Goal: Task Accomplishment & Management: Manage account settings

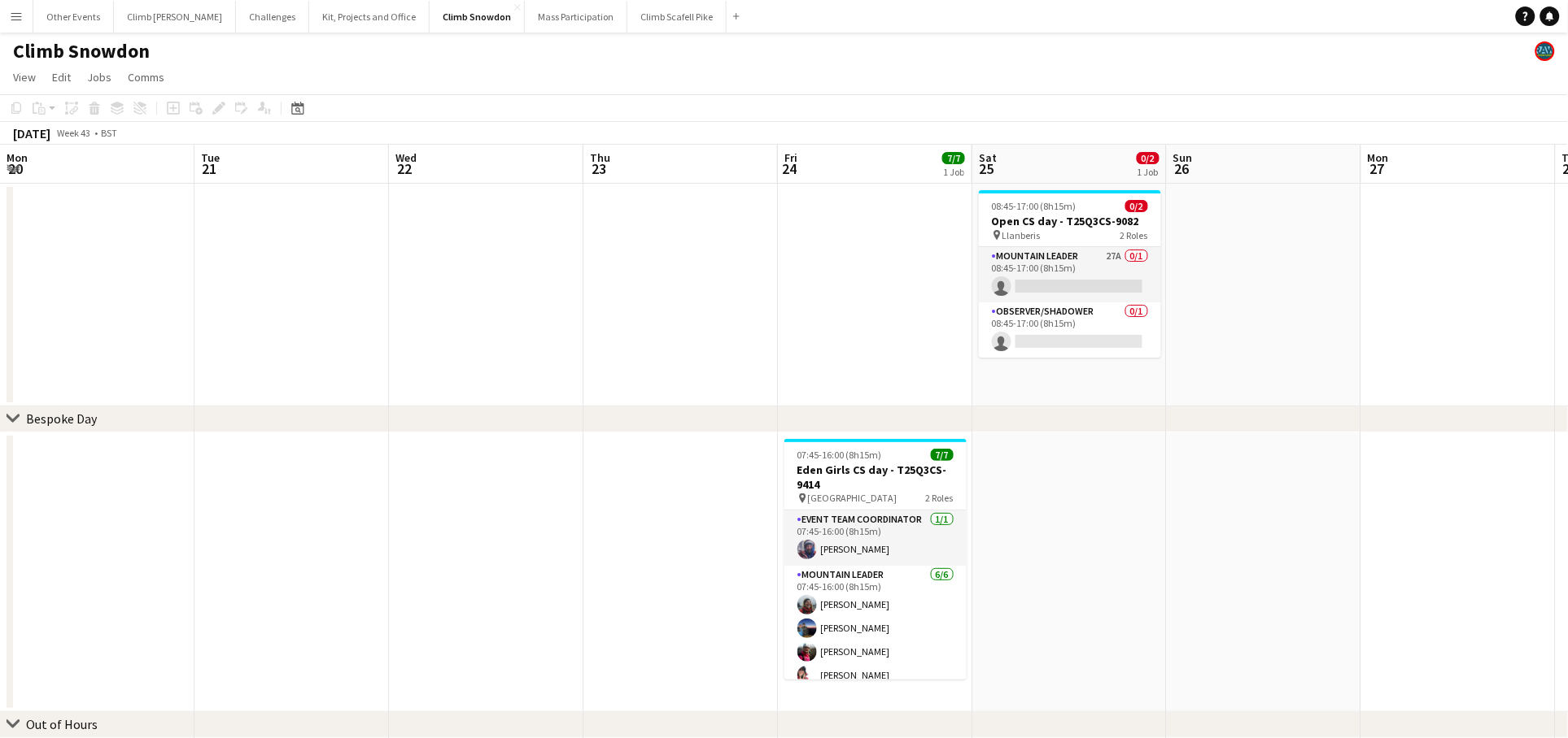
scroll to position [0, 448]
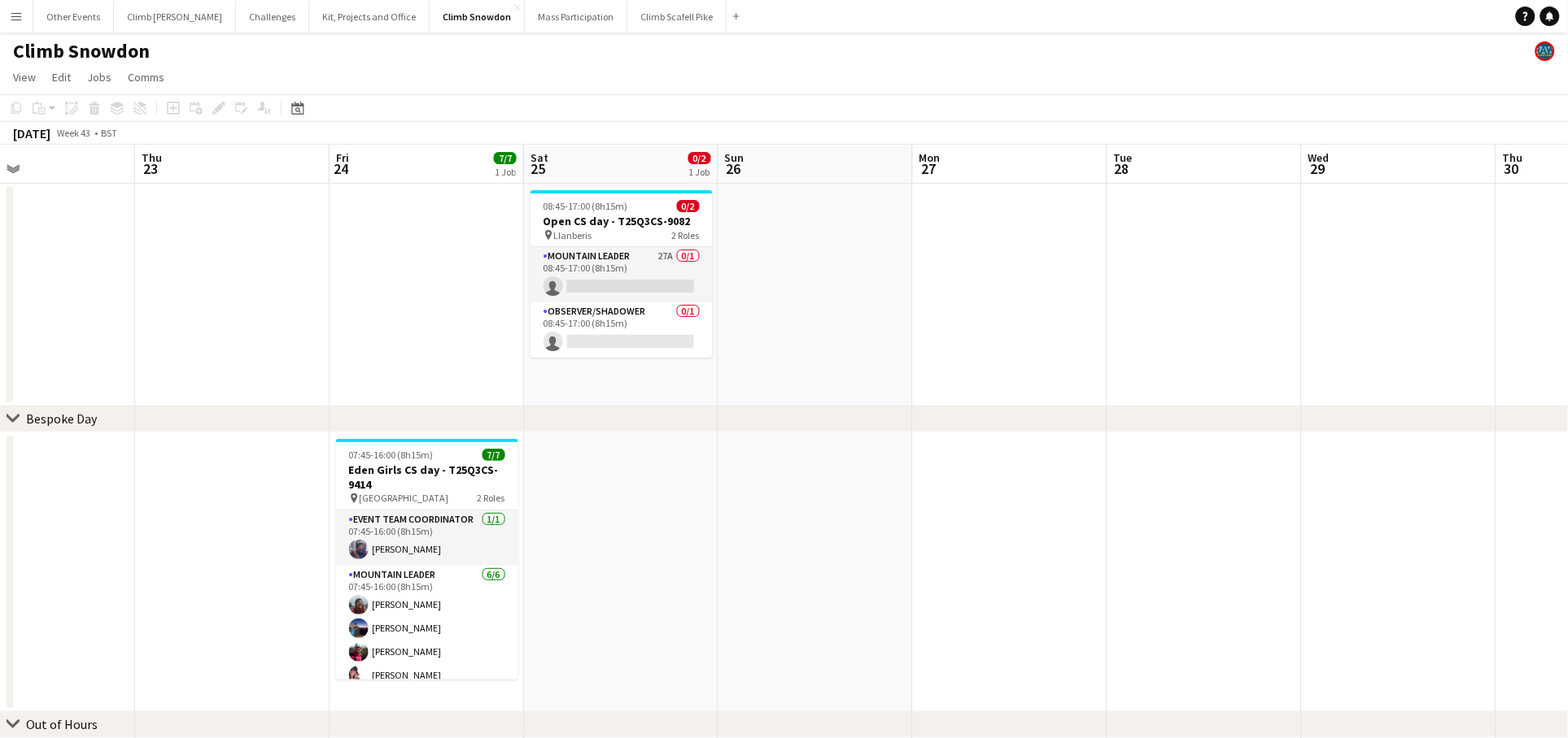
click at [303, 106] on div "Date picker" at bounding box center [298, 108] width 20 height 20
click at [414, 358] on button "[DATE]" at bounding box center [411, 363] width 47 height 26
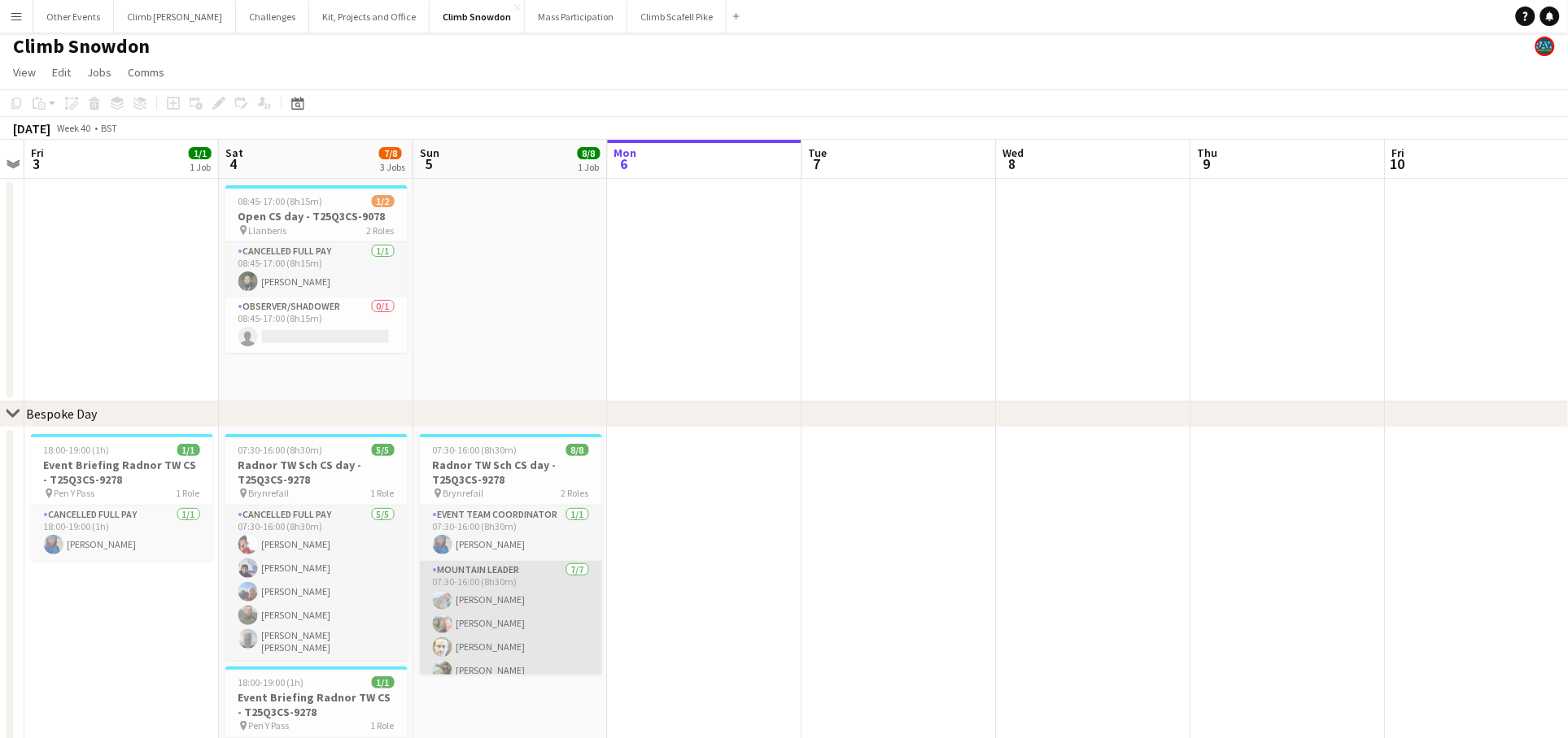
scroll to position [7, 0]
click at [515, 604] on app-card-role "Mountain Leader 7/7 07:30-16:00 (8h30m) Tom Cart Clive Woosnam Simon Thorley Ab…" at bounding box center [511, 657] width 182 height 197
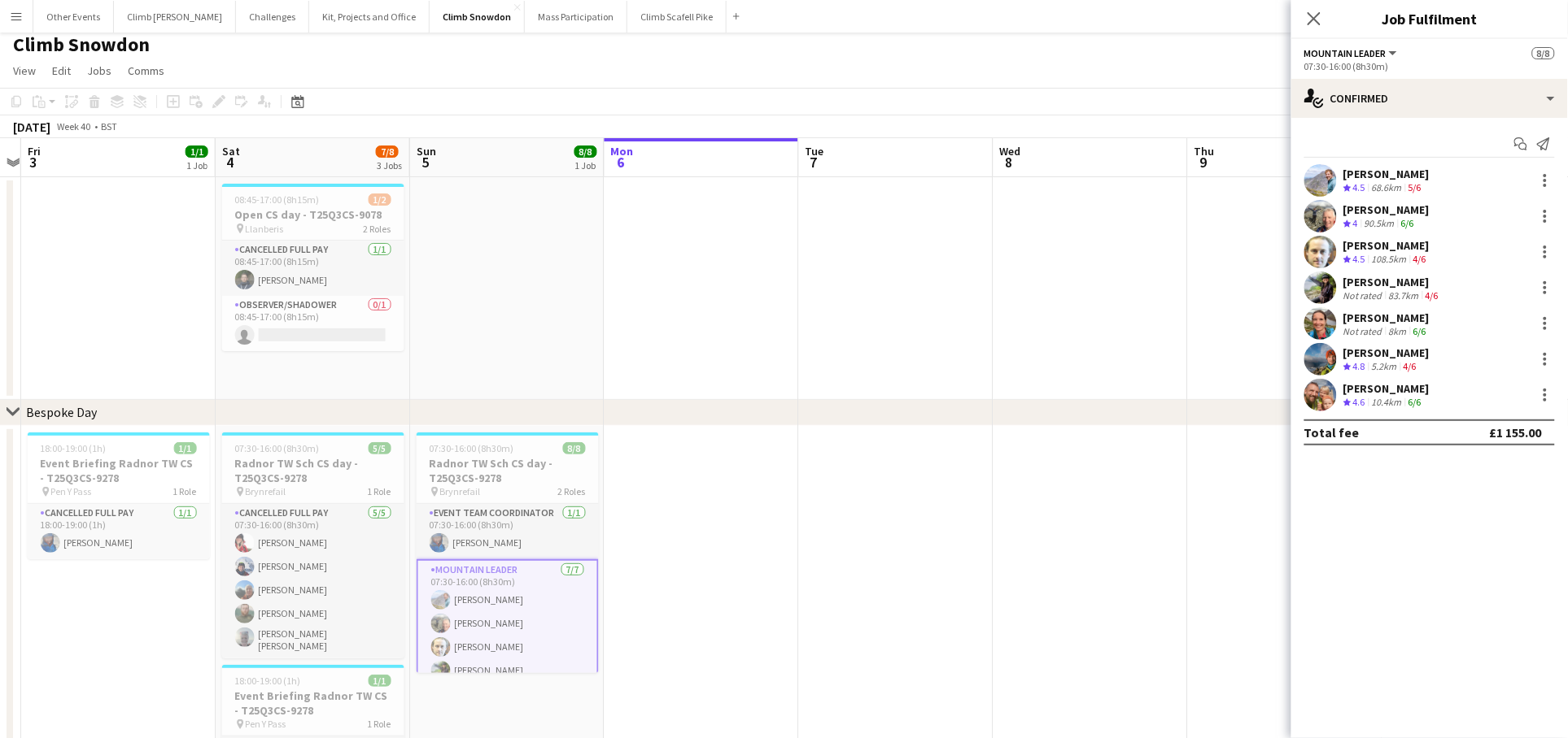
scroll to position [3, 0]
click at [13, 14] on app-icon "Menu" at bounding box center [16, 16] width 13 height 13
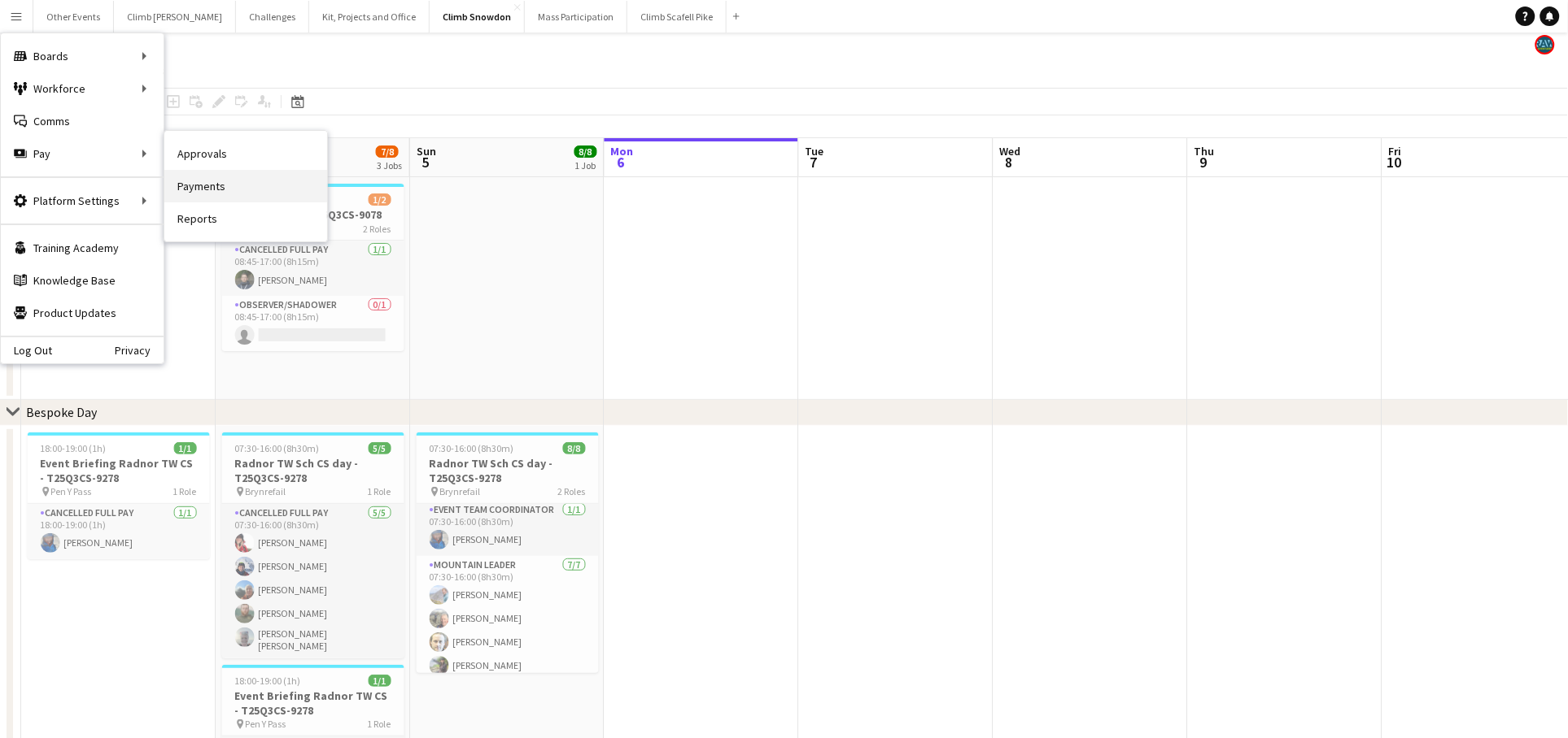
click at [223, 186] on link "Payments" at bounding box center [246, 186] width 163 height 32
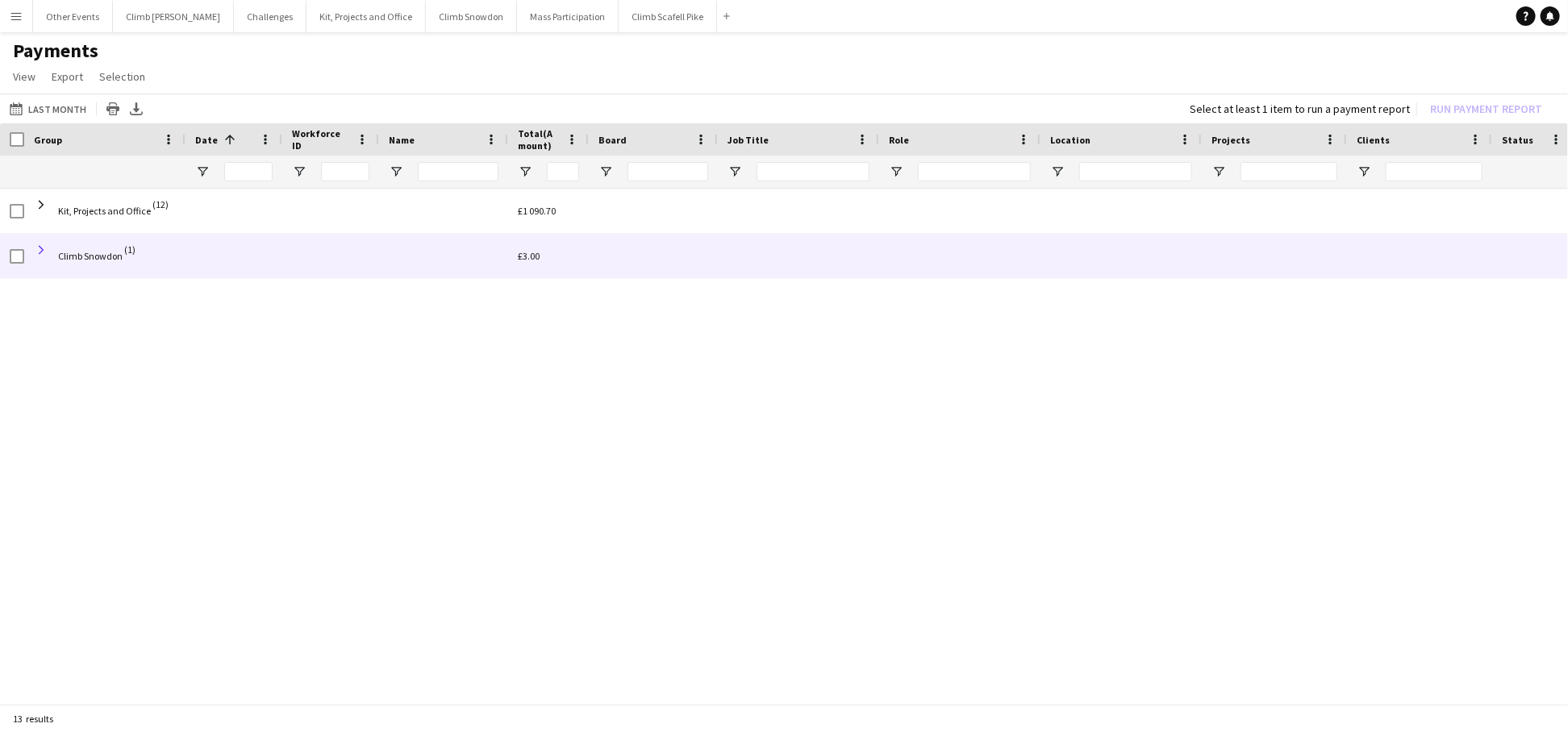
click at [41, 247] on span at bounding box center [40, 249] width 14 height 14
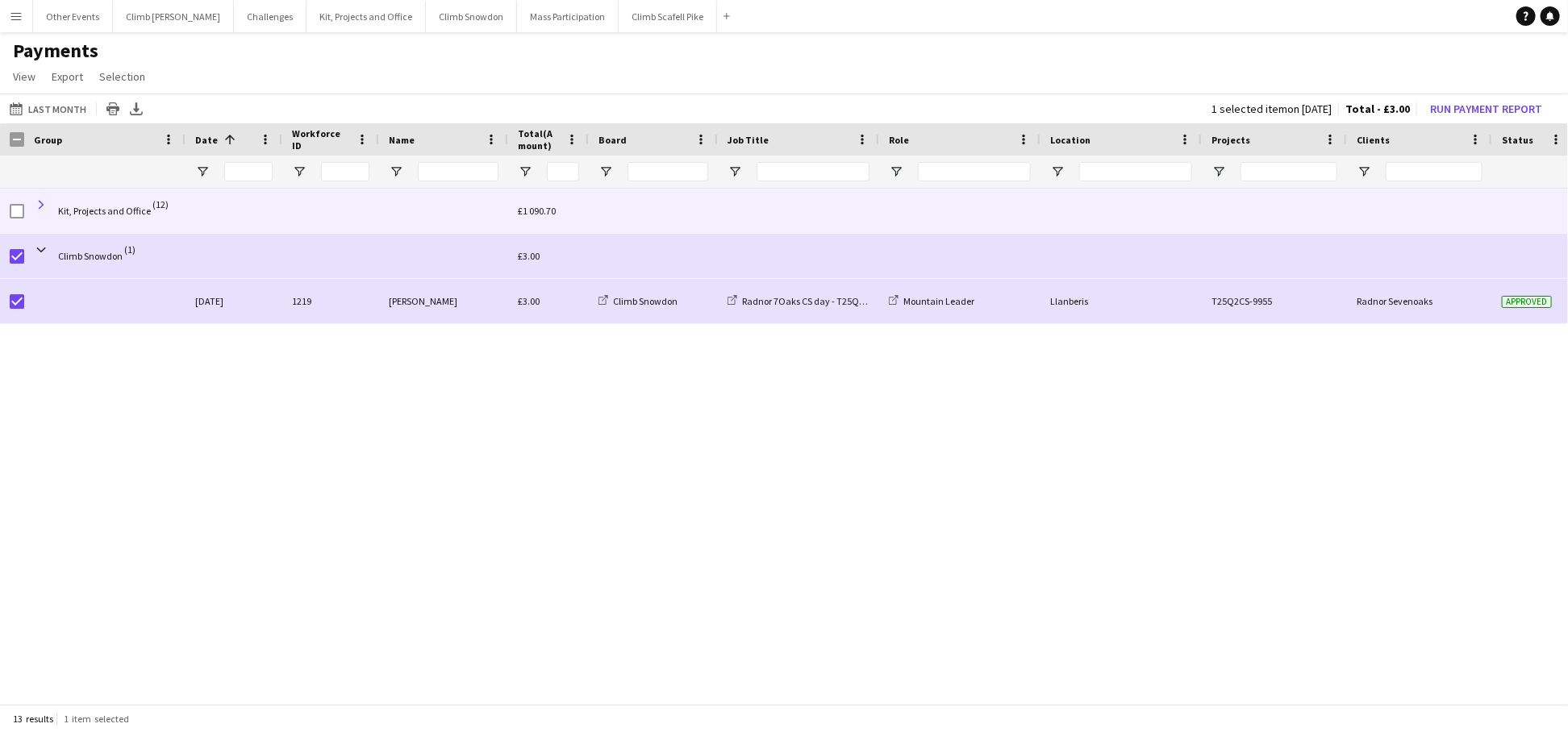
click at [41, 202] on span at bounding box center [40, 204] width 14 height 14
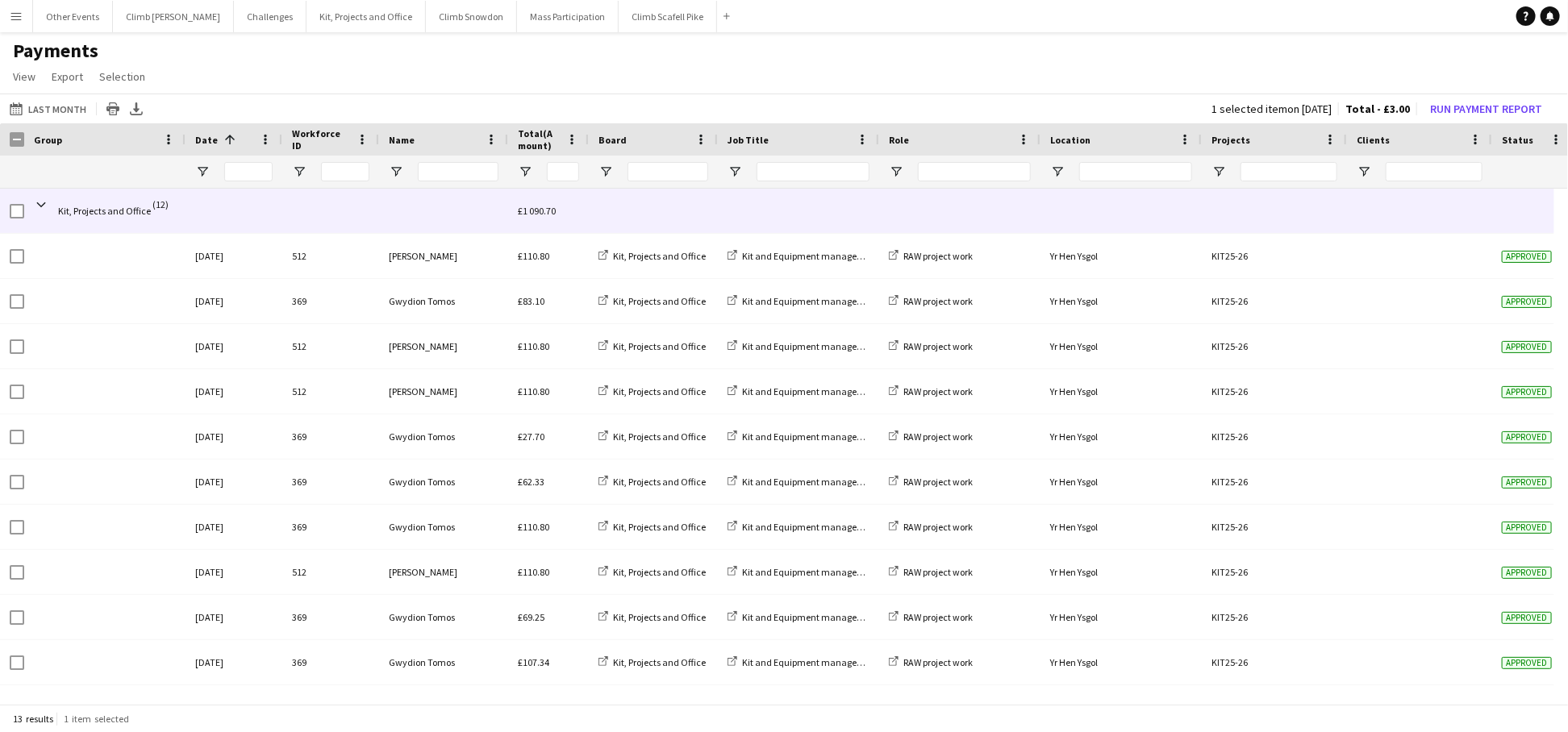
click at [41, 202] on span at bounding box center [40, 204] width 14 height 14
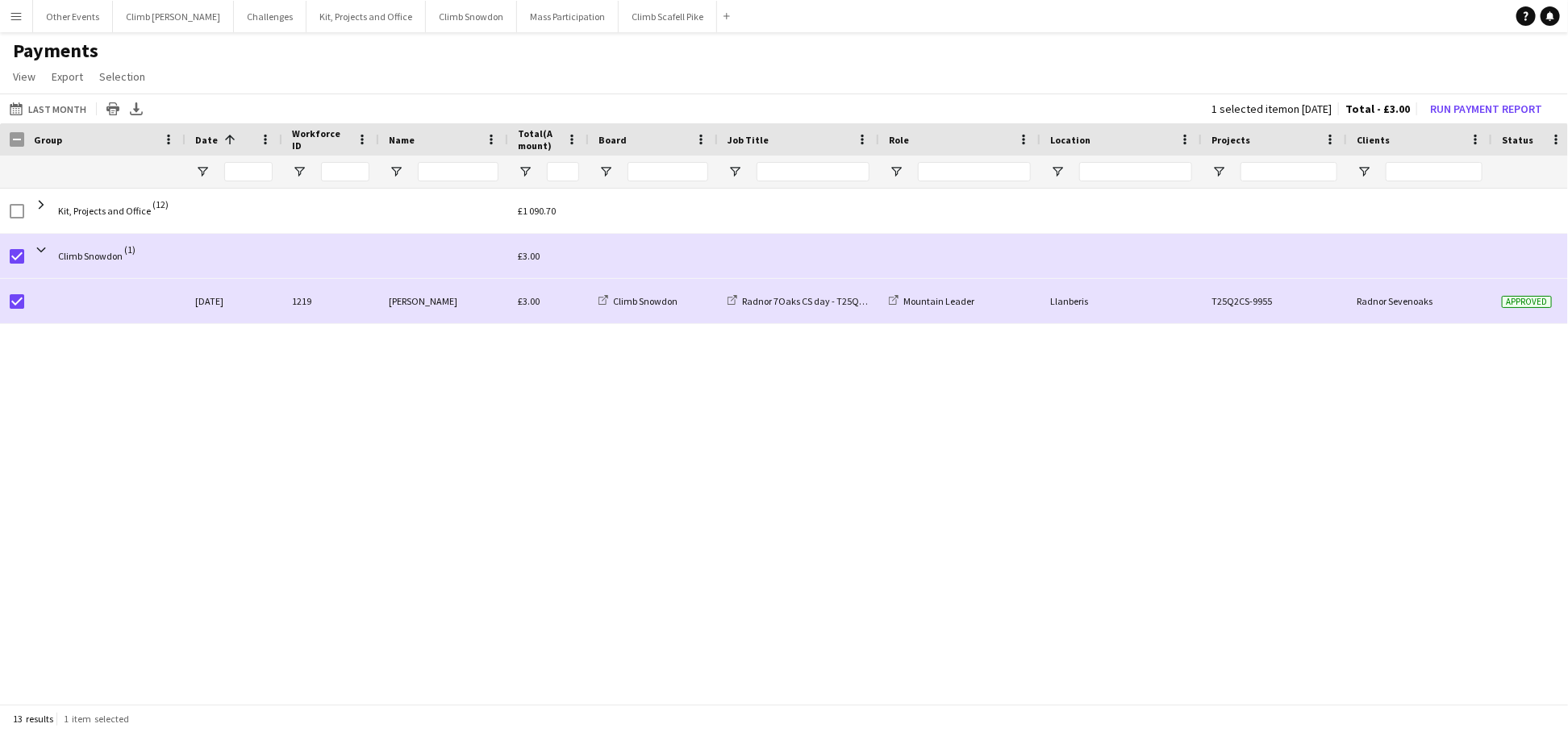
click at [97, 370] on div "Kit, Projects and Office (12) £1 090.70 Climb Snowdon (1) £3.00 27-09-2025 1219…" at bounding box center [784, 441] width 1568 height 505
click at [71, 107] on button "Last Month Last Month" at bounding box center [48, 109] width 83 height 20
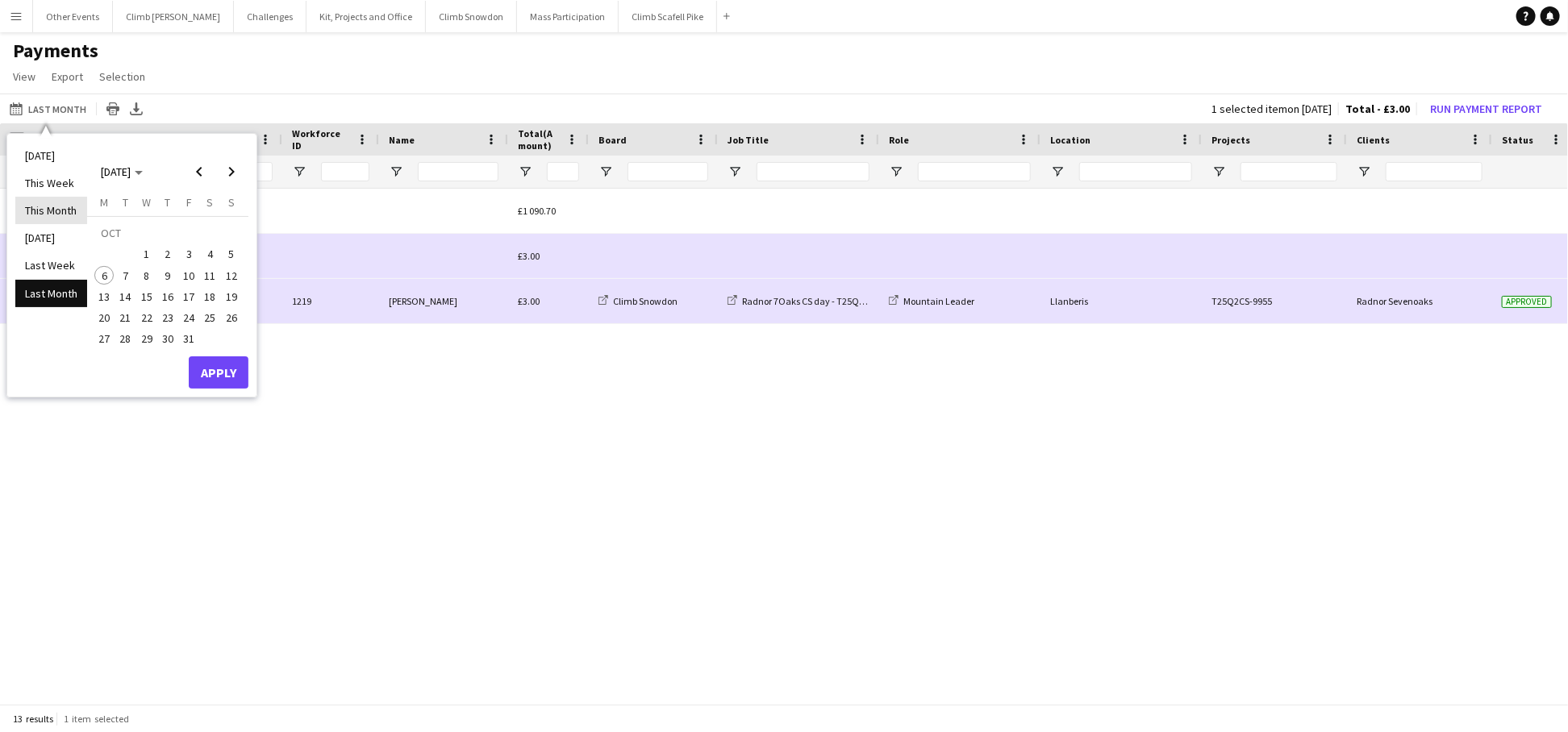
click at [65, 210] on li "This Month" at bounding box center [51, 210] width 71 height 27
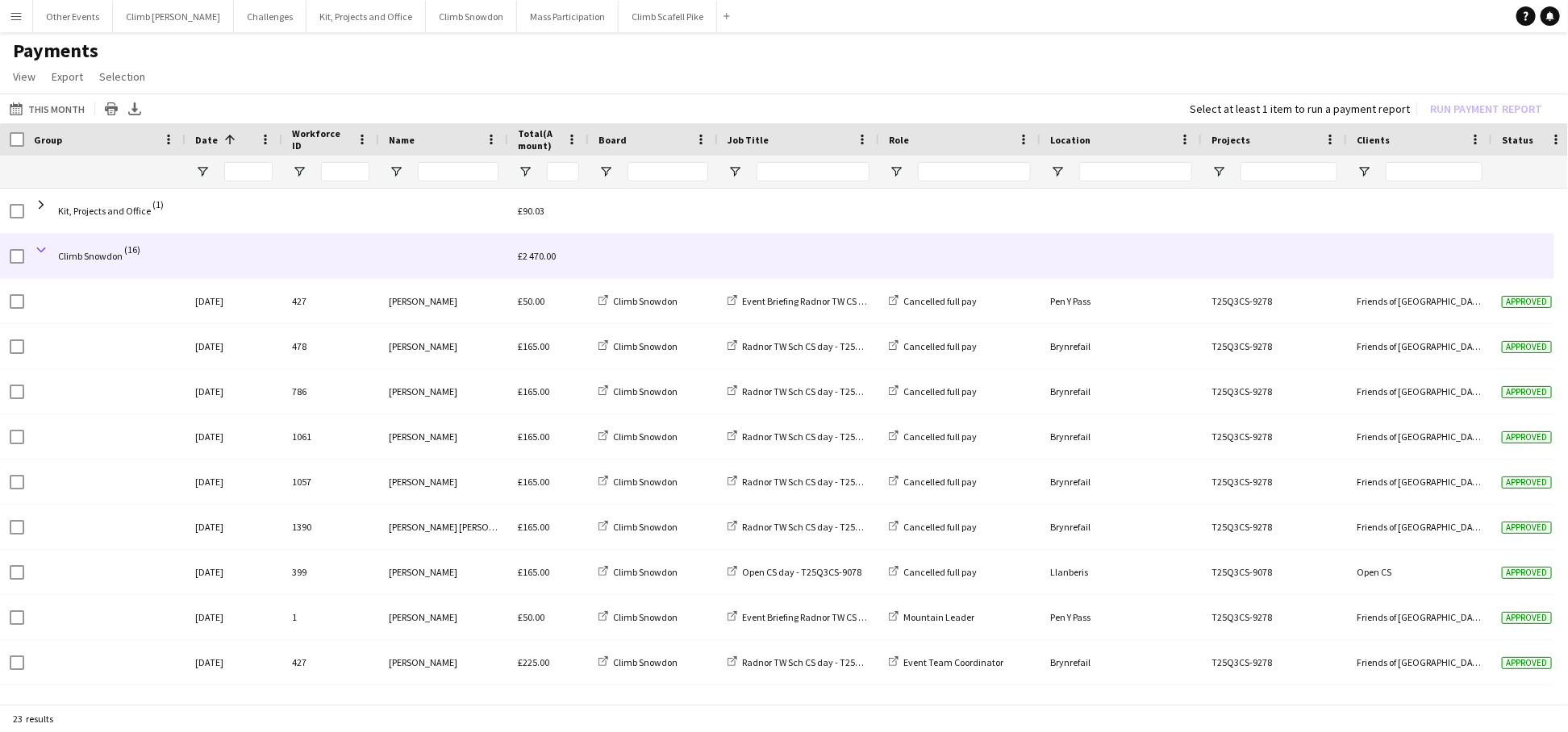
click at [43, 246] on span at bounding box center [40, 249] width 14 height 14
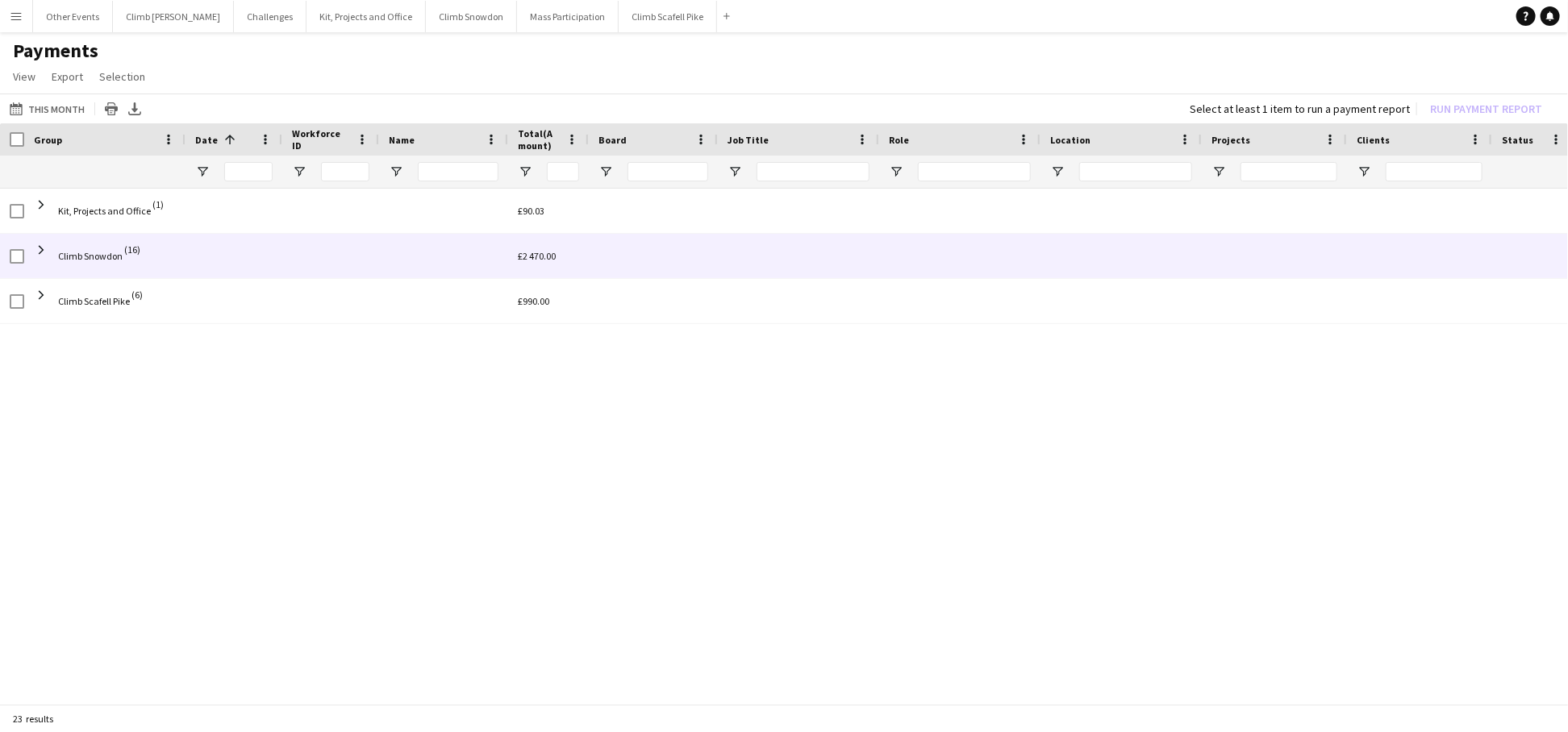
click at [43, 246] on span at bounding box center [40, 249] width 14 height 14
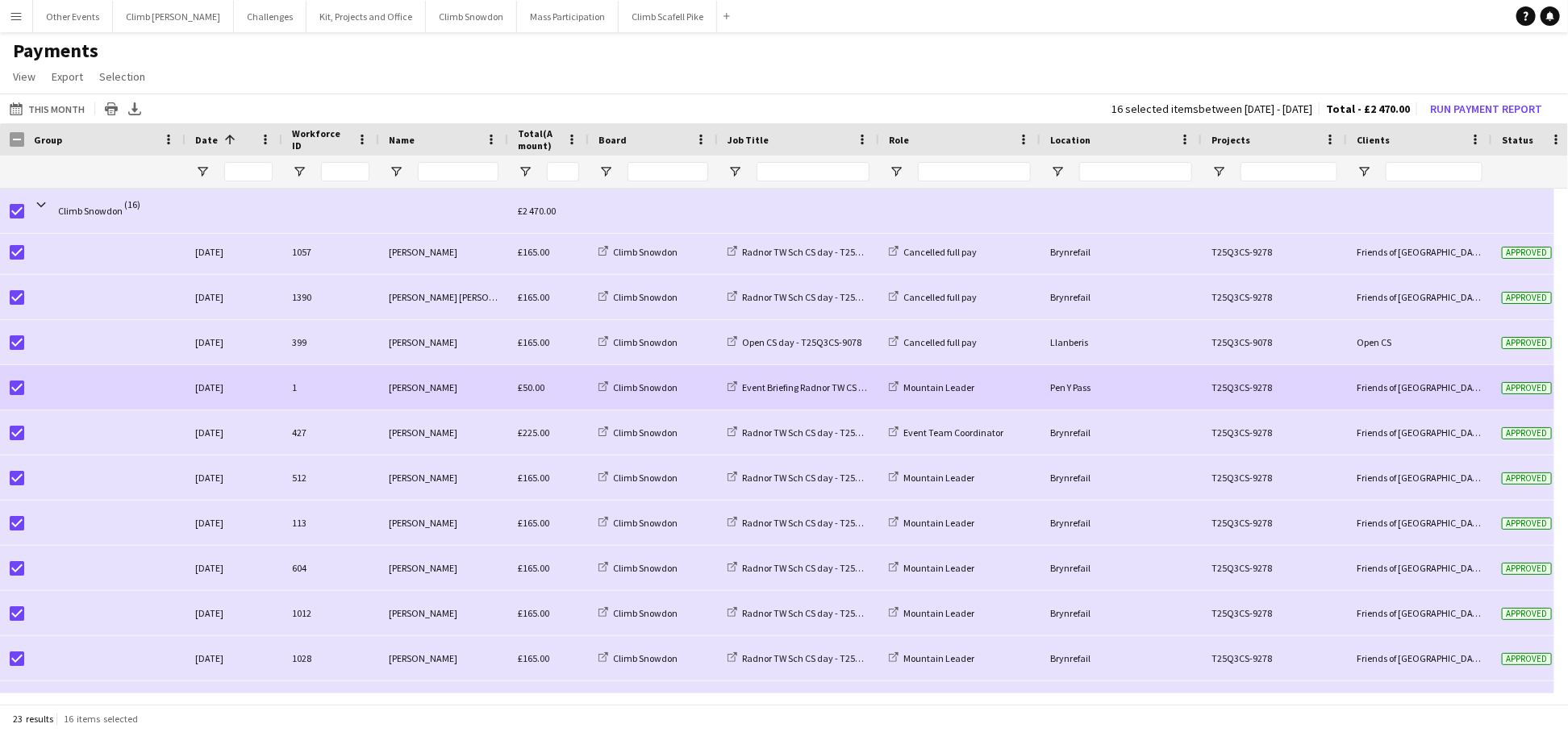
scroll to position [236, 0]
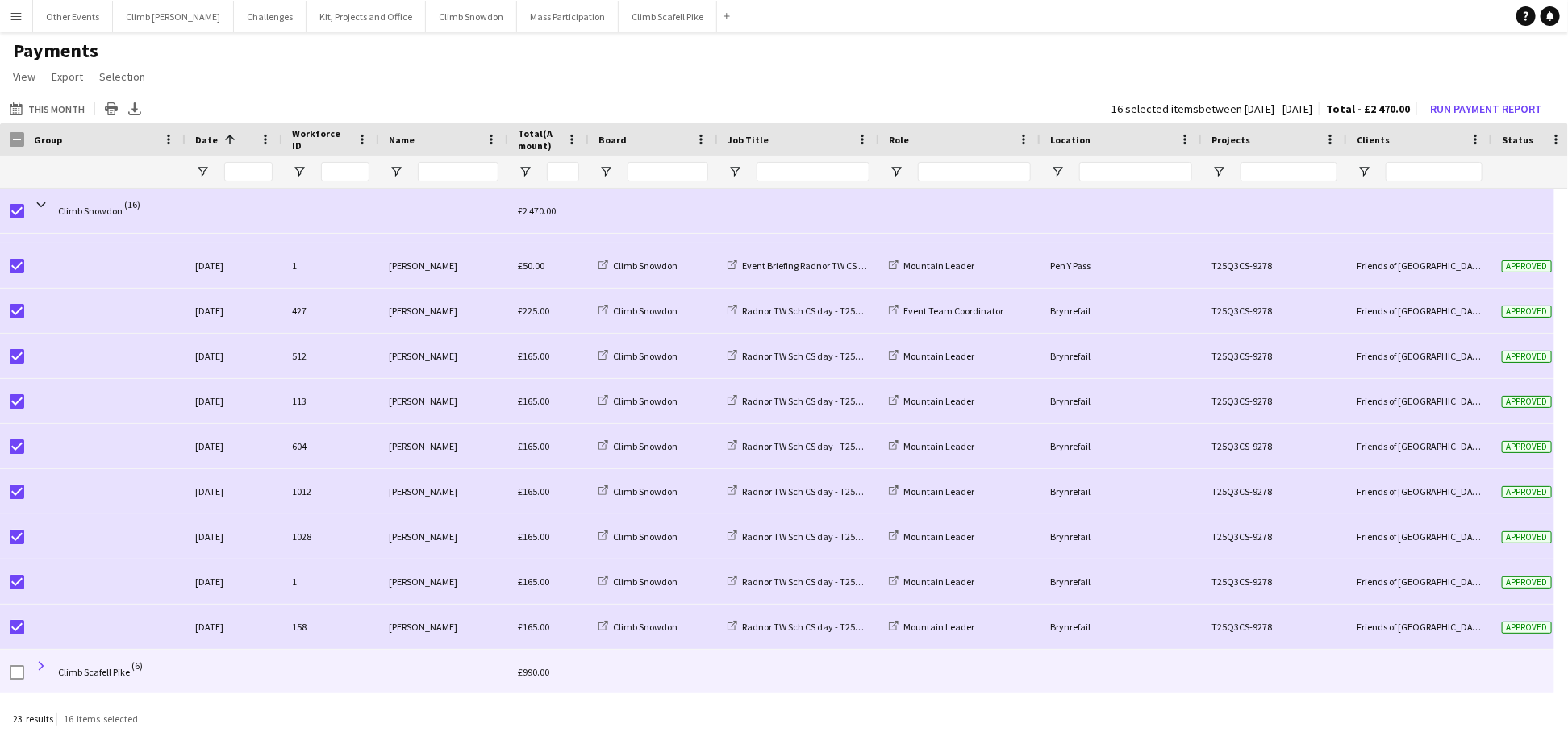
click at [39, 661] on span at bounding box center [40, 665] width 14 height 14
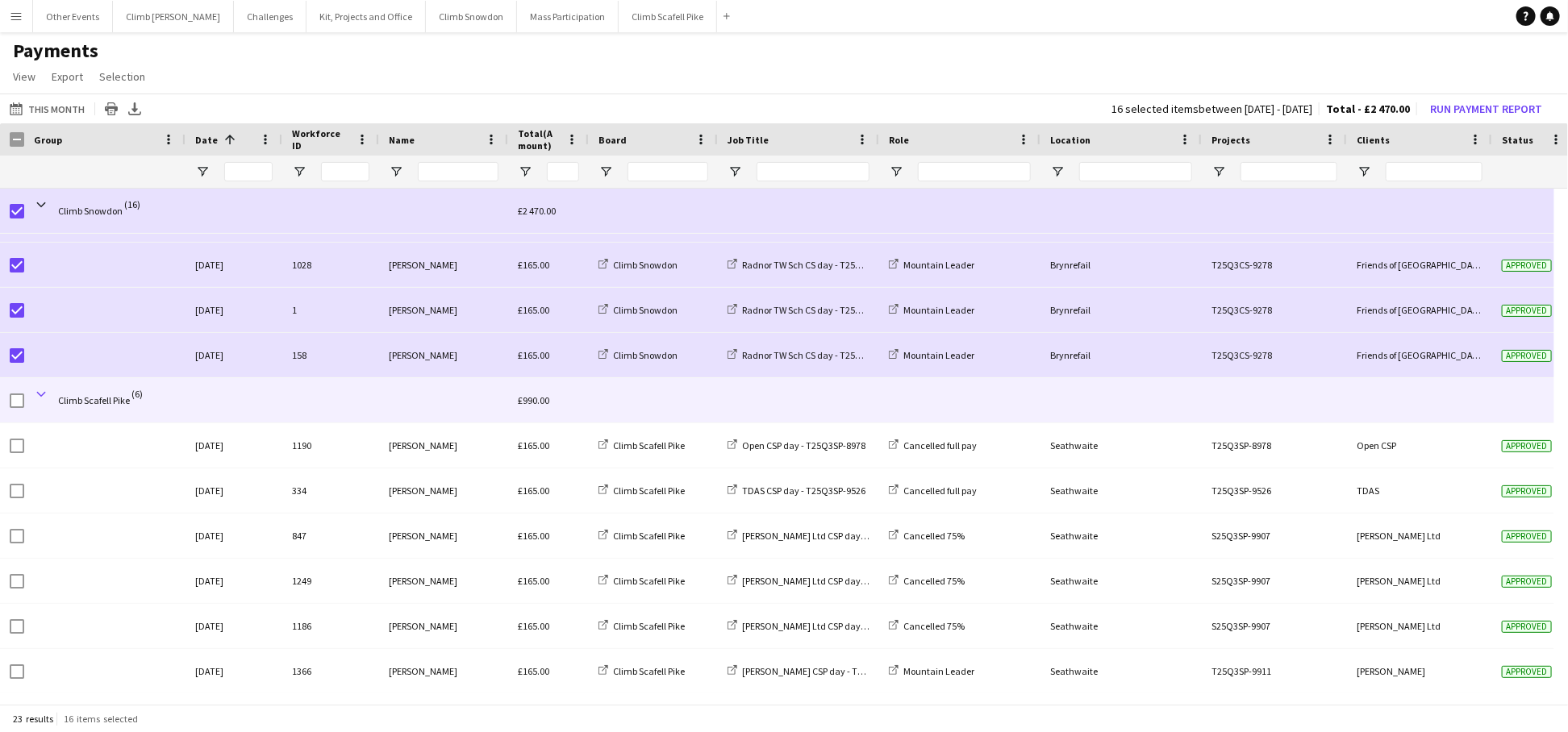
click at [41, 392] on span at bounding box center [40, 394] width 14 height 14
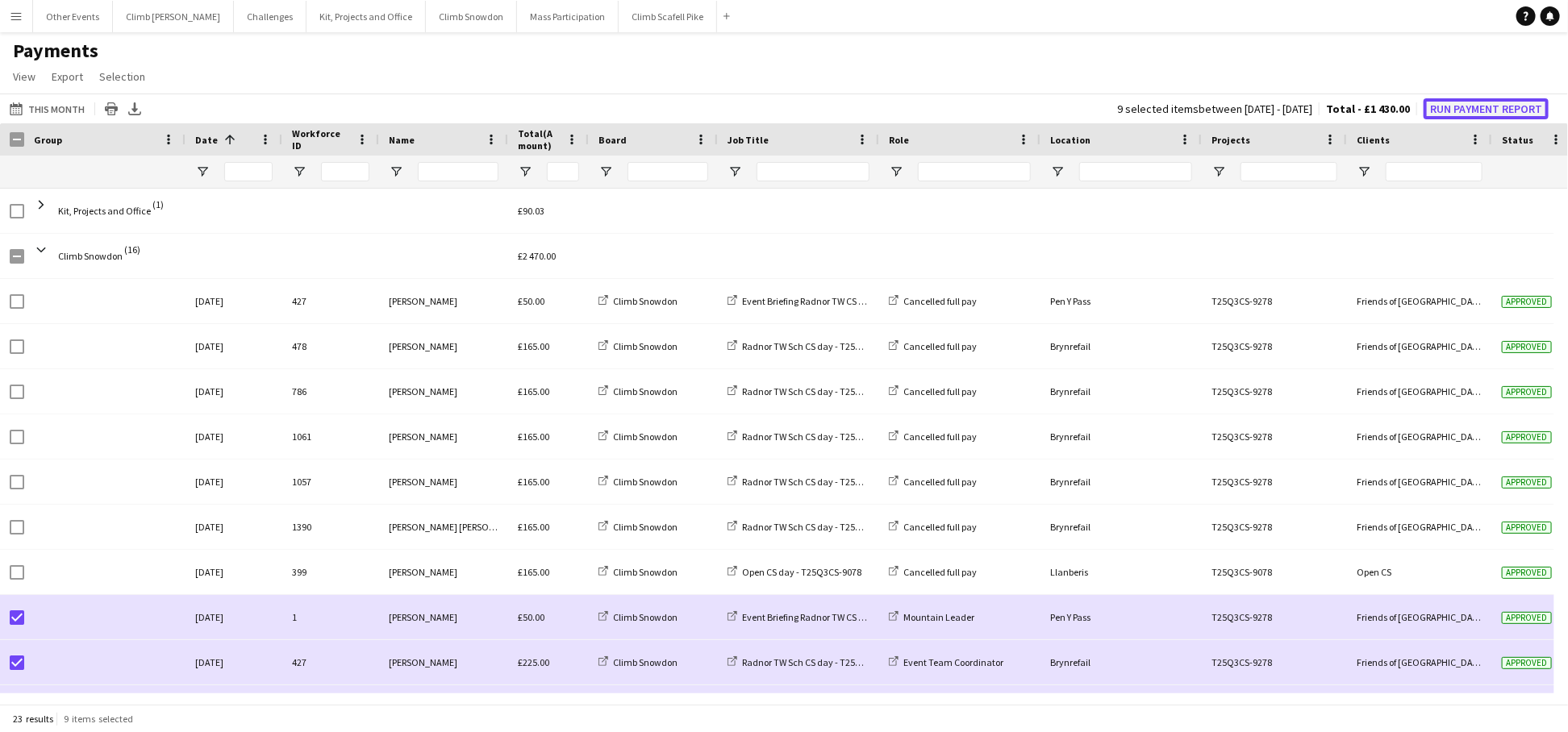
click at [1493, 111] on button "Run Payment Report" at bounding box center [1486, 109] width 125 height 21
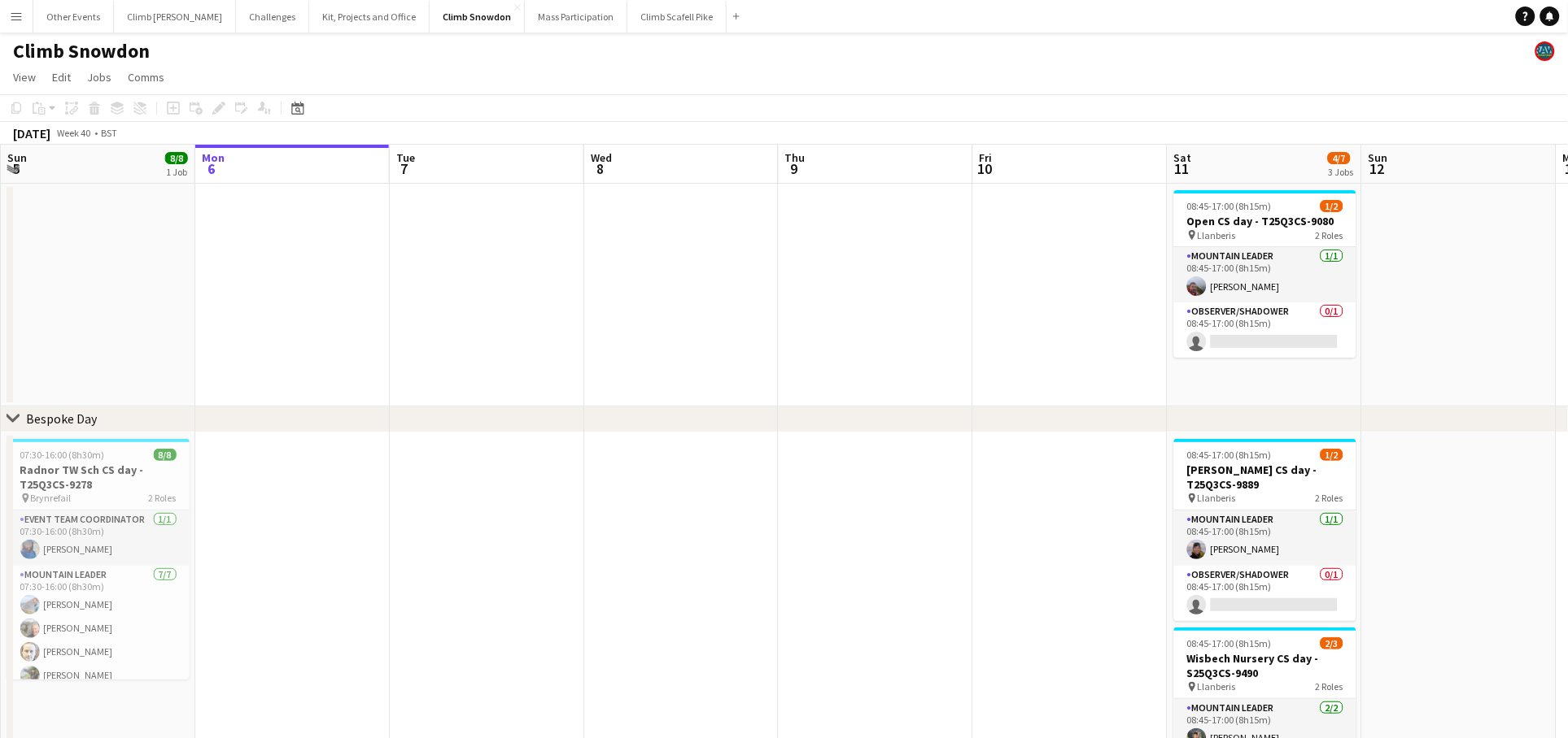
click at [18, 23] on button "Menu" at bounding box center [16, 16] width 32 height 32
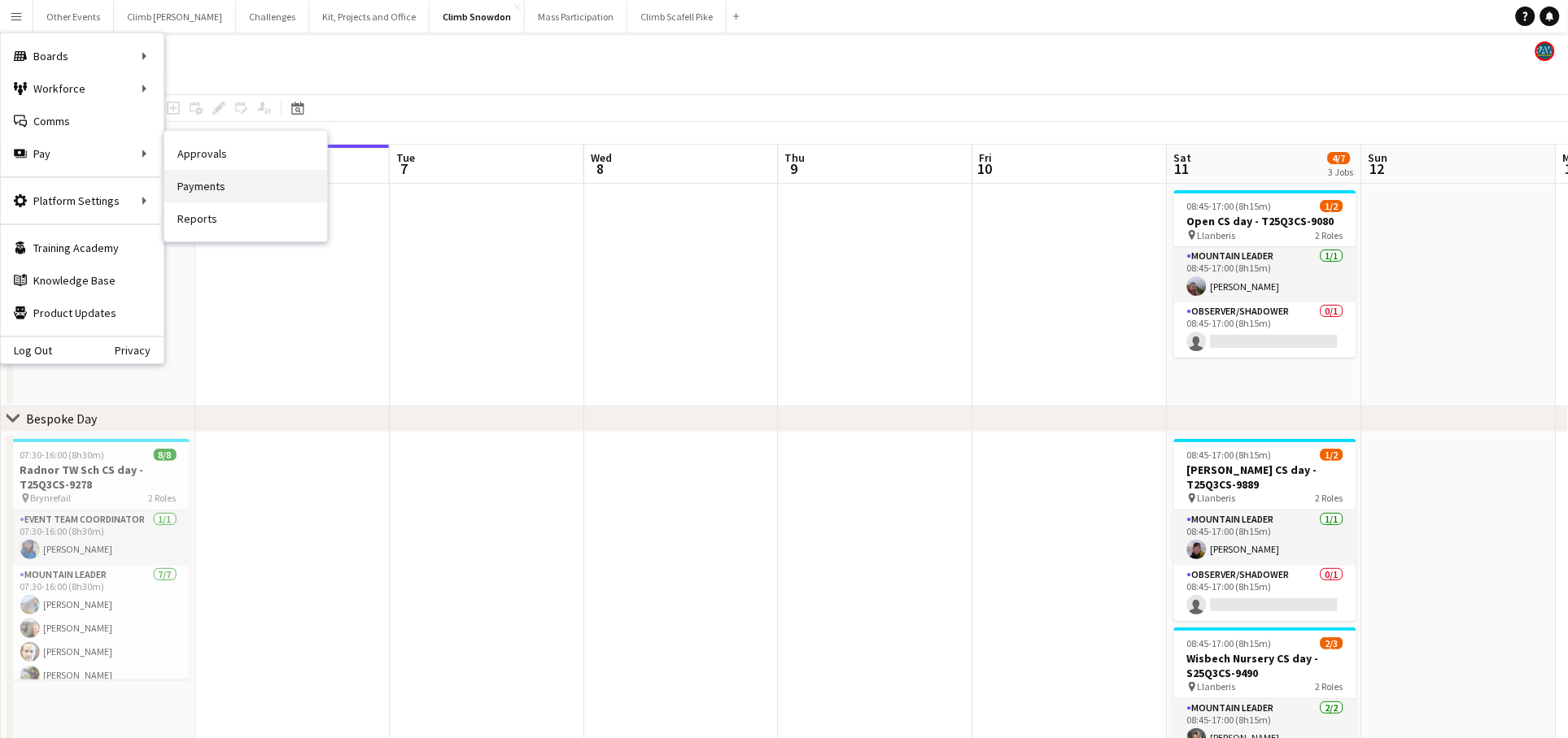
click at [199, 191] on link "Payments" at bounding box center [246, 186] width 163 height 32
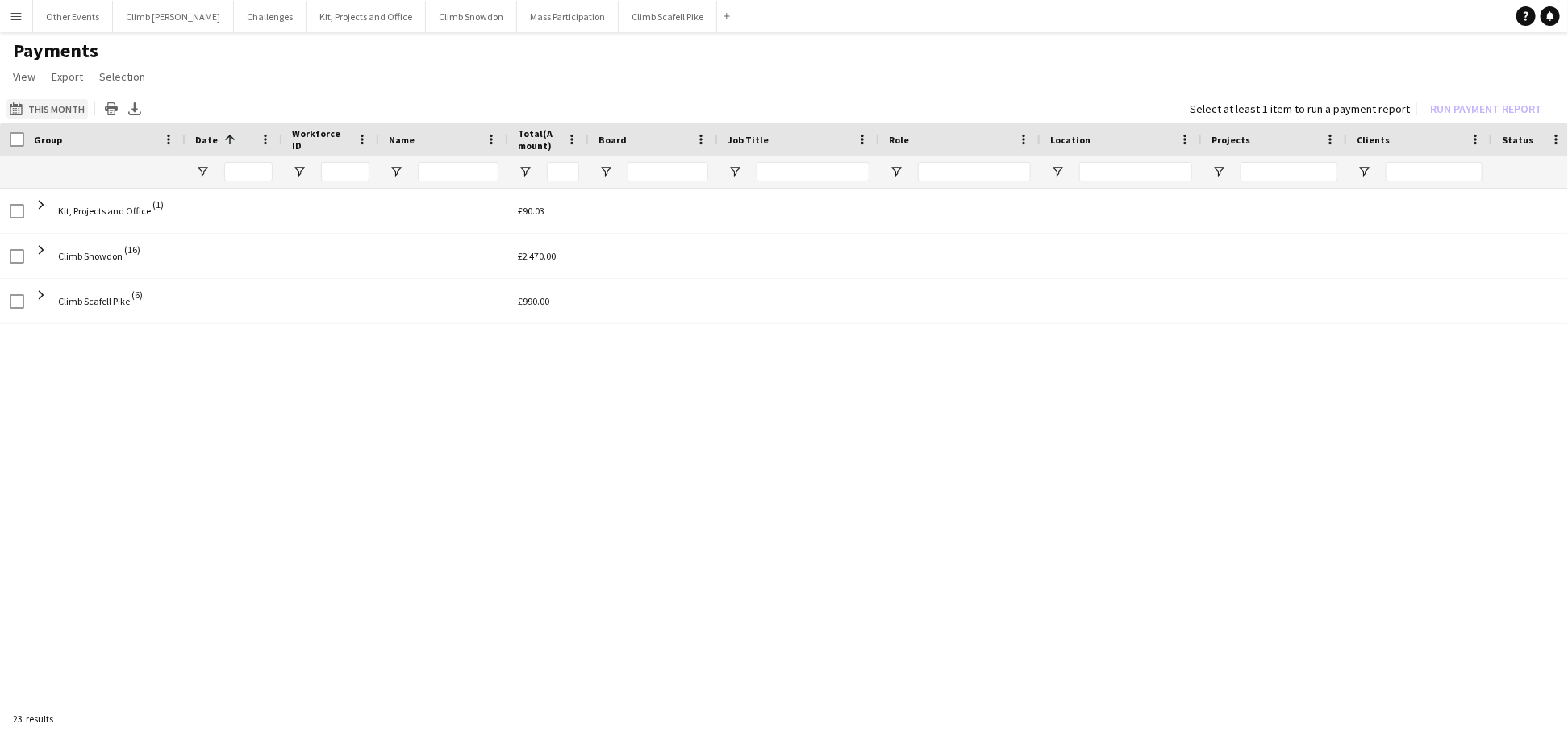
click at [48, 113] on button "This Month This Month" at bounding box center [47, 109] width 82 height 20
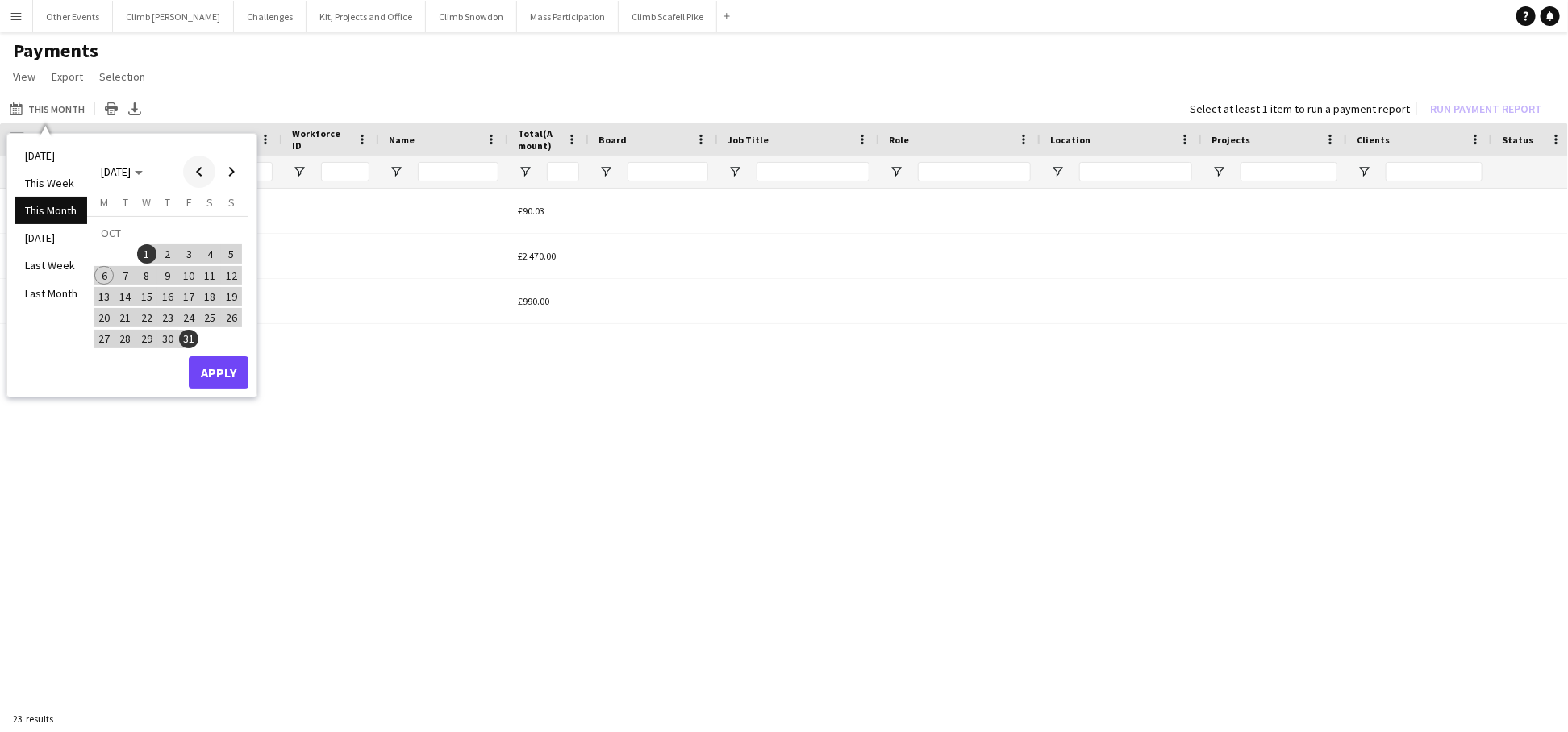
click at [196, 175] on span "Previous month" at bounding box center [199, 172] width 32 height 32
click at [103, 252] on span "1" at bounding box center [103, 254] width 20 height 20
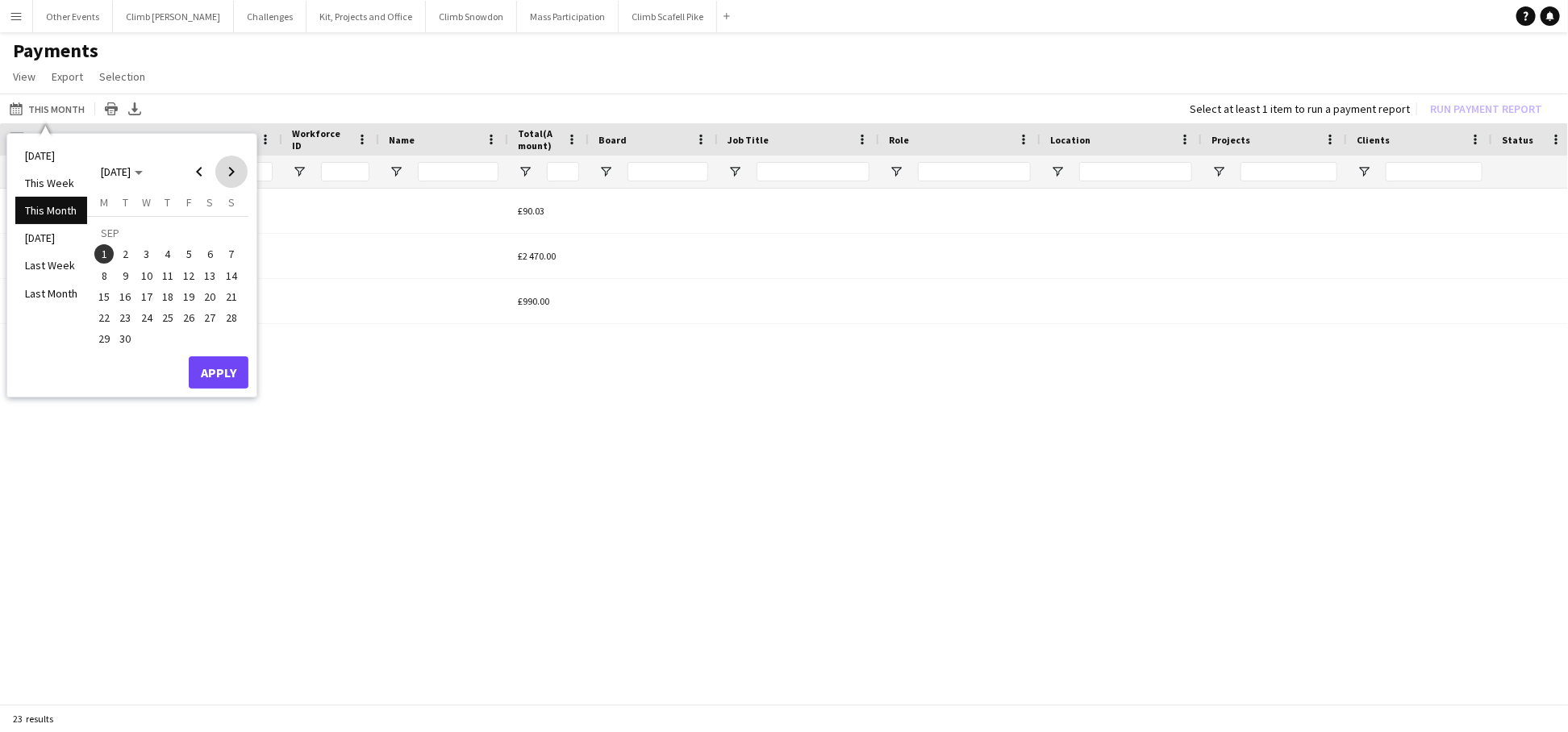
click at [226, 171] on span "Next month" at bounding box center [231, 172] width 32 height 32
click at [105, 273] on span "6" at bounding box center [103, 275] width 20 height 20
click at [200, 350] on div "Monday M Tuesday T Wednesday W Thursday T Friday F Saturday S Sunday S OCT 1 2 …" at bounding box center [168, 276] width 162 height 162
click at [210, 366] on button "Apply" at bounding box center [219, 372] width 60 height 32
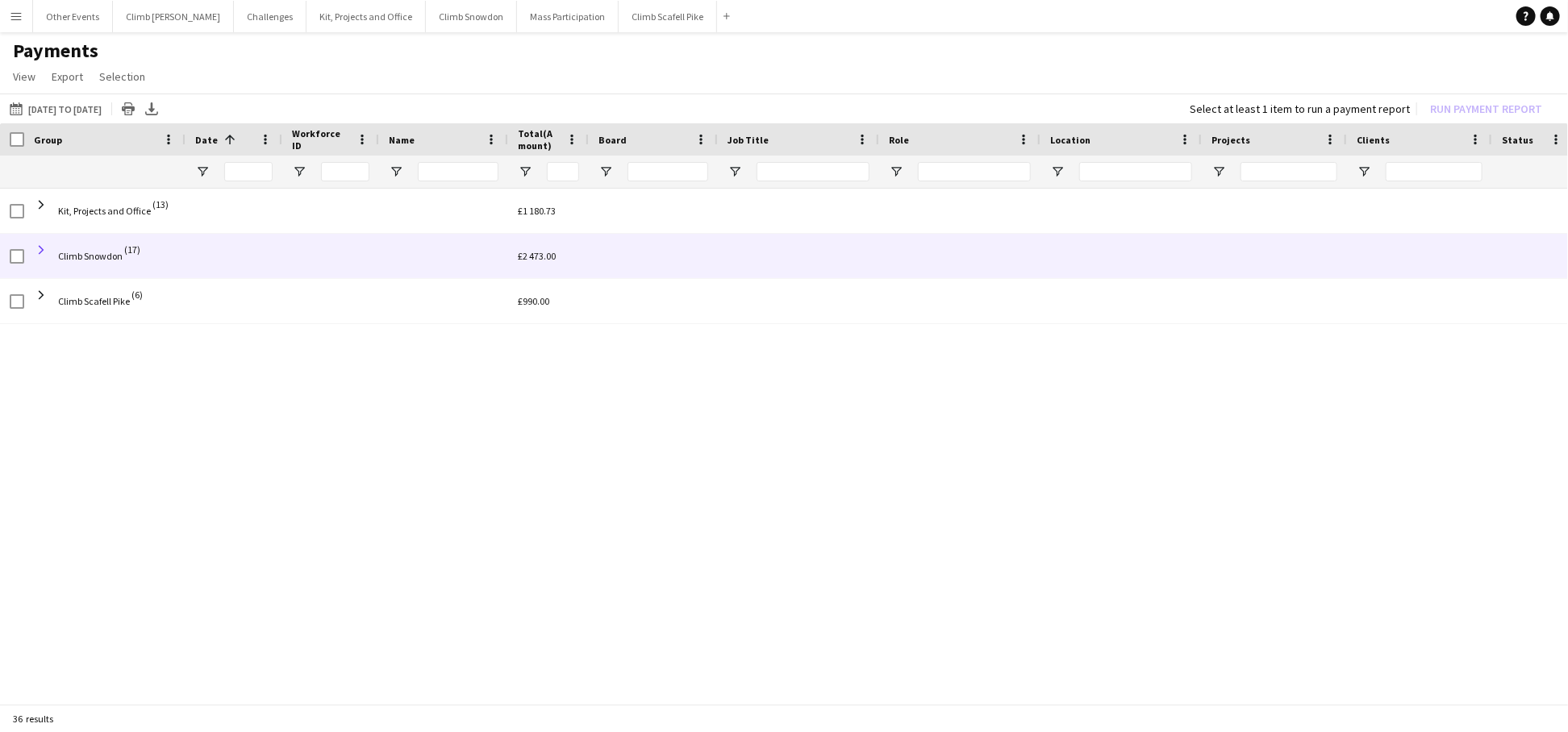
click at [41, 247] on span at bounding box center [40, 249] width 14 height 14
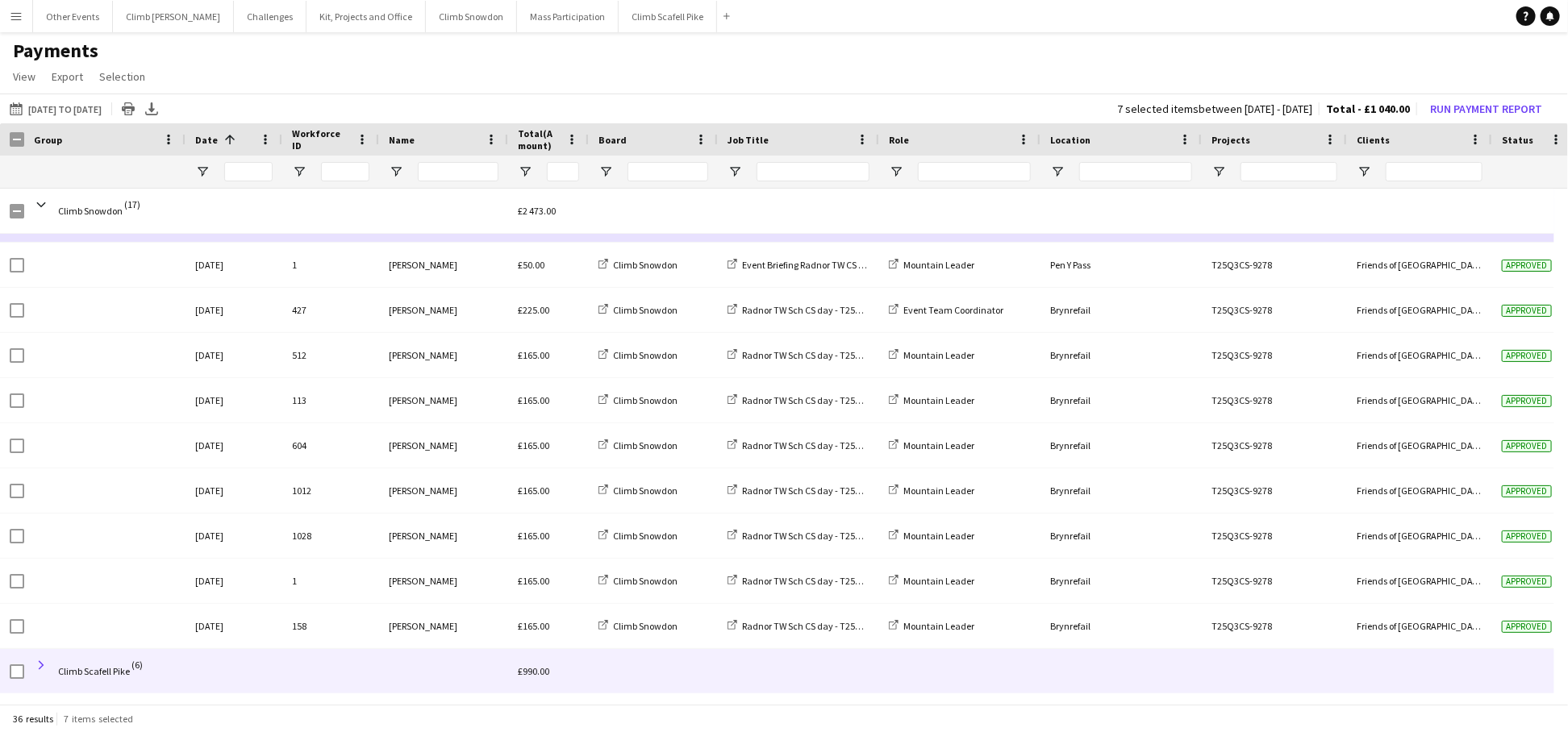
click at [42, 665] on span at bounding box center [40, 664] width 14 height 14
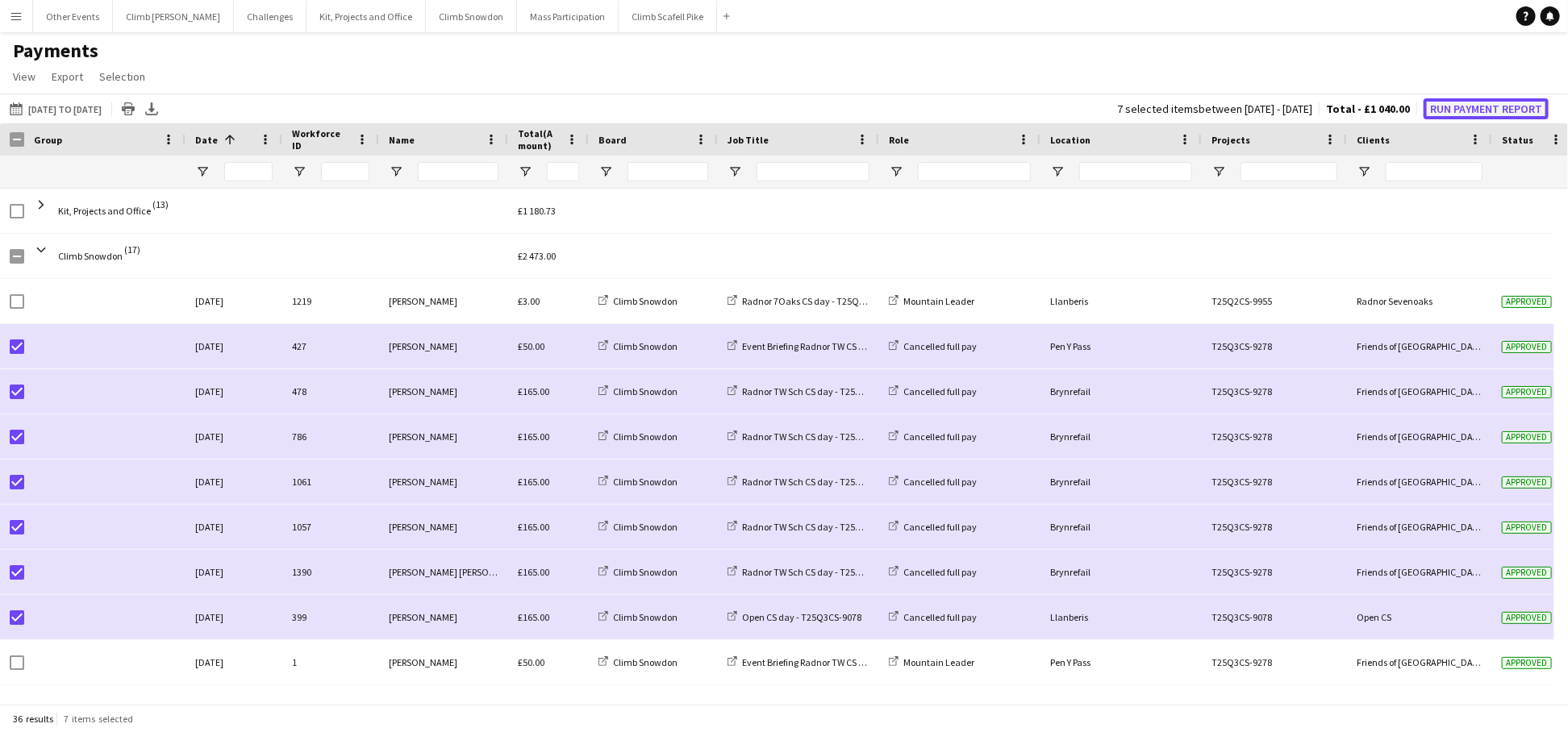
click at [1490, 110] on button "Run Payment Report" at bounding box center [1486, 109] width 125 height 21
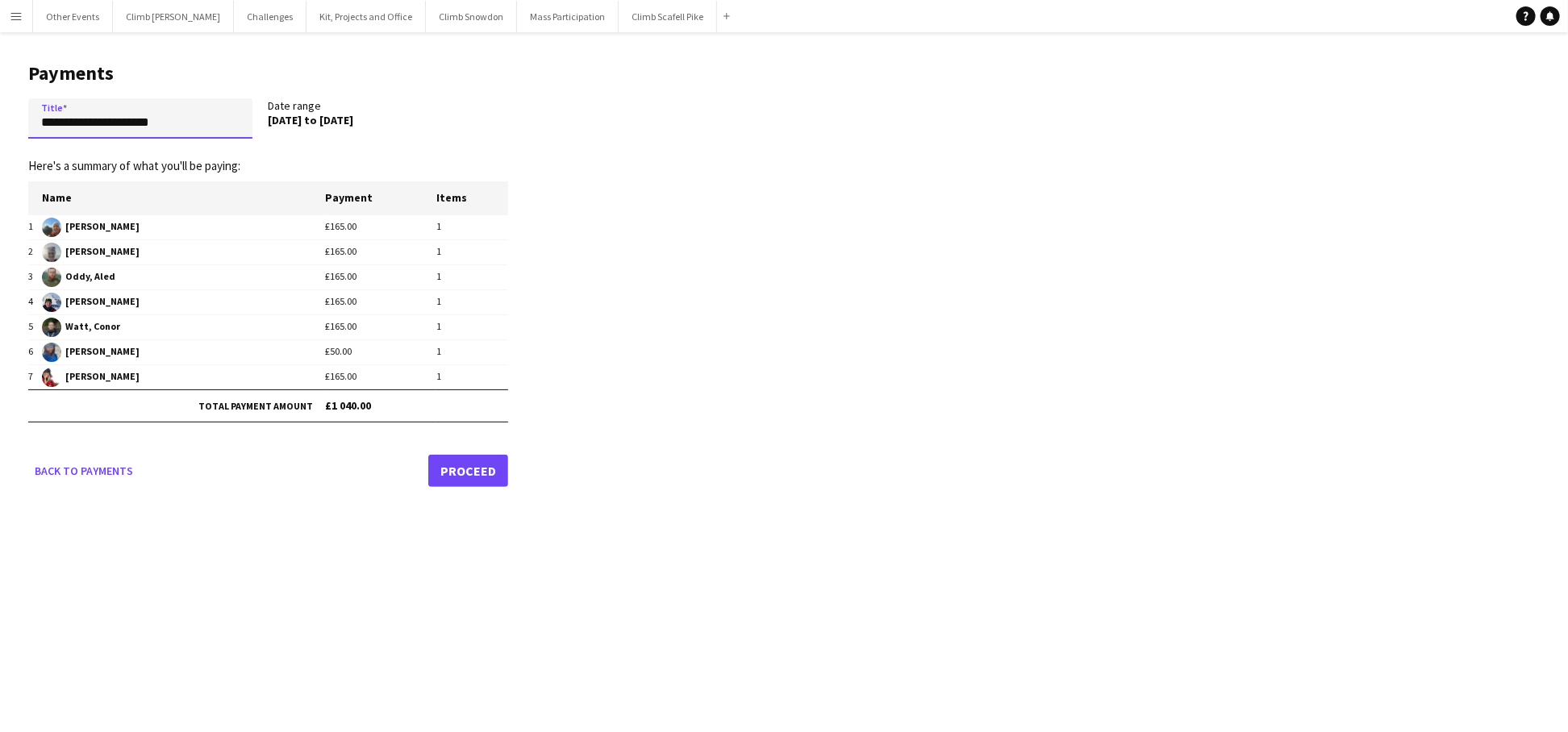
drag, startPoint x: 144, startPoint y: 117, endPoint x: 42, endPoint y: 102, distance: 103.1
click at [42, 101] on input "**********" at bounding box center [140, 118] width 225 height 40
type input "**********"
click at [469, 463] on link "Proceed" at bounding box center [468, 471] width 80 height 32
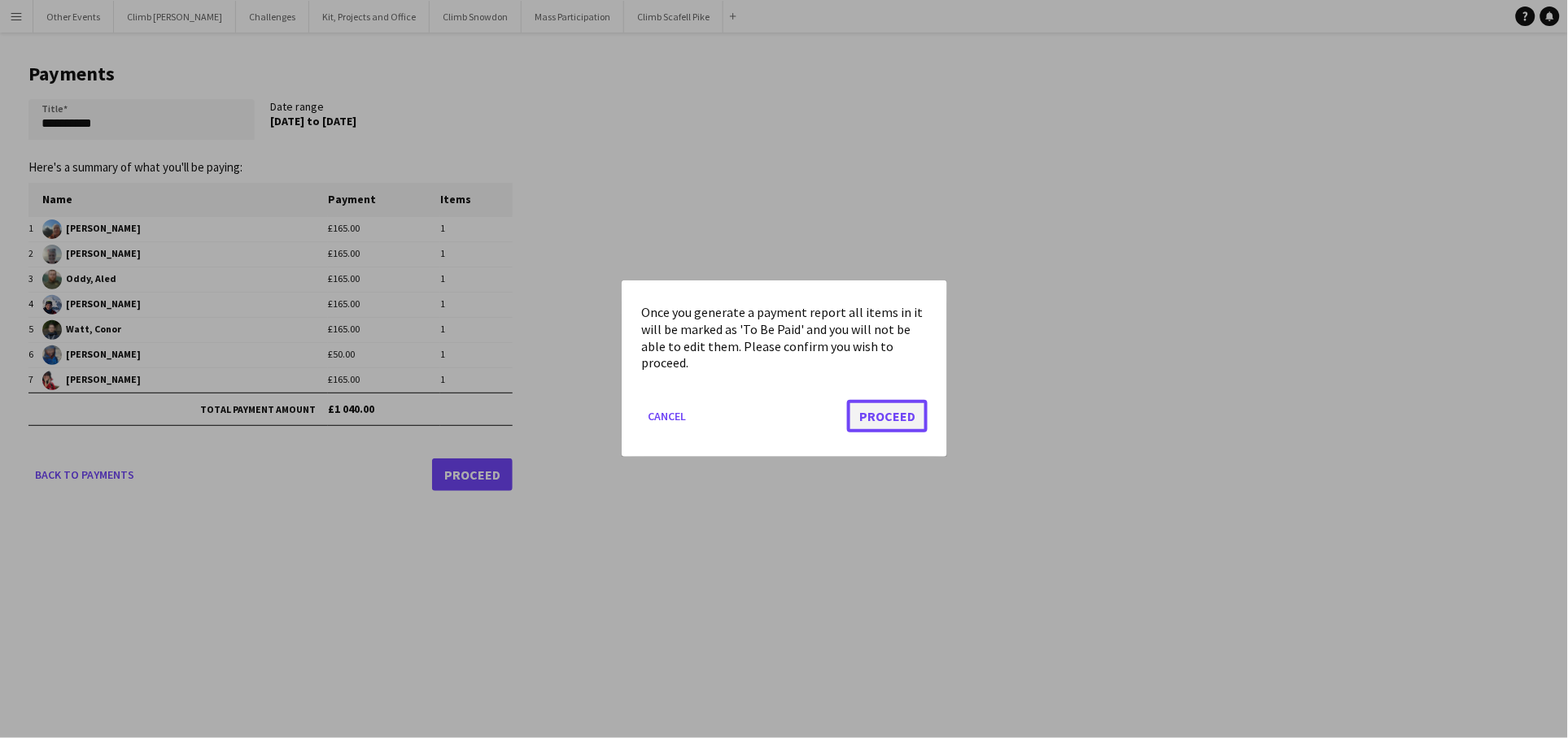
click at [887, 422] on button "Proceed" at bounding box center [886, 417] width 81 height 32
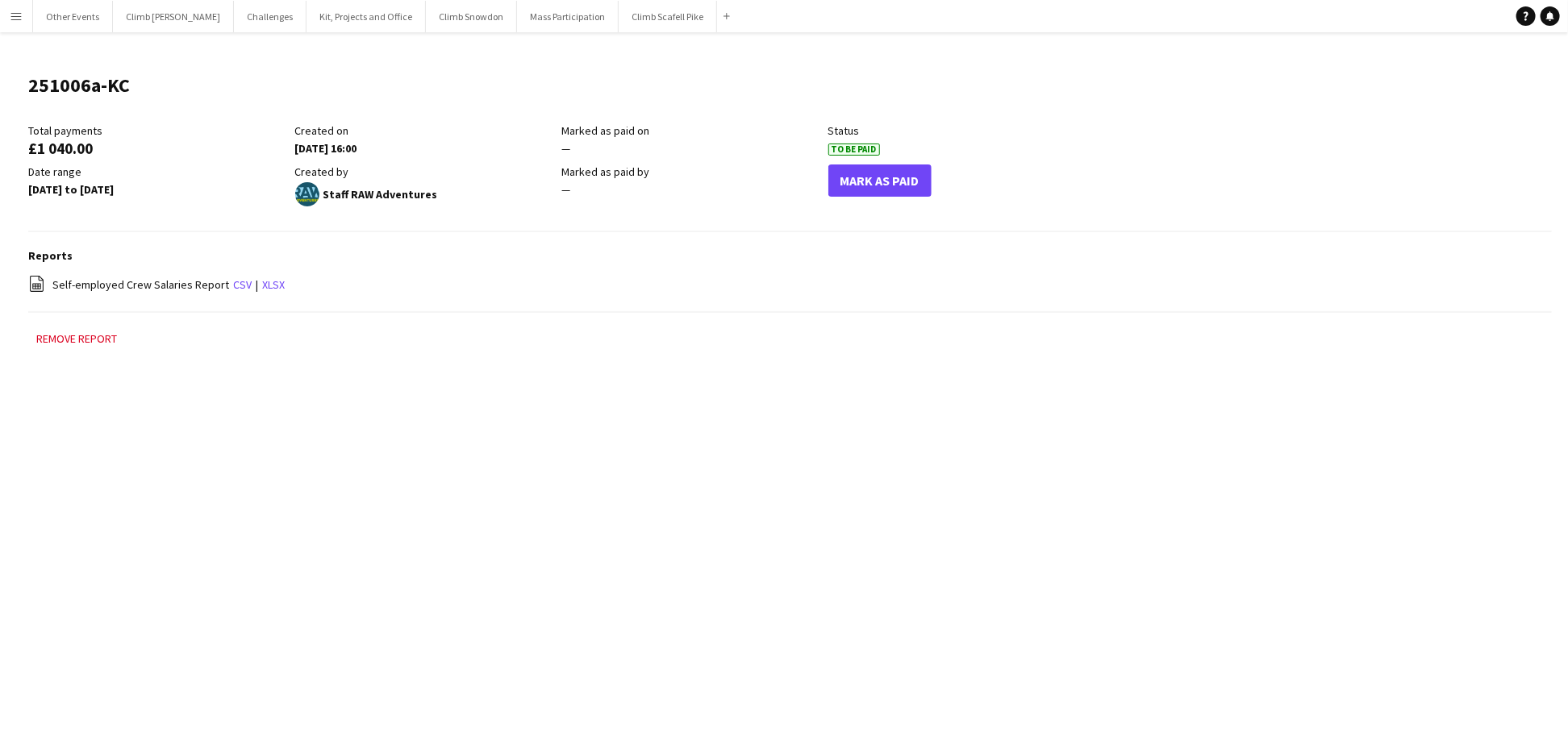
click at [20, 18] on app-icon "Menu" at bounding box center [16, 16] width 13 height 13
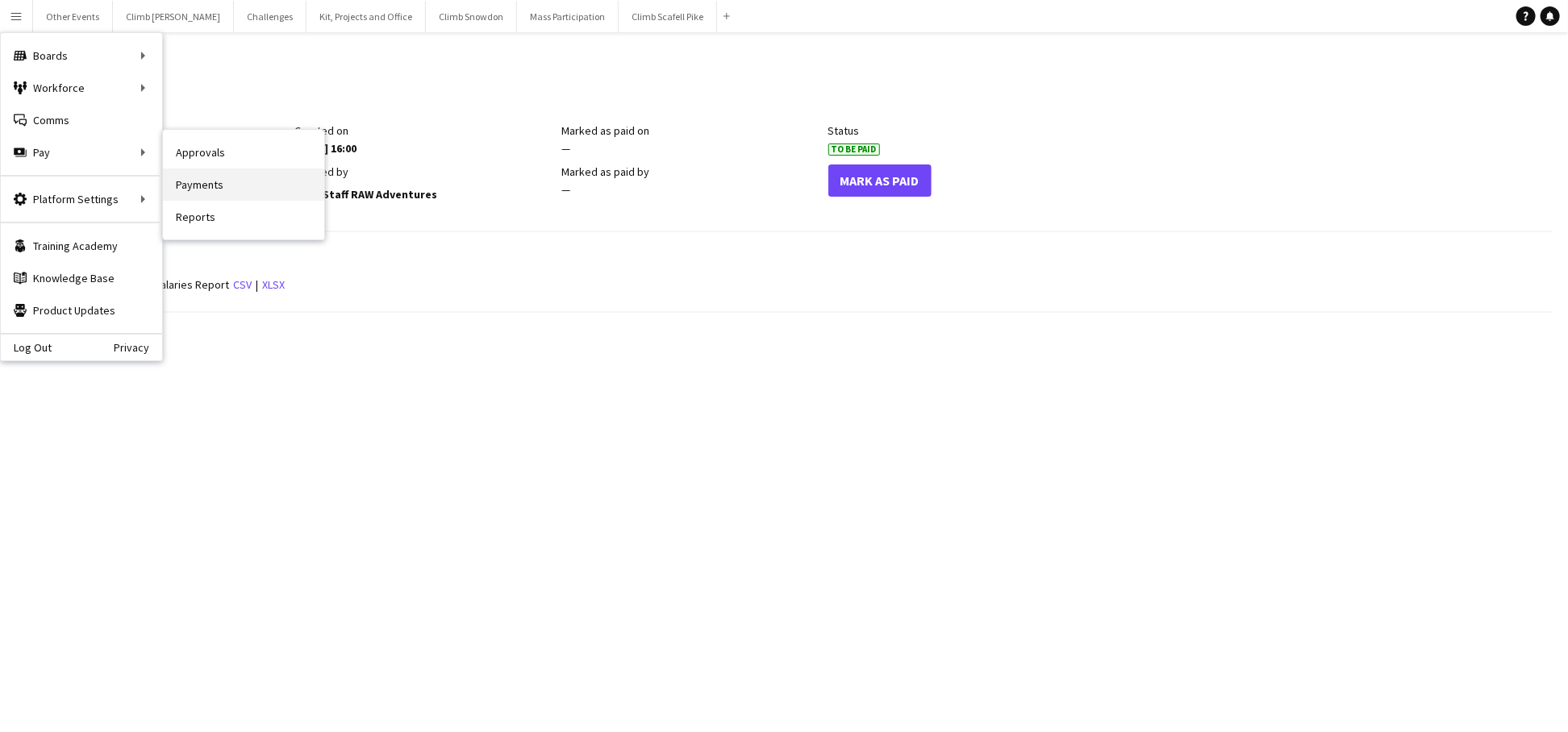
click at [243, 183] on link "Payments" at bounding box center [243, 184] width 162 height 32
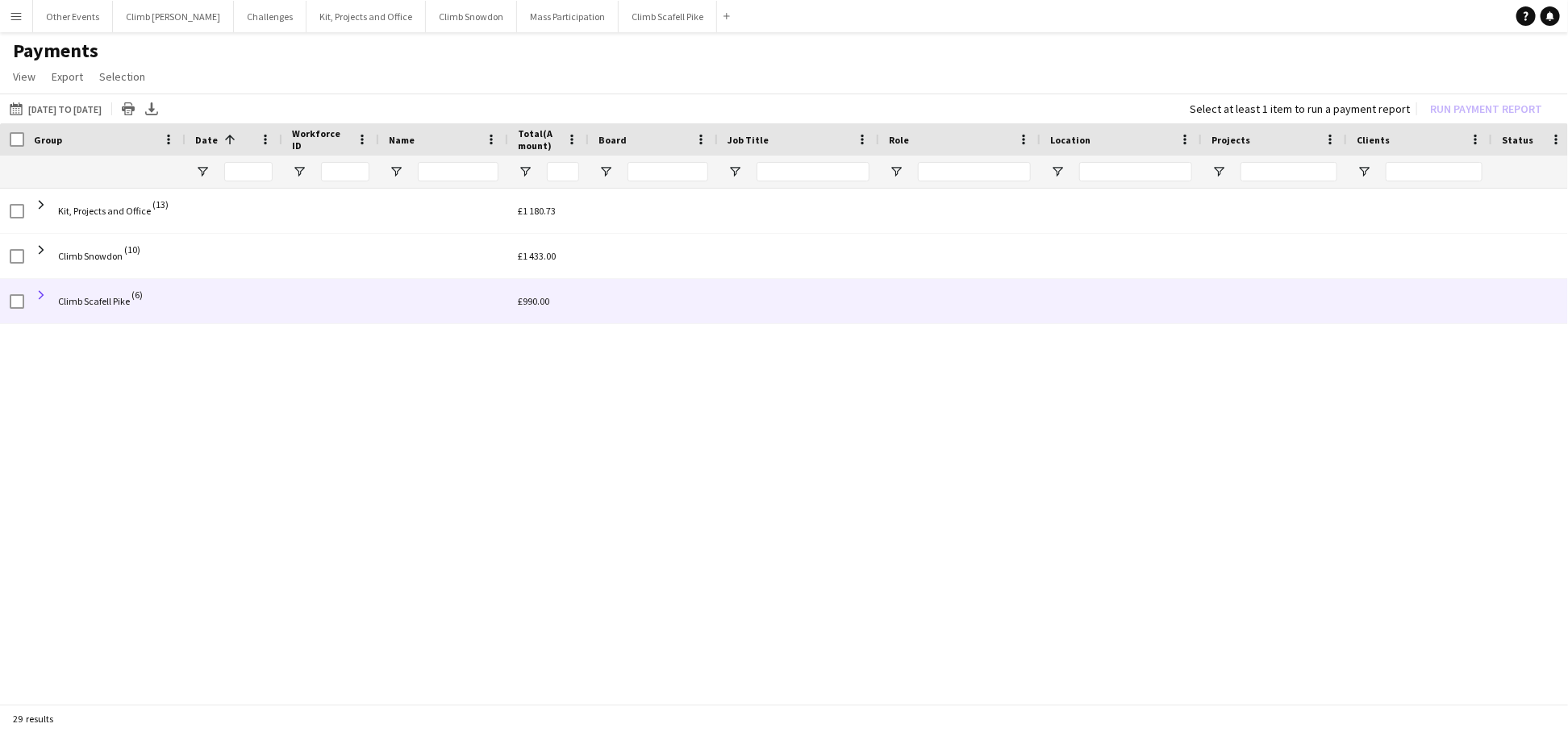
click at [37, 296] on span at bounding box center [40, 294] width 14 height 14
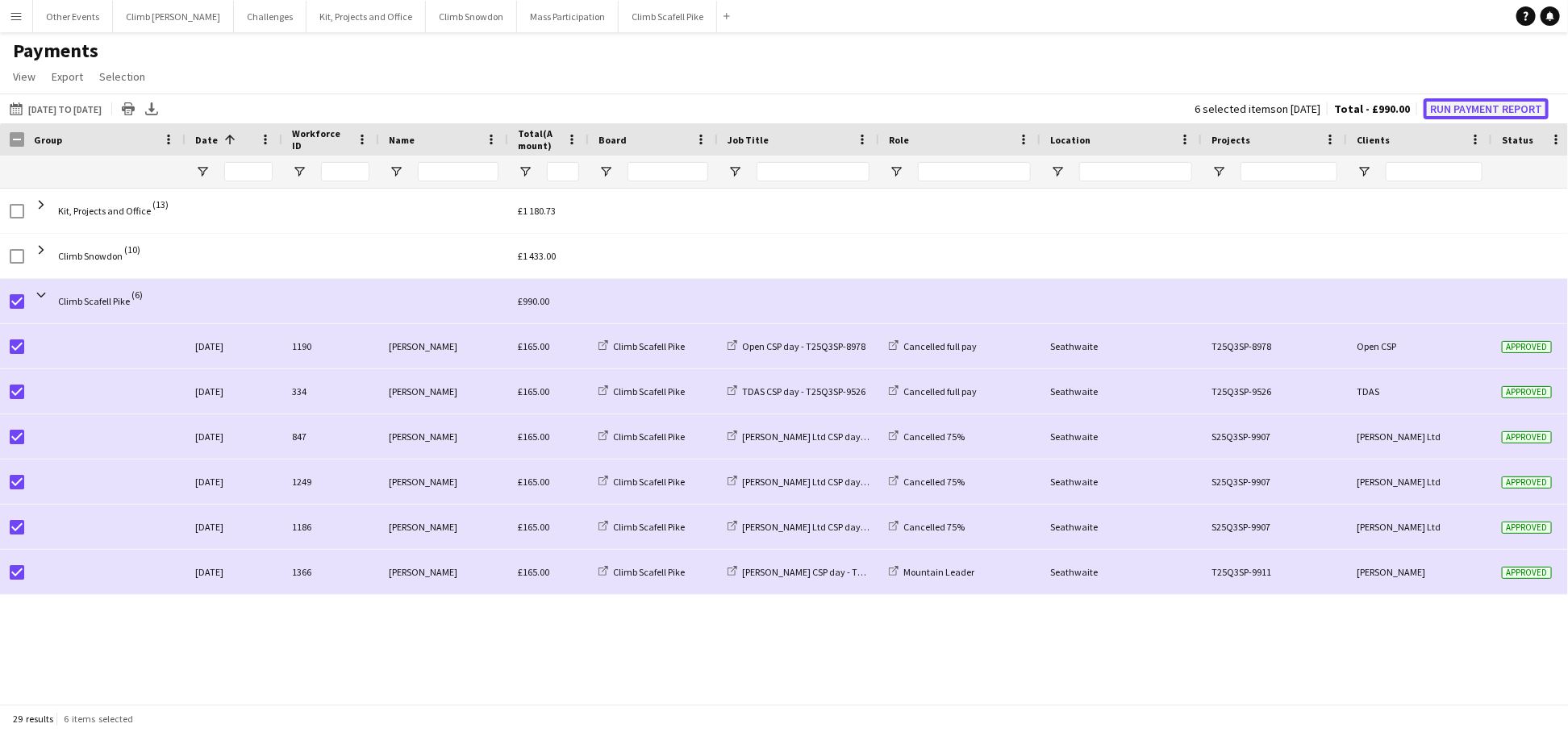
click at [1467, 111] on button "Run Payment Report" at bounding box center [1486, 109] width 125 height 21
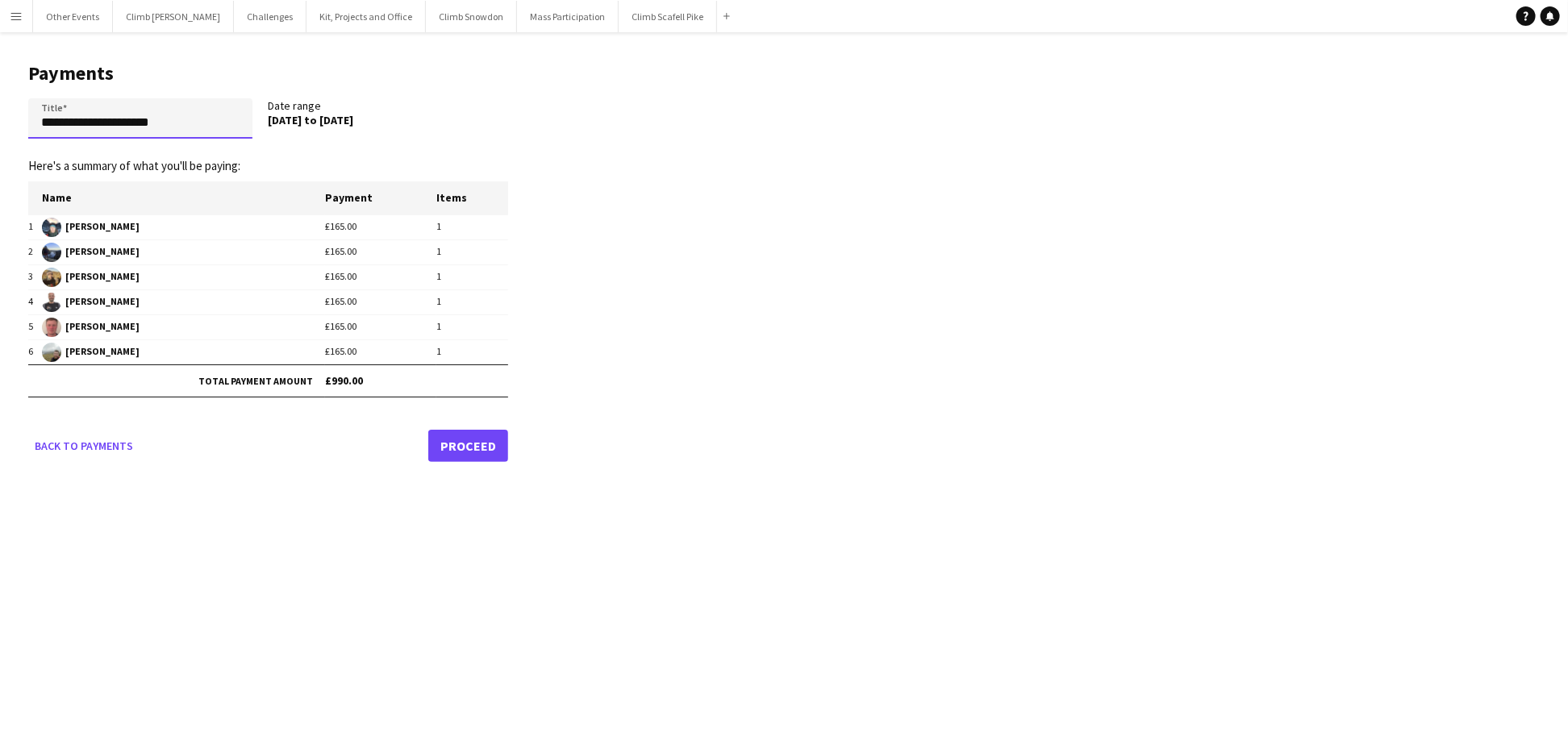
click at [181, 131] on input "**********" at bounding box center [140, 118] width 225 height 40
type input "**********"
click at [469, 446] on link "Proceed" at bounding box center [468, 445] width 80 height 32
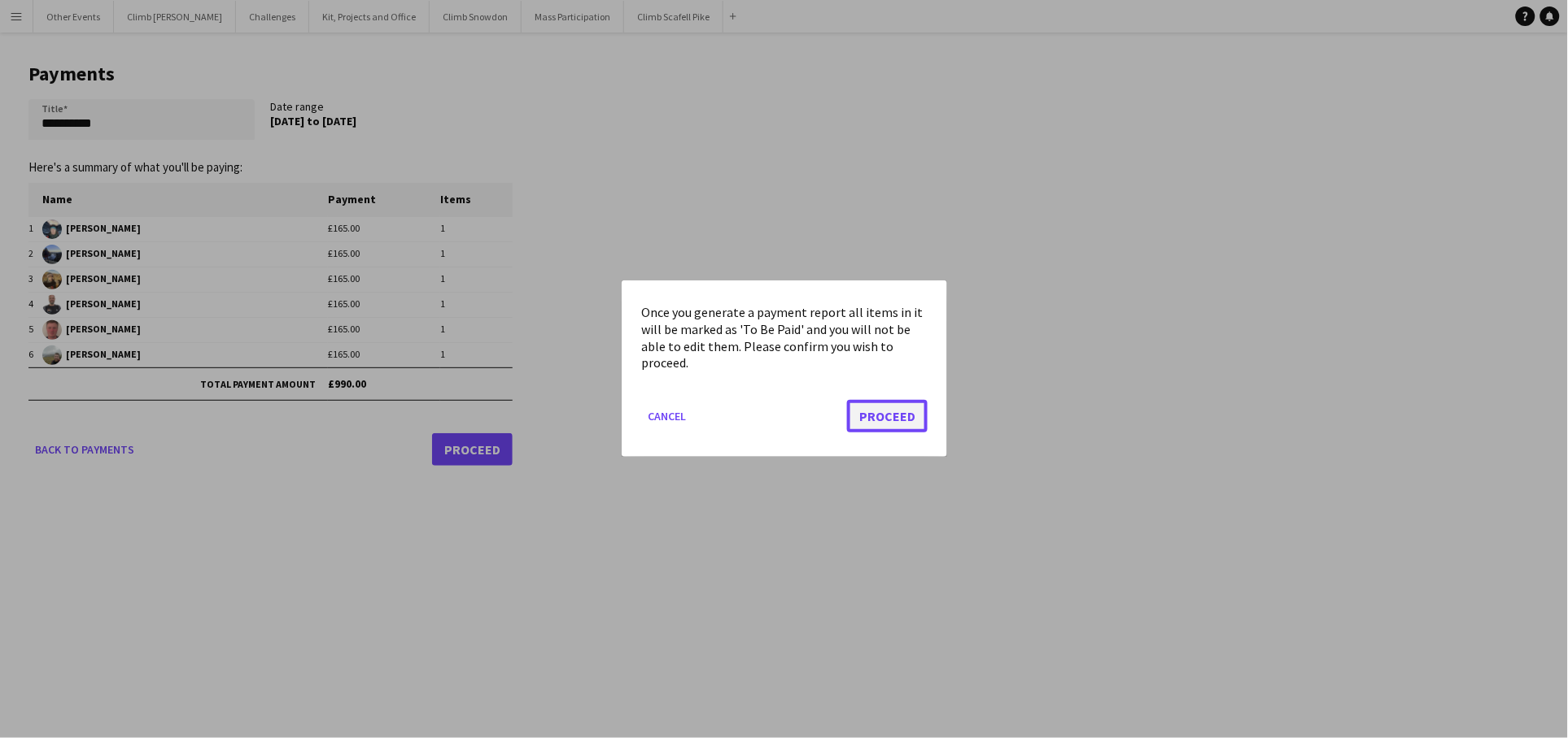
click at [877, 414] on button "Proceed" at bounding box center [886, 417] width 81 height 32
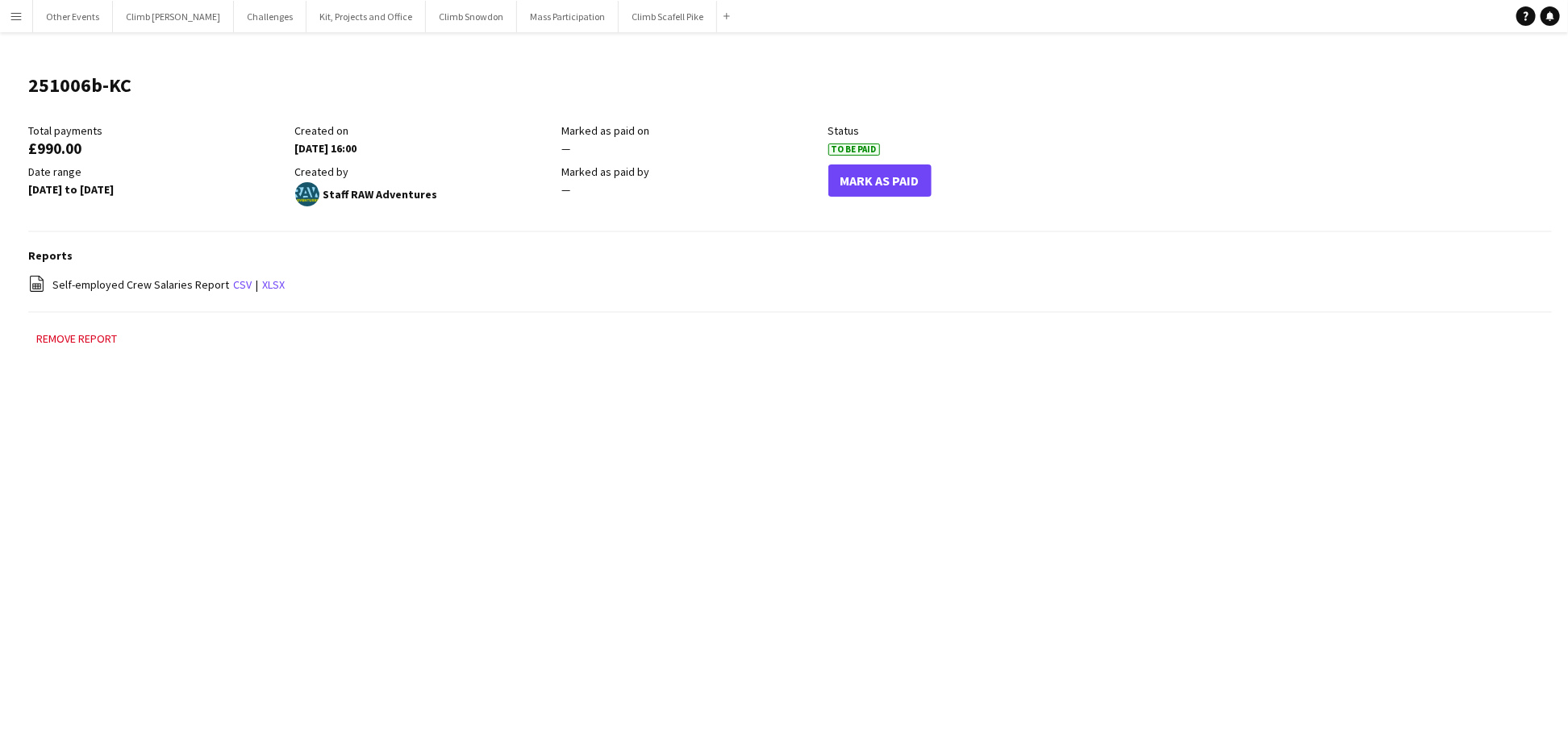
click at [10, 14] on app-icon "Menu" at bounding box center [16, 16] width 13 height 13
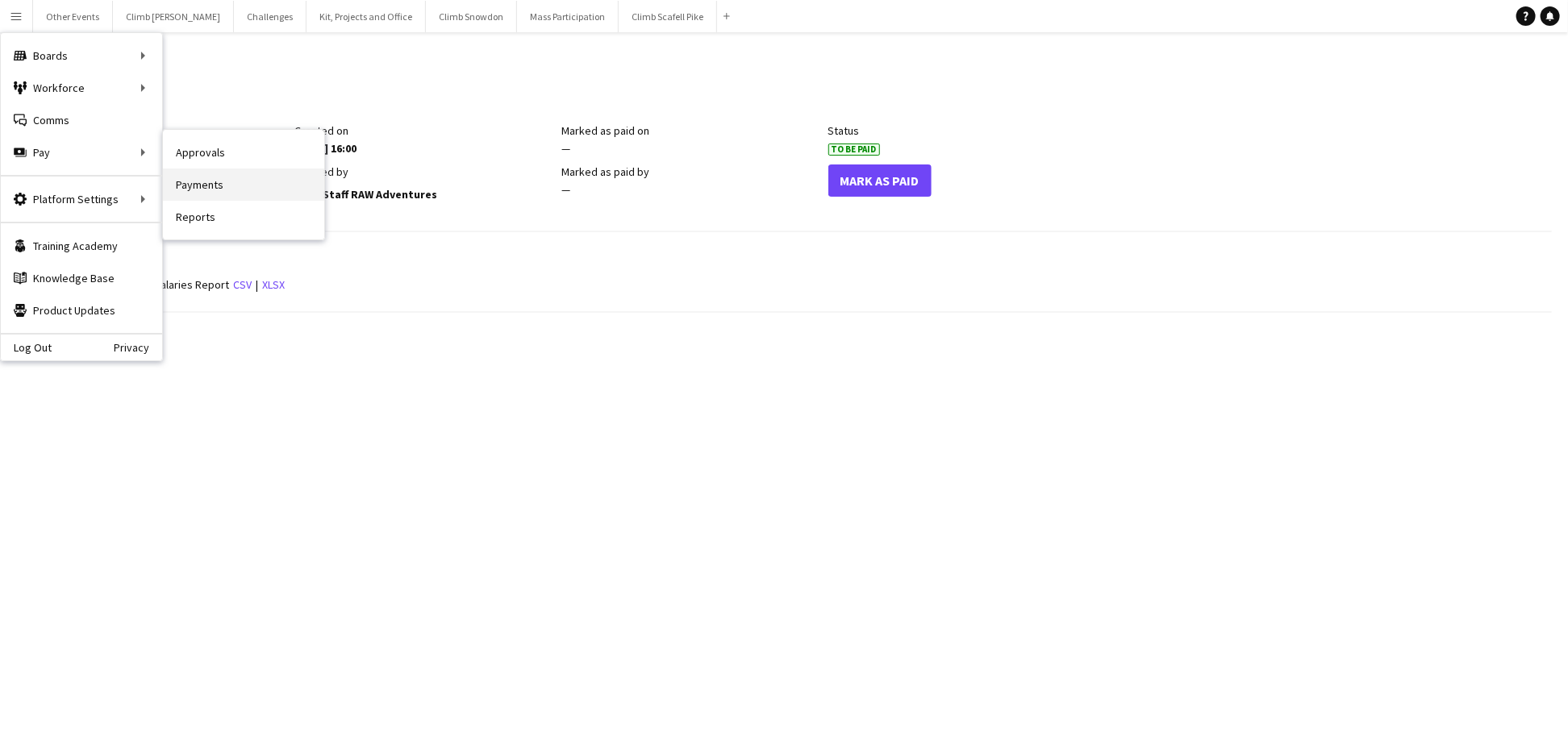
click at [205, 179] on link "Payments" at bounding box center [243, 184] width 162 height 32
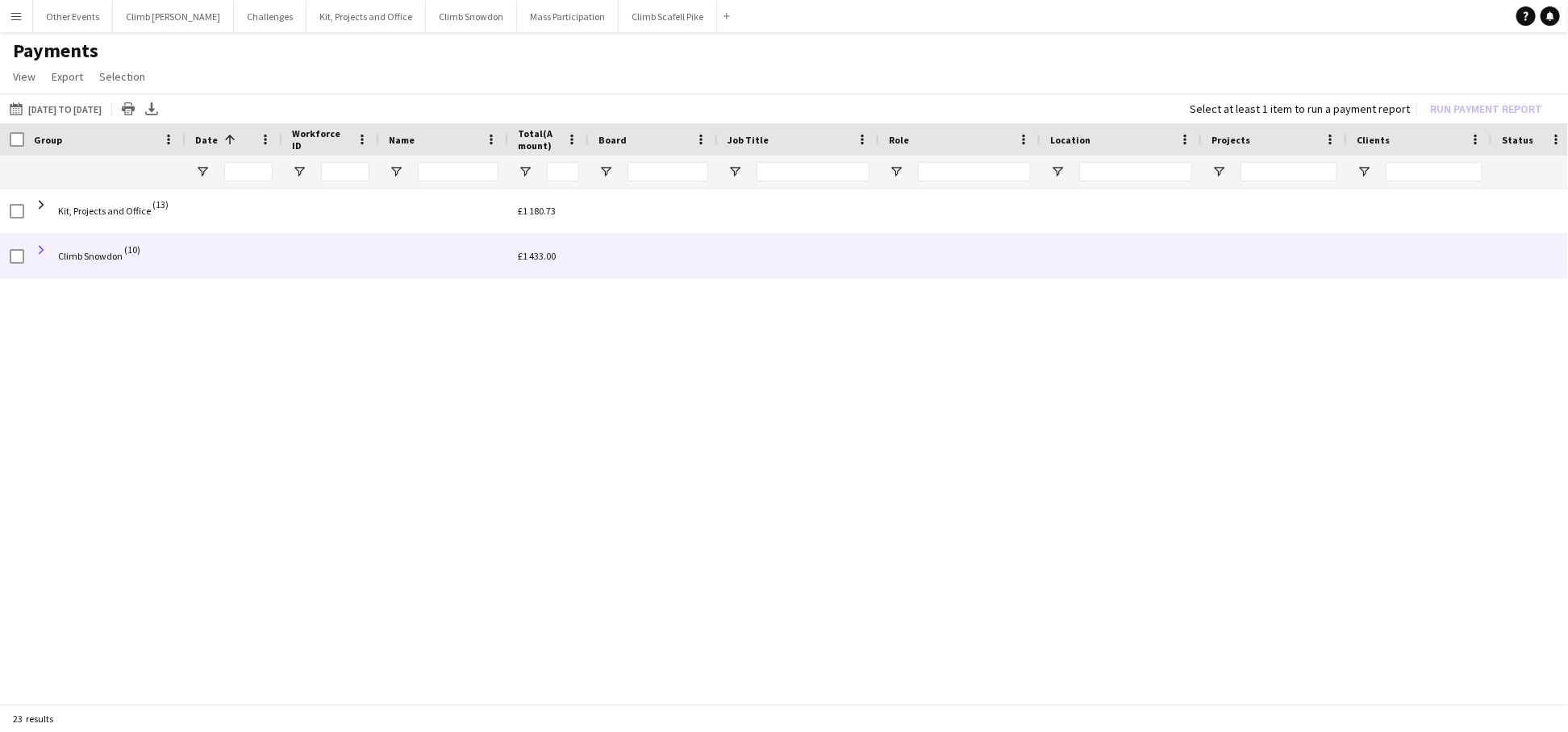
click at [43, 243] on span at bounding box center [40, 249] width 14 height 14
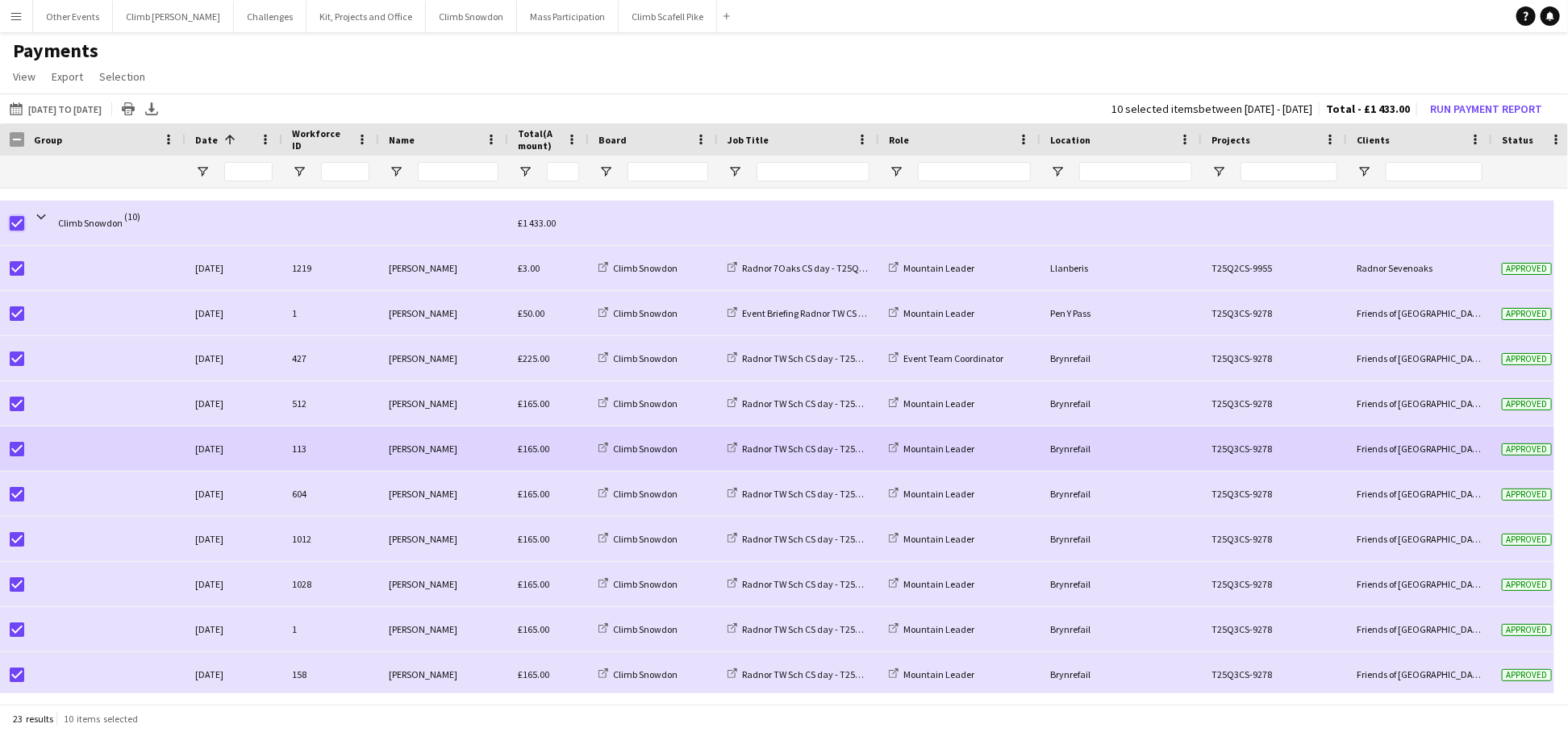
scroll to position [36, 0]
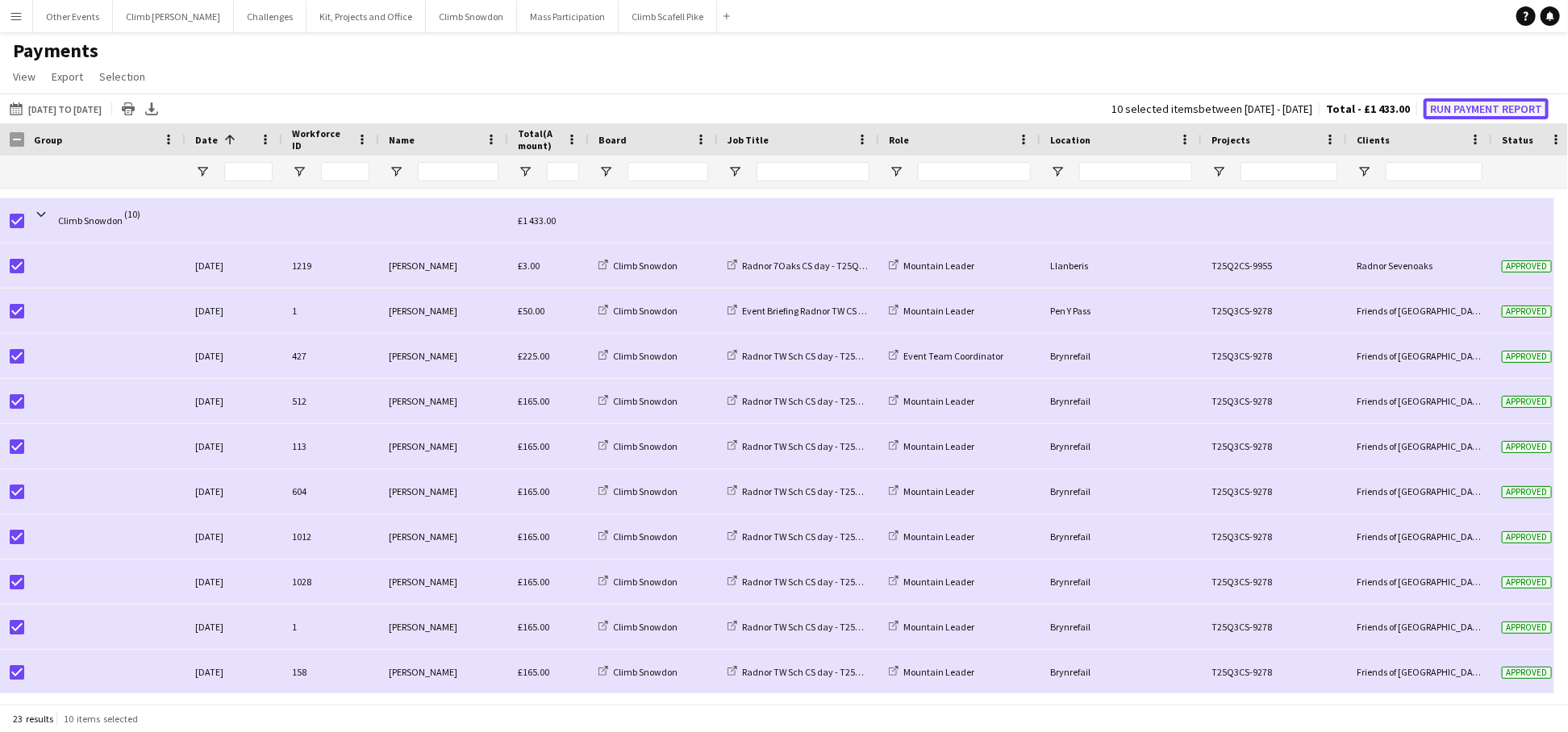
click at [1454, 111] on button "Run Payment Report" at bounding box center [1486, 109] width 125 height 21
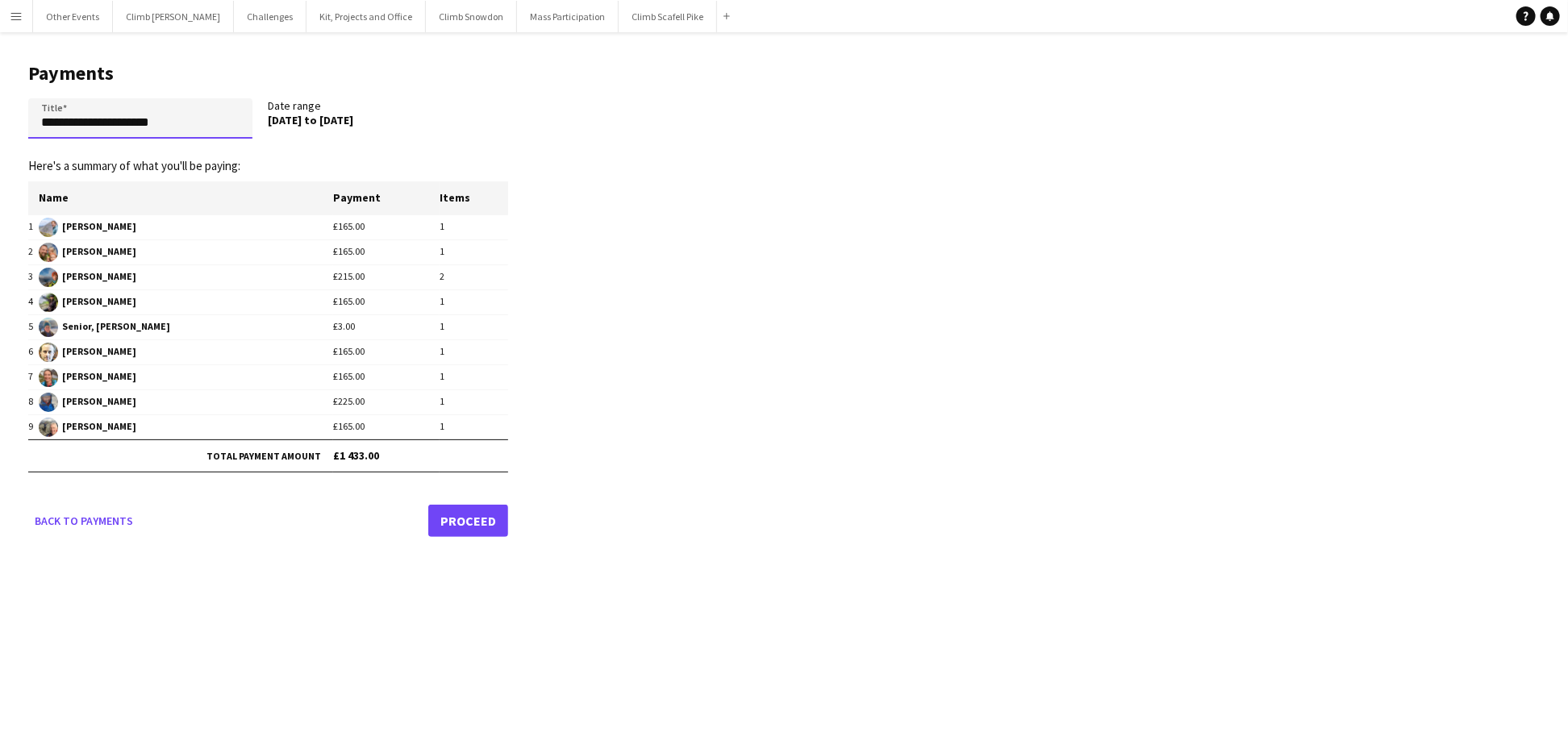
click at [195, 129] on input "**********" at bounding box center [140, 118] width 225 height 40
click at [194, 128] on input "**********" at bounding box center [140, 118] width 225 height 40
type input "**********"
click at [494, 521] on link "Proceed" at bounding box center [468, 521] width 80 height 32
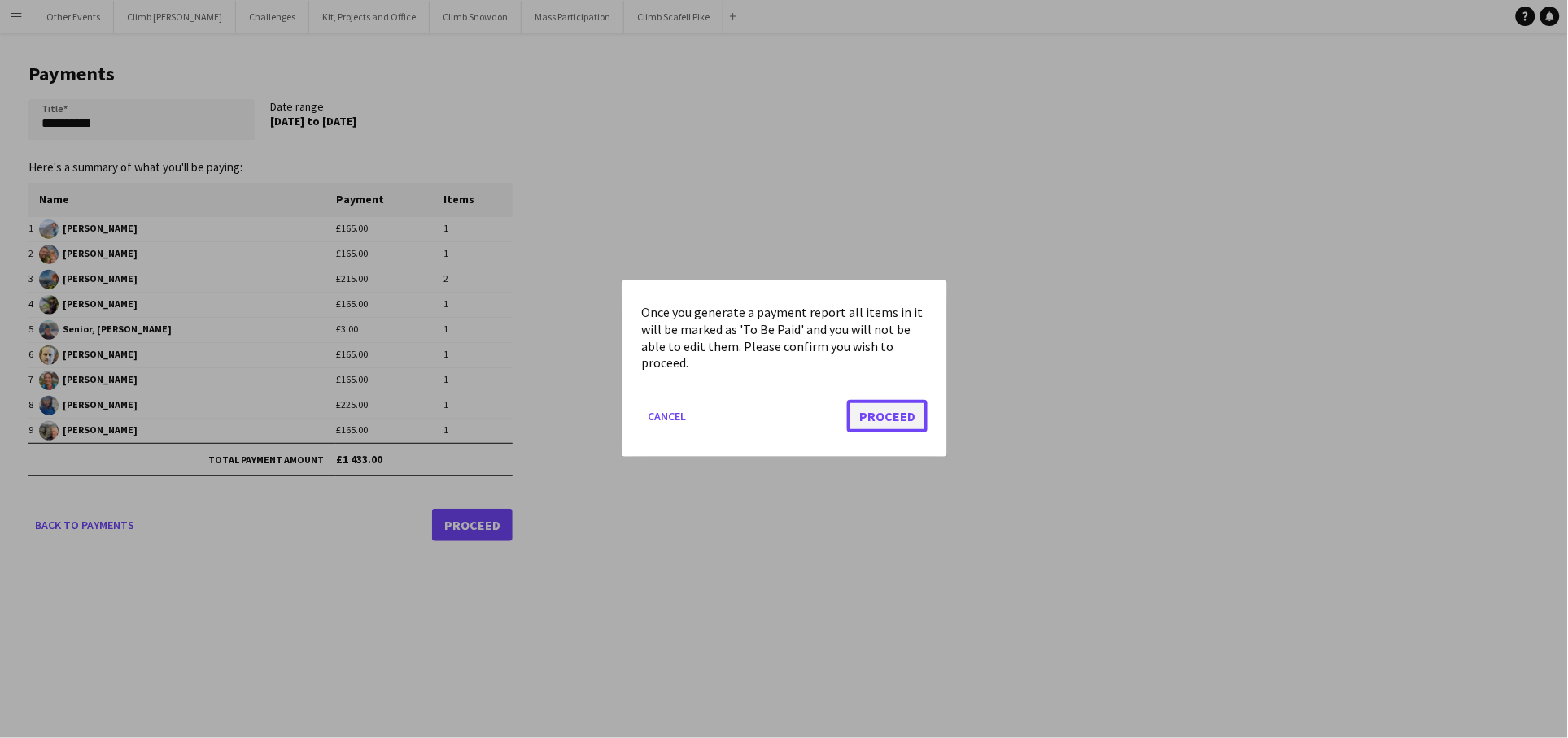
click at [908, 407] on button "Proceed" at bounding box center [886, 417] width 81 height 32
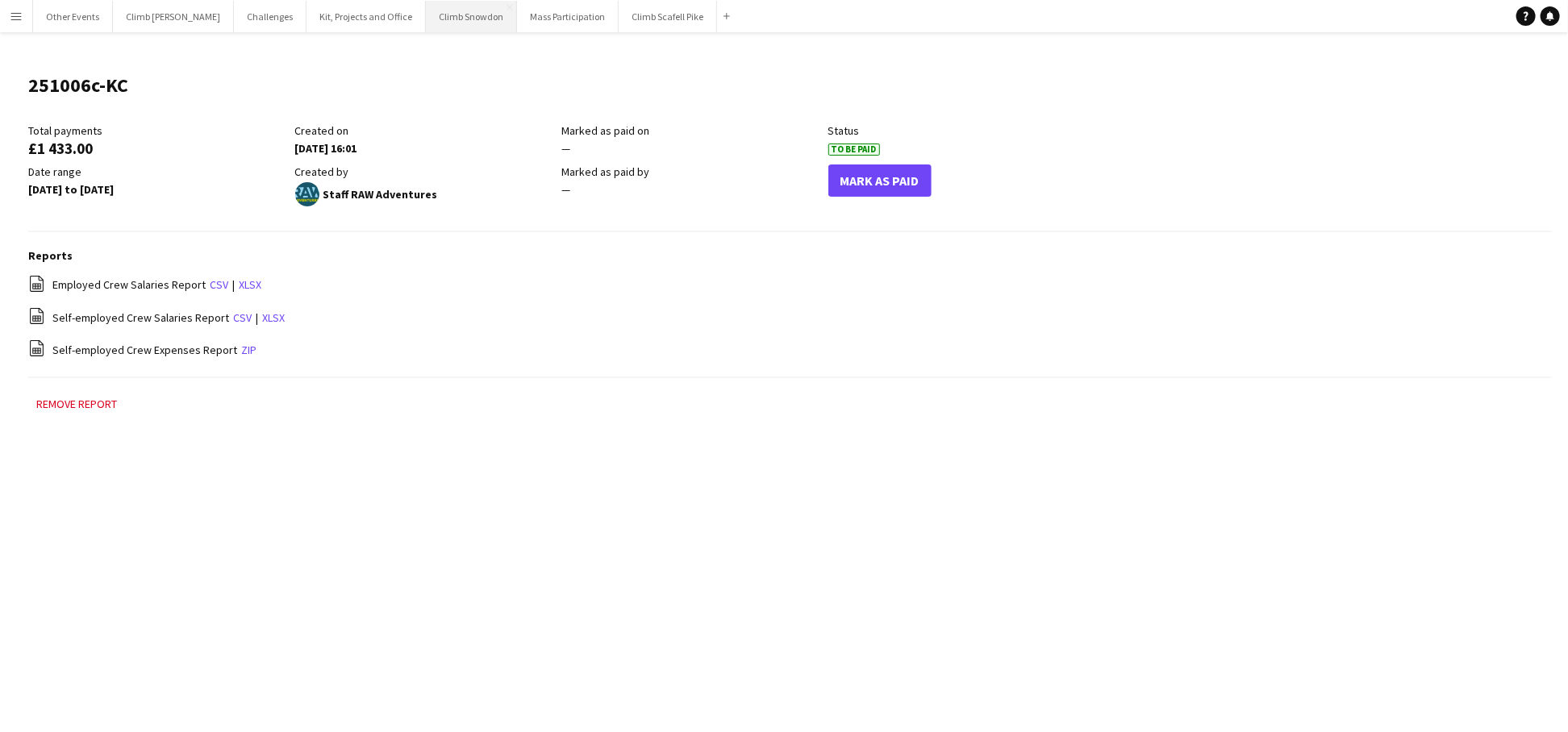
click at [426, 27] on button "Climb Snowdon Close" at bounding box center [471, 16] width 91 height 31
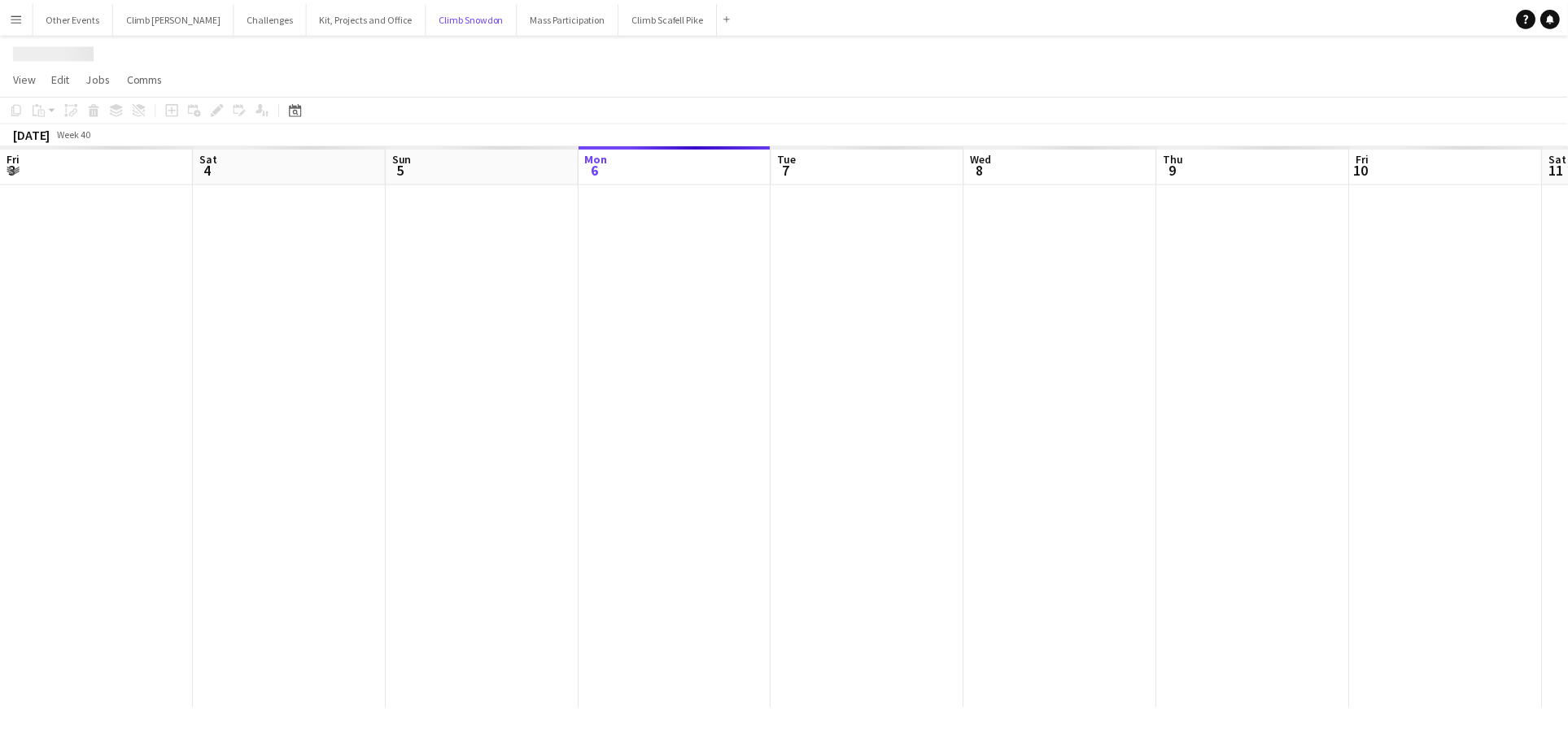
scroll to position [0, 388]
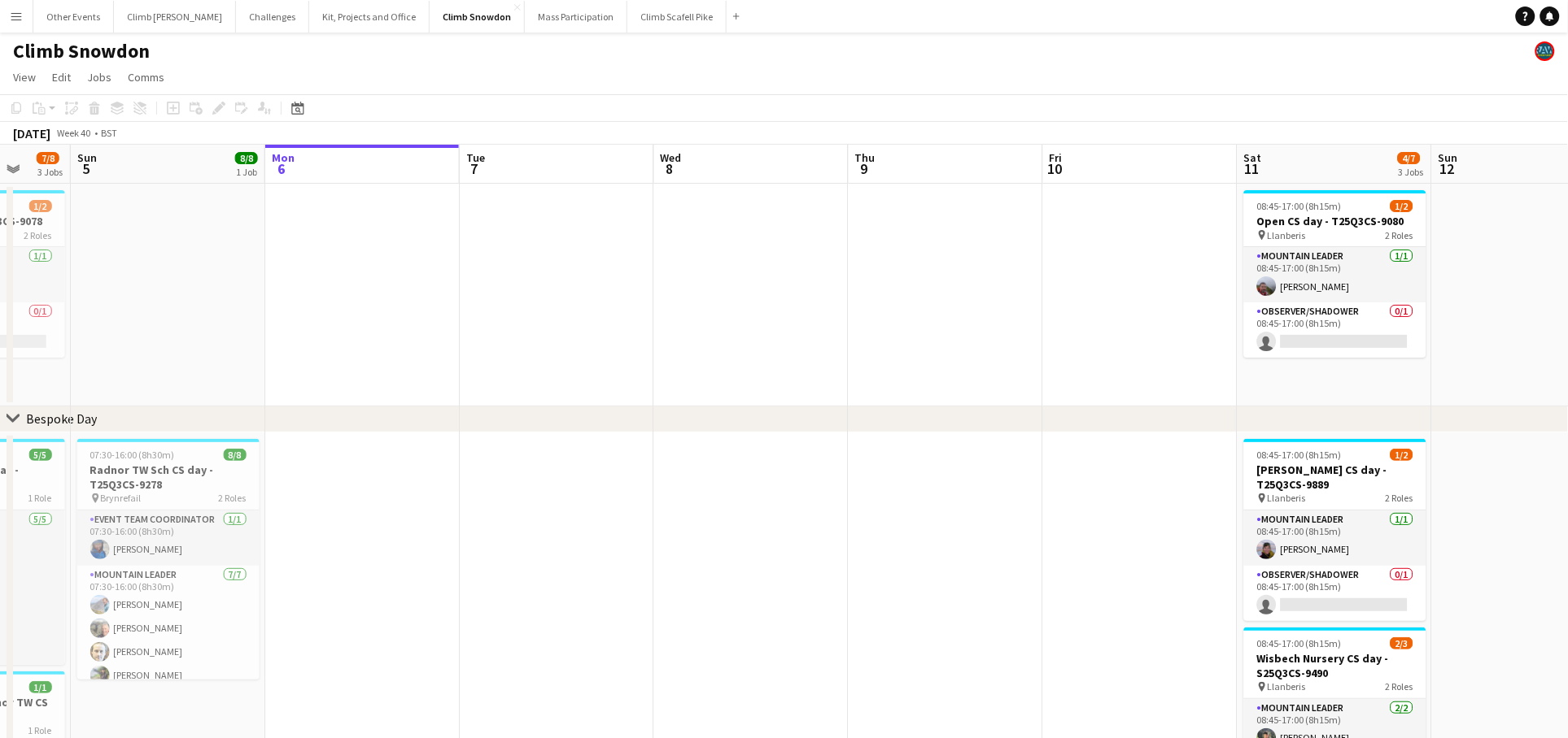
drag, startPoint x: 898, startPoint y: 282, endPoint x: 1147, endPoint y: 249, distance: 251.2
click at [1163, 250] on app-calendar-viewport "Thu 2 Fri 3 1/1 1 Job Sat 4 7/8 3 Jobs Sun 5 8/8 1 Job Mon 6 Tue 7 Wed 8 Thu 9 …" at bounding box center [784, 544] width 1568 height 799
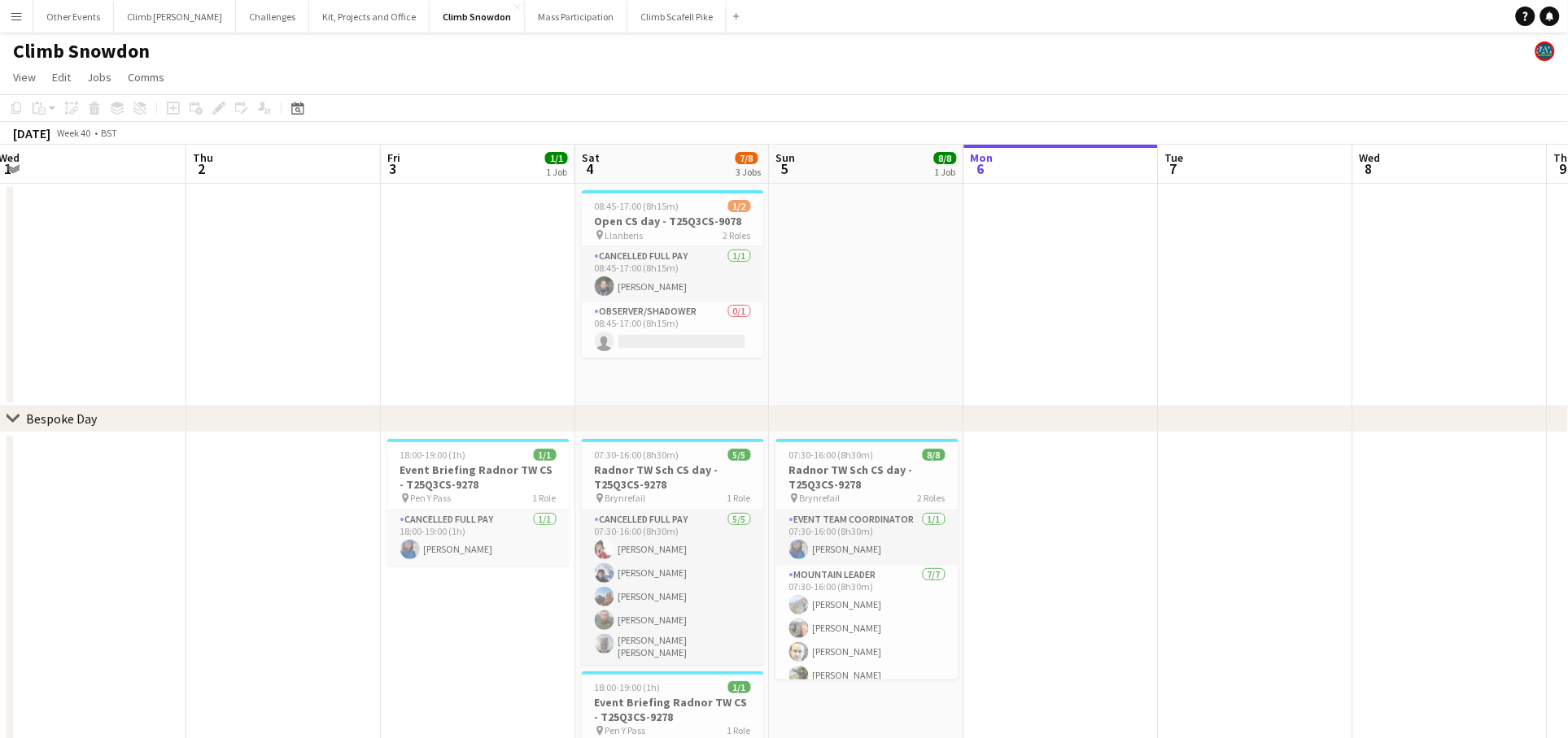
drag, startPoint x: 733, startPoint y: 300, endPoint x: 1201, endPoint y: 226, distance: 473.8
click at [1236, 234] on app-calendar-viewport "Mon 29 Tue 30 Wed 1 Thu 2 Fri 3 1/1 1 Job Sat 4 7/8 3 Jobs Sun 5 8/8 1 Job Mon …" at bounding box center [784, 544] width 1568 height 799
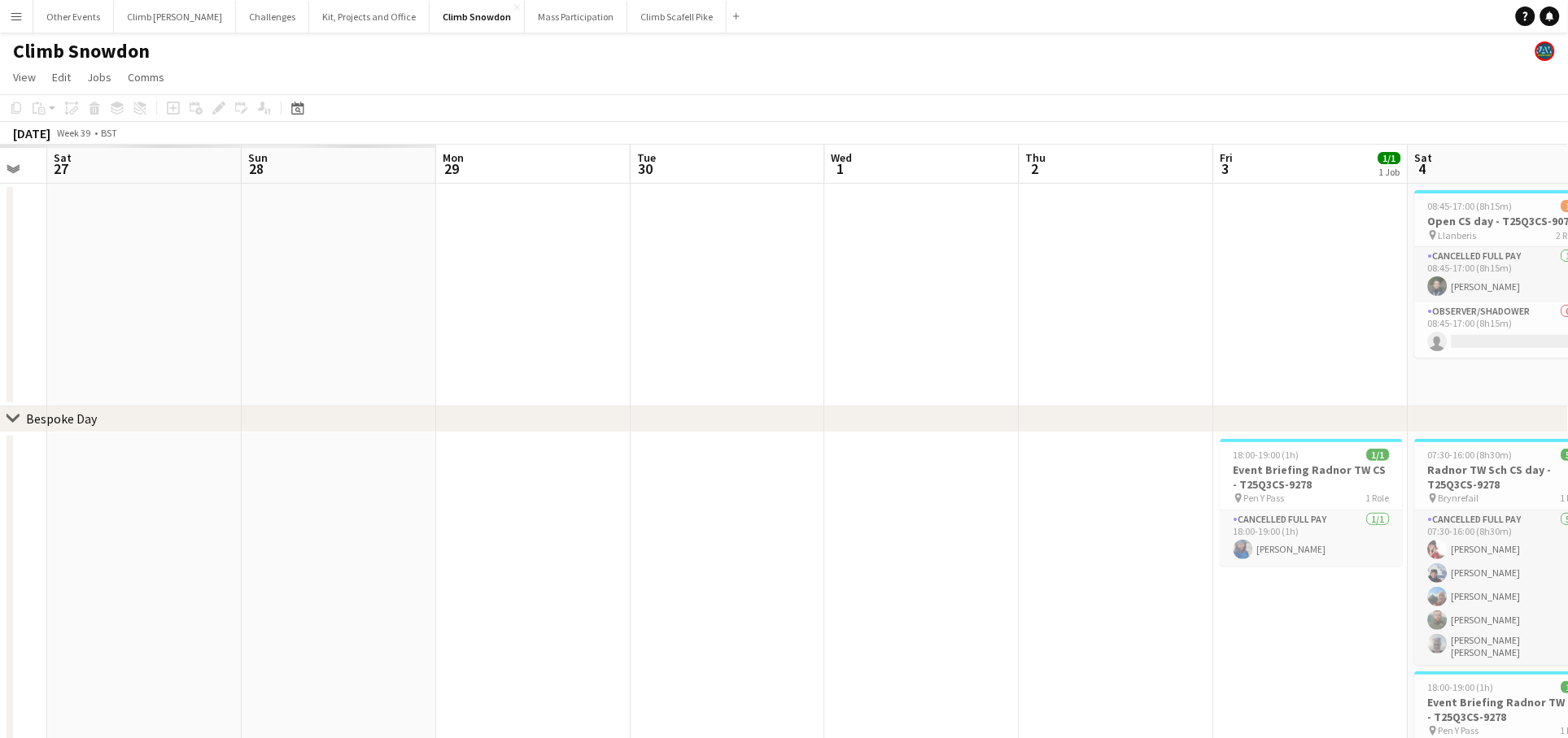
drag, startPoint x: 379, startPoint y: 326, endPoint x: 1190, endPoint y: 266, distance: 813.2
click at [1222, 266] on app-calendar-viewport "Thu 25 Fri 26 Sat 27 Sun 28 Mon 29 Tue 30 Wed 1 Thu 2 Fri 3 1/1 1 Job Sat 4 7/8…" at bounding box center [784, 544] width 1568 height 799
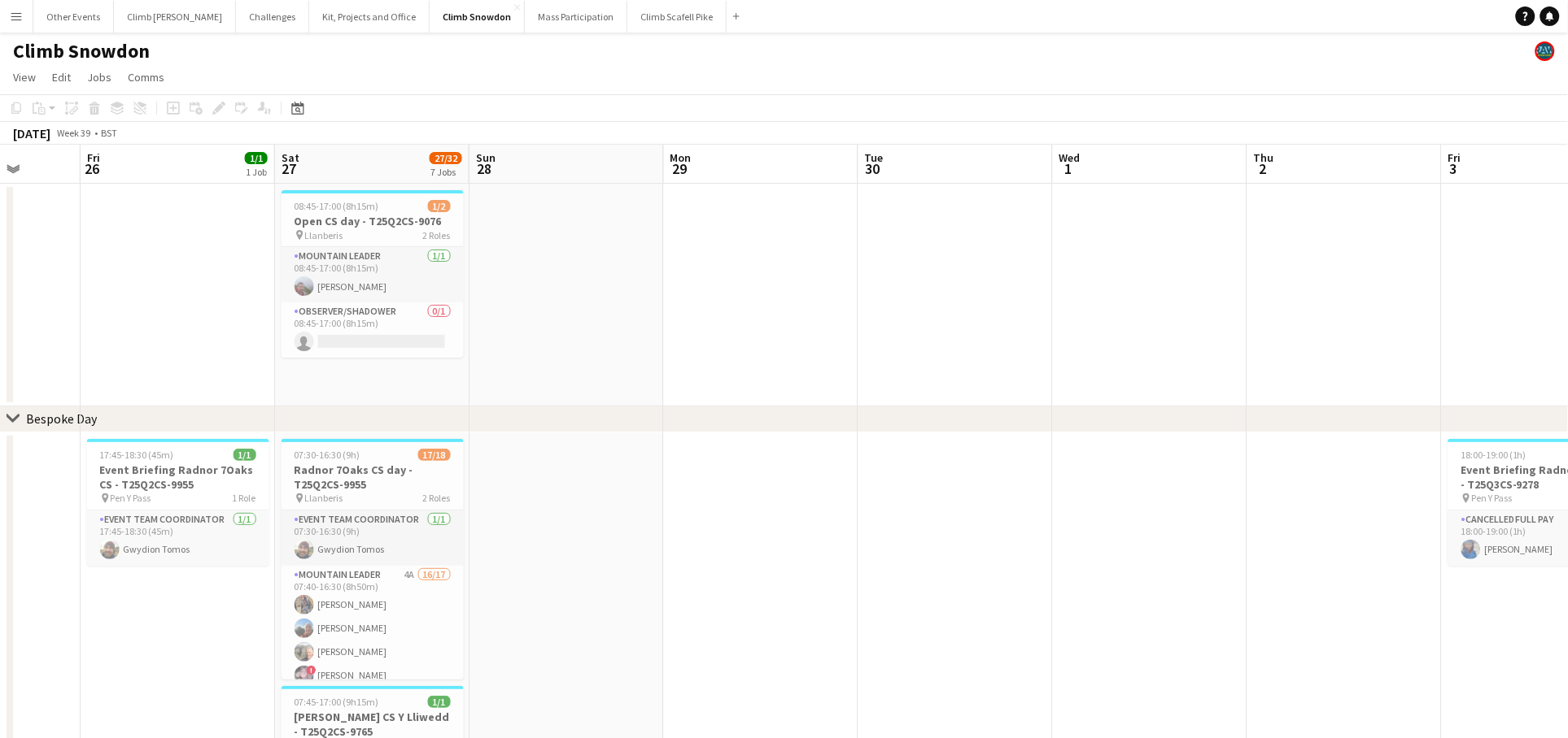
drag, startPoint x: 750, startPoint y: 300, endPoint x: 973, endPoint y: 271, distance: 224.9
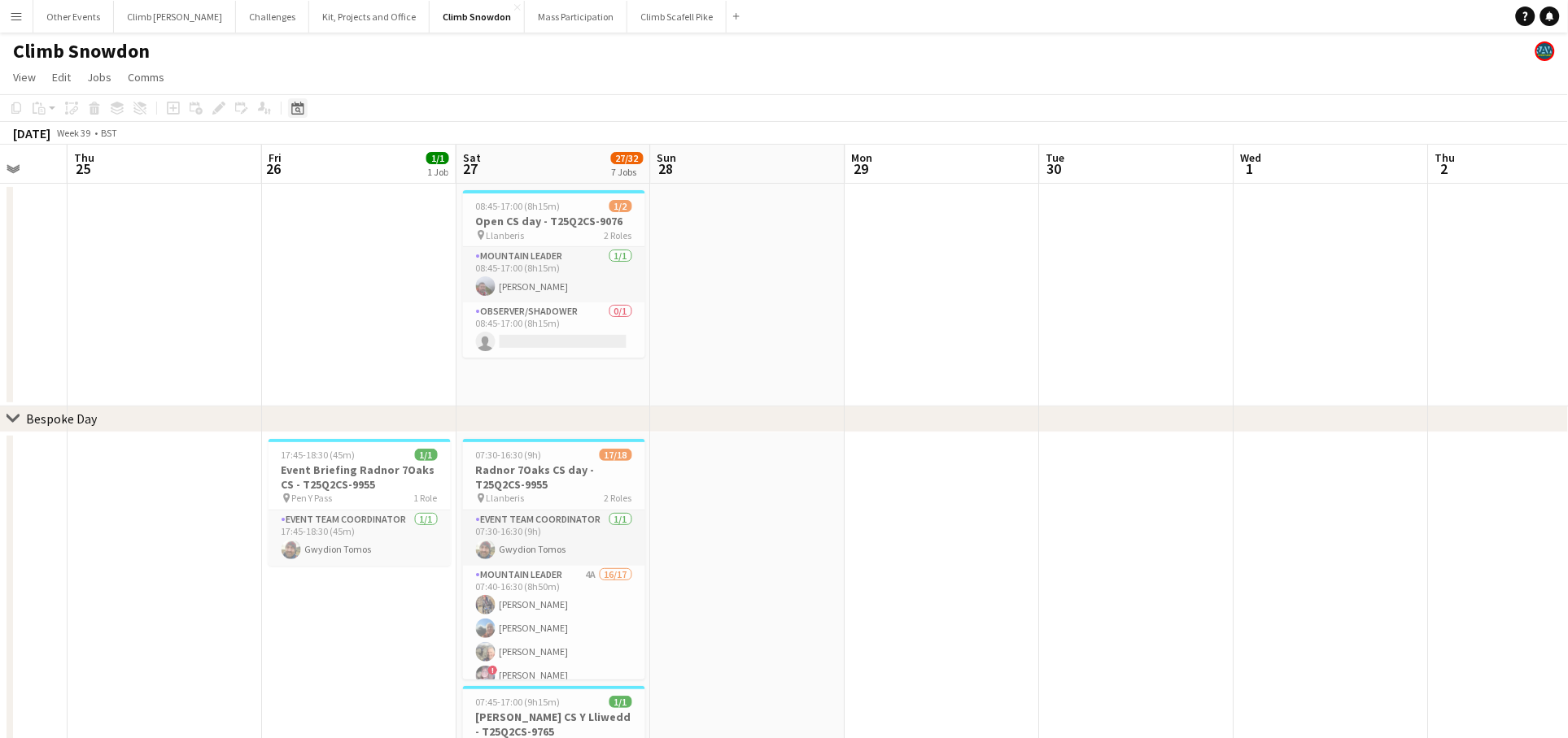
click at [293, 106] on icon "Date picker" at bounding box center [298, 108] width 13 height 13
click at [398, 162] on span "Previous month" at bounding box center [396, 164] width 32 height 32
click at [398, 163] on span "Previous month" at bounding box center [396, 164] width 32 height 32
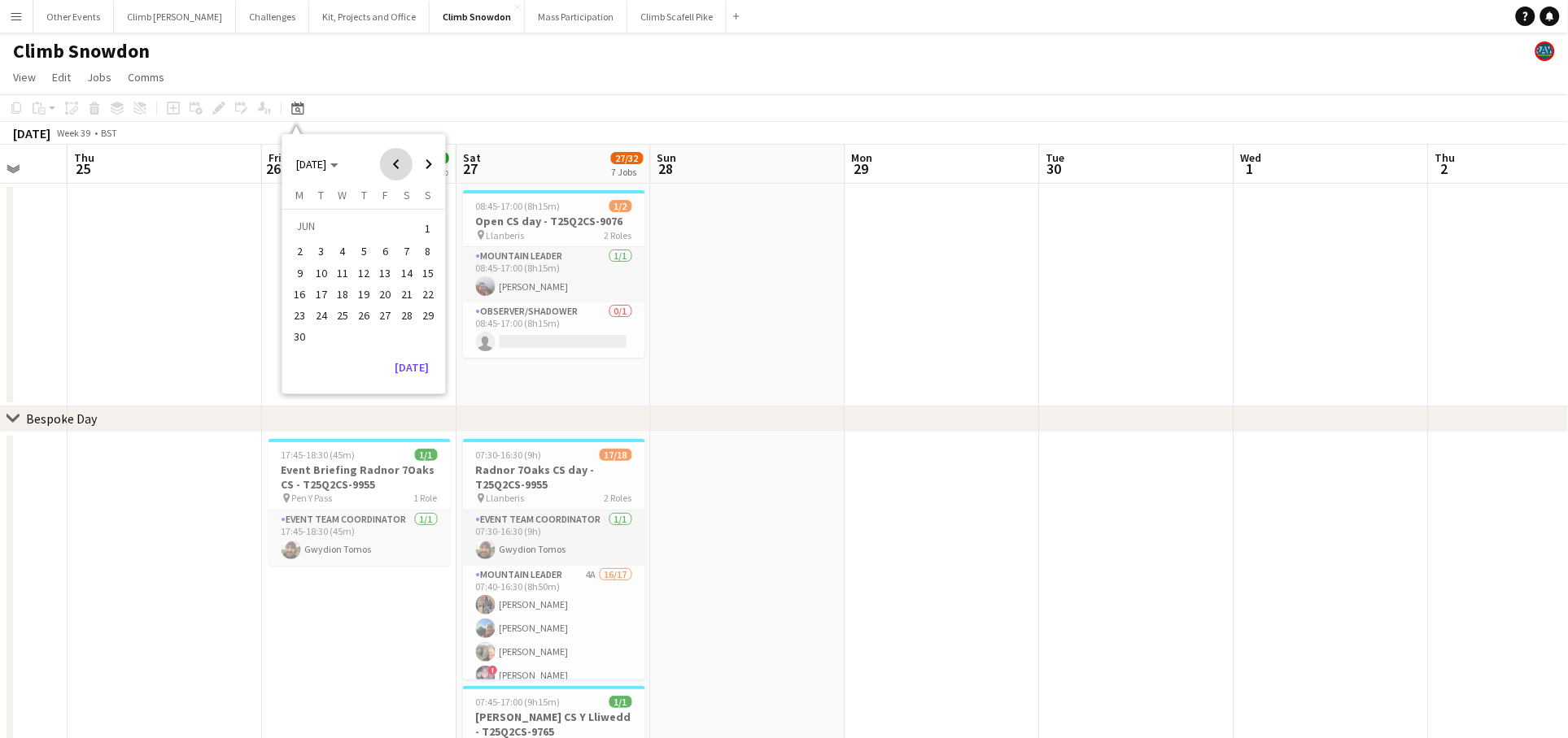
click at [398, 163] on span "Previous month" at bounding box center [396, 164] width 32 height 32
click at [372, 224] on span "1" at bounding box center [363, 228] width 20 height 23
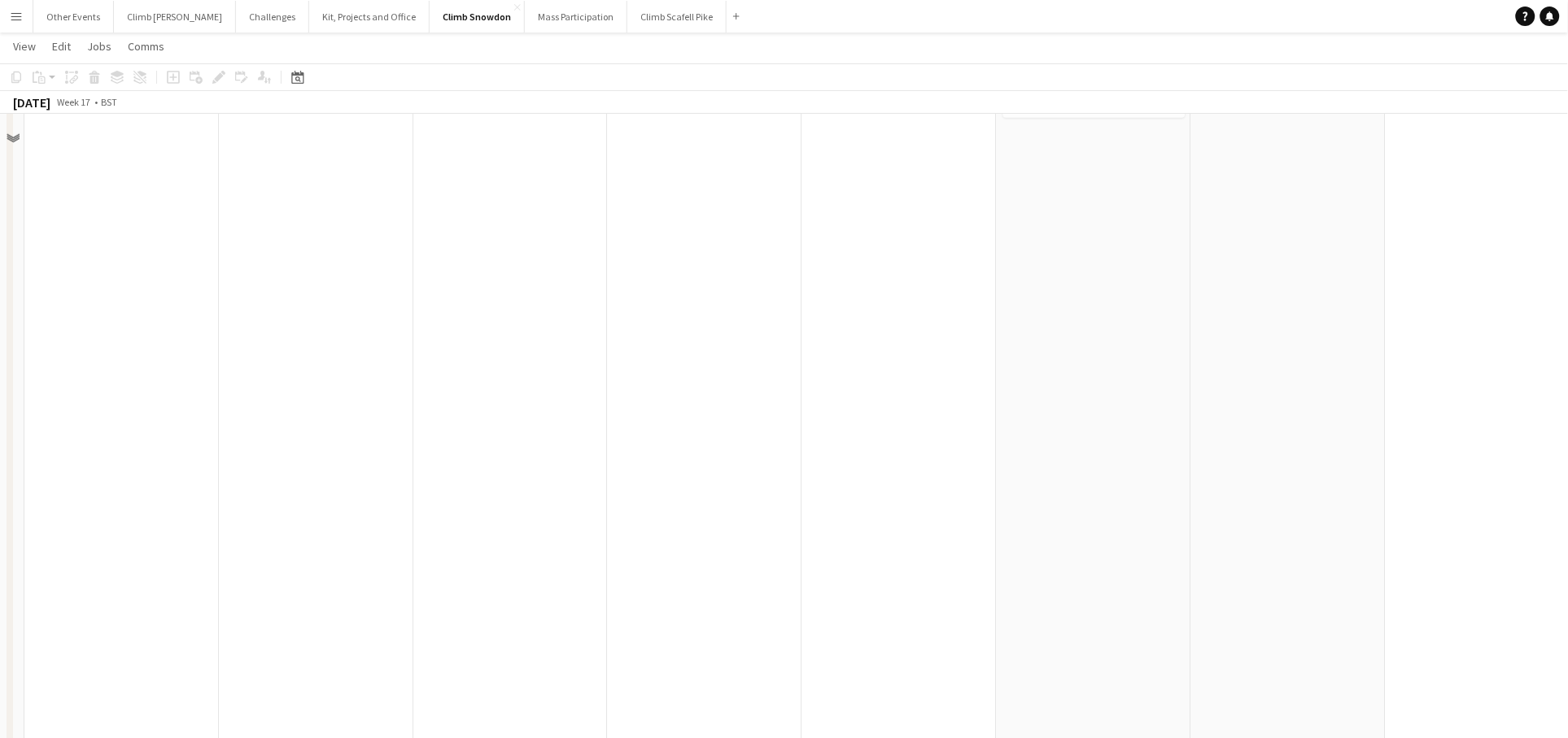
scroll to position [963, 0]
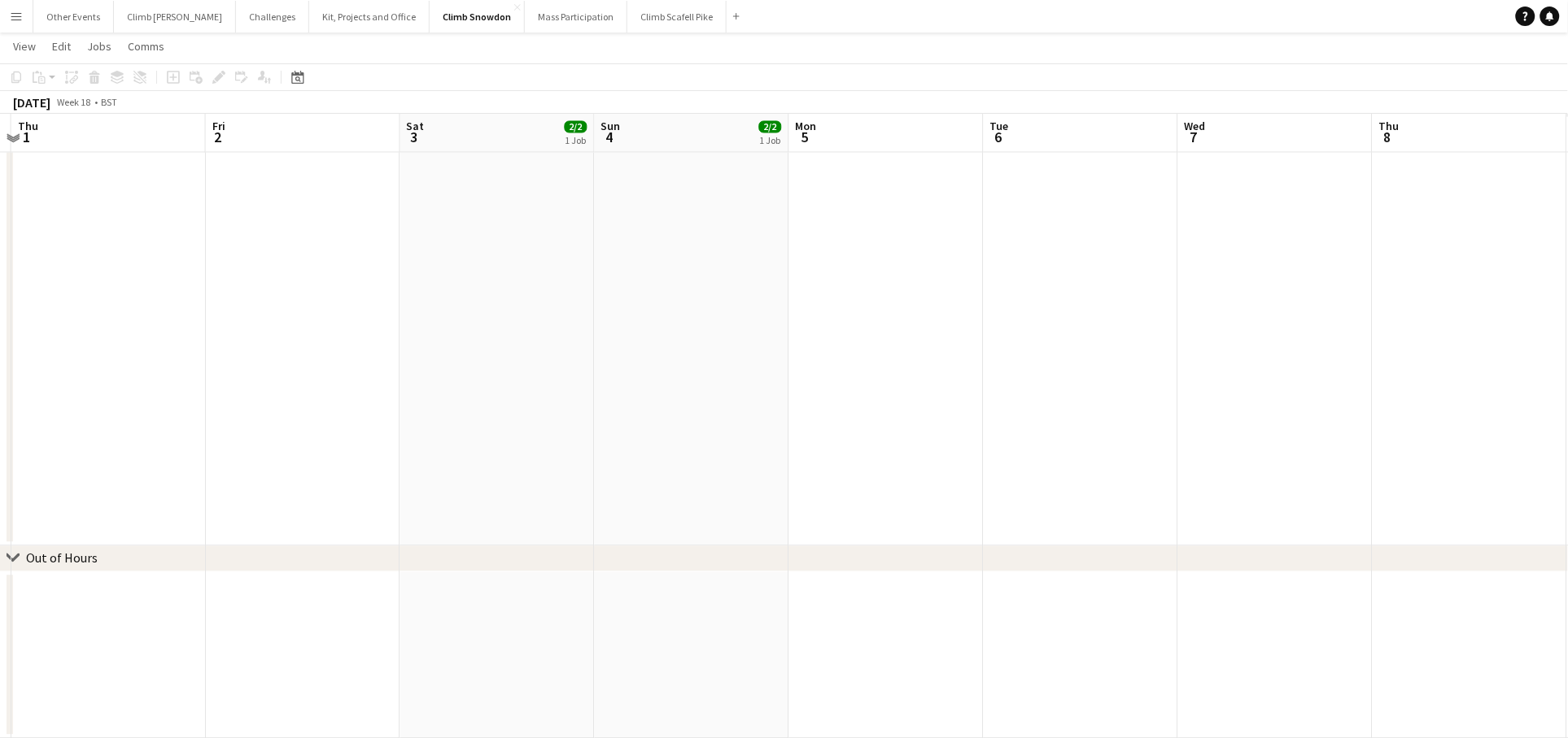
drag, startPoint x: 1252, startPoint y: 514, endPoint x: 1178, endPoint y: 424, distance: 116.5
drag, startPoint x: 779, startPoint y: 443, endPoint x: 548, endPoint y: 476, distance: 233.3
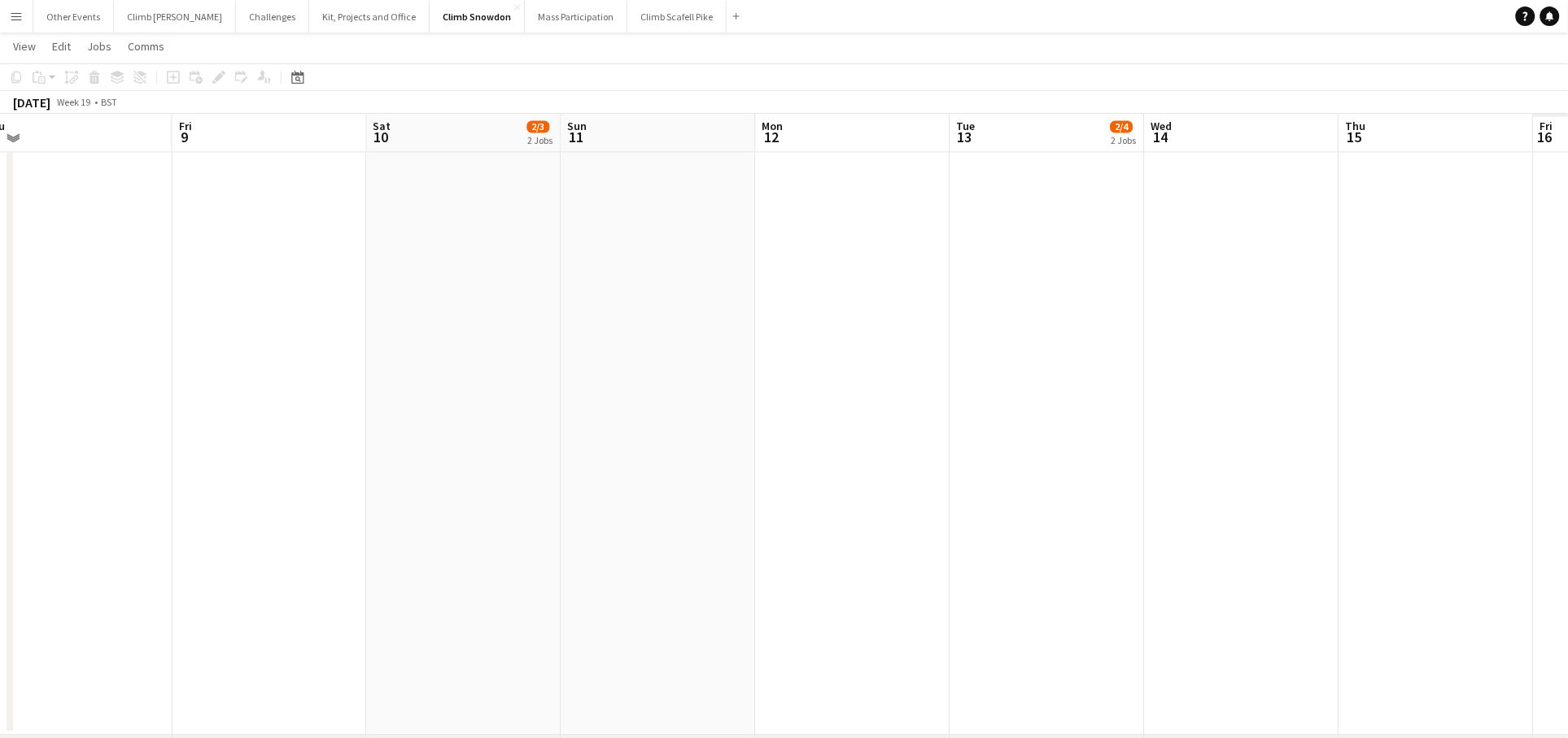
drag, startPoint x: 1054, startPoint y: 416, endPoint x: 734, endPoint y: 456, distance: 322.5
click at [671, 445] on app-calendar-viewport "Sun 4 2/2 1 Job Mon 5 Tue 6 Wed 7 Thu 8 Fri 9 Sat 10 2/3 2 Jobs Sun 11 Mon 12 T…" at bounding box center [784, 15] width 1568 height 1828
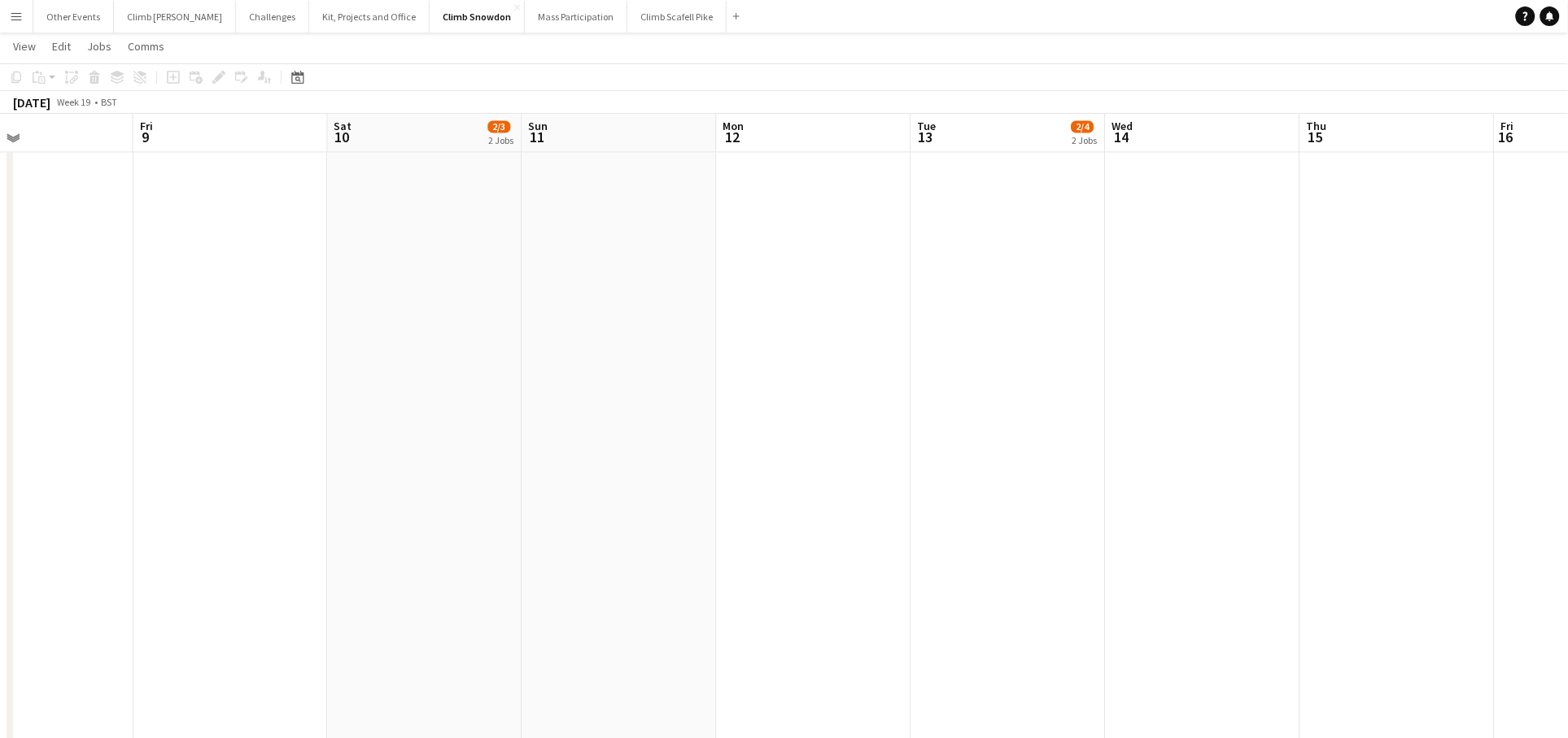
drag, startPoint x: 1270, startPoint y: 402, endPoint x: 472, endPoint y: 427, distance: 798.4
click at [479, 426] on app-calendar-viewport "Sun 4 2/2 1 Job Mon 5 Tue 6 Wed 7 Thu 8 Fri 9 Sat 10 2/3 2 Jobs Sun 11 Mon 12 T…" at bounding box center [784, 36] width 1568 height 1870
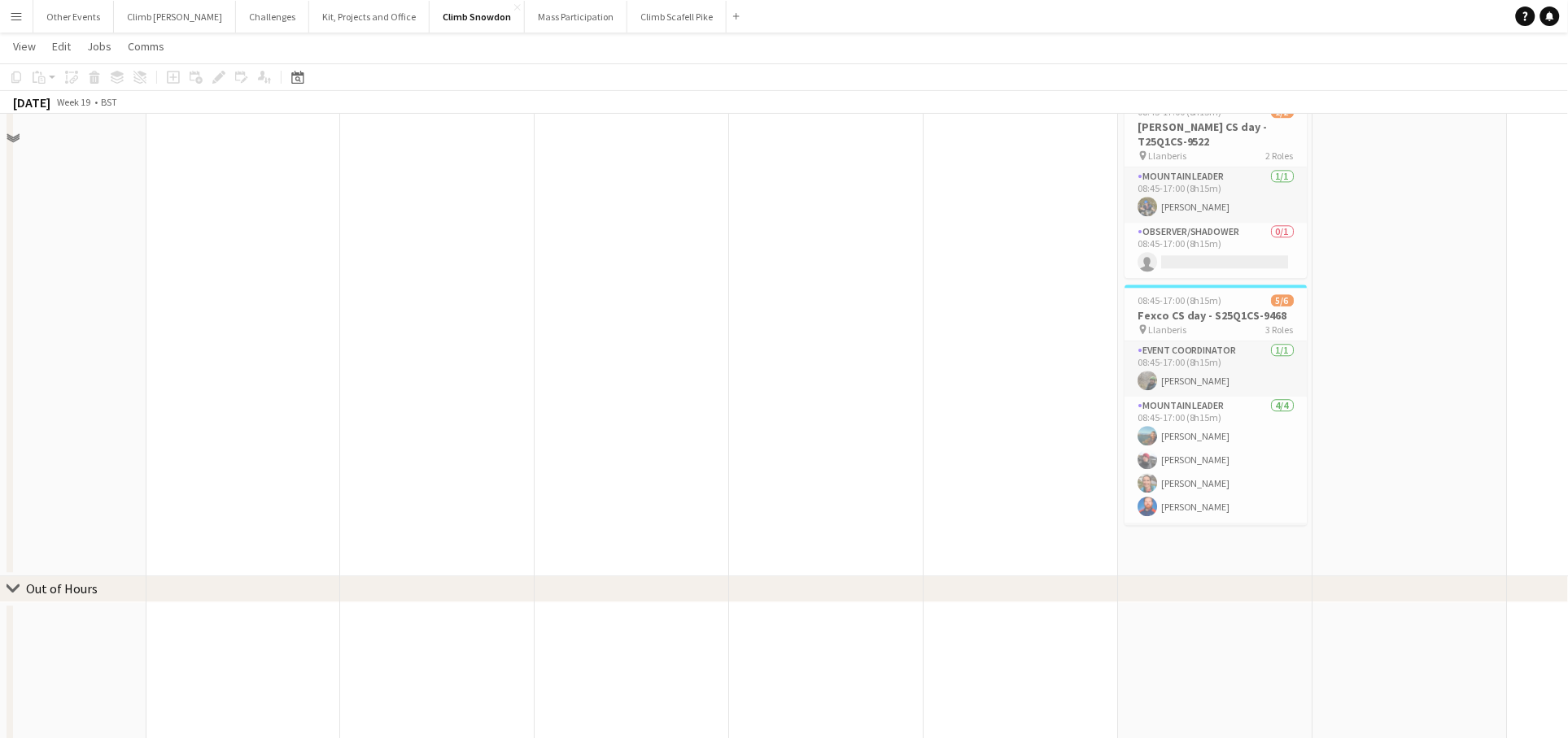
scroll to position [1194, 0]
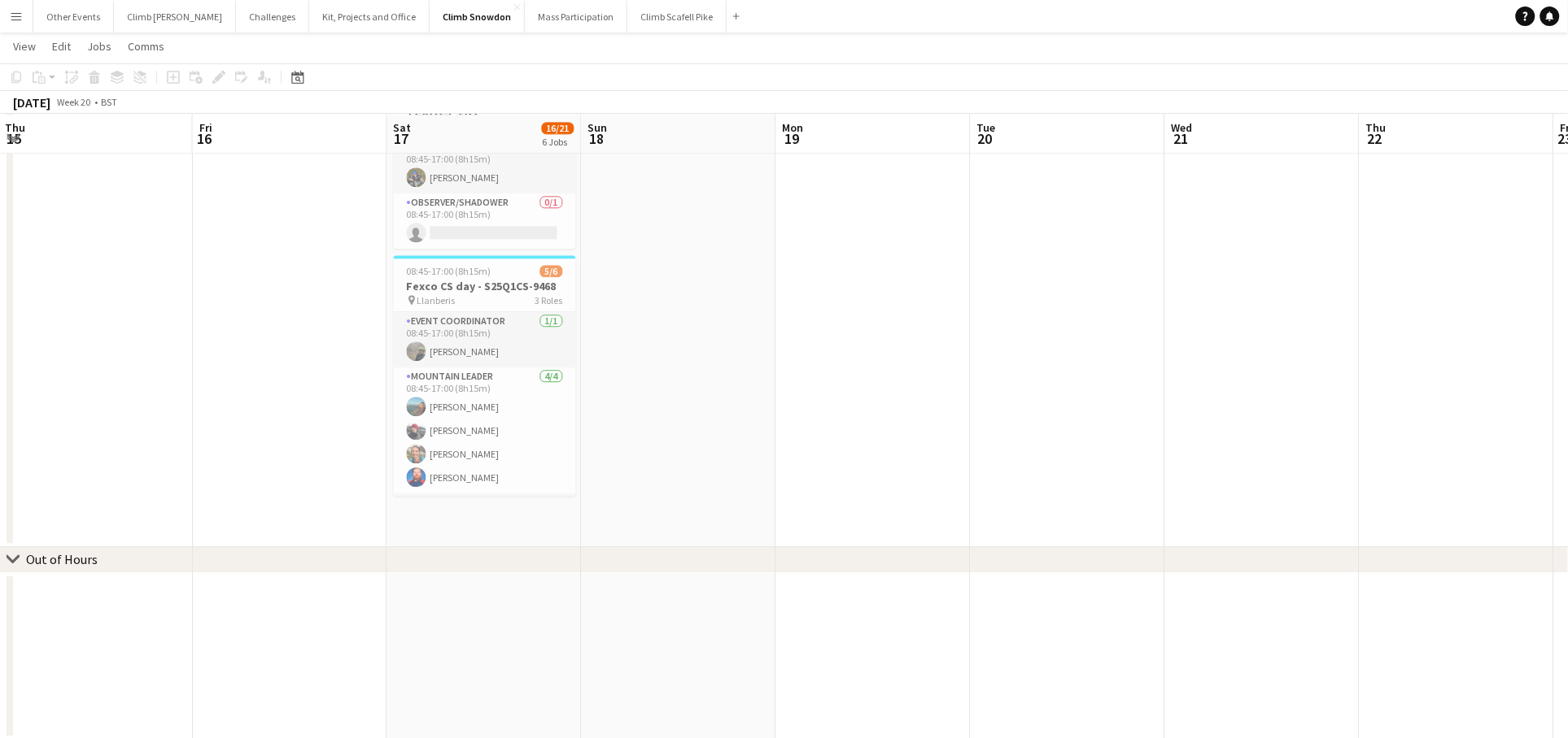
drag, startPoint x: 1445, startPoint y: 366, endPoint x: 714, endPoint y: 398, distance: 731.7
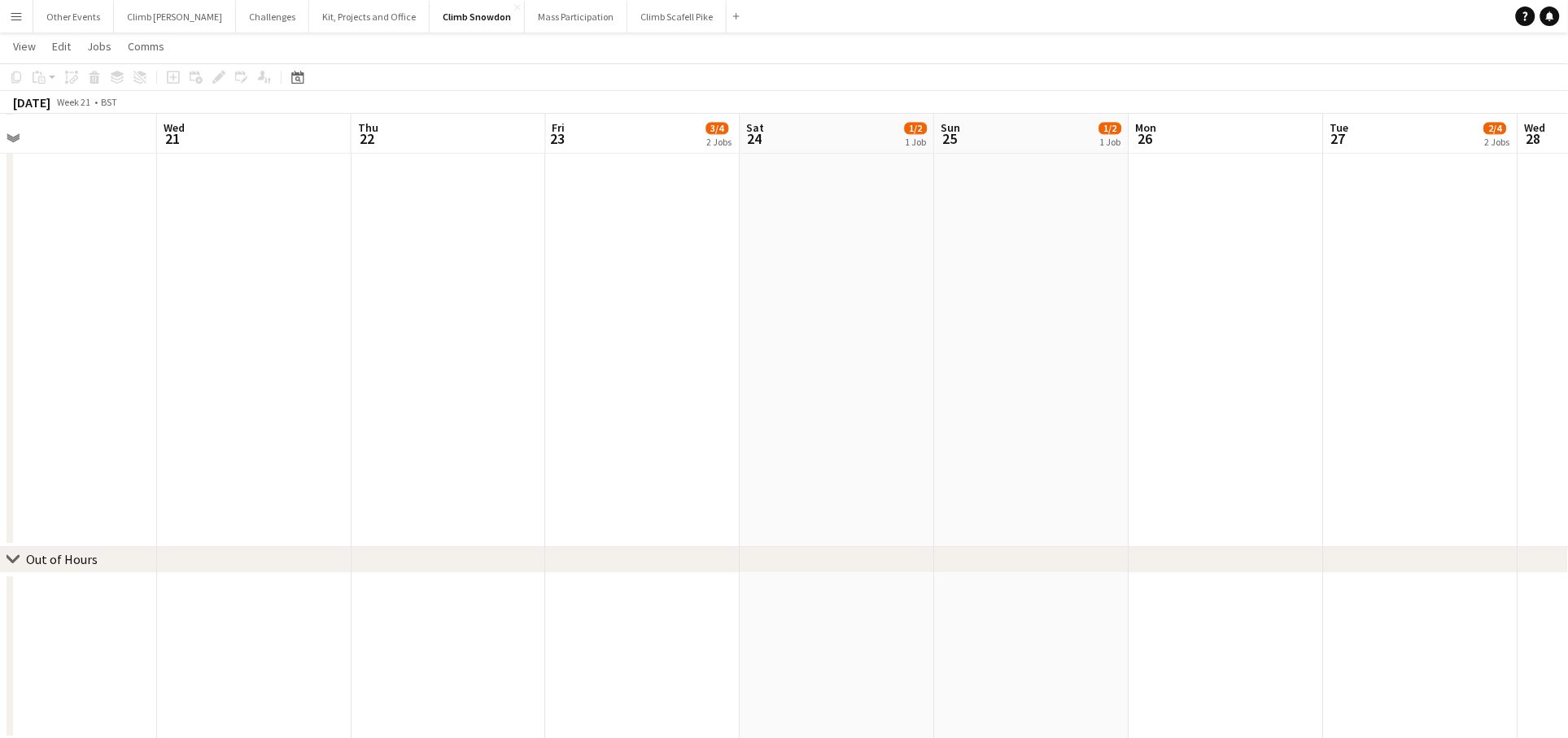
drag, startPoint x: 363, startPoint y: 405, endPoint x: 301, endPoint y: 405, distance: 62.0
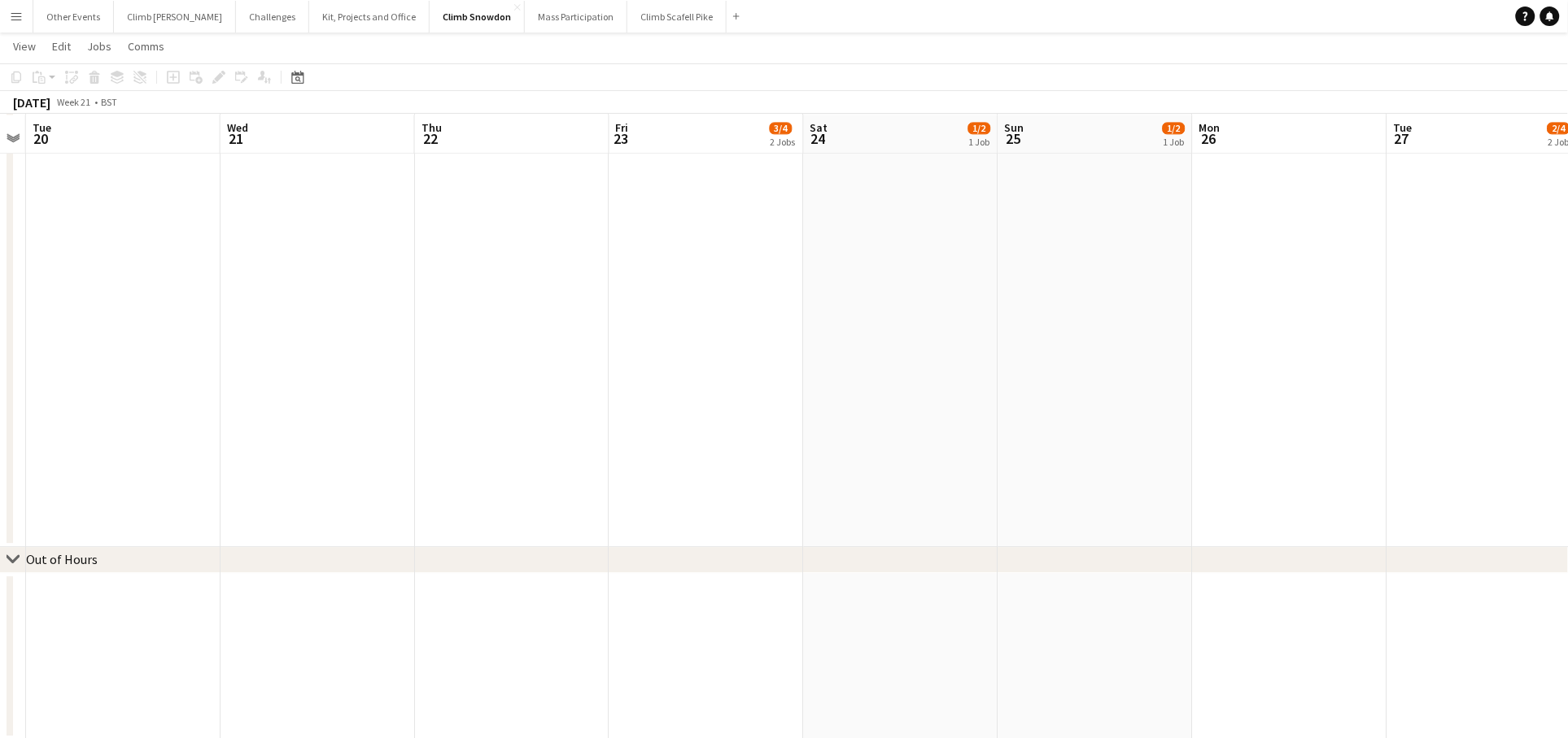
drag, startPoint x: 888, startPoint y: 331, endPoint x: 322, endPoint y: 375, distance: 567.7
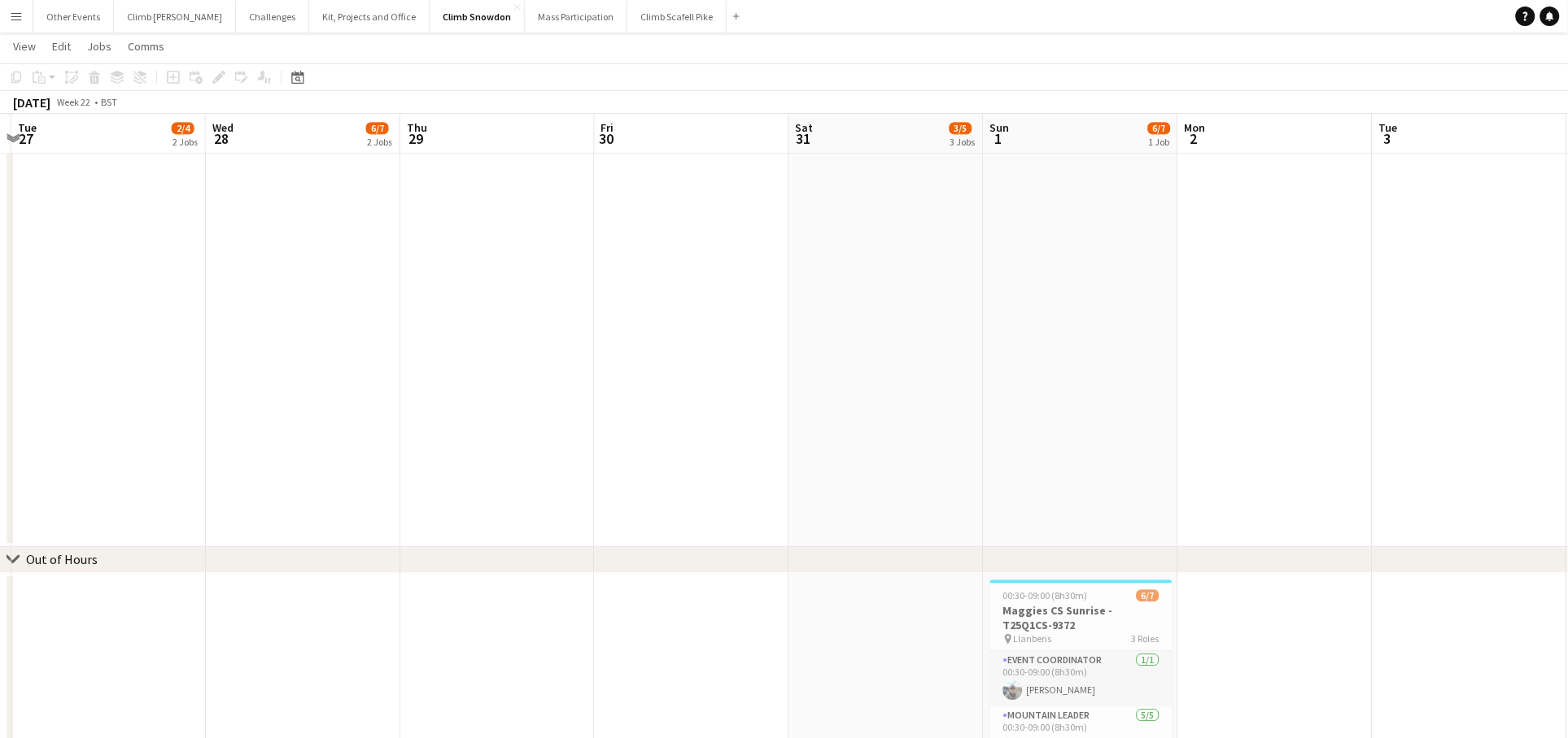
scroll to position [0, 770]
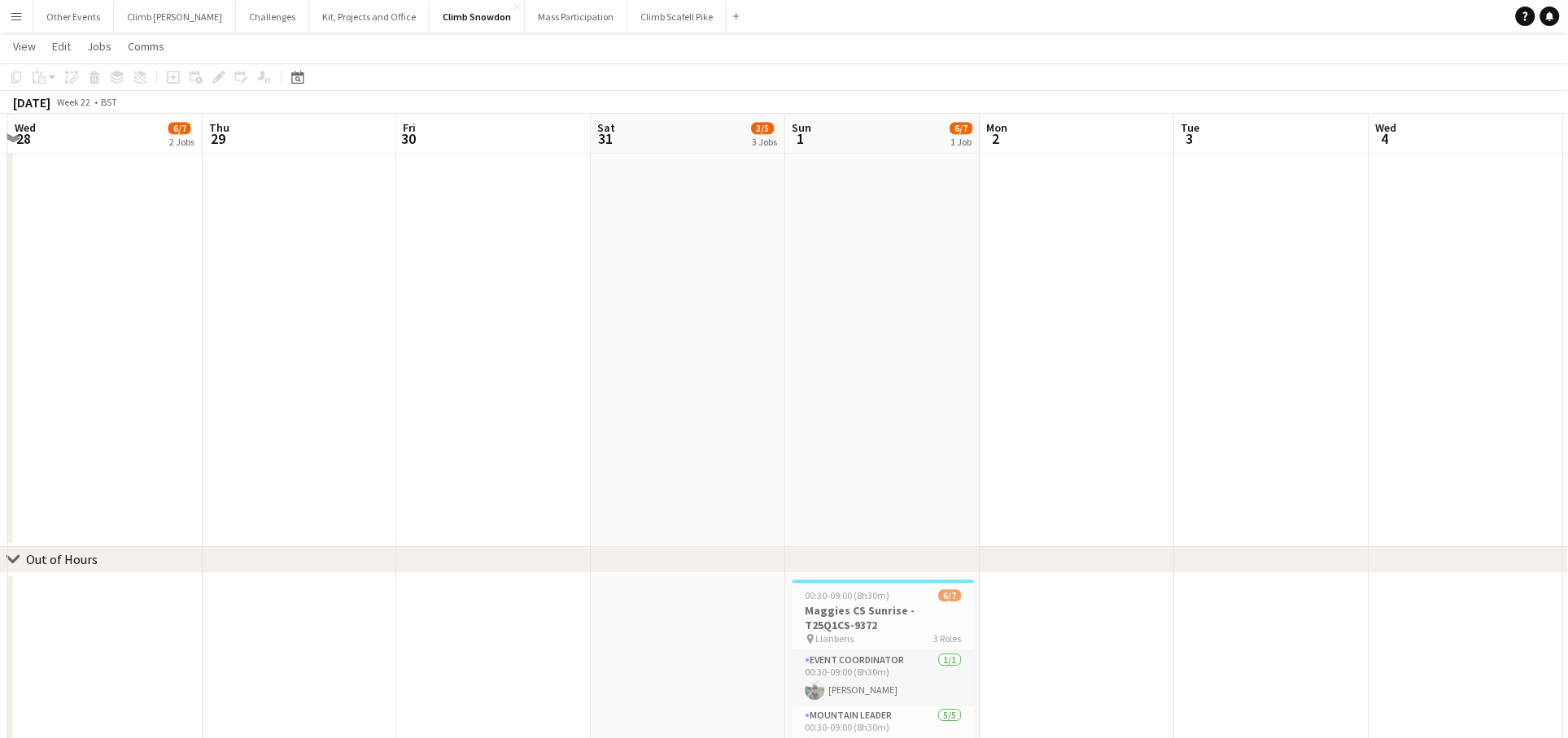
drag, startPoint x: 1143, startPoint y: 327, endPoint x: 466, endPoint y: 327, distance: 677.0
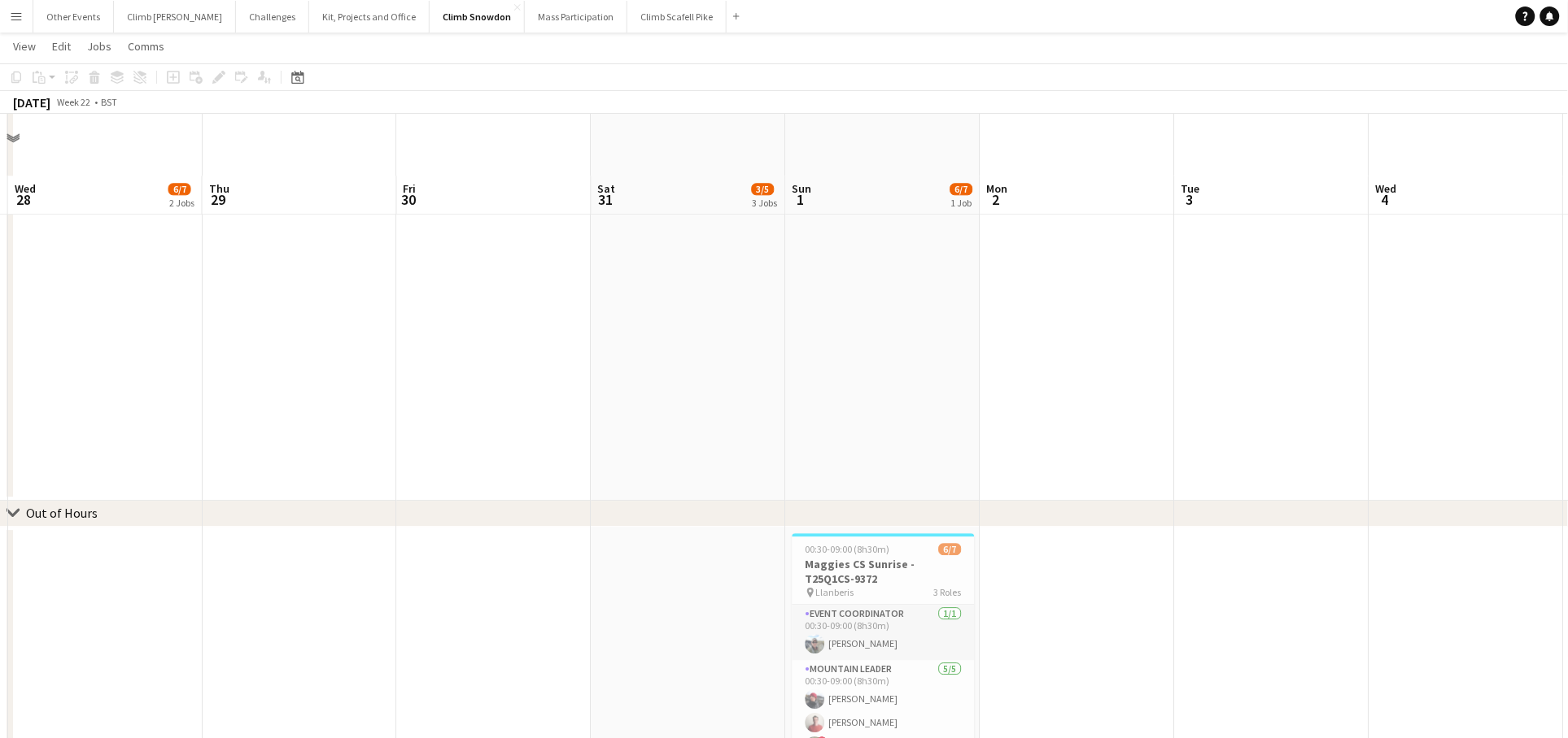
scroll to position [1306, 0]
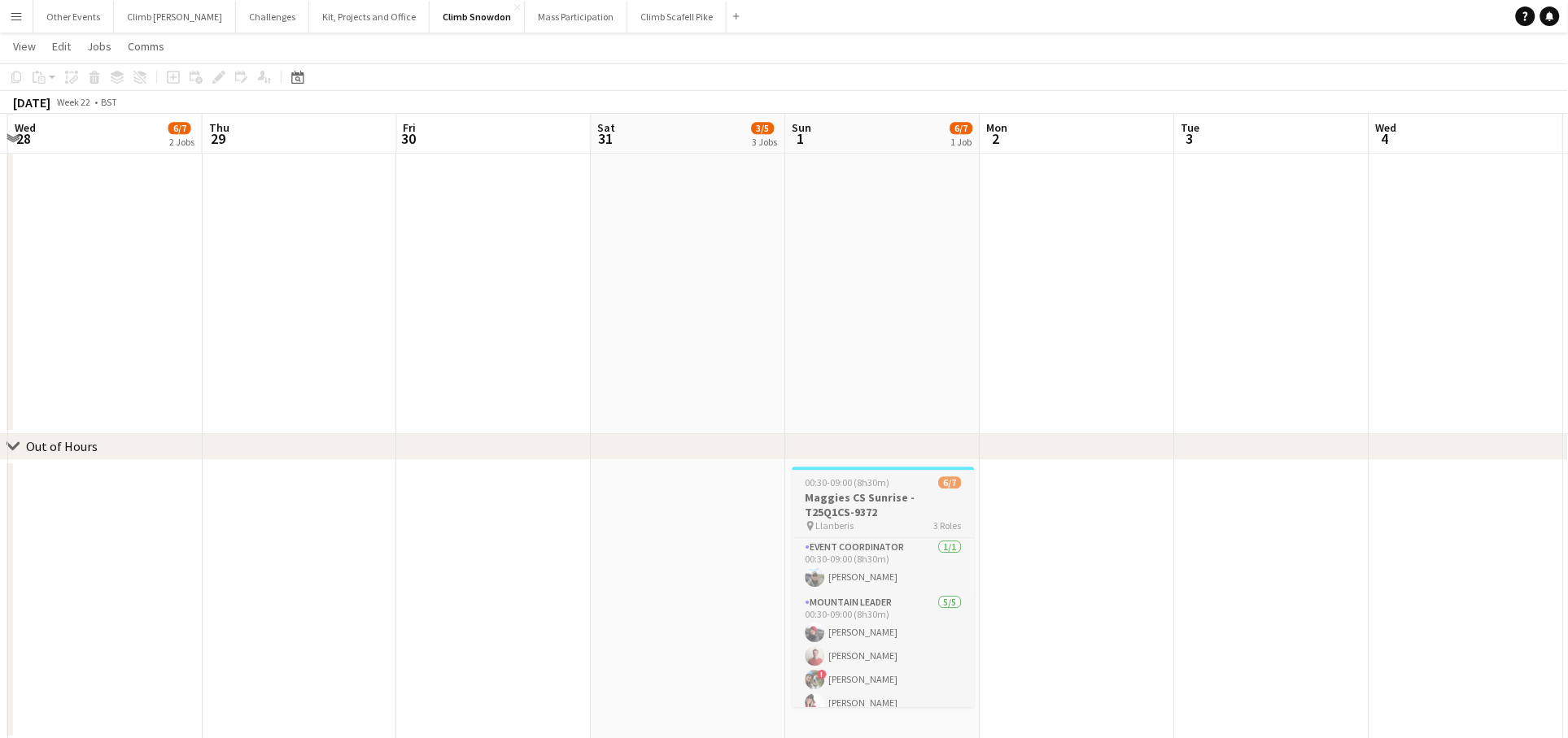
click at [892, 485] on div "00:30-09:00 (8h30m) 6/7" at bounding box center [884, 482] width 182 height 12
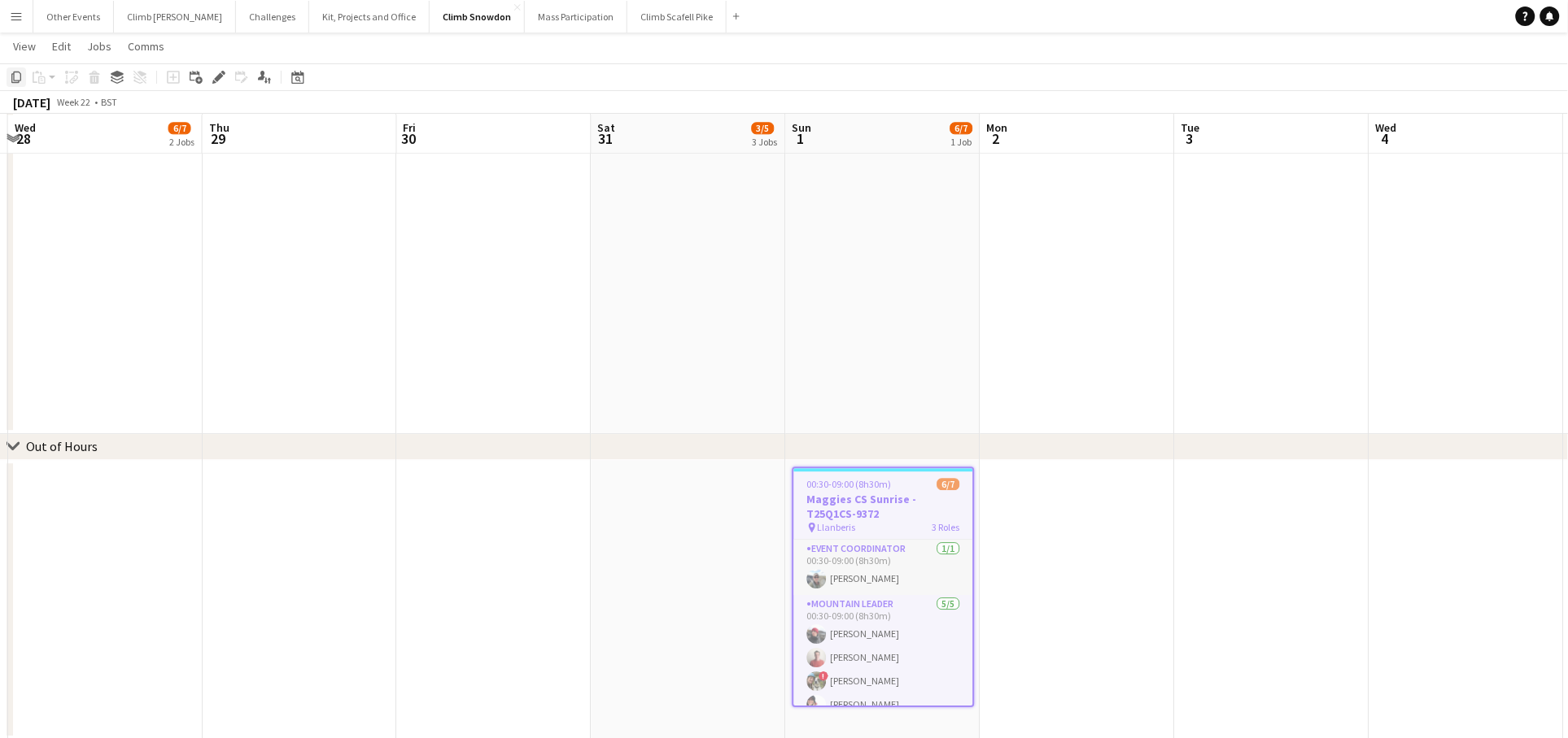
click at [12, 86] on div "Copy" at bounding box center [16, 77] width 20 height 20
click at [307, 76] on div "Date picker MAY 2025 MAY 2025 Monday M Tuesday T Wednesday W Thursday T Friday …" at bounding box center [292, 77] width 37 height 20
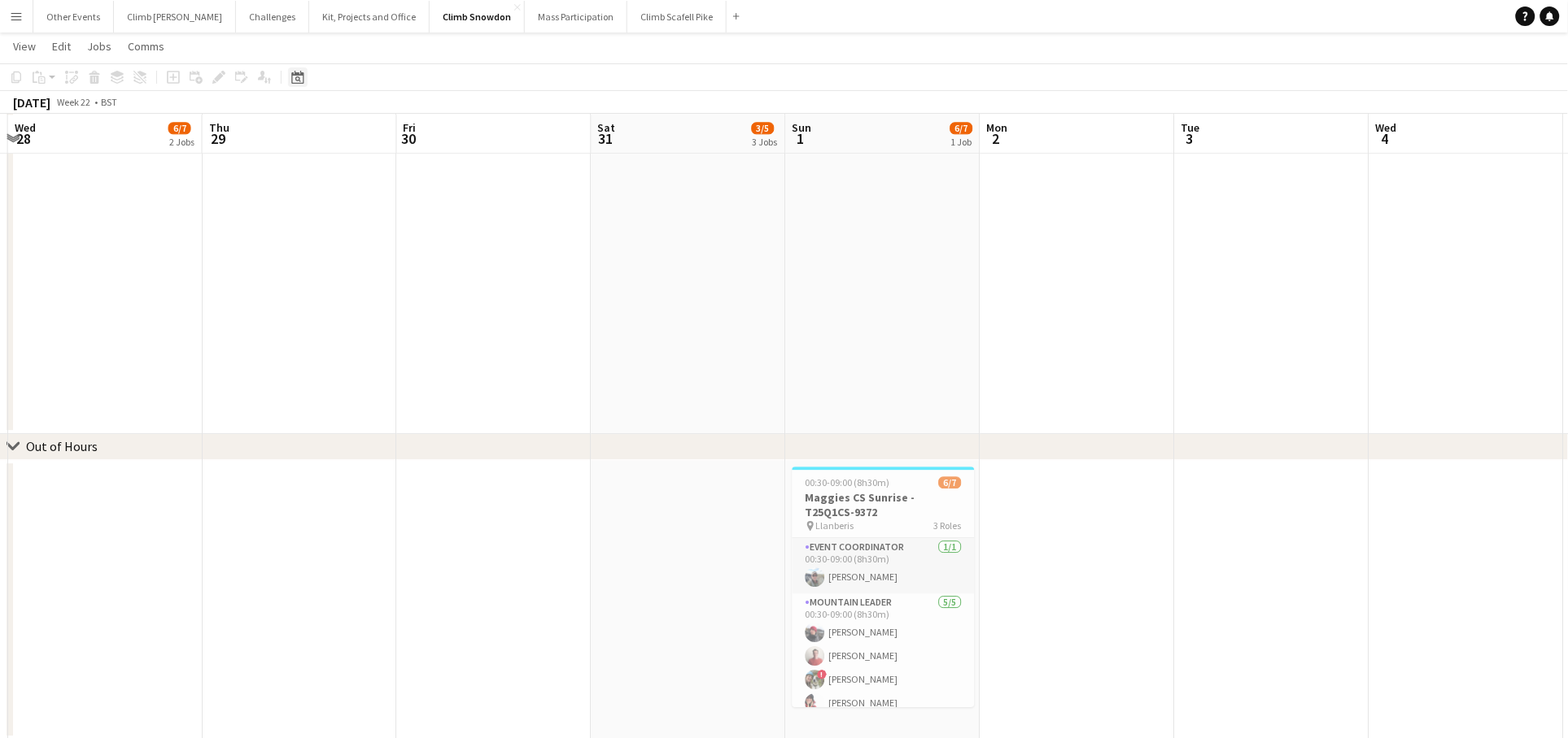
click at [294, 74] on icon at bounding box center [297, 78] width 12 height 13
click at [424, 136] on span "Next month" at bounding box center [428, 134] width 32 height 32
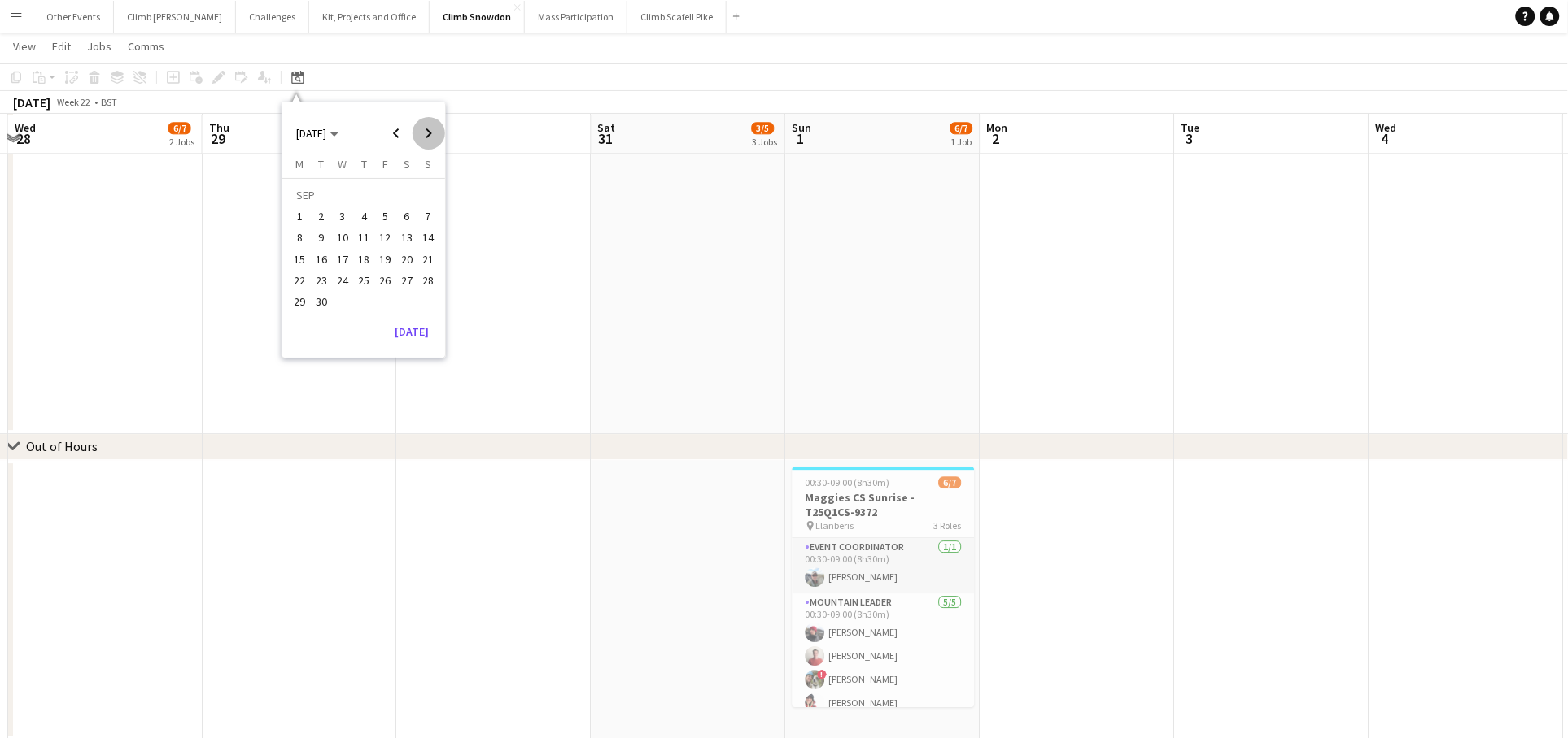
click at [424, 136] on span "Next month" at bounding box center [428, 134] width 32 height 32
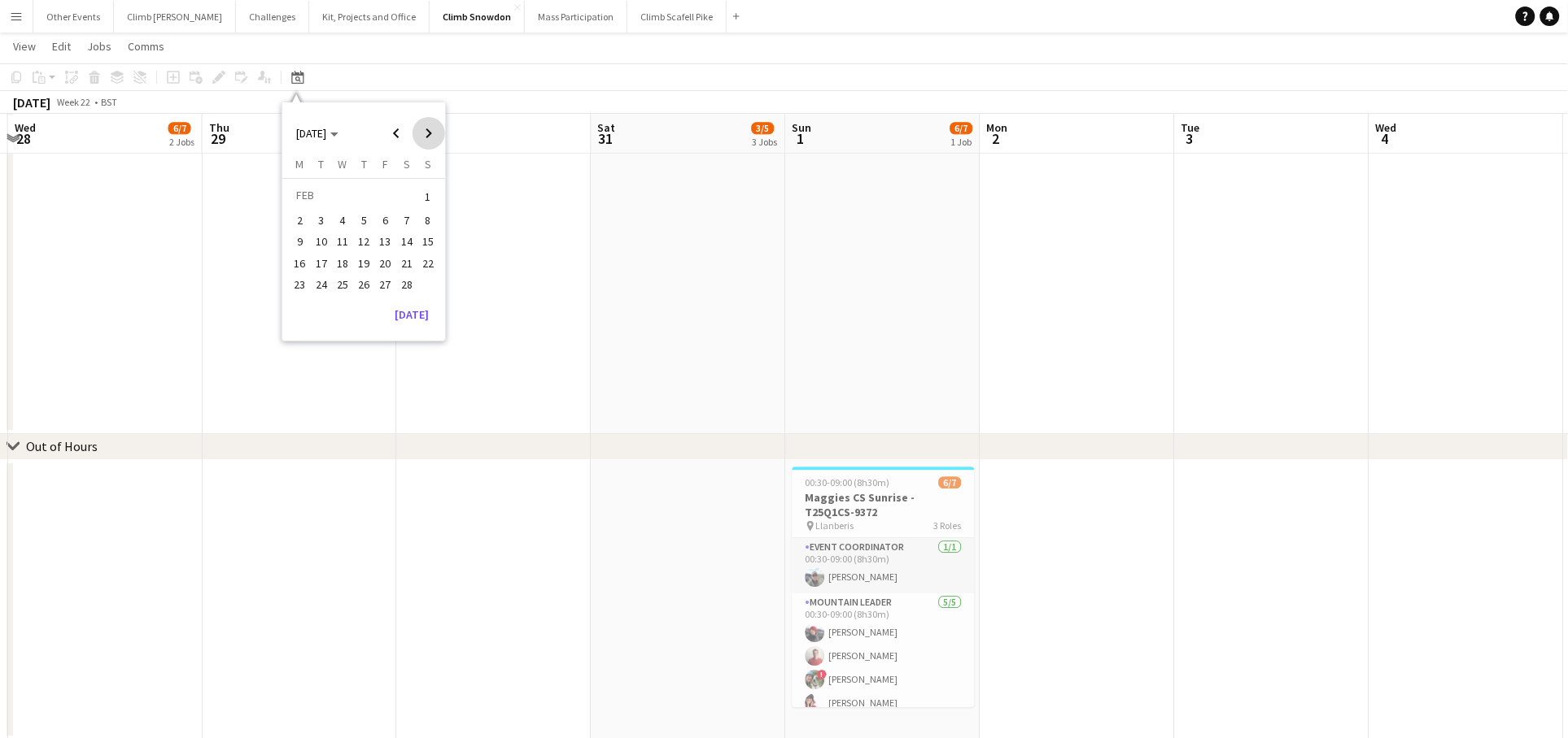
click at [424, 136] on span "Next month" at bounding box center [428, 134] width 32 height 32
click at [385, 197] on span "1" at bounding box center [385, 197] width 20 height 23
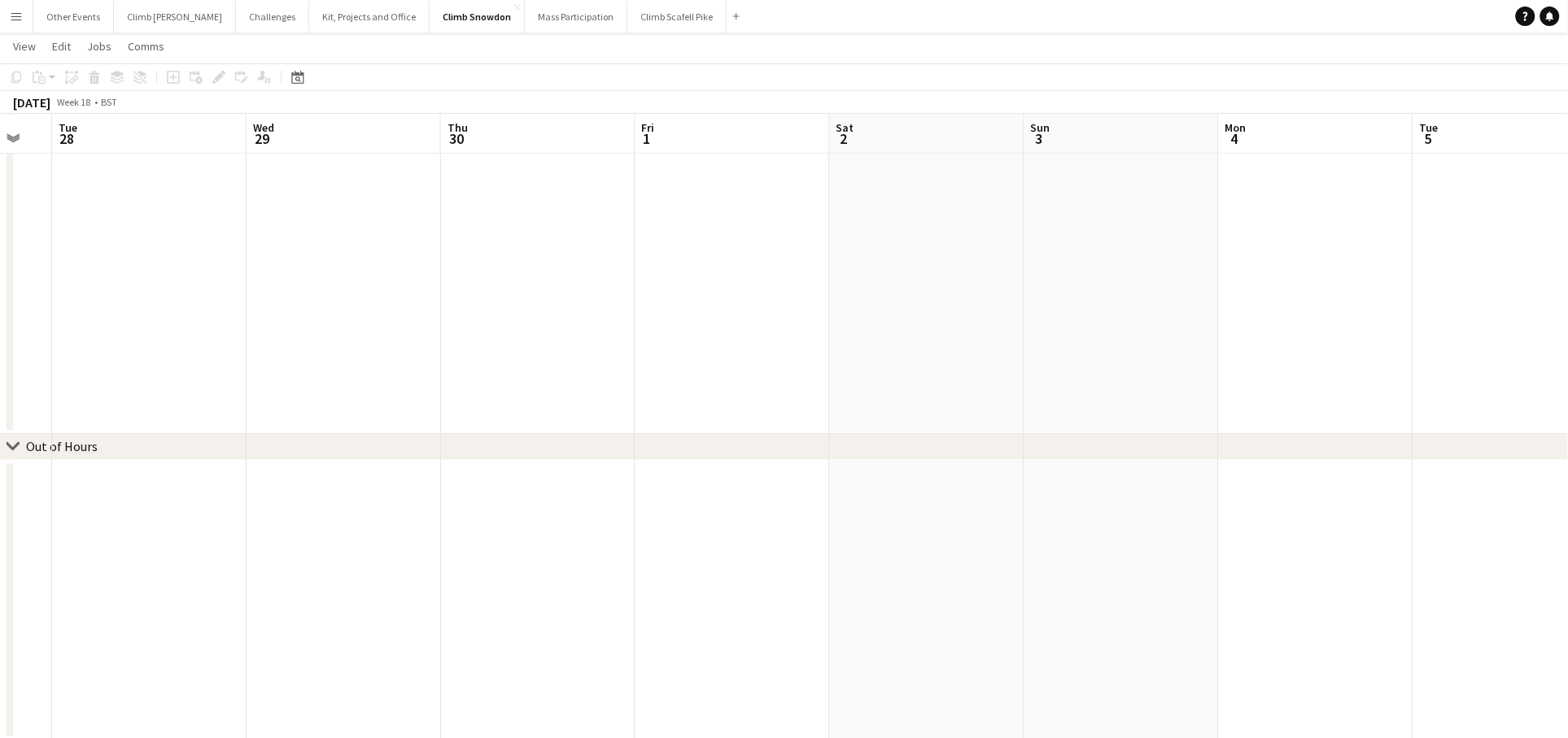
drag, startPoint x: 1011, startPoint y: 261, endPoint x: 578, endPoint y: 292, distance: 434.1
drag, startPoint x: 1052, startPoint y: 264, endPoint x: 496, endPoint y: 281, distance: 556.3
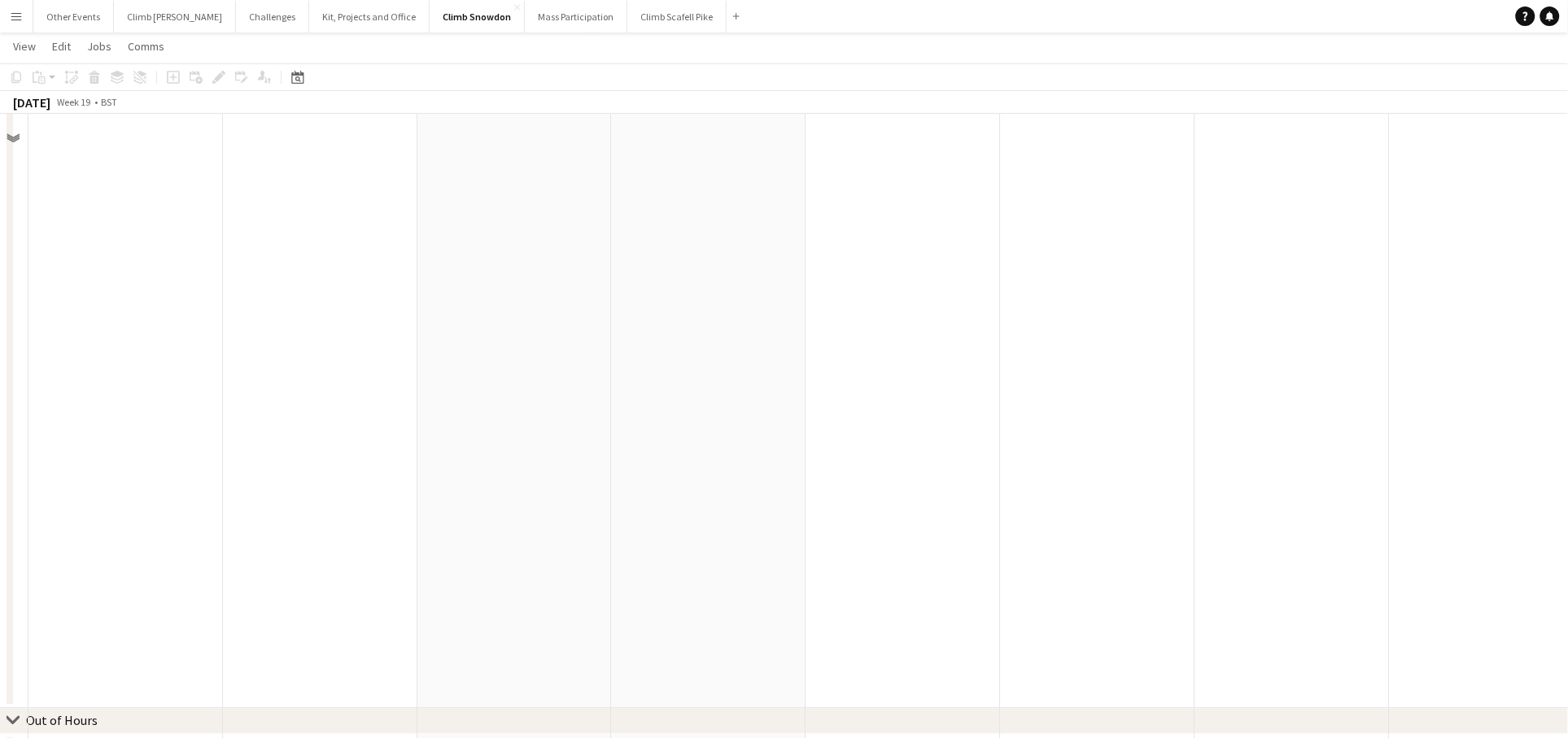
scroll to position [1287, 0]
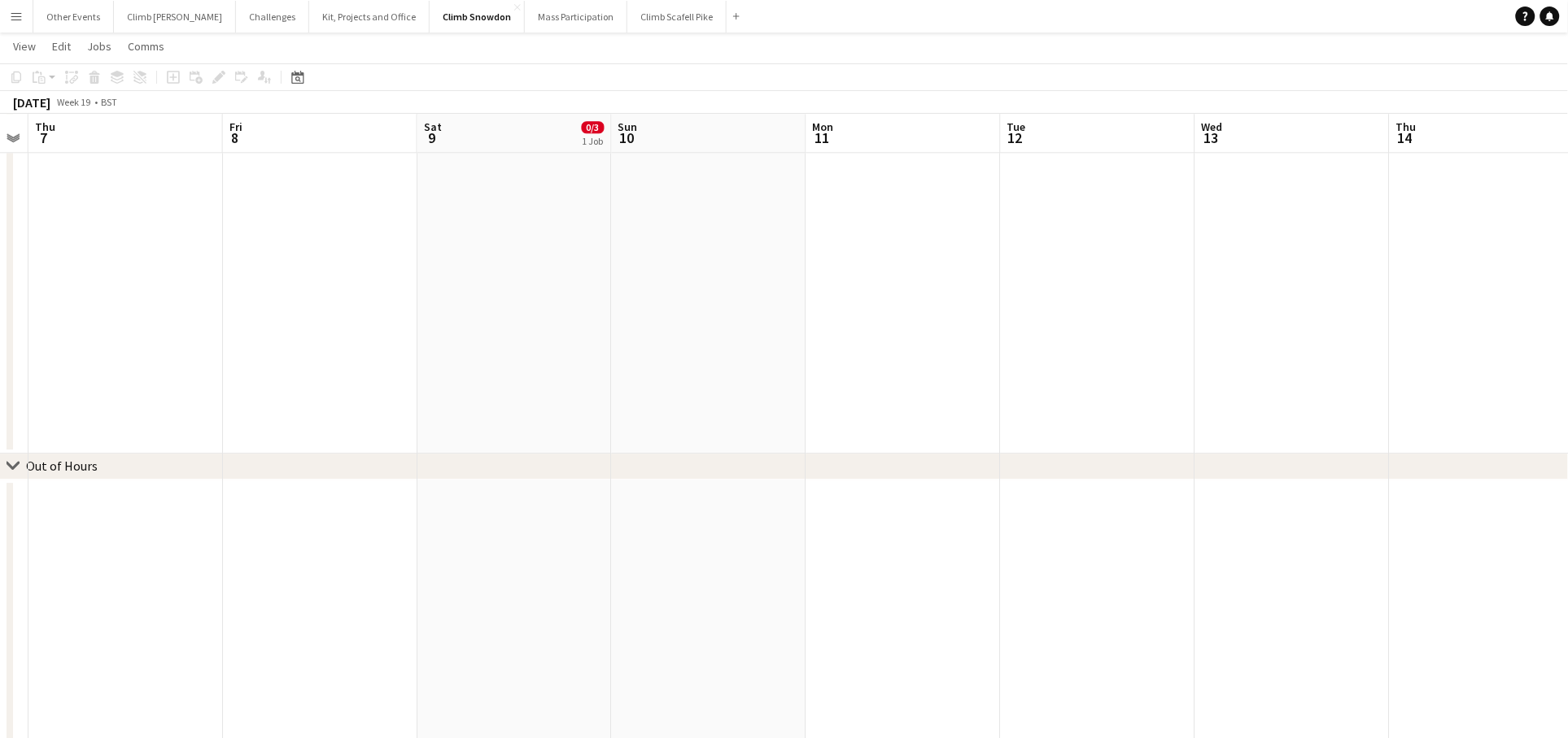
click at [545, 525] on app-date-cell at bounding box center [514, 619] width 194 height 279
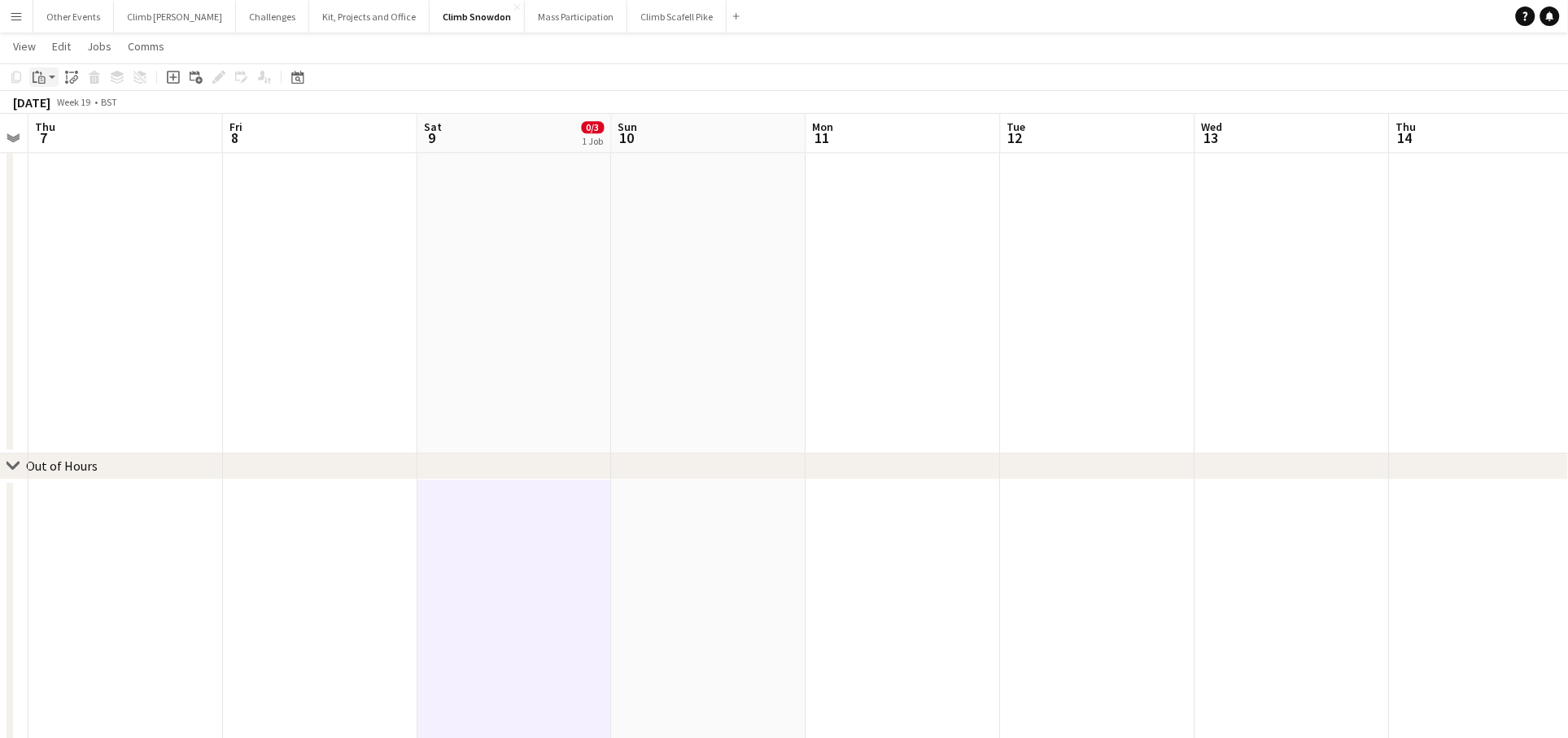
click at [54, 73] on app-action-btn "Paste" at bounding box center [44, 77] width 29 height 20
click at [54, 100] on link "Paste Command V" at bounding box center [107, 107] width 129 height 14
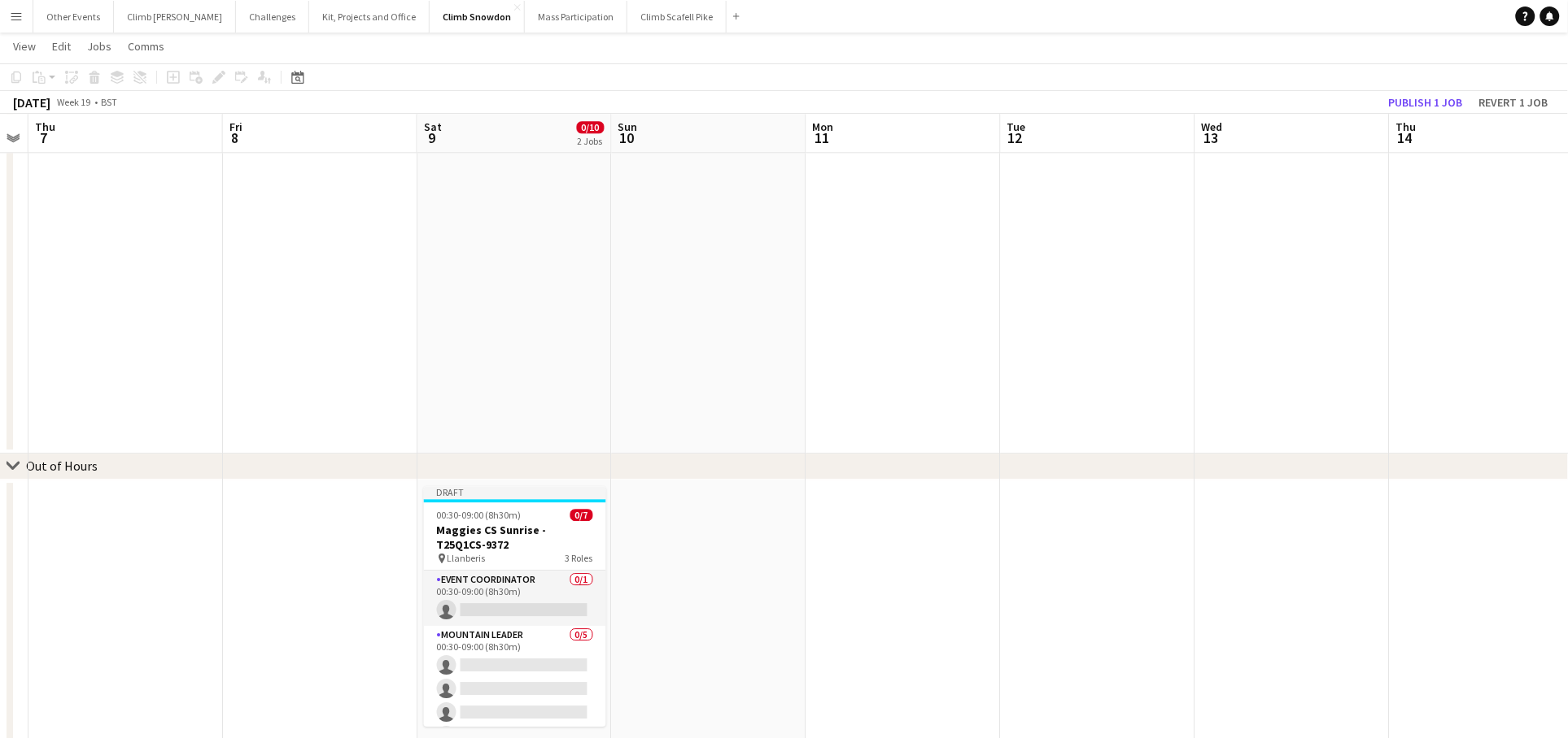
drag, startPoint x: 501, startPoint y: 543, endPoint x: 453, endPoint y: 443, distance: 110.9
click at [501, 543] on h3 "Maggies CS Sunrise - T25Q1CS-9372" at bounding box center [515, 537] width 182 height 29
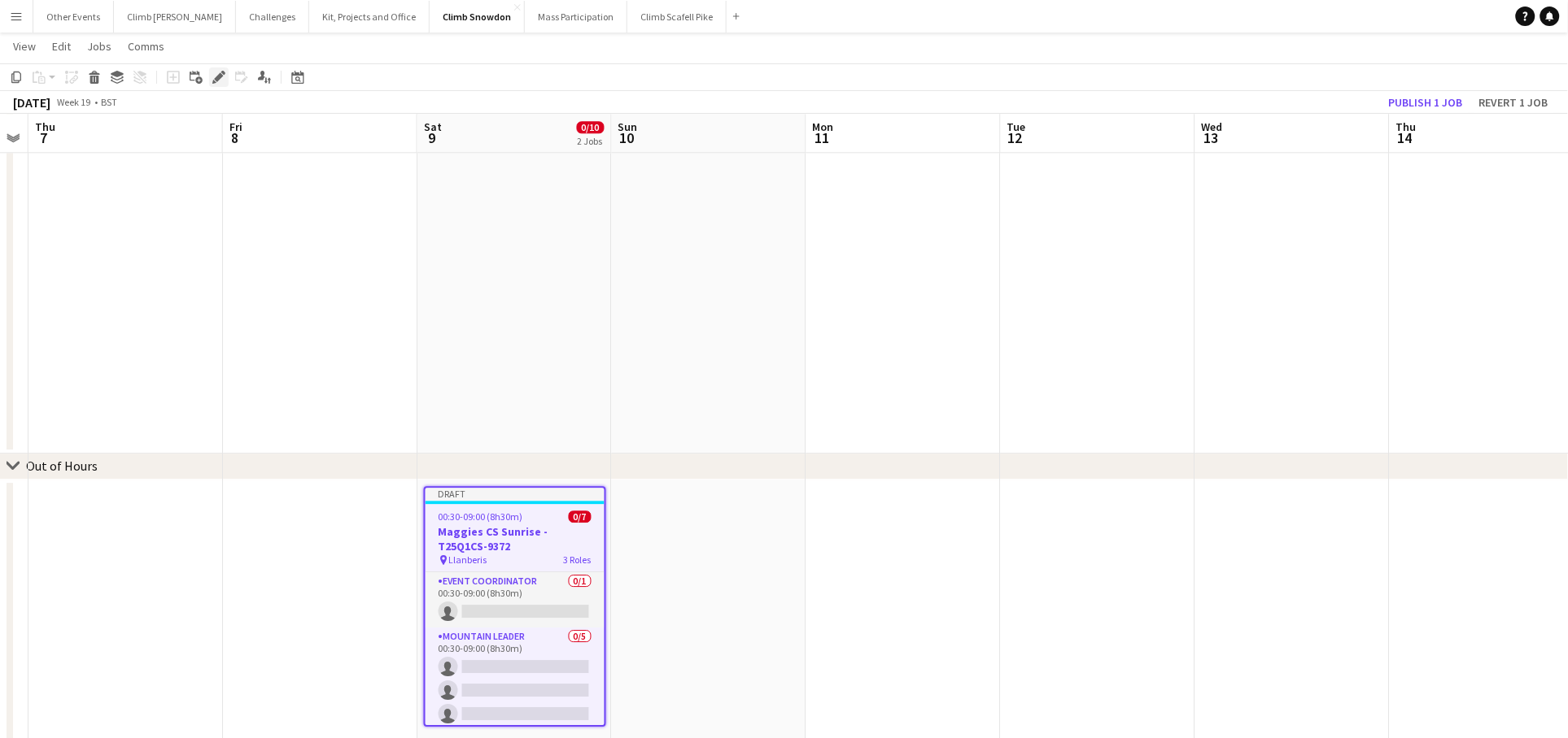
click at [213, 83] on div "Edit" at bounding box center [219, 77] width 20 height 20
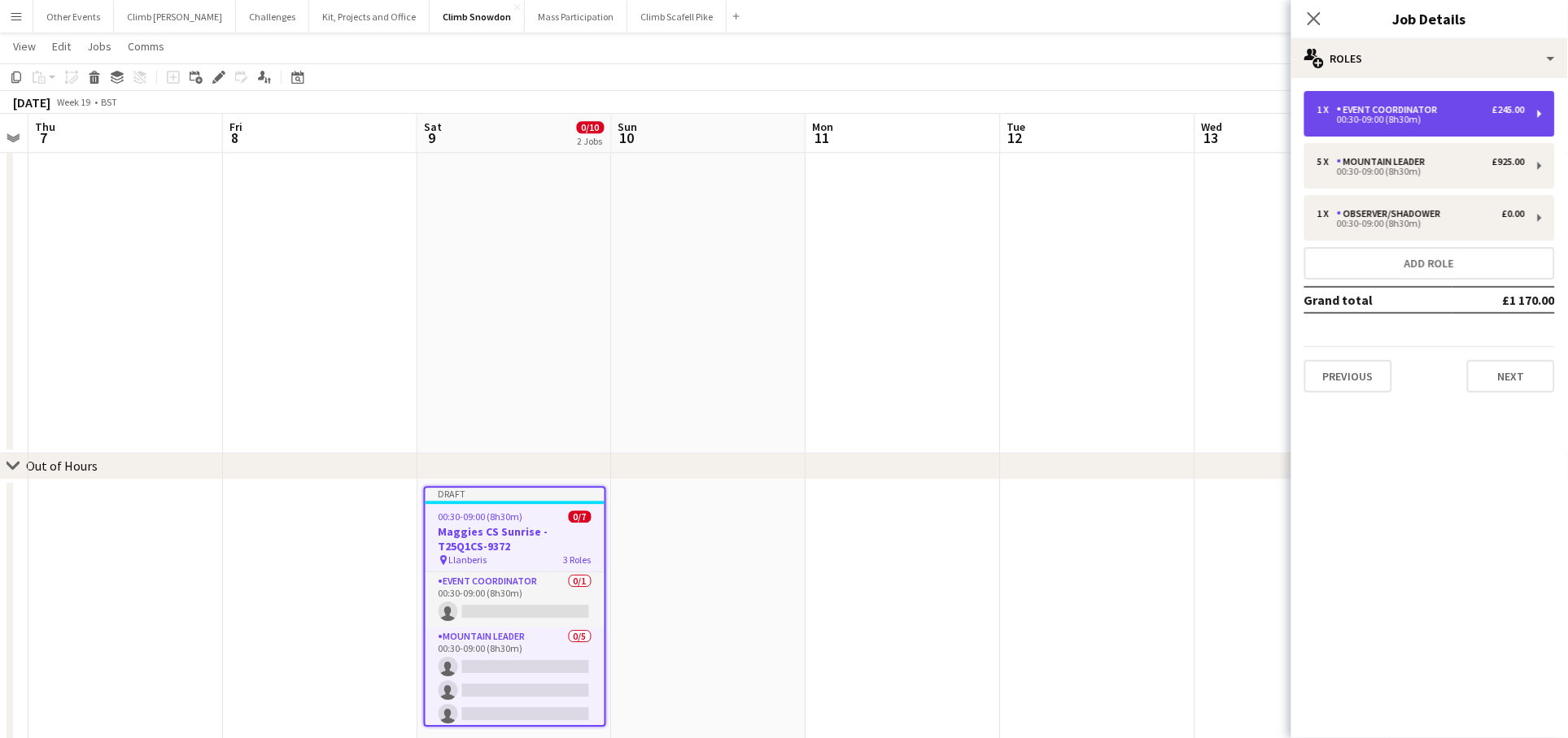
click at [1426, 110] on div "Event Coordinator" at bounding box center [1390, 110] width 107 height 11
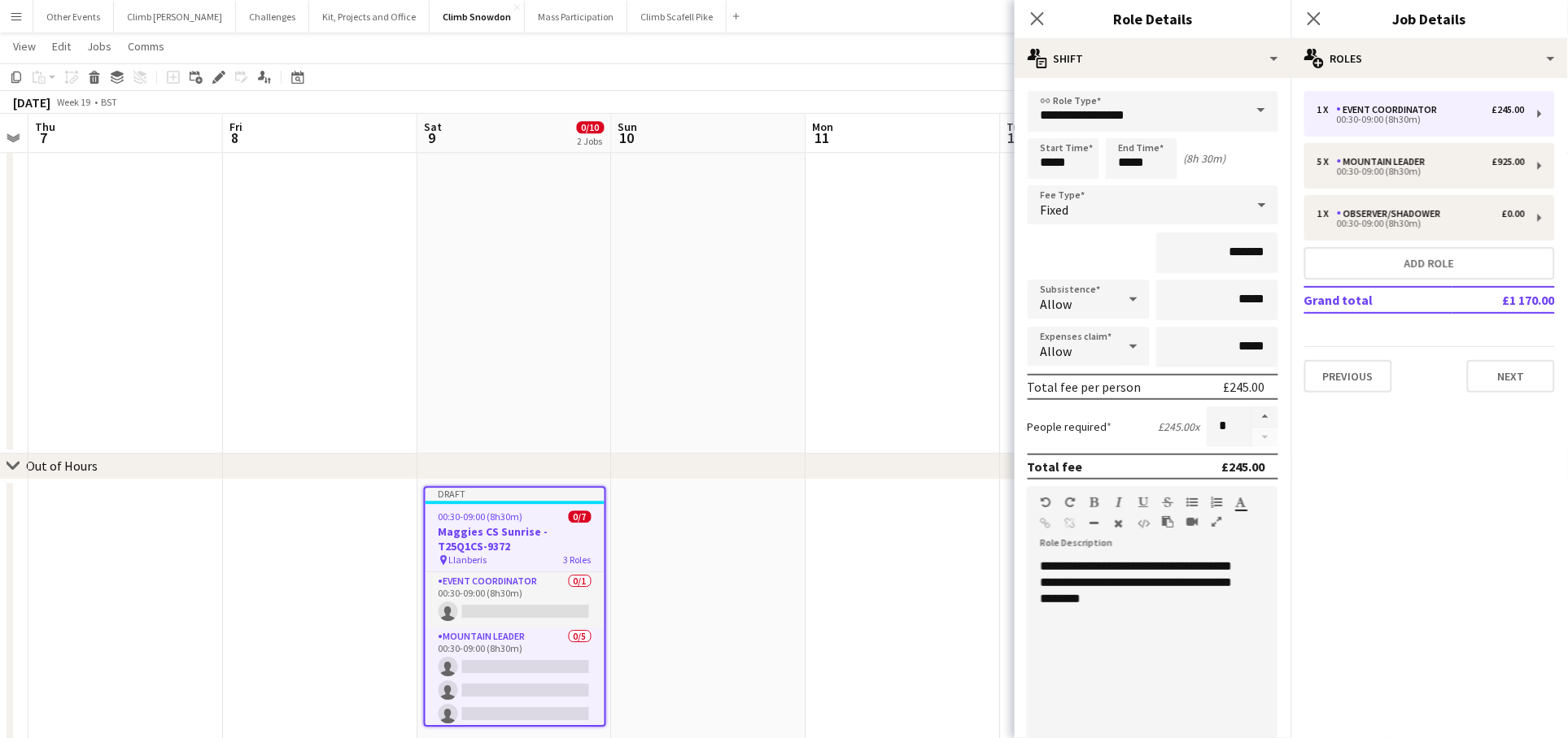
click at [1257, 433] on div at bounding box center [1265, 426] width 27 height 41
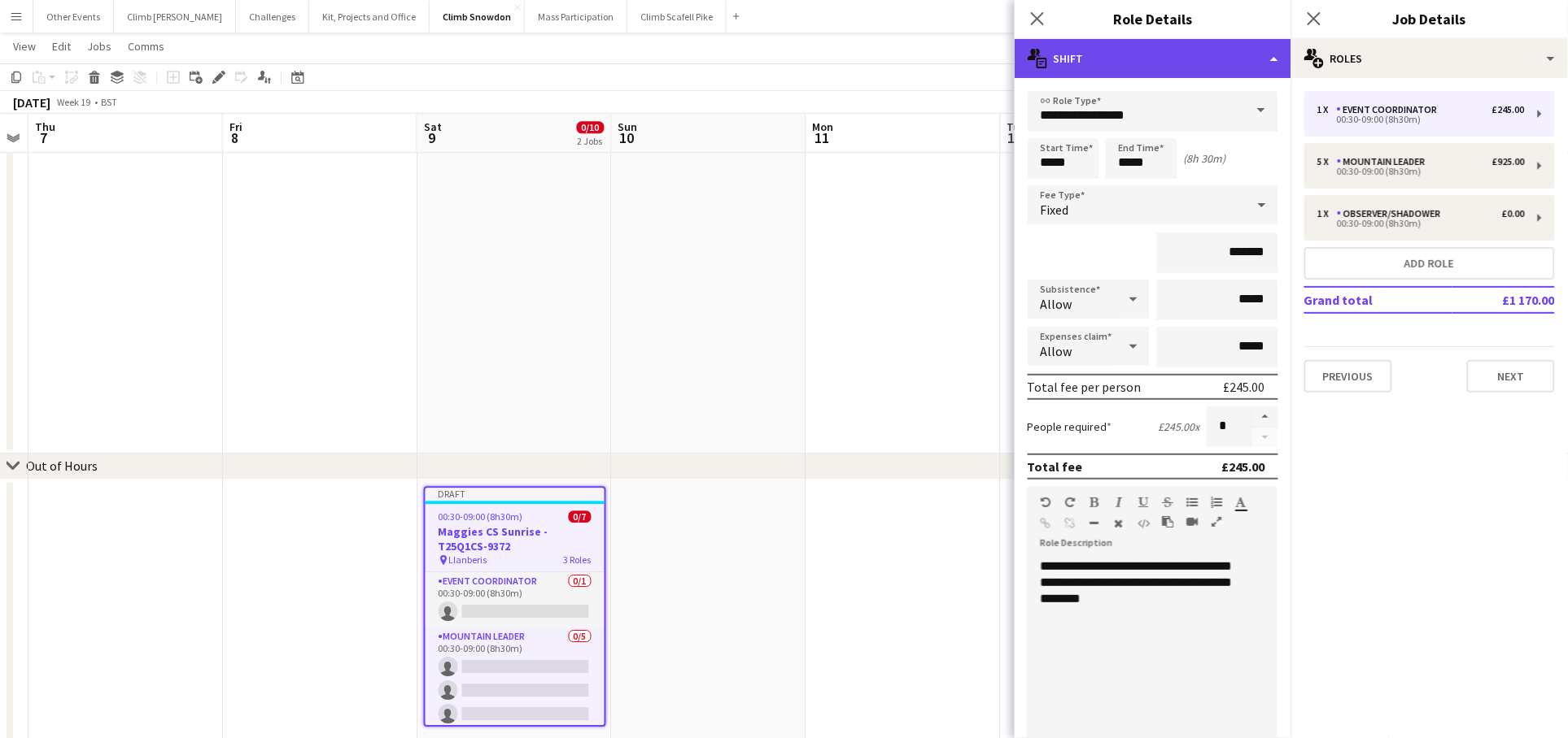
click at [1249, 61] on div "multiple-actions-text Shift" at bounding box center [1153, 58] width 277 height 39
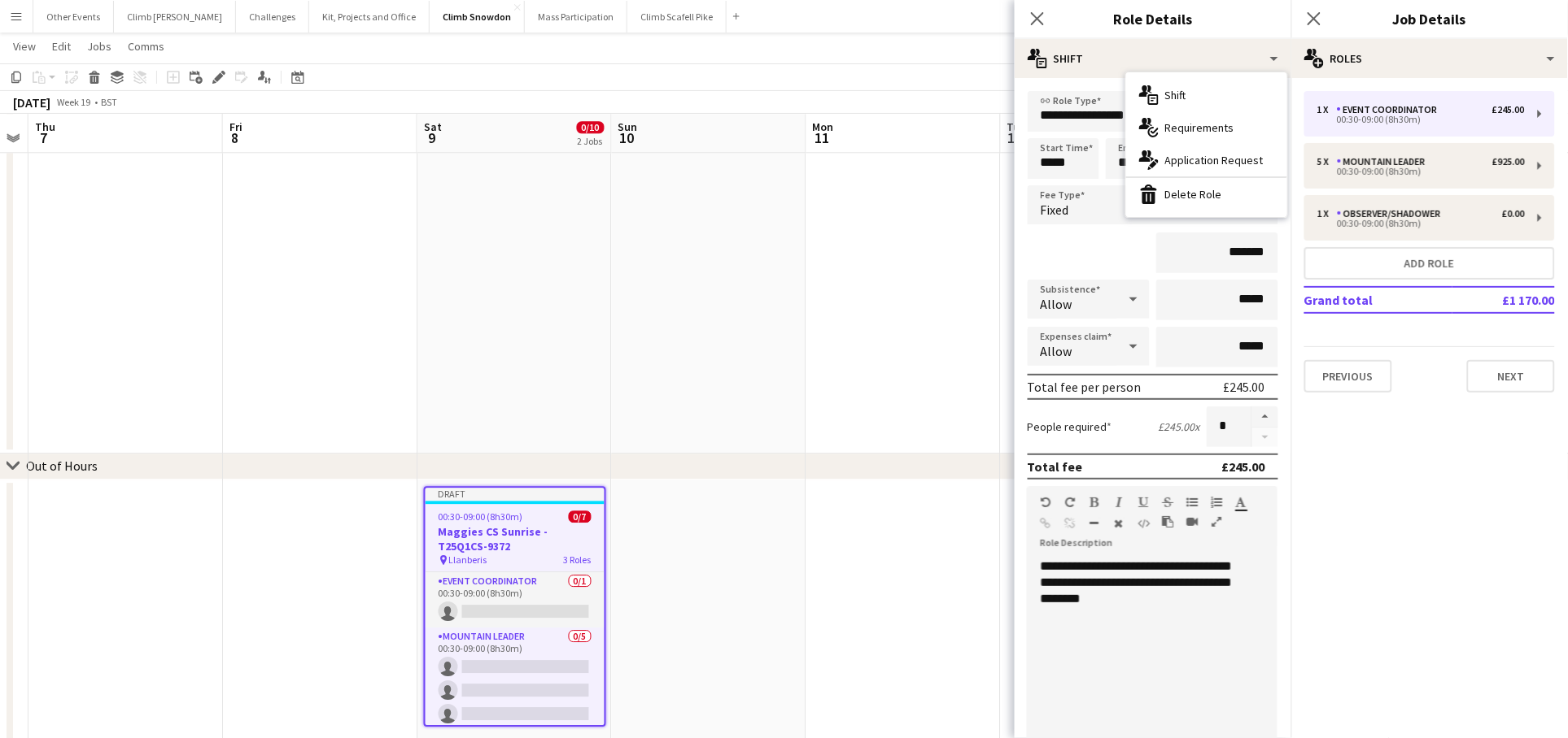
click at [1233, 195] on div "bin-2 Delete Role" at bounding box center [1207, 194] width 161 height 32
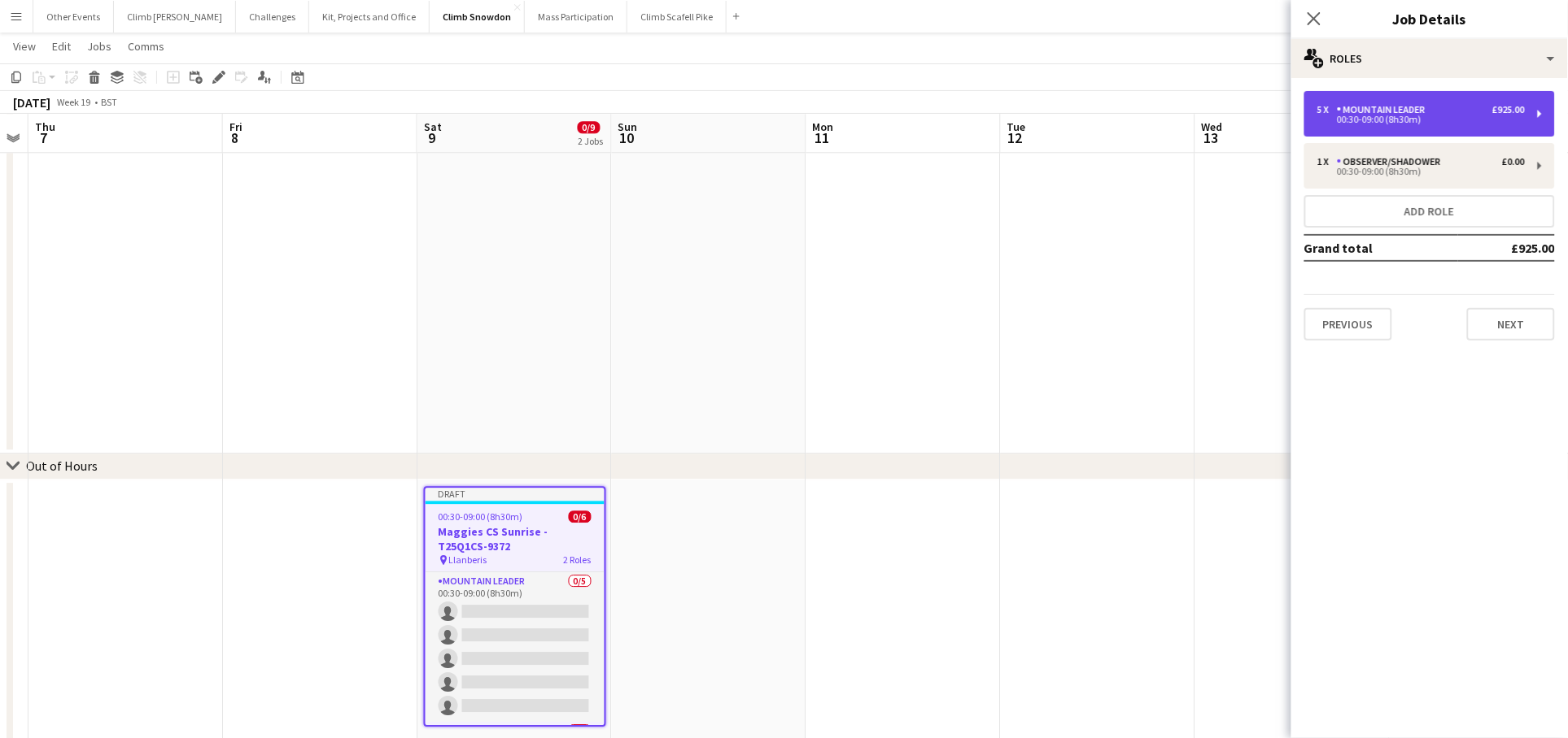
click at [1407, 107] on div "Mountain Leader" at bounding box center [1384, 110] width 95 height 11
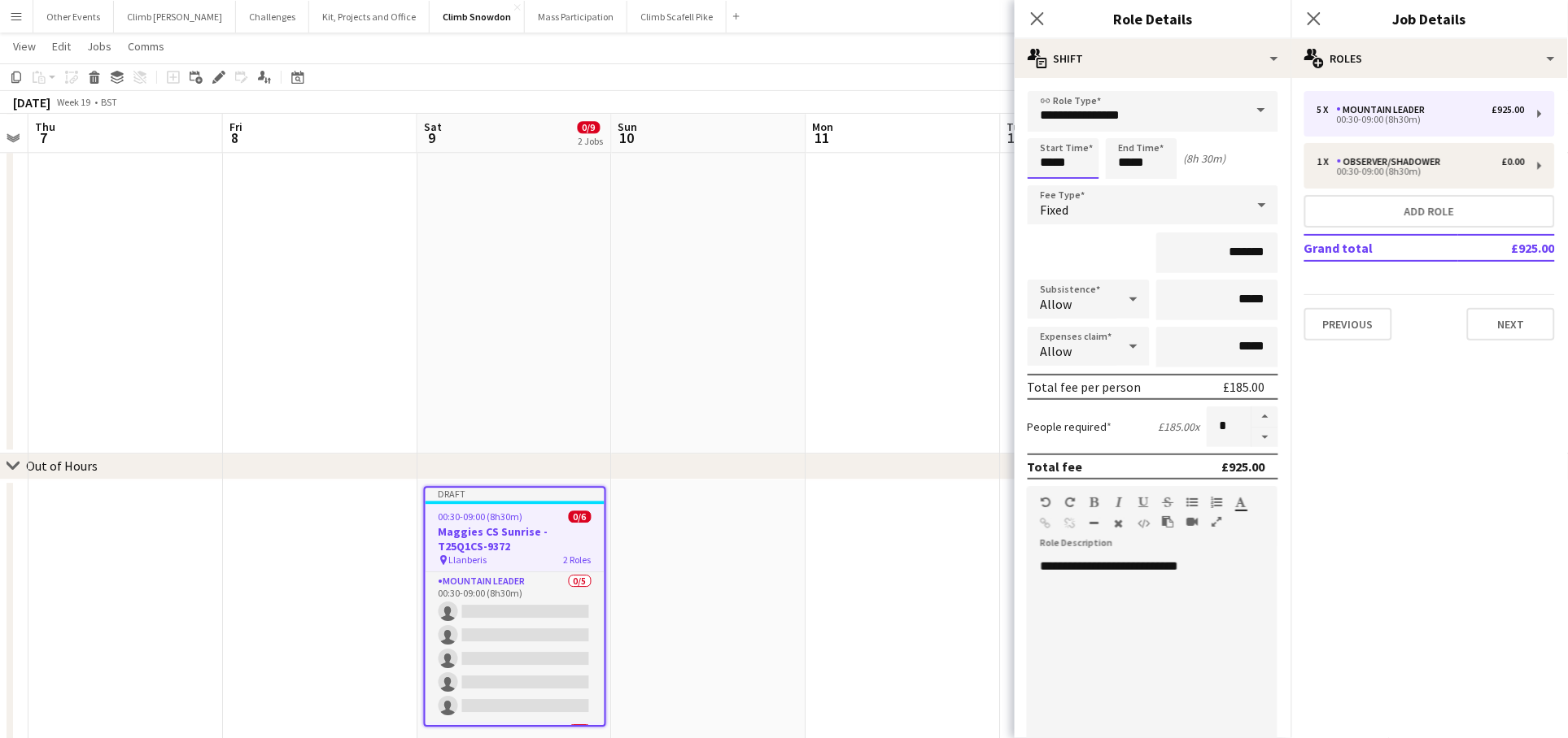
click at [1041, 159] on input "*****" at bounding box center [1064, 158] width 72 height 41
type input "*****"
click at [1053, 124] on div at bounding box center [1047, 130] width 32 height 16
drag, startPoint x: 1167, startPoint y: 659, endPoint x: 1167, endPoint y: 649, distance: 10.0
click at [1167, 659] on div "**********" at bounding box center [1146, 657] width 237 height 195
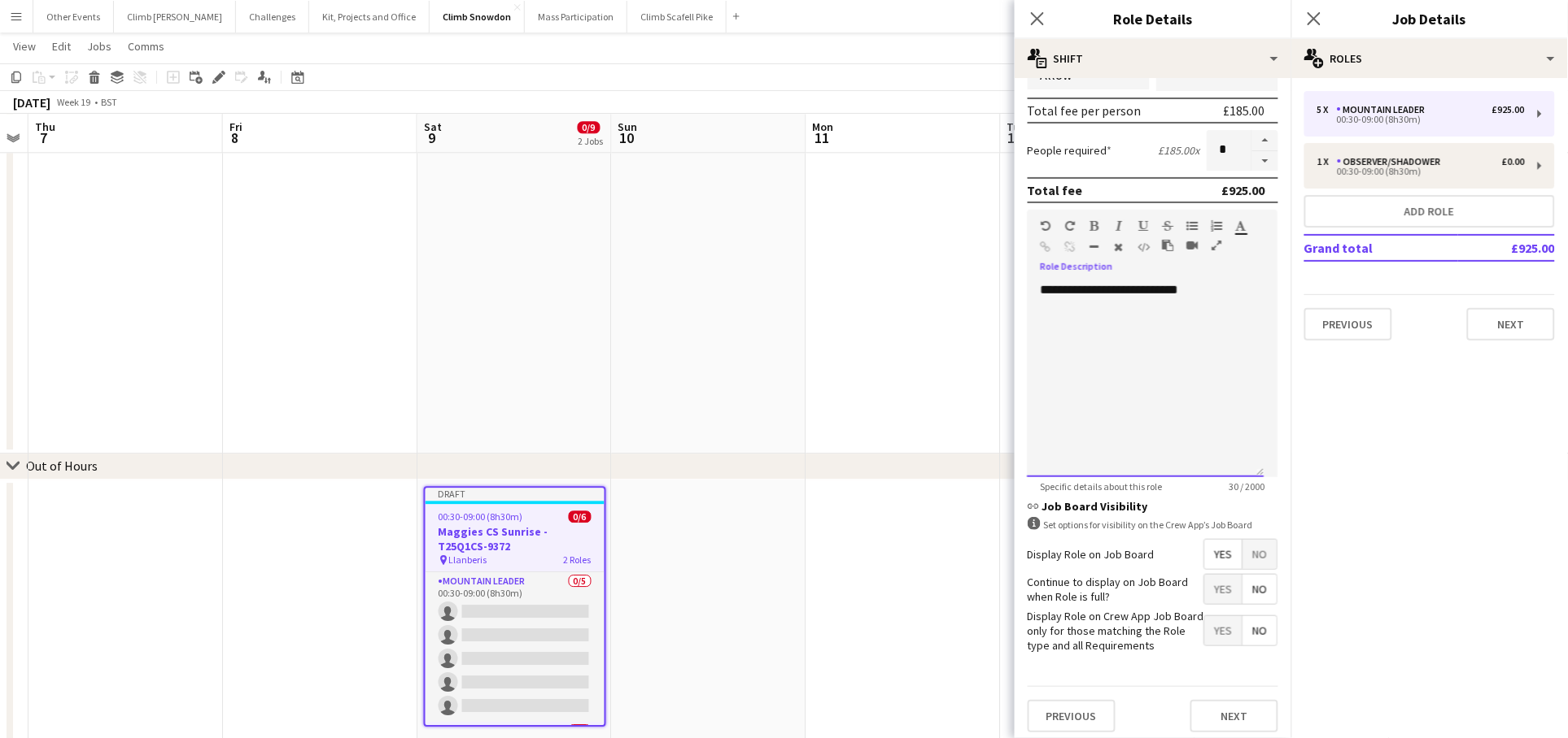
scroll to position [0, 0]
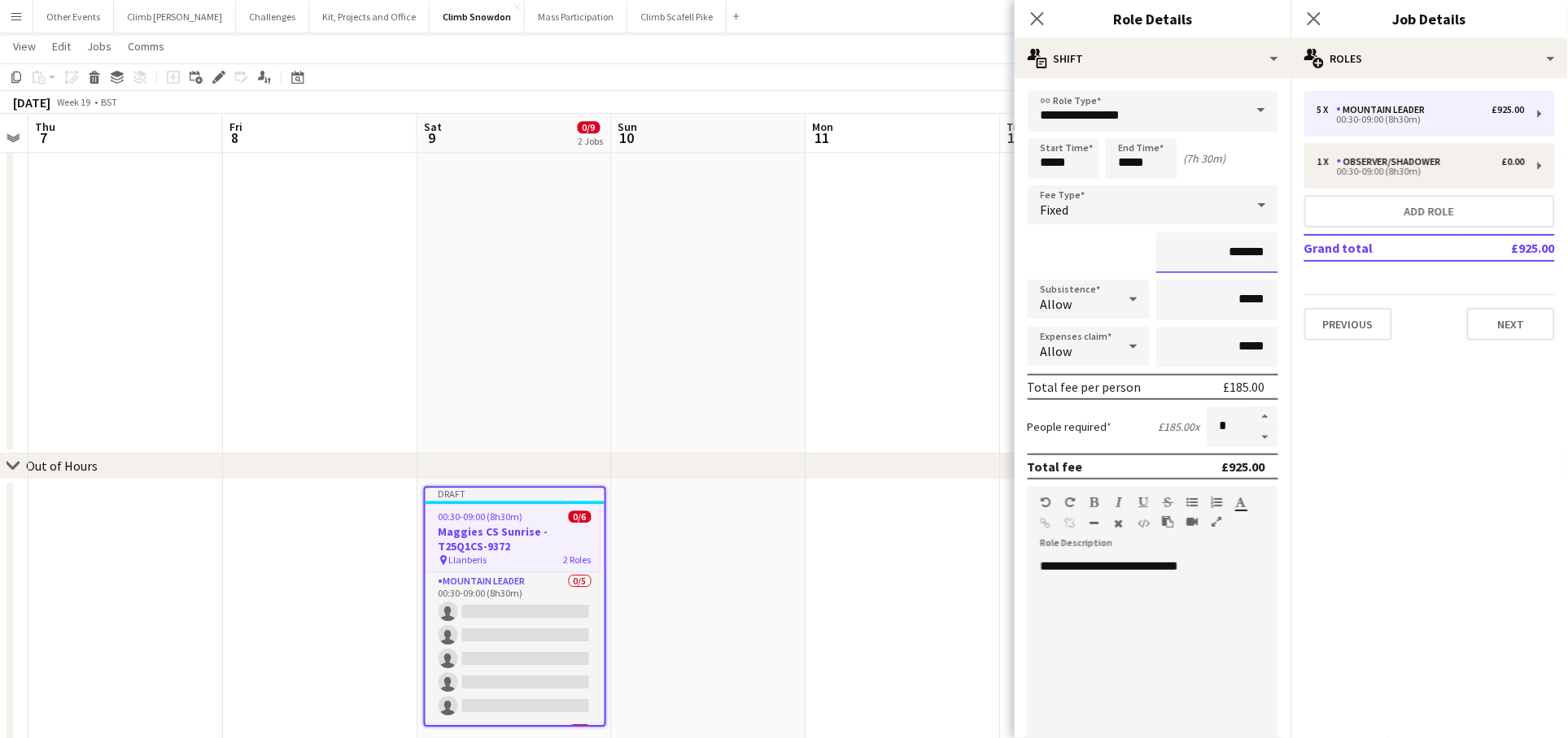
click at [1232, 251] on input "*******" at bounding box center [1216, 252] width 122 height 41
type input "*******"
click at [1156, 675] on div "**********" at bounding box center [1146, 657] width 237 height 195
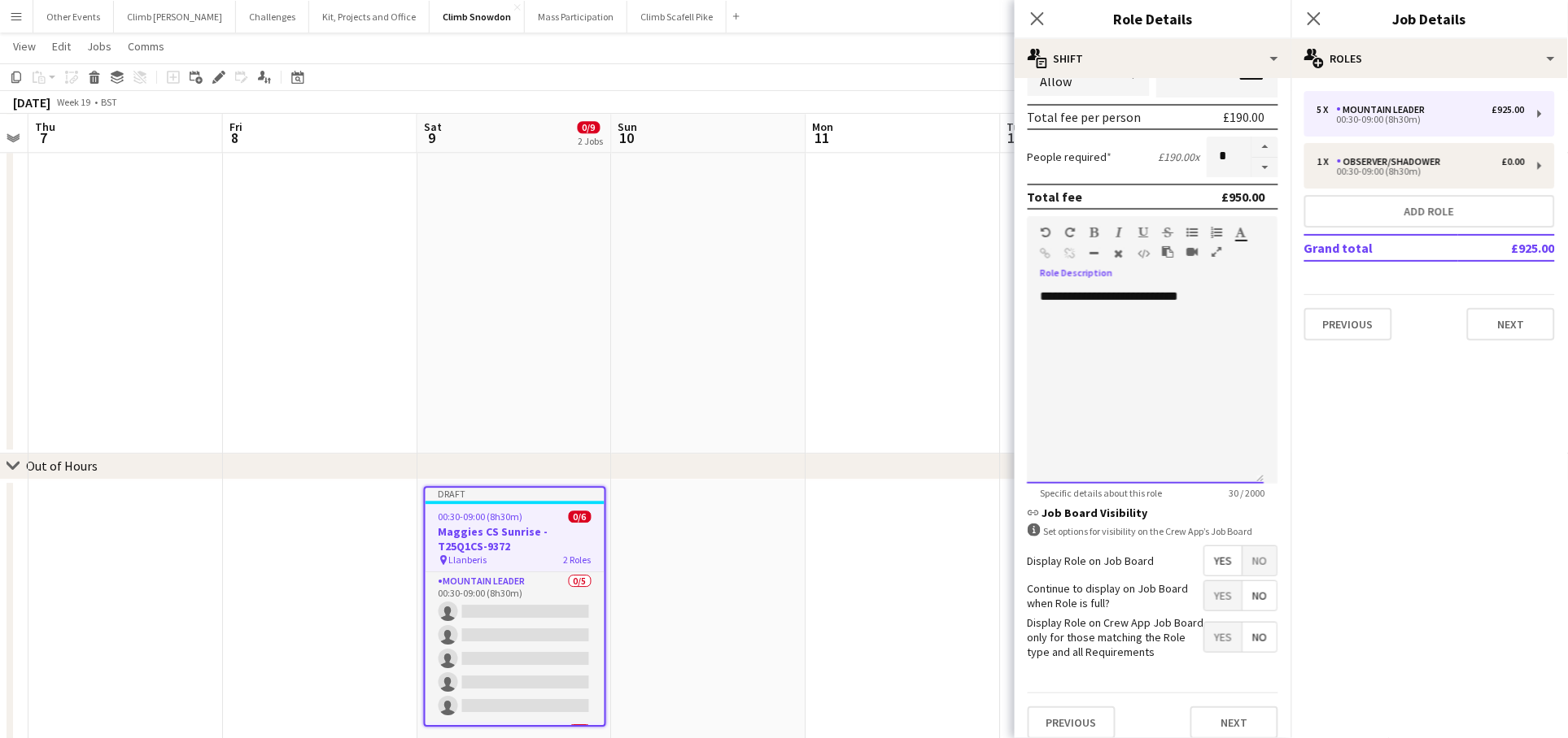
scroll to position [277, 0]
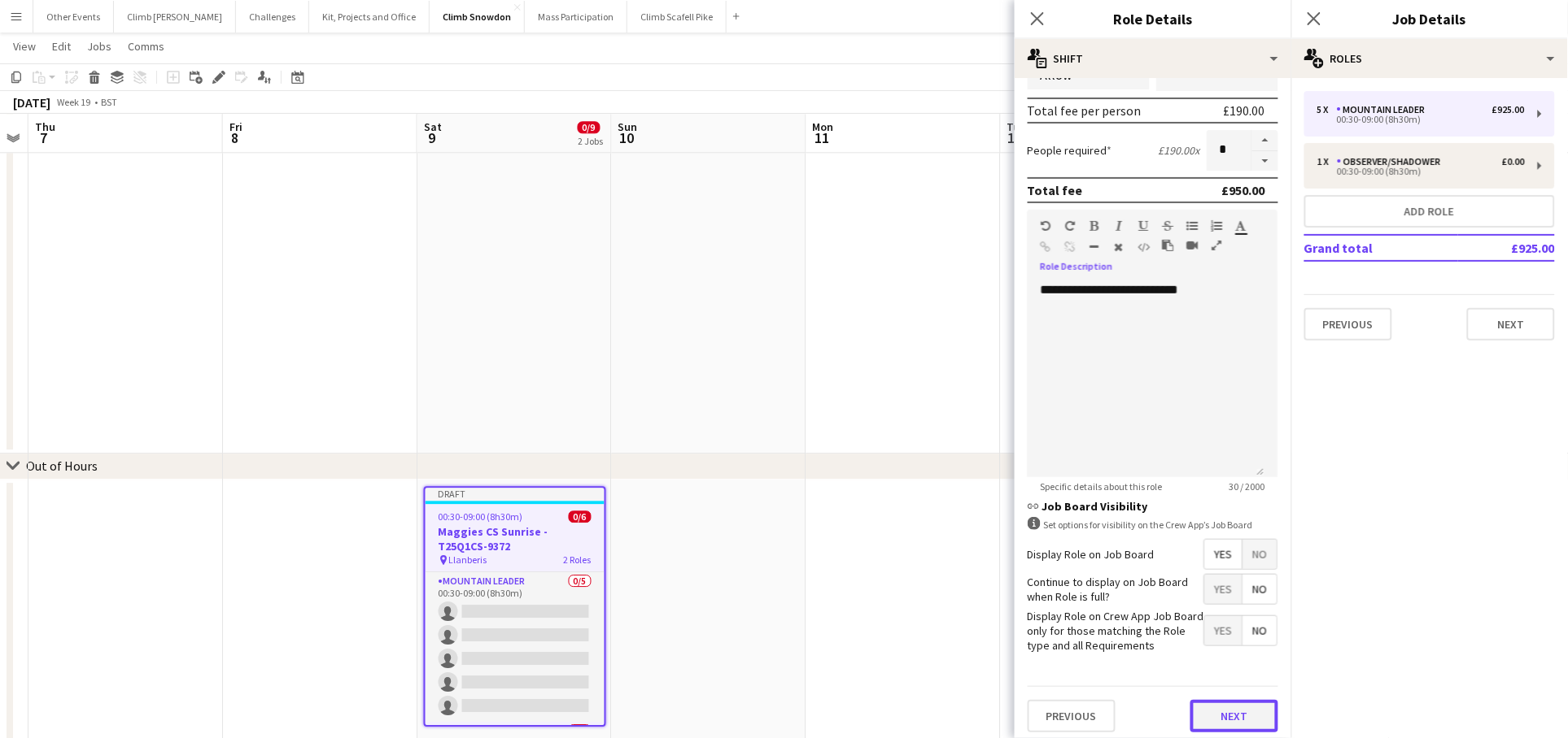
click at [1248, 705] on button "Next" at bounding box center [1233, 716] width 88 height 32
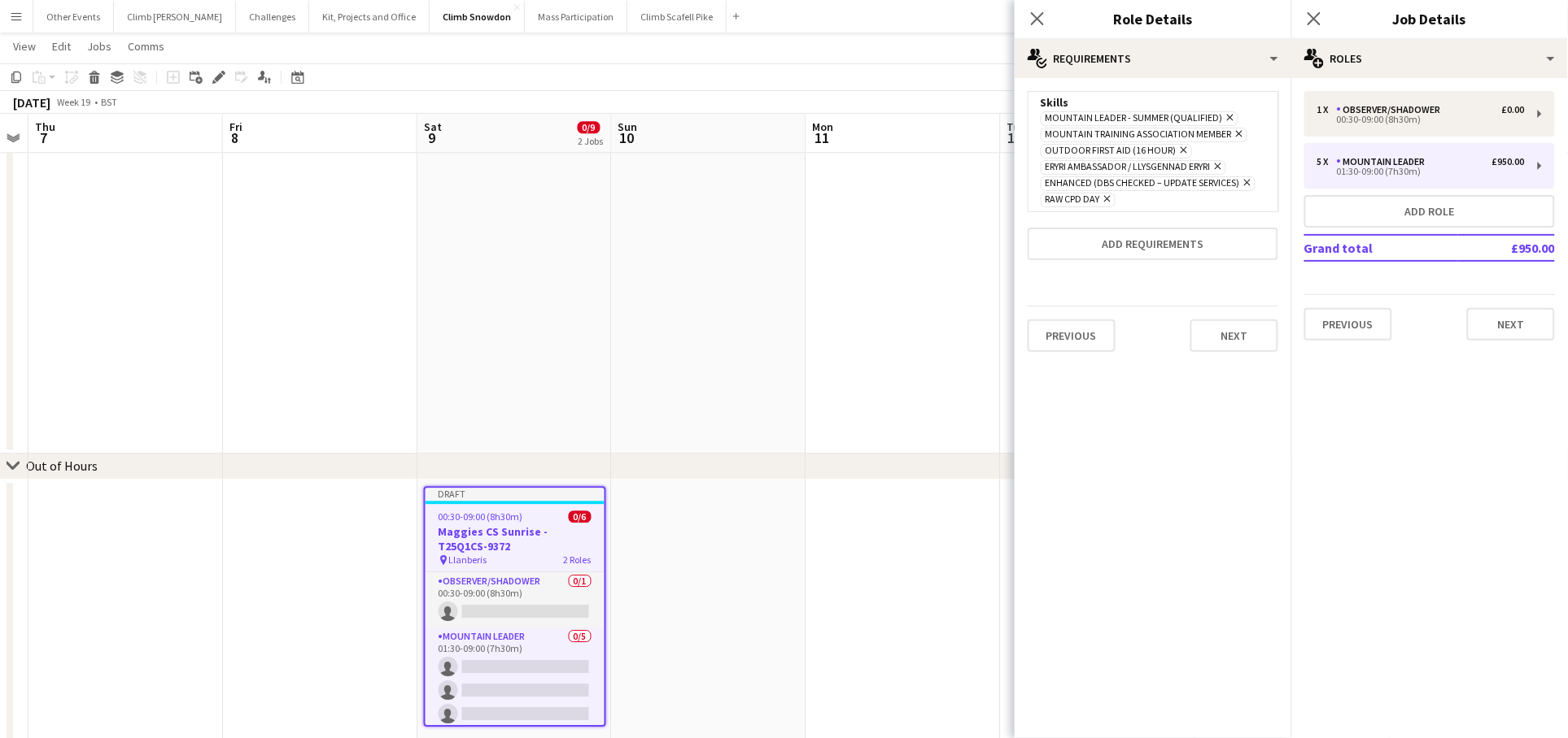
scroll to position [0, 0]
click at [1220, 330] on button "Next" at bounding box center [1233, 335] width 88 height 32
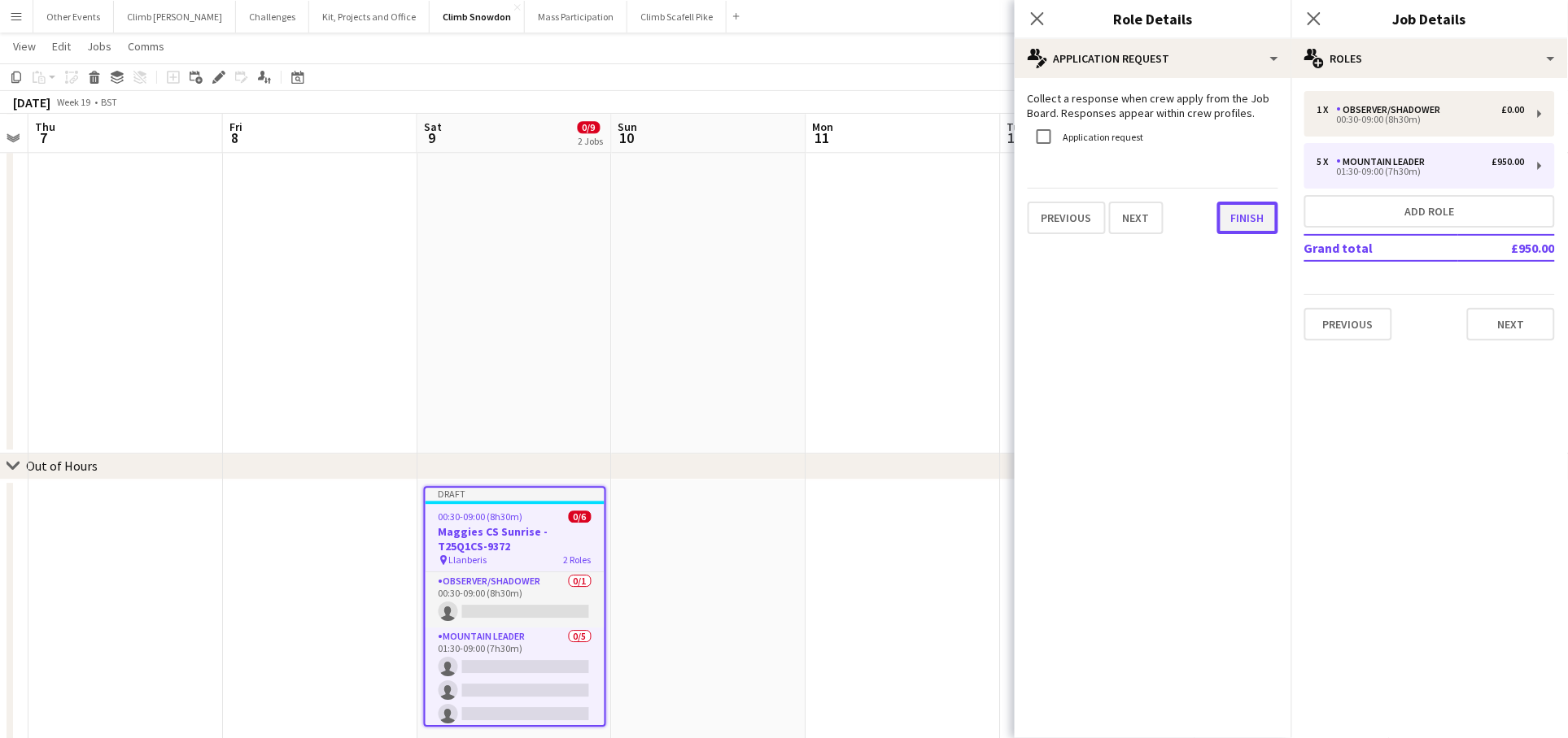
drag, startPoint x: 1253, startPoint y: 218, endPoint x: 1275, endPoint y: 210, distance: 23.4
click at [1253, 218] on button "Finish" at bounding box center [1248, 218] width 61 height 32
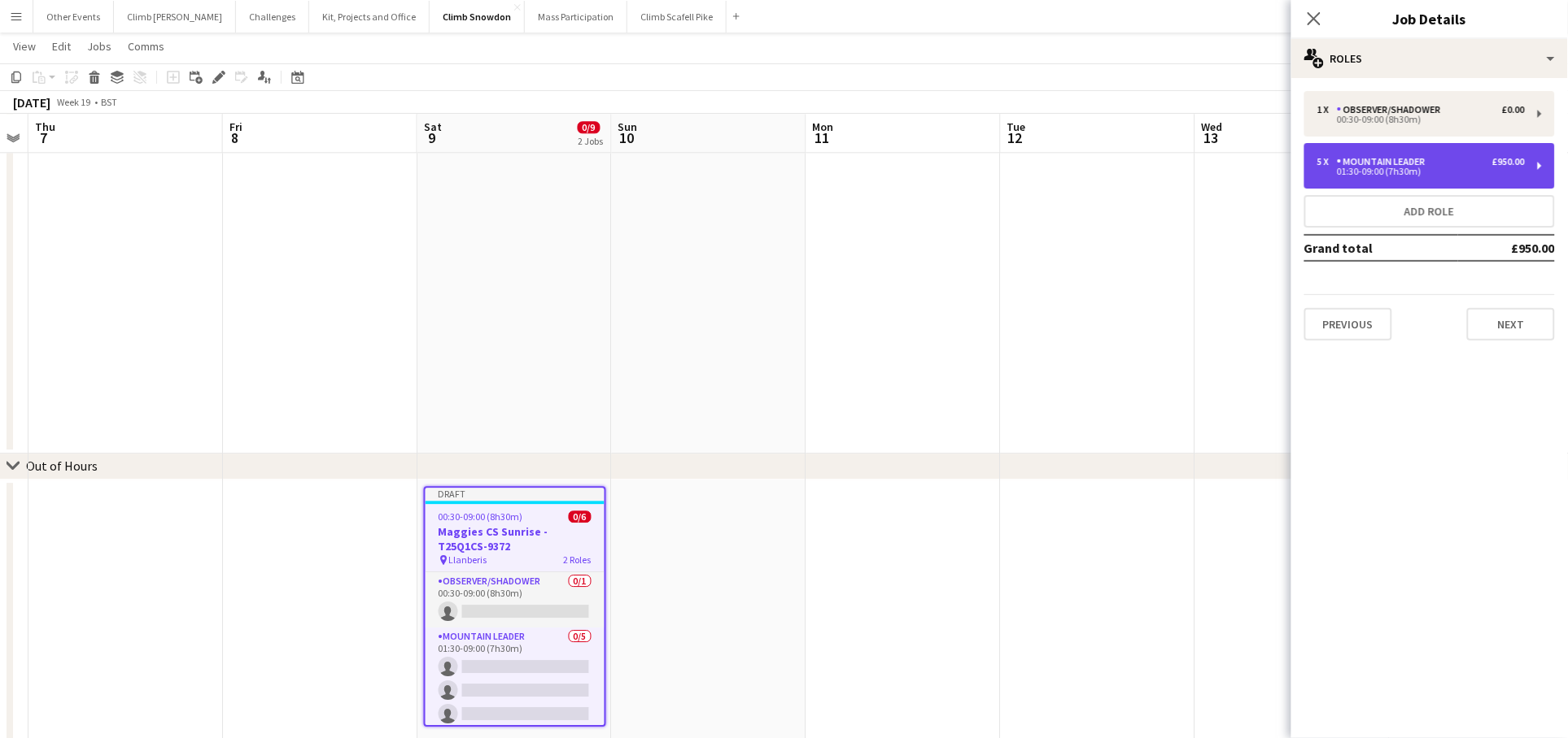
click at [1417, 169] on div "01:30-09:00 (7h30m)" at bounding box center [1420, 171] width 208 height 9
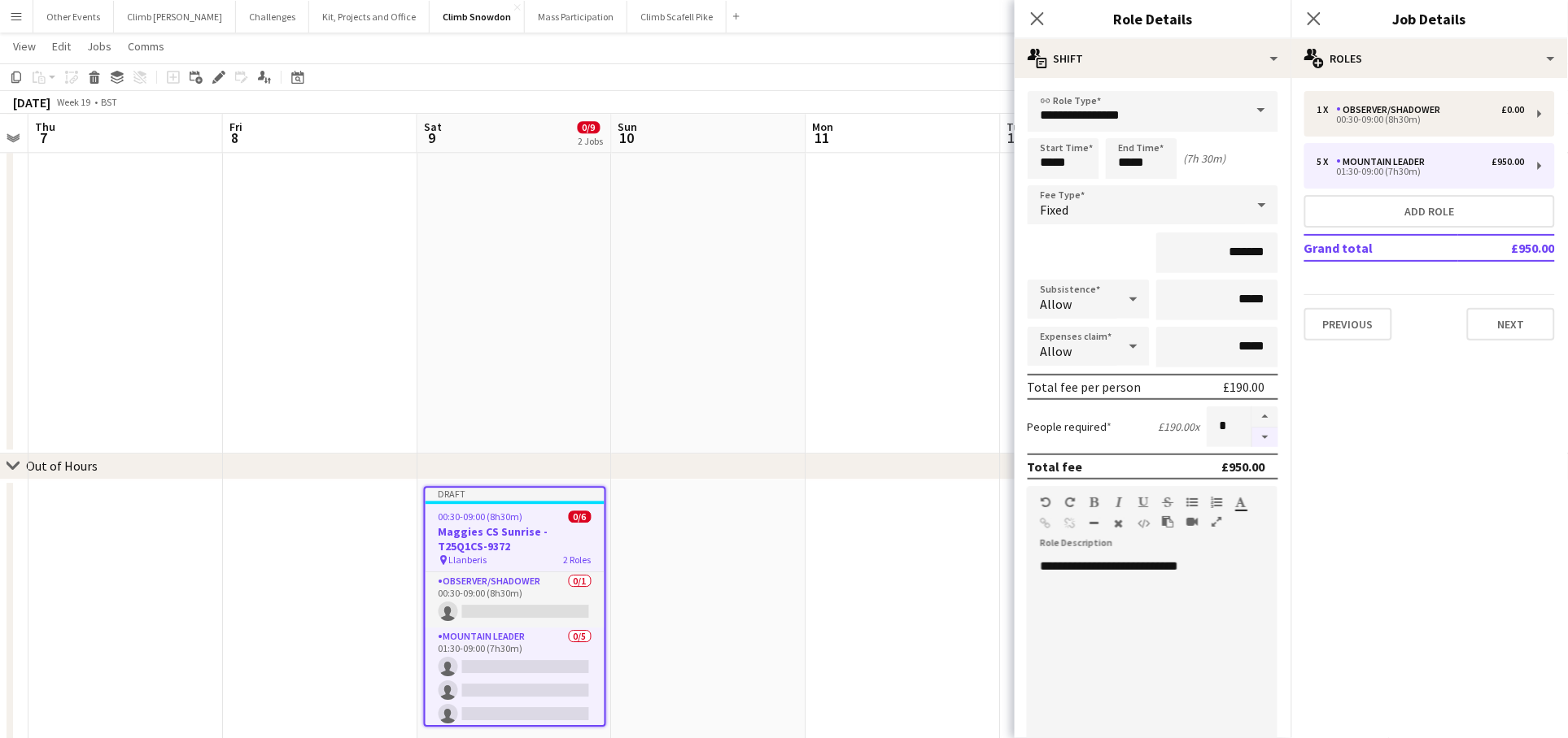
click at [1253, 432] on button "button" at bounding box center [1265, 437] width 26 height 20
type input "*"
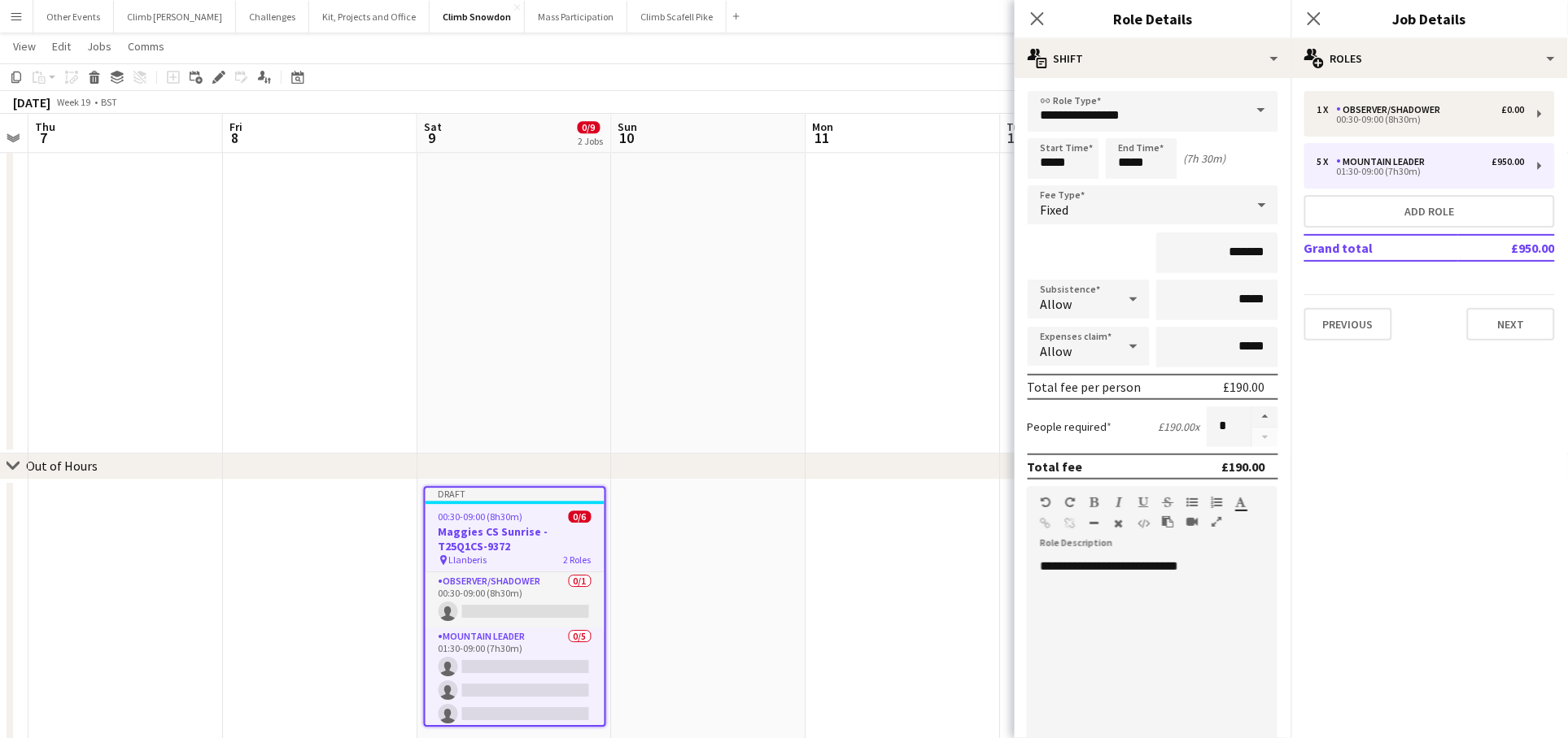
click at [1390, 434] on mat-expansion-panel "pencil3 General details 1 x Observer/Shadower £0.00 00:30-09:00 (8h30m) 5 x Mou…" at bounding box center [1430, 407] width 277 height 660
drag, startPoint x: 1206, startPoint y: 631, endPoint x: 1203, endPoint y: 465, distance: 166.0
click at [1204, 608] on div "**********" at bounding box center [1146, 657] width 237 height 195
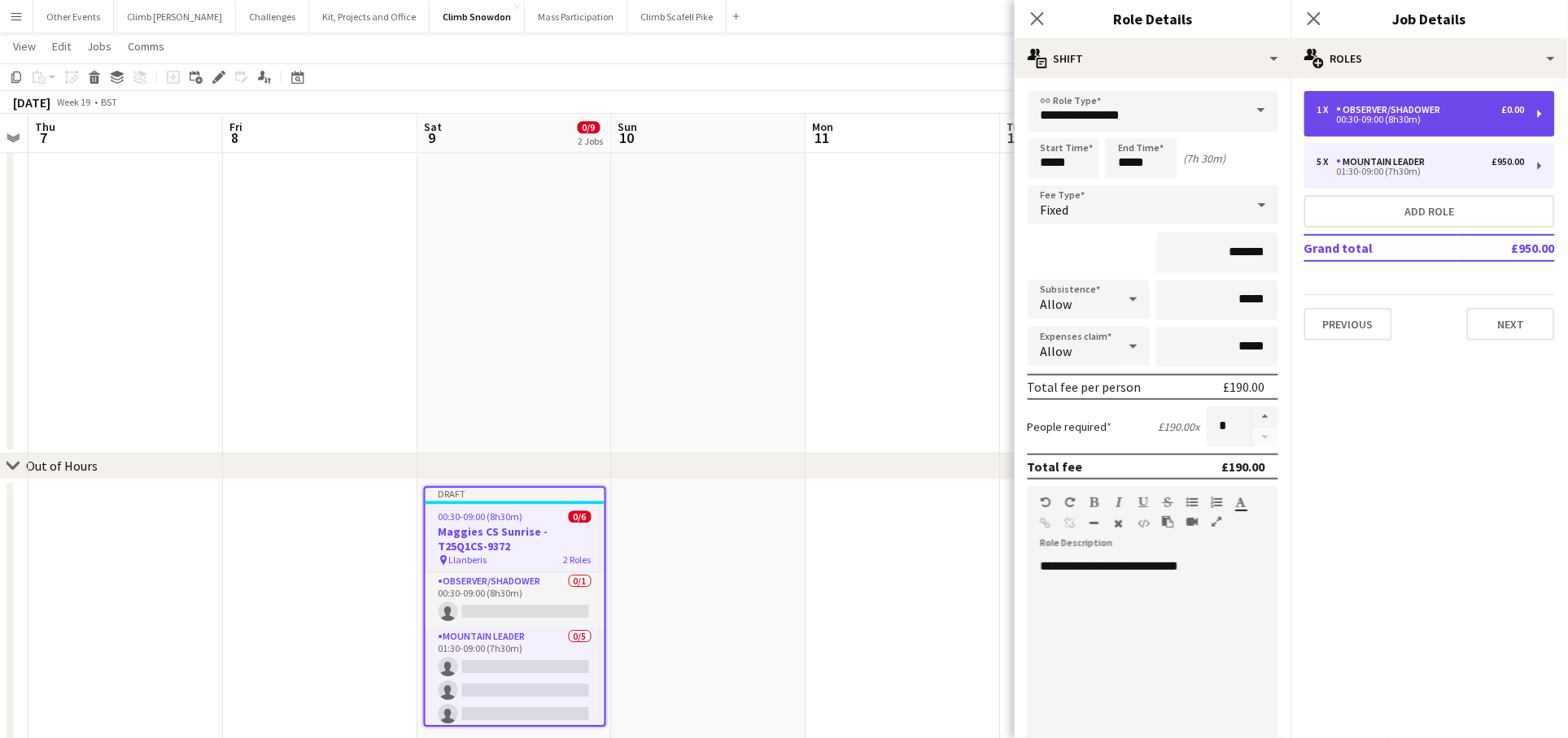
click at [1375, 112] on div "Observer/Shadower" at bounding box center [1392, 110] width 111 height 11
type input "**********"
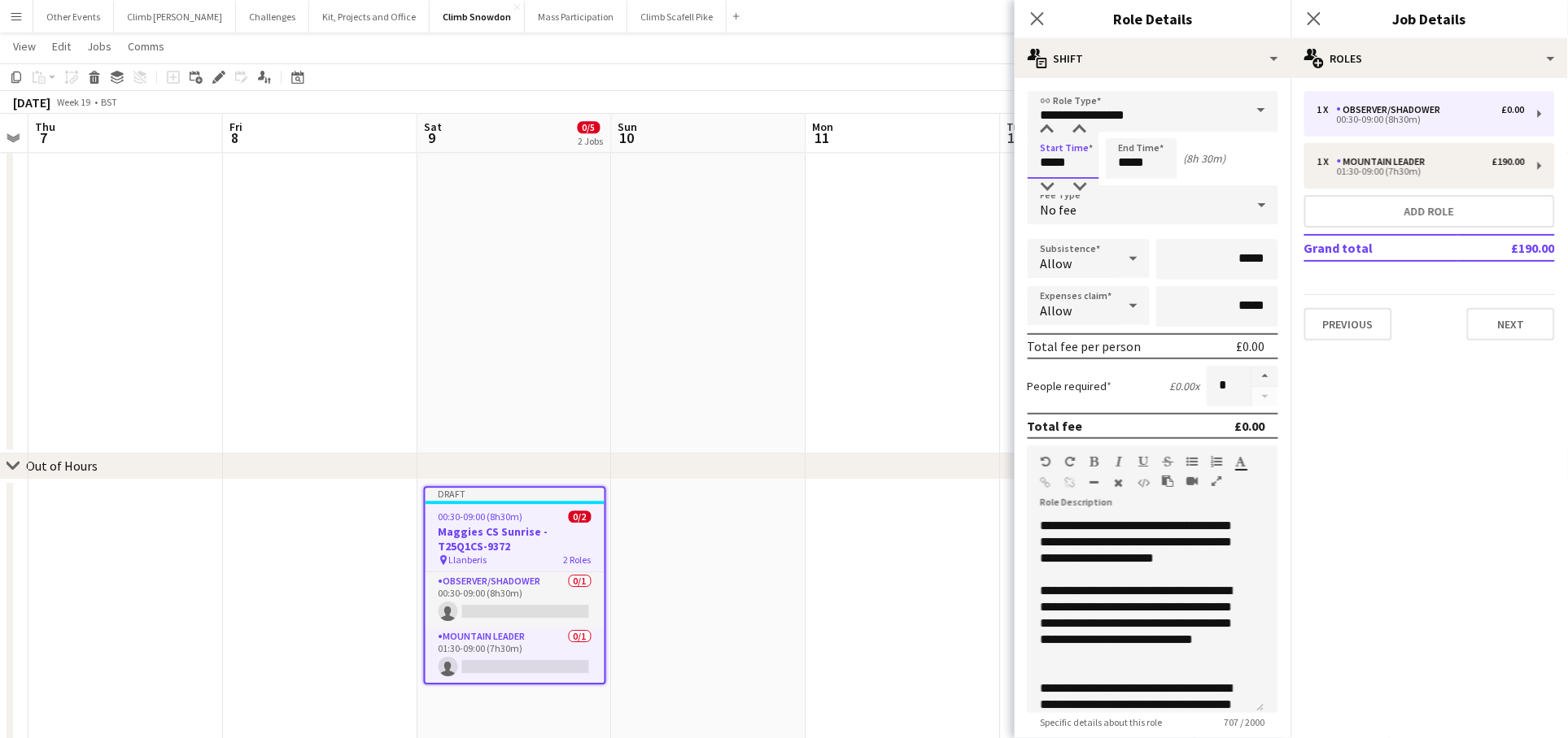
click at [1048, 168] on input "*****" at bounding box center [1064, 158] width 72 height 41
type input "*****"
click at [1050, 129] on div at bounding box center [1047, 130] width 32 height 16
click at [1396, 353] on mat-expansion-panel "pencil3 General details 1 x Observer/Shadower £0.00 00:30-09:00 (8h30m) 1 x Mou…" at bounding box center [1430, 407] width 277 height 660
click at [1500, 322] on button "Next" at bounding box center [1510, 324] width 88 height 32
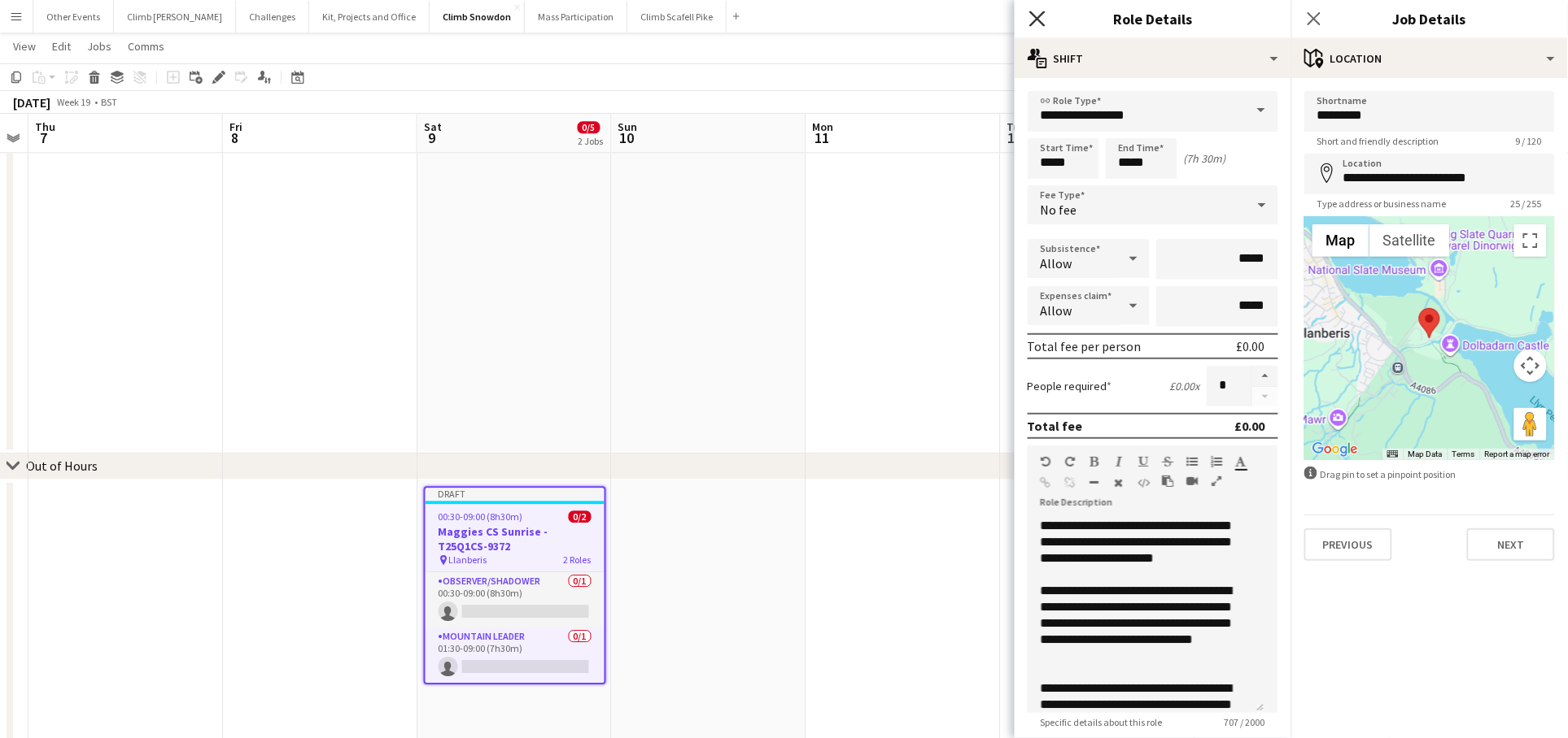
click at [1039, 20] on icon at bounding box center [1037, 18] width 15 height 15
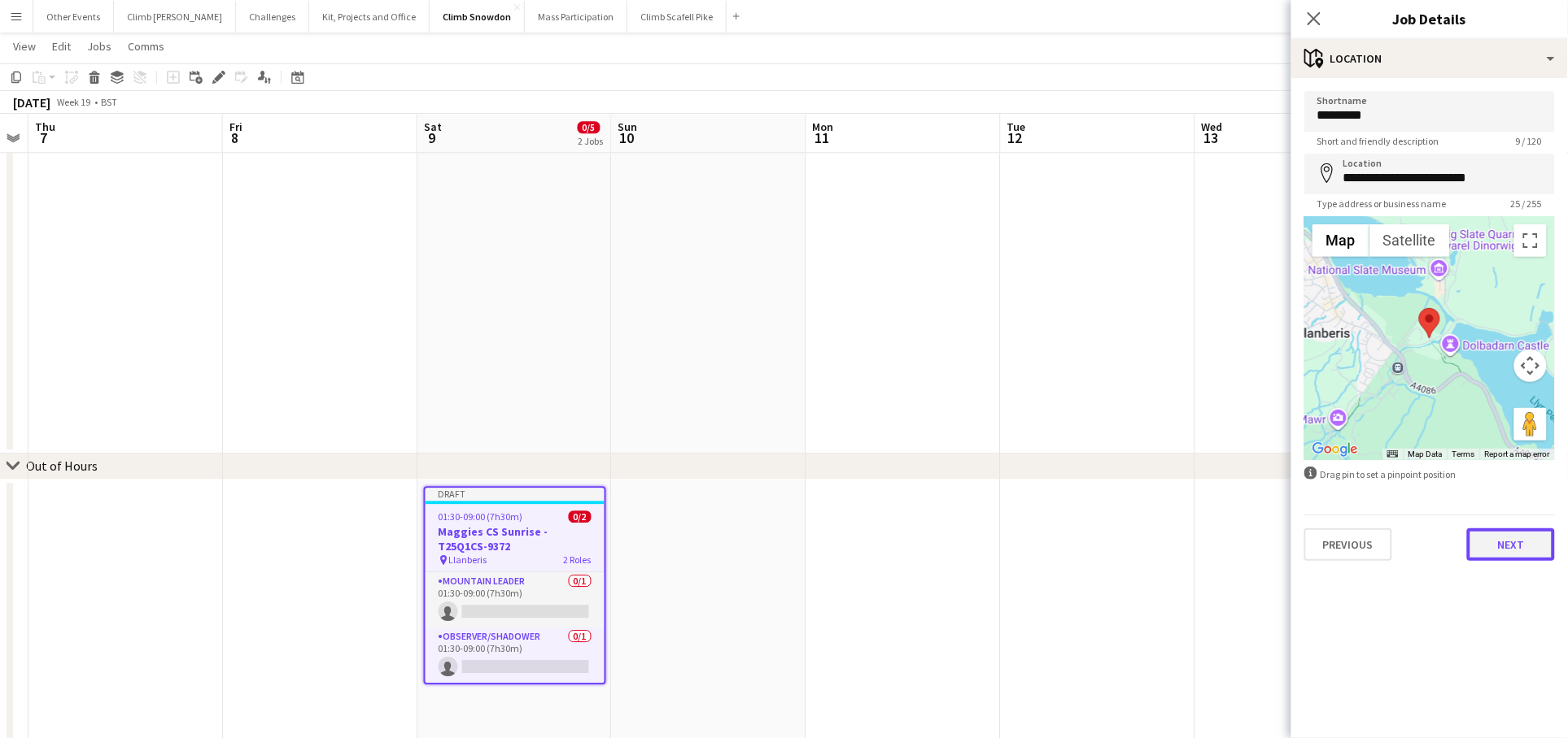
click at [1511, 545] on button "Next" at bounding box center [1510, 545] width 88 height 32
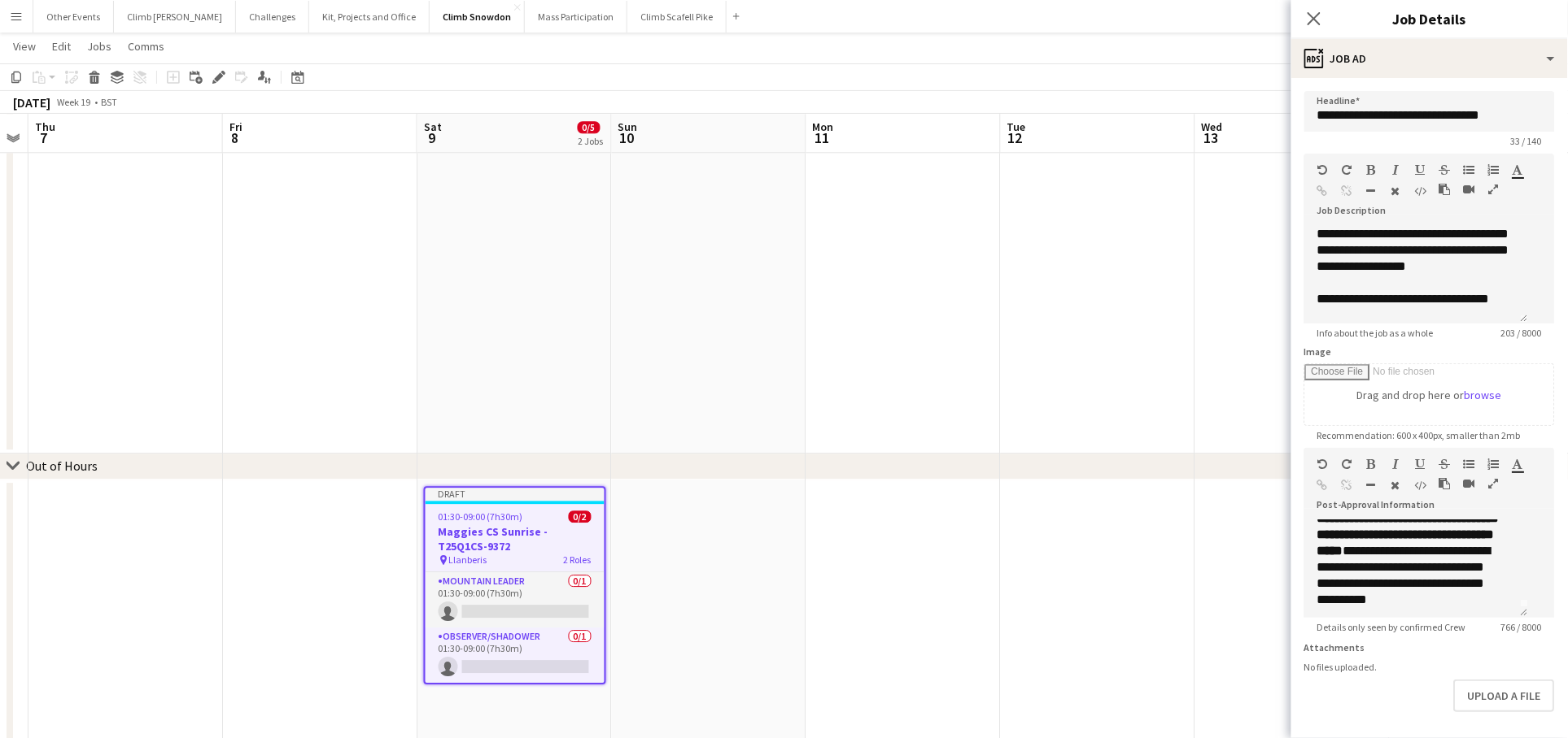
scroll to position [10, 0]
click at [1409, 542] on div "**********" at bounding box center [1415, 533] width 198 height 16
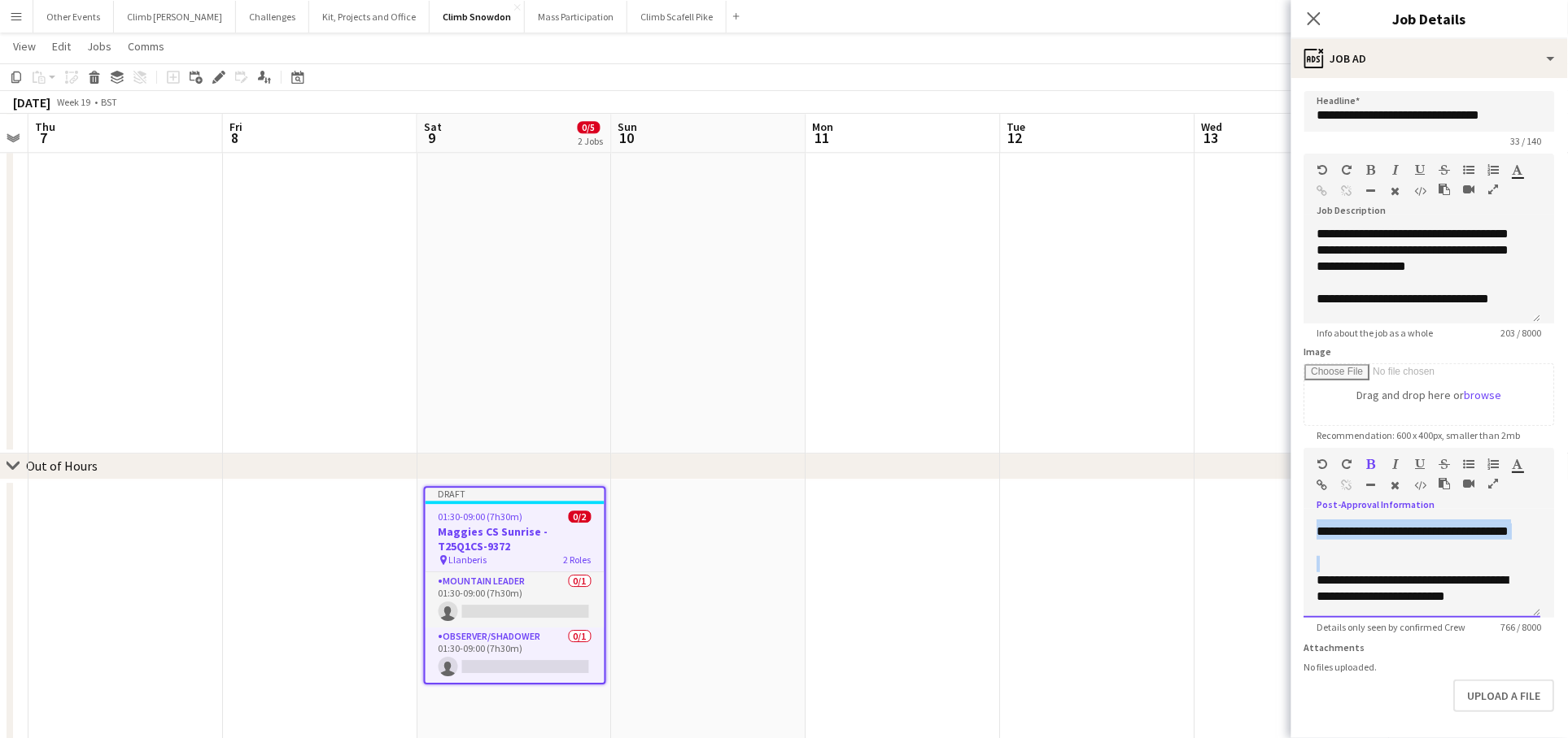
scroll to position [387, 0]
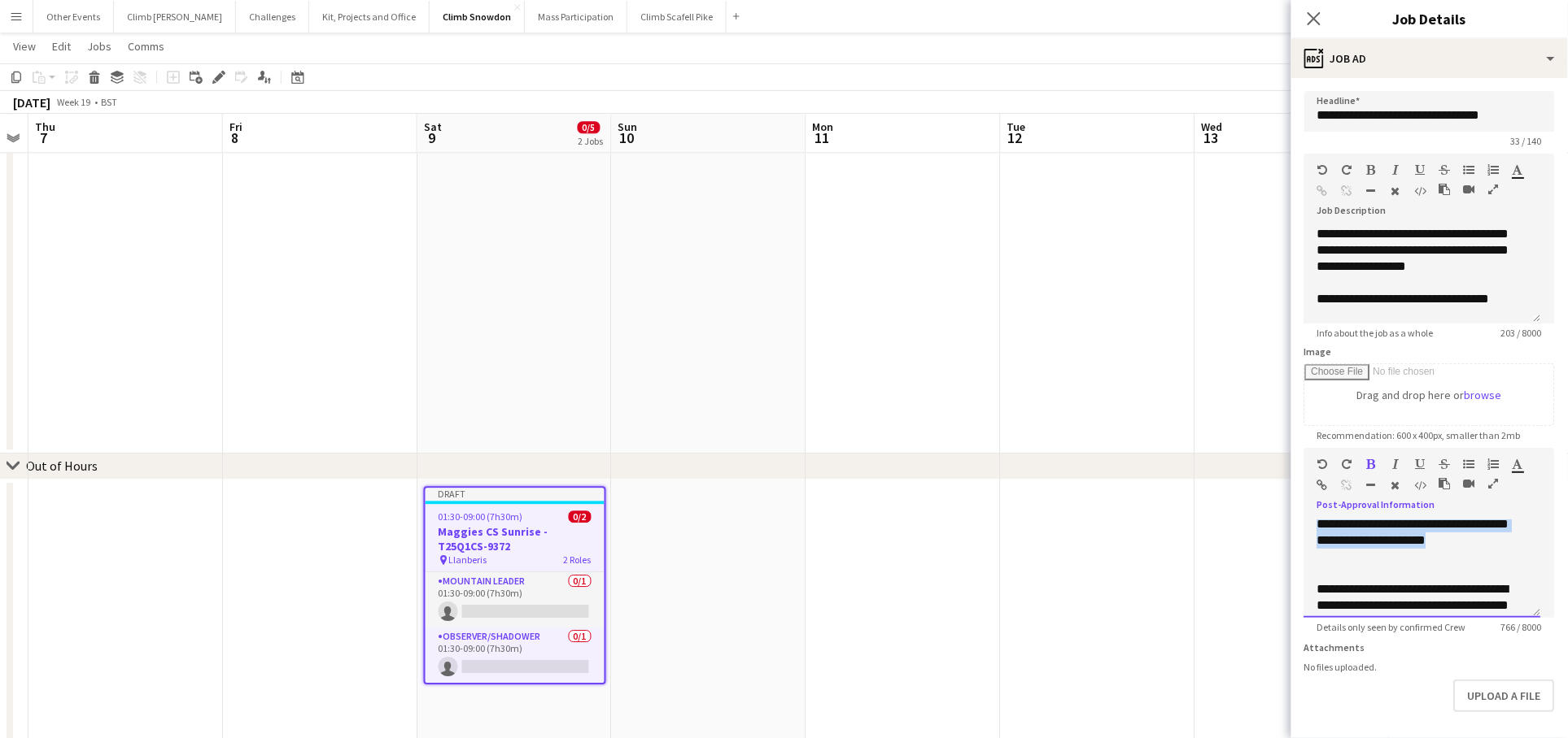
drag, startPoint x: 1315, startPoint y: 573, endPoint x: 1467, endPoint y: 566, distance: 152.2
click at [1467, 566] on div "**********" at bounding box center [1423, 568] width 237 height 98
paste div
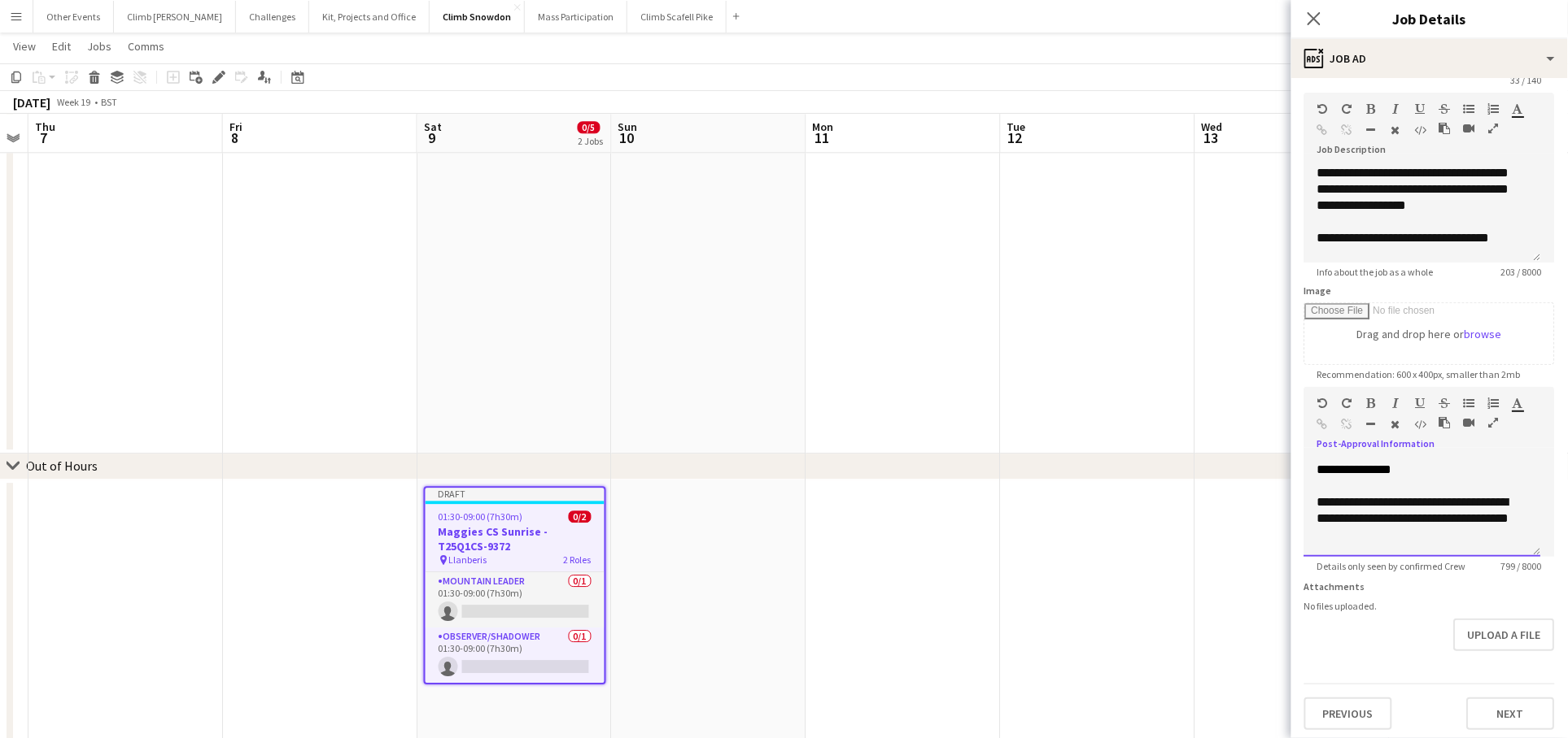
scroll to position [75, 0]
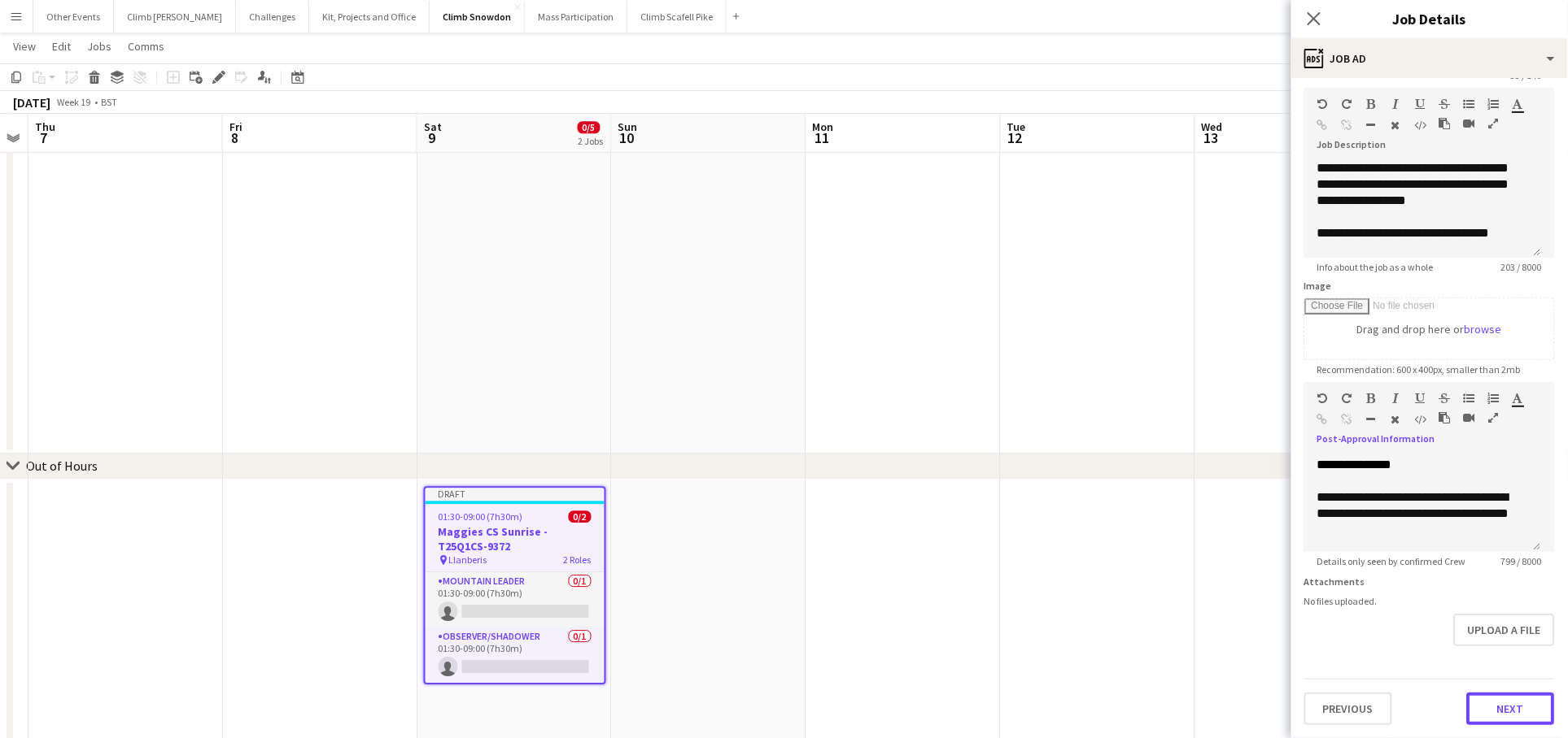
drag, startPoint x: 1471, startPoint y: 697, endPoint x: 1464, endPoint y: 591, distance: 106.2
click at [1471, 697] on button "Next" at bounding box center [1510, 709] width 88 height 32
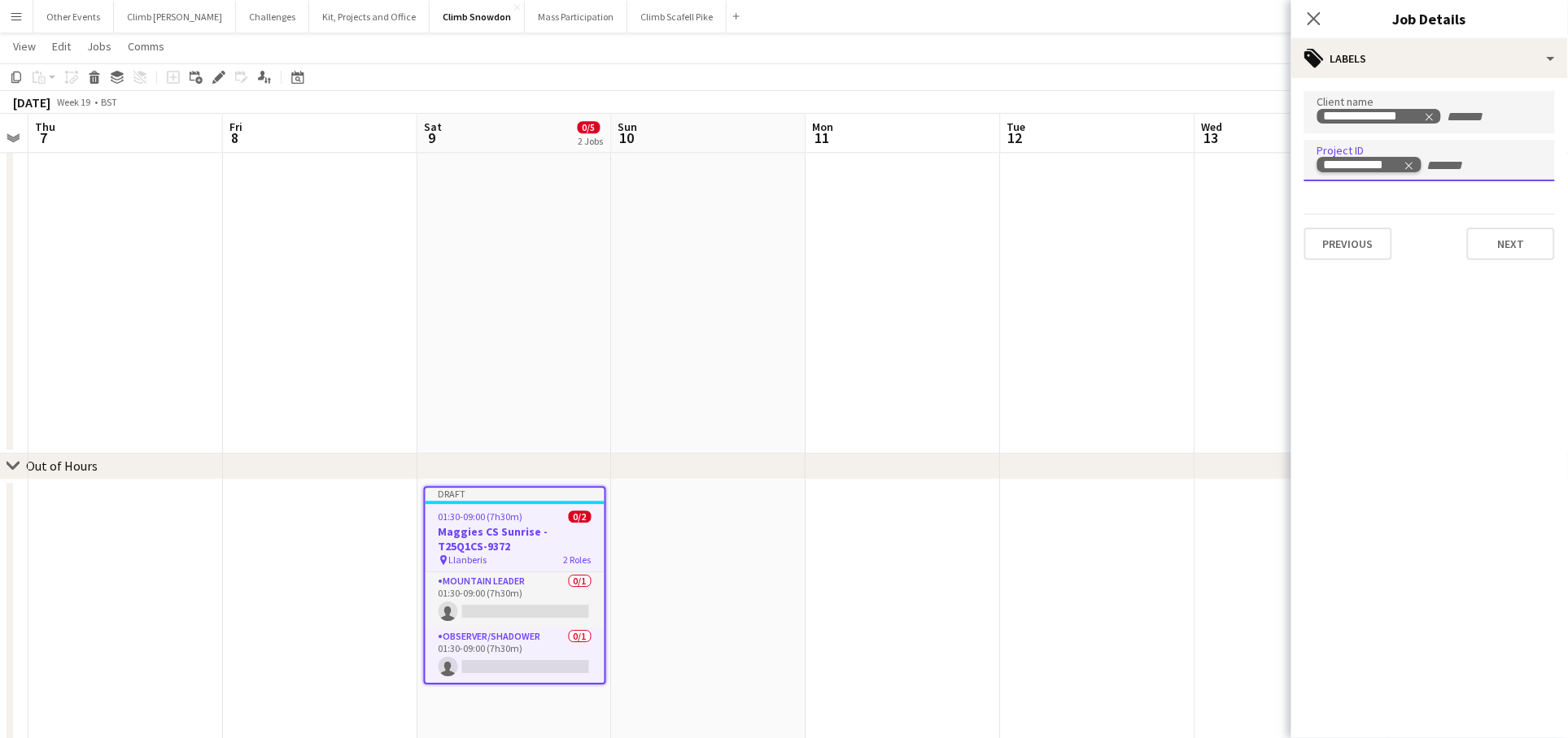
click at [1413, 167] on icon "Remove tag" at bounding box center [1409, 166] width 11 height 11
click at [1428, 119] on icon "Remove tag" at bounding box center [1430, 117] width 11 height 11
click at [1404, 110] on input "Type to search client labels..." at bounding box center [1429, 117] width 225 height 14
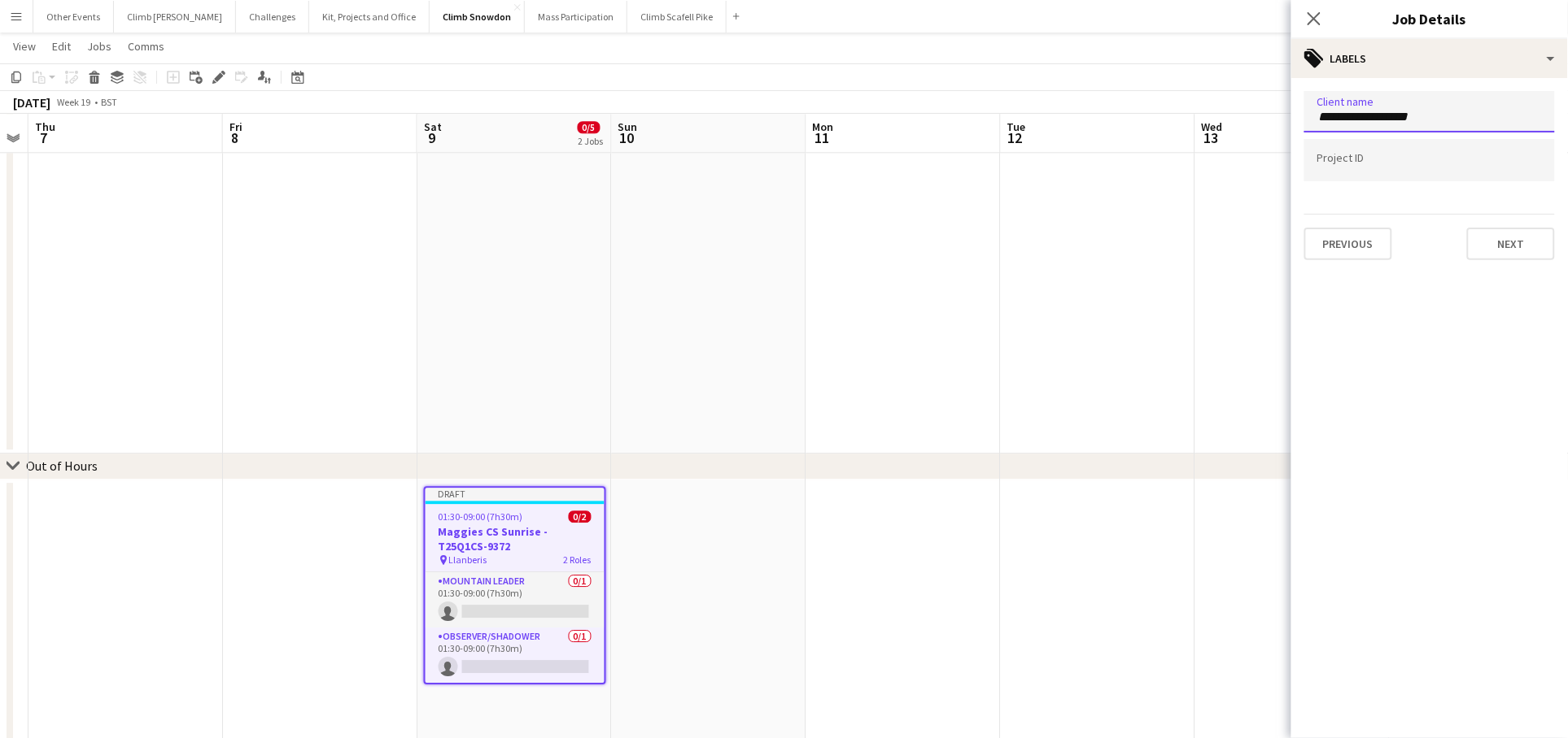
type input "**********"
click at [1462, 147] on div at bounding box center [1430, 160] width 250 height 42
click at [1353, 169] on input "Type to search project ID labels..." at bounding box center [1429, 164] width 225 height 14
paste input "**********"
type input "**********"
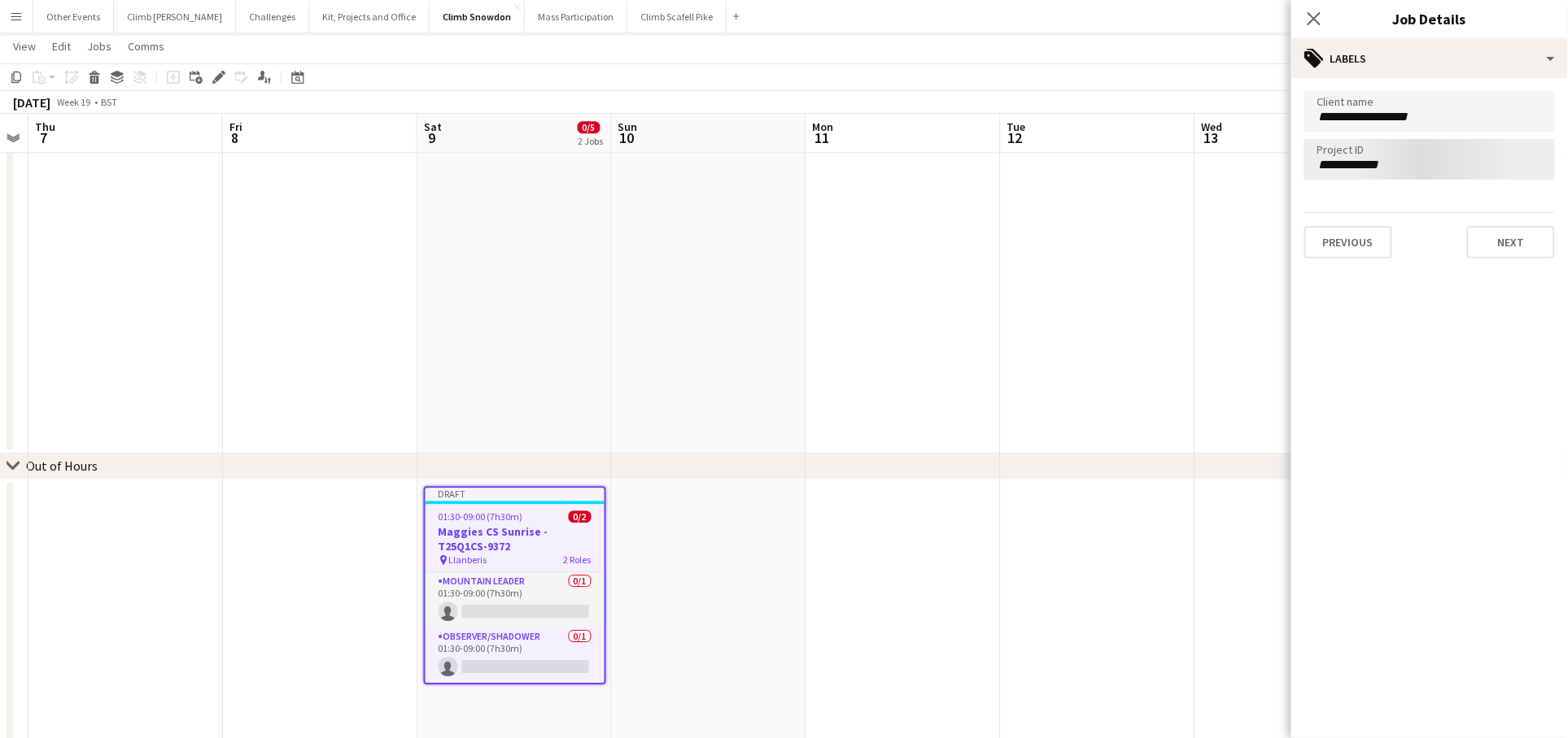
click at [1555, 256] on div "**********" at bounding box center [1430, 174] width 277 height 193
click at [1531, 244] on button "Next" at bounding box center [1510, 243] width 88 height 32
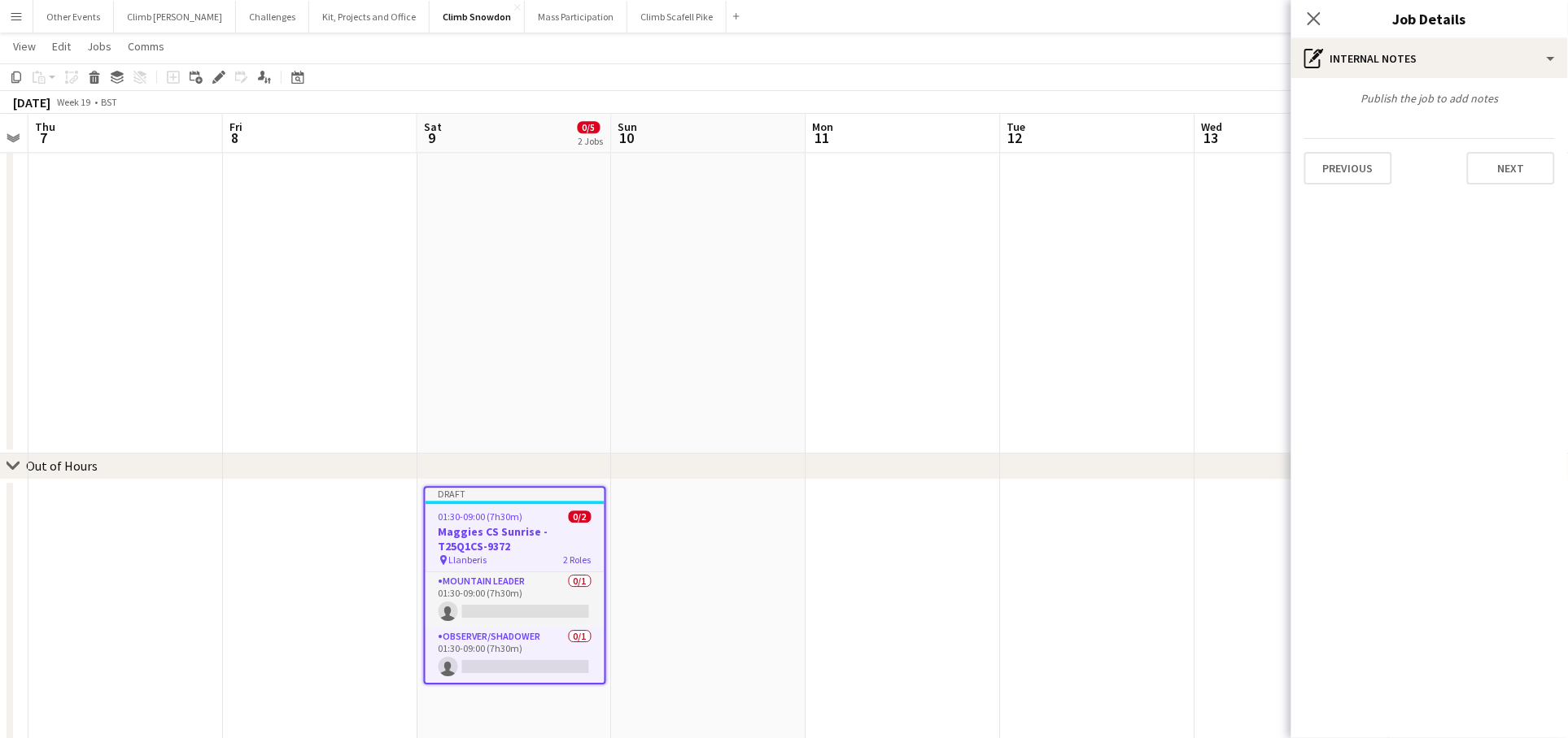
type input "*******"
click at [1517, 166] on button "Next" at bounding box center [1510, 168] width 88 height 32
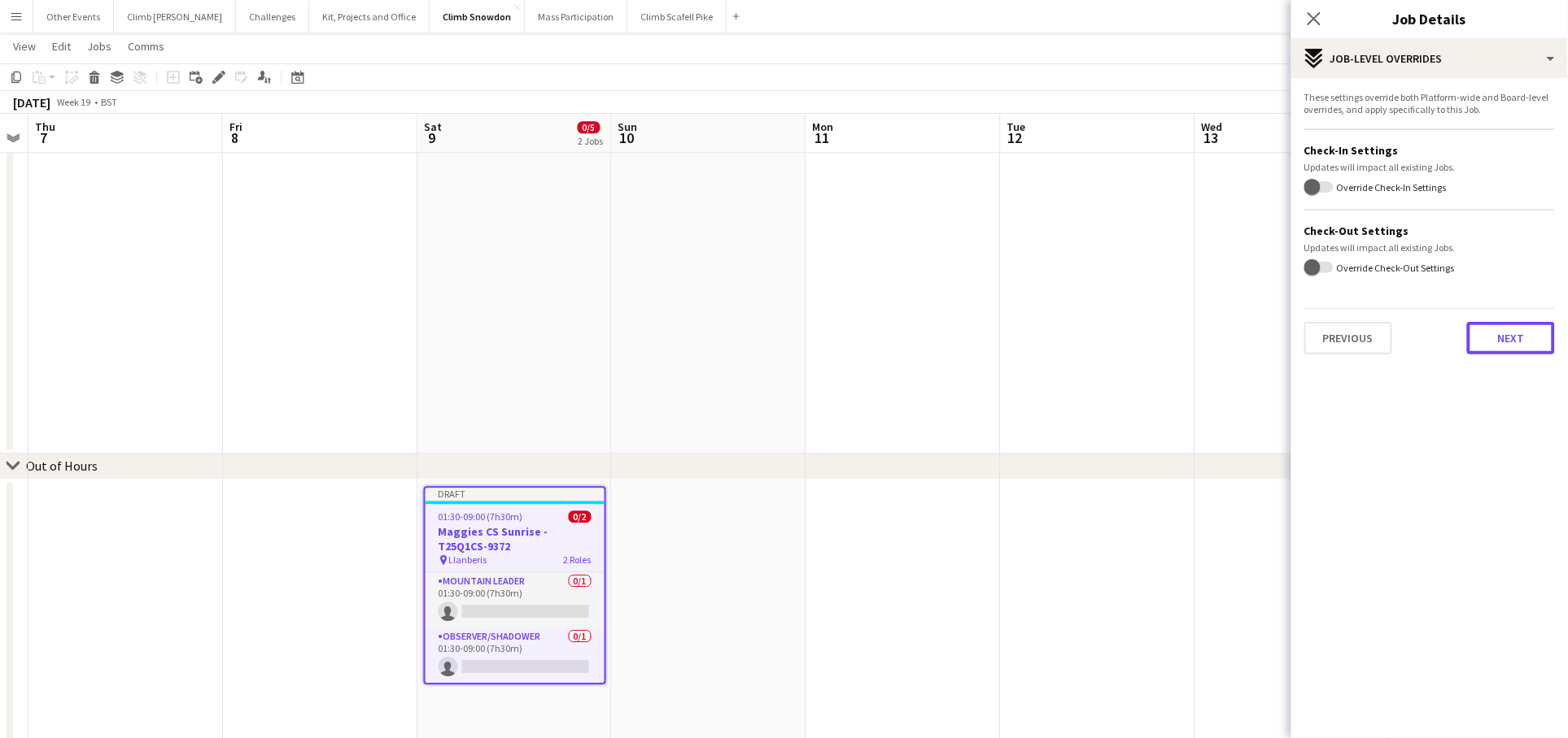
drag, startPoint x: 1494, startPoint y: 332, endPoint x: 1485, endPoint y: 313, distance: 21.0
click at [1494, 332] on button "Next" at bounding box center [1510, 338] width 88 height 32
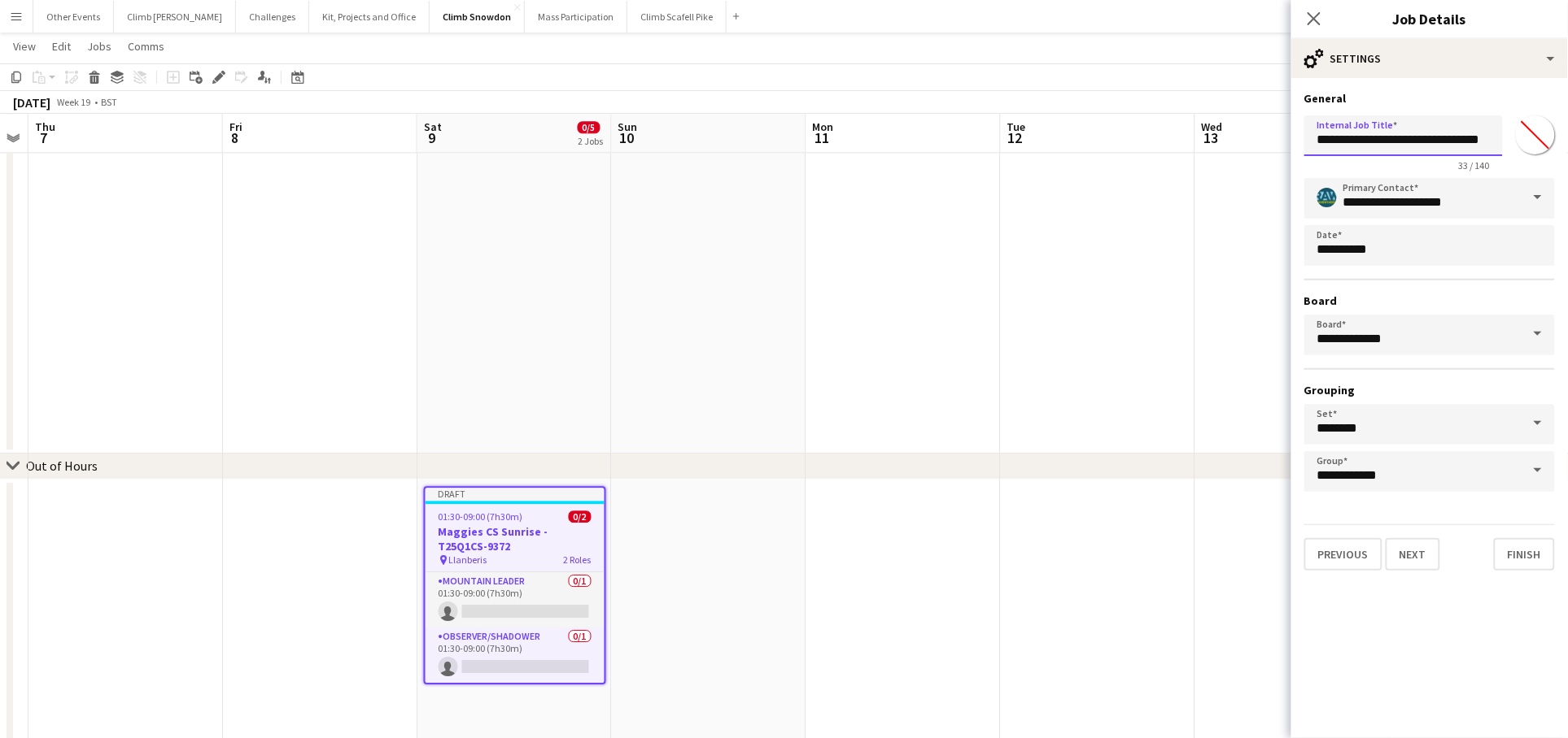
scroll to position [0, 20]
drag, startPoint x: 1432, startPoint y: 141, endPoint x: 1498, endPoint y: 142, distance: 66.0
click at [1498, 142] on input "**********" at bounding box center [1403, 135] width 198 height 40
paste input "text"
click at [1340, 145] on input "**********" at bounding box center [1403, 135] width 198 height 40
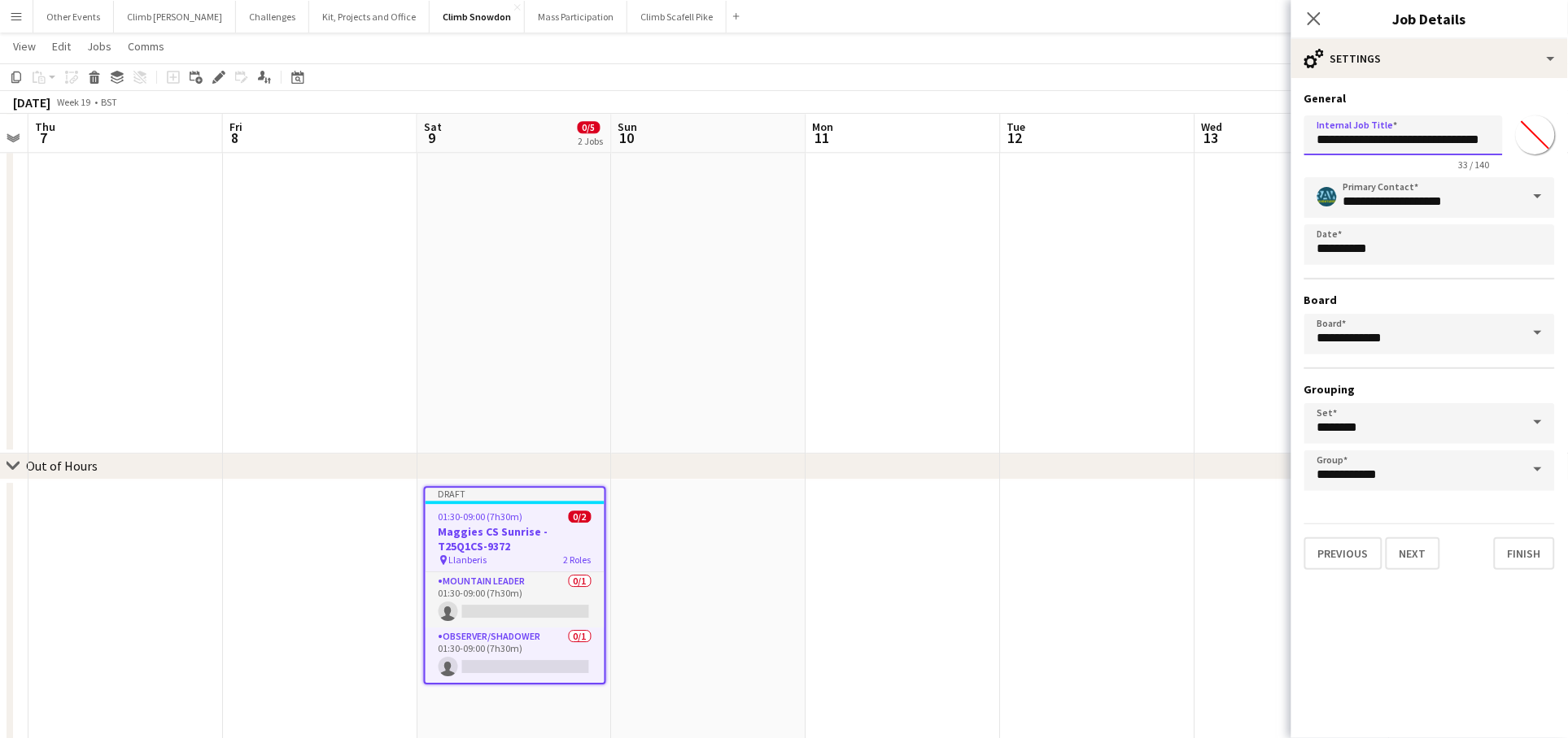
scroll to position [0, 0]
drag, startPoint x: 1341, startPoint y: 141, endPoint x: 1362, endPoint y: 160, distance: 28.3
type input "**********"
click at [1425, 553] on button "Next" at bounding box center [1412, 553] width 54 height 32
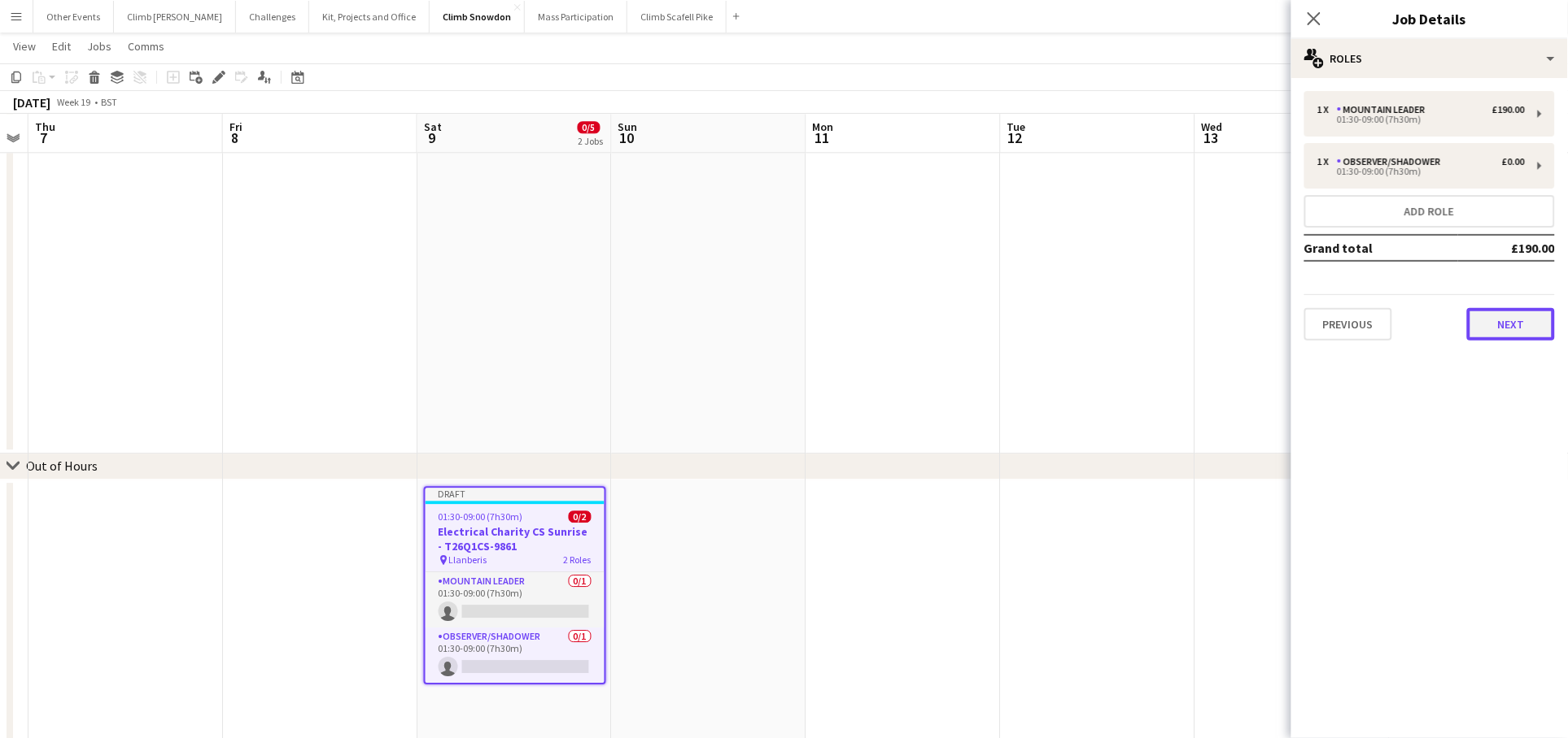
click at [1507, 329] on button "Next" at bounding box center [1510, 324] width 88 height 32
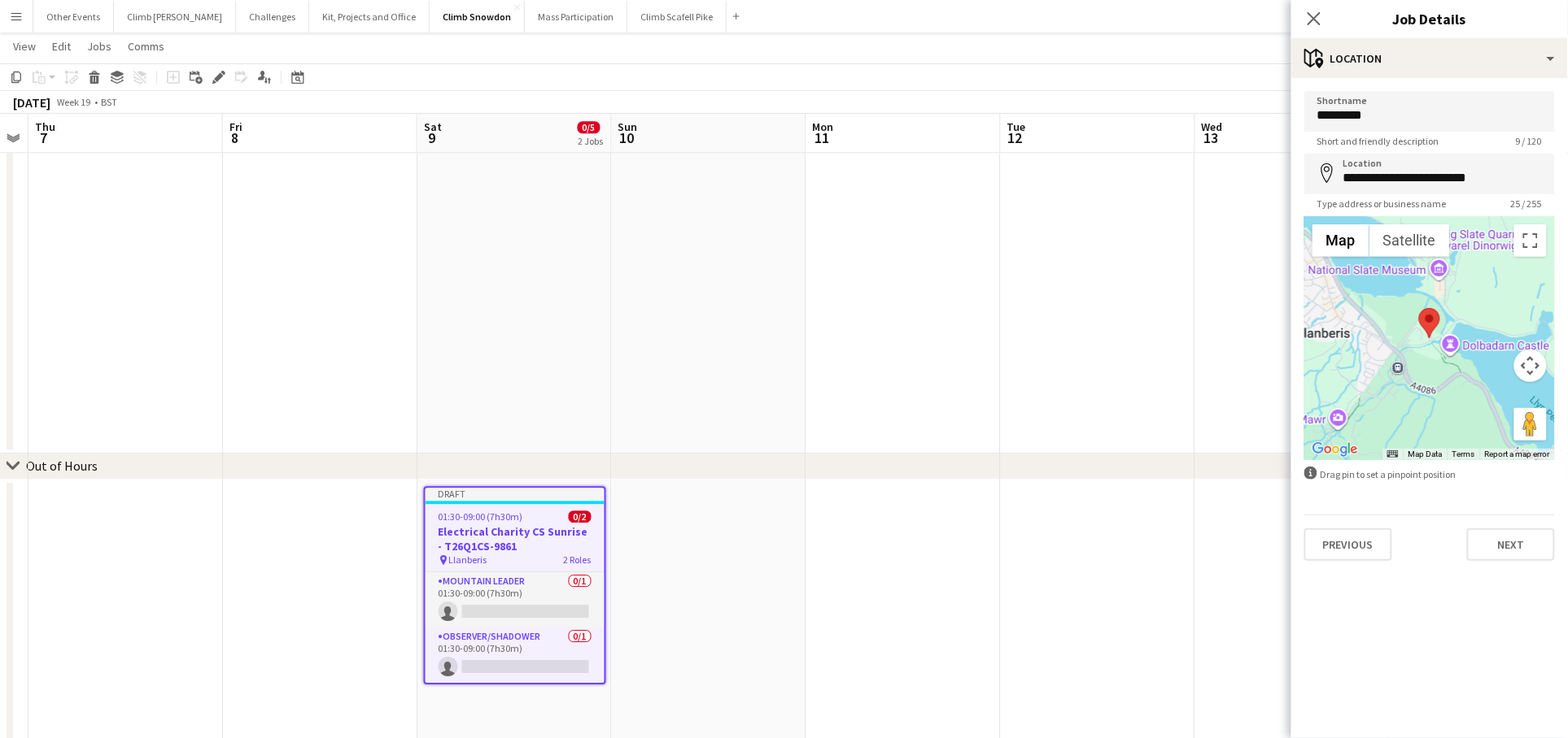
click at [1530, 563] on div "**********" at bounding box center [1430, 325] width 277 height 495
click at [1529, 550] on button "Next" at bounding box center [1510, 545] width 88 height 32
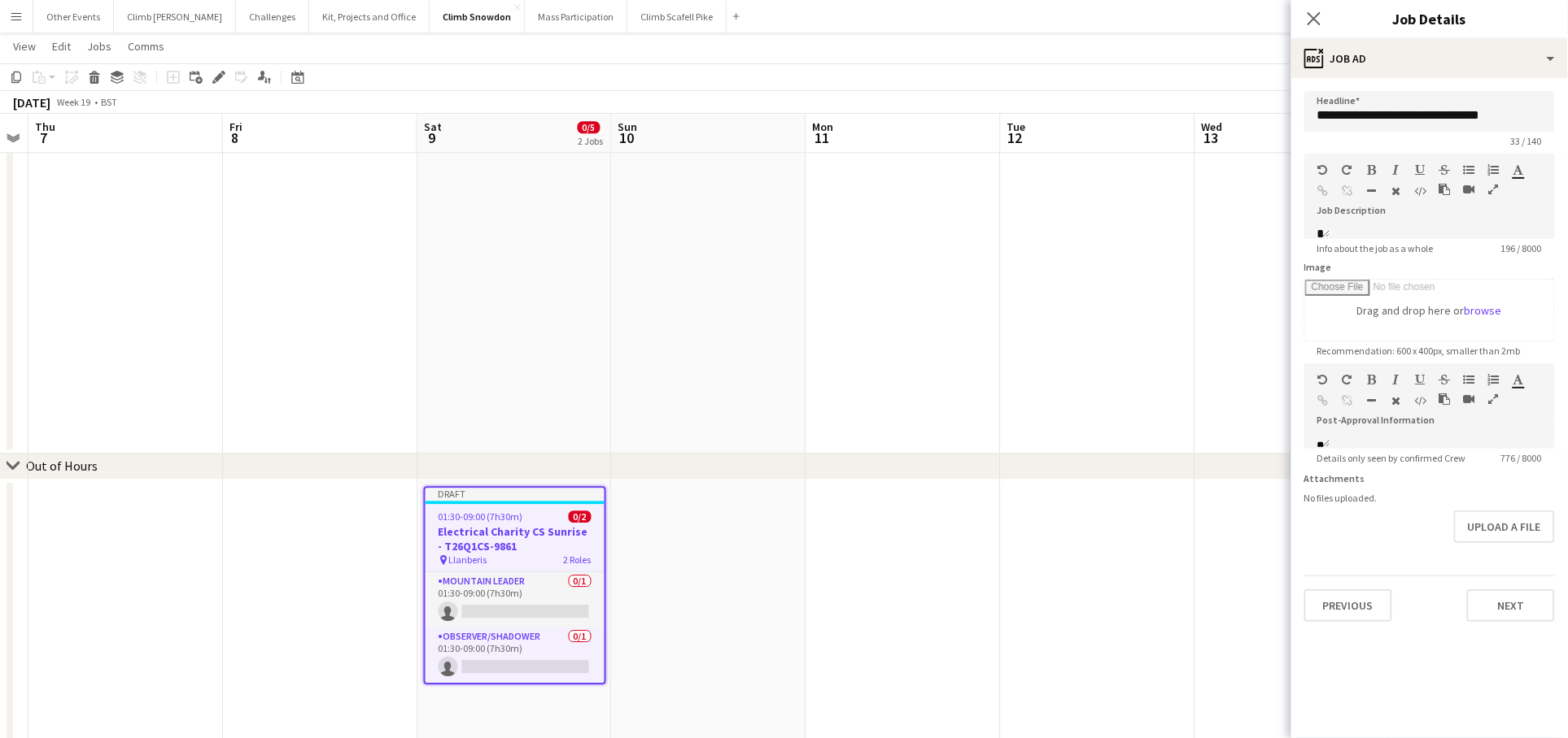
scroll to position [290, 0]
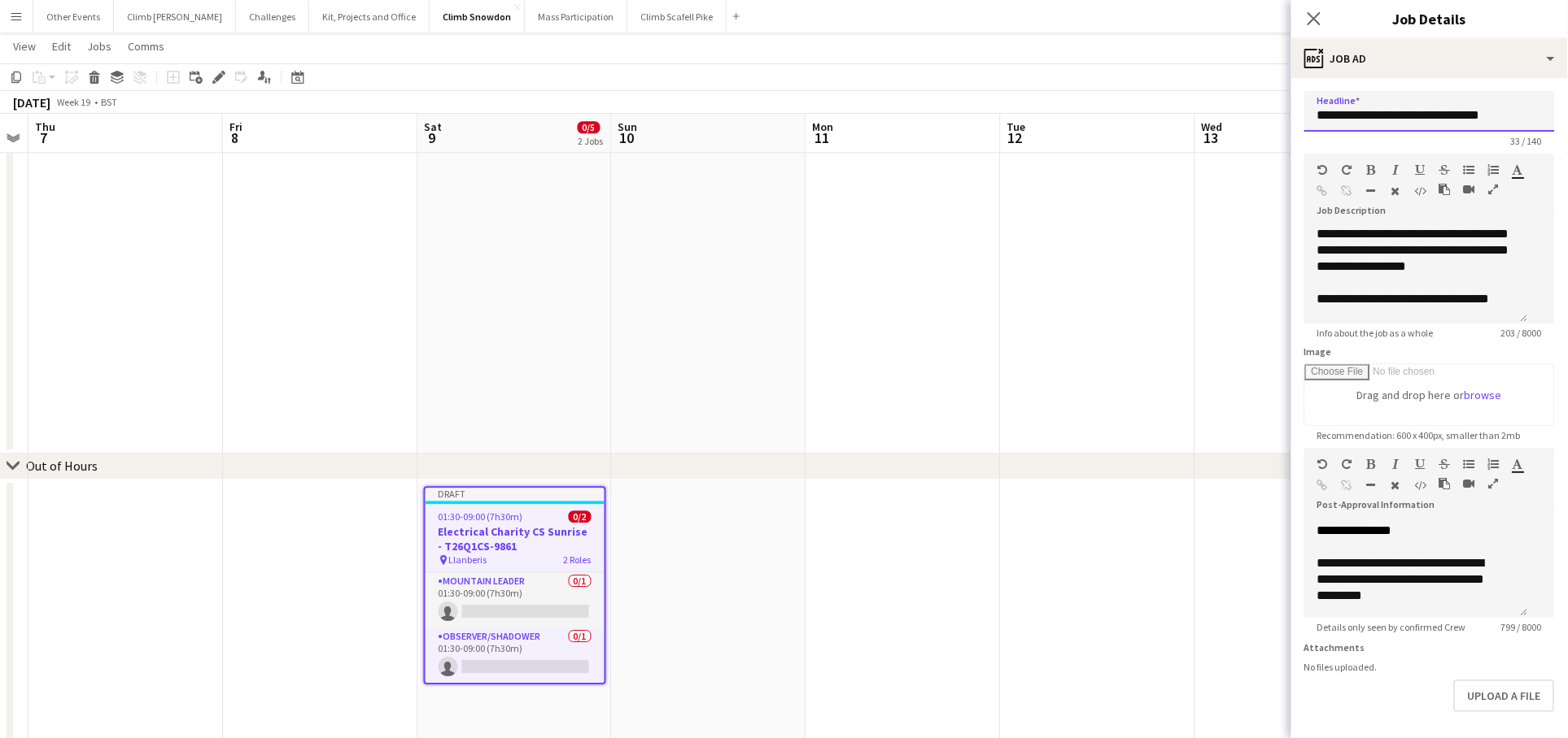
drag, startPoint x: 1427, startPoint y: 112, endPoint x: 1562, endPoint y: 111, distance: 135.0
click at [1562, 111] on mat-expansion-panel "**********" at bounding box center [1430, 407] width 277 height 660
paste input "text"
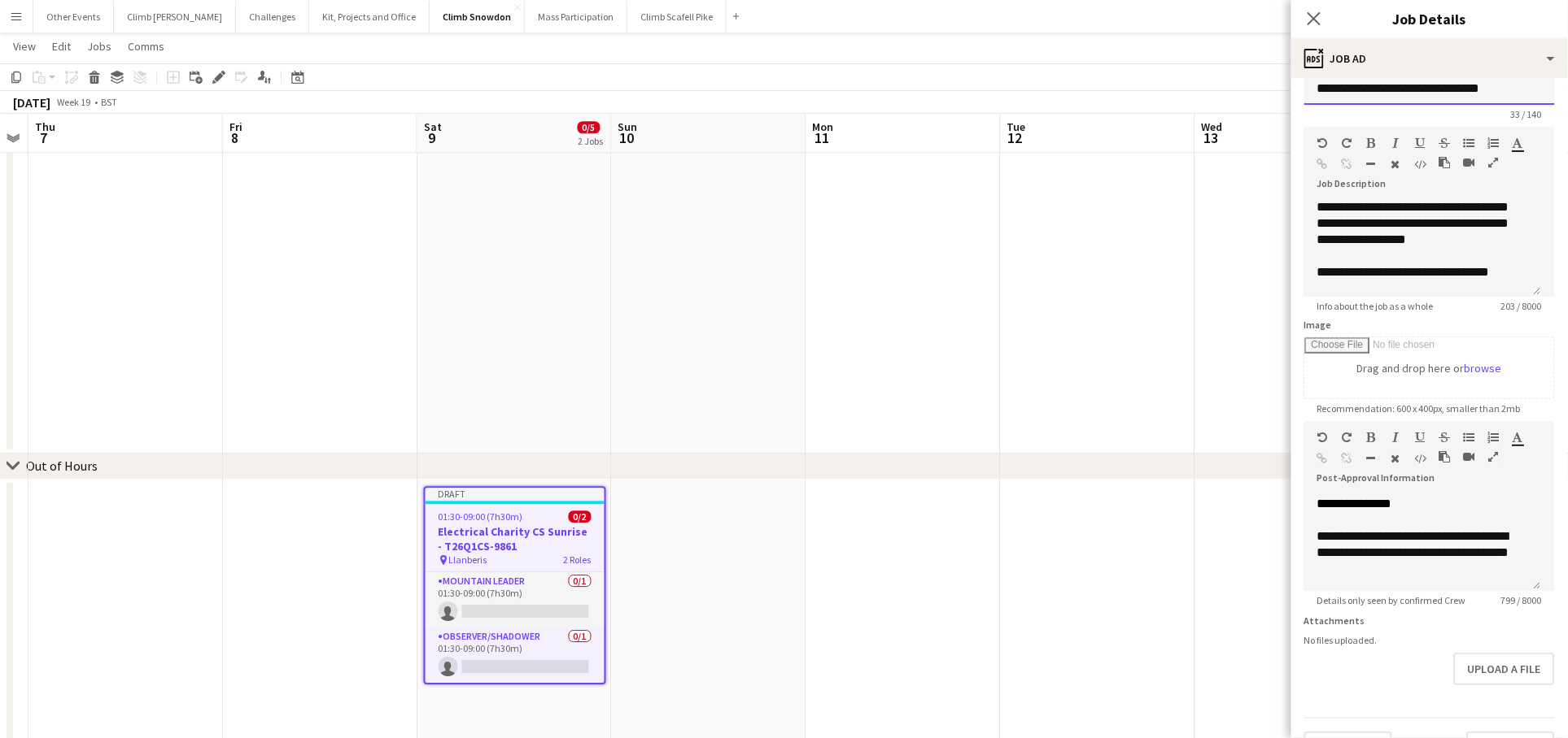
scroll to position [75, 0]
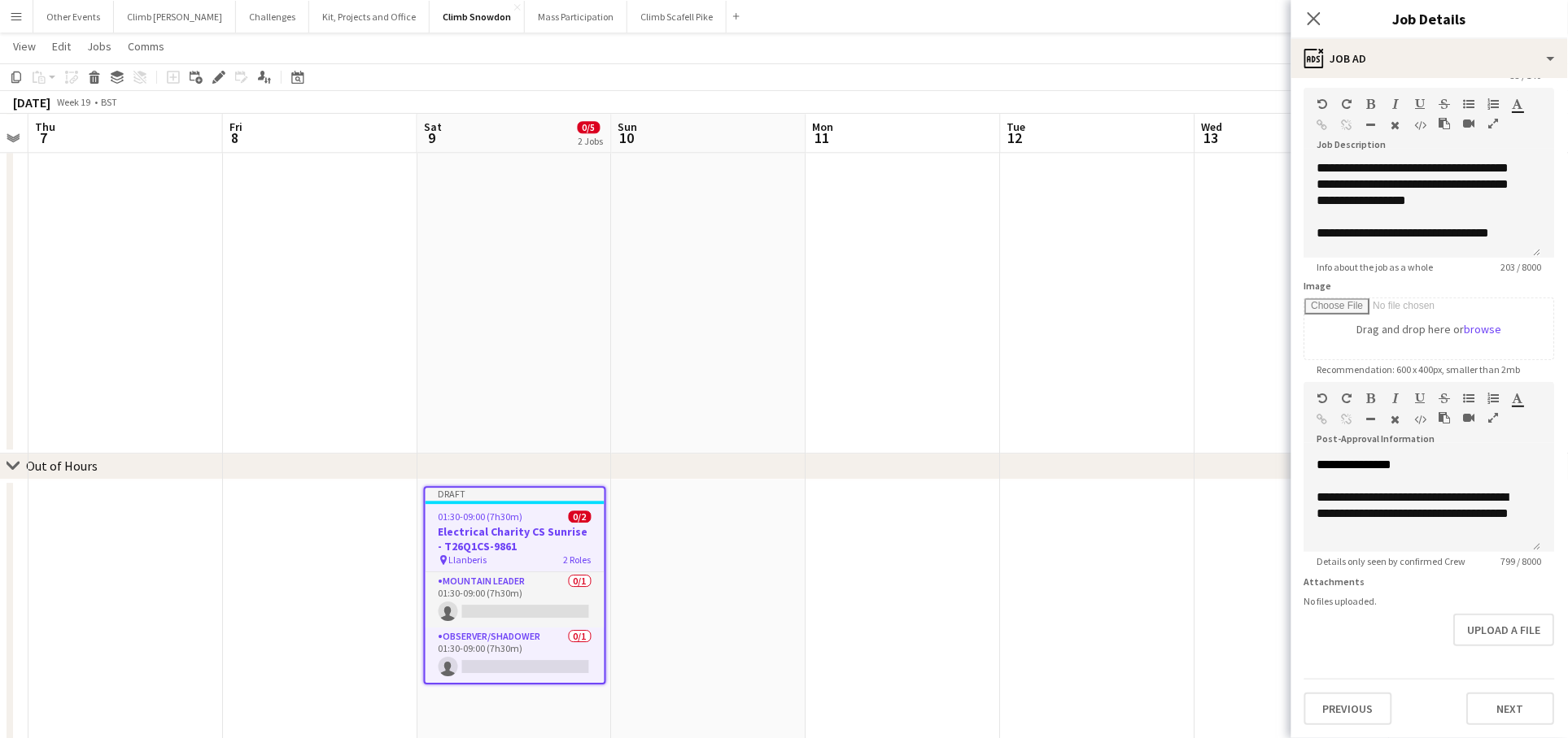
type input "**********"
click at [1511, 704] on button "Next" at bounding box center [1510, 709] width 88 height 32
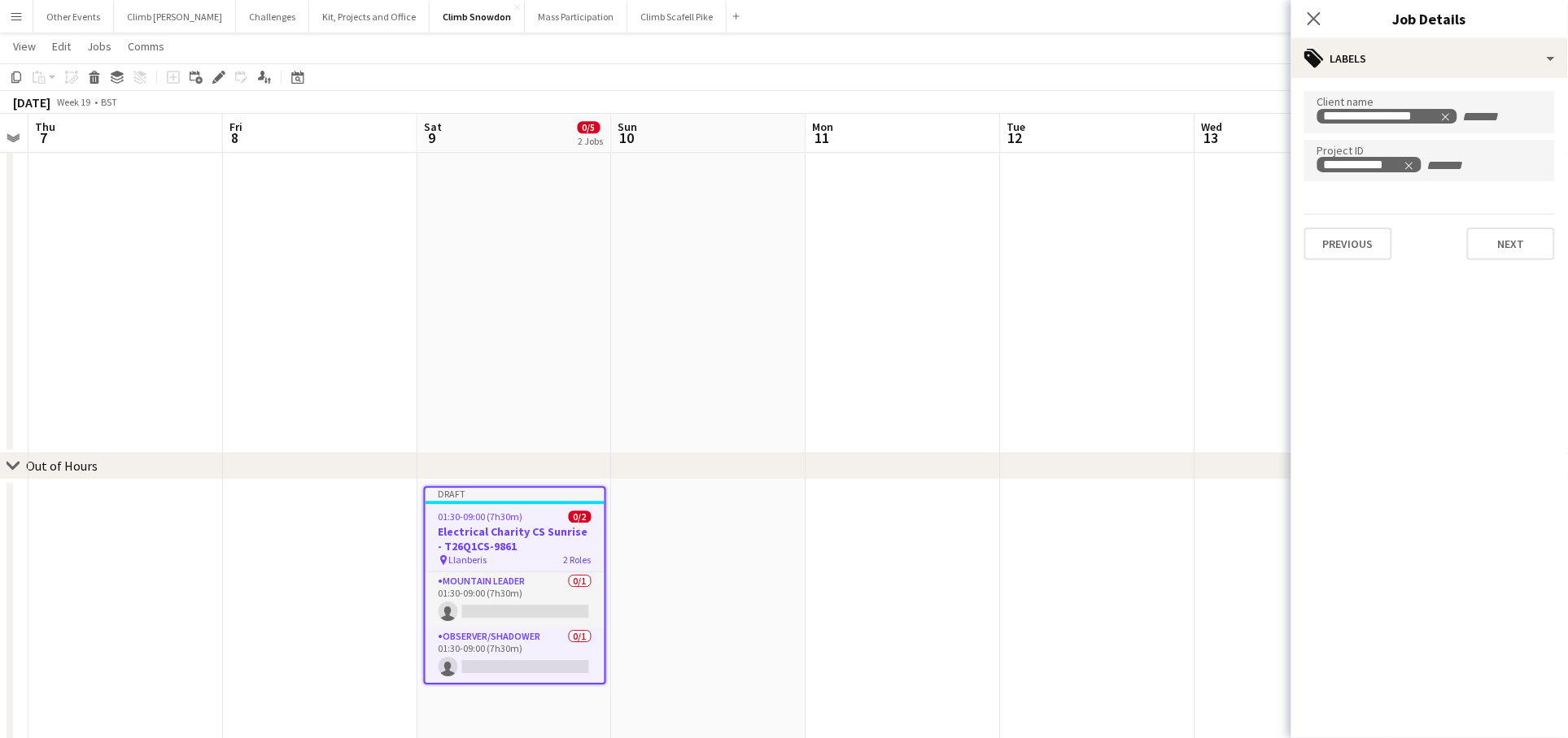
scroll to position [0, 0]
click at [1487, 257] on button "Next" at bounding box center [1510, 243] width 88 height 32
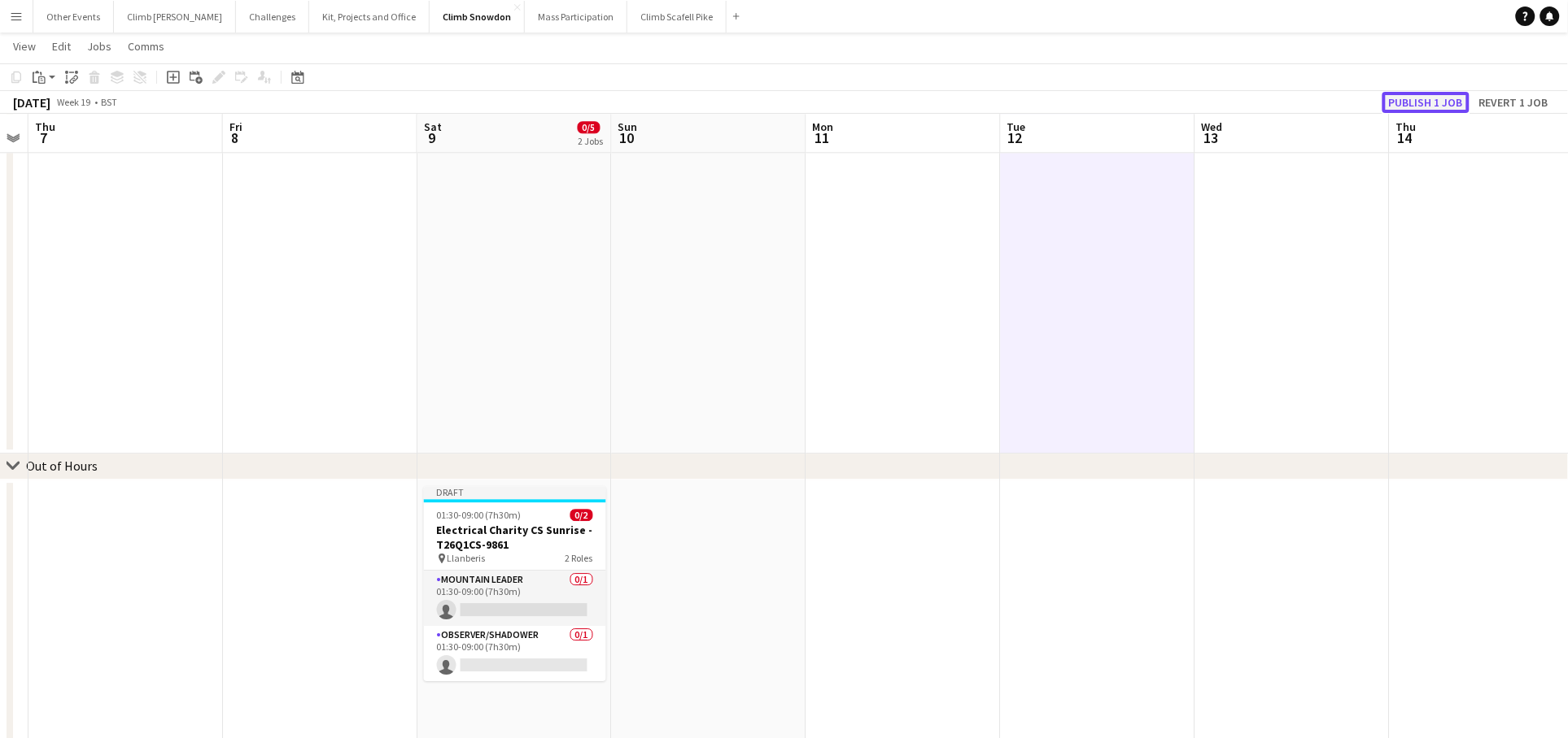
click at [1441, 100] on button "Publish 1 job" at bounding box center [1426, 102] width 87 height 21
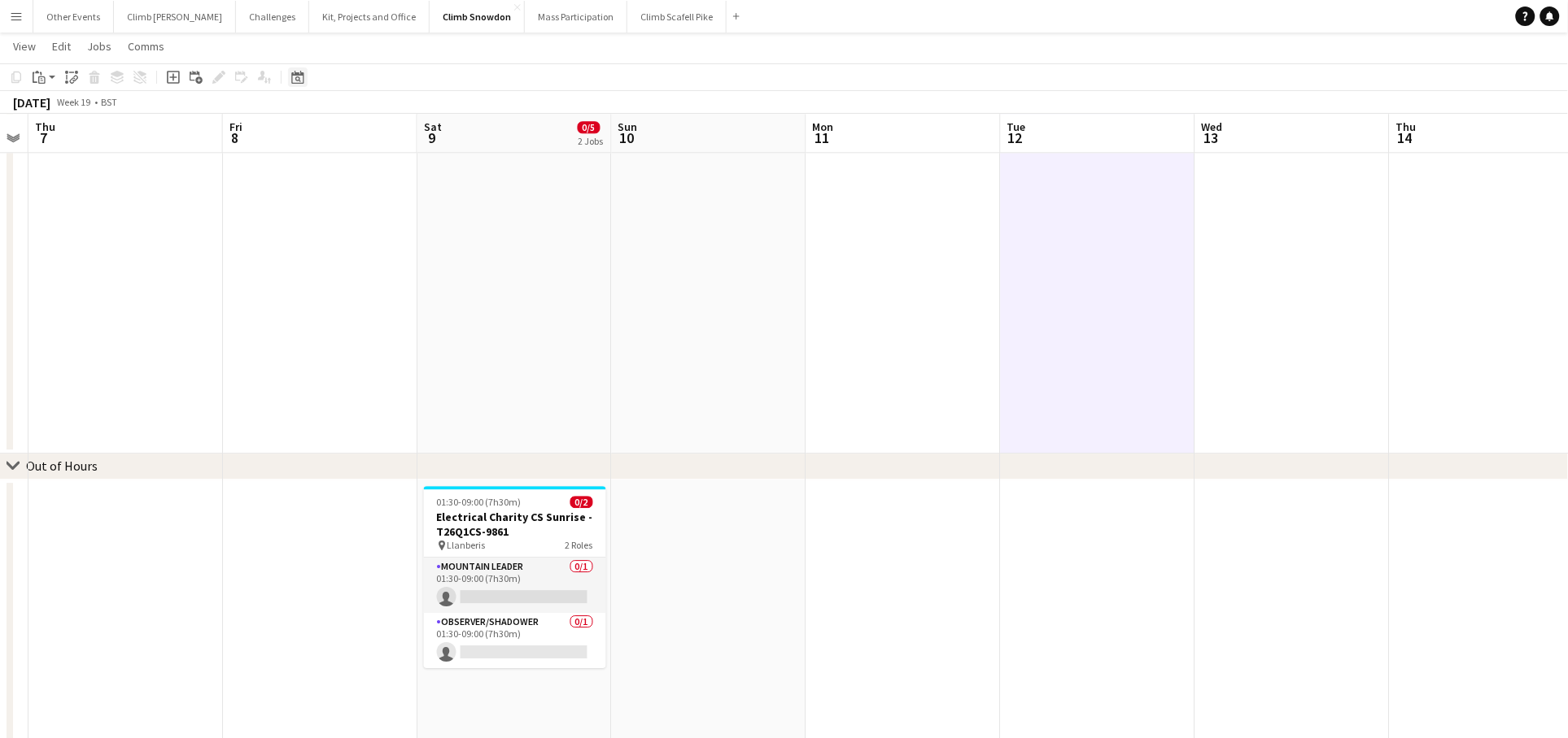
click at [297, 76] on icon "Date picker" at bounding box center [298, 78] width 13 height 13
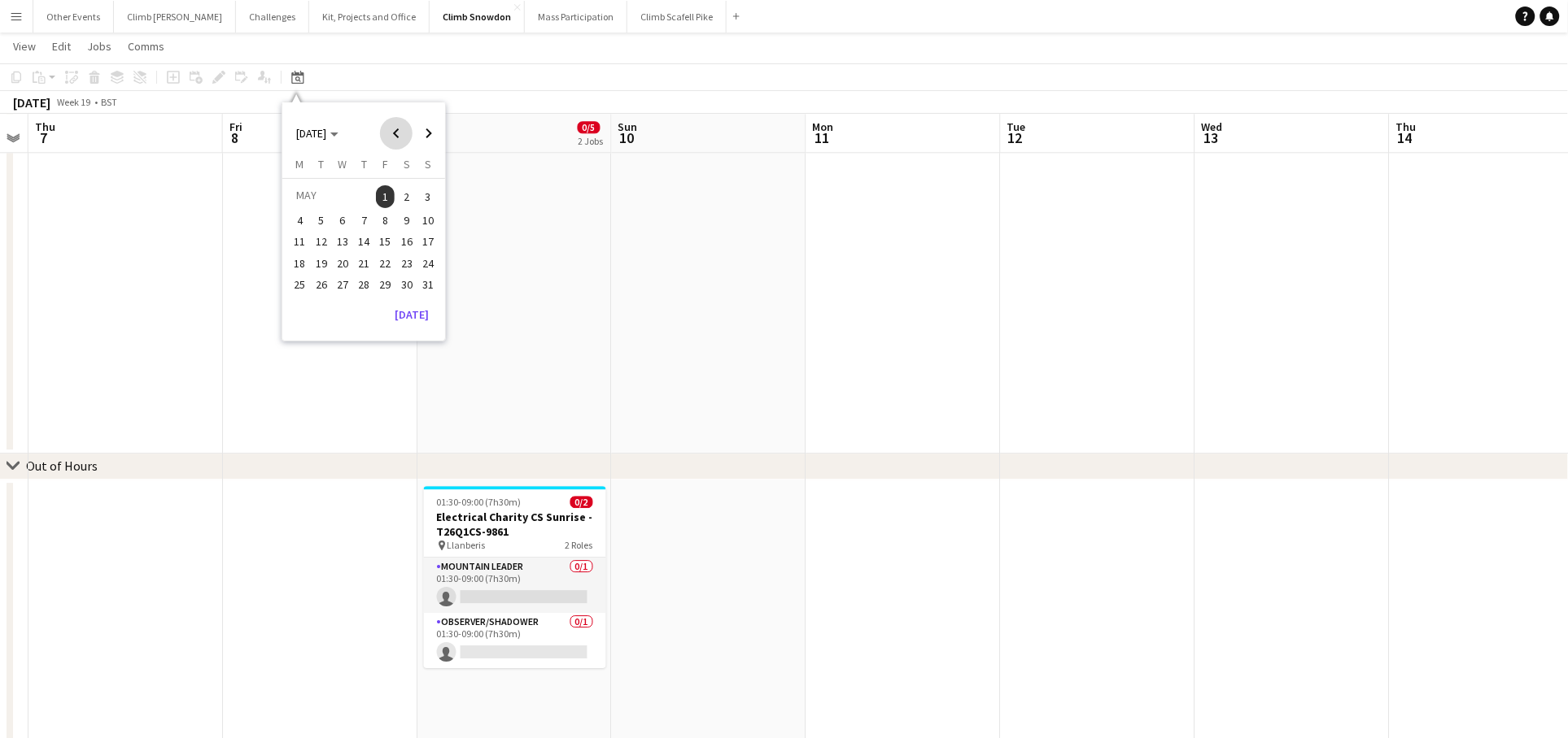
click at [390, 129] on span "Previous month" at bounding box center [396, 134] width 32 height 32
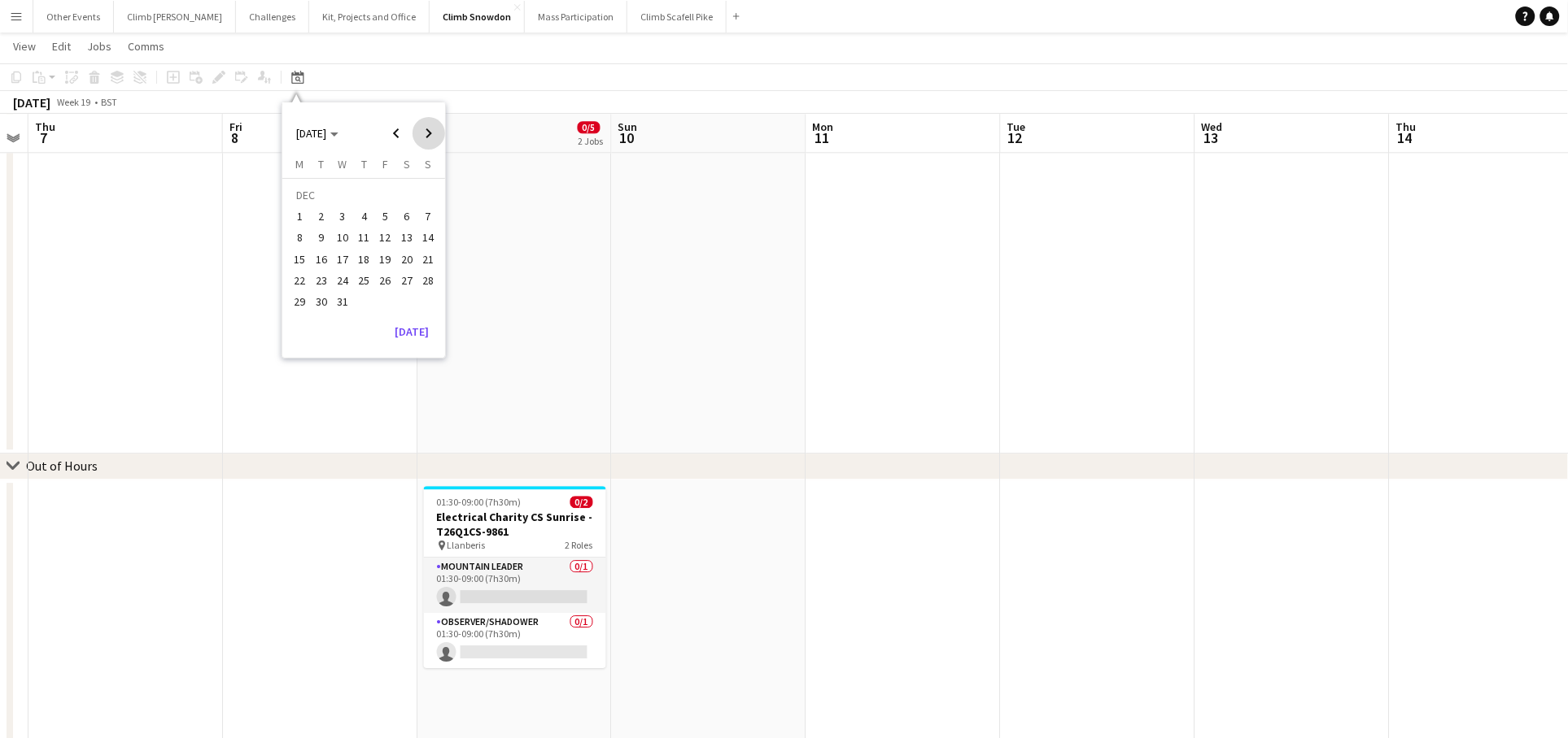
click at [433, 129] on span "Next month" at bounding box center [428, 134] width 32 height 32
click at [360, 200] on span "1" at bounding box center [363, 197] width 20 height 23
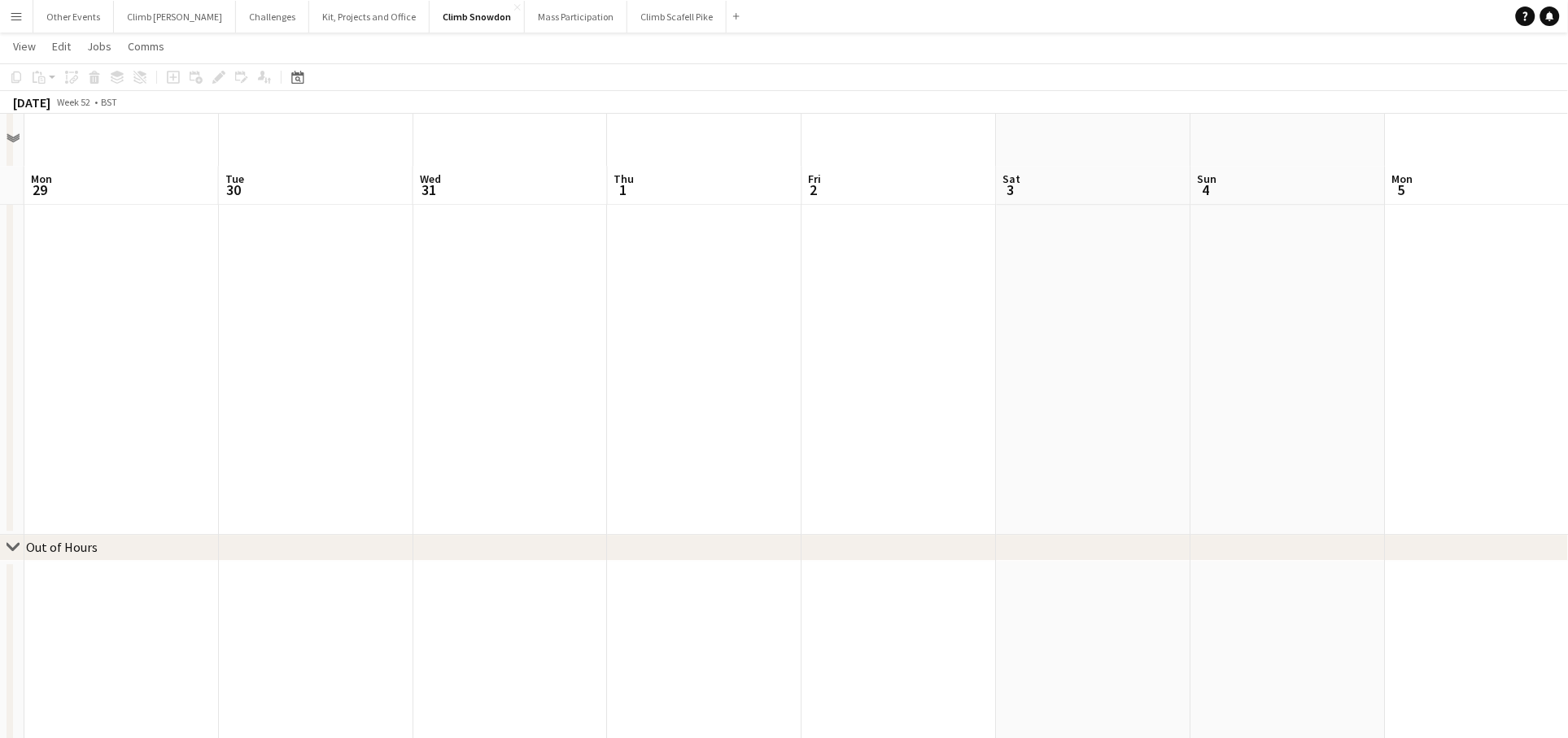
scroll to position [1184, 0]
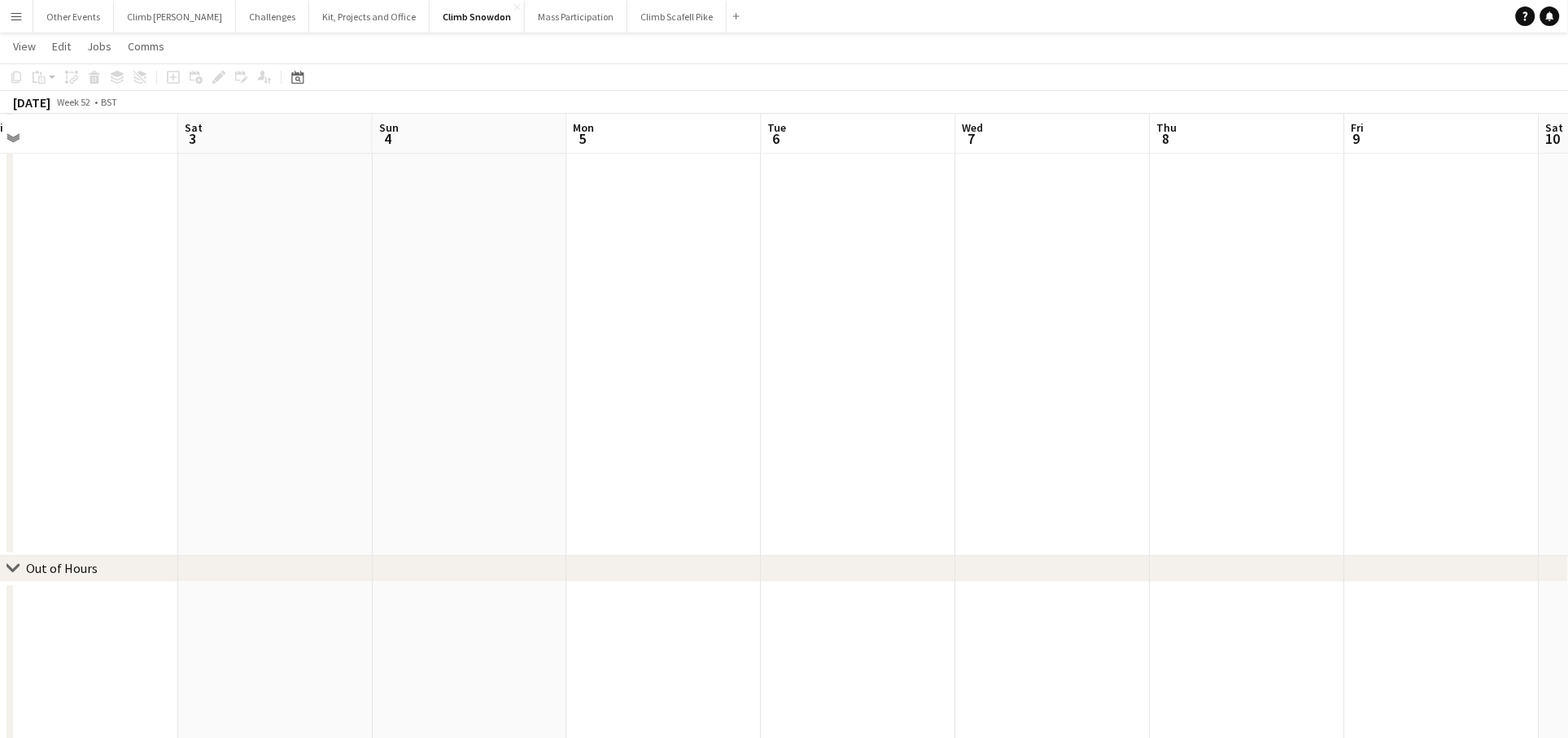
drag, startPoint x: 1399, startPoint y: 339, endPoint x: 893, endPoint y: 352, distance: 506.2
drag, startPoint x: 1144, startPoint y: 341, endPoint x: 501, endPoint y: 383, distance: 644.4
drag, startPoint x: 611, startPoint y: 407, endPoint x: 908, endPoint y: 401, distance: 297.1
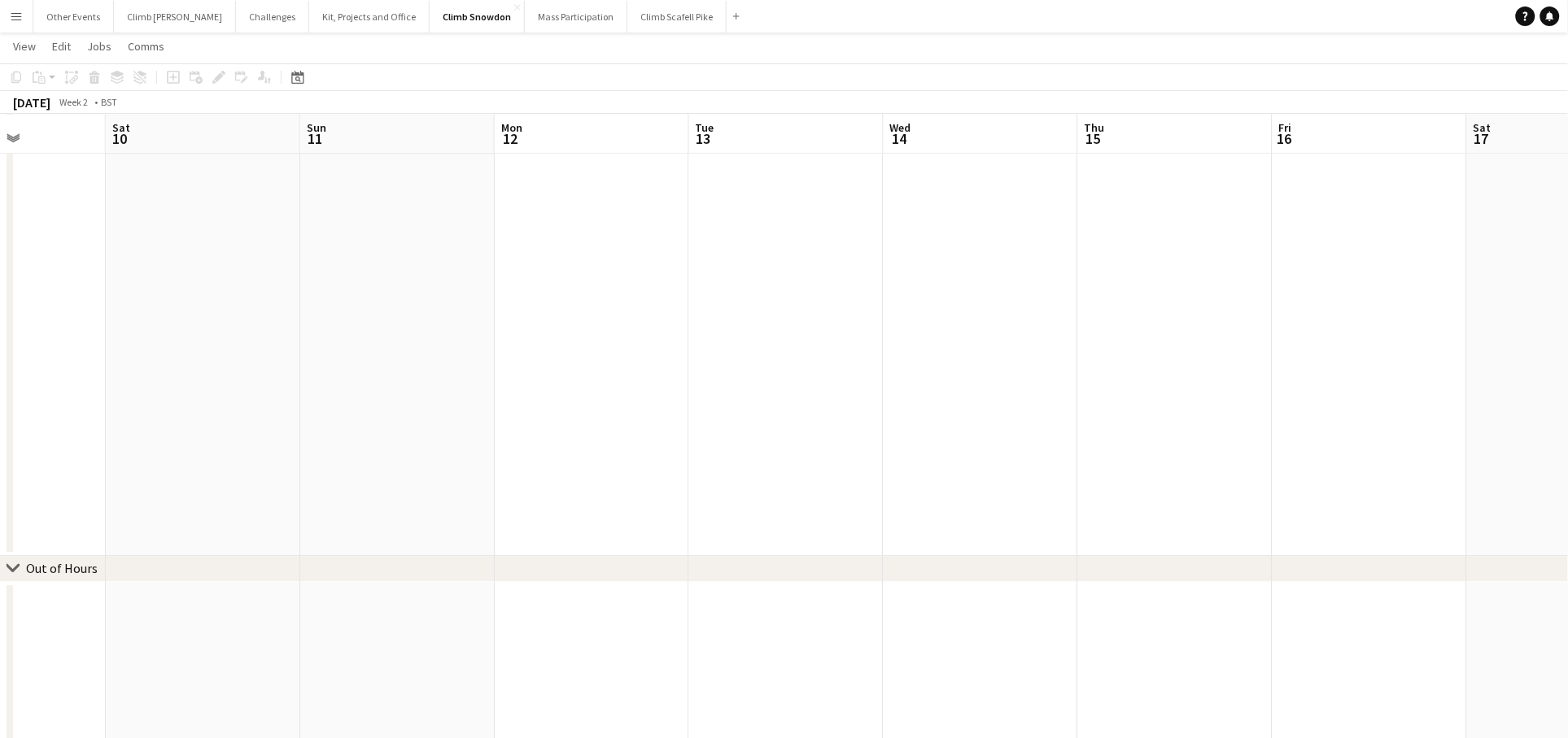
drag, startPoint x: 1156, startPoint y: 387, endPoint x: 481, endPoint y: 407, distance: 675.3
drag, startPoint x: 1086, startPoint y: 381, endPoint x: 445, endPoint y: 407, distance: 641.5
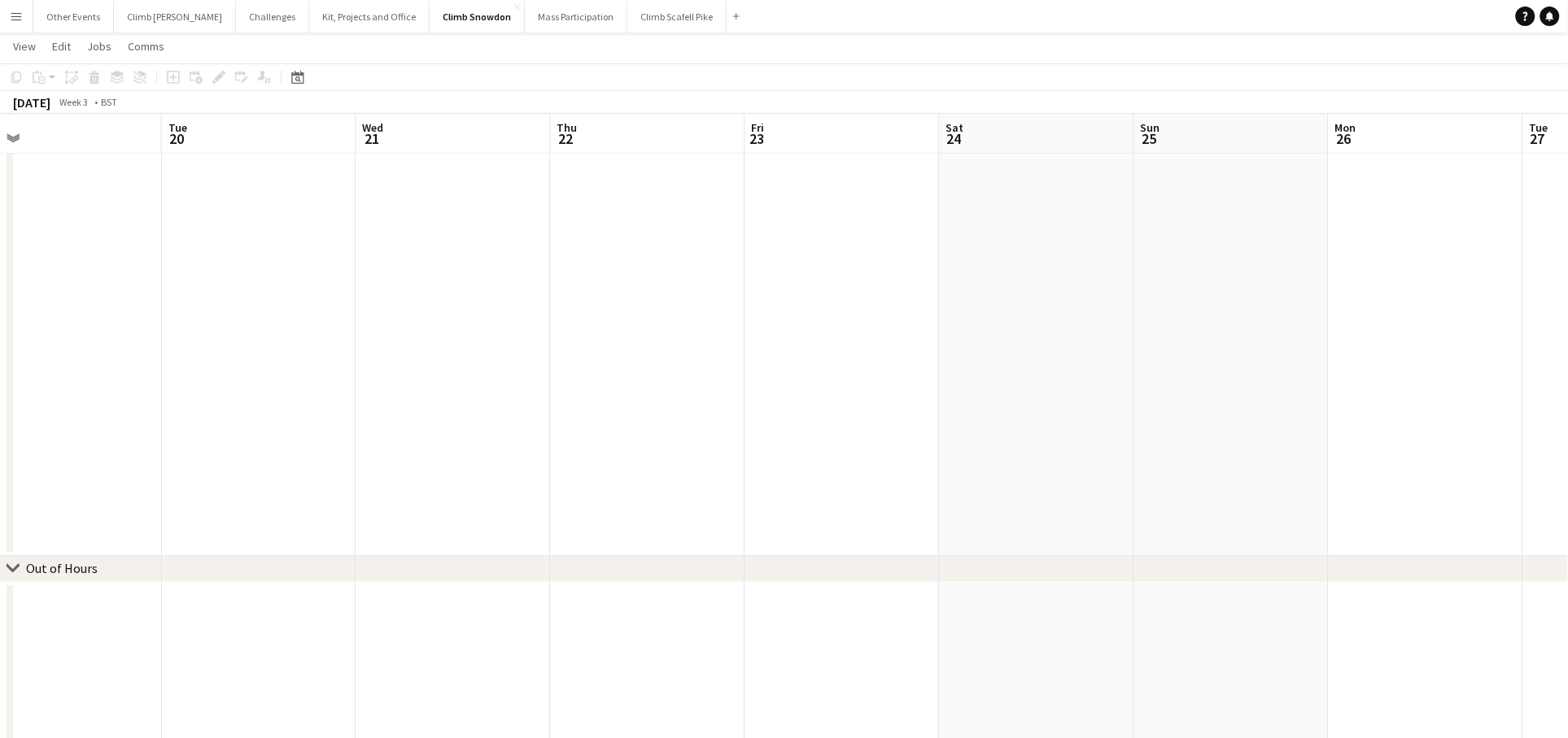
drag, startPoint x: 1173, startPoint y: 339, endPoint x: 1140, endPoint y: 325, distance: 35.8
click at [20, 12] on app-icon "Menu" at bounding box center [16, 16] width 13 height 13
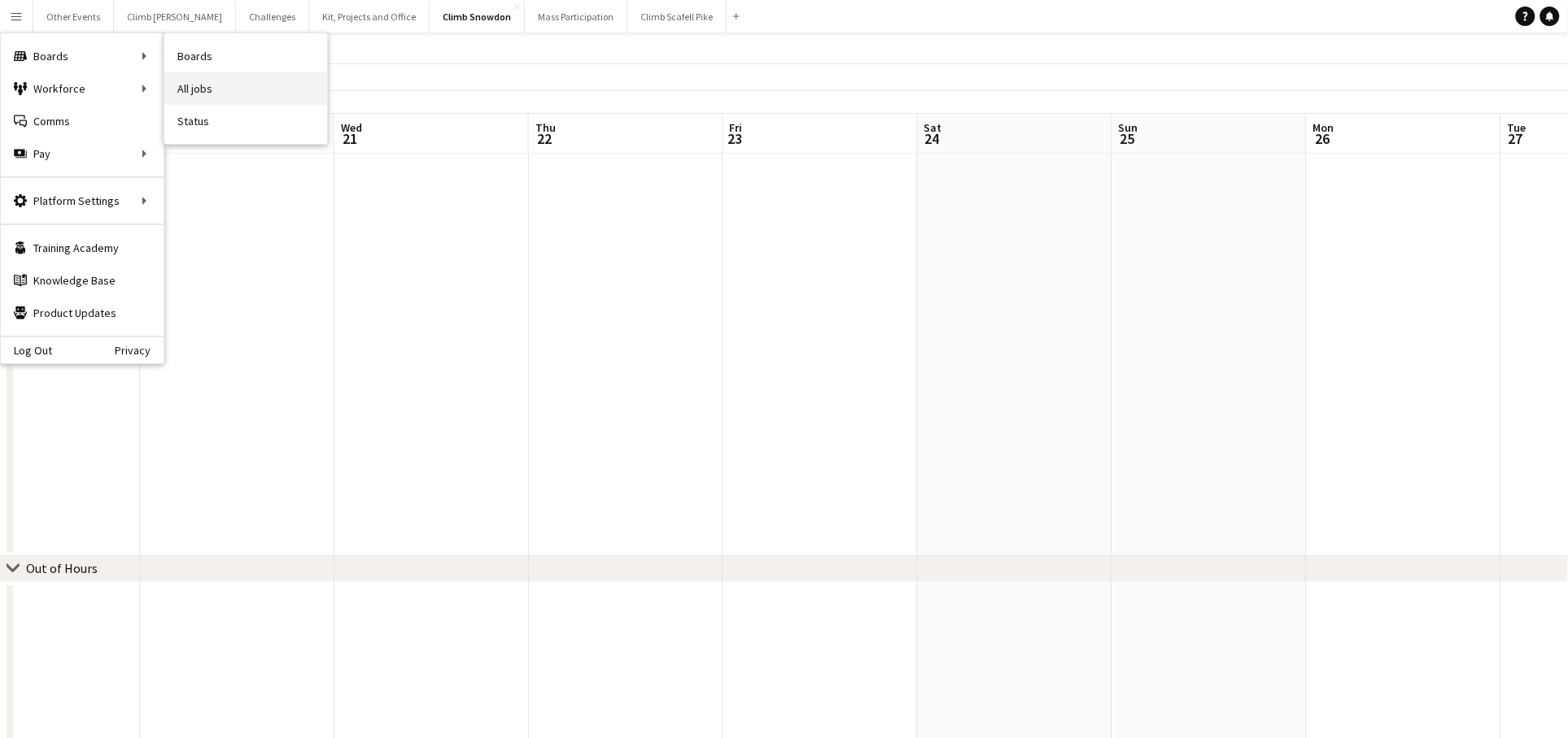
click at [217, 78] on link "All jobs" at bounding box center [246, 88] width 163 height 32
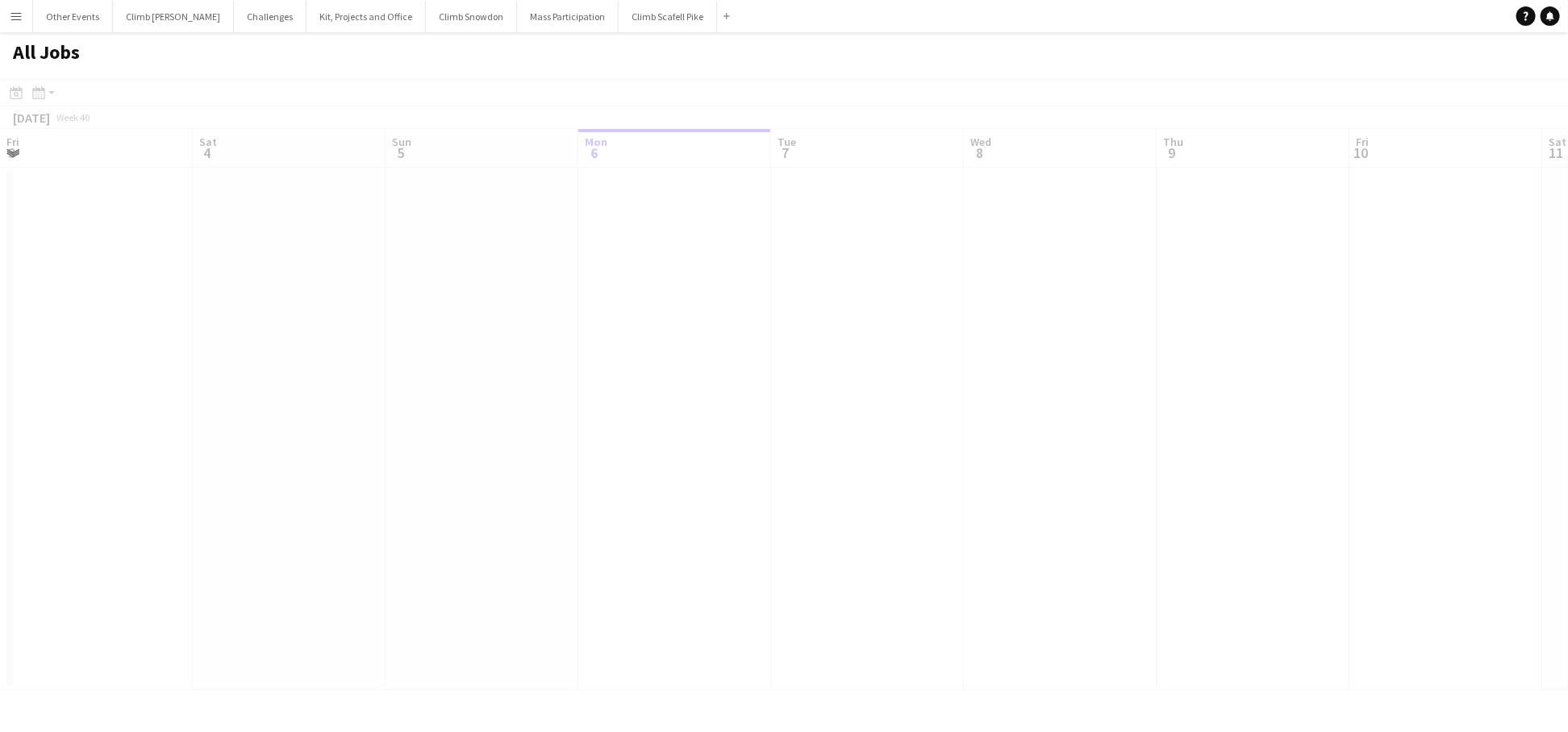
scroll to position [0, 384]
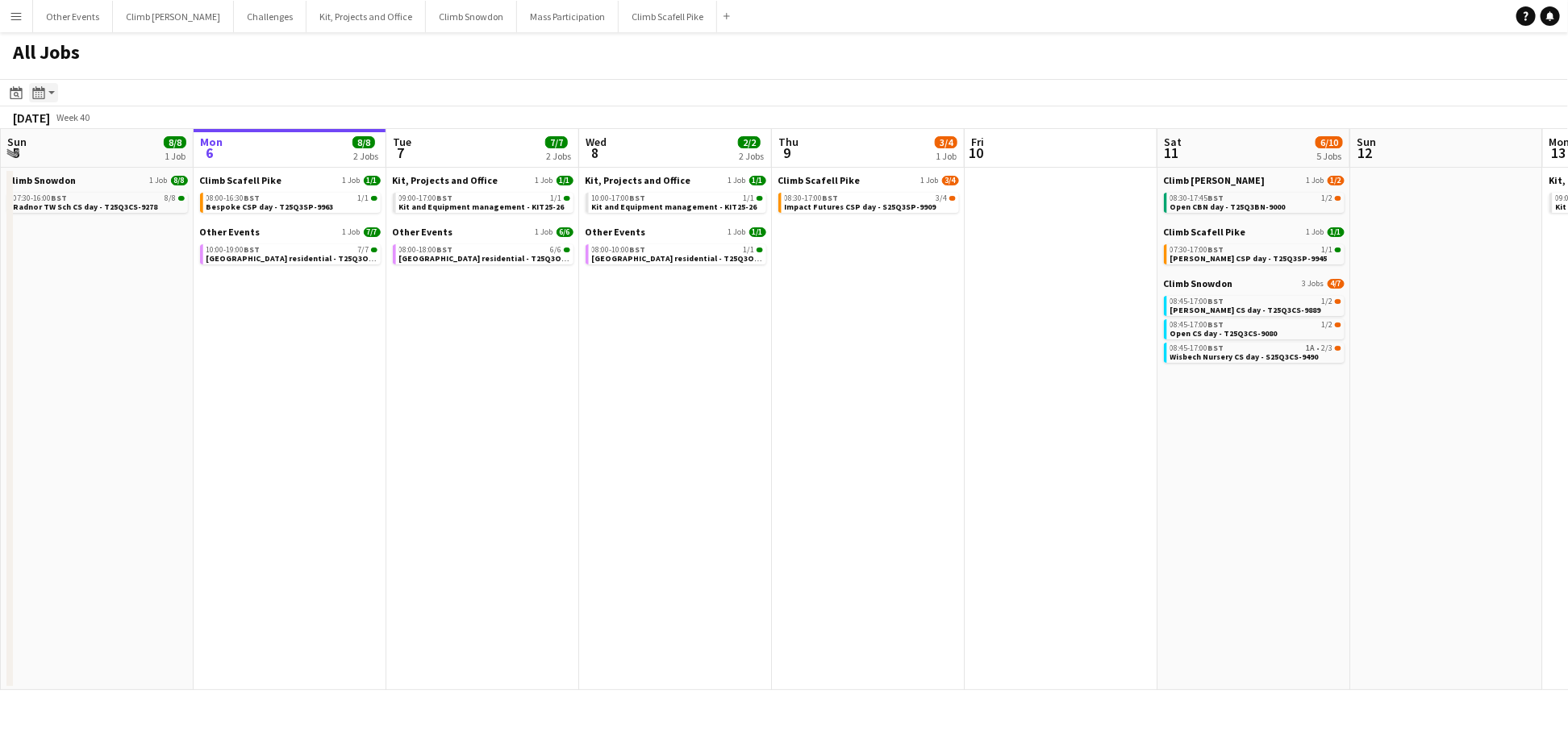
click at [42, 97] on icon "Month view / Day view" at bounding box center [39, 93] width 13 height 13
click at [16, 96] on icon at bounding box center [17, 95] width 6 height 6
click at [152, 148] on span "Next month" at bounding box center [147, 148] width 32 height 32
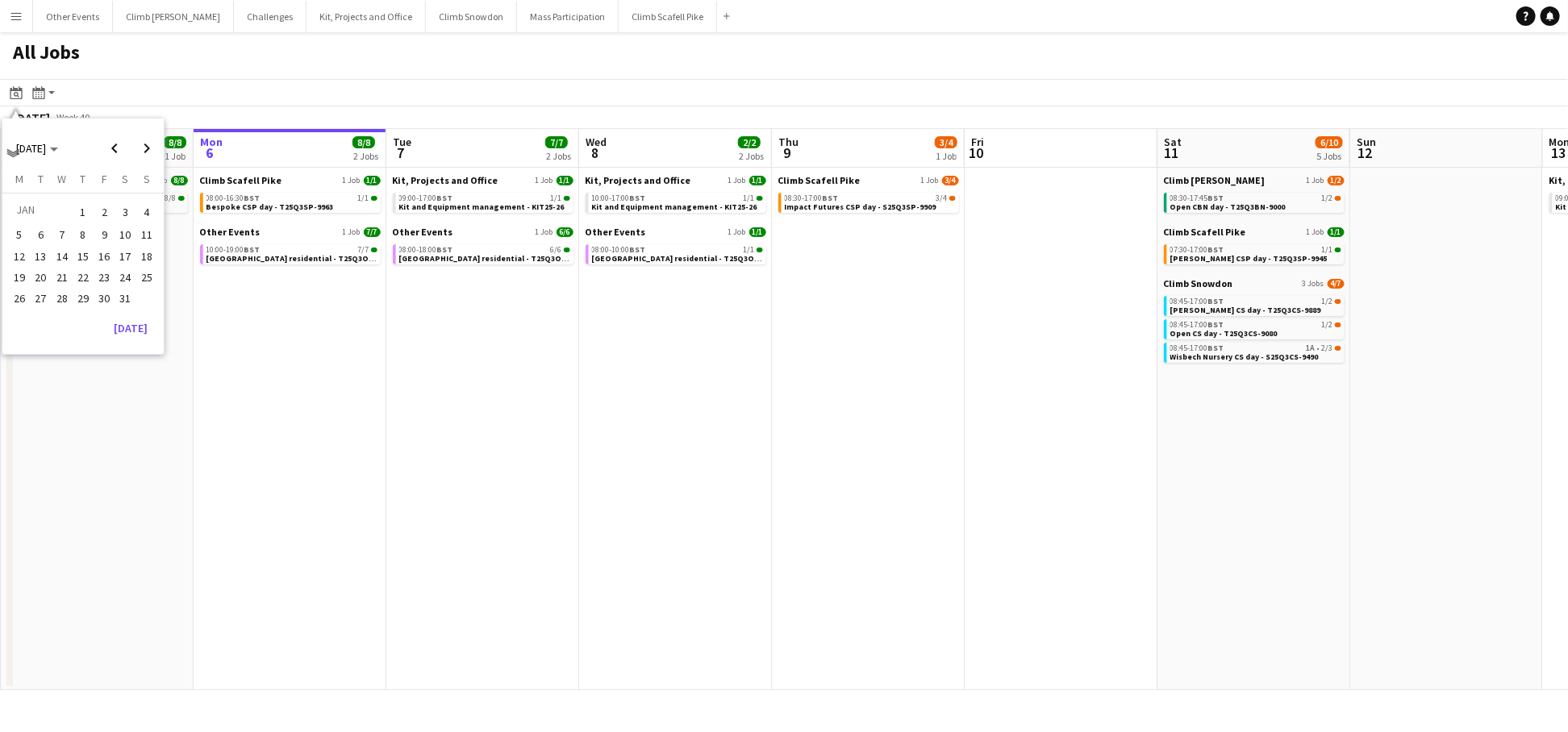
click at [83, 204] on span "1" at bounding box center [83, 212] width 20 height 23
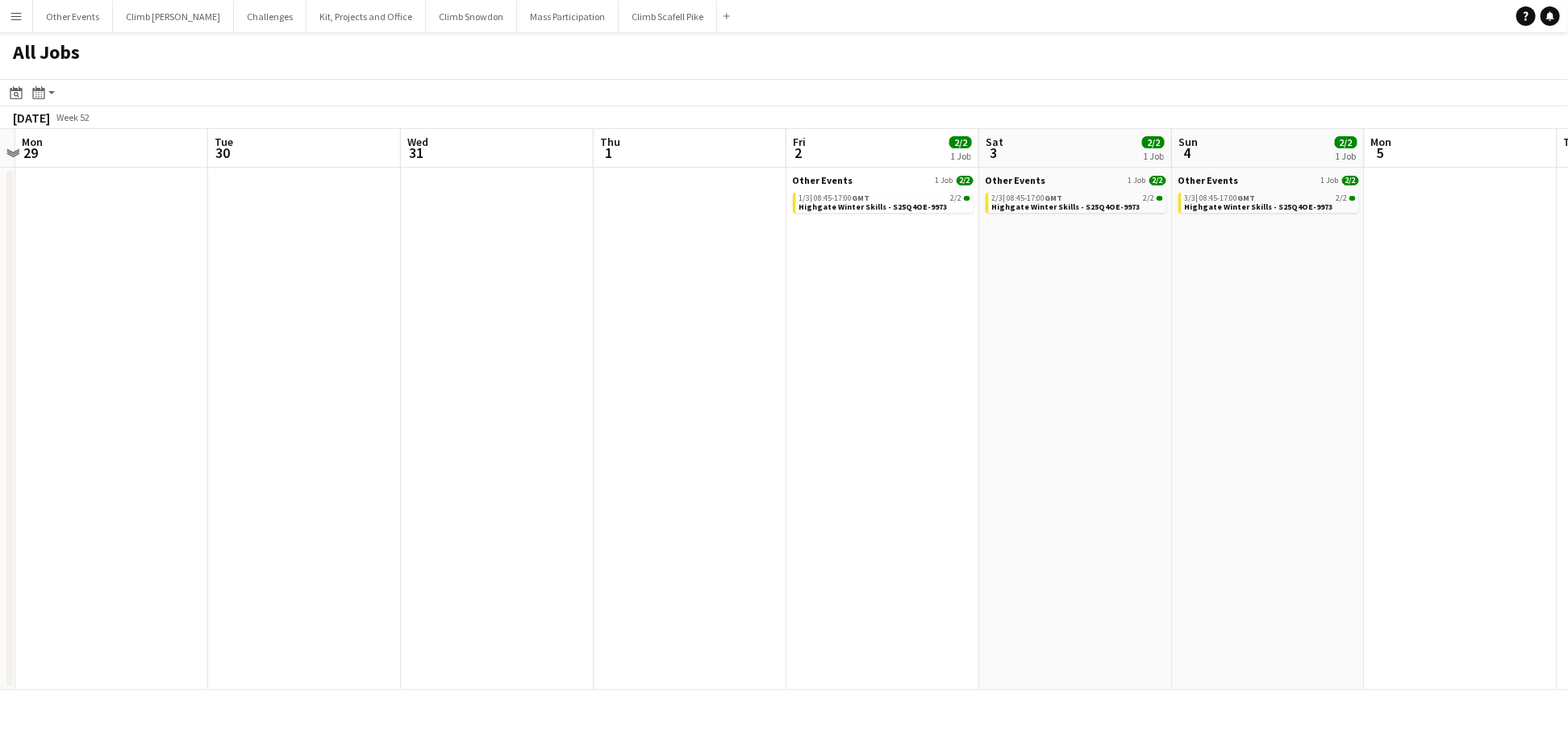
drag, startPoint x: 1299, startPoint y: 496, endPoint x: 936, endPoint y: 547, distance: 366.6
click at [891, 545] on app-calendar-viewport "Fri 26 Sat 27 Sun 28 Mon 29 Tue 30 Wed 31 Thu 1 Fri 2 2/2 1 Job Sat 3 2/2 1 Job…" at bounding box center [784, 409] width 1568 height 561
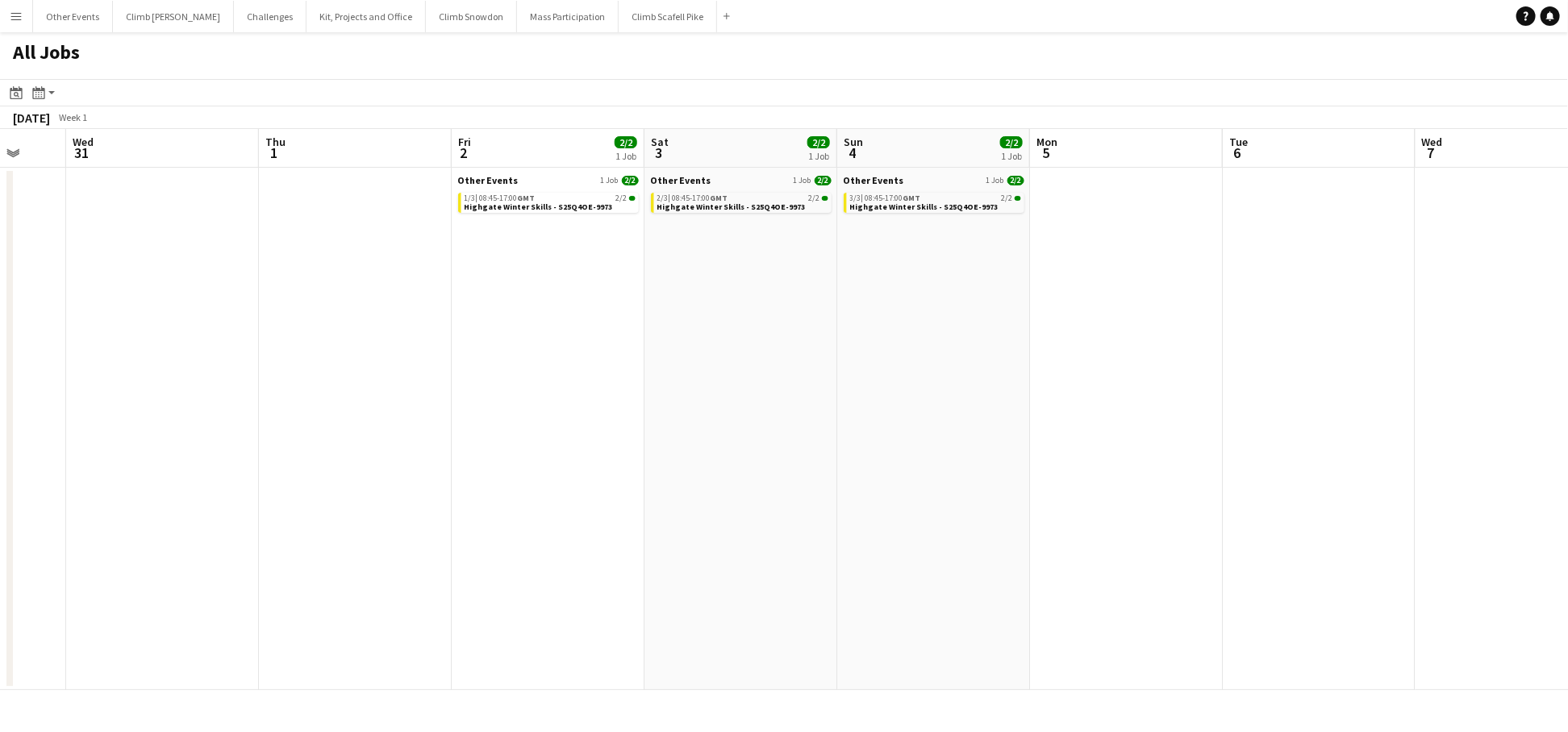
drag, startPoint x: 1303, startPoint y: 489, endPoint x: 582, endPoint y: 531, distance: 722.2
click at [580, 532] on app-calendar-viewport "Sun 28 Mon 29 Tue 30 Wed 31 Thu 1 Fri 2 2/2 1 Job Sat 3 2/2 1 Job Sun 4 2/2 1 J…" at bounding box center [784, 409] width 1568 height 561
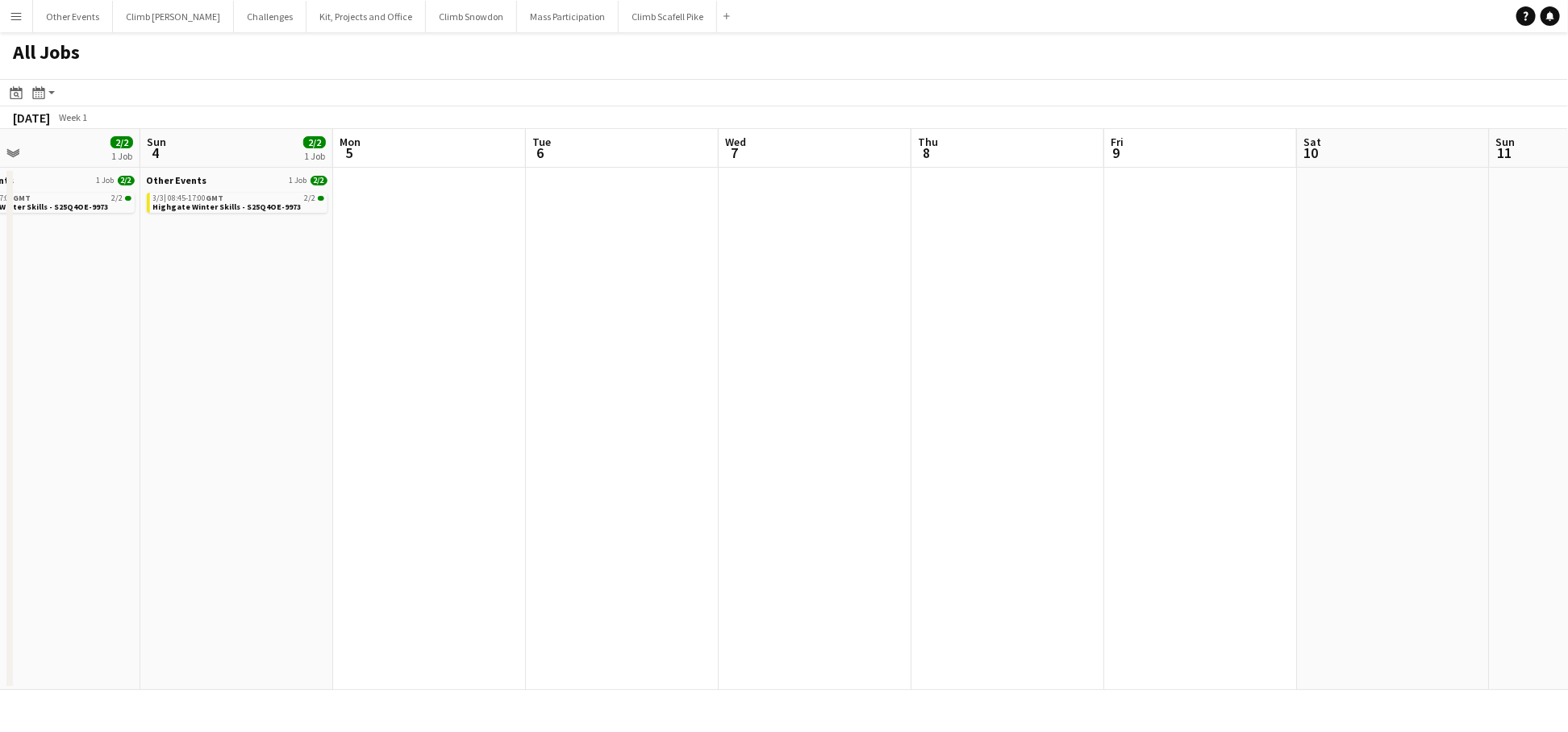
click at [407, 512] on app-all-jobs "All Jobs Date picker JAN 2026 JAN 2026 Monday M Tuesday T Wednesday W Thursday …" at bounding box center [784, 361] width 1568 height 658
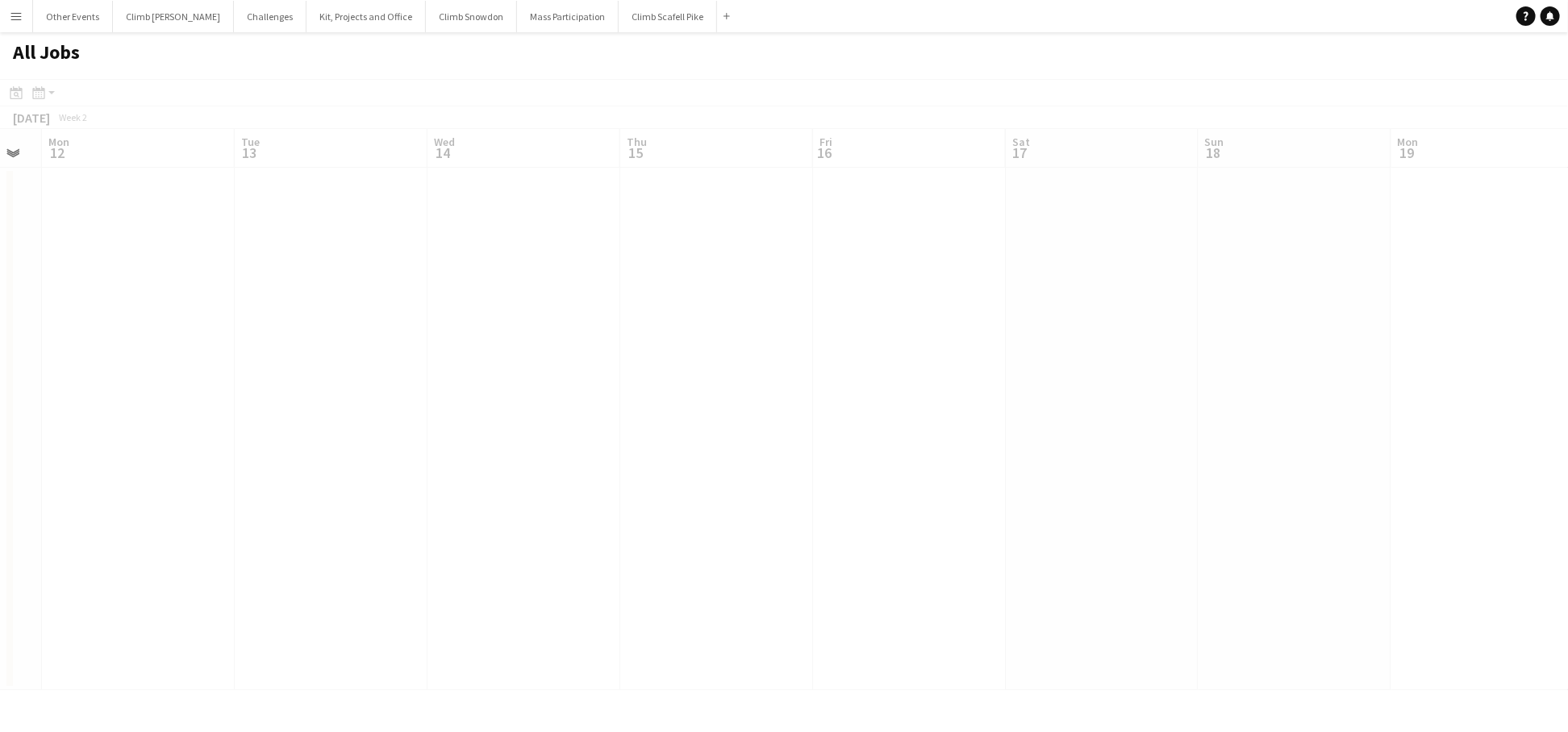
drag, startPoint x: 1295, startPoint y: 413, endPoint x: 281, endPoint y: 540, distance: 1021.9
click at [278, 540] on app-all-jobs "All Jobs Date picker JAN 2026 JAN 2026 Monday M Tuesday T Wednesday W Thursday …" at bounding box center [784, 361] width 1568 height 658
click at [386, 473] on app-all-jobs "All Jobs Date picker JAN 2026 JAN 2026 Monday M Tuesday T Wednesday W Thursday …" at bounding box center [784, 361] width 1568 height 658
click at [310, 456] on app-all-jobs "All Jobs Date picker JAN 2026 JAN 2026 Monday M Tuesday T Wednesday W Thursday …" at bounding box center [784, 361] width 1568 height 658
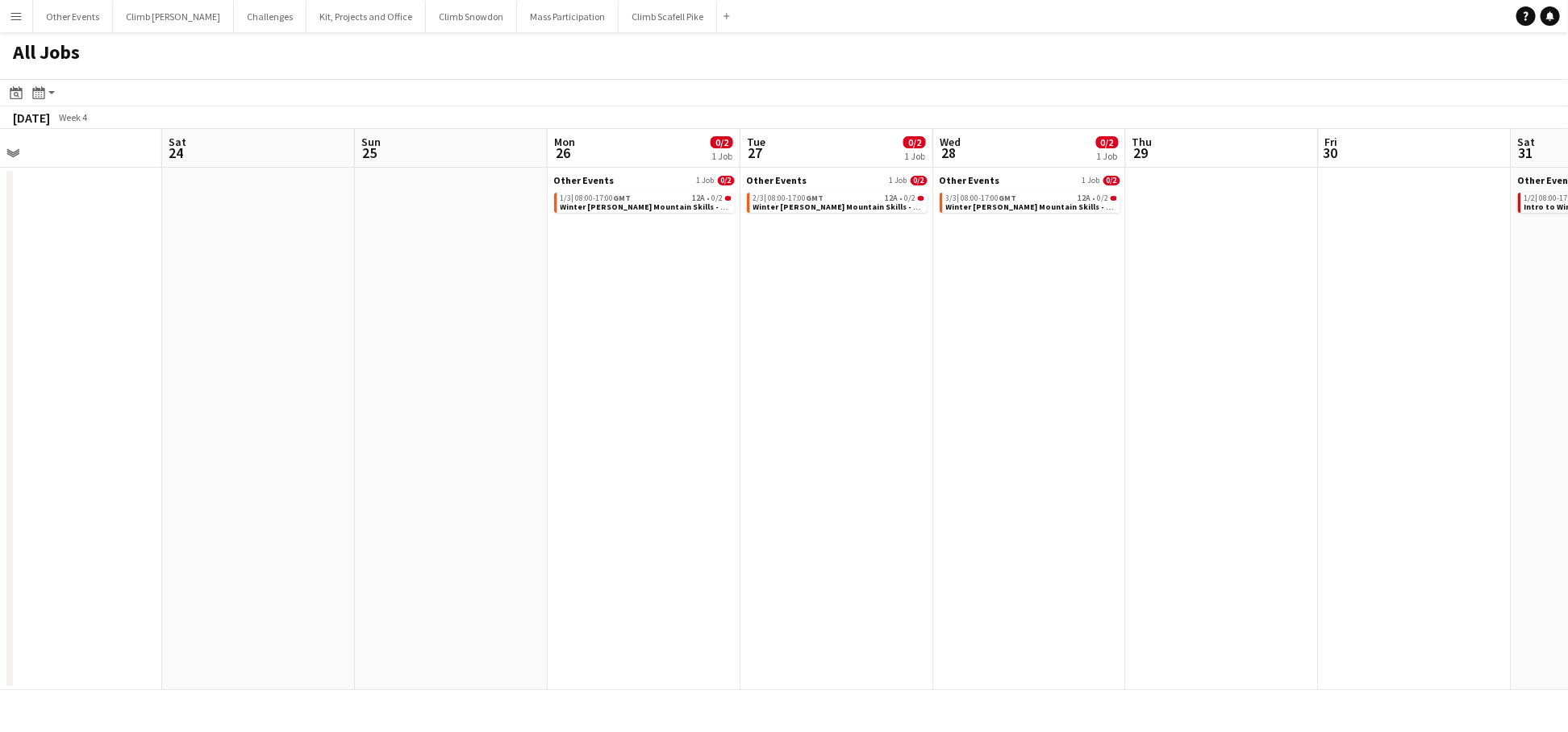
drag, startPoint x: 750, startPoint y: 397, endPoint x: 592, endPoint y: 458, distance: 169.4
click at [547, 454] on app-calendar-viewport "Mon 19 Tue 20 Wed 21 Thu 22 Fri 23 Sat 24 Sun 25 Mon 26 0/2 1 Job Tue 27 0/2 1 …" at bounding box center [784, 409] width 1568 height 561
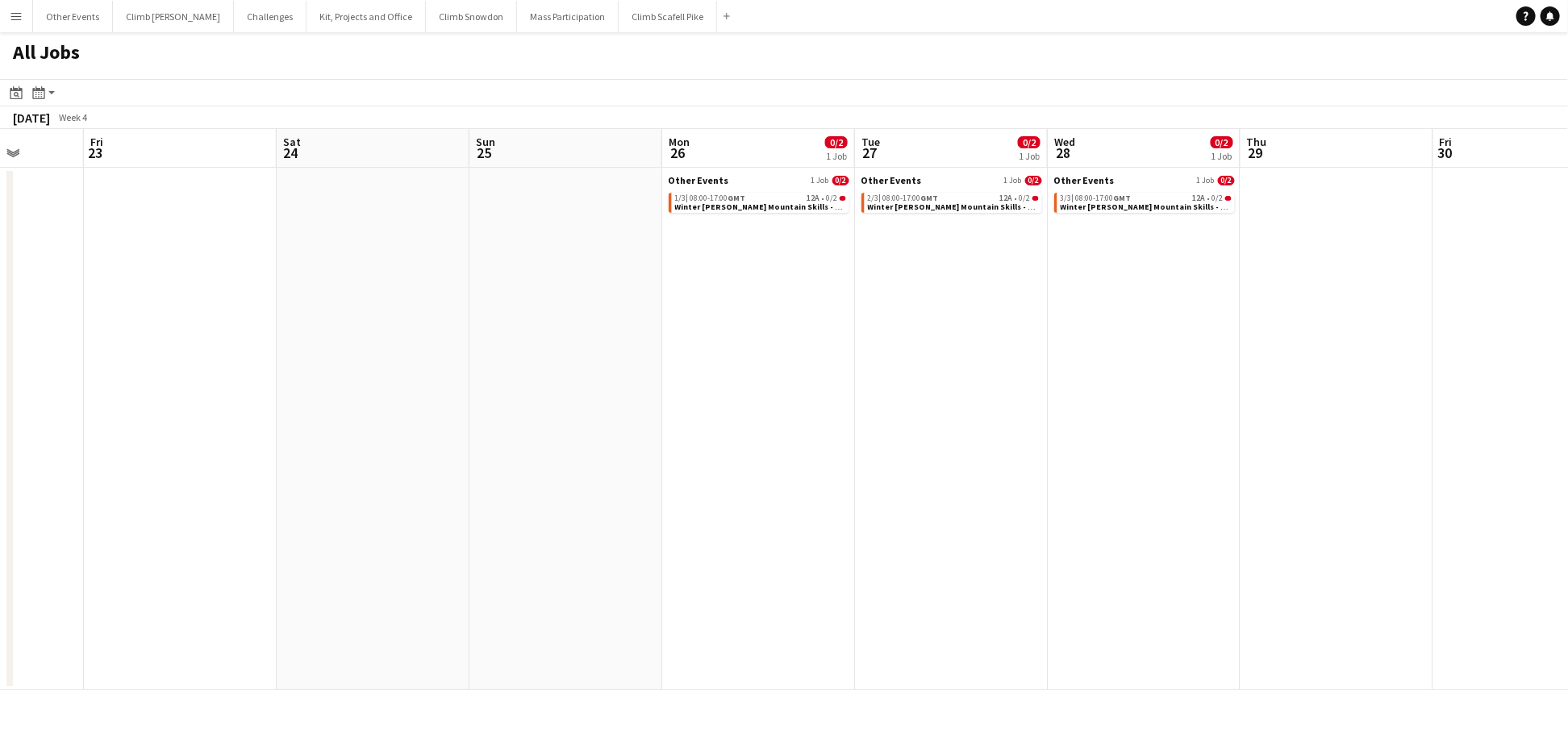
drag, startPoint x: 1302, startPoint y: 464, endPoint x: 521, endPoint y: 521, distance: 783.1
click at [461, 509] on app-calendar-viewport "Mon 19 Tue 20 Wed 21 Thu 22 Fri 23 Sat 24 Sun 25 Mon 26 0/2 1 Job Tue 27 0/2 1 …" at bounding box center [784, 409] width 1568 height 561
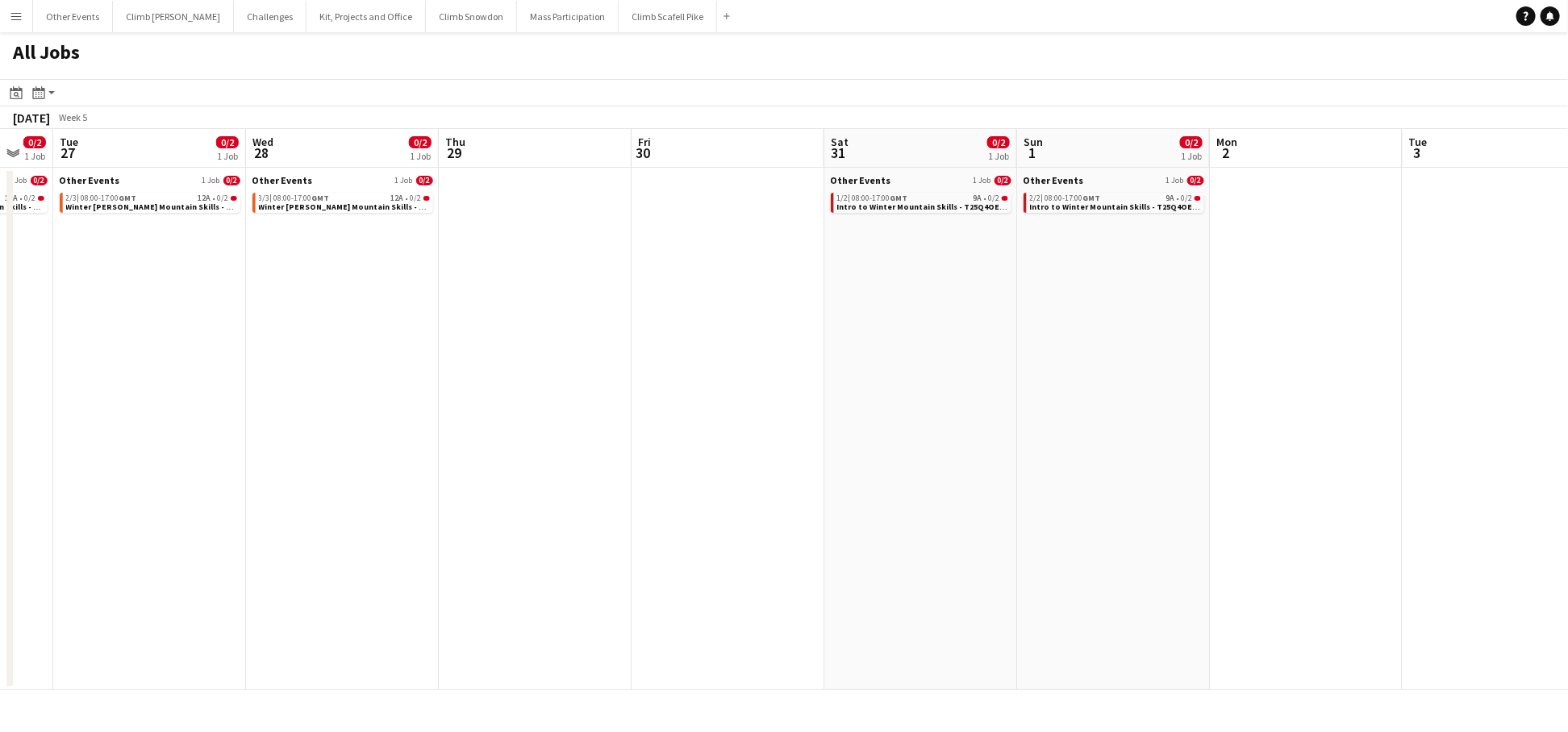
drag, startPoint x: 1286, startPoint y: 444, endPoint x: 680, endPoint y: 465, distance: 606.4
click at [664, 463] on app-calendar-viewport "Sat 24 Sun 25 Mon 26 0/2 1 Job Tue 27 0/2 1 Job Wed 28 0/2 1 Job Thu 29 Fri 30 …" at bounding box center [784, 409] width 1568 height 561
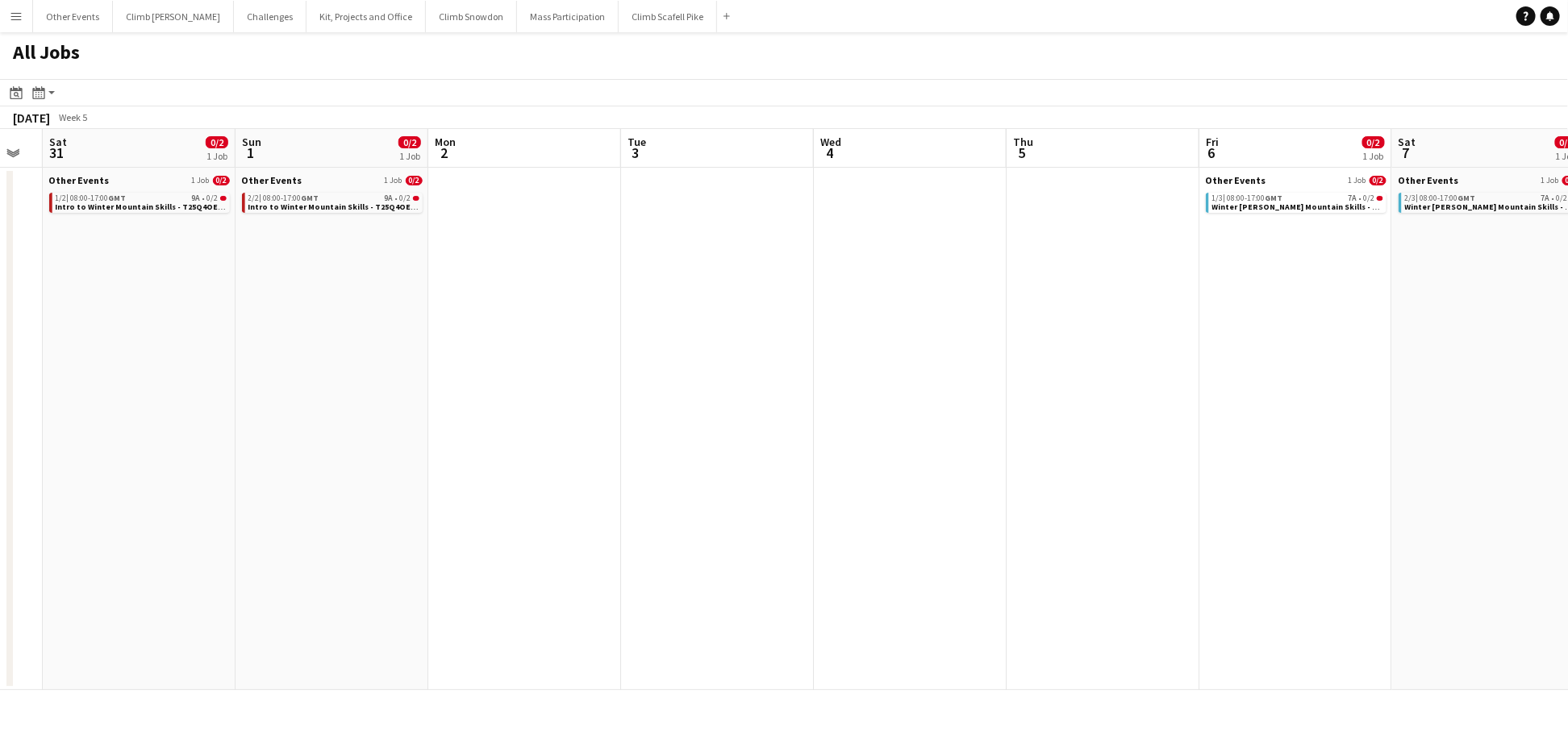
drag, startPoint x: 1361, startPoint y: 430, endPoint x: 1023, endPoint y: 458, distance: 339.2
click at [689, 463] on app-calendar-viewport "Wed 28 0/2 1 Job Thu 29 Fri 30 Sat 31 0/2 1 Job Sun 1 0/2 1 Job Mon 2 Tue 3 Wed…" at bounding box center [784, 409] width 1568 height 561
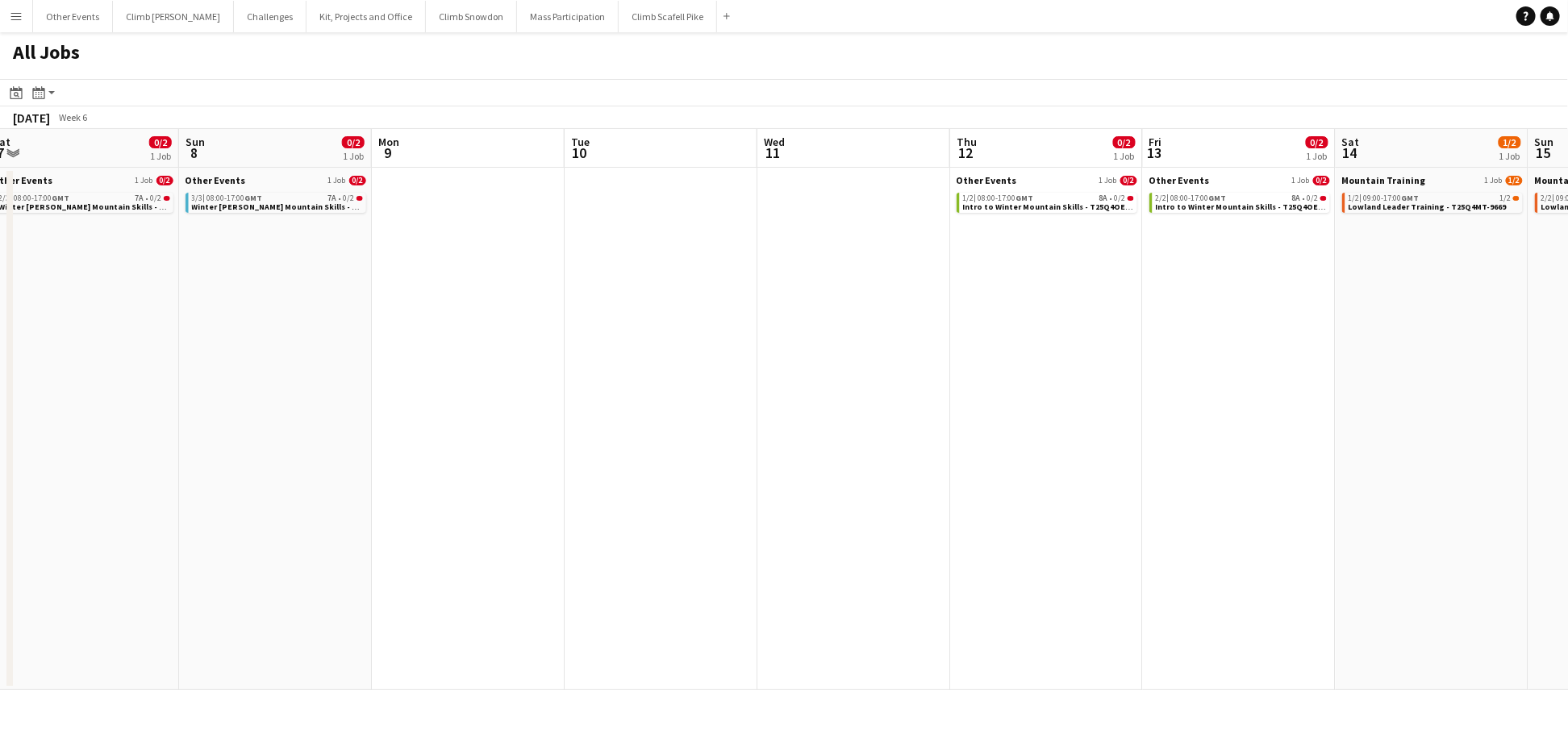
drag, startPoint x: 1317, startPoint y: 437, endPoint x: 746, endPoint y: 469, distance: 571.9
click at [588, 462] on app-calendar-viewport "Tue 3 Wed 4 Thu 5 Fri 6 0/2 1 Job Sat 7 0/2 1 Job Sun 8 0/2 1 Job Mon 9 Tue 10 …" at bounding box center [784, 409] width 1568 height 561
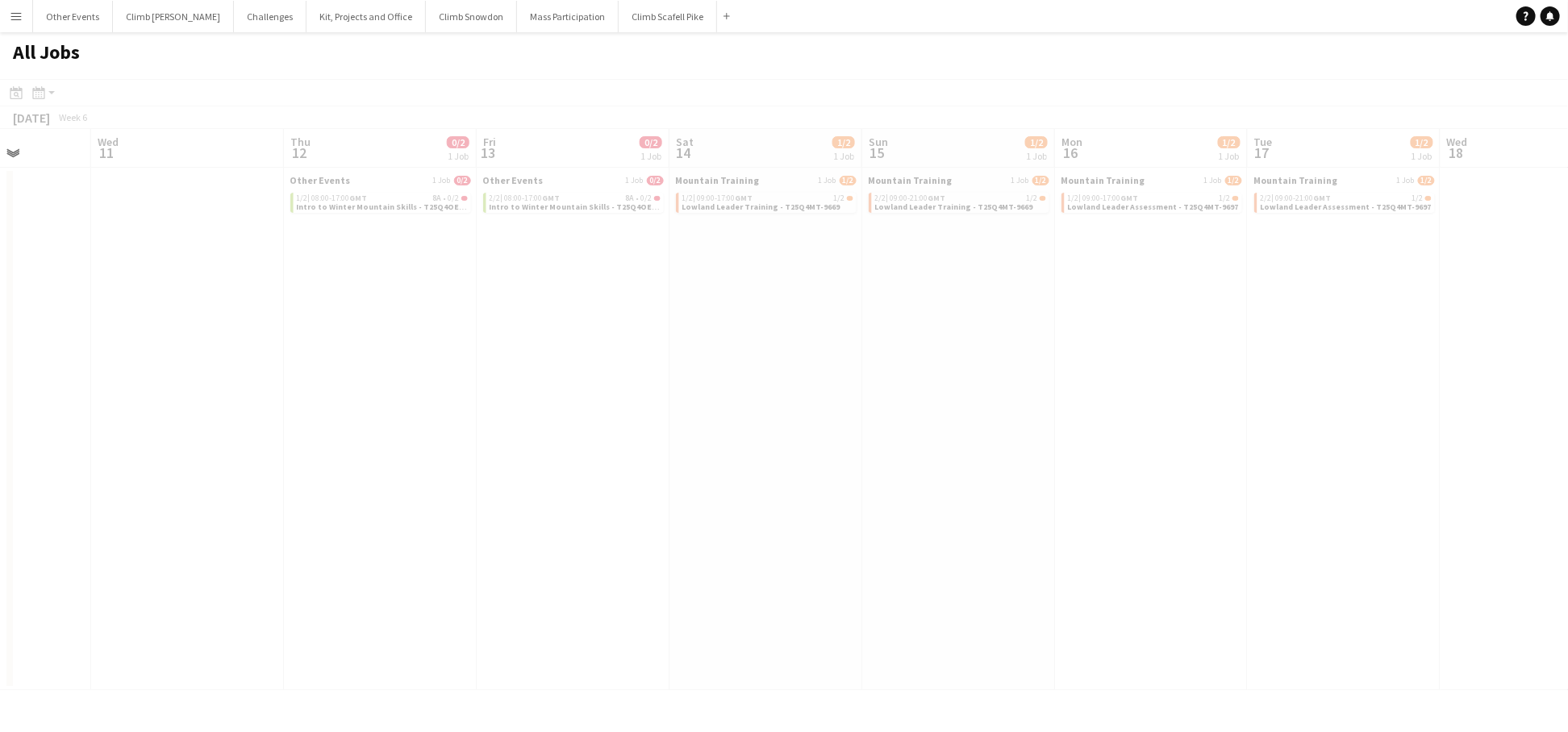
drag, startPoint x: 1341, startPoint y: 449, endPoint x: 662, endPoint y: 474, distance: 679.5
click at [662, 473] on app-calendar-viewport "Sat 7 0/2 1 Job Sun 8 0/2 1 Job Mon 9 Tue 10 Wed 11 Thu 12 0/2 1 Job Fri 13 0/2…" at bounding box center [784, 409] width 1568 height 561
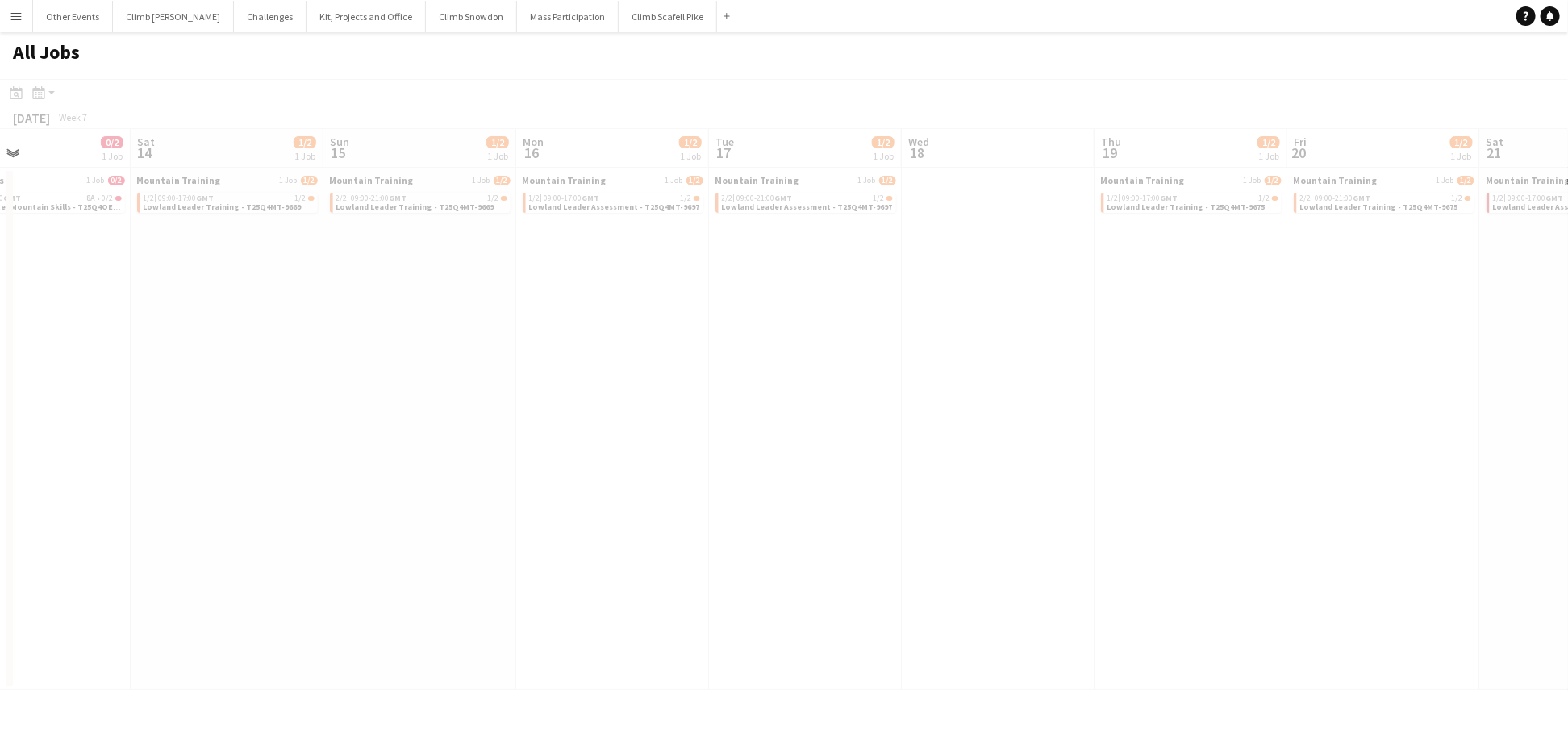
drag, startPoint x: 1343, startPoint y: 452, endPoint x: 1034, endPoint y: 459, distance: 309.1
click at [700, 475] on app-calendar-viewport "Wed 11 Thu 12 0/2 1 Job Fri 13 0/2 1 Job Sat 14 1/2 1 Job Sun 15 1/2 1 Job Mon …" at bounding box center [784, 409] width 1568 height 561
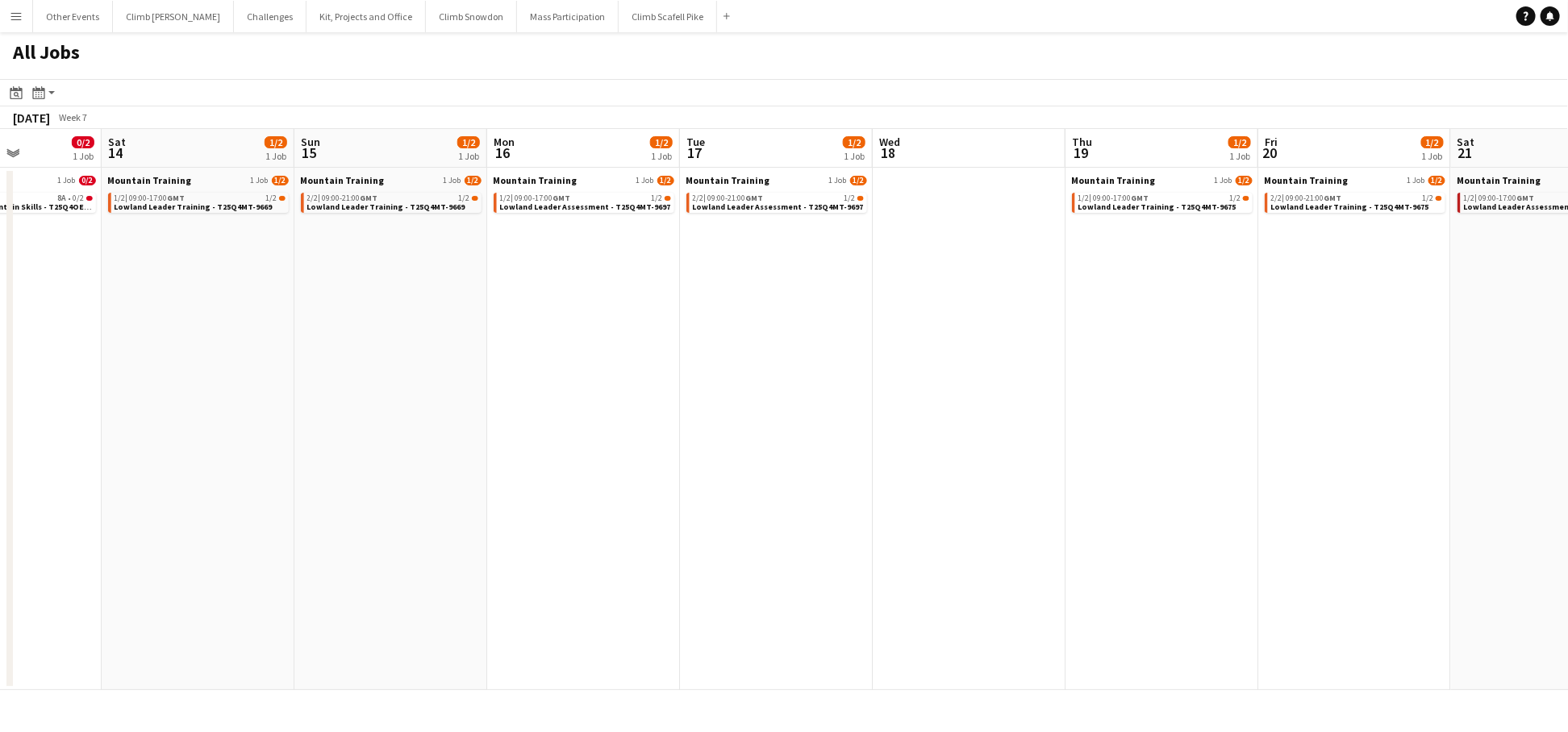
drag, startPoint x: 1330, startPoint y: 444, endPoint x: 637, endPoint y: 475, distance: 693.7
click at [633, 475] on app-calendar-viewport "Wed 11 Thu 12 0/2 1 Job Fri 13 0/2 1 Job Sat 14 1/2 1 Job Sun 15 1/2 1 Job Mon …" at bounding box center [784, 409] width 1568 height 561
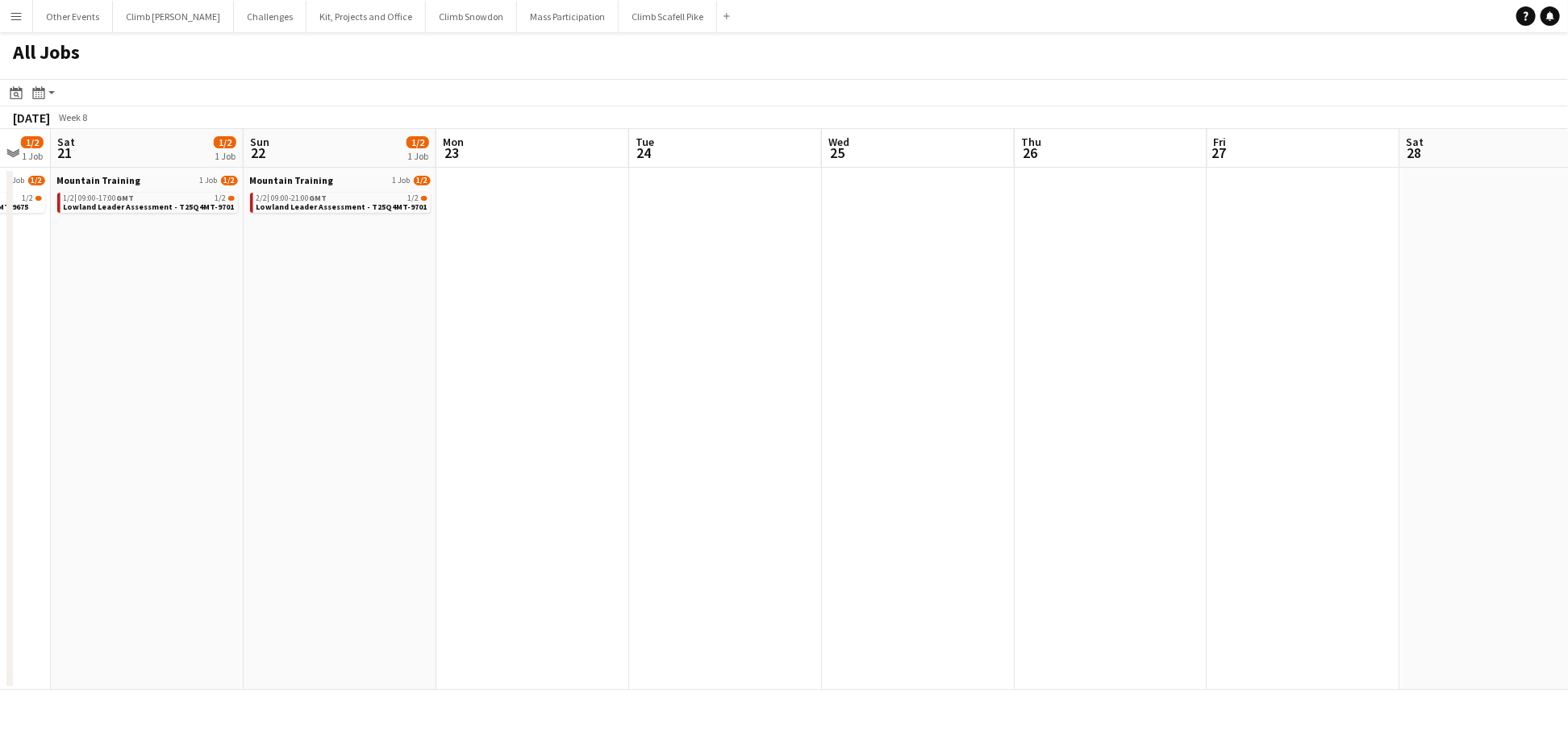
drag, startPoint x: 1210, startPoint y: 423, endPoint x: 799, endPoint y: 452, distance: 412.0
click at [594, 453] on app-calendar-viewport "Tue 17 1/2 1 Job Wed 18 Thu 19 1/2 1 Job Fri 20 1/2 1 Job Sat 21 1/2 1 Job Sun …" at bounding box center [784, 409] width 1568 height 561
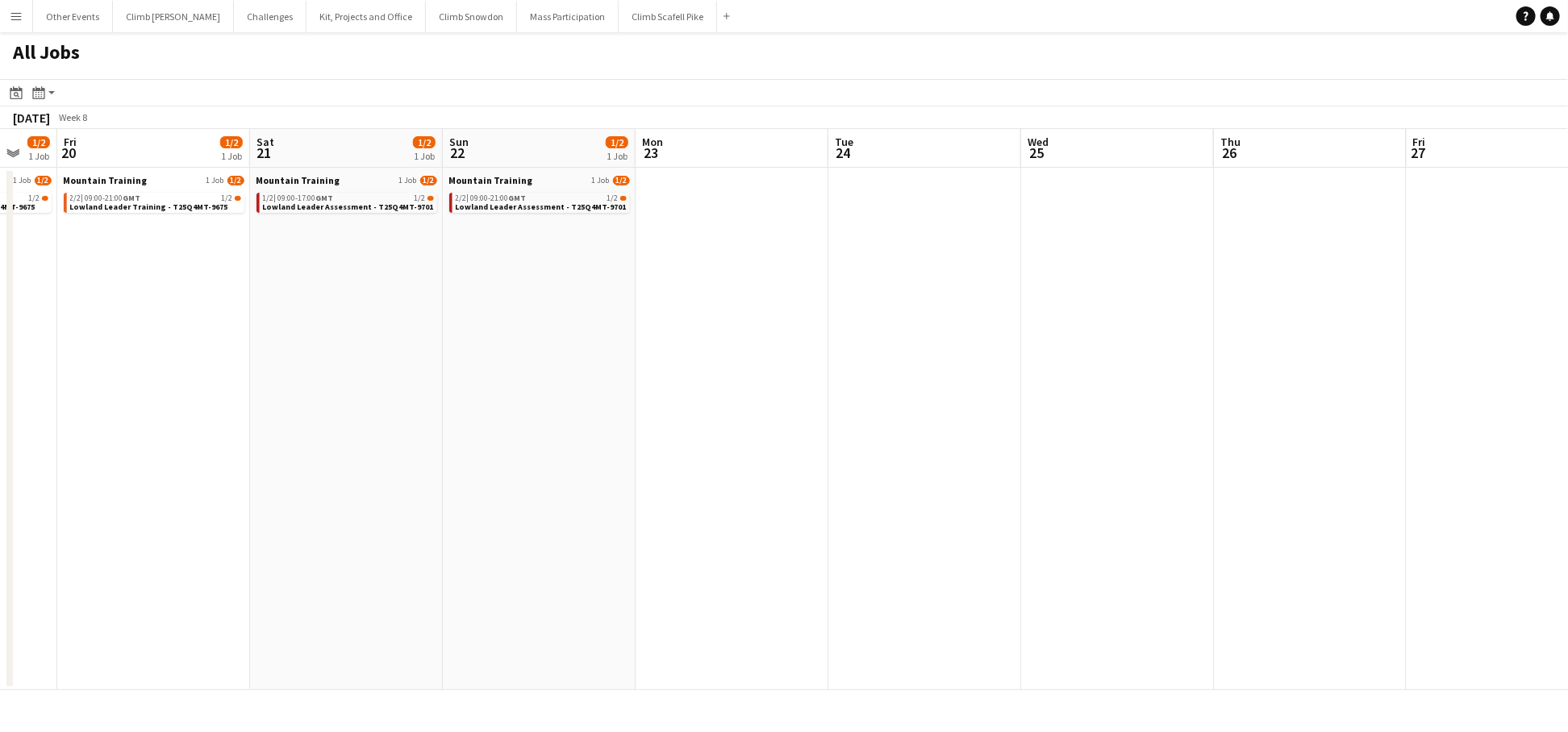
drag, startPoint x: 1299, startPoint y: 400, endPoint x: 583, endPoint y: 469, distance: 719.3
click at [527, 463] on app-calendar-viewport "Tue 17 1/2 1 Job Wed 18 Thu 19 1/2 1 Job Fri 20 1/2 1 Job Sat 21 1/2 1 Job Sun …" at bounding box center [784, 409] width 1568 height 561
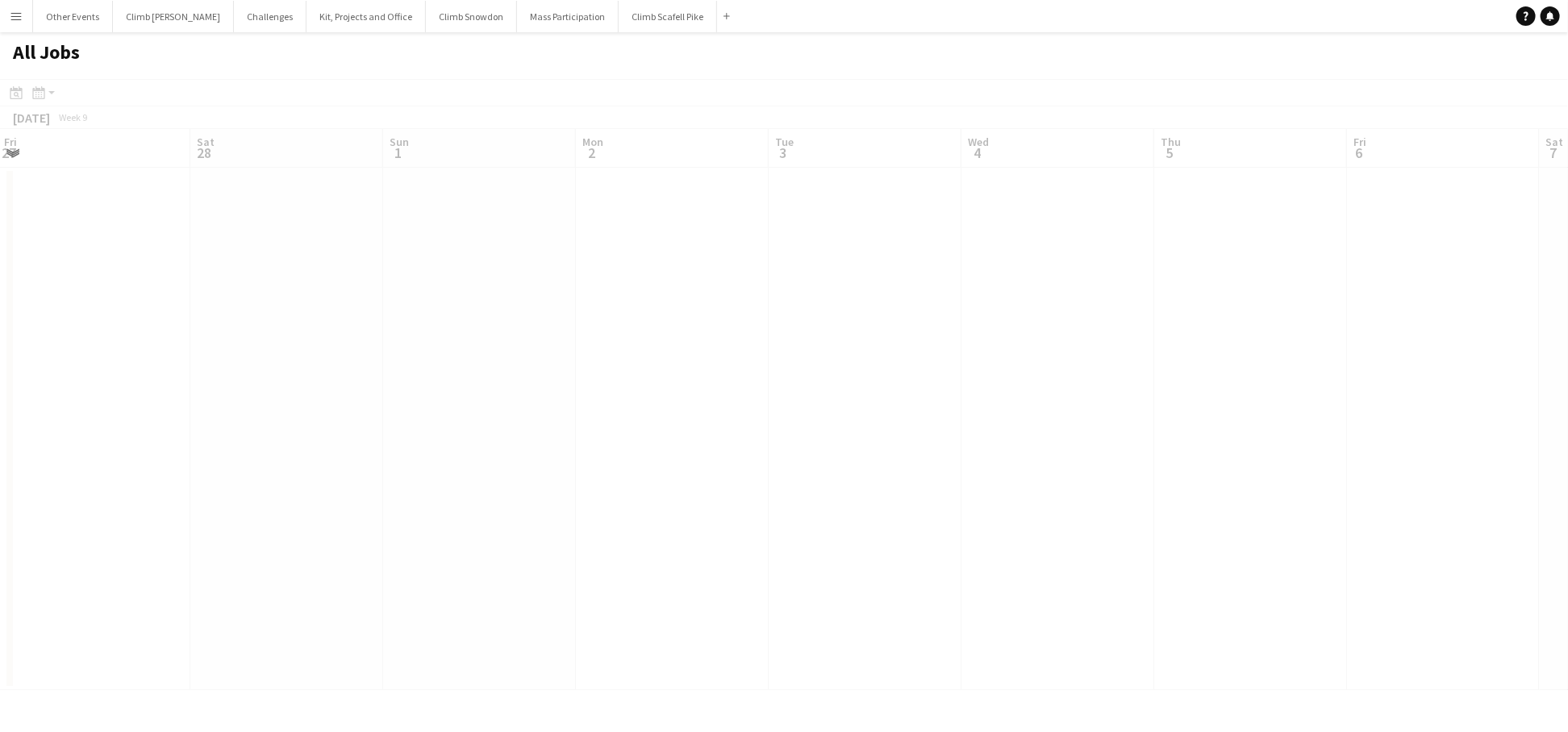
drag, startPoint x: 1100, startPoint y: 418, endPoint x: 575, endPoint y: 468, distance: 527.4
click at [568, 465] on app-calendar-viewport "Wed 25 Thu 26 Fri 27 Sat 28 Sun 1 Mon 2 Tue 3 Wed 4 Thu 5 Fri 6 Sat 7 Sun 8 Mon…" at bounding box center [784, 409] width 1568 height 561
drag, startPoint x: 1211, startPoint y: 410, endPoint x: 1106, endPoint y: 435, distance: 107.9
click at [635, 462] on app-calendar-viewport "Fri 27 Sat 28 Sun 1 Mon 2 Tue 3 Wed 4 Thu 5 Fri 6 Sat 7 Sun 8 Mon 9 Tue 10 Wed …" at bounding box center [784, 409] width 1568 height 561
drag, startPoint x: 1185, startPoint y: 441, endPoint x: 729, endPoint y: 468, distance: 456.8
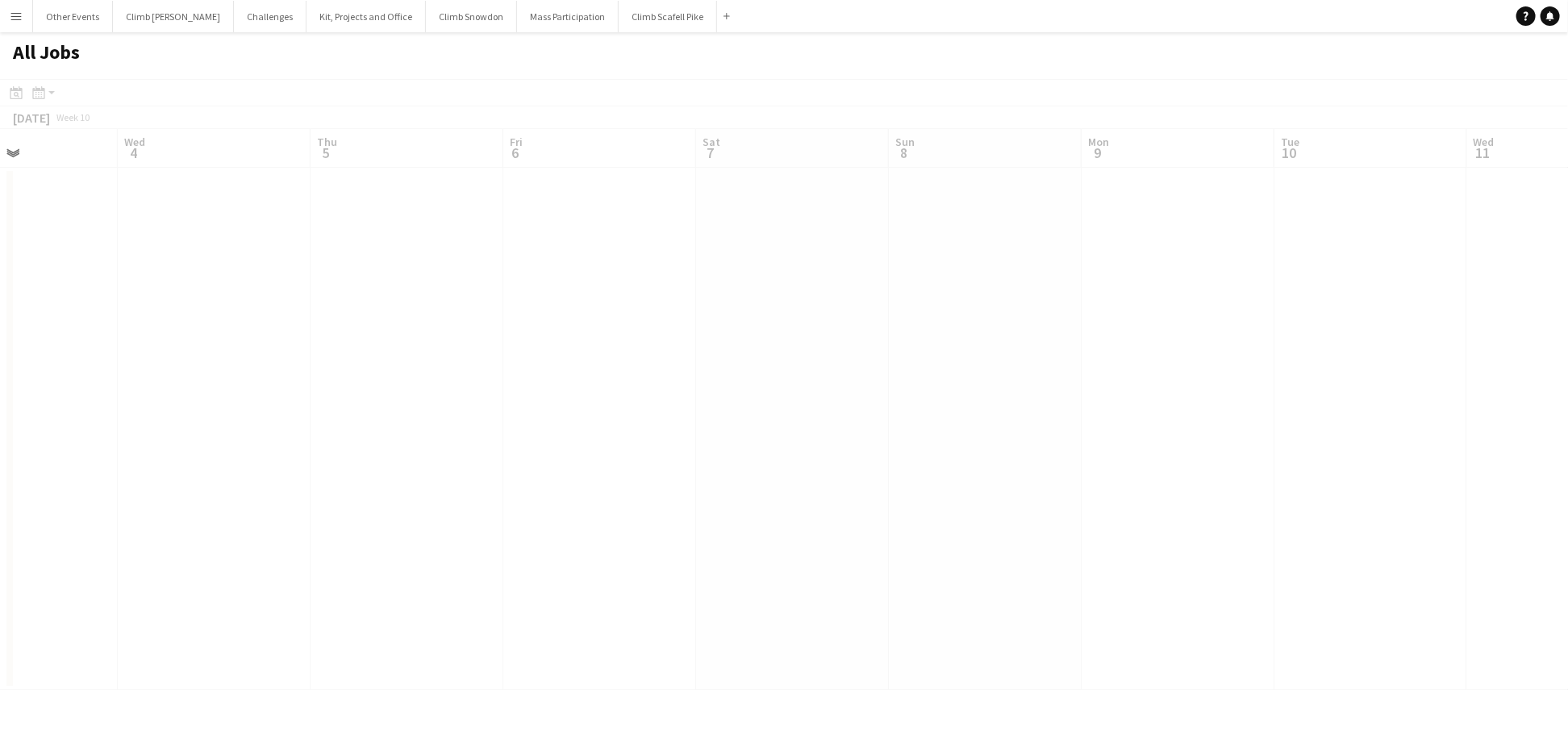
click at [625, 469] on app-calendar-viewport "Sun 1 Mon 2 Tue 3 Wed 4 Thu 5 Fri 6 Sat 7 Sun 8 Mon 9 Tue 10 Wed 11 Thu 12 Fri …" at bounding box center [784, 409] width 1568 height 561
drag, startPoint x: 971, startPoint y: 427, endPoint x: 917, endPoint y: 452, distance: 59.5
click at [864, 439] on app-all-jobs "All Jobs Date picker JAN 2026 JAN 2026 Monday M Tuesday T Wednesday W Thursday …" at bounding box center [784, 361] width 1568 height 658
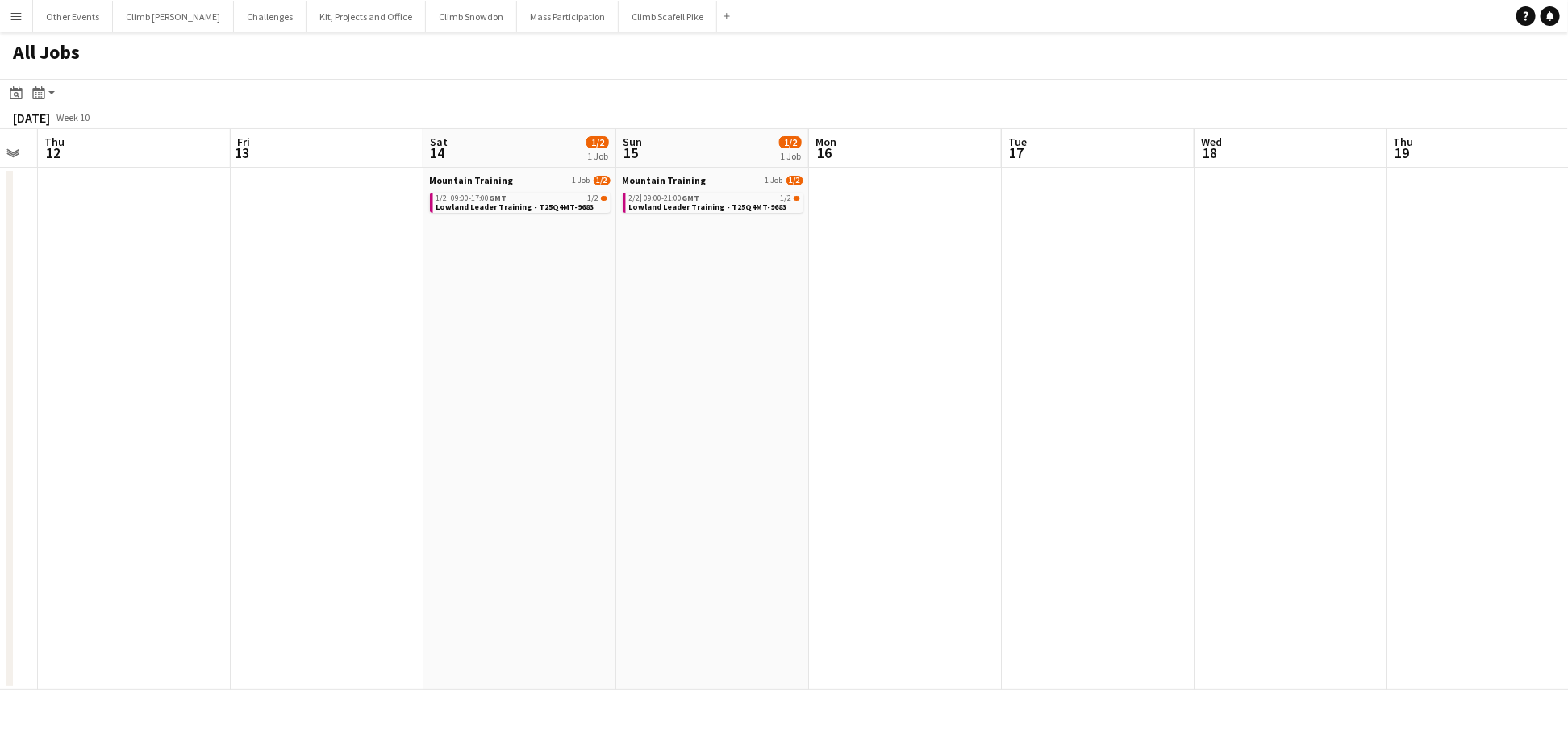
drag, startPoint x: 1418, startPoint y: 447, endPoint x: 771, endPoint y: 476, distance: 647.6
click at [760, 473] on app-calendar-viewport "Mon 9 Tue 10 Wed 11 Thu 12 Fri 13 Sat 14 1/2 1 Job Sun 15 1/2 1 Job Mon 16 Tue …" at bounding box center [784, 409] width 1568 height 561
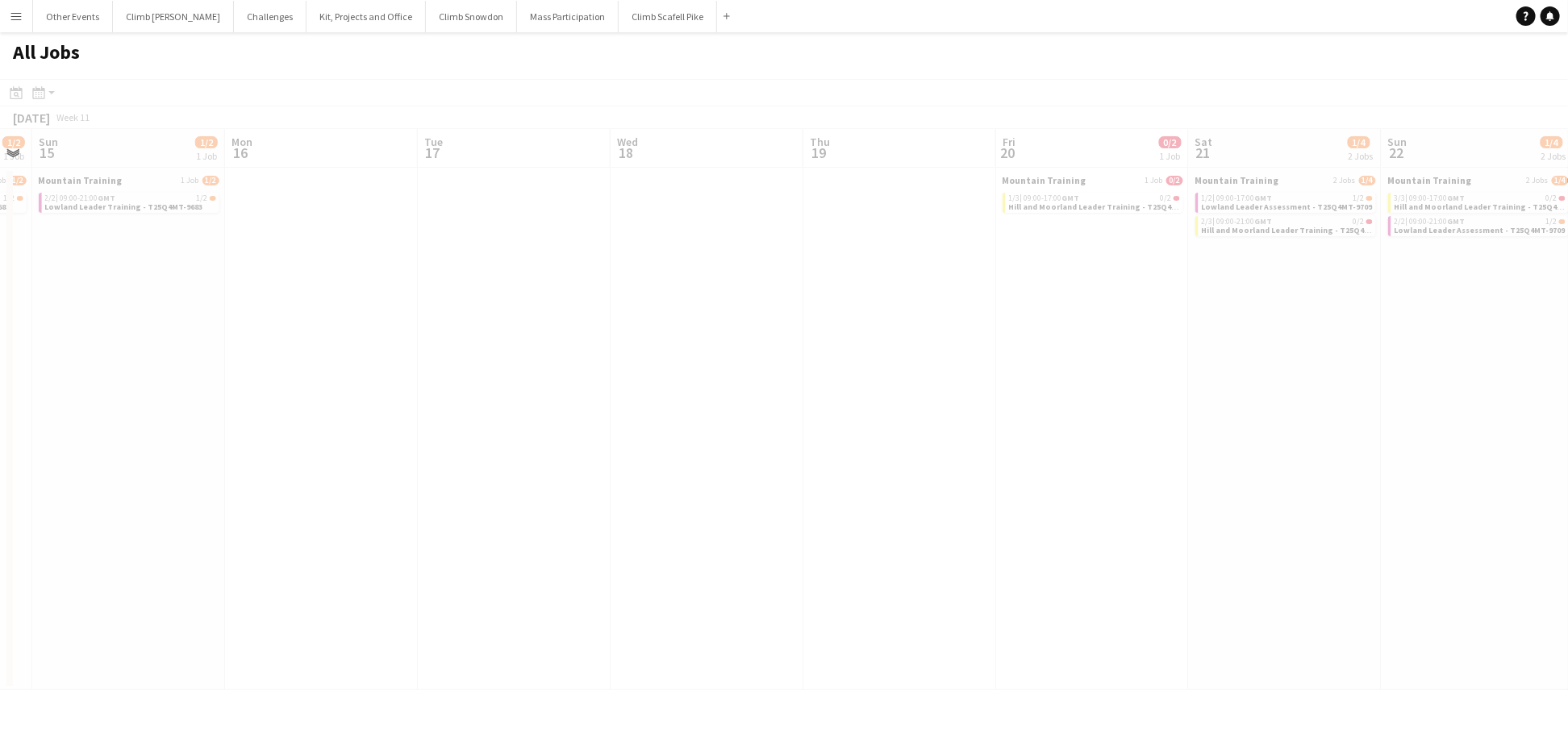
scroll to position [0, 493]
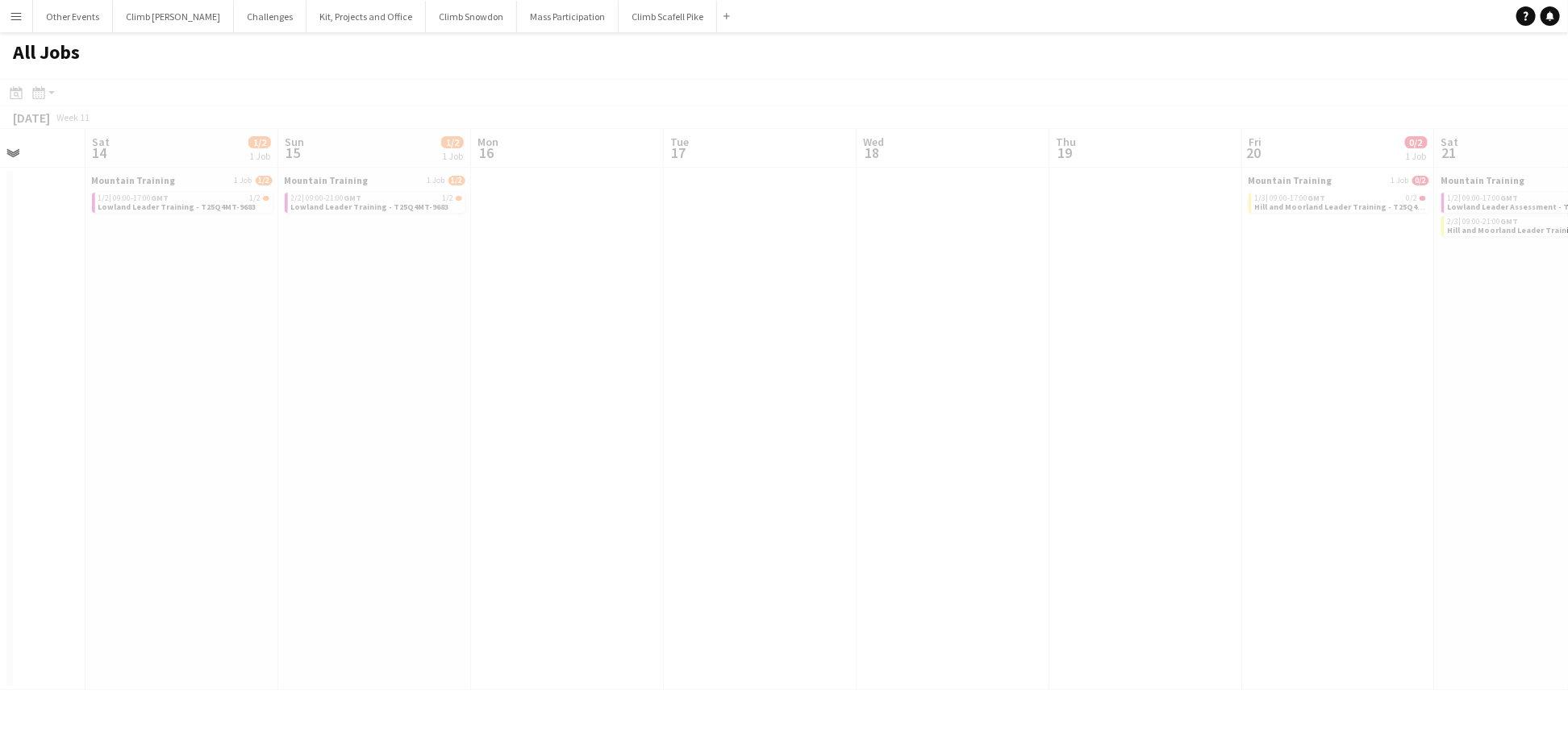
drag, startPoint x: 1152, startPoint y: 421, endPoint x: 938, endPoint y: 478, distance: 221.5
click at [652, 474] on app-all-jobs "All Jobs Date picker JAN 2026 JAN 2026 Monday M Tuesday T Wednesday W Thursday …" at bounding box center [784, 361] width 1568 height 658
drag, startPoint x: 668, startPoint y: 480, endPoint x: 614, endPoint y: 489, distance: 54.7
click at [613, 488] on div at bounding box center [784, 408] width 1568 height 658
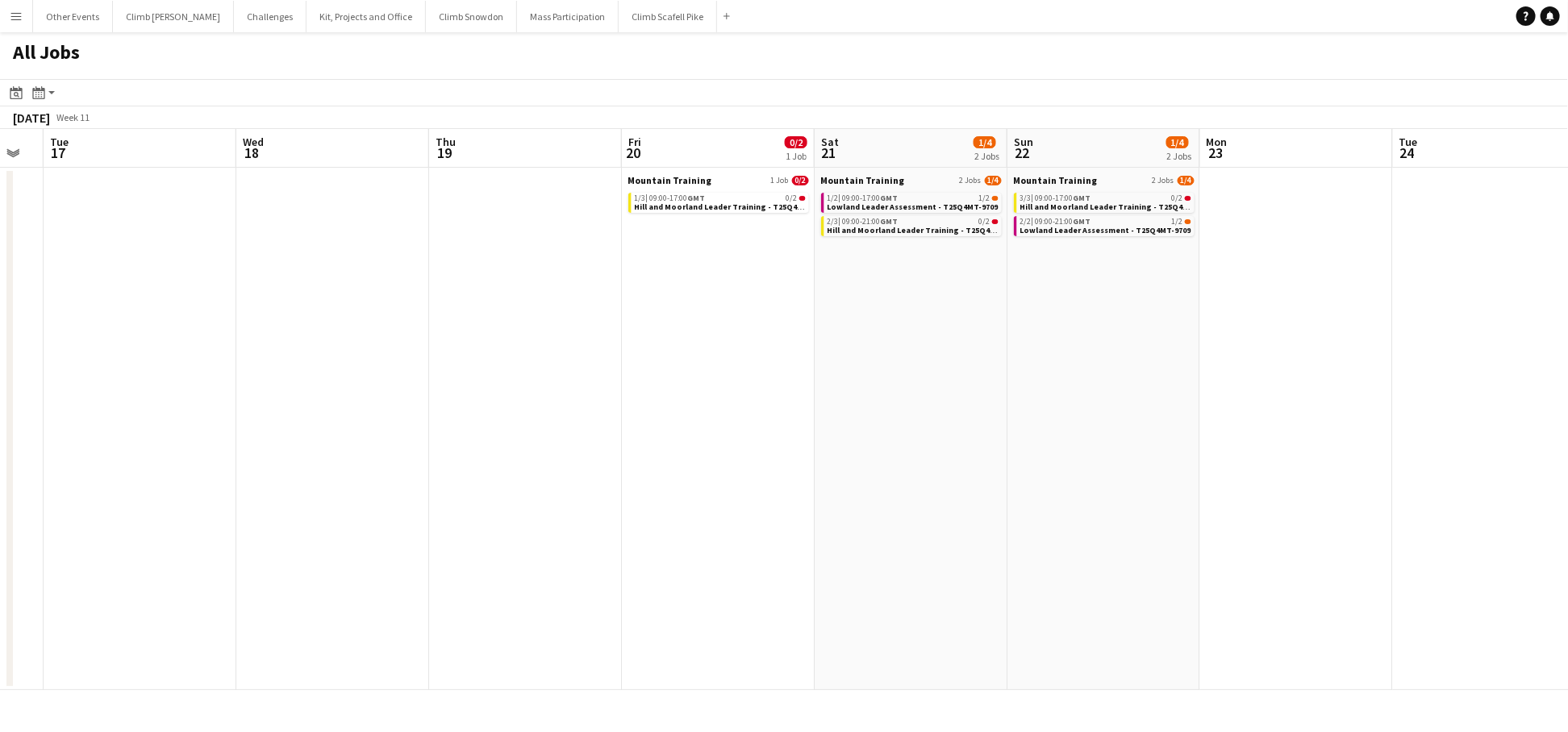
drag, startPoint x: 1278, startPoint y: 448, endPoint x: 920, endPoint y: 568, distance: 377.6
click at [645, 552] on app-calendar-viewport "Fri 13 Sat 14 1/2 1 Job Sun 15 1/2 1 Job Mon 16 Tue 17 Wed 18 Thu 19 Fri 20 0/2…" at bounding box center [784, 409] width 1568 height 561
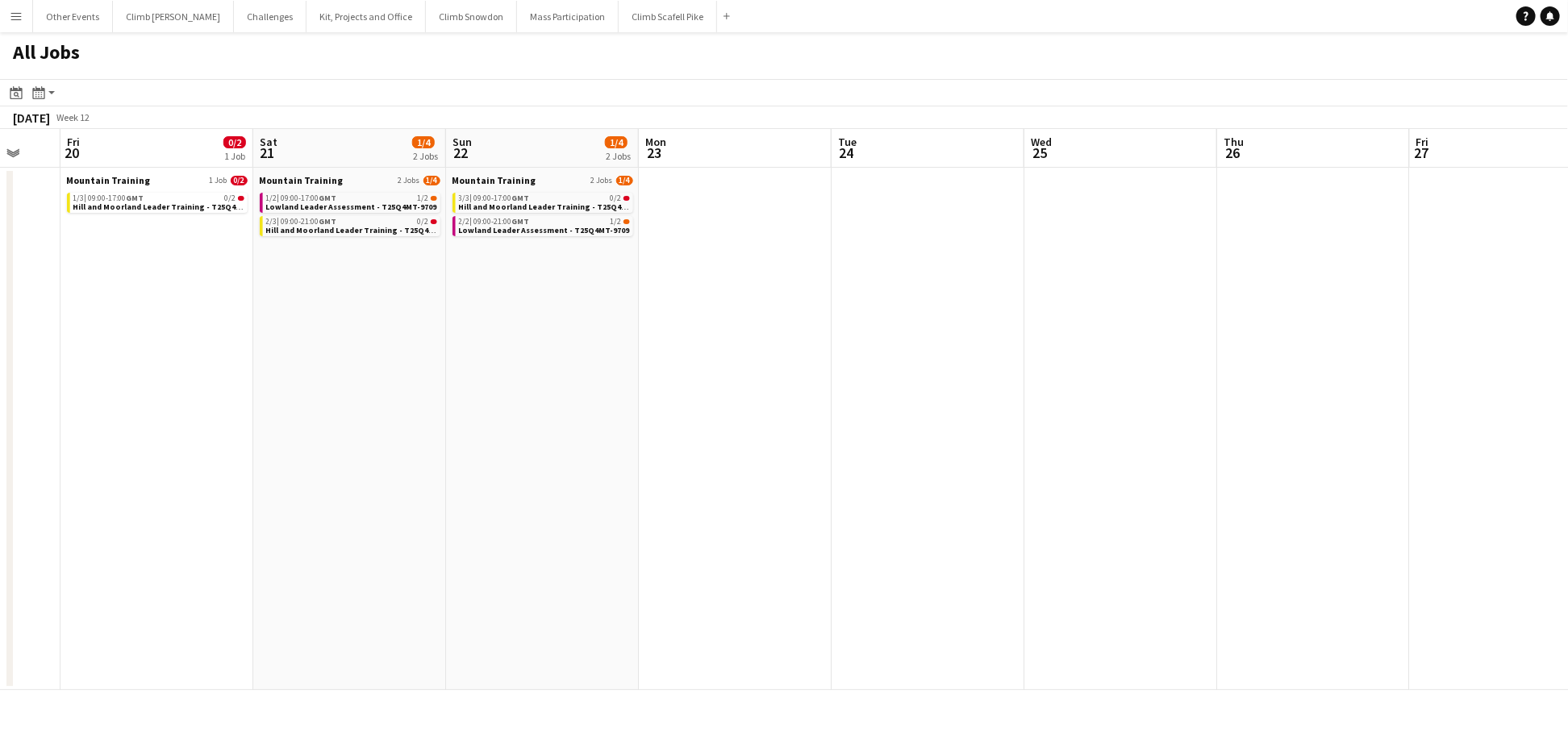
drag, startPoint x: 1163, startPoint y: 538, endPoint x: 826, endPoint y: 572, distance: 338.7
click at [579, 570] on app-calendar-viewport "Tue 17 Wed 18 Thu 19 Fri 20 0/2 1 Job Sat 21 1/4 2 Jobs Sun 22 1/4 2 Jobs Mon 2…" at bounding box center [784, 409] width 1568 height 561
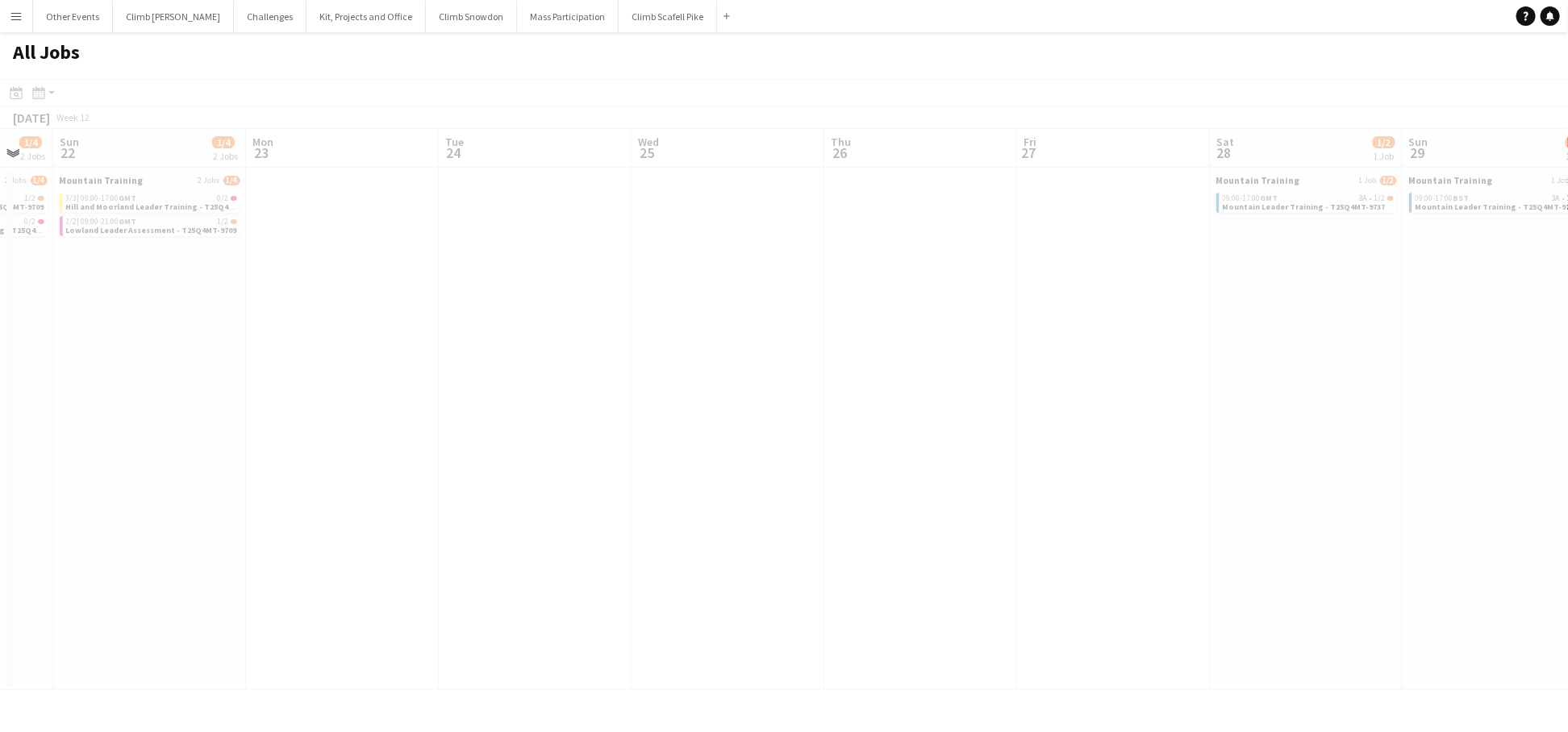
drag
click at [572, 561] on app-calendar-viewport "Thu 19 Fri 20 0/2 1 Job Sat 21 1/4 2 Jobs Sun 22 1/4 2 Jobs Mon 23 Tue 24 Wed 2…" at bounding box center [784, 409] width 1568 height 561
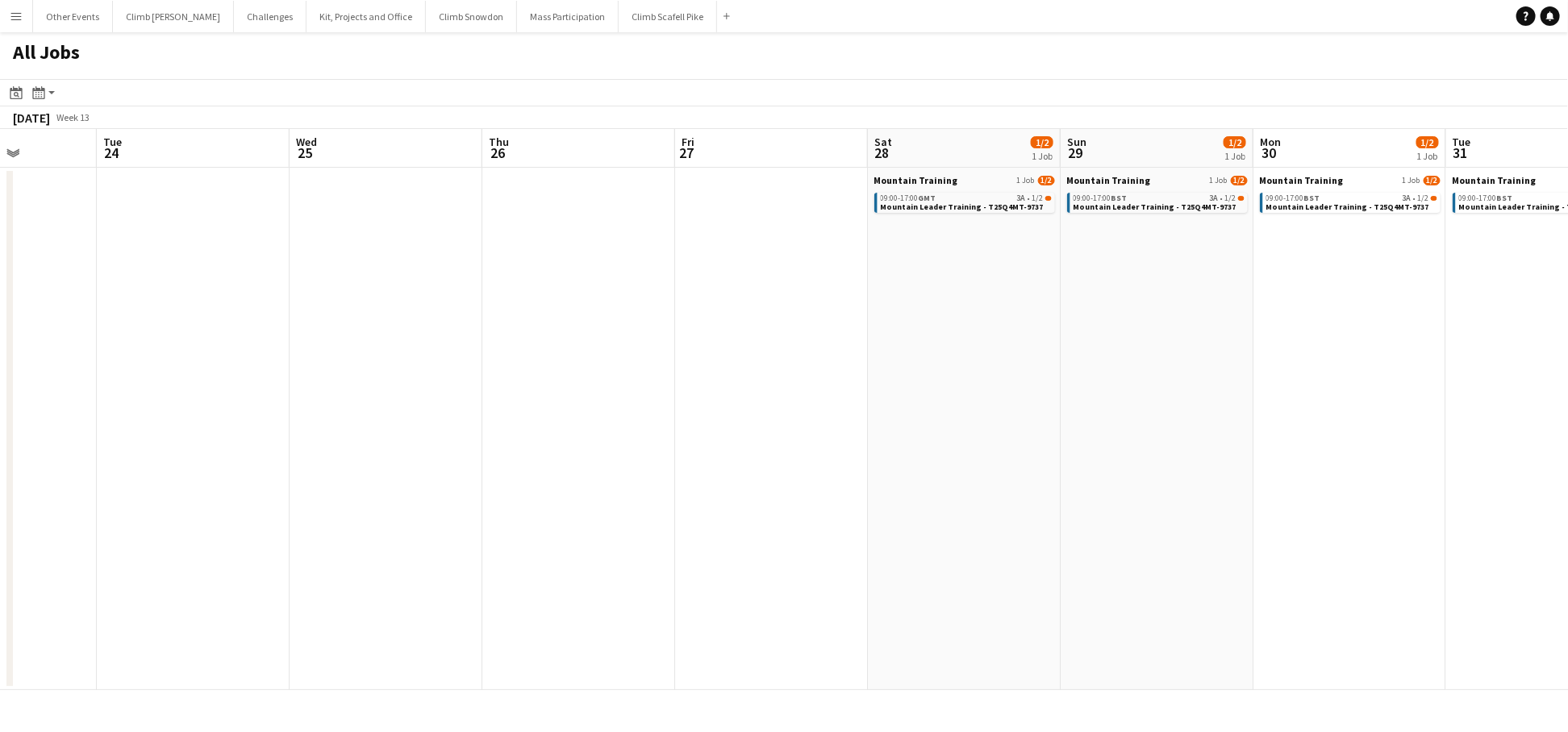
click at [744, 534] on app-calendar-viewport "Sat 21 1/4 2 Jobs Sun 22 1/4 2 Jobs Mon 23 Tue 24 Wed 25 Thu 26 Fri 27 Sat 28 1…" at bounding box center [784, 409] width 1568 height 561
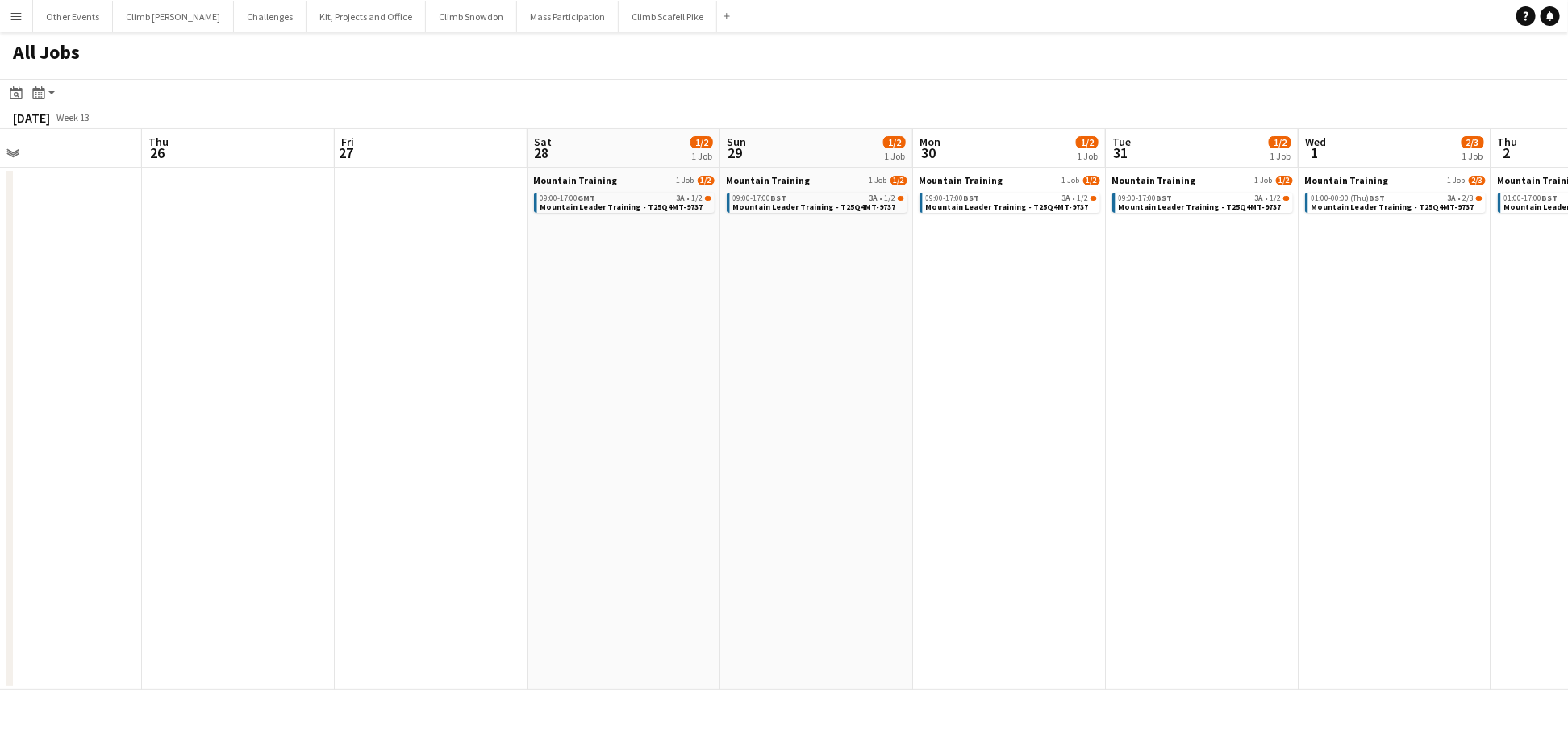
click at [626, 503] on app-all-jobs "All Jobs Date picker JAN 2026 JAN 2026 Monday M Tuesday T Wednesday W Thursday …" at bounding box center [784, 361] width 1568 height 658
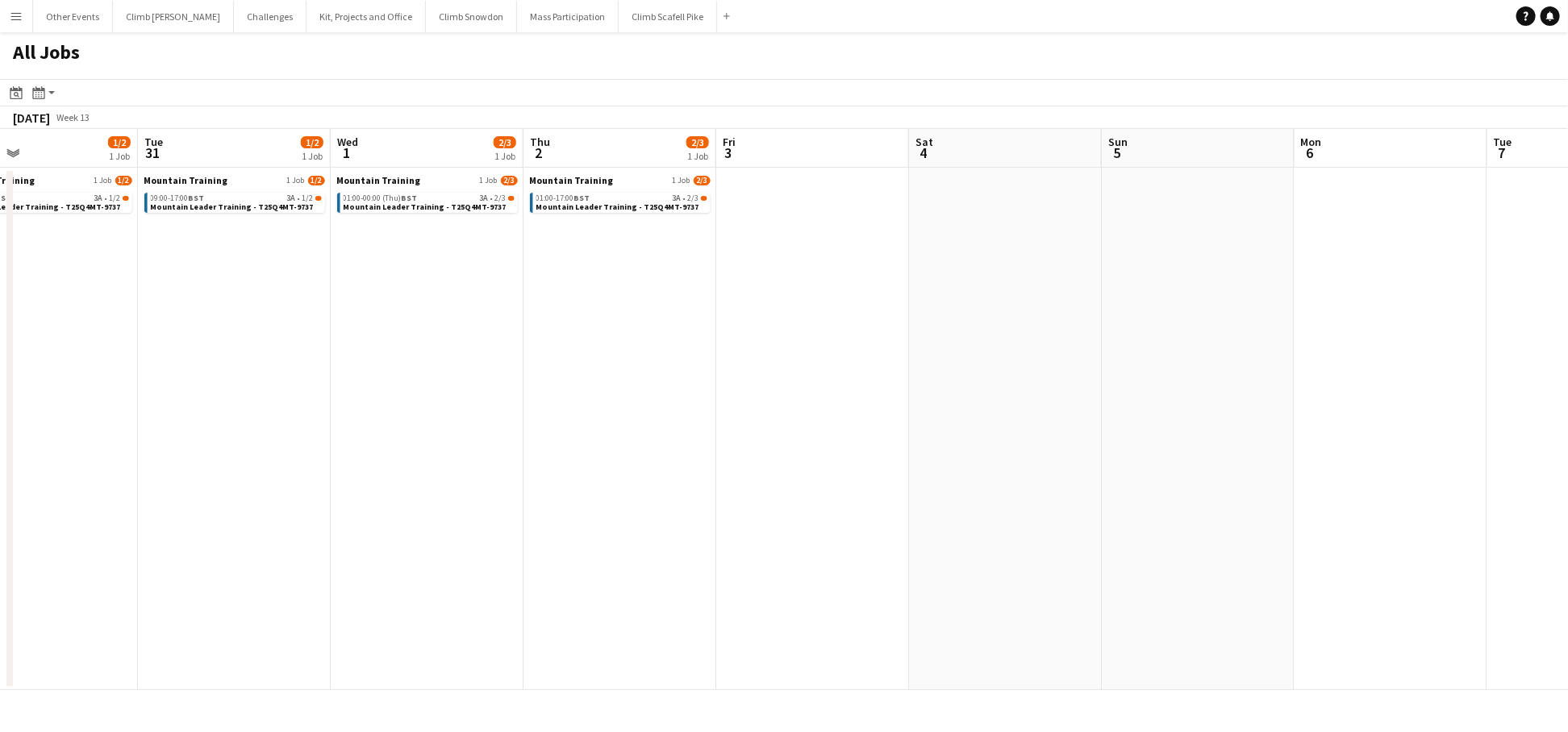
click at [555, 539] on app-calendar-viewport "Fri 27 Sat 28 1/2 1 Job Sun 29 1/2 1 Job Mon 30 1/2 1 Job Tue 31 1/2 1 Job Wed …" at bounding box center [784, 409] width 1568 height 561
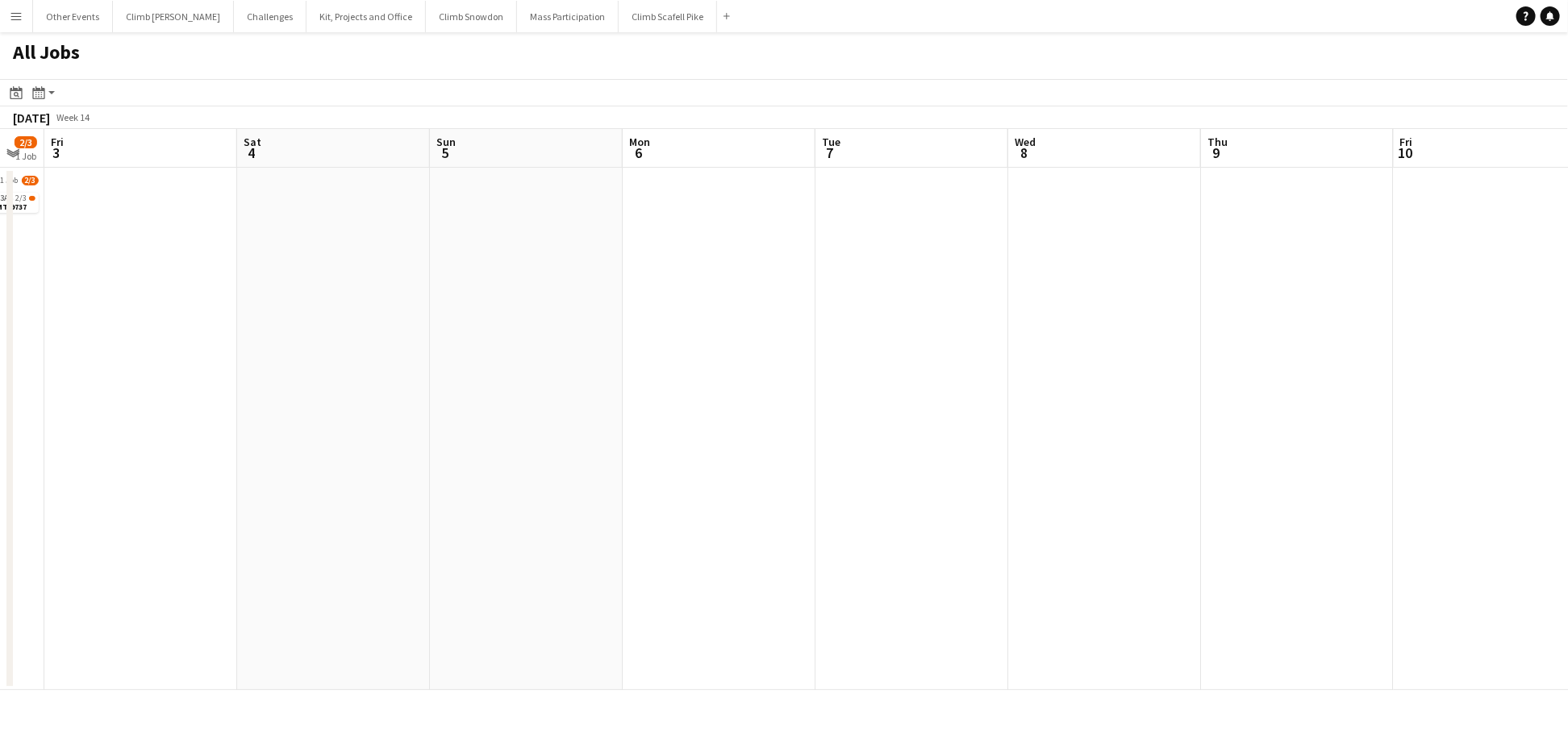
click at [742, 482] on app-calendar-viewport "Tue 31 1/2 1 Job Wed 1 2/3 1 Job Thu 2 2/3 1 Job Fri 3 Sat 4 Sun 5 Mon 6 Tue 7 …" at bounding box center [784, 409] width 1568 height 561
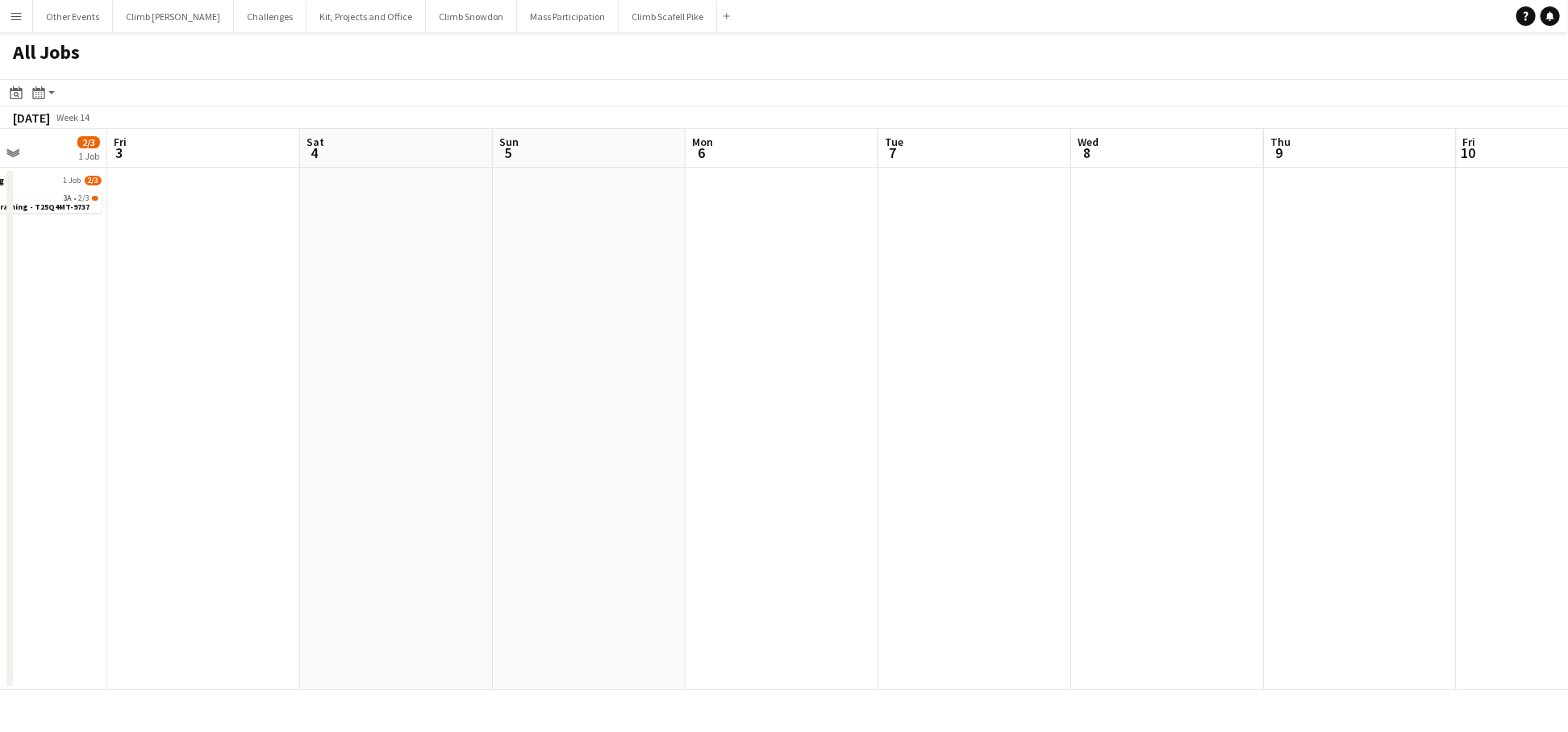
click at [725, 517] on app-all-jobs "All Jobs Date picker JAN 2026 JAN 2026 Monday M Tuesday T Wednesday W Thursday …" at bounding box center [784, 361] width 1568 height 658
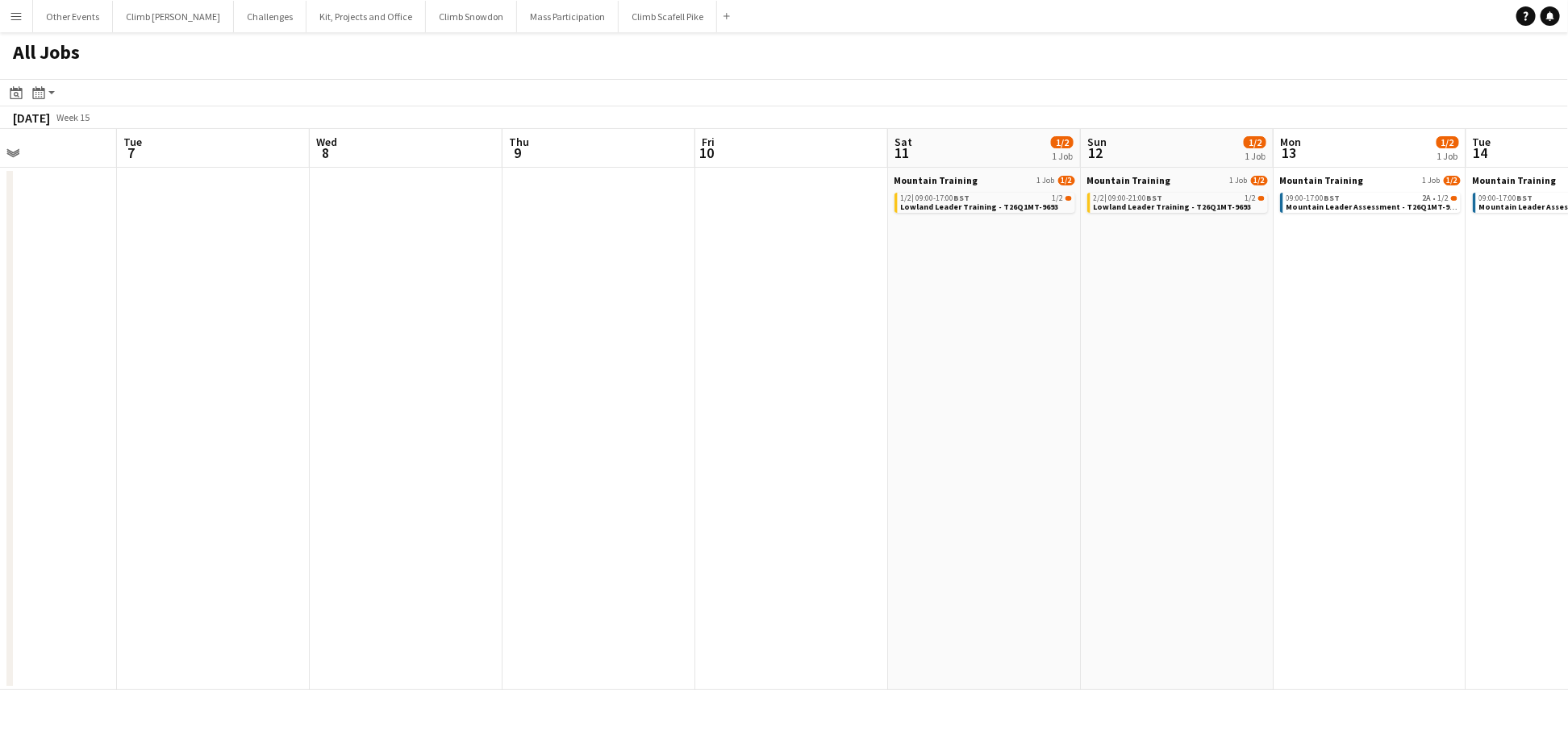
click at [728, 441] on app-all-jobs "All Jobs Date picker JAN 2026 JAN 2026 Monday M Tuesday T Wednesday W Thursday …" at bounding box center [784, 361] width 1568 height 658
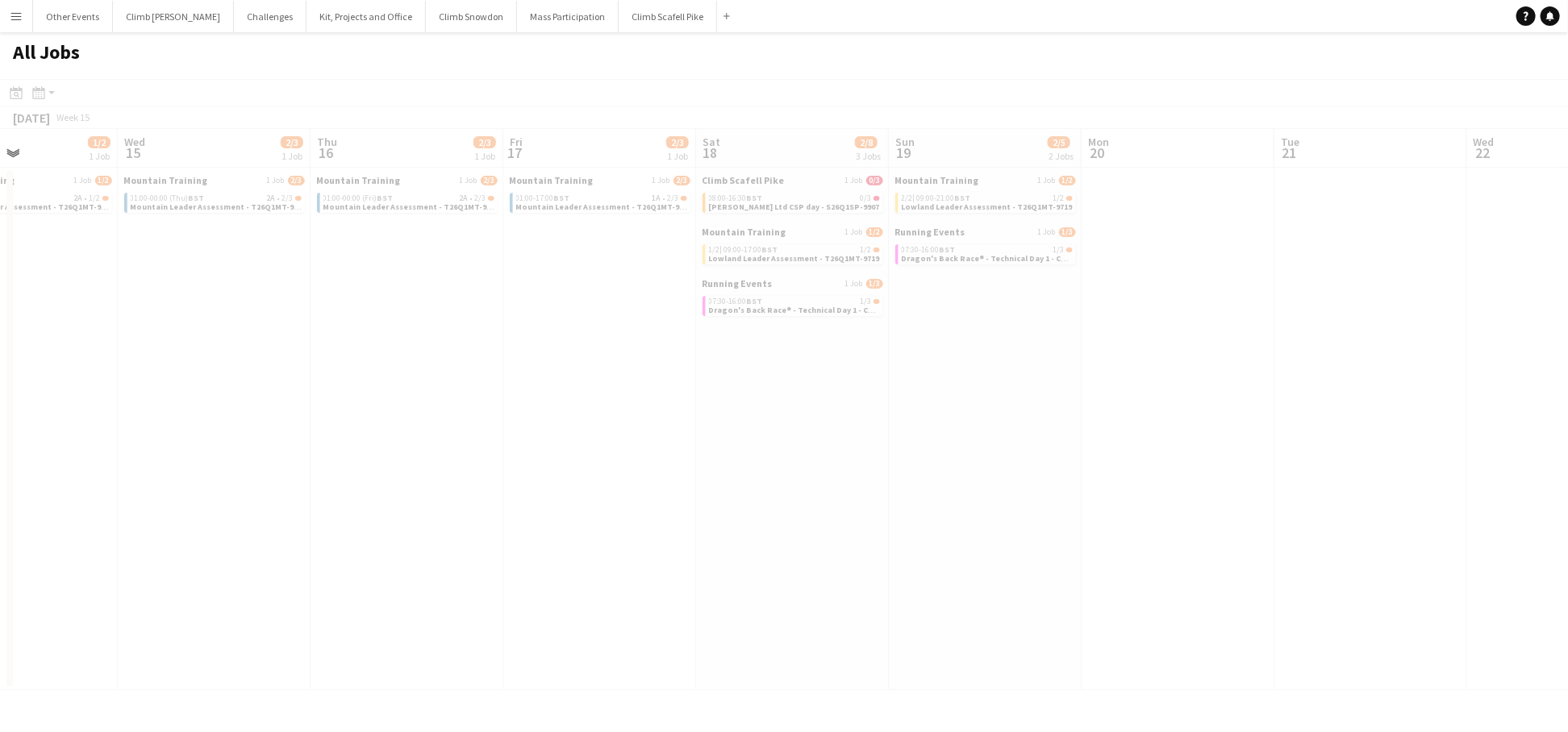
click at [458, 487] on app-calendar-viewport "Sun 12 1/2 1 Job Mon 13 1/2 1 Job Tue 14 1/2 1 Job Wed 15 2/3 1 Job Thu 16 2/3 …" at bounding box center [784, 409] width 1568 height 561
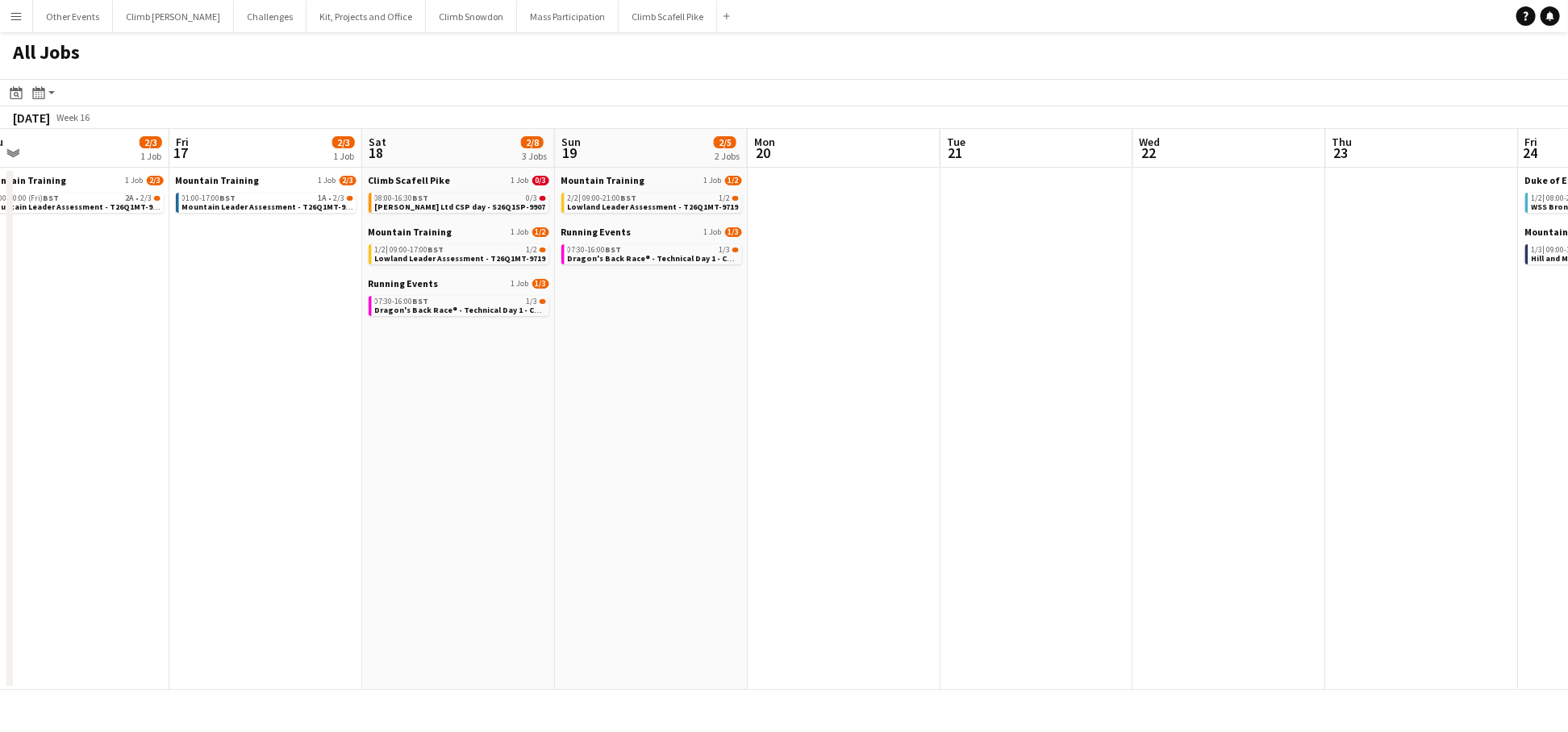
click at [1003, 428] on app-calendar-viewport "Sun 12 1/2 1 Job Mon 13 1/2 1 Job Tue 14 1/2 1 Job Wed 15 2/3 1 Job Thu 16 2/3 …" at bounding box center [784, 409] width 1568 height 561
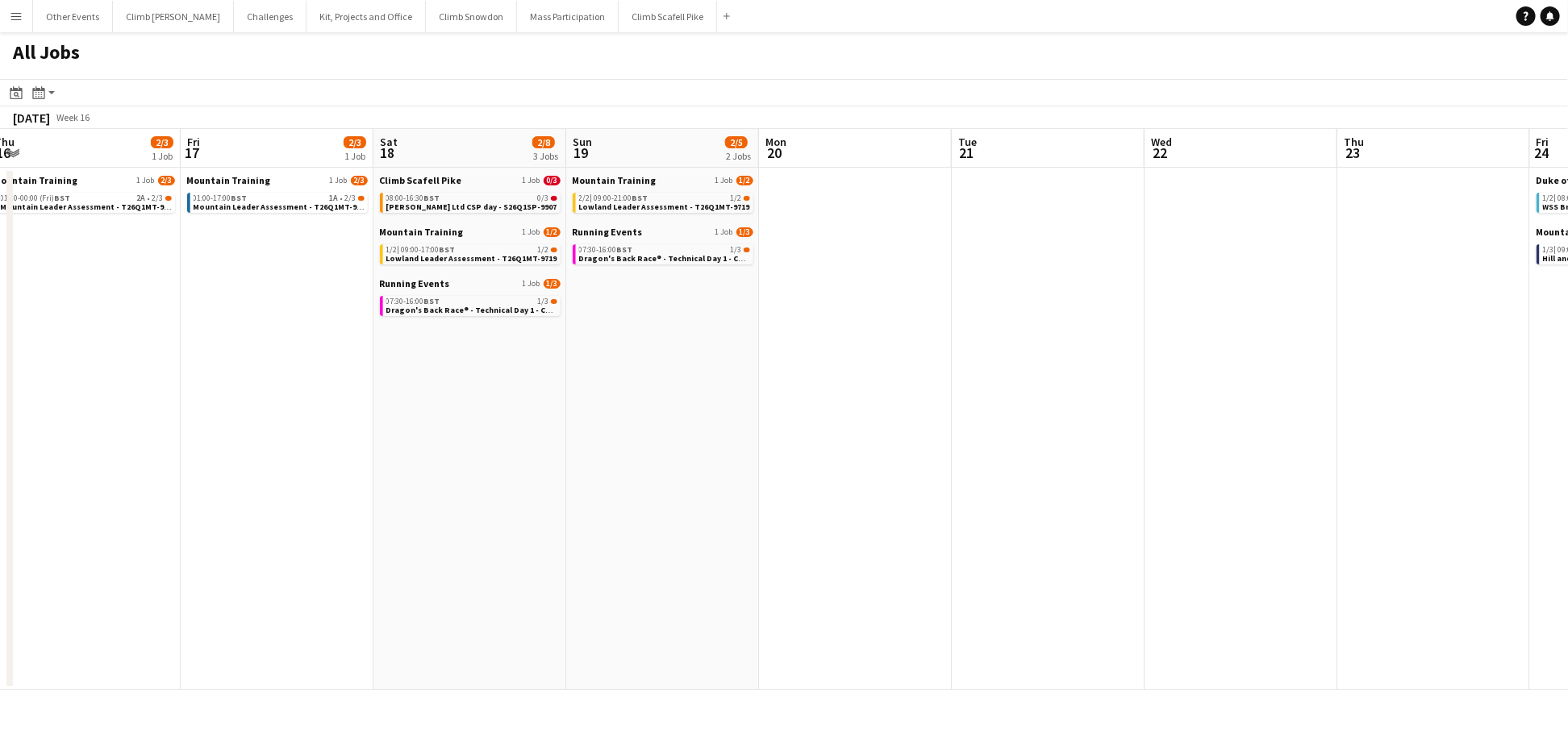
click at [634, 452] on app-calendar-viewport "Tue 14 1/2 1 Job Wed 15 2/3 1 Job Thu 16 2/3 1 Job Fri 17 2/3 1 Job Sat 18 2/8 …" at bounding box center [784, 409] width 1568 height 561
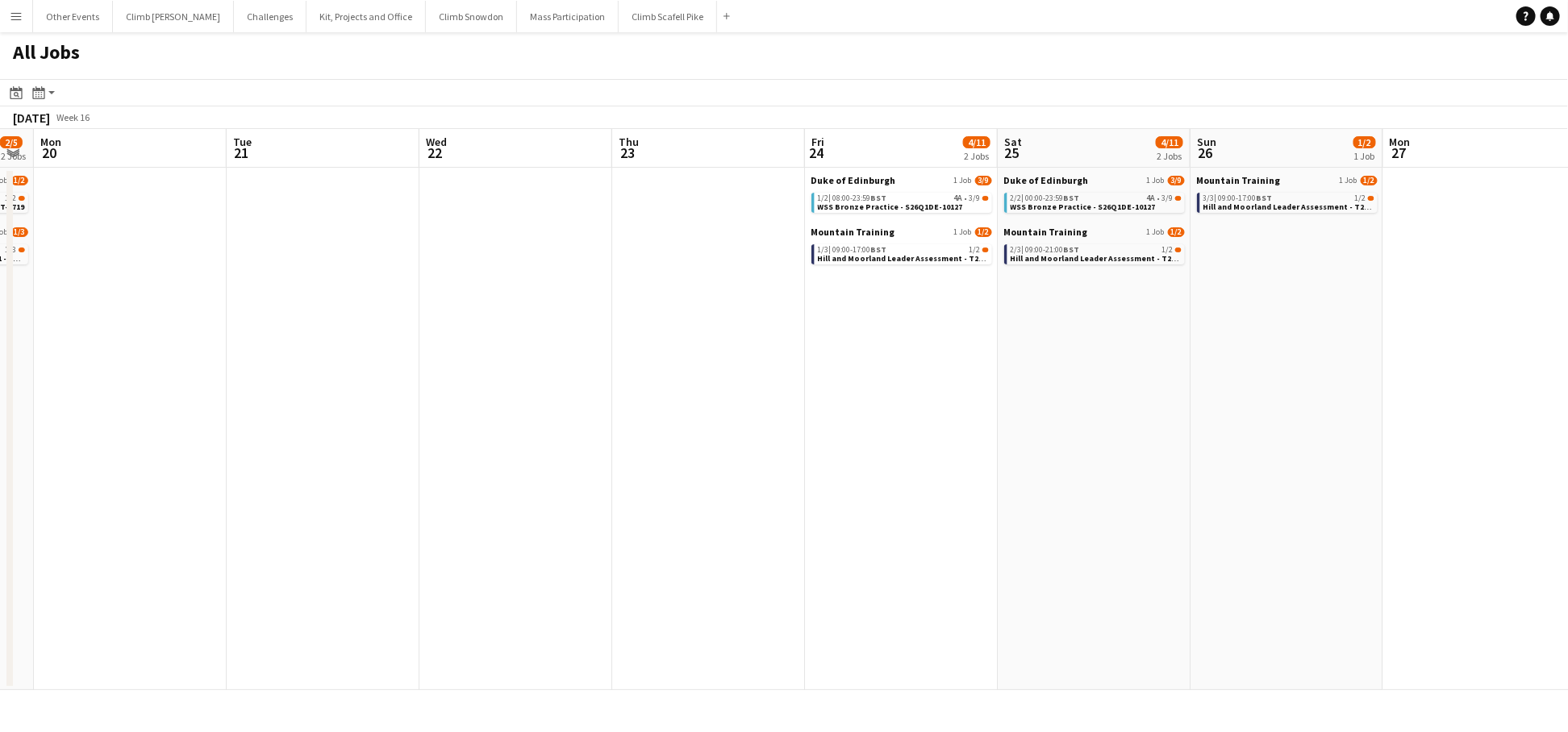
scroll to position [0, 547]
click at [779, 464] on app-calendar-viewport "Fri 17 2/3 1 Job Sat 18 2/8 3 Jobs Sun 19 2/5 2 Jobs Mon 20 Tue 21 Wed 22 Thu 2…" at bounding box center [784, 409] width 1568 height 561
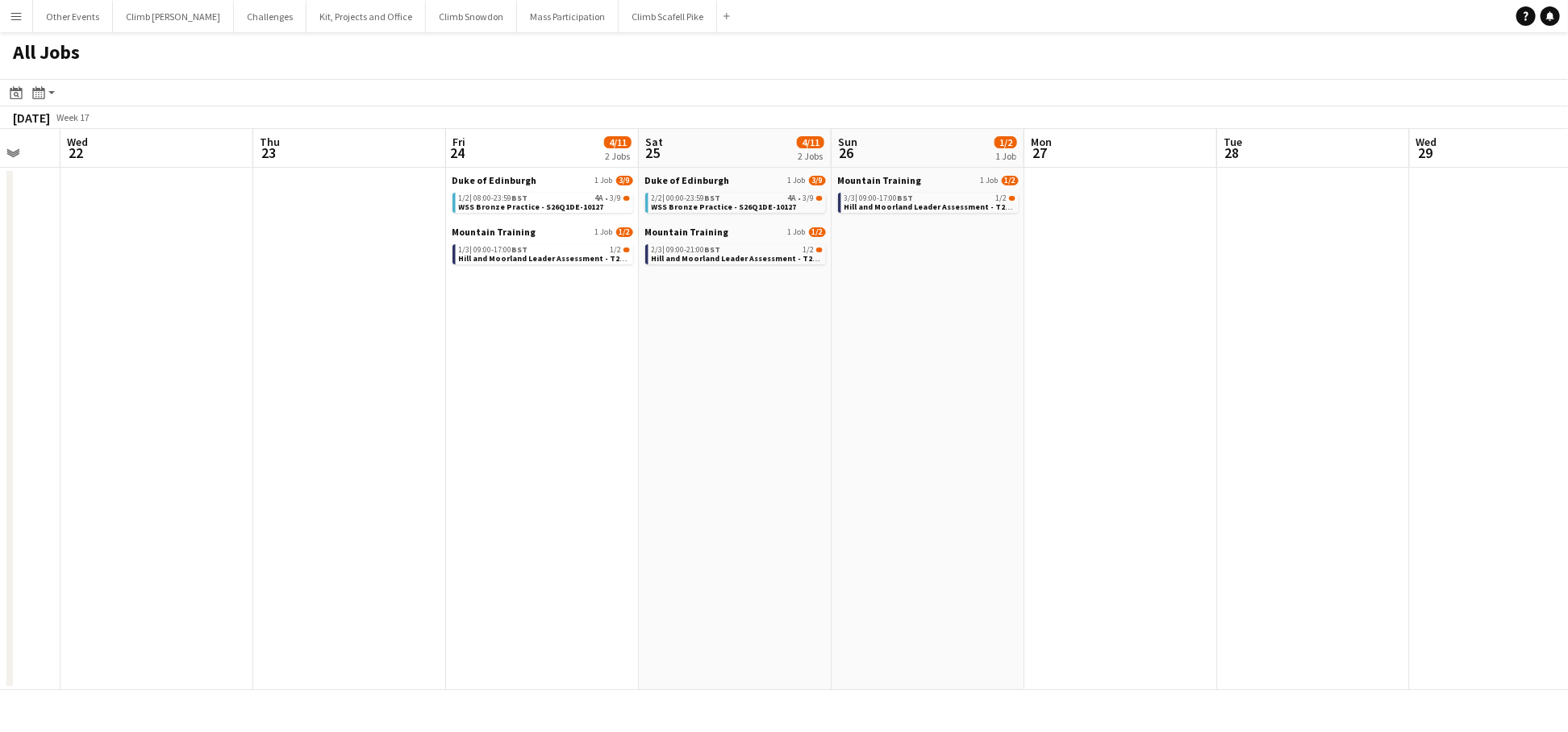
click at [682, 469] on app-all-jobs "All Jobs Date picker JAN 2026 JAN 2026 Monday M Tuesday T Wednesday W Thursday …" at bounding box center [784, 361] width 1568 height 658
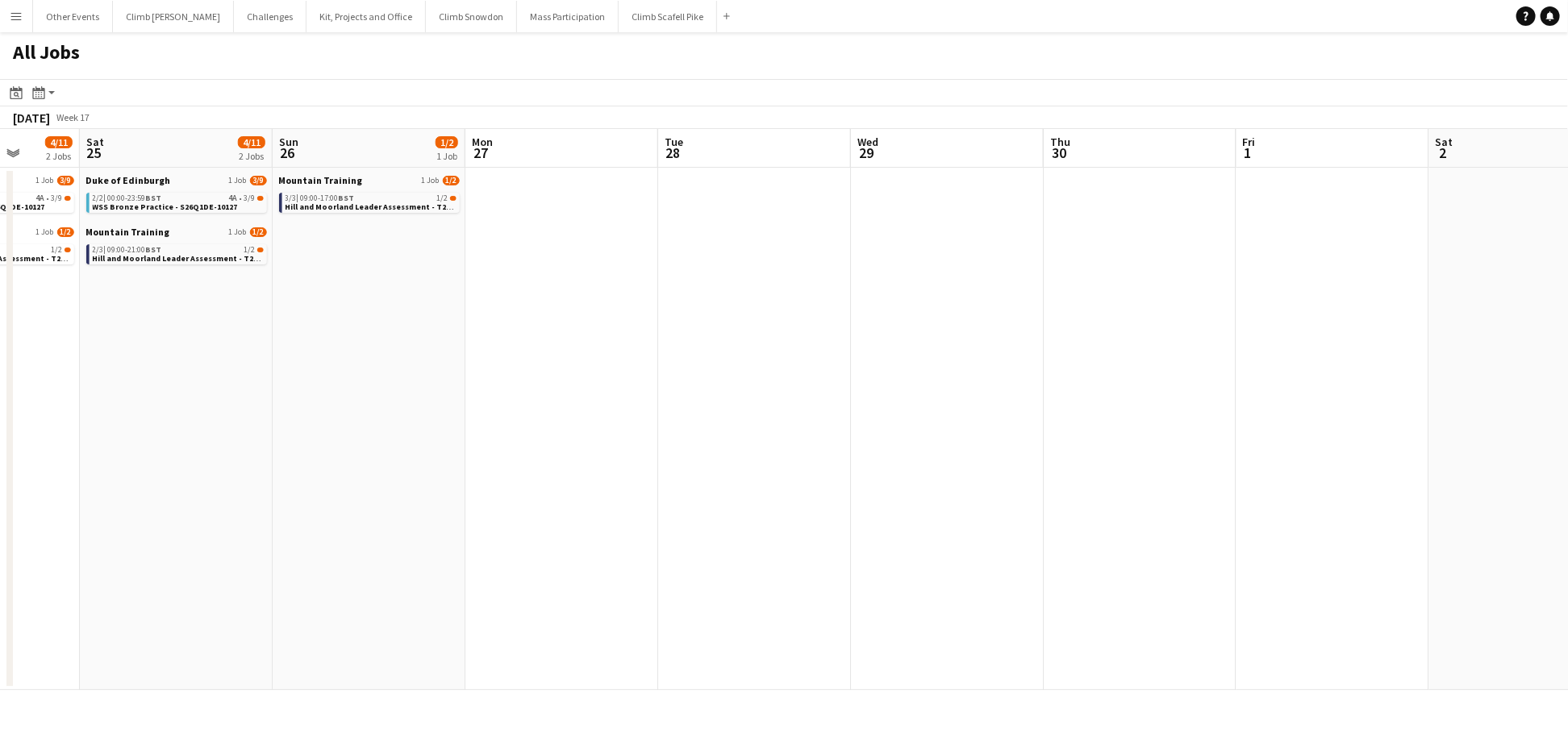
click at [785, 492] on app-calendar-viewport "Tue 21 Wed 22 Thu 23 Fri 24 4/11 2 Jobs Sat 25 4/11 2 Jobs Sun 26 1/2 1 Job Mon…" at bounding box center [784, 409] width 1568 height 561
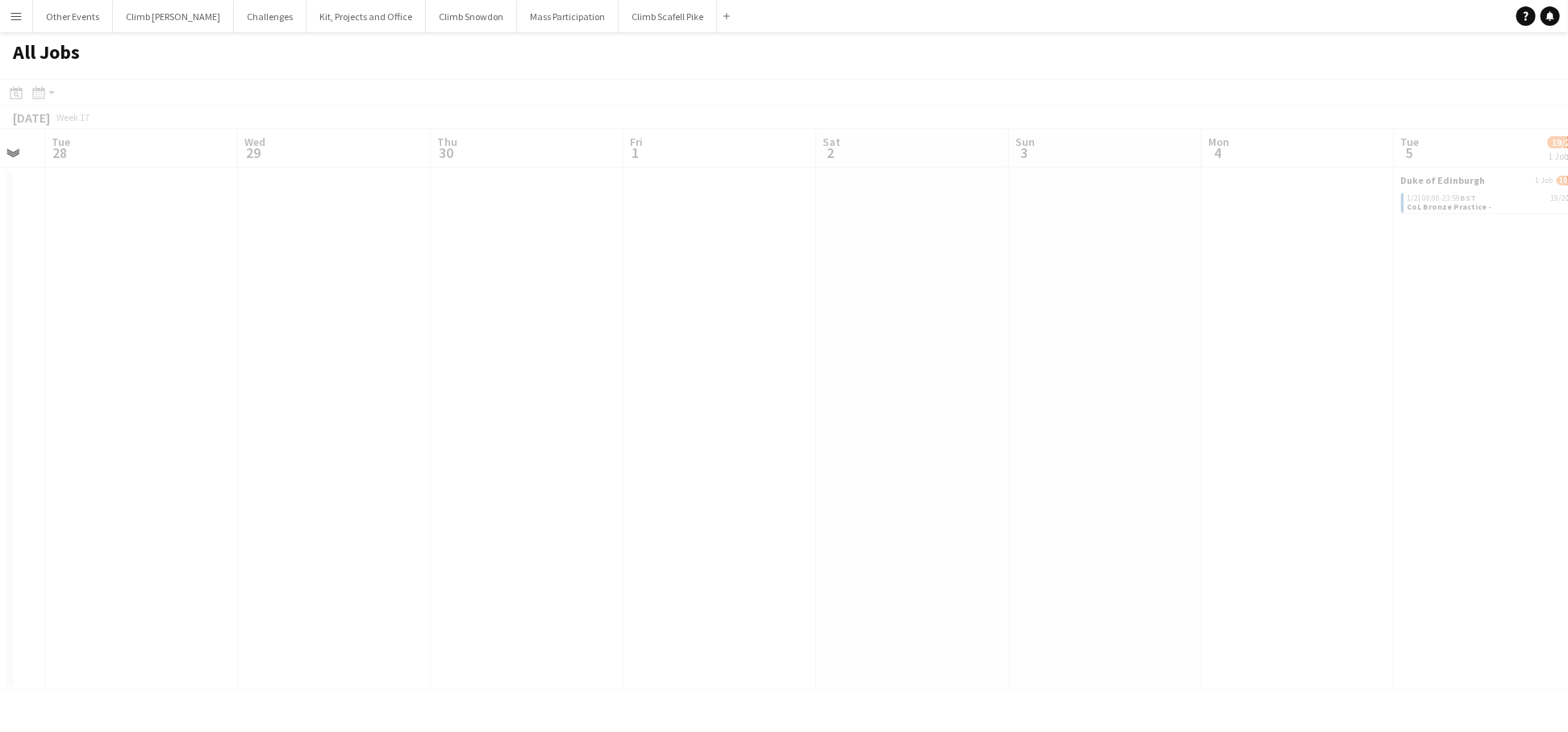
click at [594, 519] on app-calendar-viewport "Sat 25 4/11 2 Jobs Sun 26 1/2 1 Job Mon 27 Tue 28 Wed 29 Thu 30 Fri 1 Sat 2 Sun…" at bounding box center [784, 409] width 1568 height 561
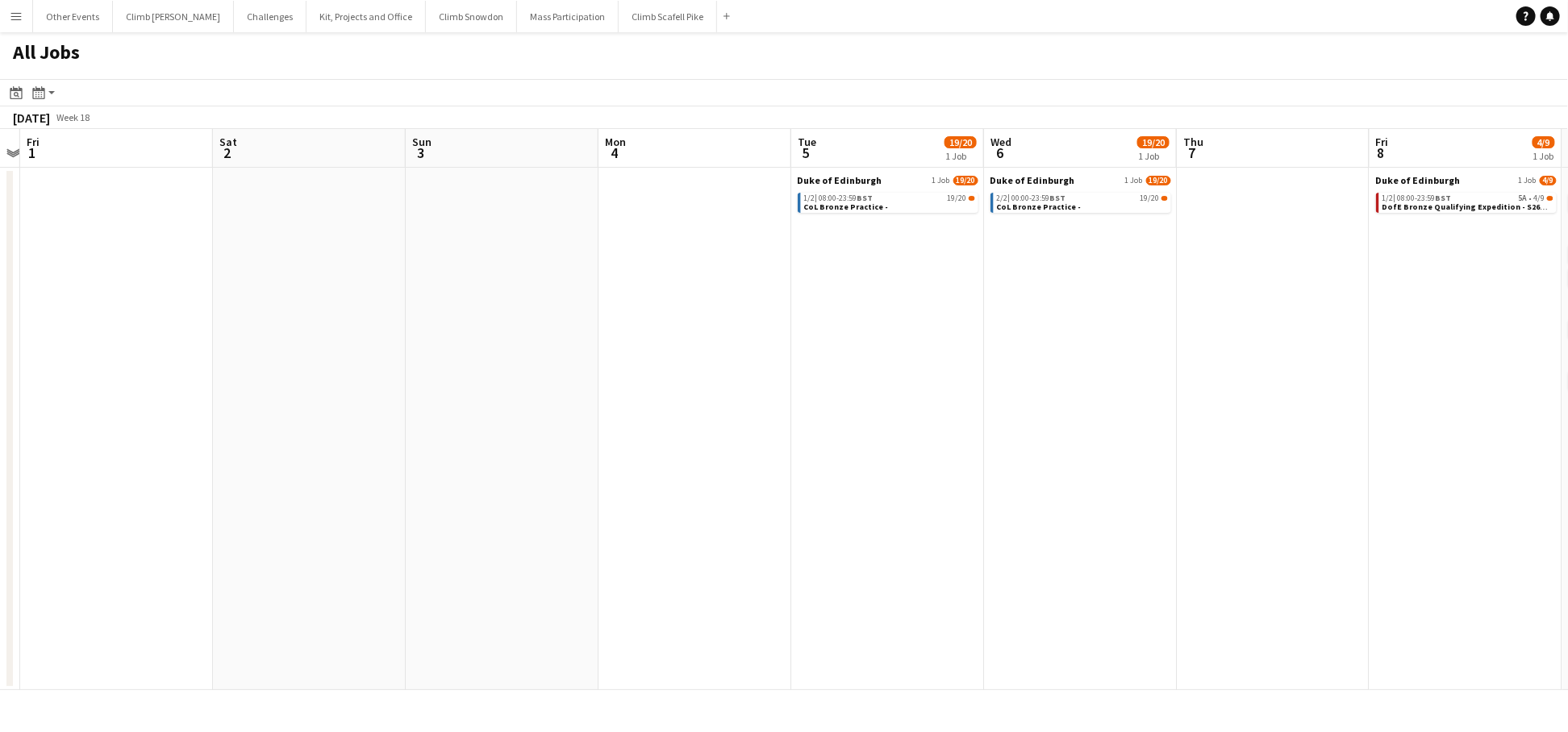
click at [603, 491] on app-all-jobs "All Jobs Date picker JAN 2026 JAN 2026 Monday M Tuesday T Wednesday W Thursday …" at bounding box center [784, 361] width 1568 height 658
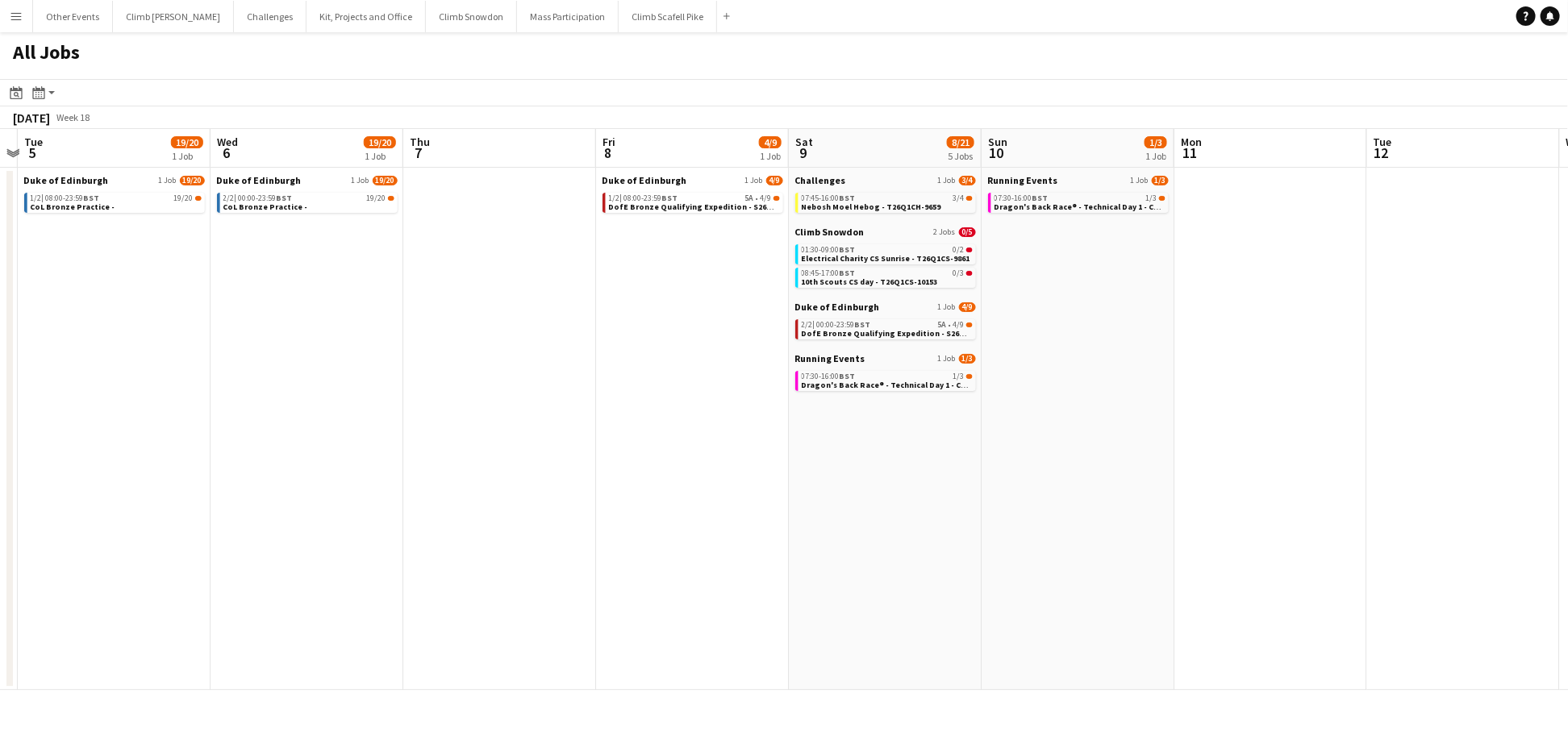
click at [716, 528] on app-calendar-viewport "Sat 2 Sun 3 Mon 4 Tue 5 19/20 1 Job Wed 6 19/20 1 Job Thu 7 Fri 8 4/9 1 Job Sat…" at bounding box center [784, 409] width 1568 height 561
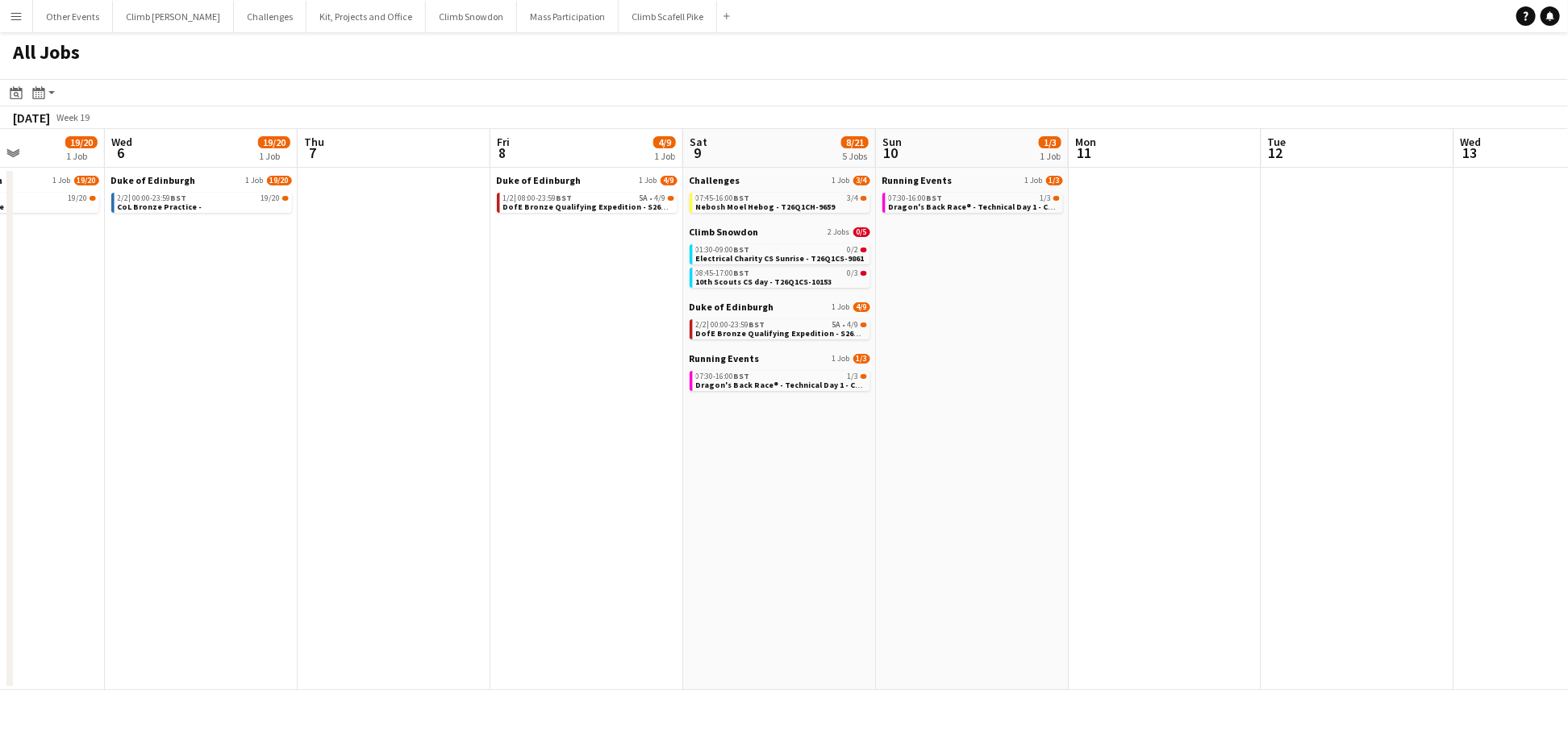
scroll to position [0, 448]
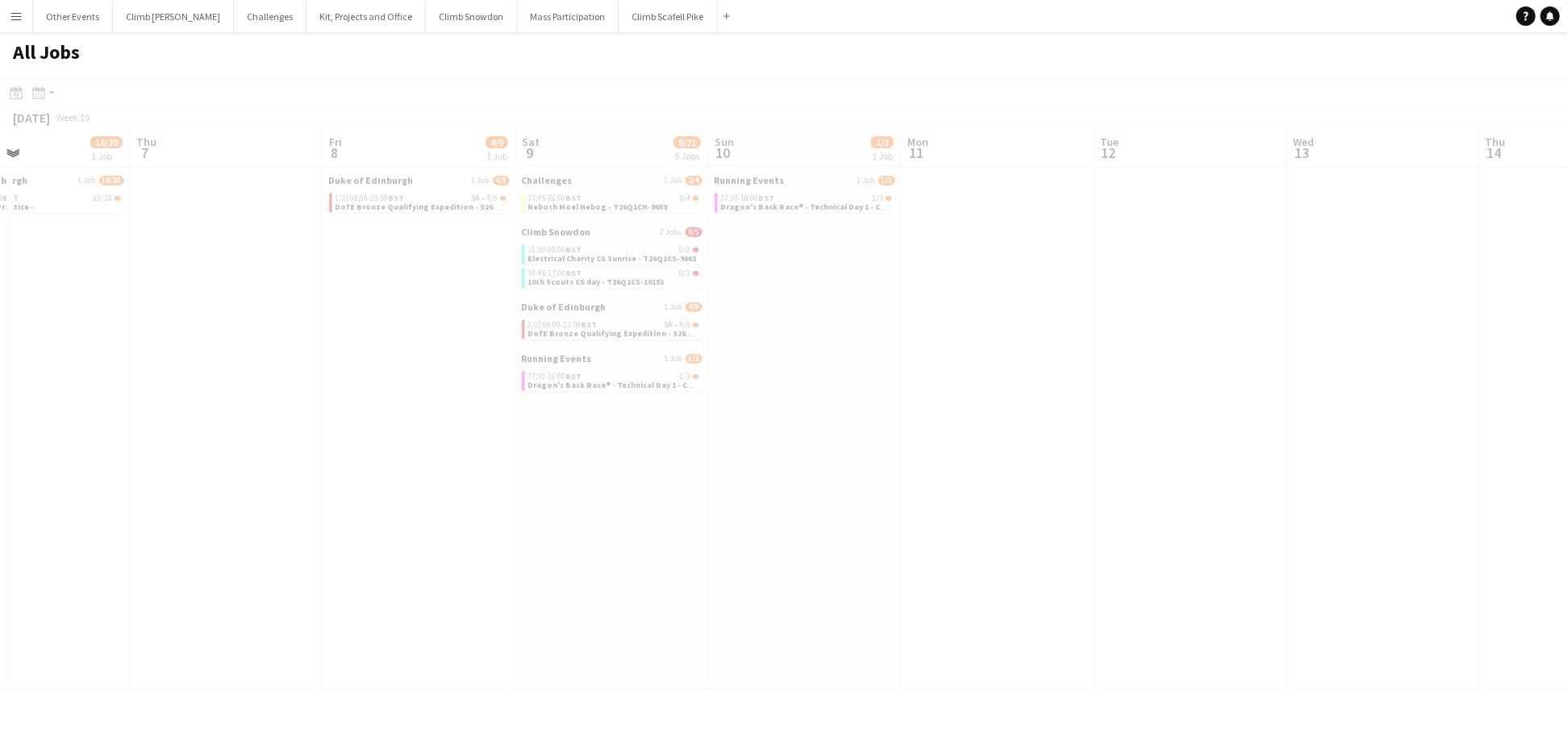
click at [823, 480] on app-calendar-viewport "Mon 4 Tue 5 19/20 1 Job Wed 6 19/20 1 Job Thu 7 Fri 8 4/9 1 Job Sat 9 8/21 5 Jo…" at bounding box center [784, 409] width 1568 height 561
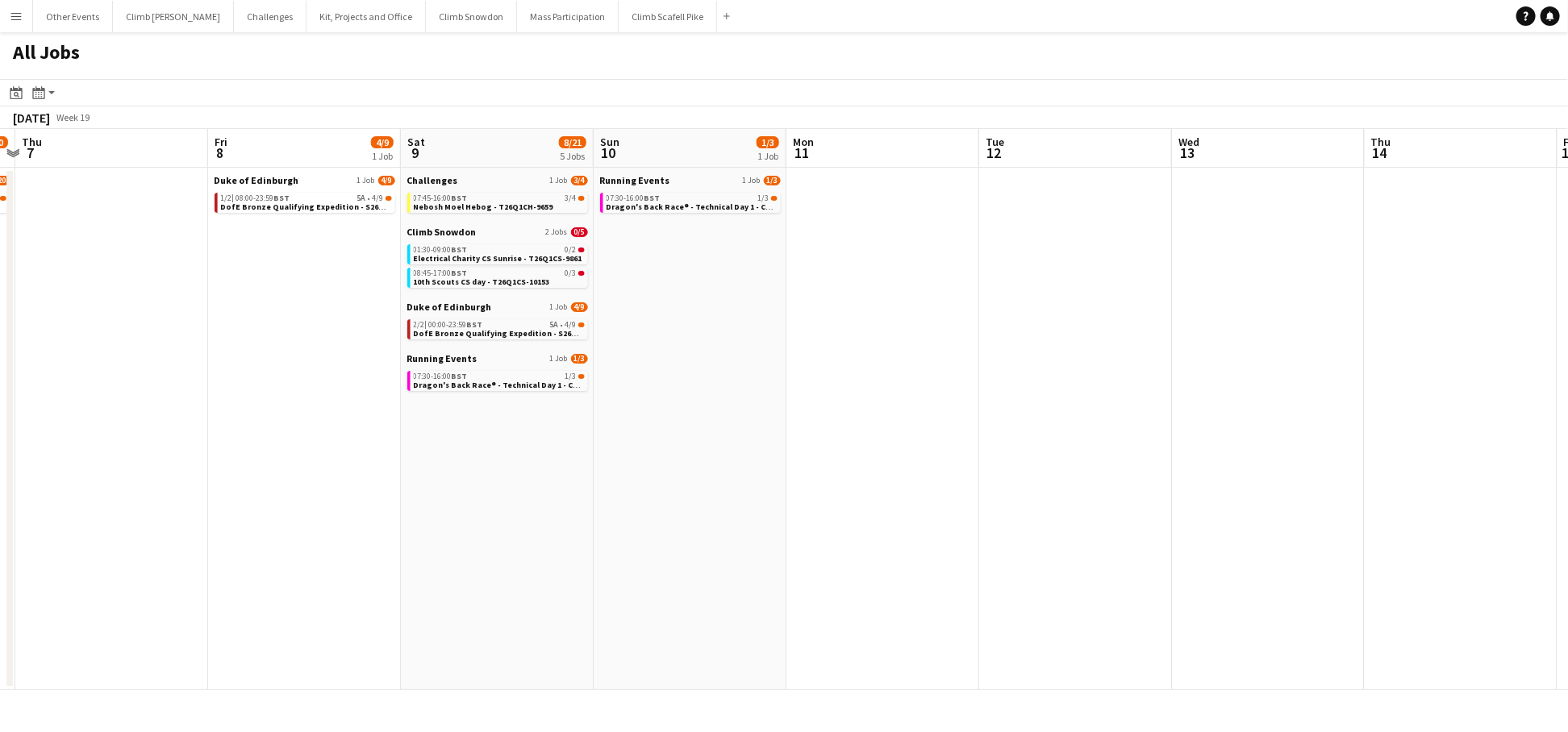
drag, startPoint x: 1118, startPoint y: 444, endPoint x: 650, endPoint y: 458, distance: 468.2
click at [649, 458] on app-calendar-viewport "Mon 4 Tue 5 19/20 1 Job Wed 6 19/20 1 Job Thu 7 Fri 8 4/9 1 Job Sat 9 8/21 5 Jo…" at bounding box center [784, 409] width 1568 height 561
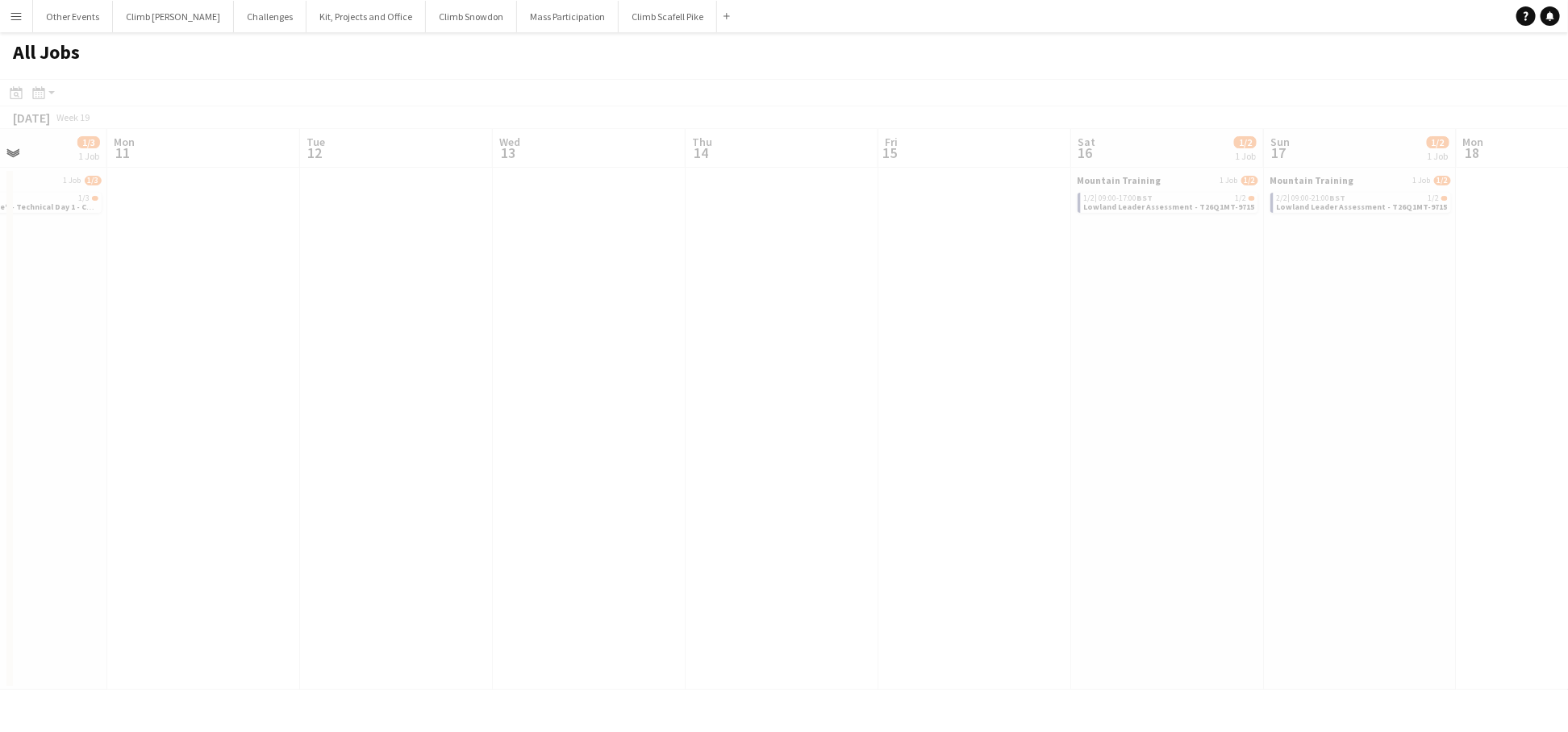
drag, startPoint x: 1214, startPoint y: 432, endPoint x: 845, endPoint y: 451, distance: 369.5
click at [486, 459] on app-calendar-viewport "Fri 8 4/9 1 Job Sat 9 8/21 5 Jobs Sun 10 1/3 1 Job Mon 11 Tue 12 Wed 13 Thu 14 …" at bounding box center [784, 409] width 1568 height 561
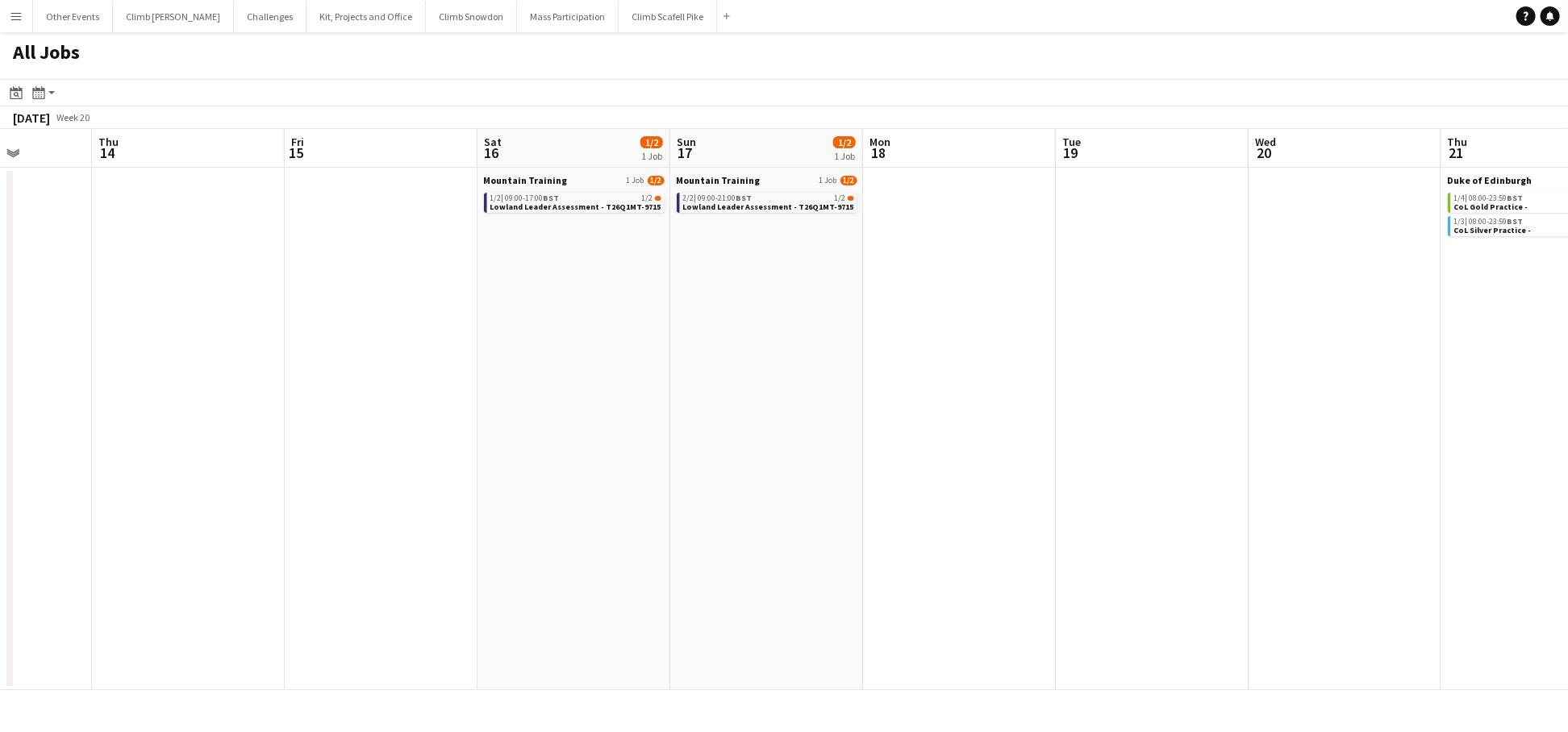
drag, startPoint x: 1168, startPoint y: 407, endPoint x: 480, endPoint y: 421, distance: 688.1
click at [472, 421] on app-calendar-viewport "Mon 11 Tue 12 Wed 13 Thu 14 Fri 15 Sat 16 1/2 1 Job Sun 17 1/2 1 Job Mon 18 Tue…" at bounding box center [784, 409] width 1568 height 561
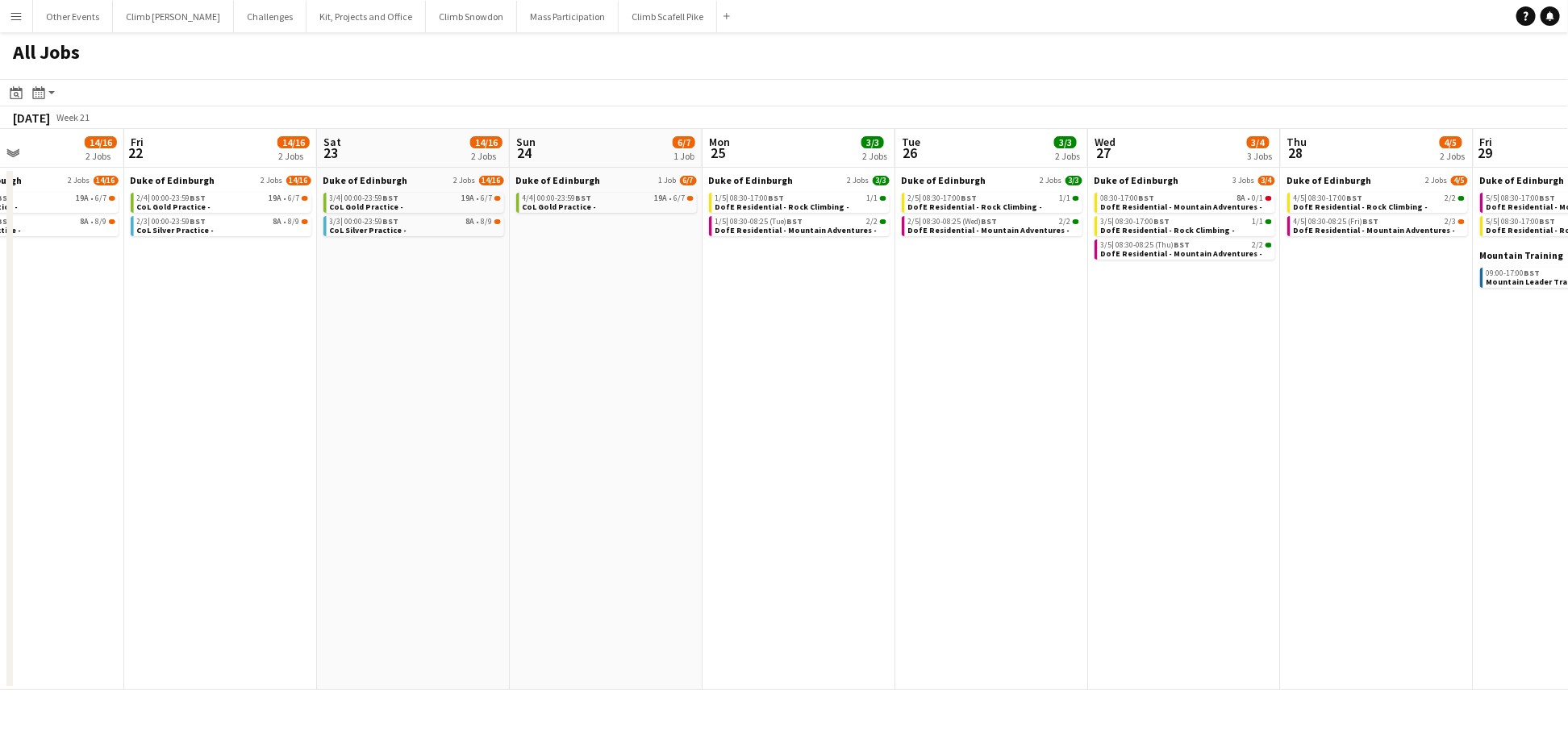
scroll to position [0, 650]
drag, startPoint x: 1209, startPoint y: 403, endPoint x: 823, endPoint y: 421, distance: 386.4
click at [594, 414] on app-calendar-viewport "Mon 18 Tue 19 Wed 20 Thu 21 14/16 2 Jobs Fri 22 14/16 2 Jobs Sat 23 14/16 2 Job…" at bounding box center [784, 409] width 1568 height 561
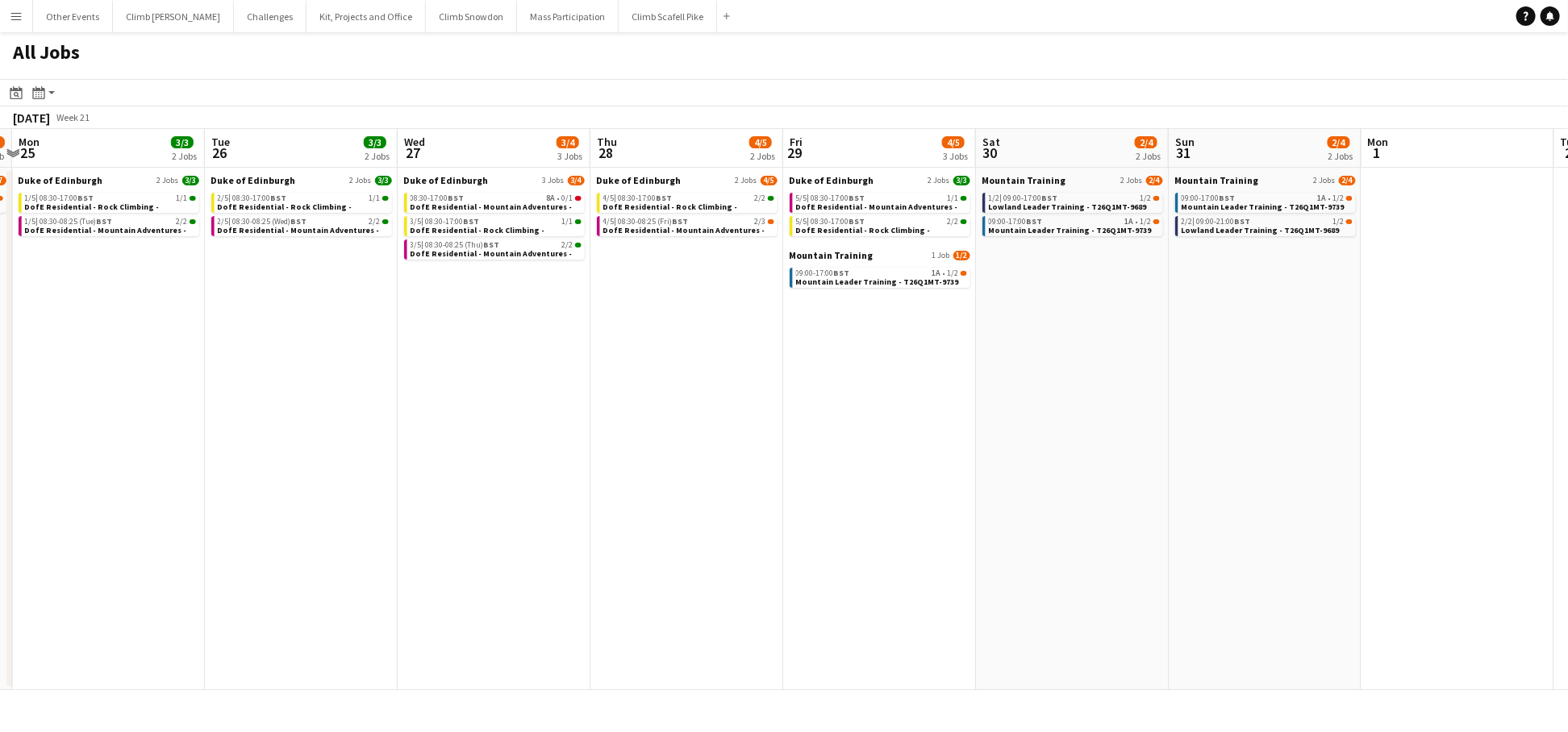
drag, startPoint x: 1094, startPoint y: 441, endPoint x: 752, endPoint y: 486, distance: 344.9
click at [752, 486] on app-calendar-viewport "Fri 22 14/16 2 Jobs Sat 23 14/16 2 Jobs Sun 24 6/7 1 Job Mon 25 3/3 2 Jobs Tue …" at bounding box center [784, 409] width 1568 height 561
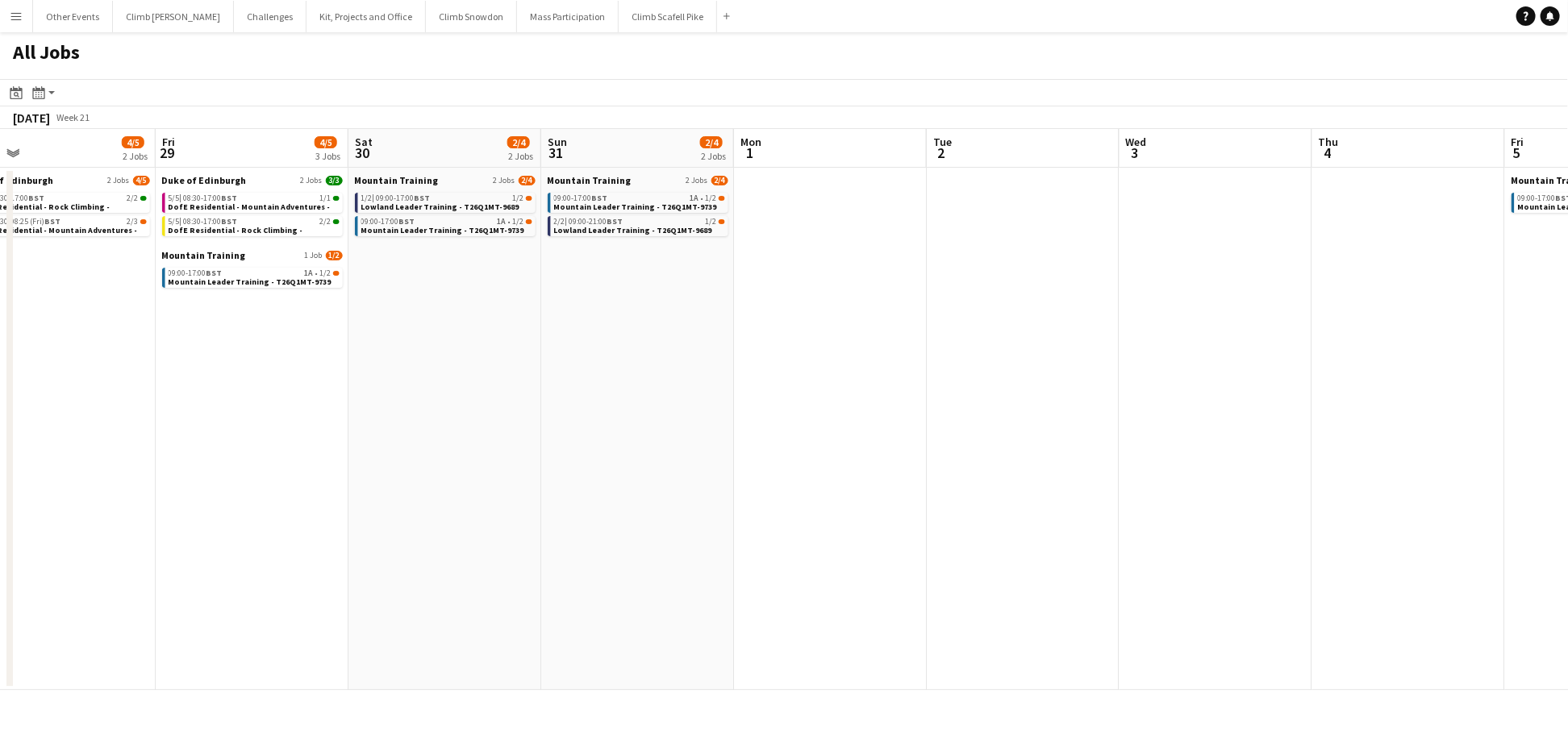
drag, startPoint x: 1349, startPoint y: 445, endPoint x: 727, endPoint y: 482, distance: 623.1
click at [721, 482] on app-calendar-viewport "Sun 24 6/7 1 Job Mon 25 3/3 2 Jobs Tue 26 3/3 2 Jobs Wed 27 3/4 3 Jobs Thu 28 4…" at bounding box center [784, 409] width 1568 height 561
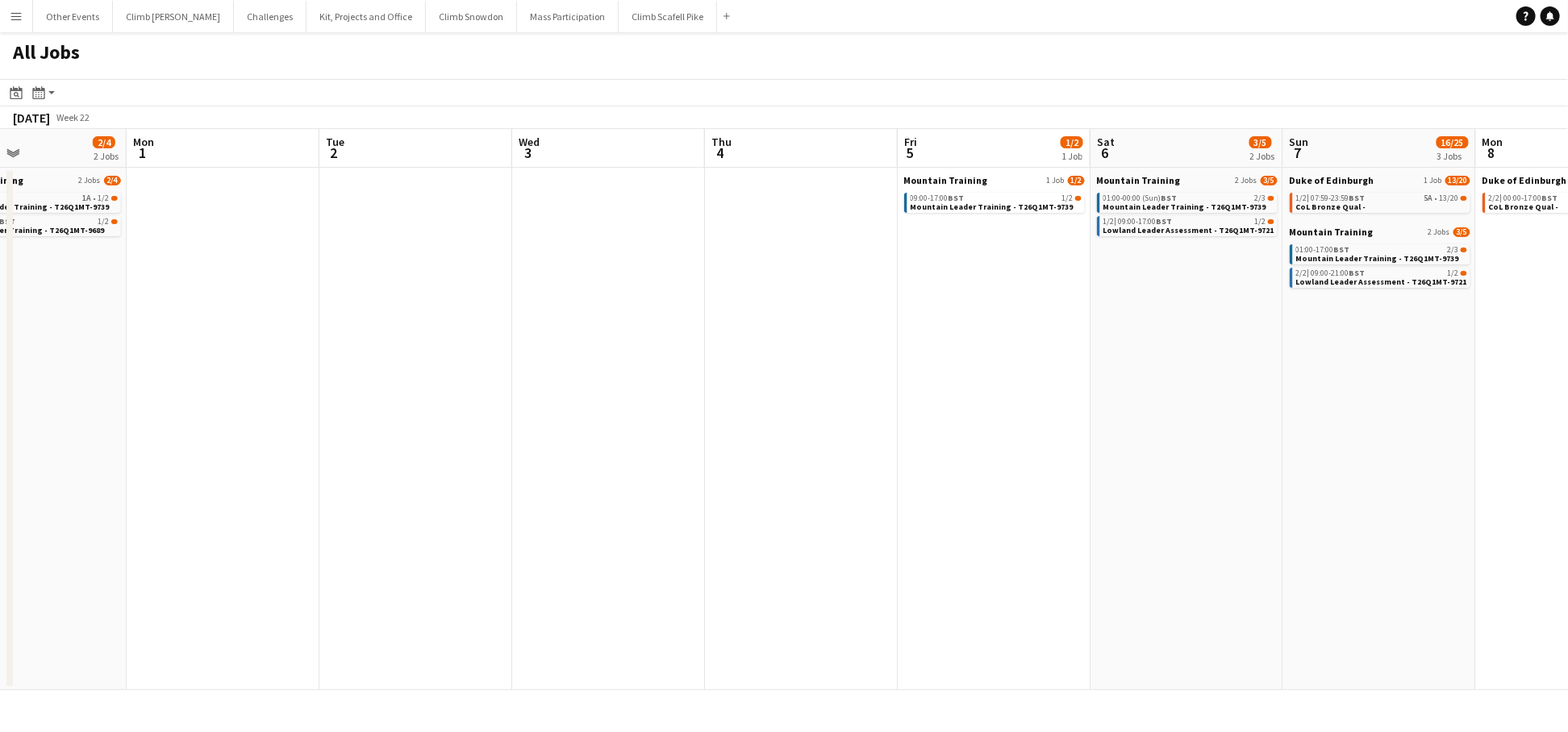
drag, startPoint x: 805, startPoint y: 501, endPoint x: 672, endPoint y: 507, distance: 133.1
click at [662, 508] on app-calendar-viewport "Thu 28 4/5 2 Jobs Fri 29 4/5 3 Jobs Sat 30 2/4 2 Jobs Sun 31 2/4 2 Jobs Mon 1 T…" at bounding box center [784, 409] width 1568 height 561
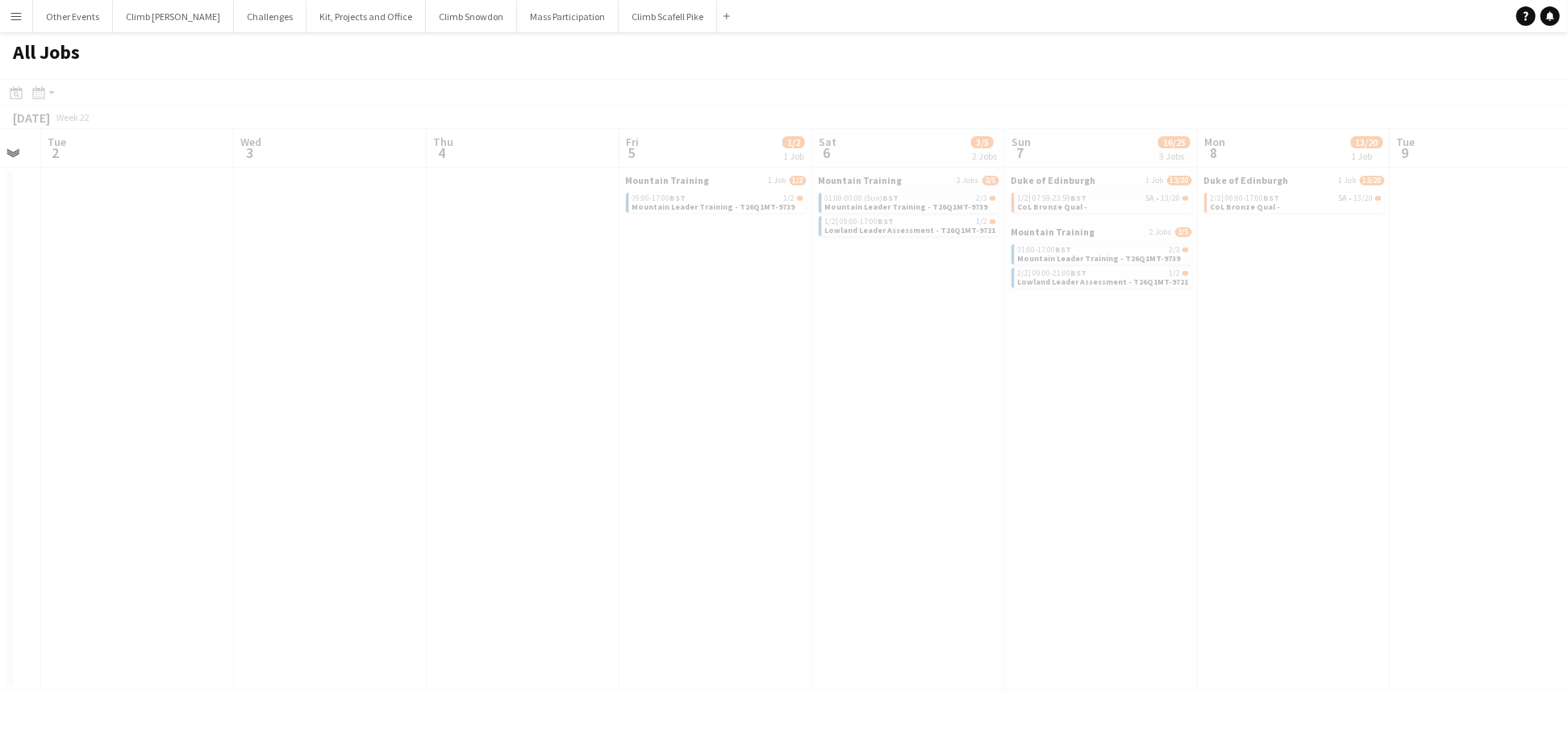
scroll to position [0, 789]
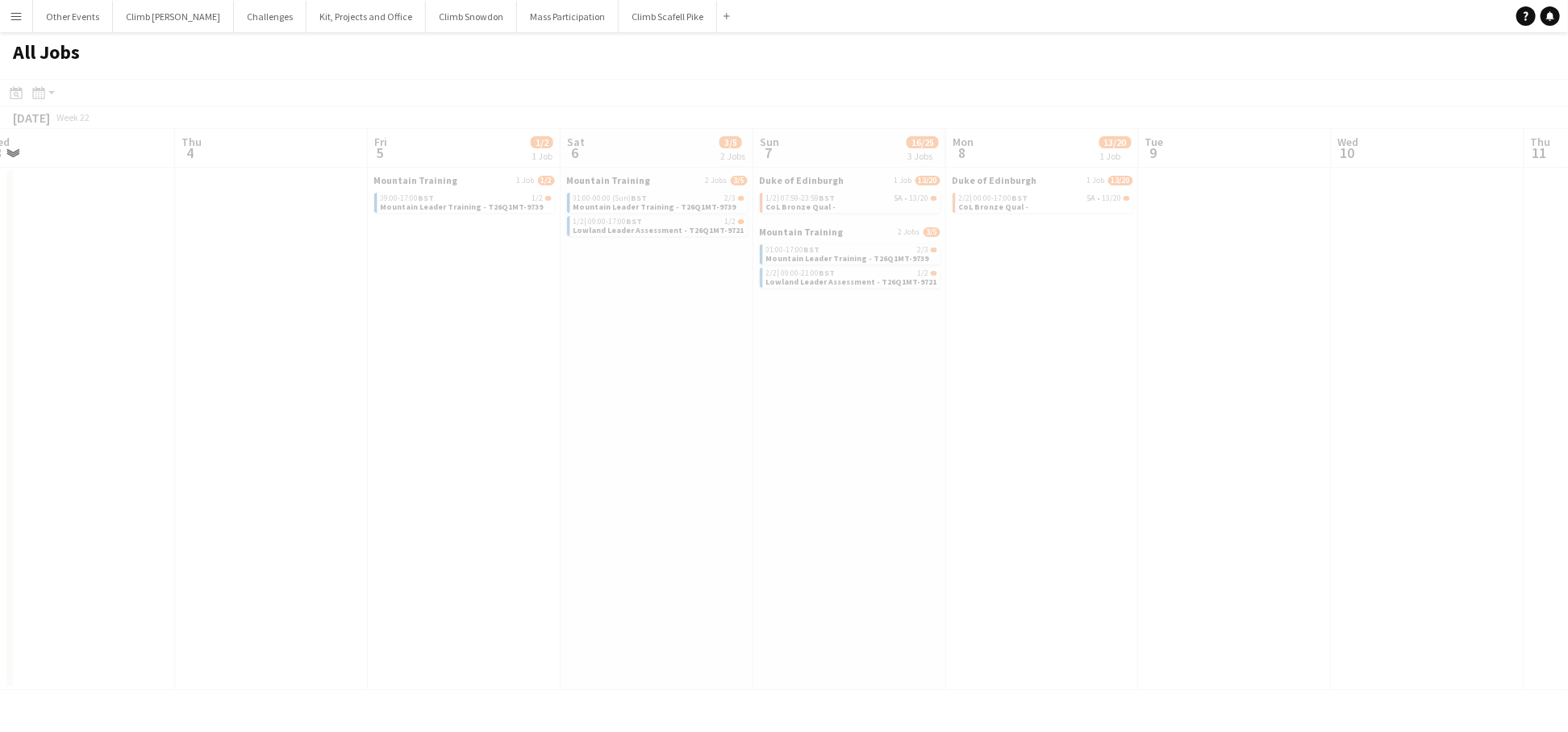
drag, startPoint x: 958, startPoint y: 454, endPoint x: 708, endPoint y: 472, distance: 250.6
click at [706, 472] on app-calendar-viewport "Sat 30 2/4 2 Jobs Sun 31 2/4 2 Jobs Mon 1 Tue 2 Wed 3 Thu 4 Fri 5 1/2 1 Job Sat…" at bounding box center [784, 409] width 1568 height 561
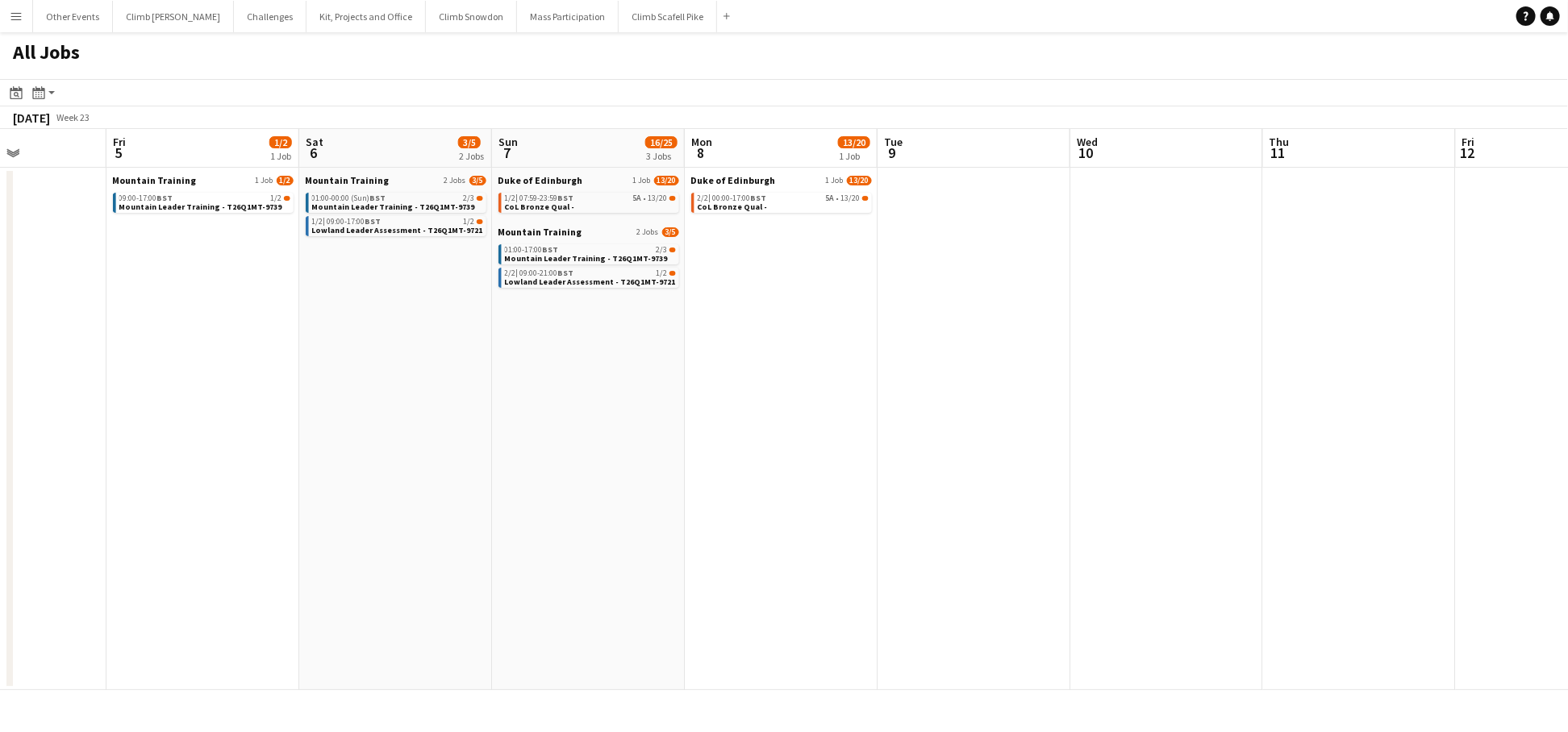
scroll to position [0, 457]
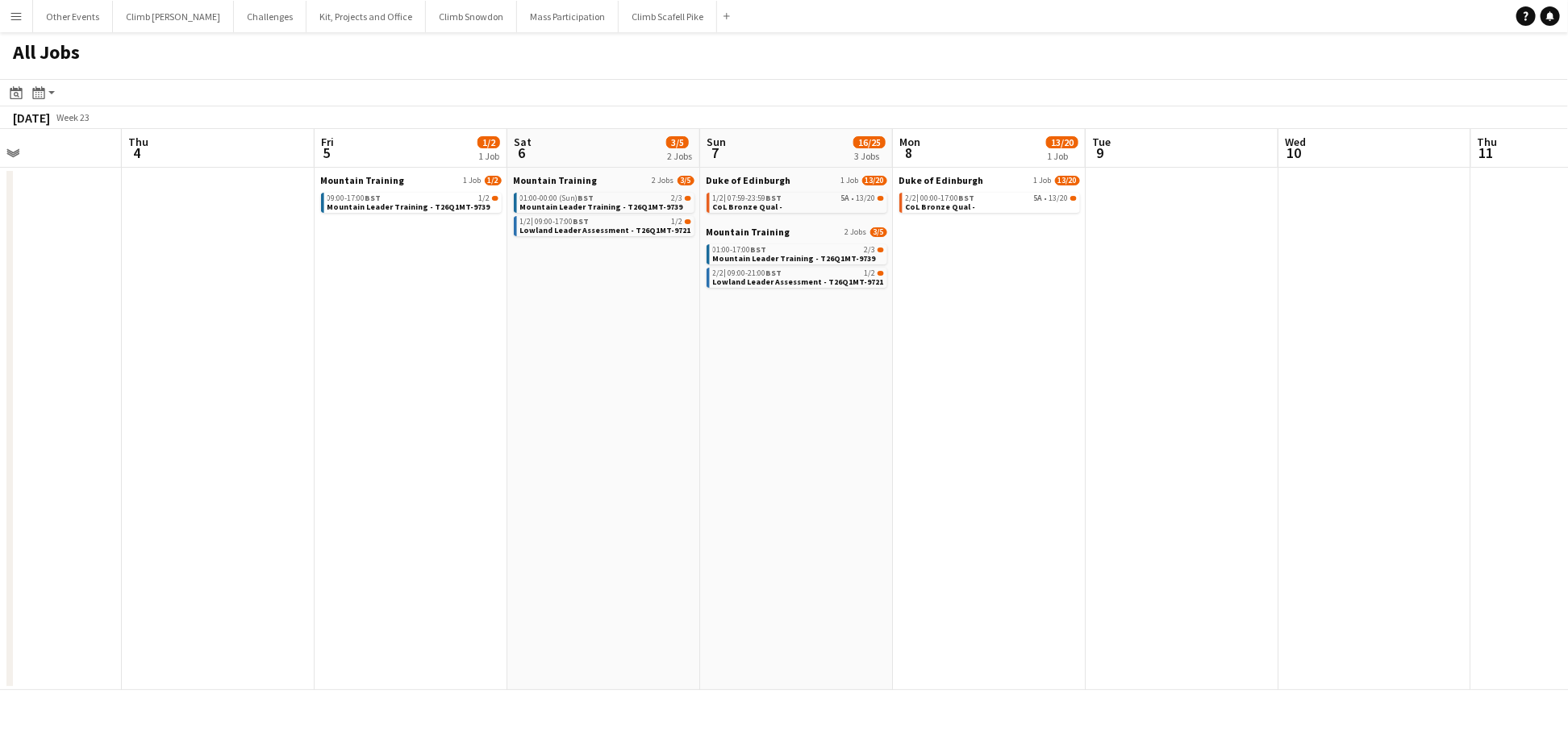
click at [570, 507] on app-all-jobs "All Jobs Date picker JAN 2026 JAN 2026 Monday M Tuesday T Wednesday W Thursday …" at bounding box center [784, 361] width 1568 height 658
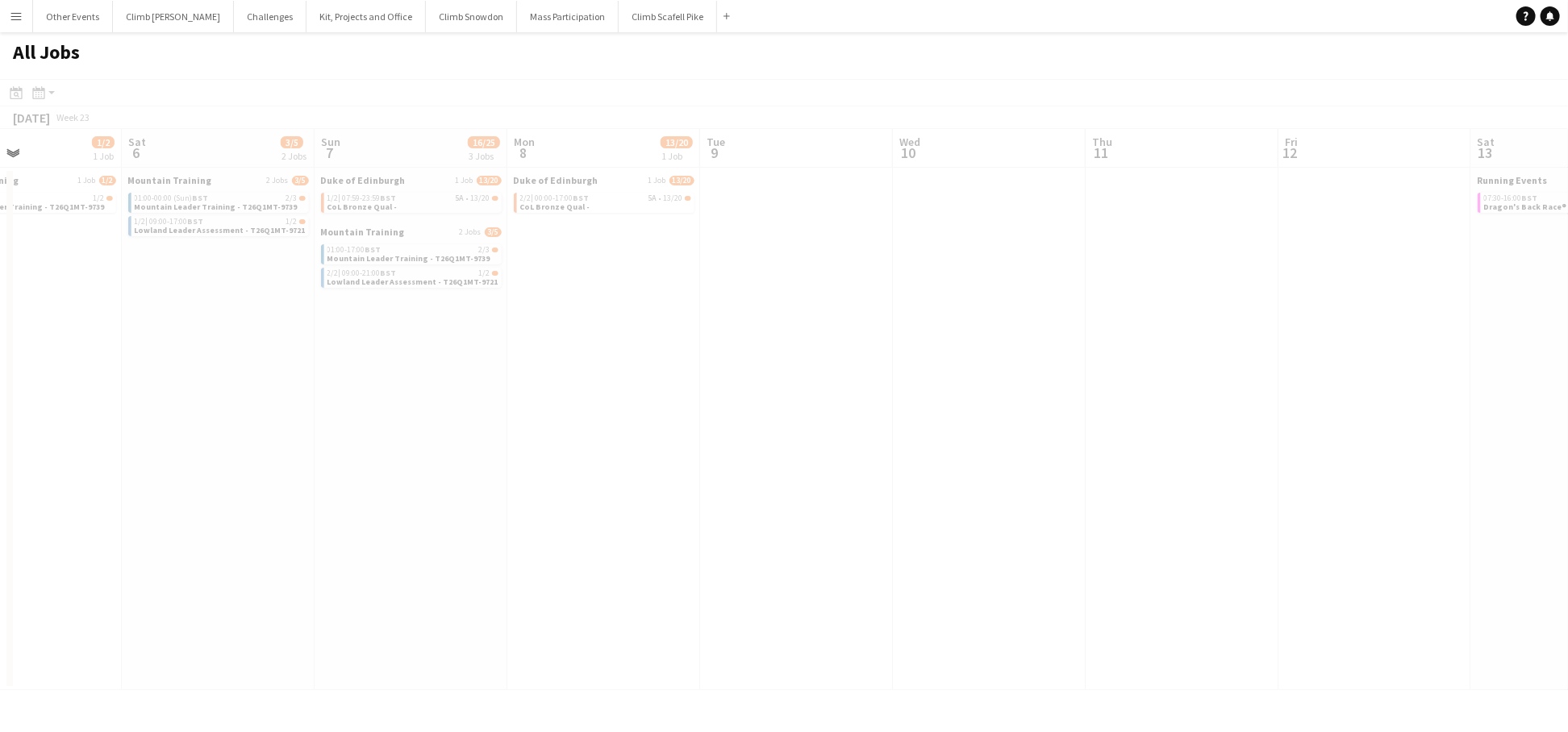
drag, startPoint x: 917, startPoint y: 509, endPoint x: 537, endPoint y: 522, distance: 380.2
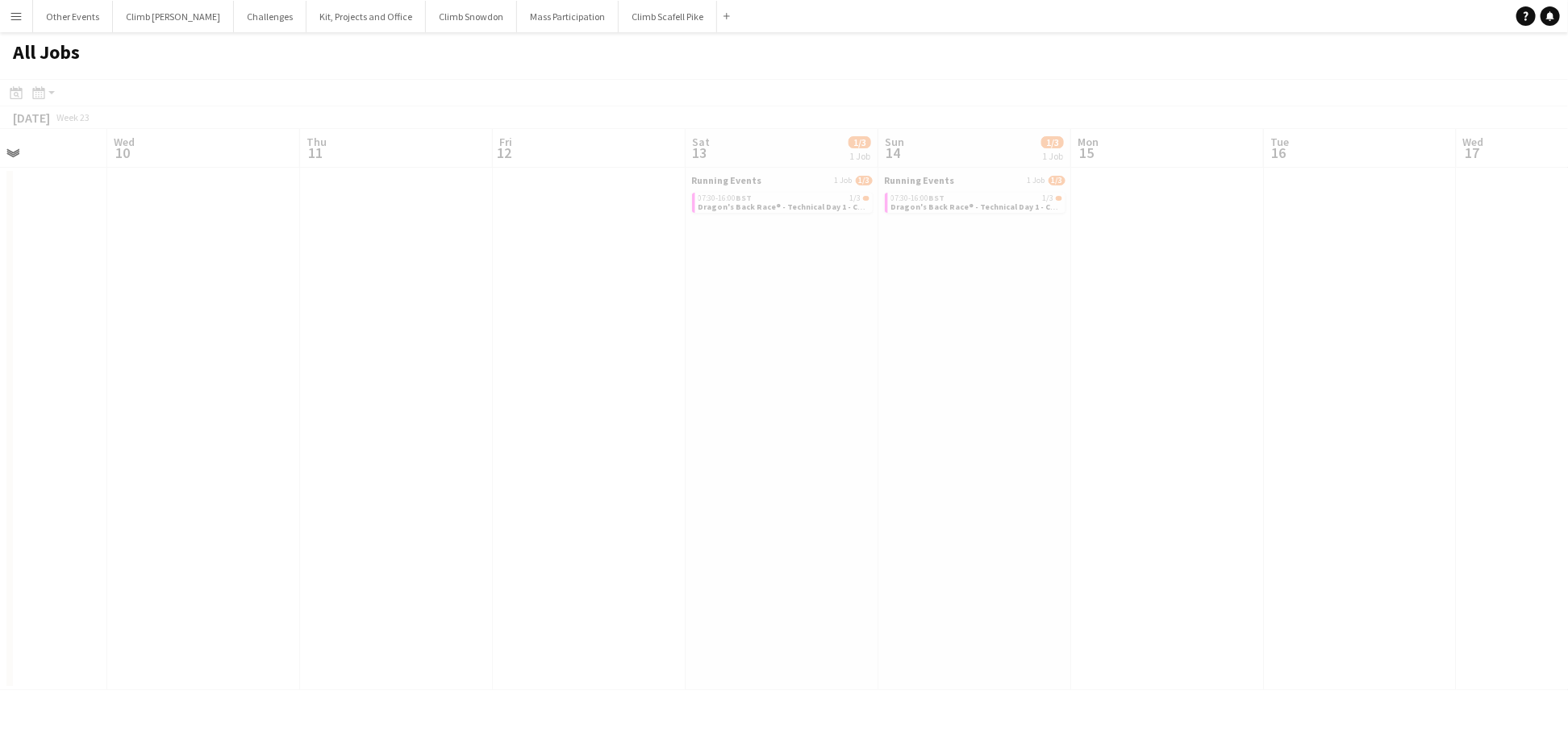
drag, startPoint x: 830, startPoint y: 473, endPoint x: 866, endPoint y: 443, distance: 46.9
click at [360, 490] on app-all-jobs "All Jobs Date picker JAN 2026 JAN 2026 Monday M Tuesday T Wednesday W Thursday …" at bounding box center [784, 361] width 1568 height 658
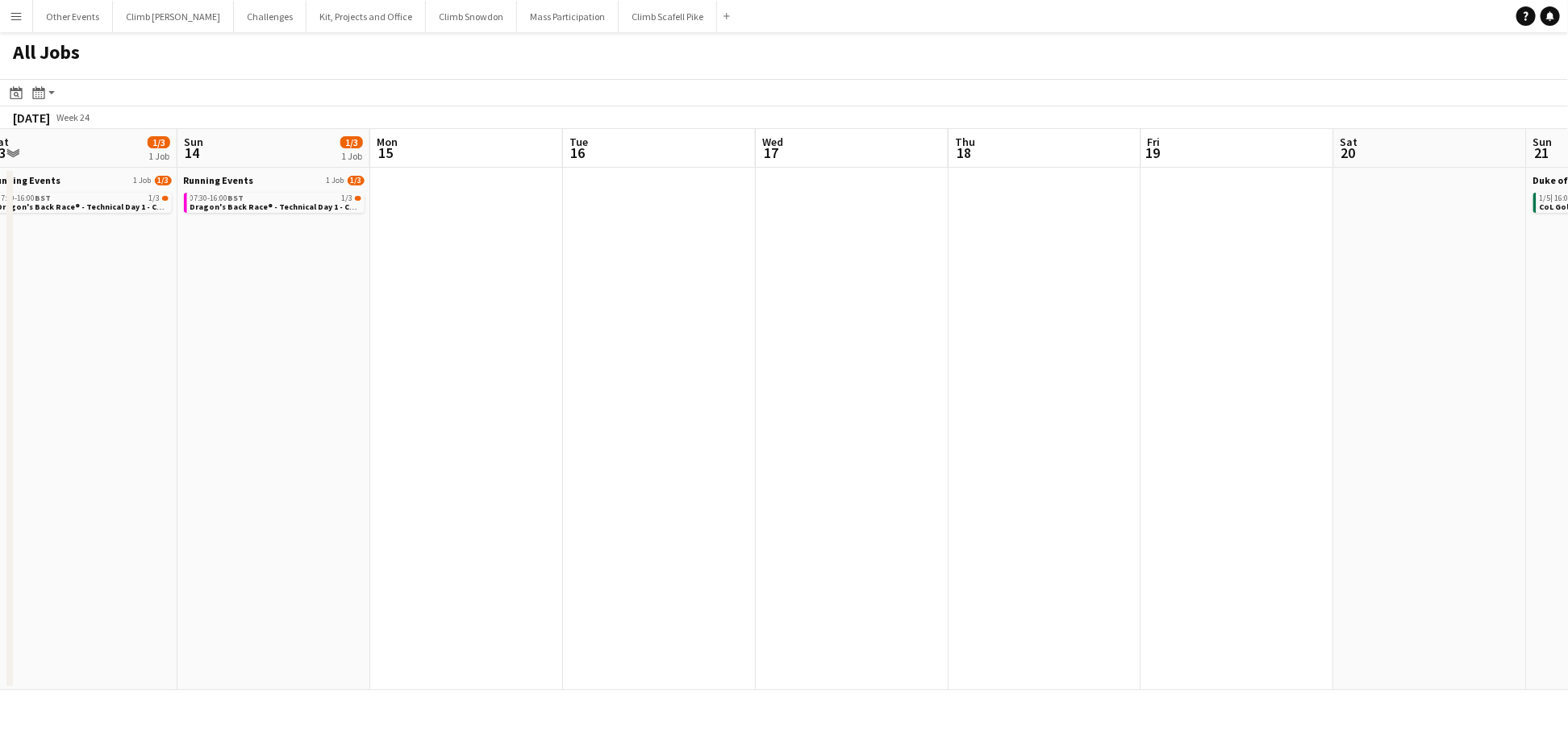
drag, startPoint x: 1106, startPoint y: 413, endPoint x: 413, endPoint y: 422, distance: 693.1
click at [413, 422] on app-calendar-viewport "Tue 9 Wed 10 Thu 11 Fri 12 Sat 13 1/3 1 Job Sun 14 1/3 1 Job Mon 15 Tue 16 Wed …" at bounding box center [784, 409] width 1568 height 561
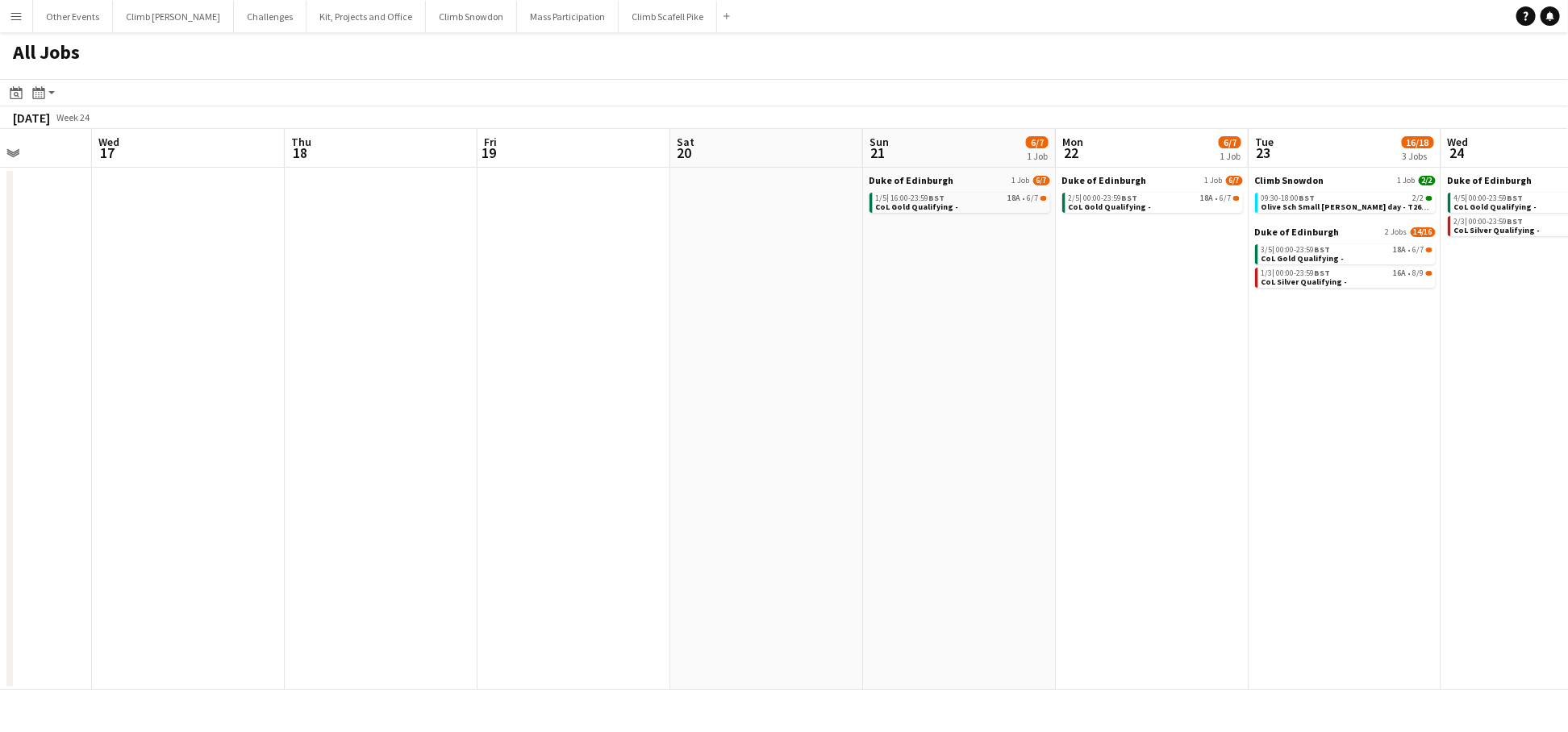
scroll to position [0, 805]
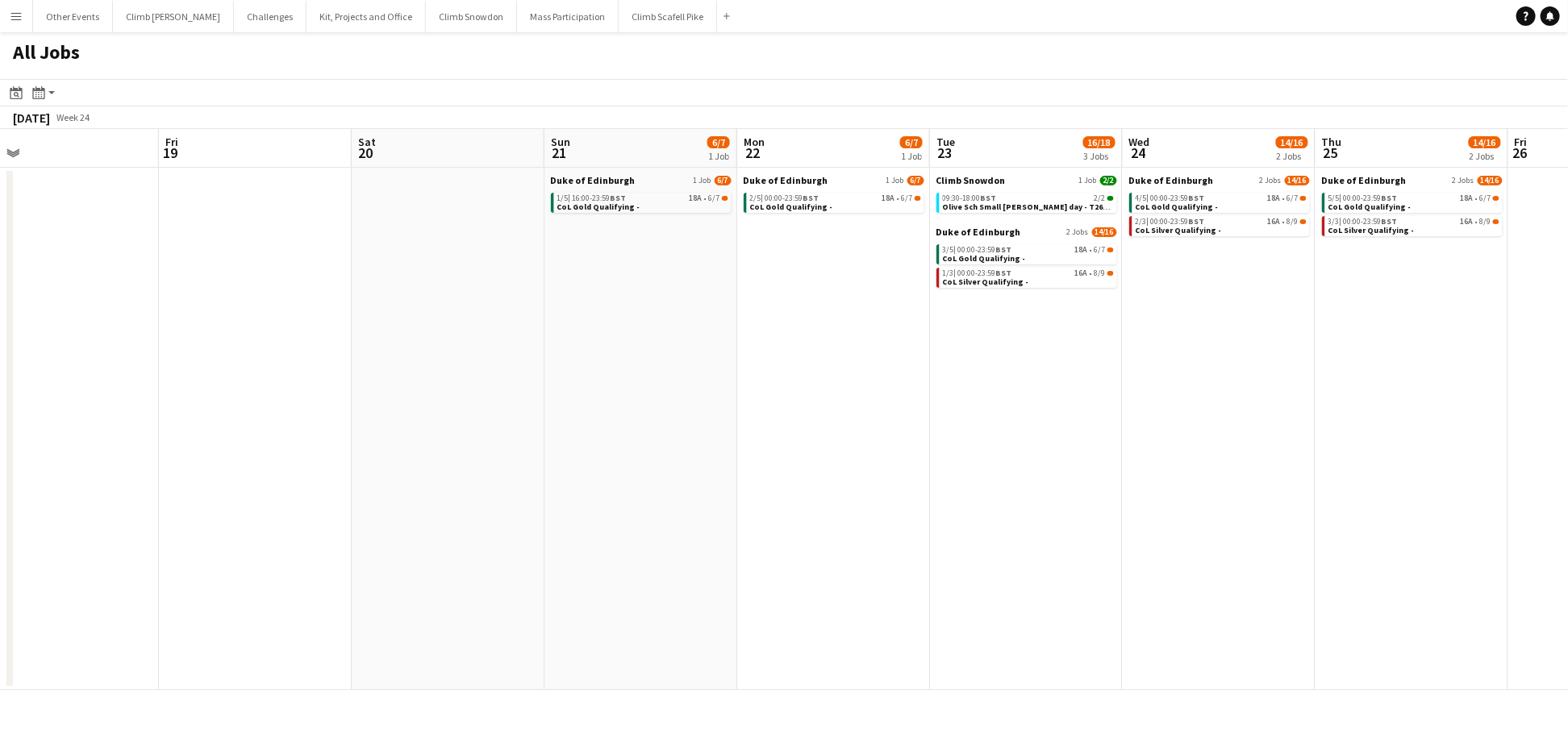
drag, startPoint x: 1140, startPoint y: 369, endPoint x: 244, endPoint y: 441, distance: 898.9
click at [243, 440] on app-calendar-viewport "Sun 14 1/3 1 Job Mon 15 Tue 16 Wed 17 Thu 18 Fri 19 Sat 20 Sun 21 6/7 1 Job Mon…" at bounding box center [784, 409] width 1568 height 561
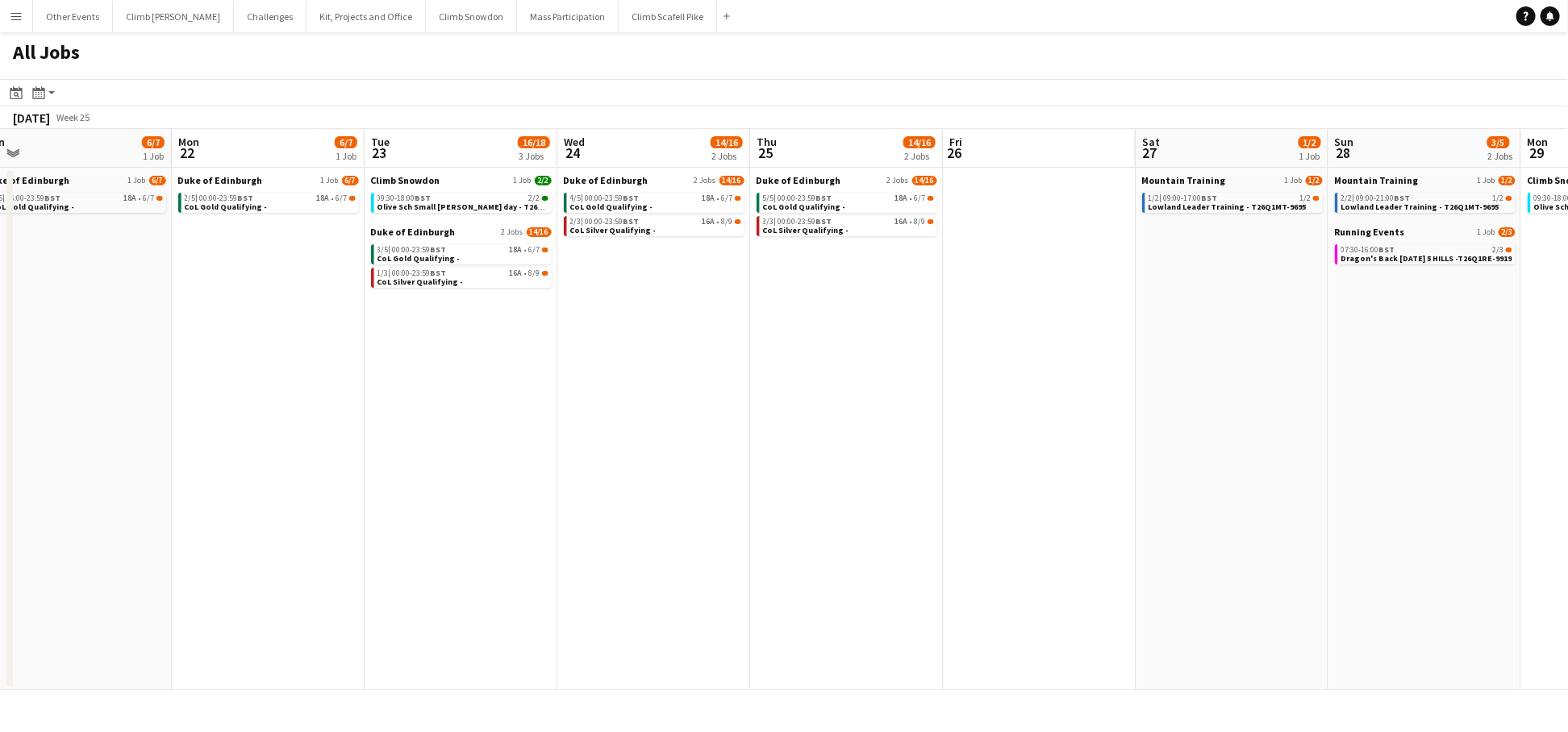
scroll to position [0, 665]
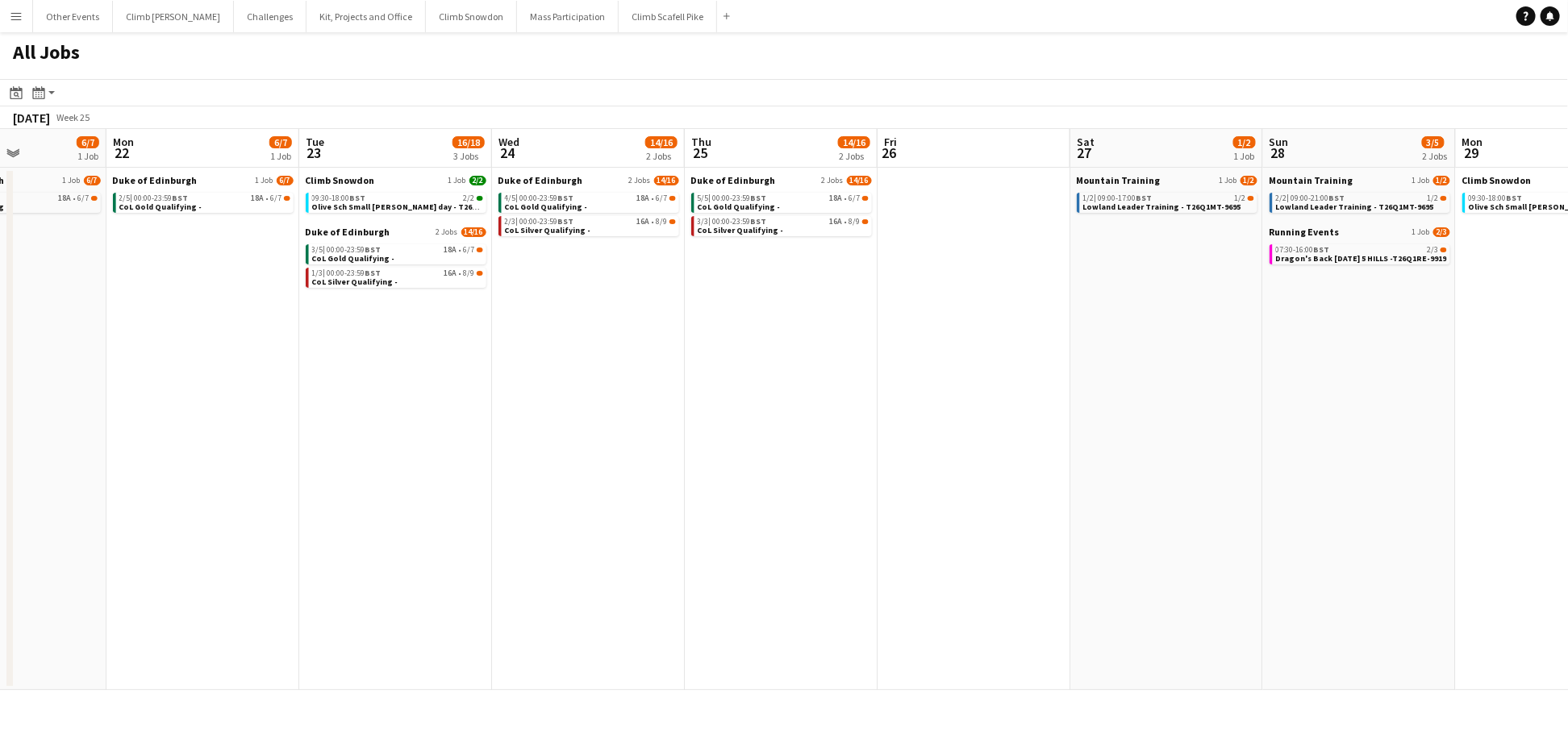
drag, startPoint x: 1449, startPoint y: 451, endPoint x: 850, endPoint y: 513, distance: 602.2
click at [850, 513] on app-calendar-viewport "Thu 18 Fri 19 Sat 20 Sun 21 6/7 1 Job Mon 22 6/7 1 Job Tue 23 16/18 3 Jobs Wed …" at bounding box center [784, 409] width 1568 height 561
click at [389, 193] on link "09:30-18:00 BST 2/2 Olive Sch Small Heath CS day - T26Q1CS-9823" at bounding box center [398, 202] width 171 height 19
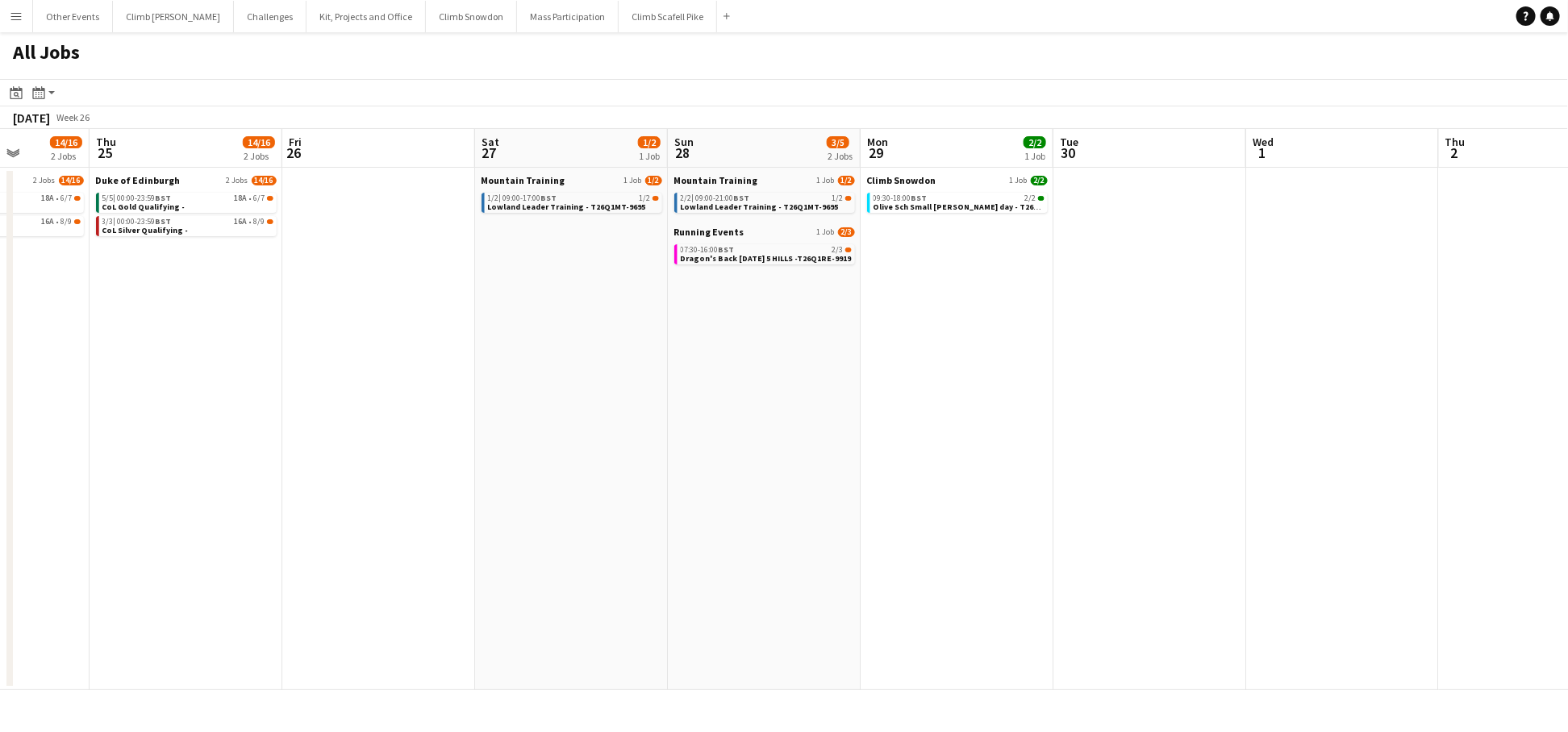
drag, startPoint x: 1349, startPoint y: 523, endPoint x: 804, endPoint y: 560, distance: 546.3
click at [765, 566] on app-calendar-viewport "Mon 22 6/7 1 Job Tue 23 16/18 3 Jobs Wed 24 14/16 2 Jobs Thu 25 14/16 2 Jobs Fr…" at bounding box center [784, 409] width 1568 height 561
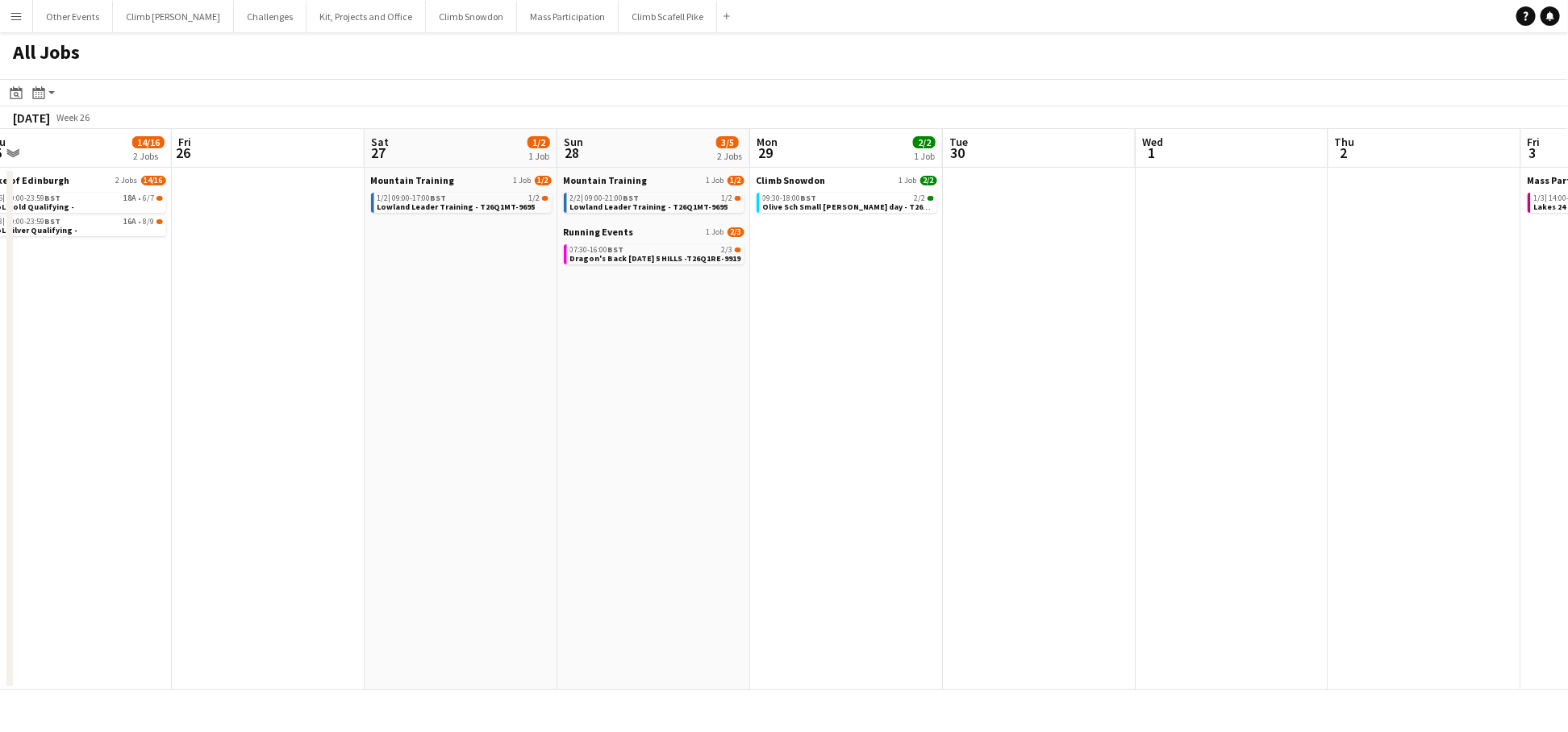
drag, startPoint x: 1180, startPoint y: 463, endPoint x: 976, endPoint y: 503, distance: 207.9
click at [644, 496] on app-calendar-viewport "Mon 22 6/7 1 Job Tue 23 16/18 3 Jobs Wed 24 14/16 2 Jobs Thu 25 14/16 2 Jobs Fr…" at bounding box center [784, 409] width 1568 height 561
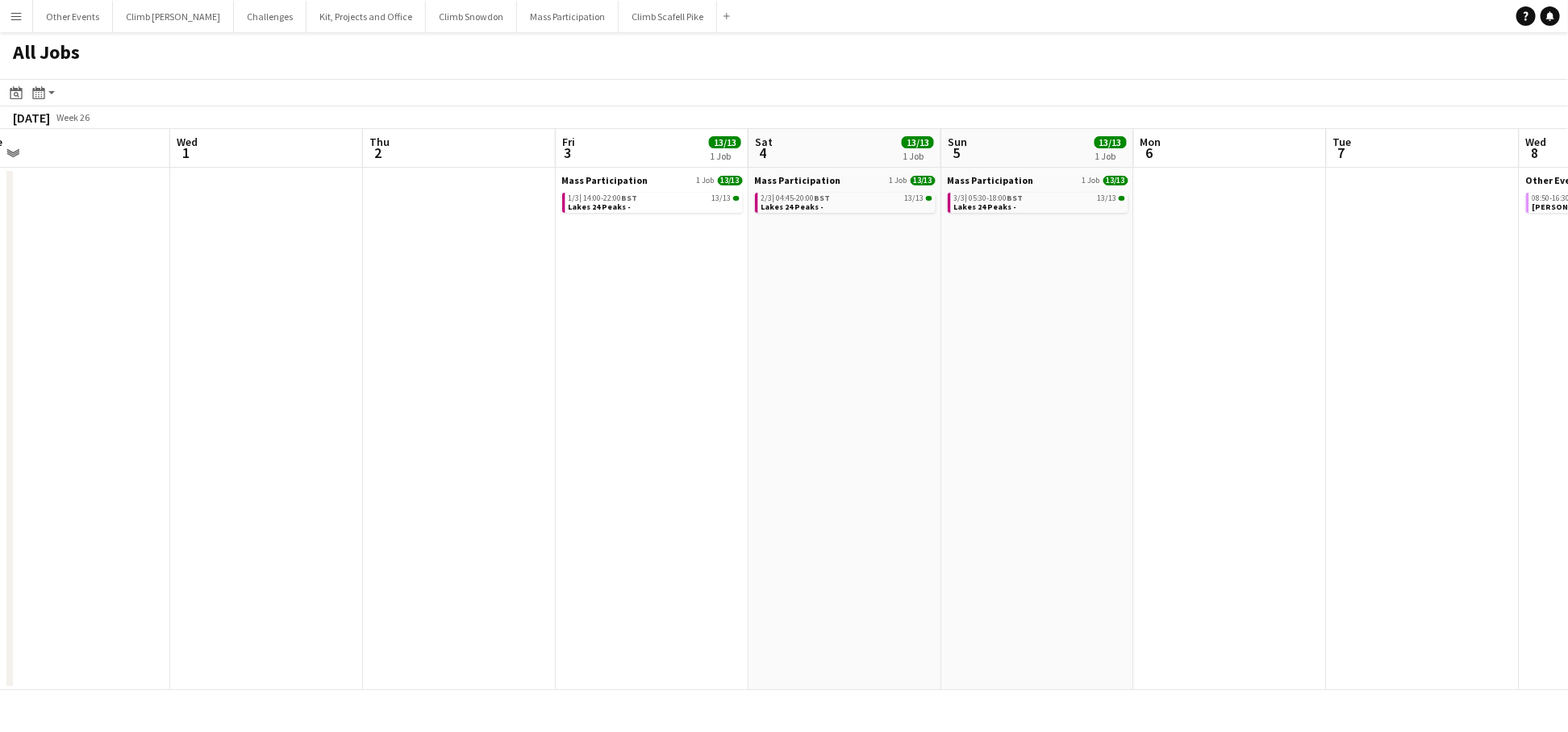
click at [731, 535] on app-all-jobs "All Jobs Date picker JAN 2026 JAN 2026 Monday M Tuesday T Wednesday W Thursday …" at bounding box center [784, 361] width 1568 height 658
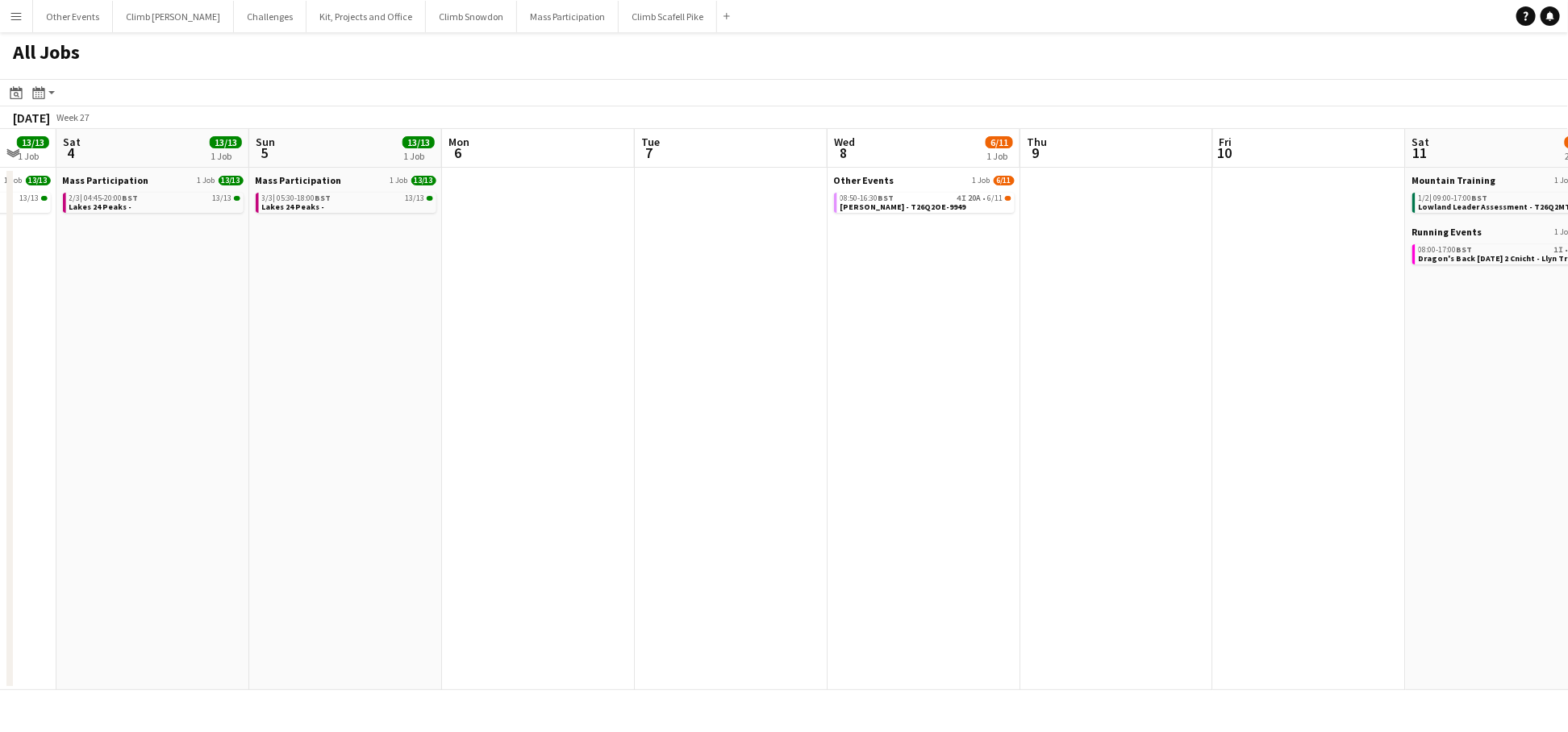
drag, startPoint x: 1242, startPoint y: 452, endPoint x: 598, endPoint y: 481, distance: 644.7
click at [579, 474] on app-calendar-viewport "Tue 30 Wed 1 Thu 2 Fri 3 13/13 1 Job Sat 4 13/13 1 Job Sun 5 13/13 1 Job Mon 6 …" at bounding box center [784, 409] width 1568 height 561
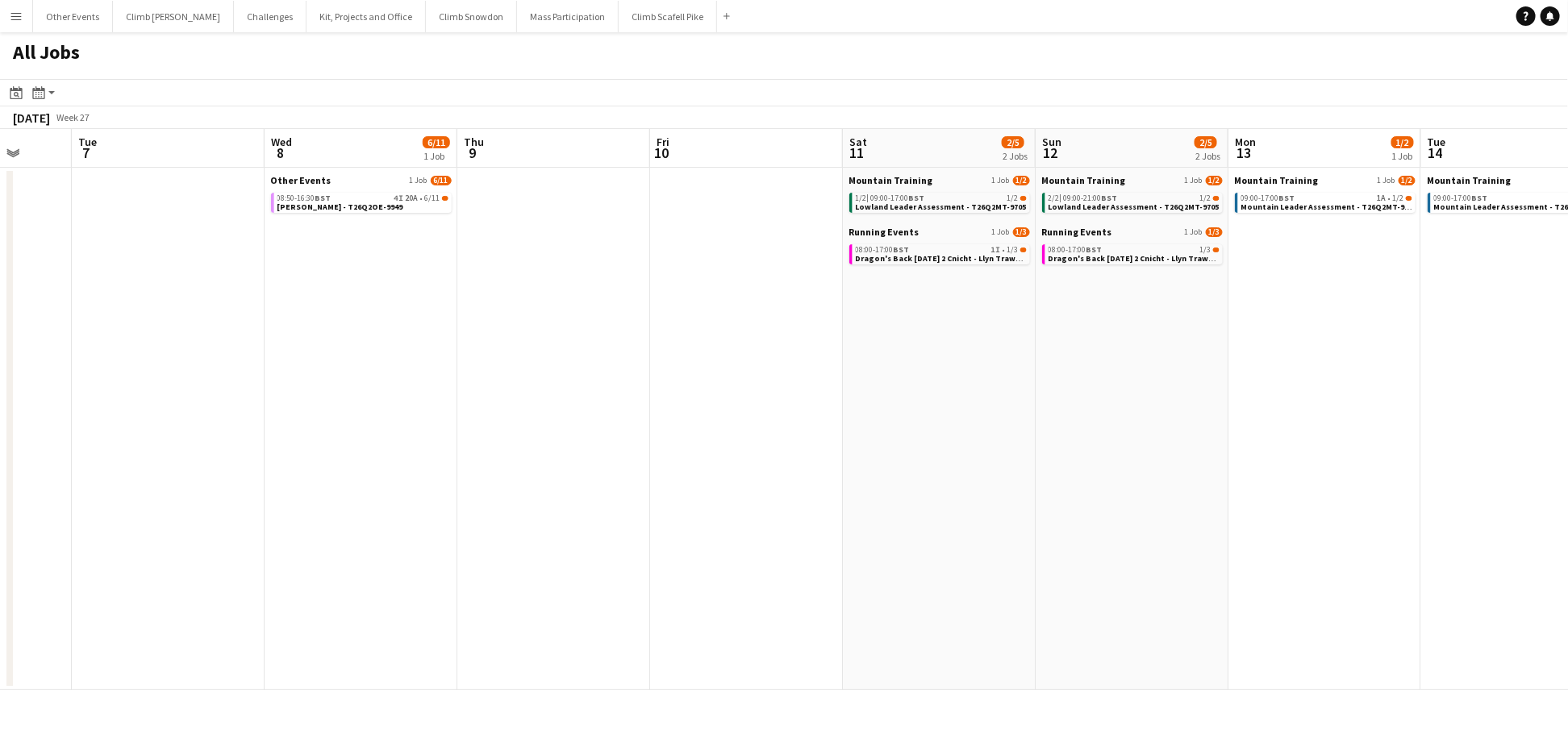
drag, startPoint x: 986, startPoint y: 460, endPoint x: 484, endPoint y: 381, distance: 508.2
click at [515, 491] on app-calendar-viewport "Sat 4 13/13 1 Job Sun 5 13/13 1 Job Mon 6 Tue 7 Wed 8 6/11 1 Job Thu 9 Fri 10 S…" at bounding box center [784, 409] width 1568 height 561
click at [358, 210] on span "[PERSON_NAME] - T26Q2OE-9949" at bounding box center [341, 207] width 126 height 10
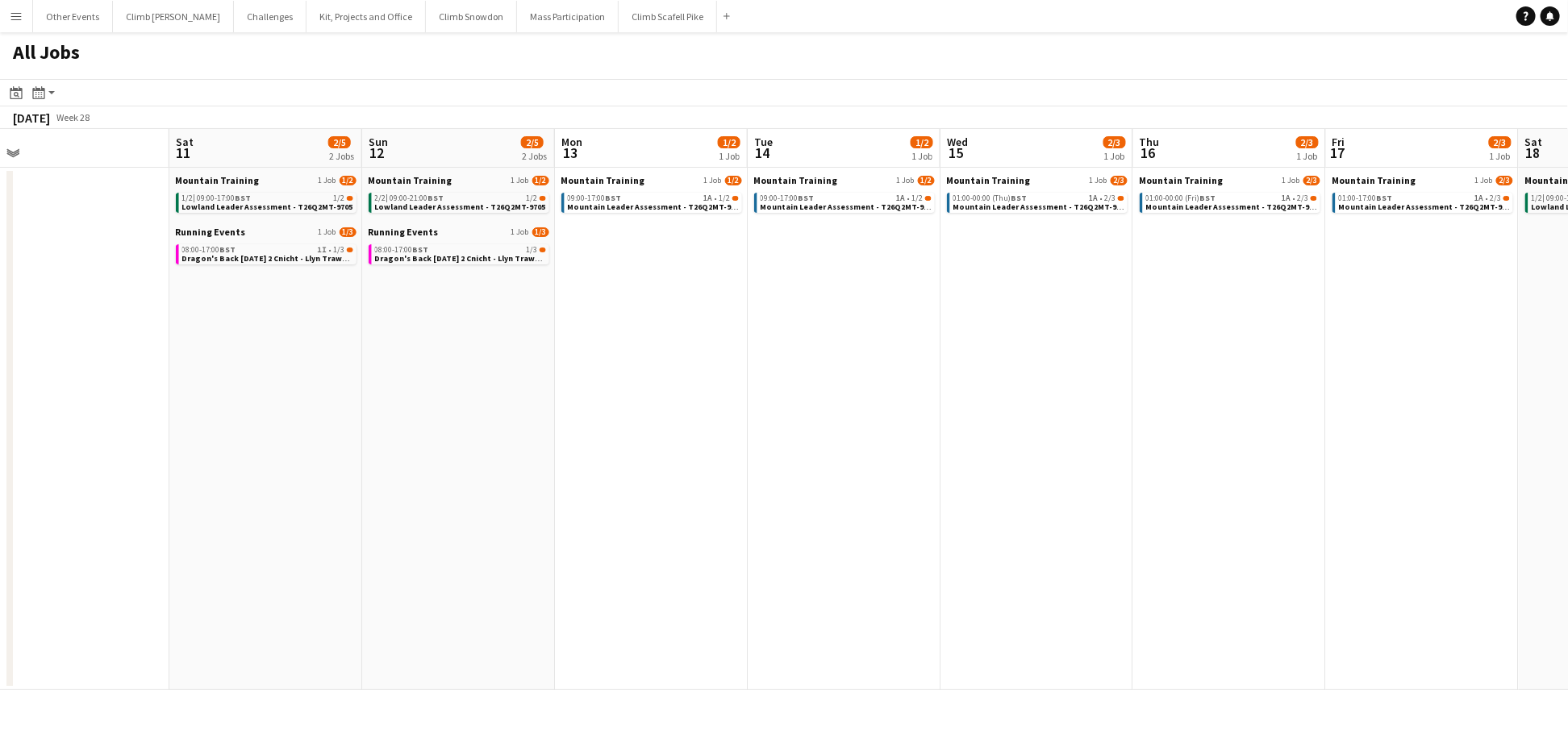
drag, startPoint x: 1482, startPoint y: 431, endPoint x: 983, endPoint y: 453, distance: 499.5
click at [808, 480] on app-calendar-viewport "Mon 6 Tue 7 Wed 8 6/11 1 Job Thu 9 Fri 10 Sat 11 2/5 2 Jobs Sun 12 2/5 2 Jobs M…" at bounding box center [784, 409] width 1568 height 561
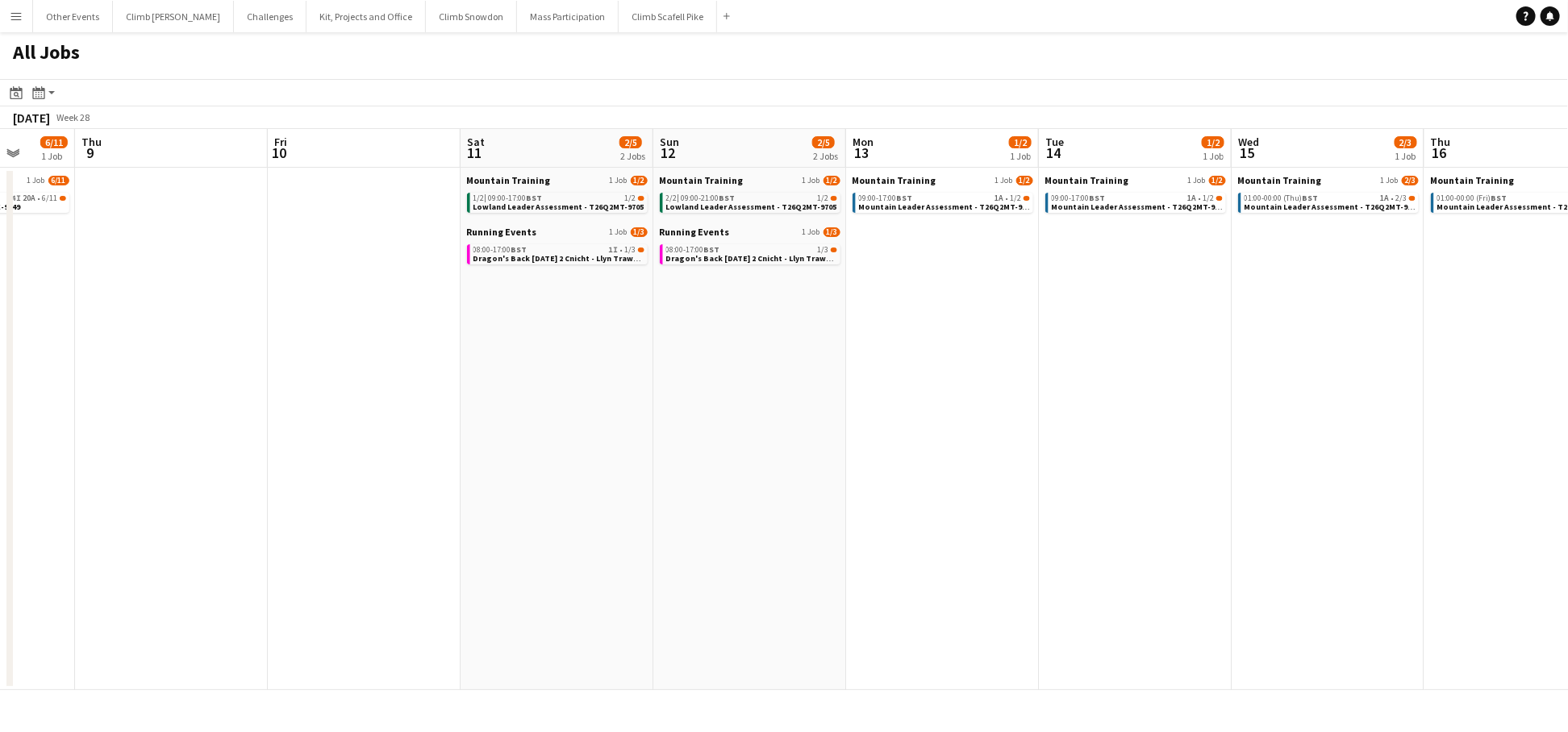
drag, startPoint x: 1237, startPoint y: 423, endPoint x: 518, endPoint y: 491, distance: 722.2
click at [511, 487] on app-calendar-viewport "Mon 6 Tue 7 Wed 8 6/11 1 Job Thu 9 Fri 10 Sat 11 2/5 2 Jobs Sun 12 2/5 2 Jobs M…" at bounding box center [784, 409] width 1568 height 561
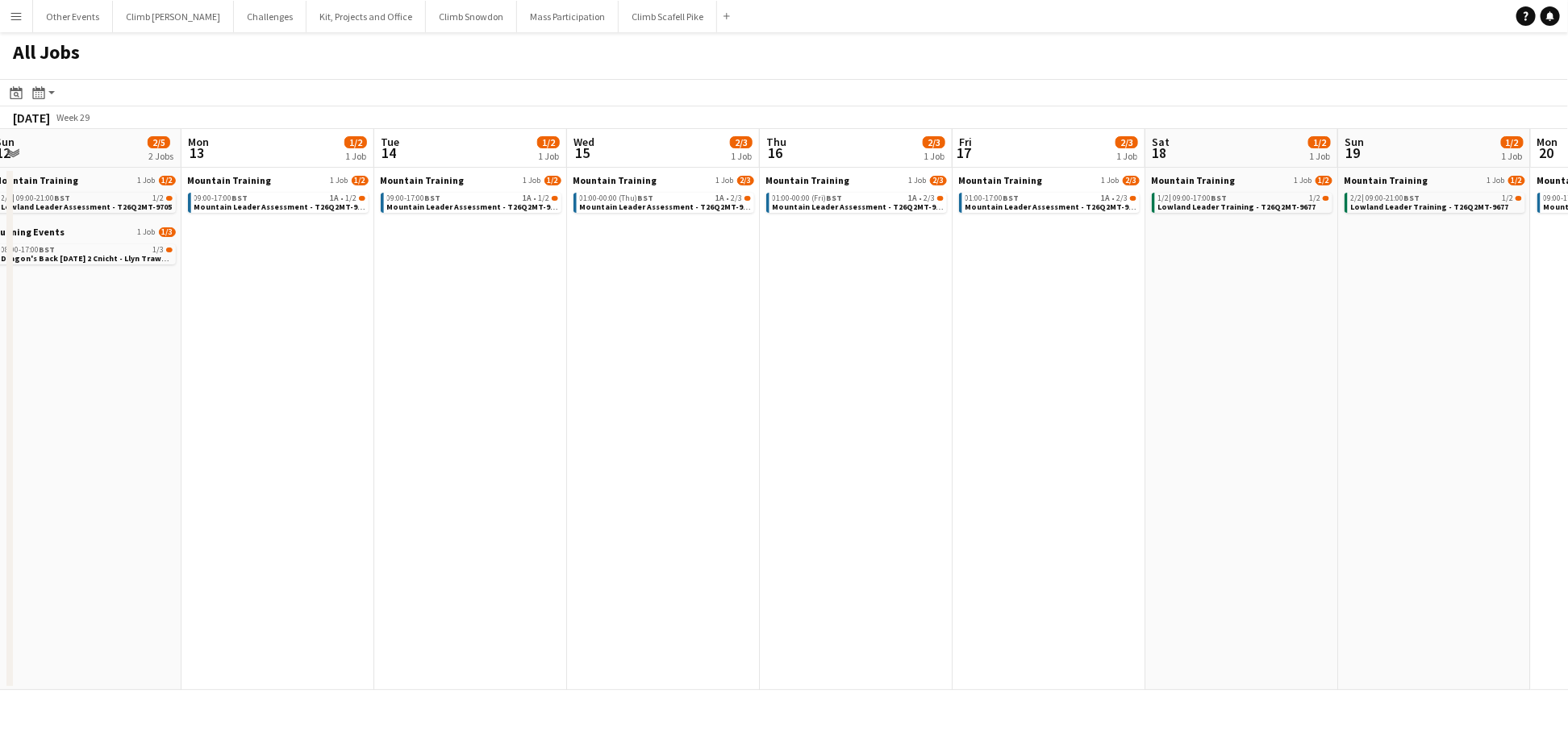
drag, startPoint x: 1223, startPoint y: 438, endPoint x: 634, endPoint y: 484, distance: 590.8
click at [526, 490] on app-calendar-viewport "Fri 10 Sat 11 2/5 2 Jobs Sun 12 2/5 2 Jobs Mon 13 1/2 1 Job Tue 14 1/2 1 Job We…" at bounding box center [784, 409] width 1568 height 561
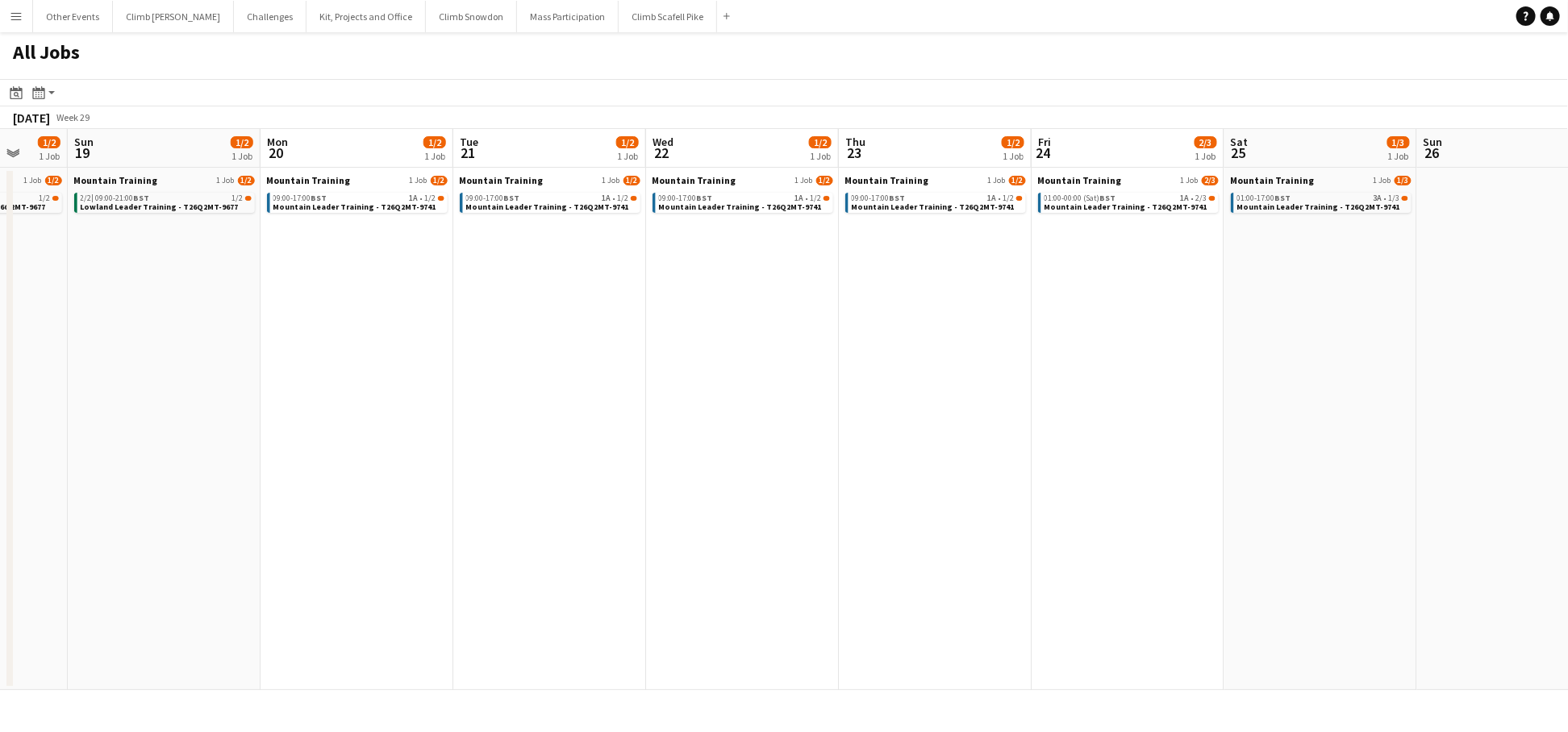
drag, startPoint x: 1203, startPoint y: 430, endPoint x: 695, endPoint y: 460, distance: 508.9
click at [523, 459] on app-calendar-viewport "Wed 15 2/3 1 Job Thu 16 2/3 1 Job Fri 17 2/3 1 Job Sat 18 1/2 1 Job Sun 19 1/2 …" at bounding box center [784, 409] width 1568 height 561
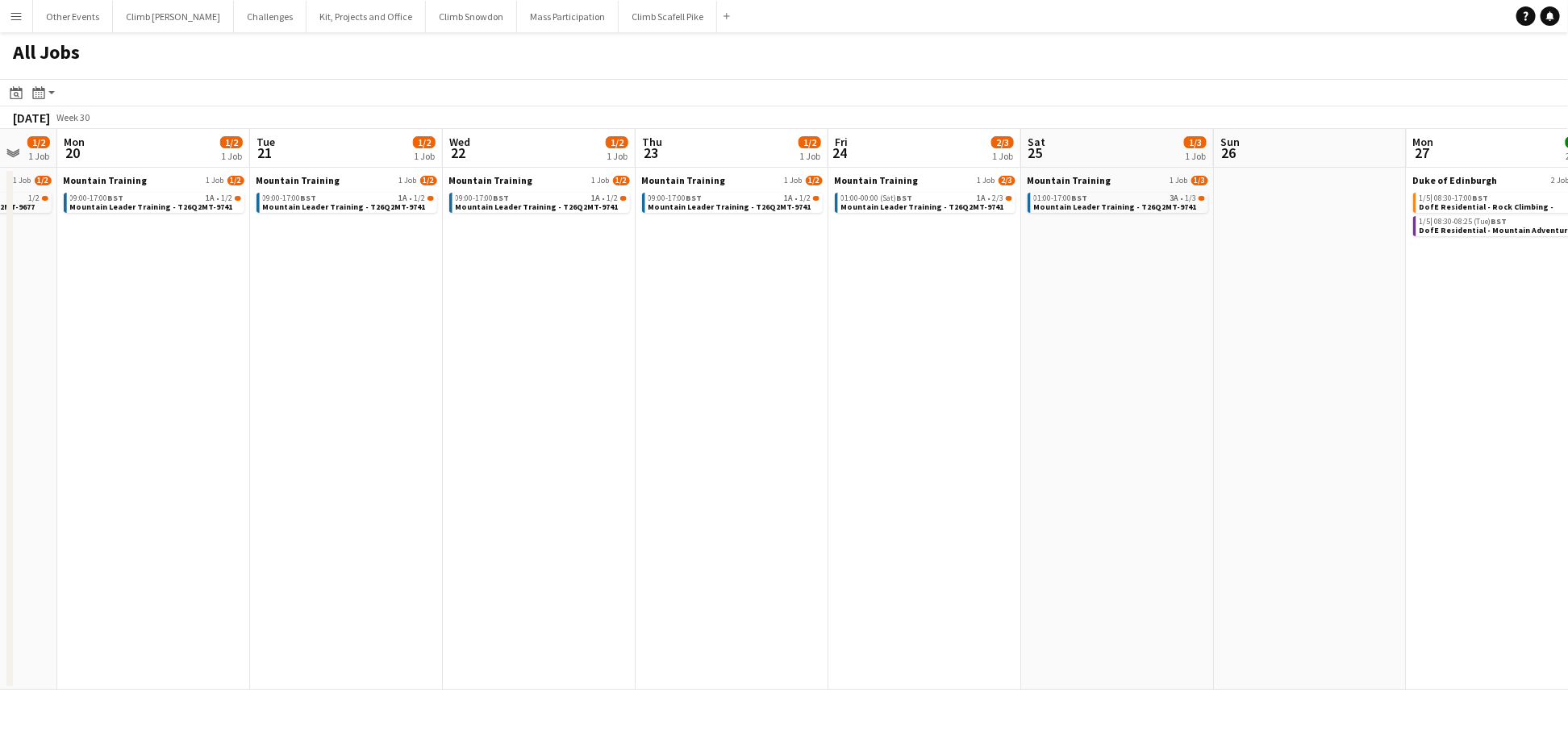
scroll to position [0, 543]
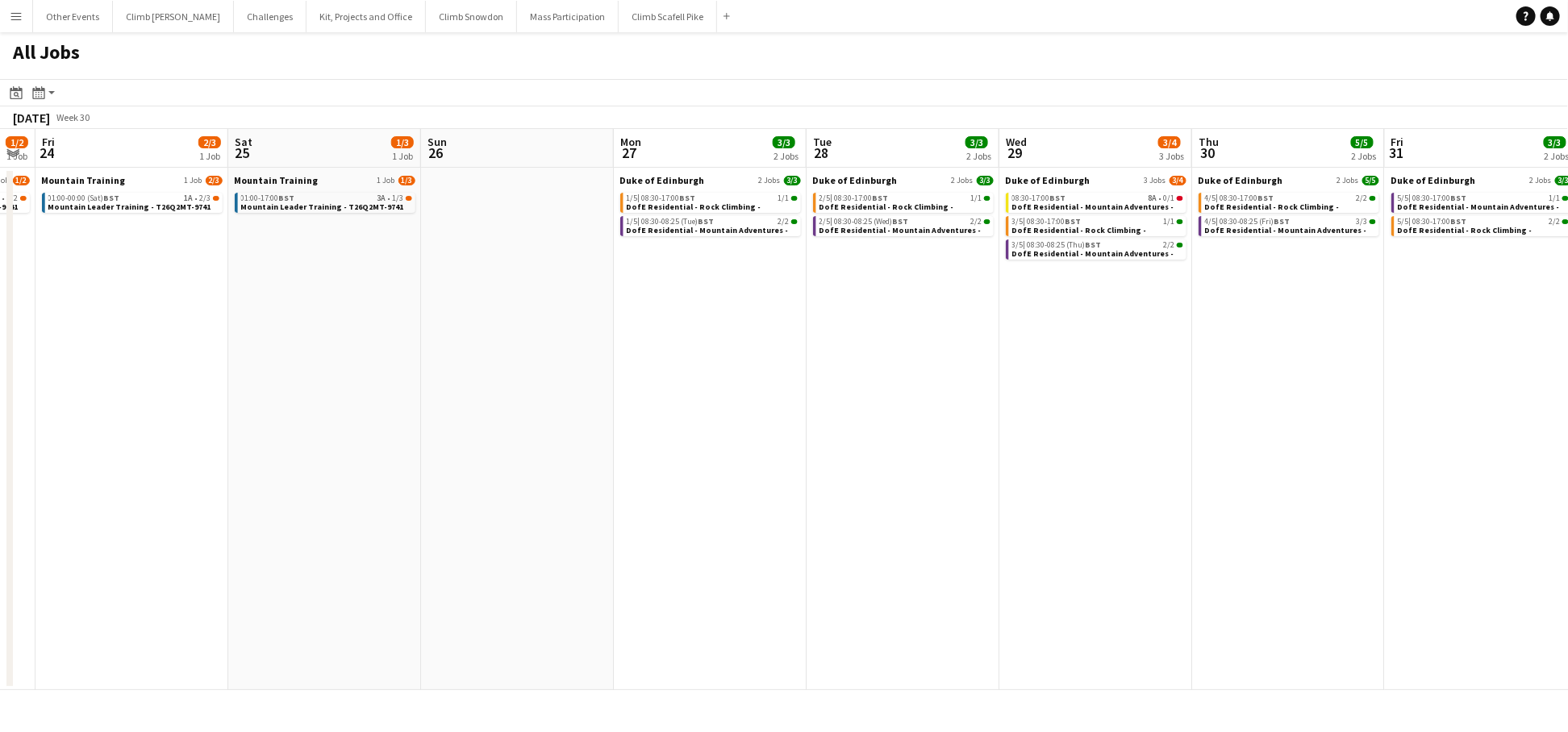
drag, startPoint x: 1213, startPoint y: 434, endPoint x: 604, endPoint y: 462, distance: 609.6
click at [603, 462] on app-calendar-viewport "Tue 21 1/2 1 Job Wed 22 1/2 1 Job Thu 23 1/2 1 Job Fri 24 2/3 1 Job Sat 25 1/3 …" at bounding box center [784, 409] width 1568 height 561
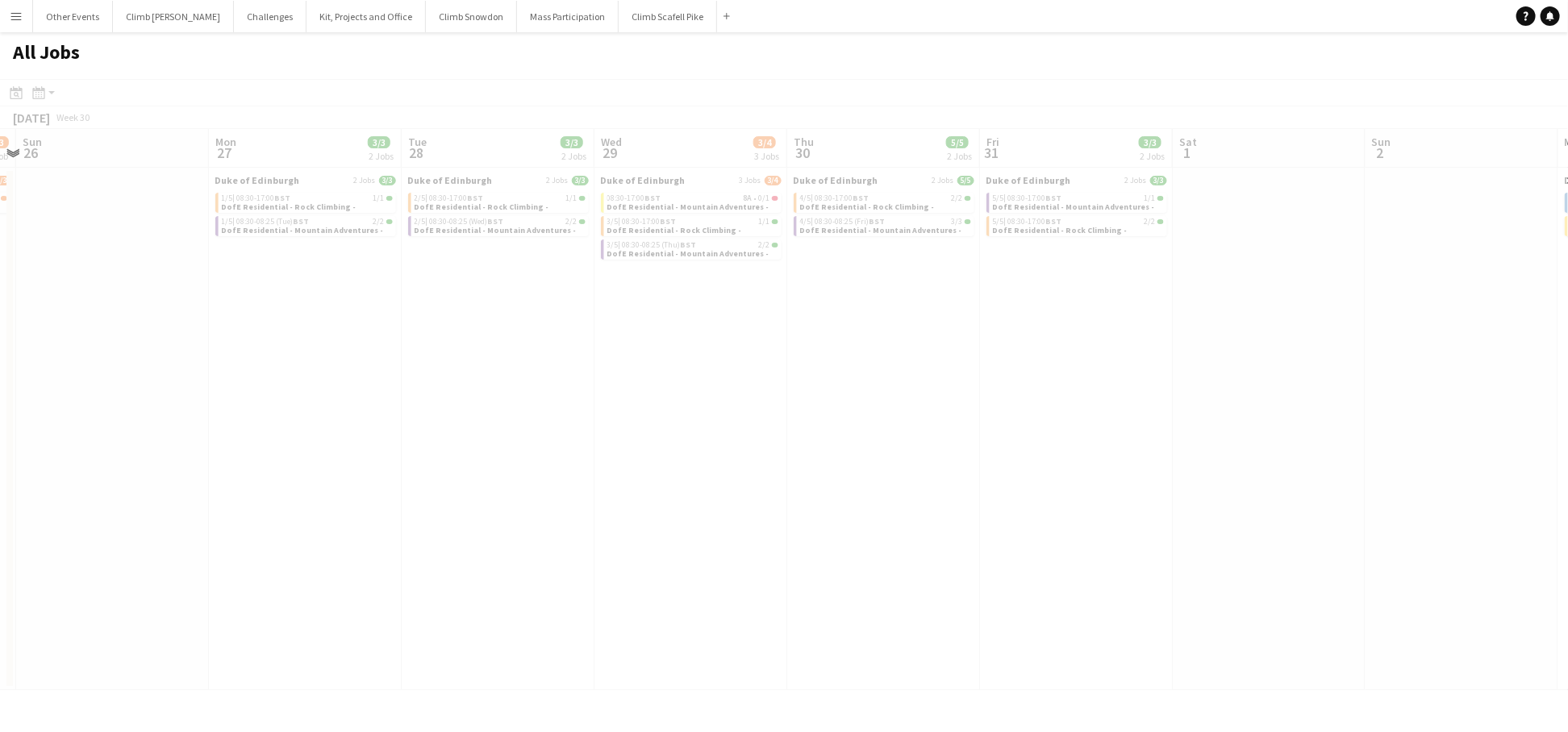
drag, startPoint x: 1015, startPoint y: 455, endPoint x: 635, endPoint y: 514, distance: 384.6
click at [610, 513] on app-calendar-viewport "Thu 23 1/2 1 Job Fri 24 2/3 1 Job Sat 25 1/3 1 Job Sun 26 Mon 27 3/3 2 Jobs Tue…" at bounding box center [784, 409] width 1568 height 561
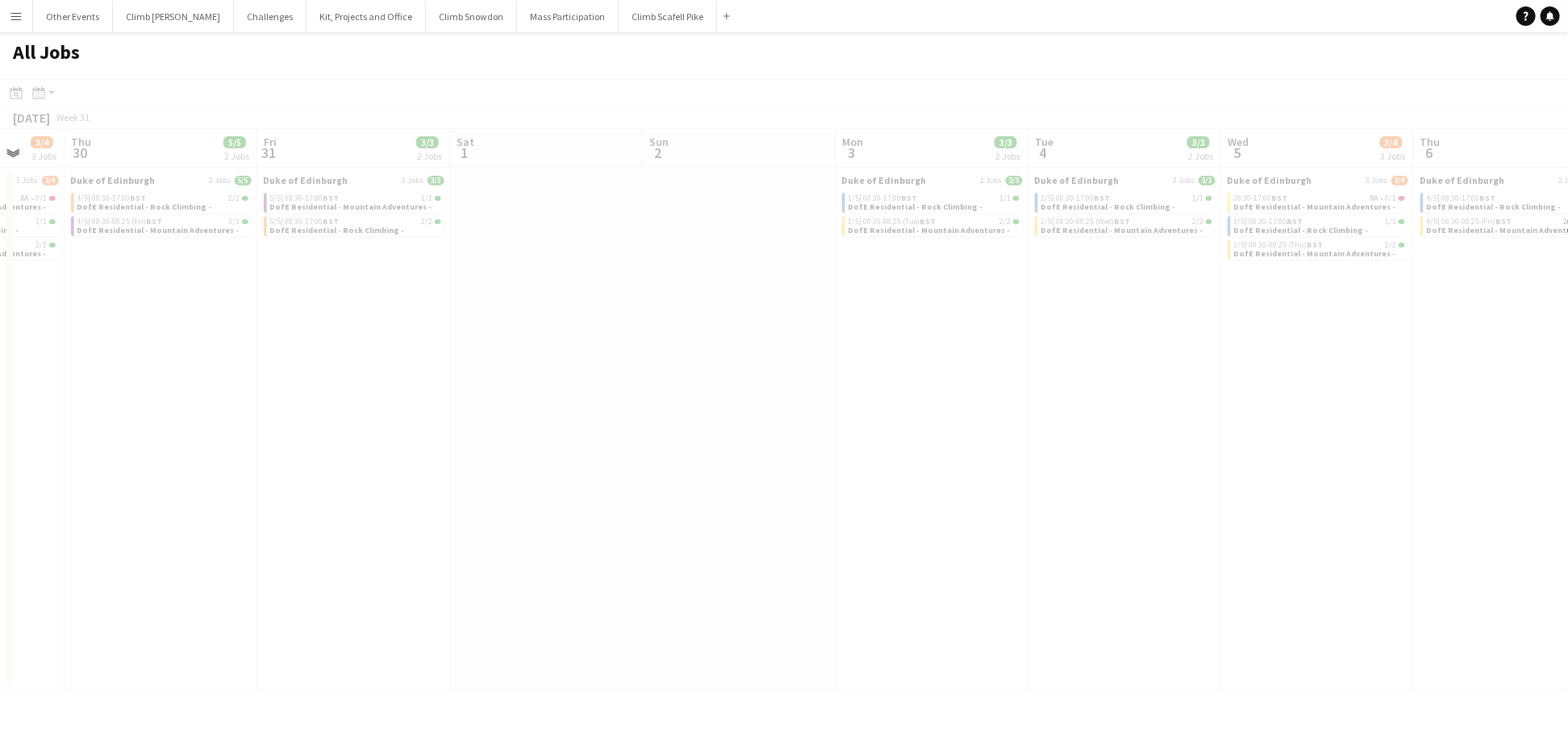
scroll to position [0, 801]
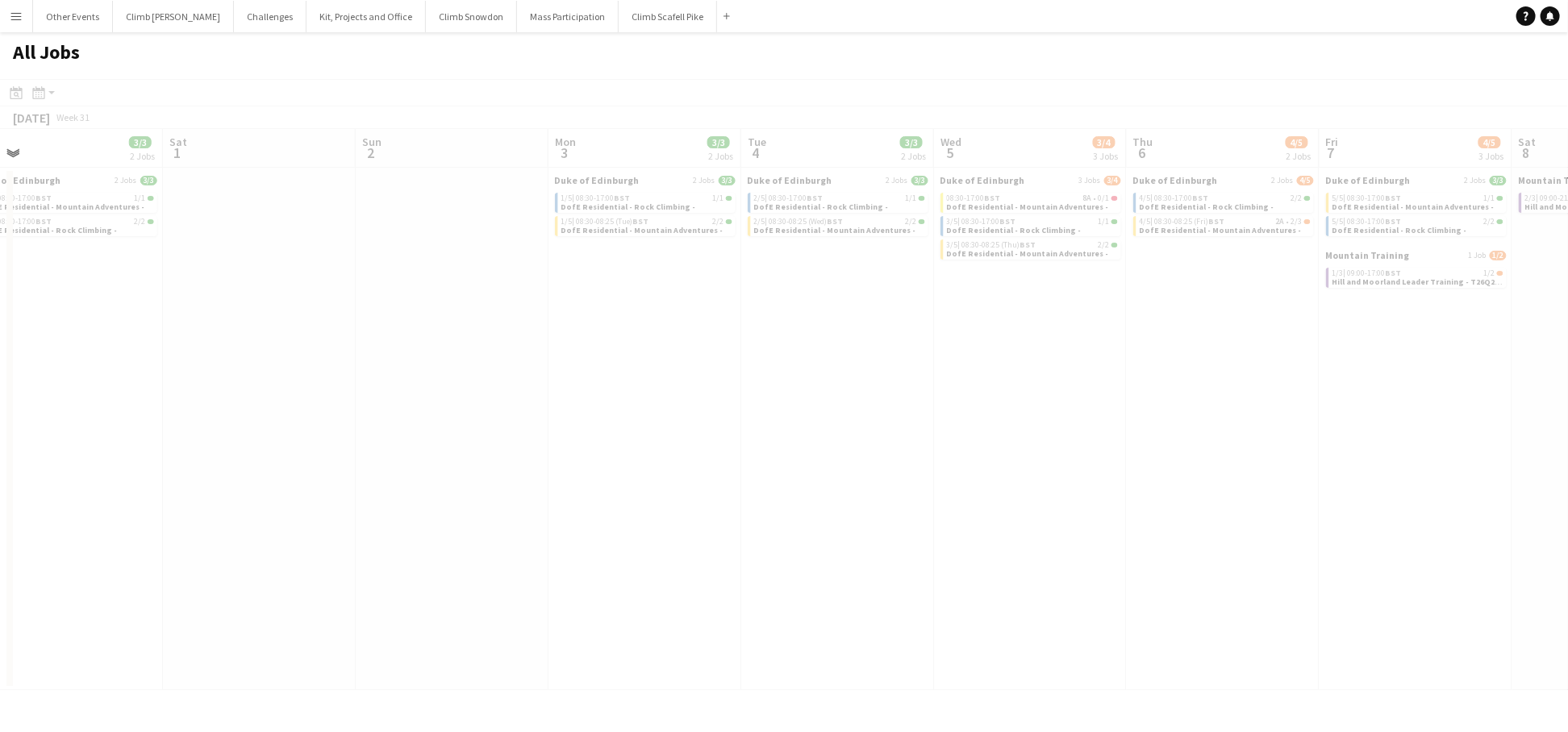
drag, startPoint x: 998, startPoint y: 475, endPoint x: 1079, endPoint y: 389, distance: 118.1
click at [642, 475] on app-calendar-viewport "Mon 27 3/3 2 Jobs Tue 28 3/3 2 Jobs Wed 29 3/4 3 Jobs Thu 30 5/5 2 Jobs Fri 31 …" at bounding box center [784, 409] width 1568 height 561
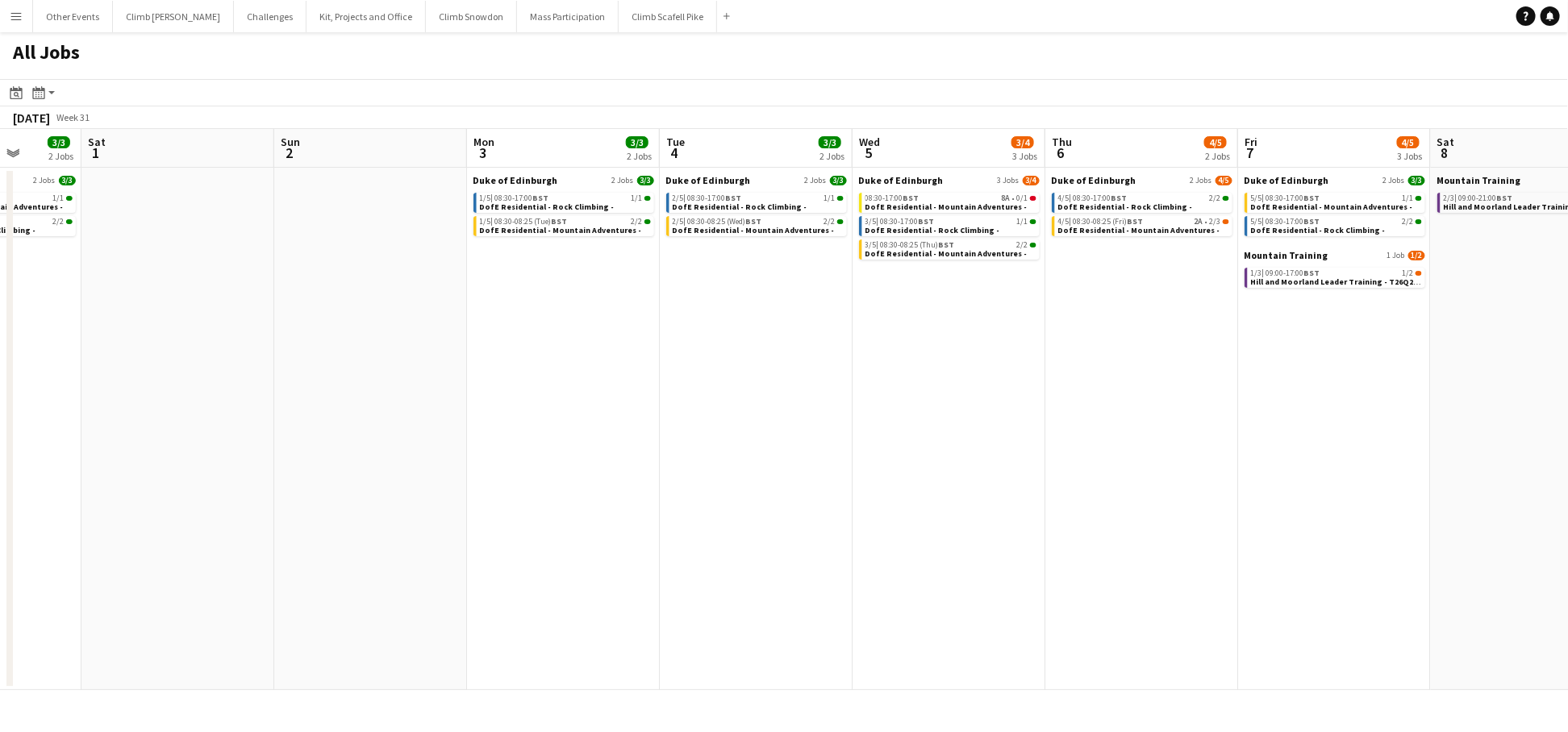
click at [692, 452] on app-all-jobs "All Jobs Date picker JAN 2026 JAN 2026 Monday M Tuesday T Wednesday W Thursday …" at bounding box center [784, 361] width 1568 height 658
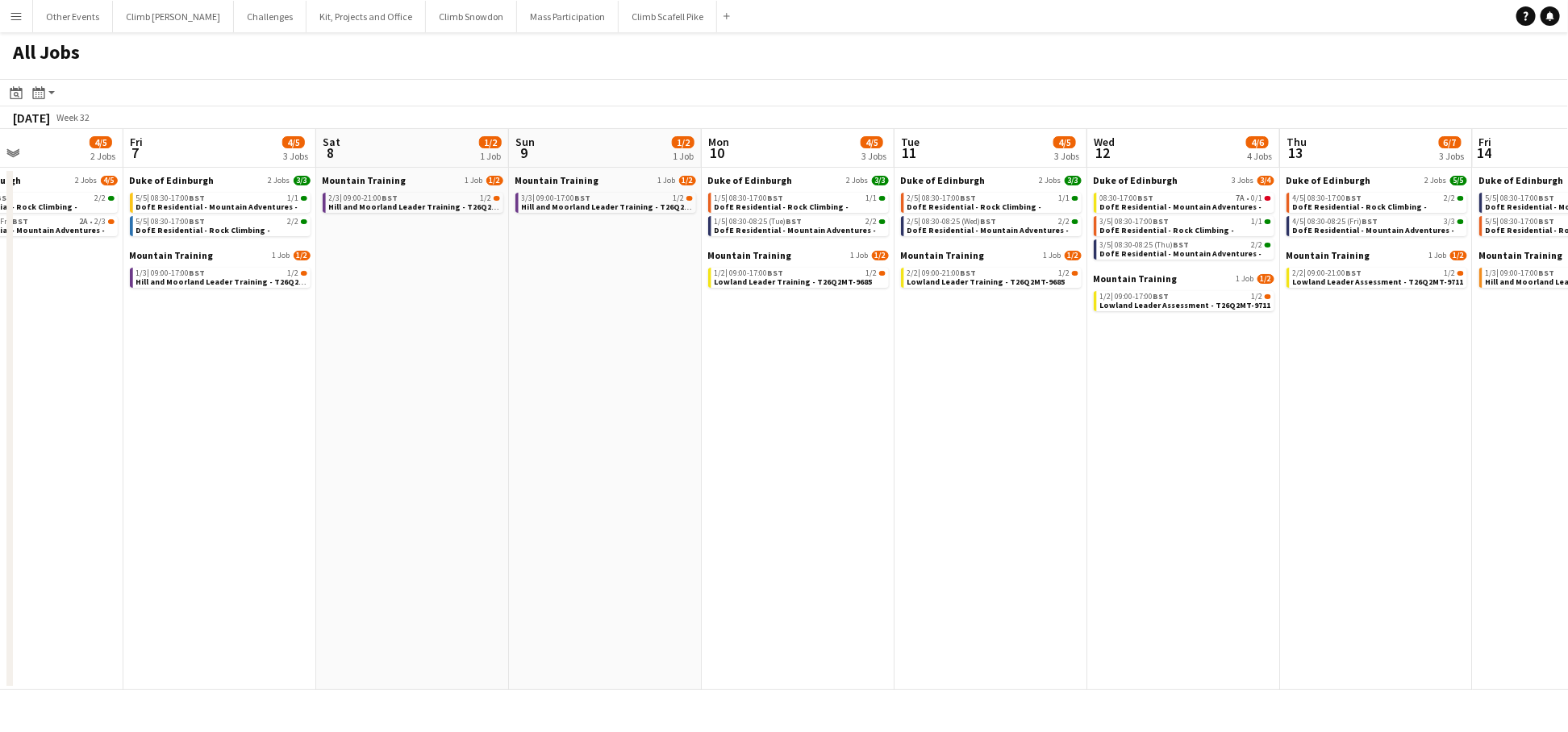
drag, startPoint x: 1335, startPoint y: 435, endPoint x: 815, endPoint y: 464, distance: 520.8
click at [572, 450] on app-calendar-viewport "Tue 4 3/3 2 Jobs Wed 5 3/4 3 Jobs Thu 6 4/5 2 Jobs Fri 7 4/5 3 Jobs Sat 8 1/2 1…" at bounding box center [784, 409] width 1568 height 561
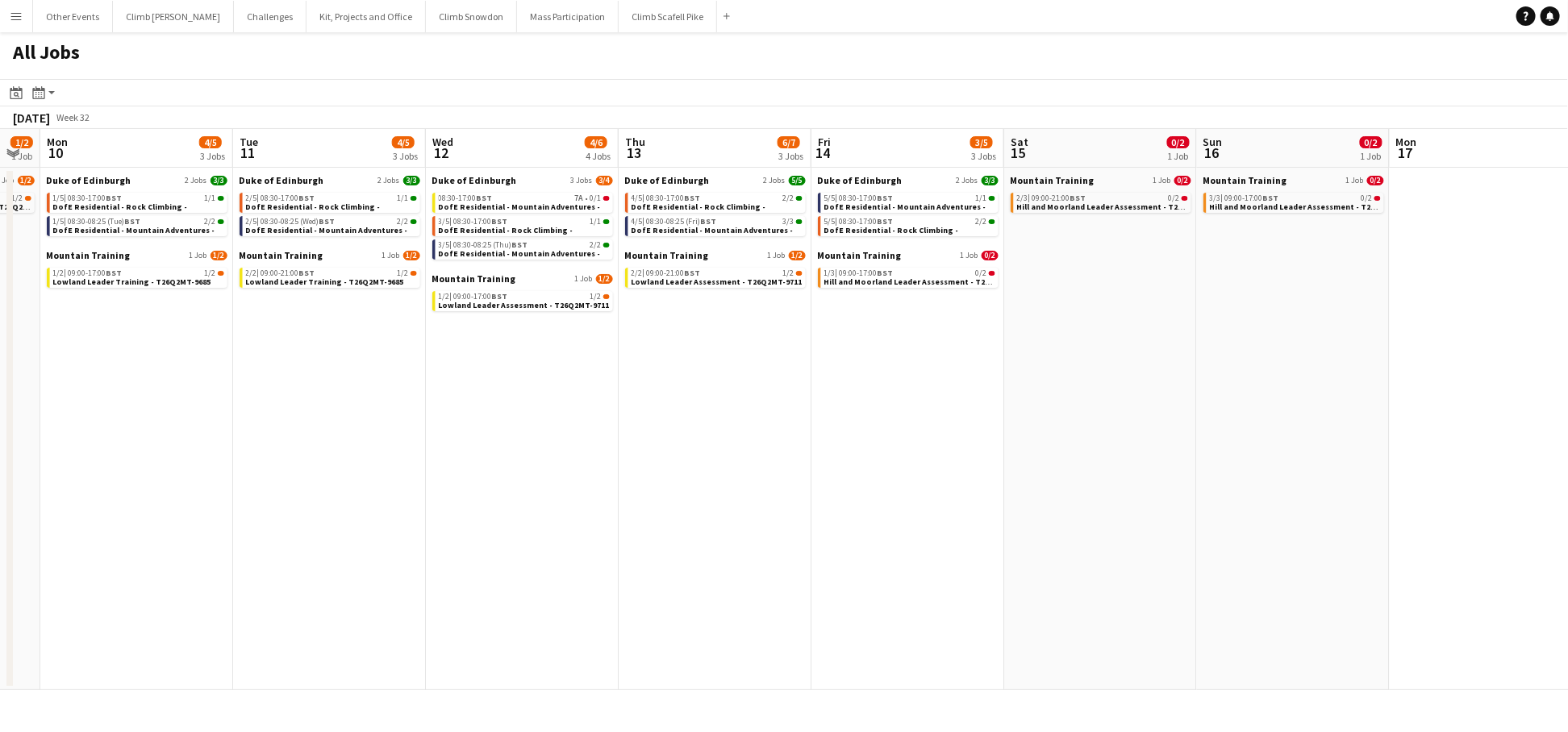
drag, startPoint x: 1369, startPoint y: 431, endPoint x: 753, endPoint y: 451, distance: 616.3
click at [751, 451] on app-calendar-viewport "Thu 6 4/5 2 Jobs Fri 7 4/5 3 Jobs Sat 8 1/2 1 Job Sun 9 1/2 1 Job Mon 10 4/5 3 …" at bounding box center [784, 409] width 1568 height 561
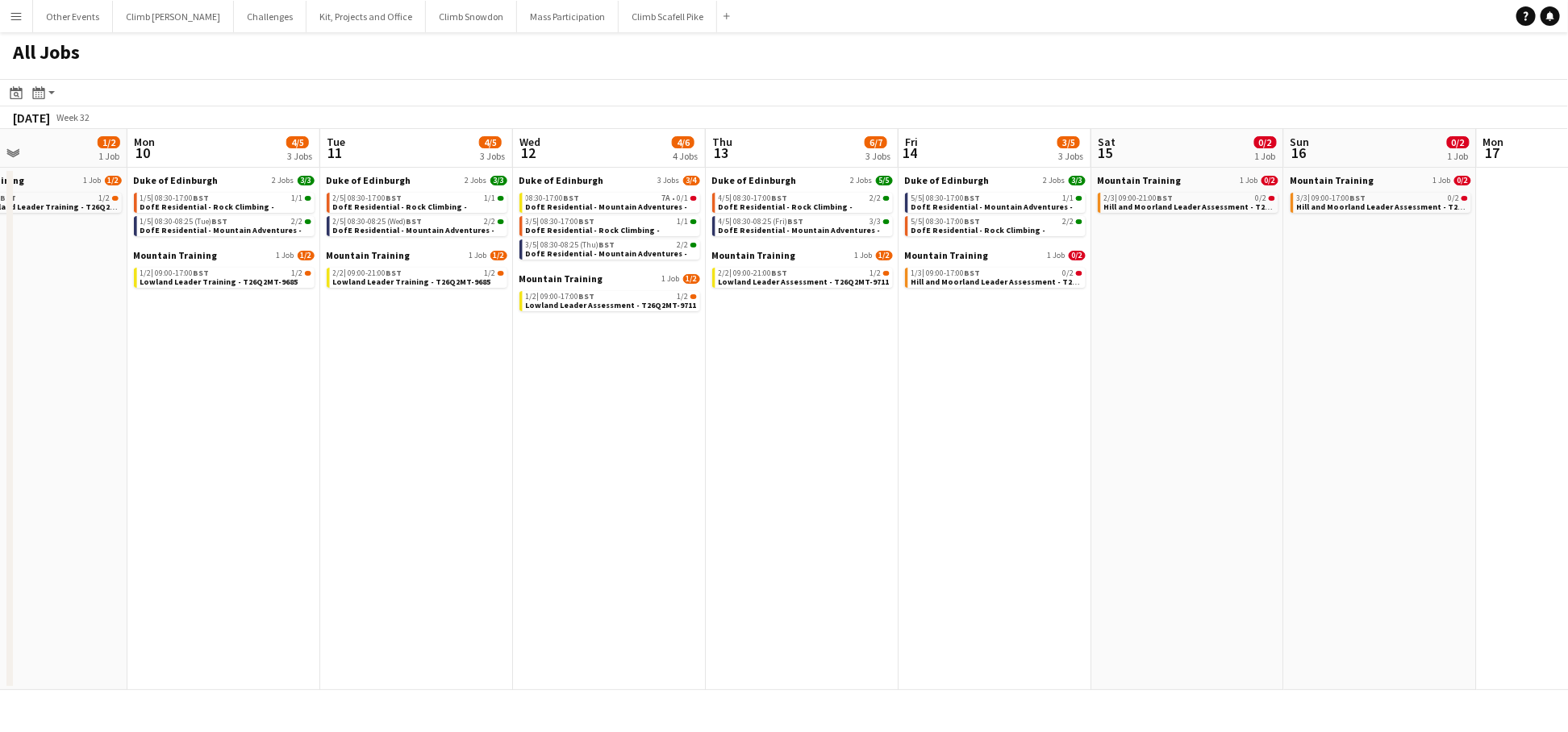
drag, startPoint x: 1313, startPoint y: 423, endPoint x: 646, endPoint y: 449, distance: 667.5
click at [628, 448] on app-calendar-viewport "Thu 6 4/5 2 Jobs Fri 7 4/5 3 Jobs Sat 8 1/2 1 Job Sun 9 1/2 1 Job Mon 10 4/5 3 …" at bounding box center [784, 409] width 1568 height 561
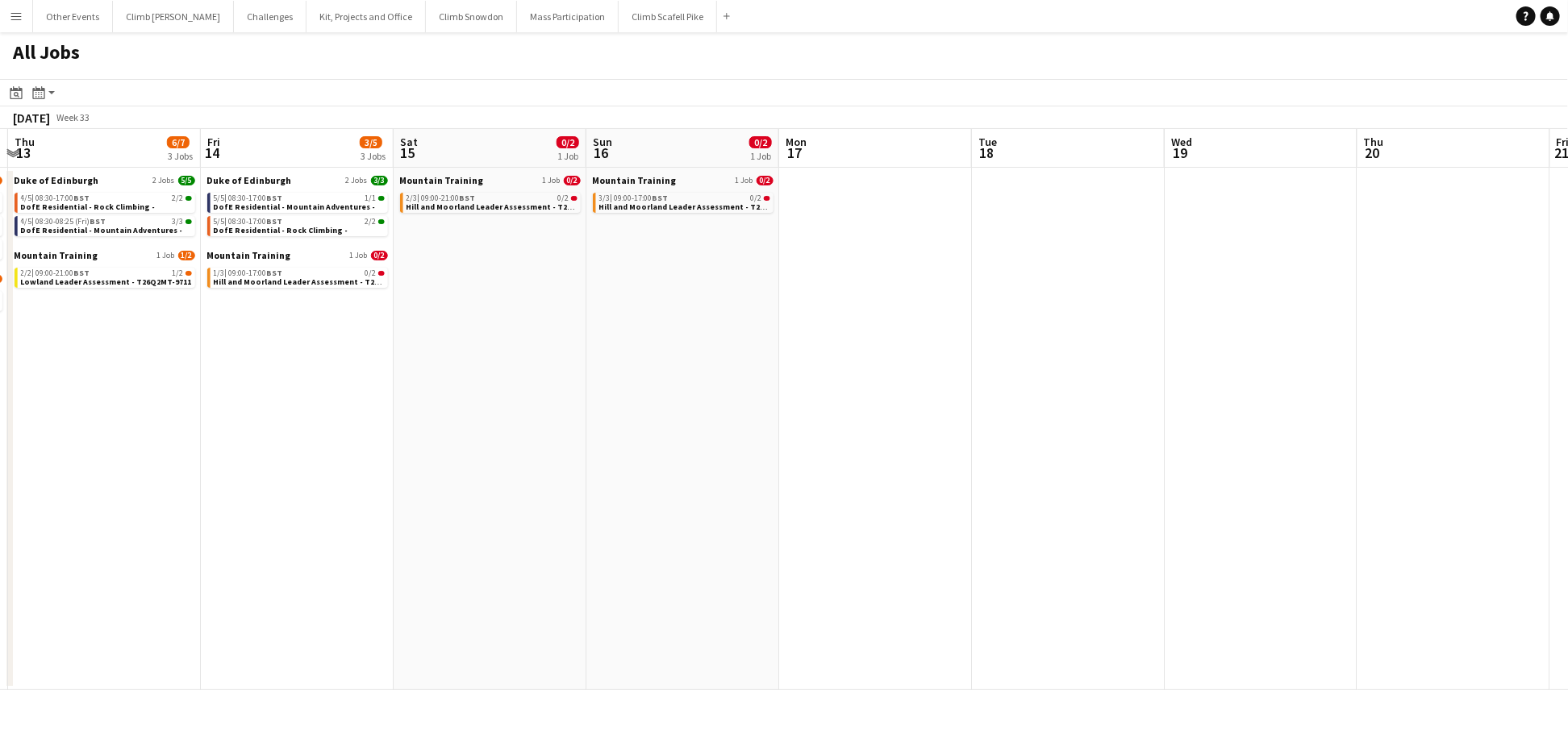
drag, startPoint x: 1273, startPoint y: 445, endPoint x: 674, endPoint y: 470, distance: 599.5
click at [653, 469] on app-calendar-viewport "Mon 10 4/5 3 Jobs Tue 11 4/5 3 Jobs Wed 12 4/6 4 Jobs Thu 13 6/7 3 Jobs Fri 14 …" at bounding box center [784, 409] width 1568 height 561
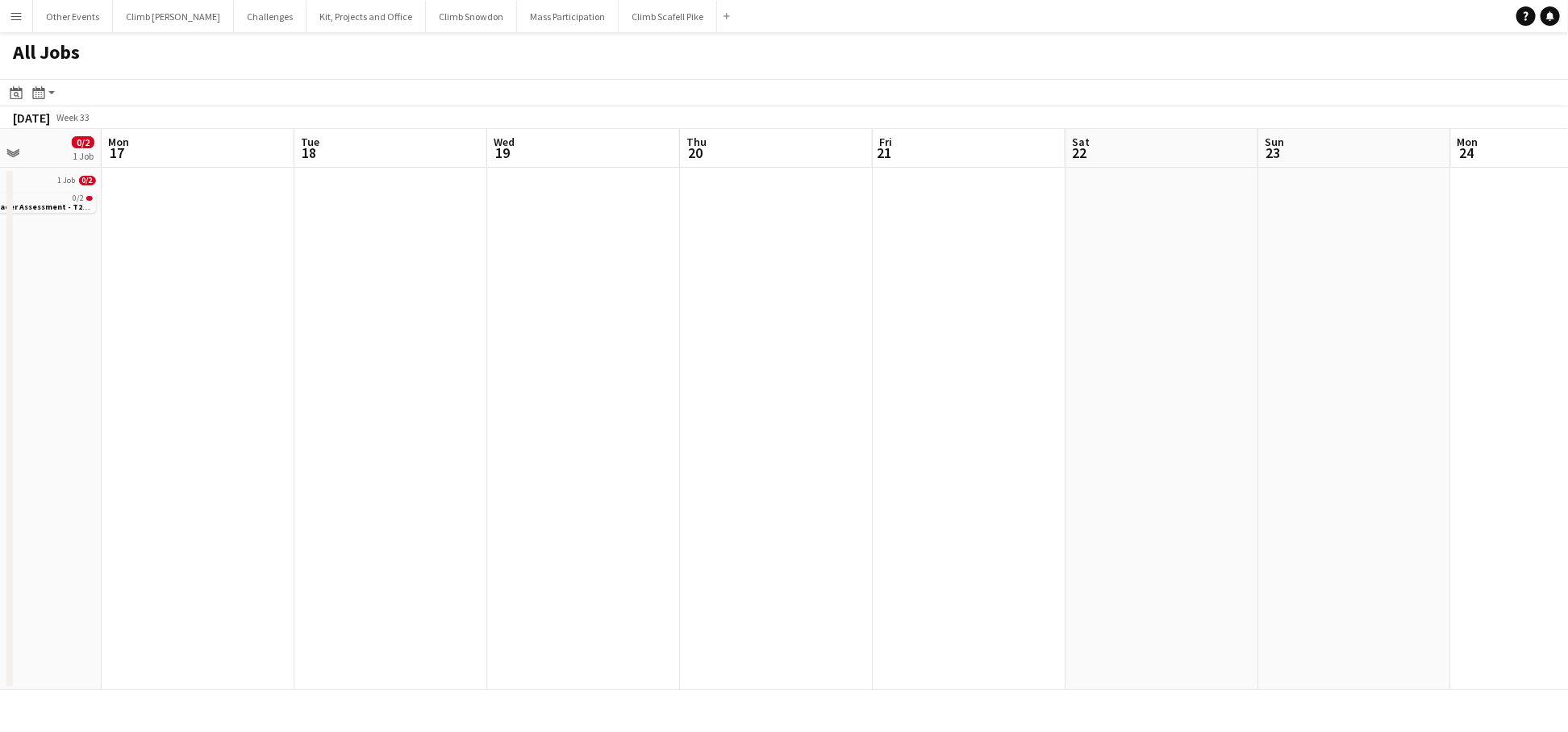
click at [600, 488] on app-all-jobs "All Jobs Date picker JAN 2026 JAN 2026 Monday M Tuesday T Wednesday W Thursday …" at bounding box center [784, 361] width 1568 height 658
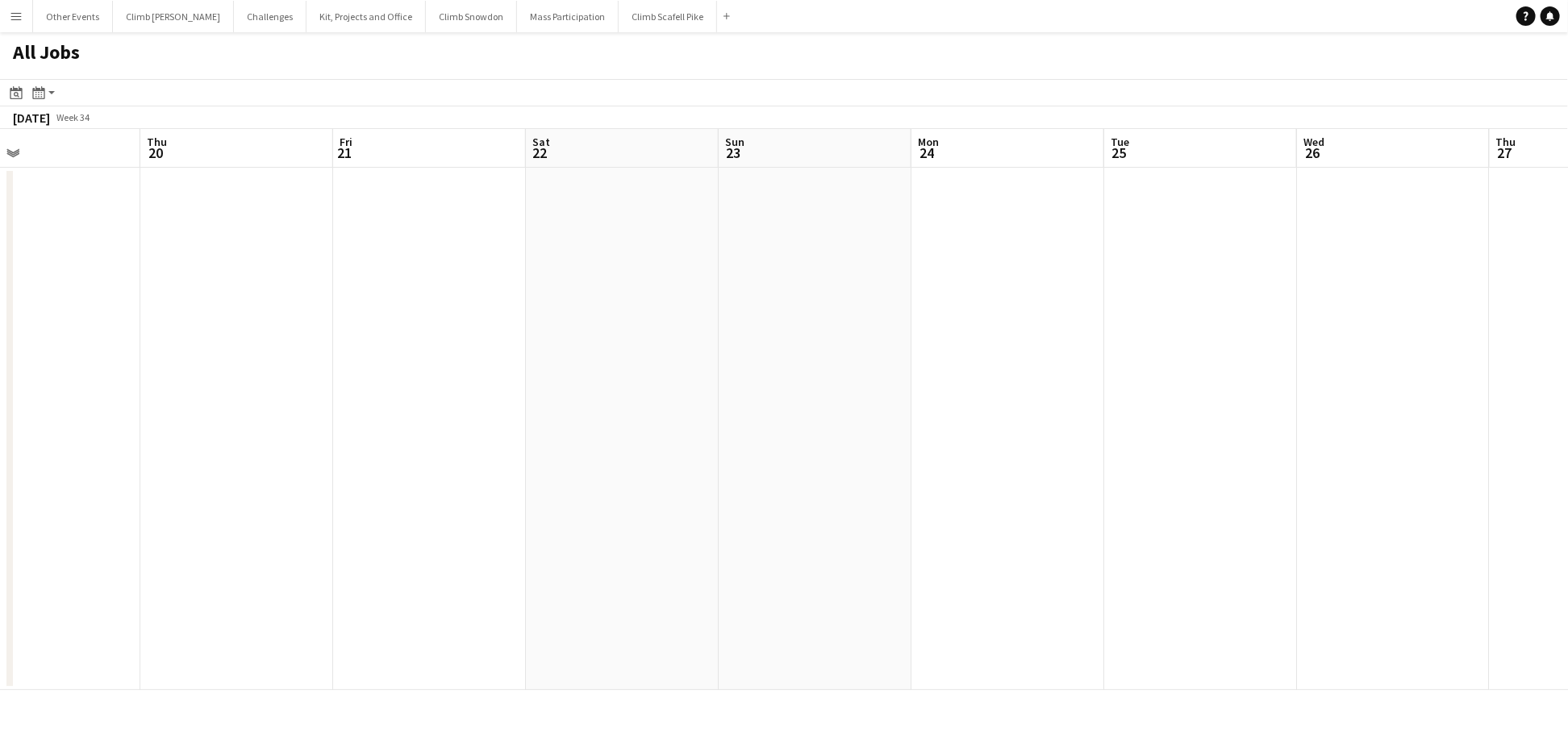
click at [525, 465] on app-all-jobs "All Jobs Date picker JAN 2026 JAN 2026 Monday M Tuesday T Wednesday W Thursday …" at bounding box center [784, 361] width 1568 height 658
click at [426, 427] on app-all-jobs "All Jobs Date picker JAN 2026 JAN 2026 Monday M Tuesday T Wednesday W Thursday …" at bounding box center [784, 361] width 1568 height 658
drag, startPoint x: 1146, startPoint y: 399, endPoint x: 132, endPoint y: 503, distance: 1019.3
click at [131, 503] on app-all-jobs "All Jobs Date picker JAN 2026 JAN 2026 Monday M Tuesday T Wednesday W Thursday …" at bounding box center [784, 361] width 1568 height 658
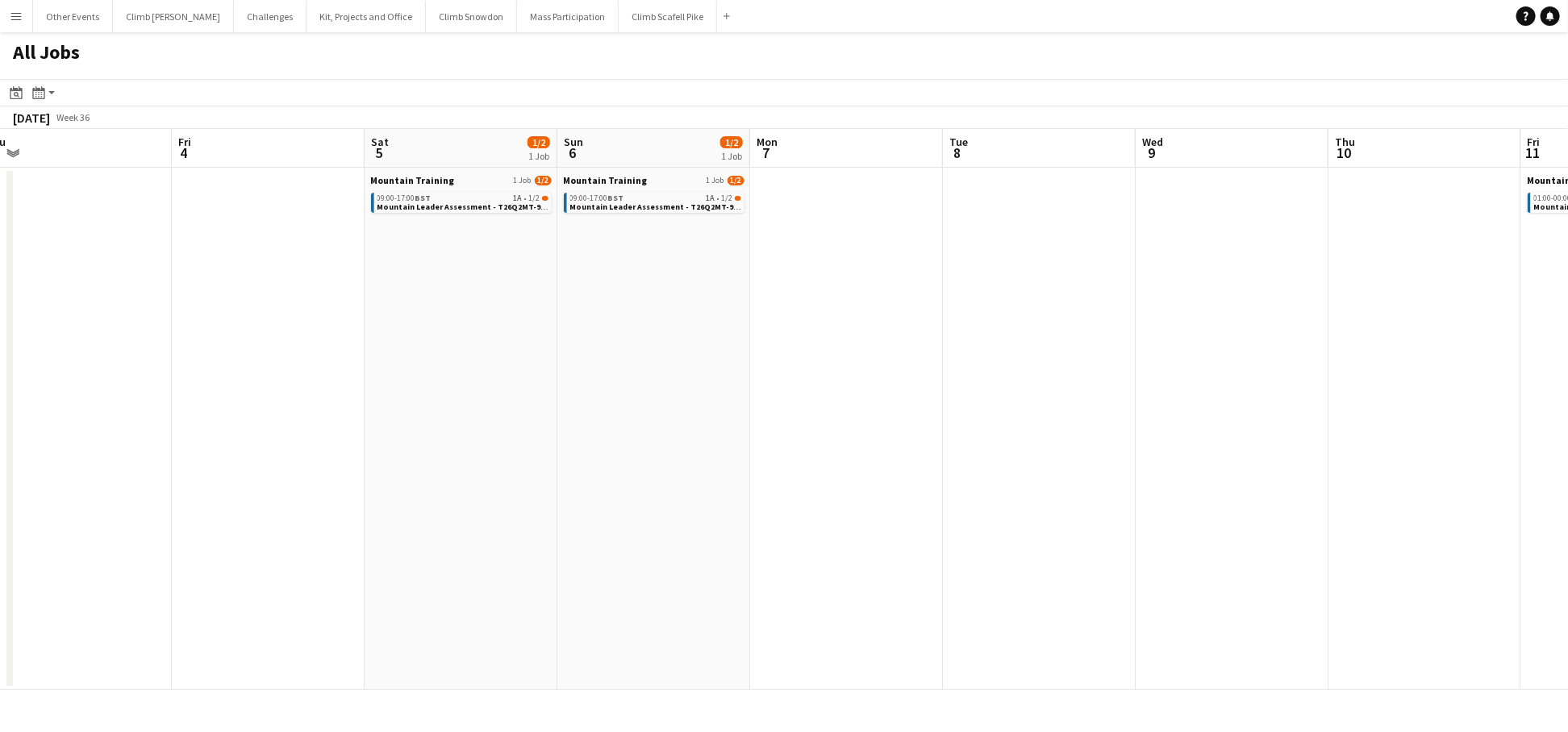
click at [457, 532] on app-all-jobs "All Jobs Date picker JAN 2026 JAN 2026 Monday M Tuesday T Wednesday W Thursday …" at bounding box center [784, 361] width 1568 height 658
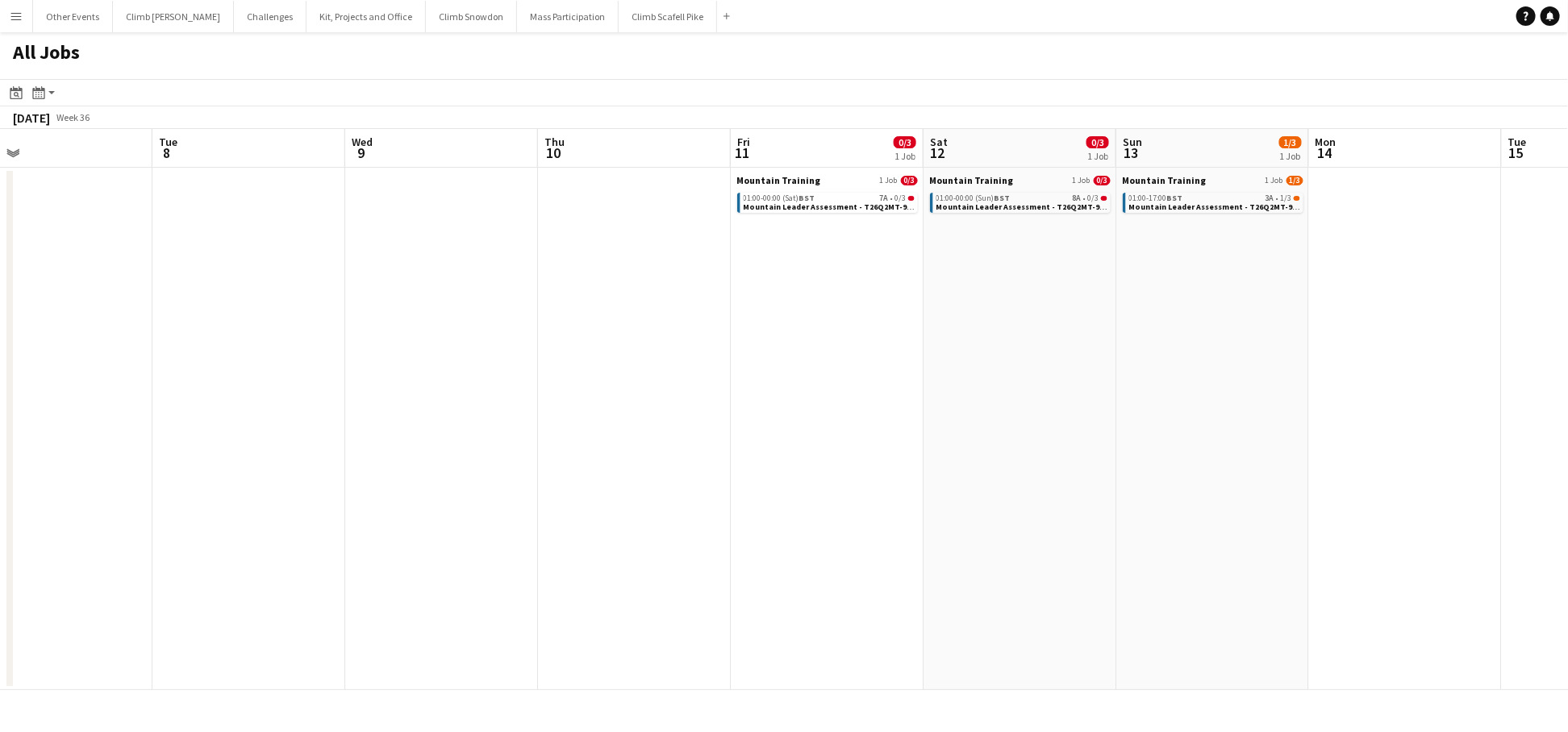
drag, startPoint x: 1317, startPoint y: 475, endPoint x: 505, endPoint y: 535, distance: 814.2
click at [506, 535] on app-calendar-viewport "Fri 4 Sat 5 1/2 1 Job Sun 6 1/2 1 Job Mon 7 Tue 8 Wed 9 Thu 10 Fri 11 0/3 1 Job…" at bounding box center [784, 409] width 1568 height 561
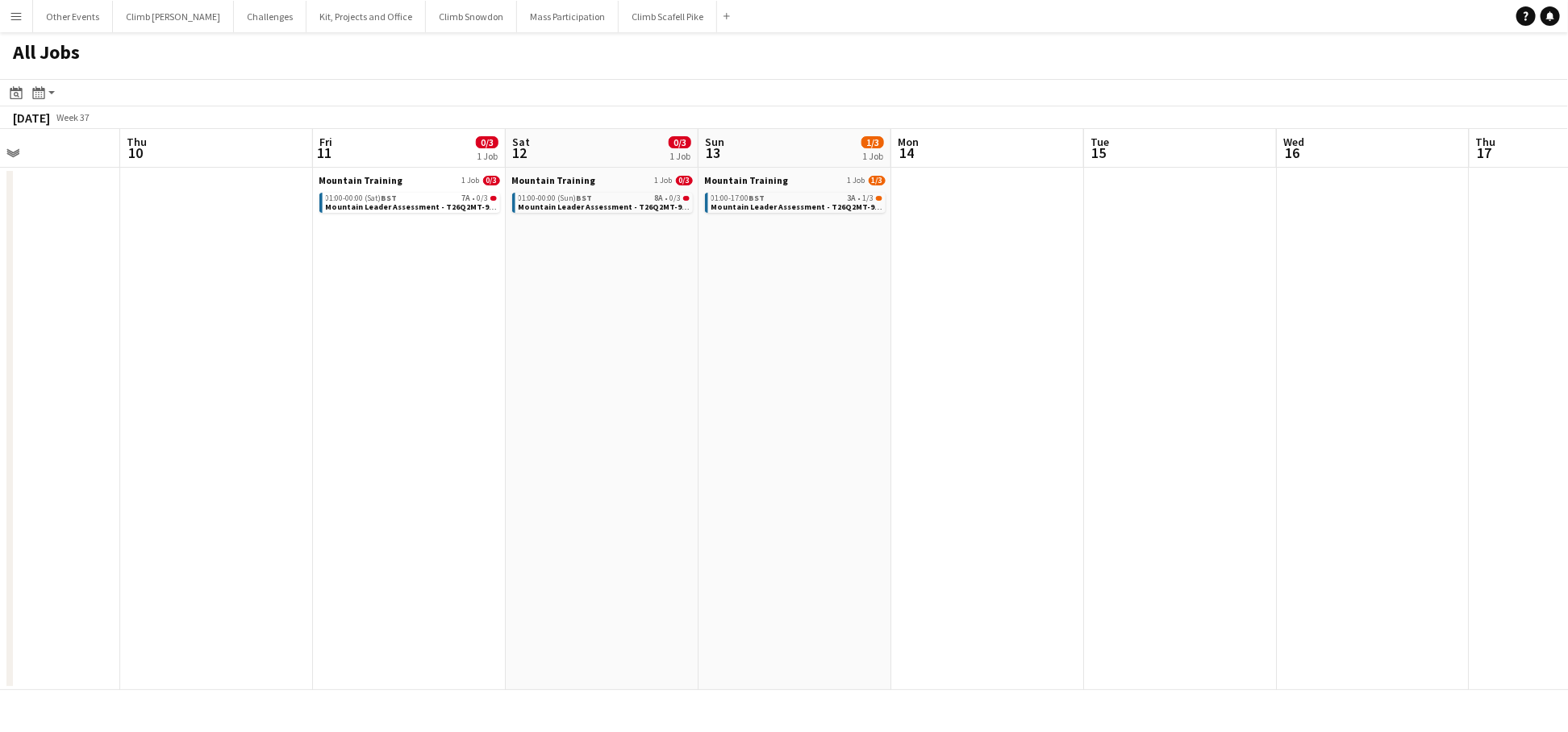
click at [305, 551] on app-calendar-viewport "Mon 7 Tue 8 Wed 9 Thu 10 Fri 11 0/3 1 Job Sat 12 0/3 1 Job Sun 13 1/3 1 Job Mon…" at bounding box center [784, 409] width 1568 height 561
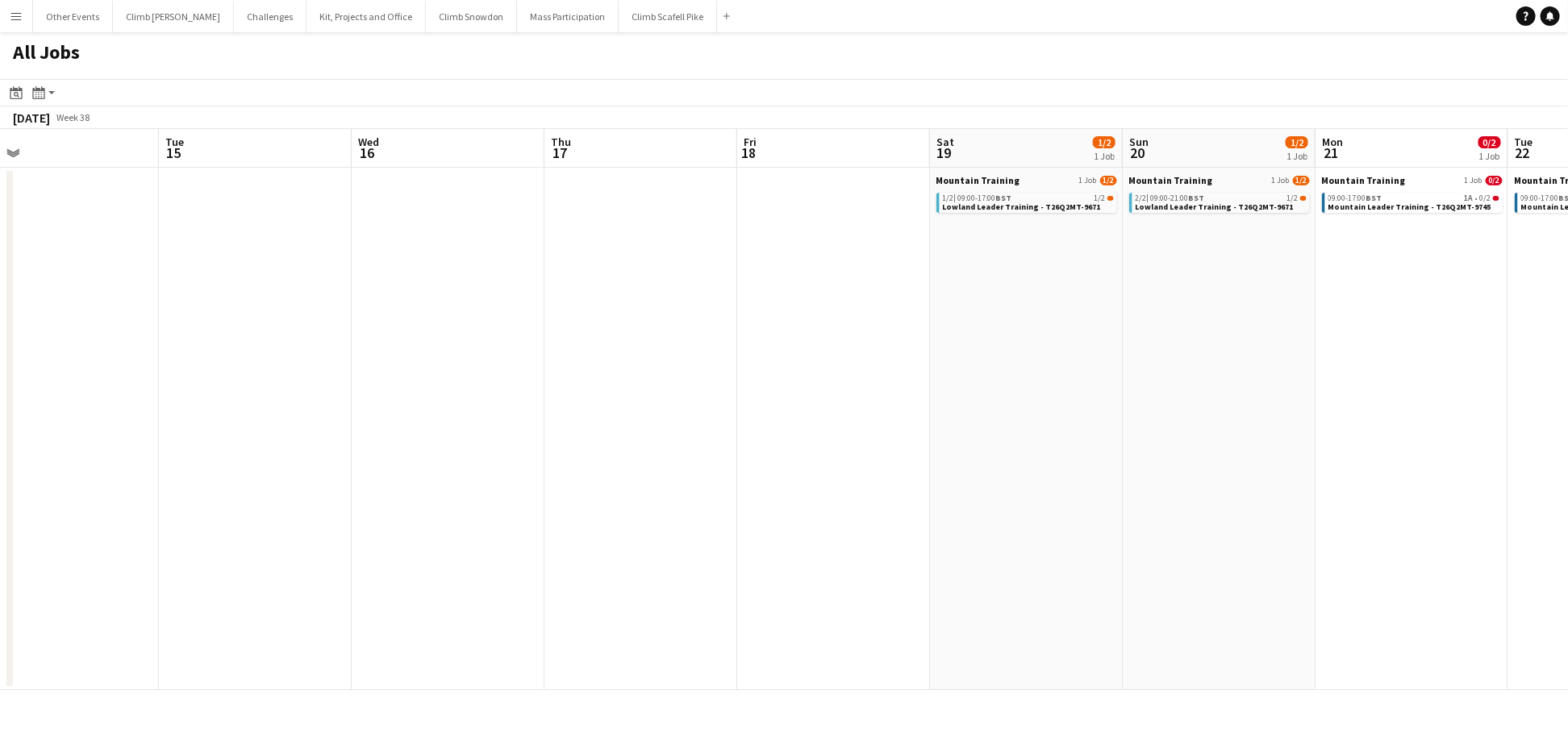
click at [539, 459] on app-calendar-viewport "Sat 12 0/3 1 Job Sun 13 1/3 1 Job Mon 14 Tue 15 Wed 16 Thu 17 Fri 18 Sat 19 1/2…" at bounding box center [784, 409] width 1568 height 561
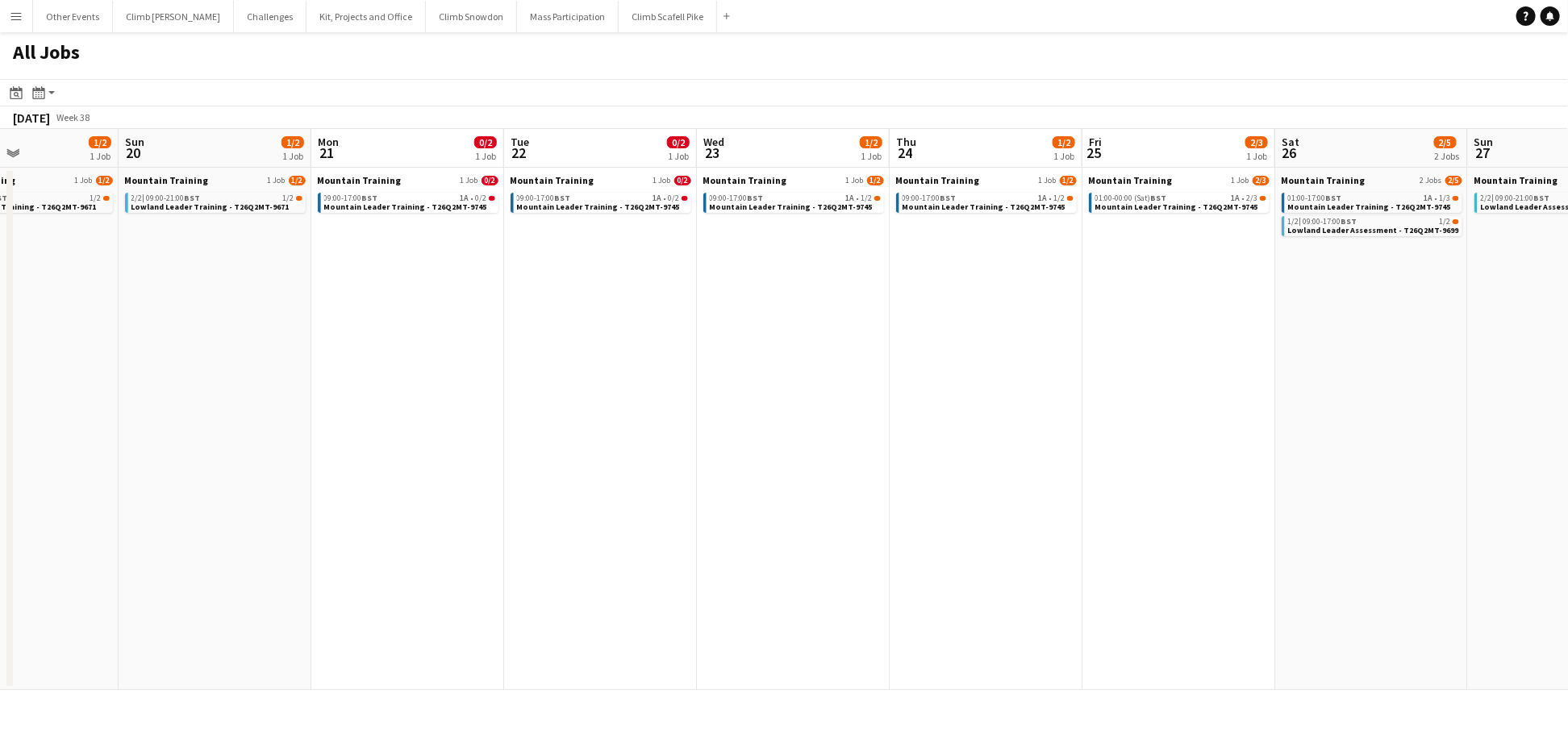
click at [554, 424] on app-all-jobs "All Jobs Date picker JAN 2026 JAN 2026 Monday M Tuesday T Wednesday W Thursday …" at bounding box center [784, 361] width 1568 height 658
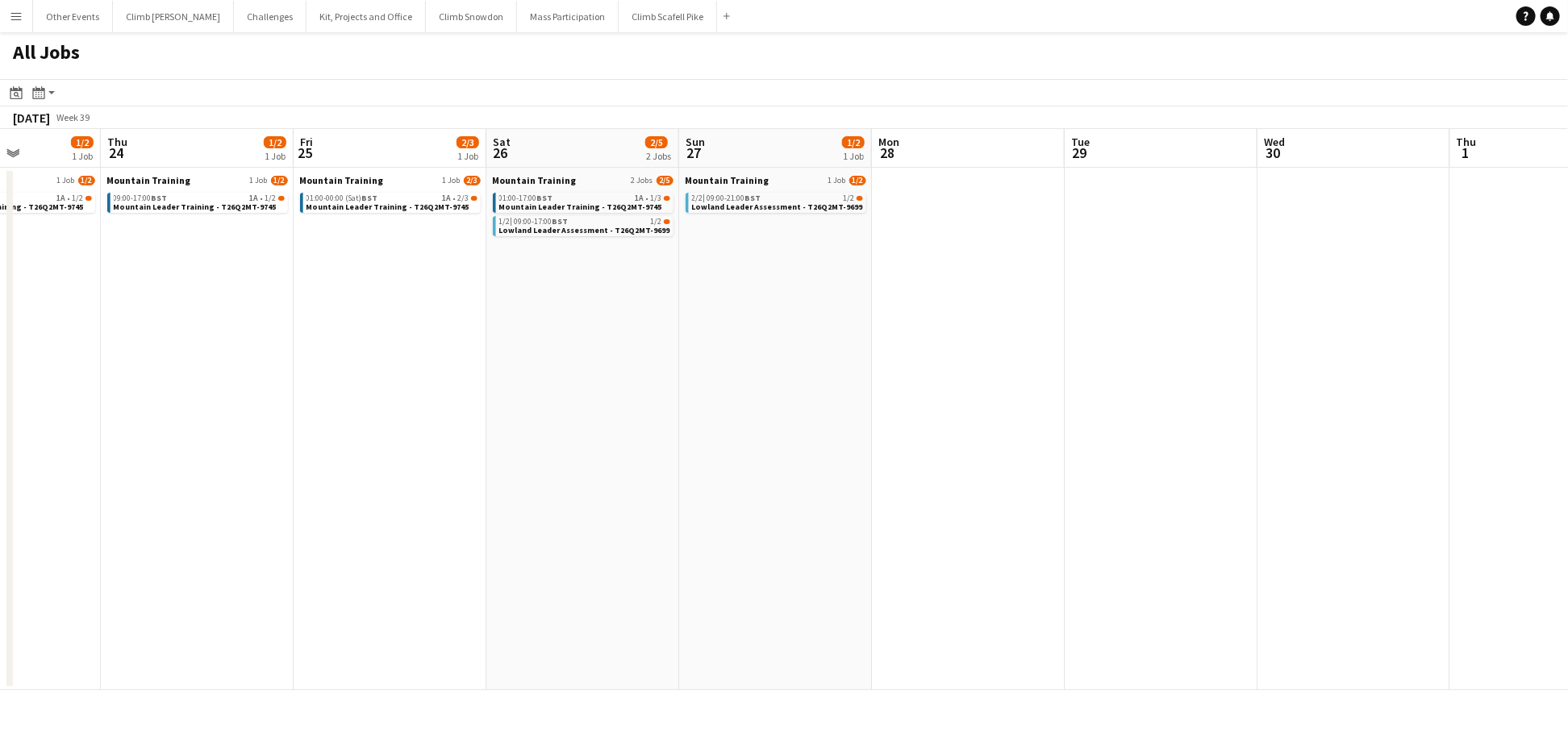
click at [384, 452] on app-all-jobs "All Jobs Date picker JAN 2026 JAN 2026 Monday M Tuesday T Wednesday W Thursday …" at bounding box center [784, 361] width 1568 height 658
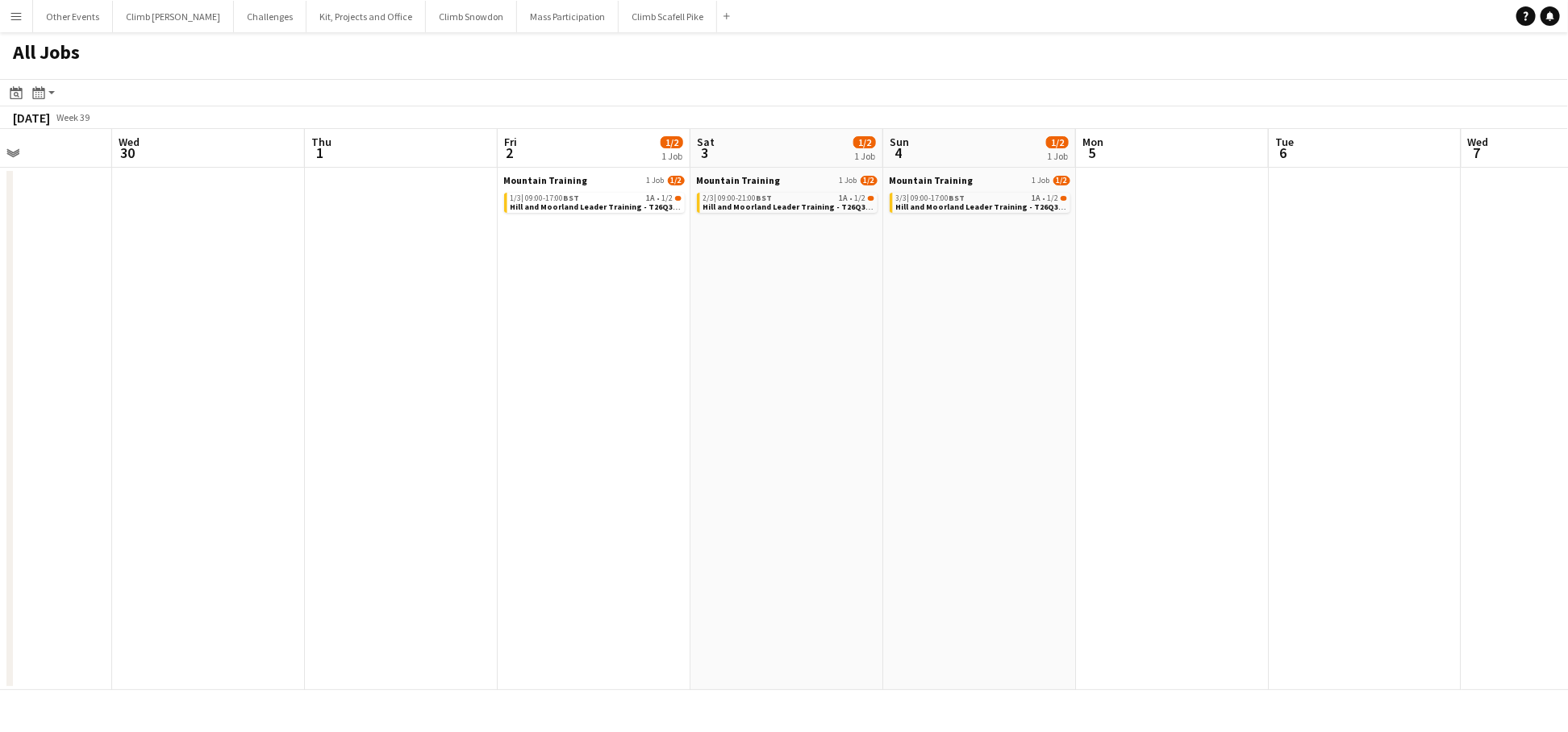
click at [481, 464] on app-calendar-viewport "Sun 27 1/2 1 Job Mon 28 Tue 29 Wed 30 Thu 1 Fri 2 1/2 1 Job Sat 3 1/2 1 Job Sun…" at bounding box center [784, 409] width 1568 height 561
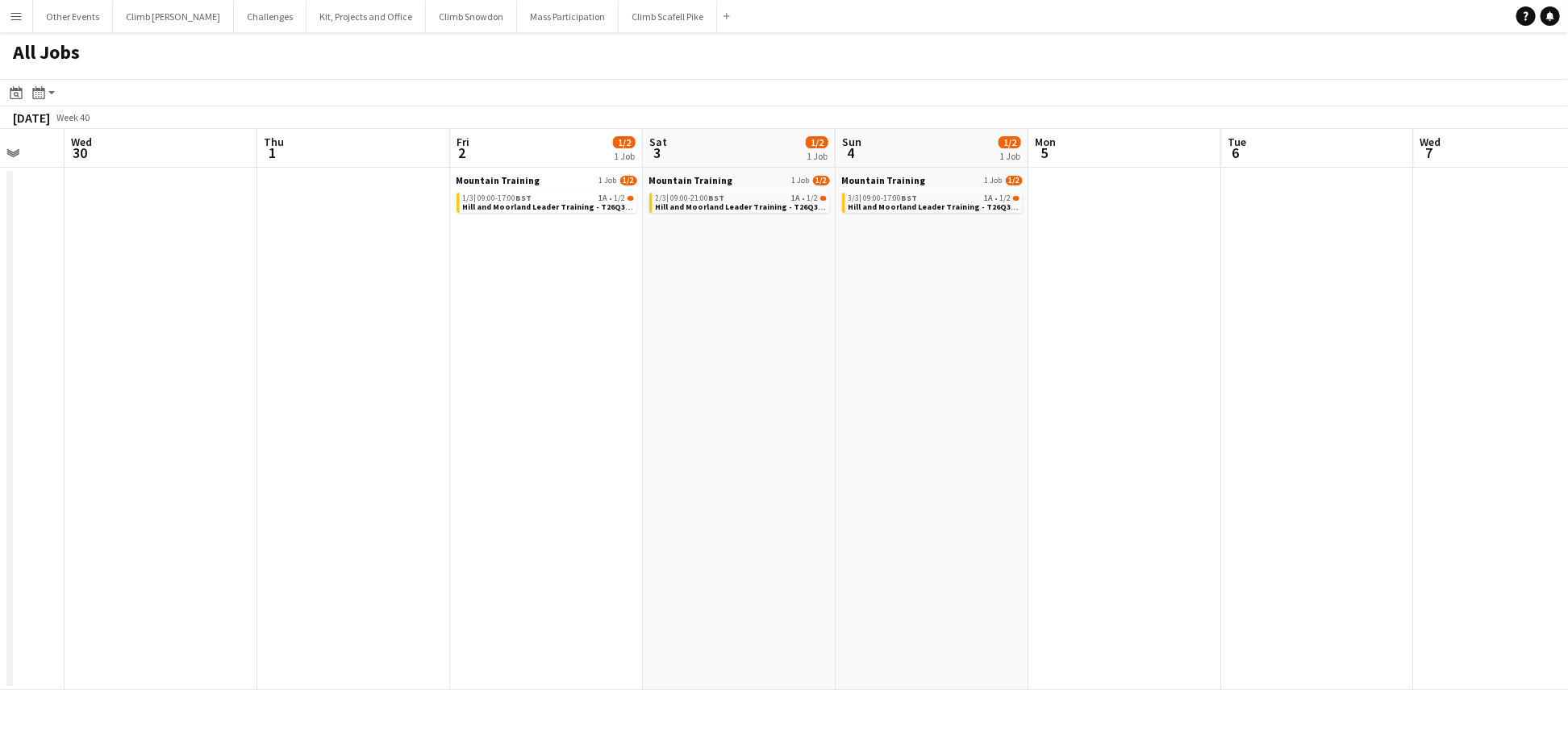
click at [19, 20] on app-icon "Menu" at bounding box center [16, 16] width 13 height 13
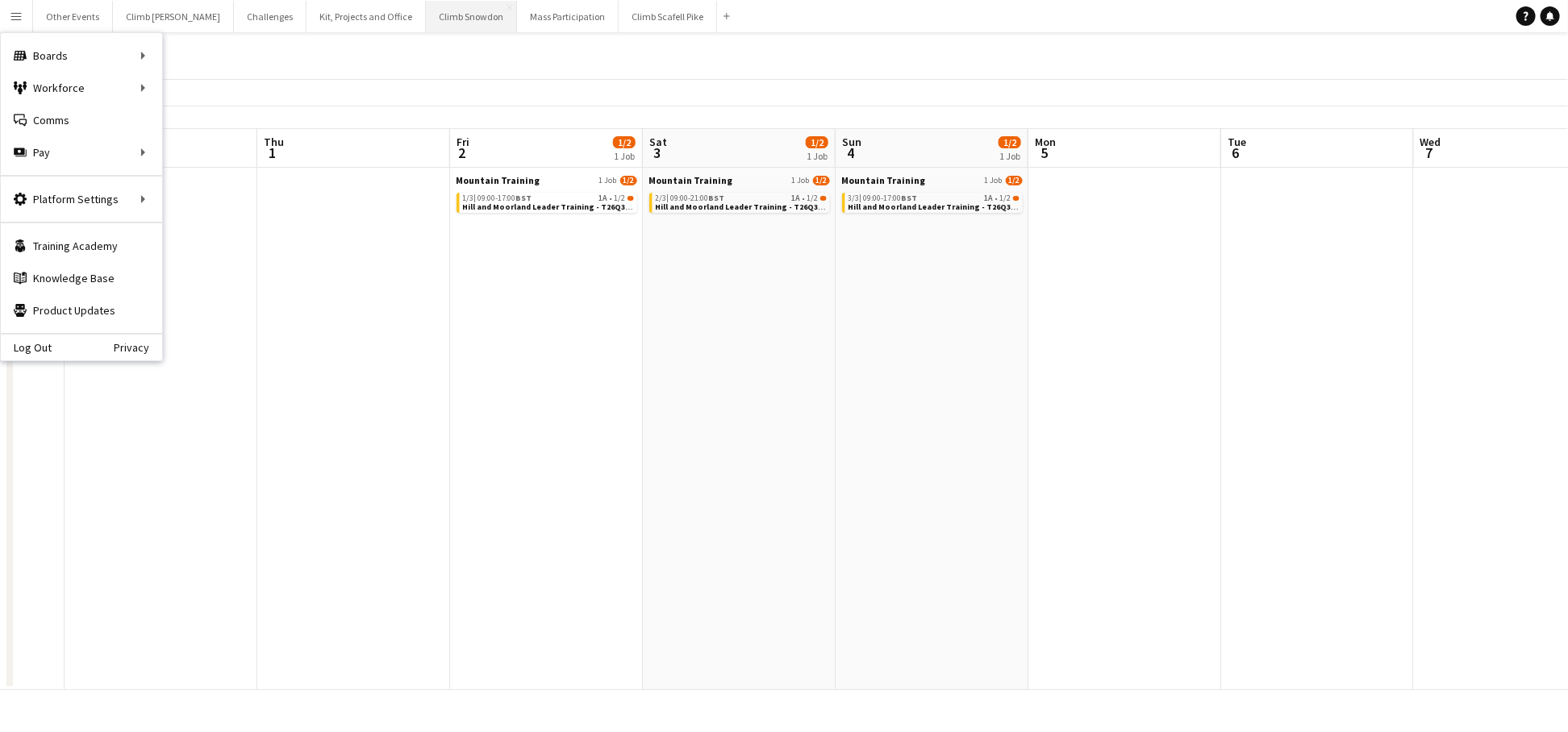
click at [452, 19] on button "Climb Snowdon Close" at bounding box center [471, 16] width 91 height 31
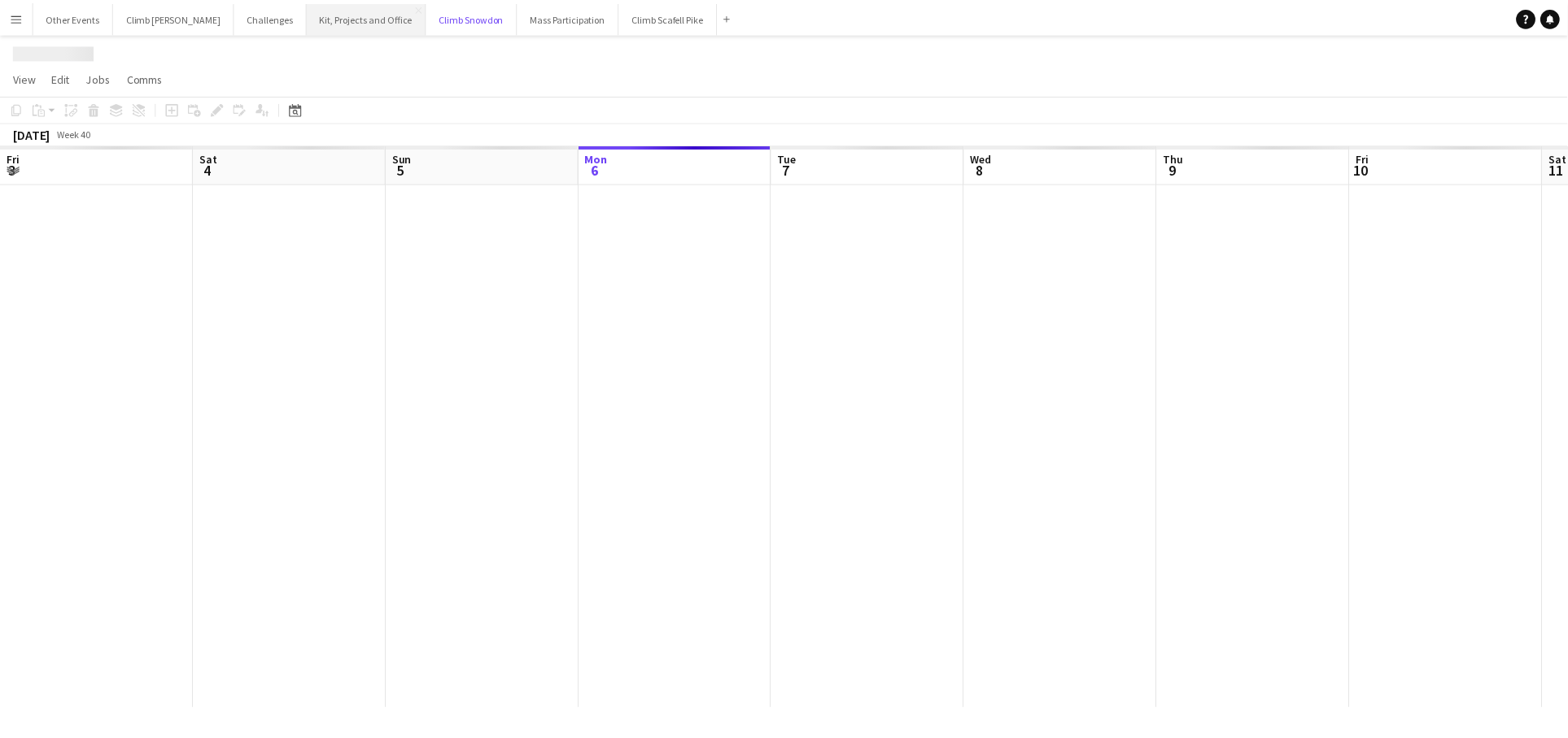
scroll to position [0, 388]
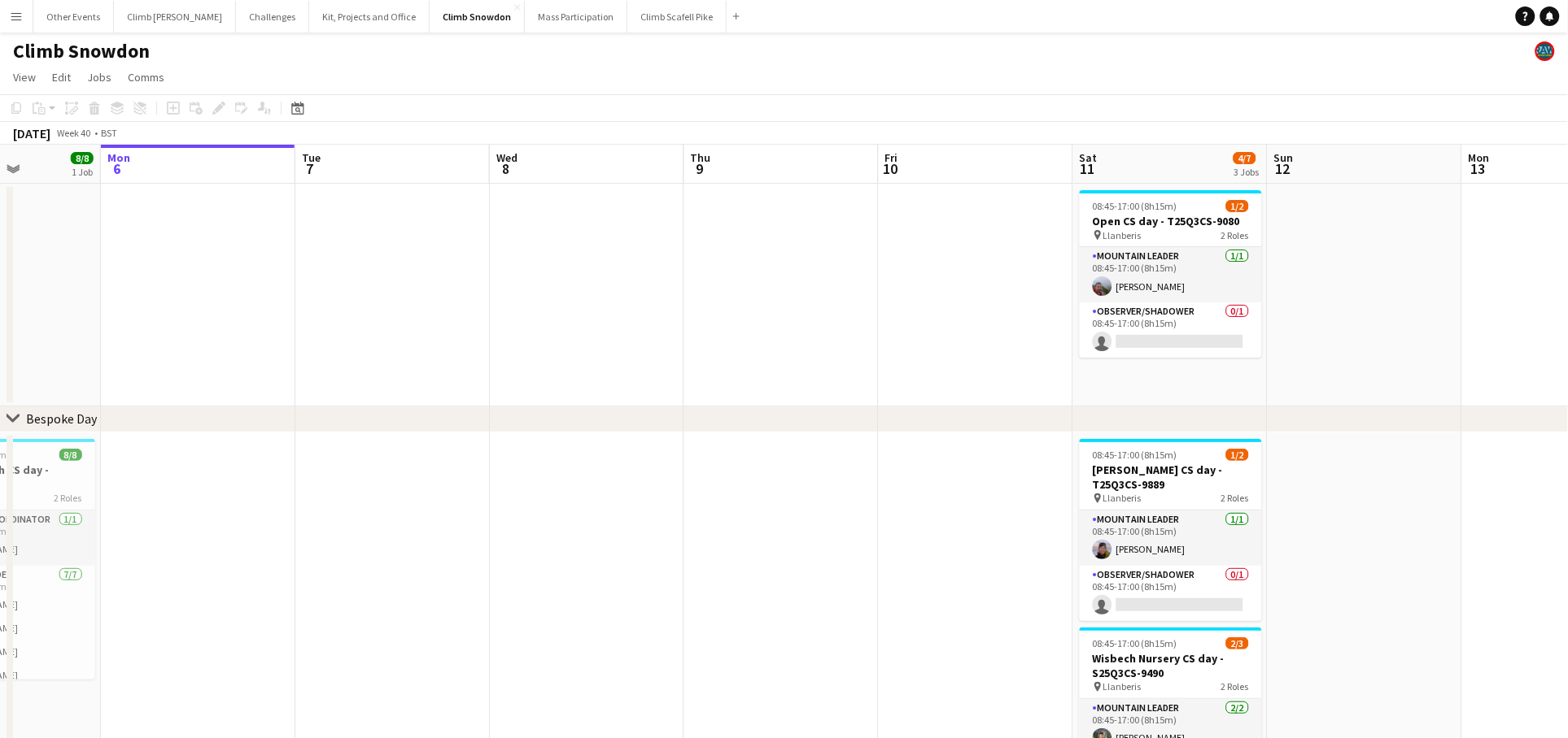
drag, startPoint x: 583, startPoint y: 324, endPoint x: 370, endPoint y: 325, distance: 213.0
click at [370, 325] on app-calendar-viewport "Fri 3 1/1 1 Job Sat 4 7/8 3 Jobs Sun 5 8/8 1 Job Mon 6 Tue 7 Wed 8 Thu 9 Fri 10…" at bounding box center [784, 544] width 1568 height 799
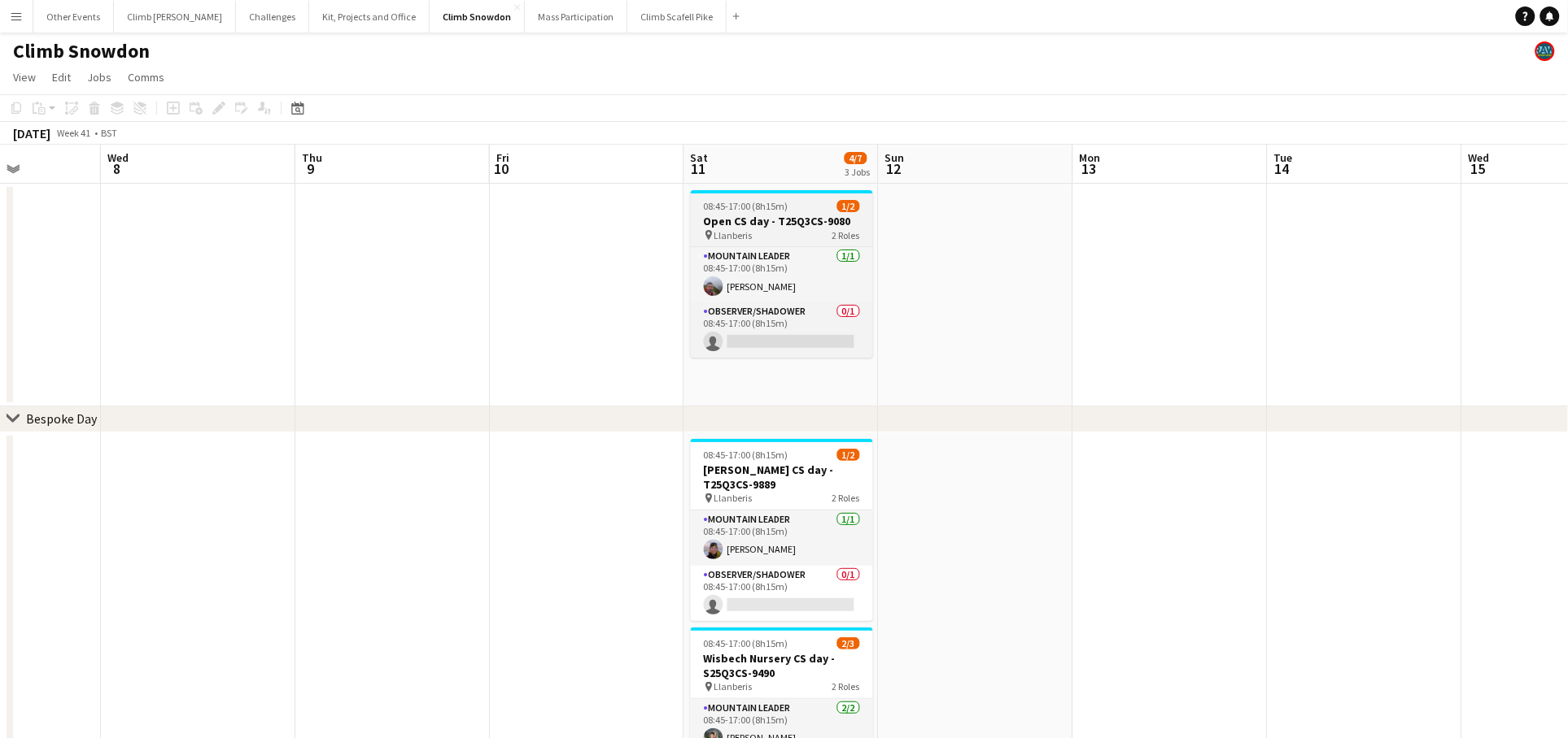
click at [754, 215] on h3 "Open CS day - T25Q3CS-9080" at bounding box center [782, 221] width 182 height 14
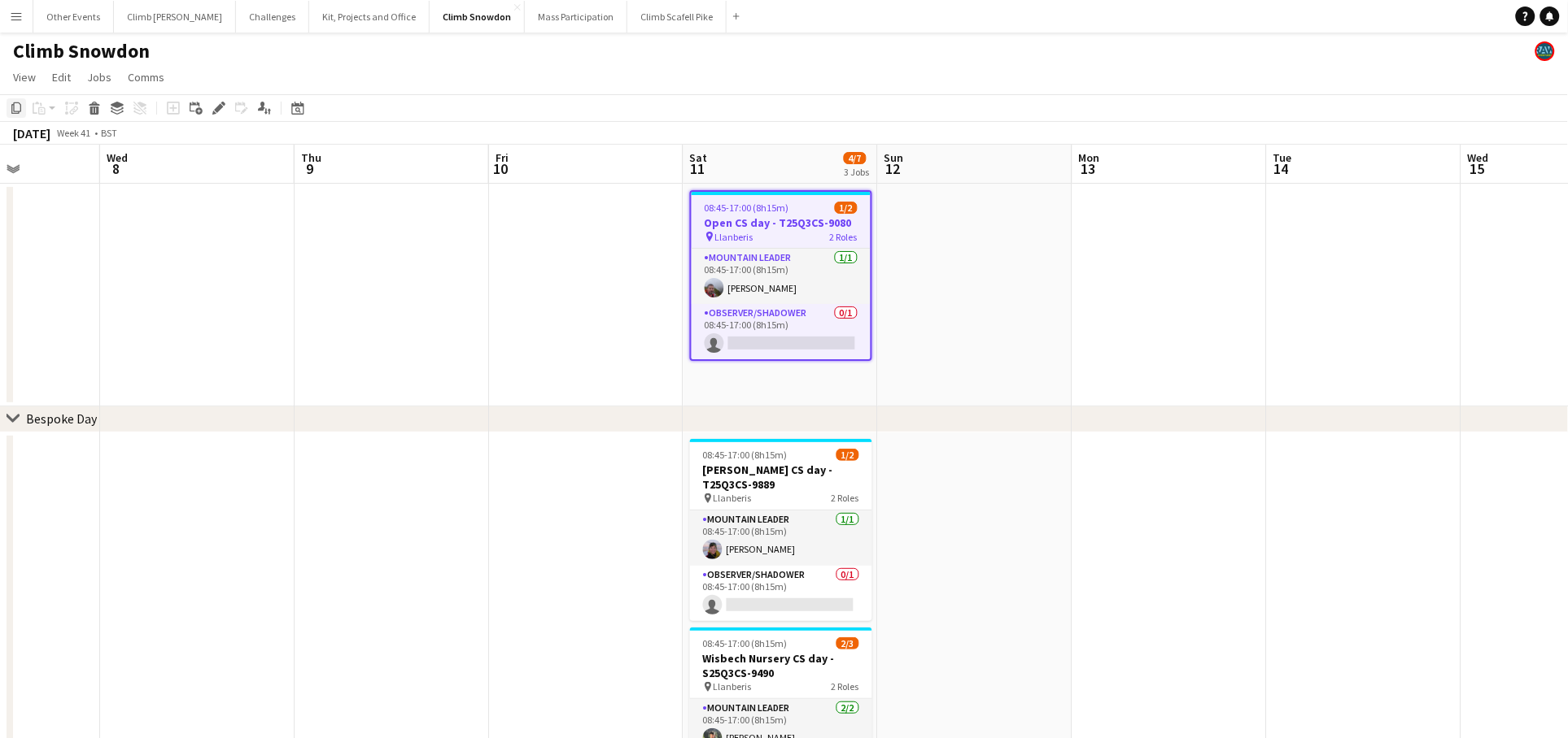
click at [17, 108] on icon "Copy" at bounding box center [16, 108] width 13 height 13
click at [289, 109] on div "Date picker" at bounding box center [298, 108] width 20 height 20
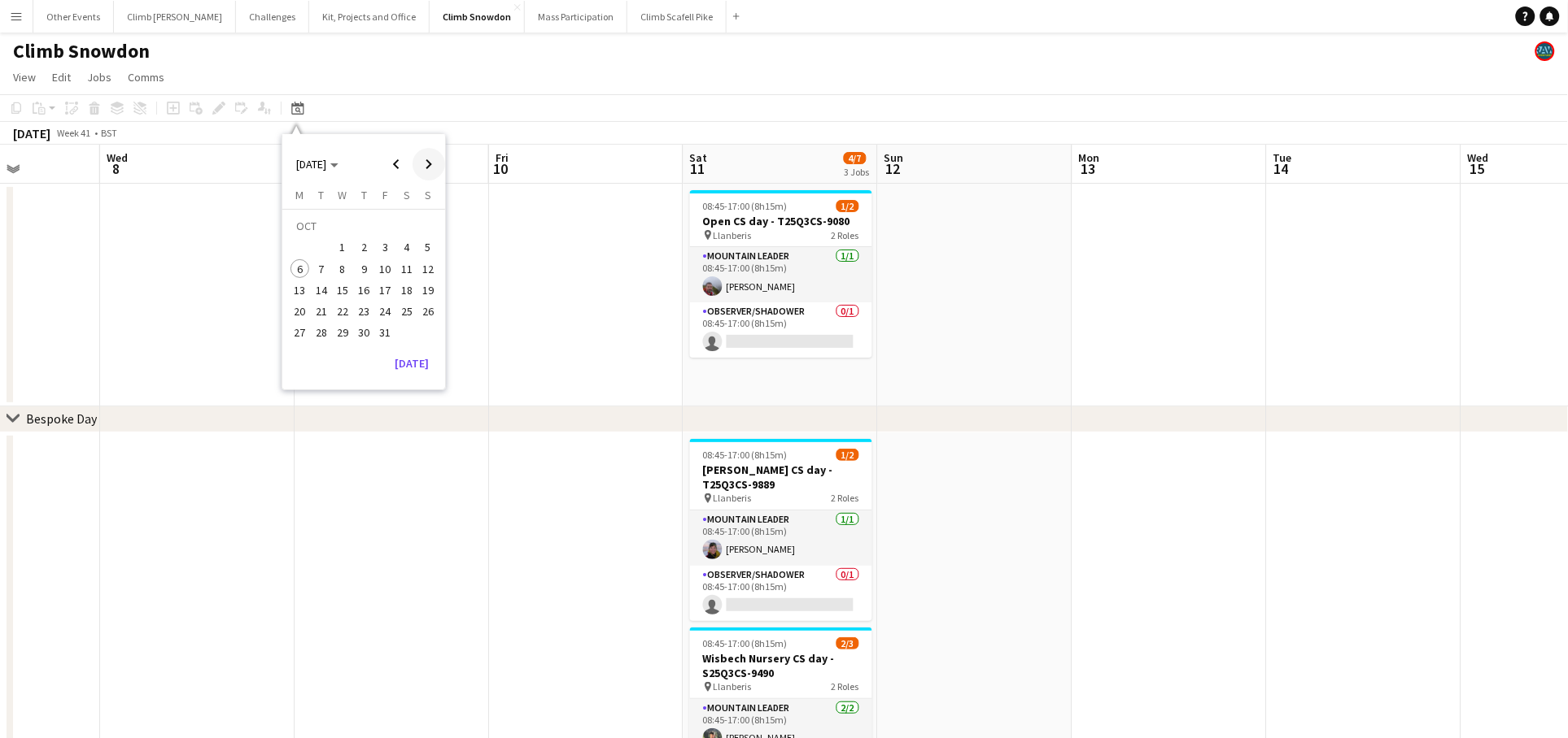
click at [428, 153] on span "Next month" at bounding box center [428, 164] width 32 height 32
click at [427, 153] on span "Next month" at bounding box center [428, 164] width 32 height 32
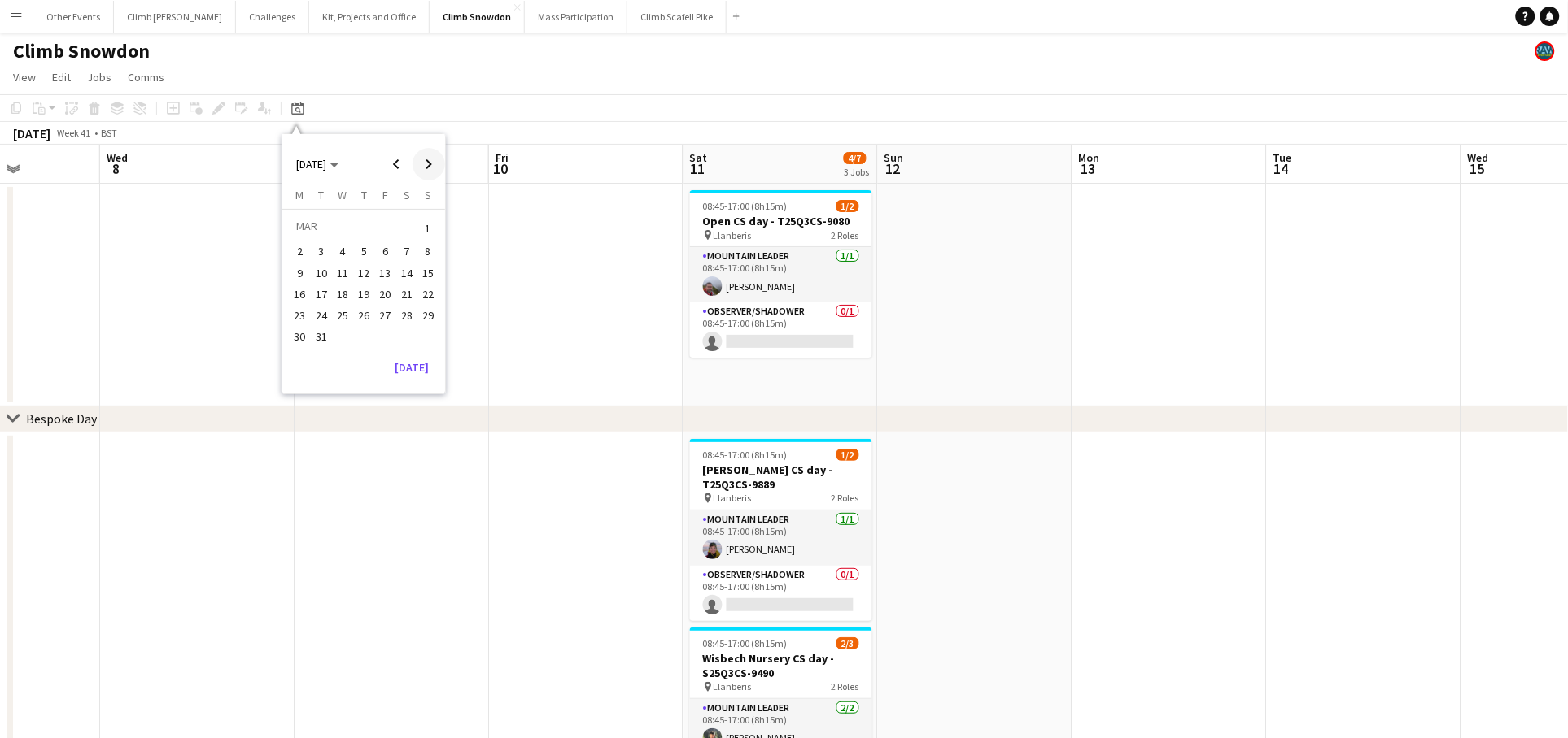
click at [427, 153] on span "Next month" at bounding box center [428, 164] width 32 height 32
click at [426, 156] on span "Next month" at bounding box center [428, 164] width 32 height 32
click at [410, 226] on span "2" at bounding box center [407, 228] width 20 height 23
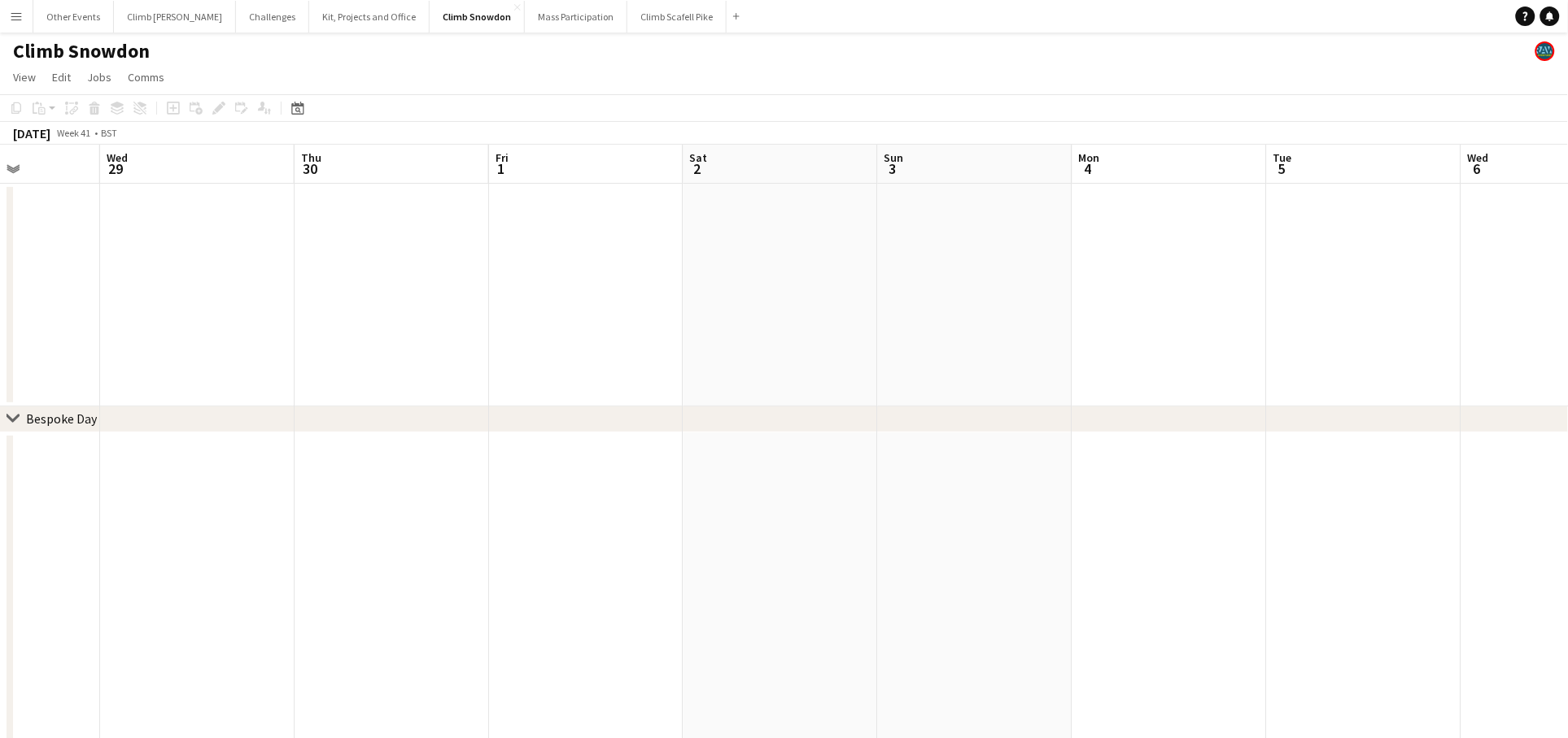
scroll to position [0, 559]
click at [753, 463] on app-date-cell at bounding box center [704, 651] width 194 height 436
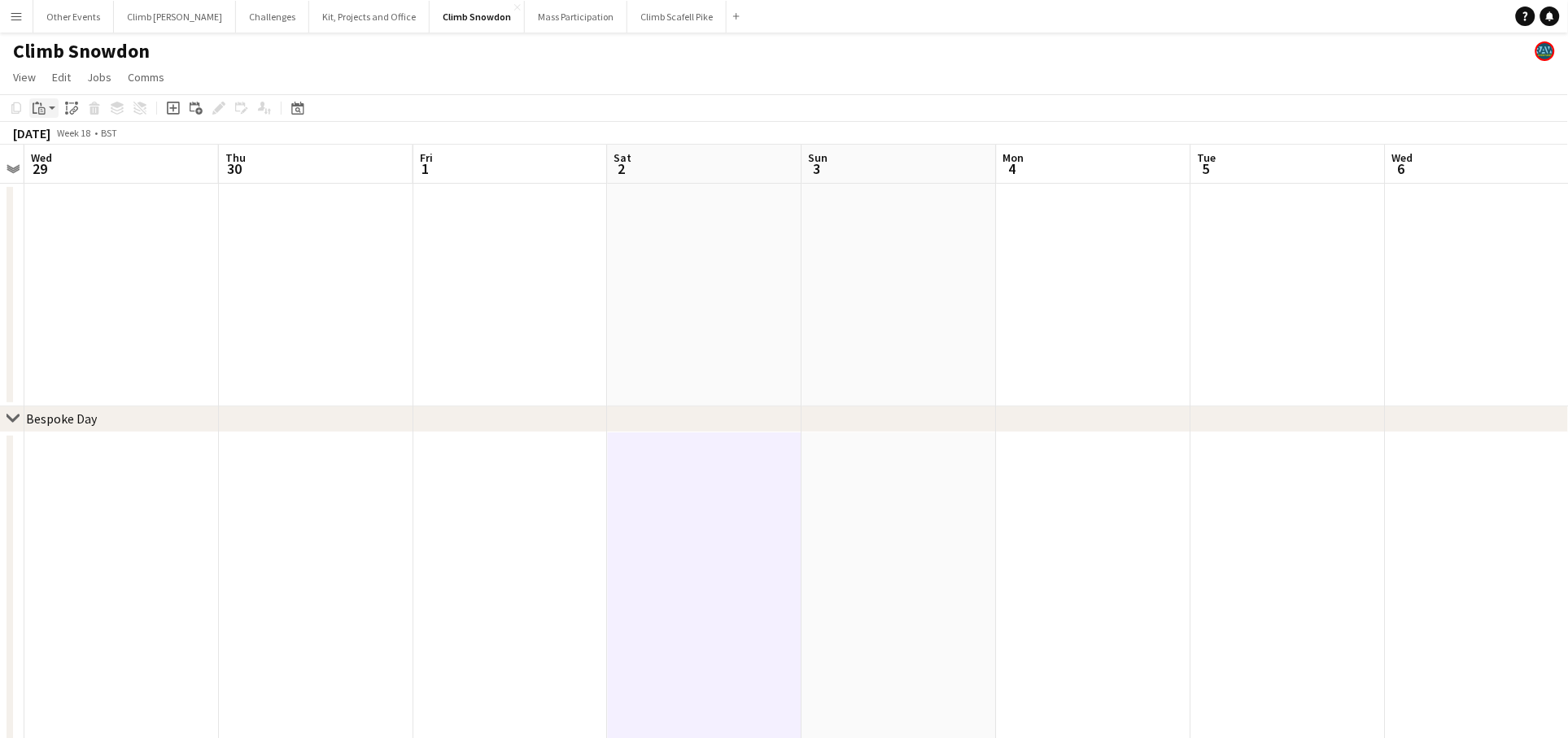
click at [50, 99] on app-action-btn "Paste" at bounding box center [44, 108] width 29 height 20
click at [46, 136] on link "Paste Command V" at bounding box center [107, 138] width 129 height 14
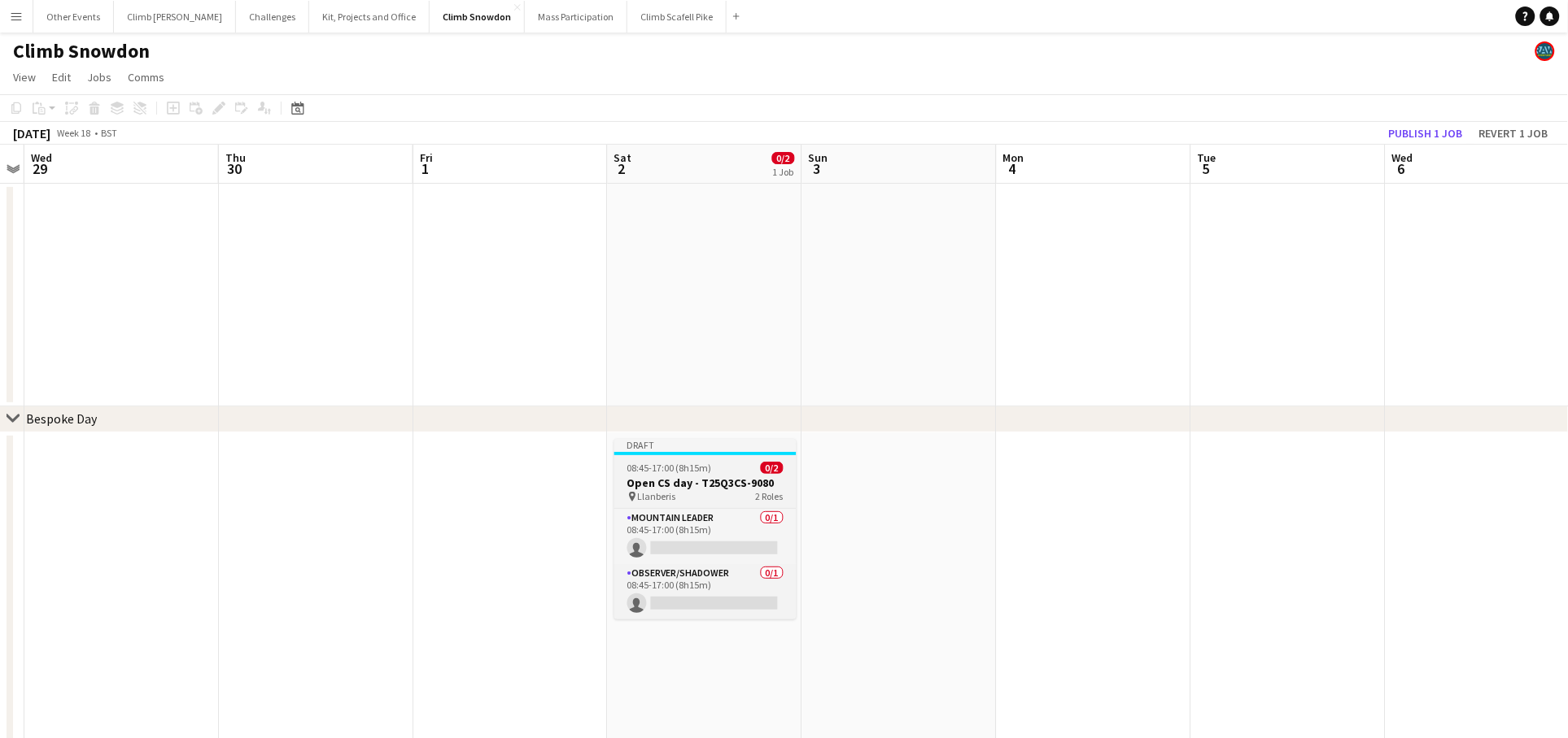
click at [625, 485] on h3 "Open CS day - T25Q3CS-9080" at bounding box center [705, 482] width 182 height 14
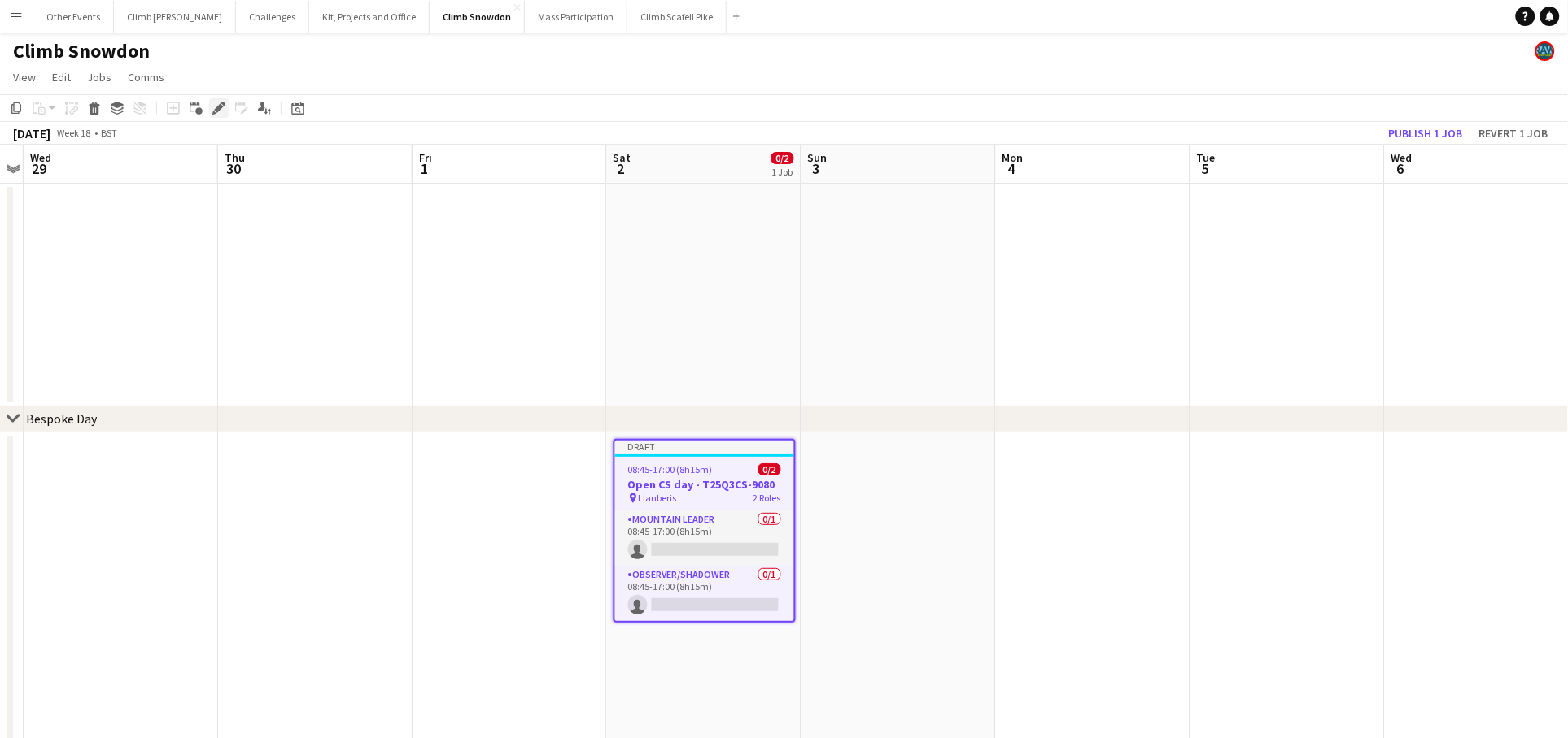
click at [218, 104] on icon "Edit" at bounding box center [219, 108] width 13 height 13
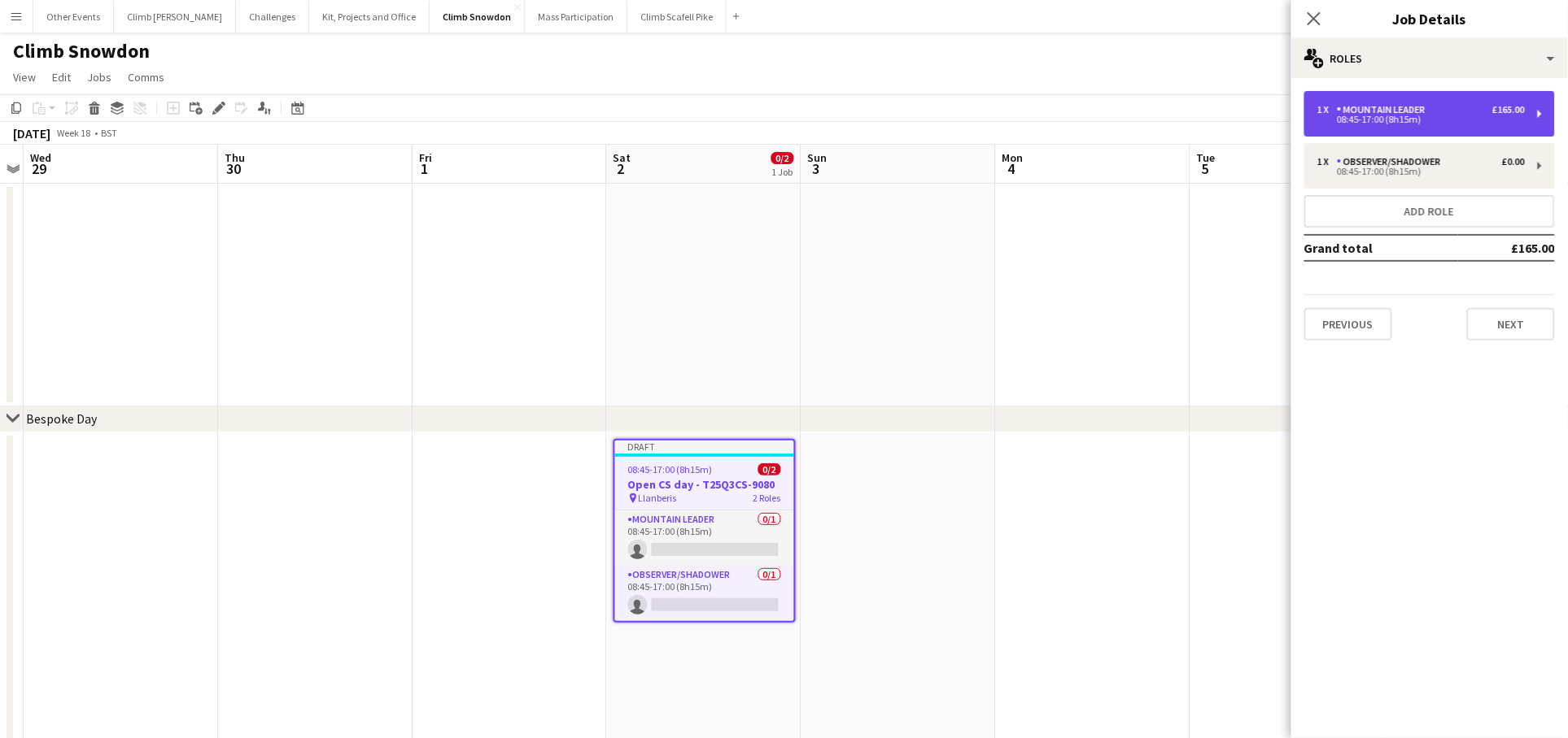
click at [1406, 117] on div "08:45-17:00 (8h15m)" at bounding box center [1420, 119] width 208 height 9
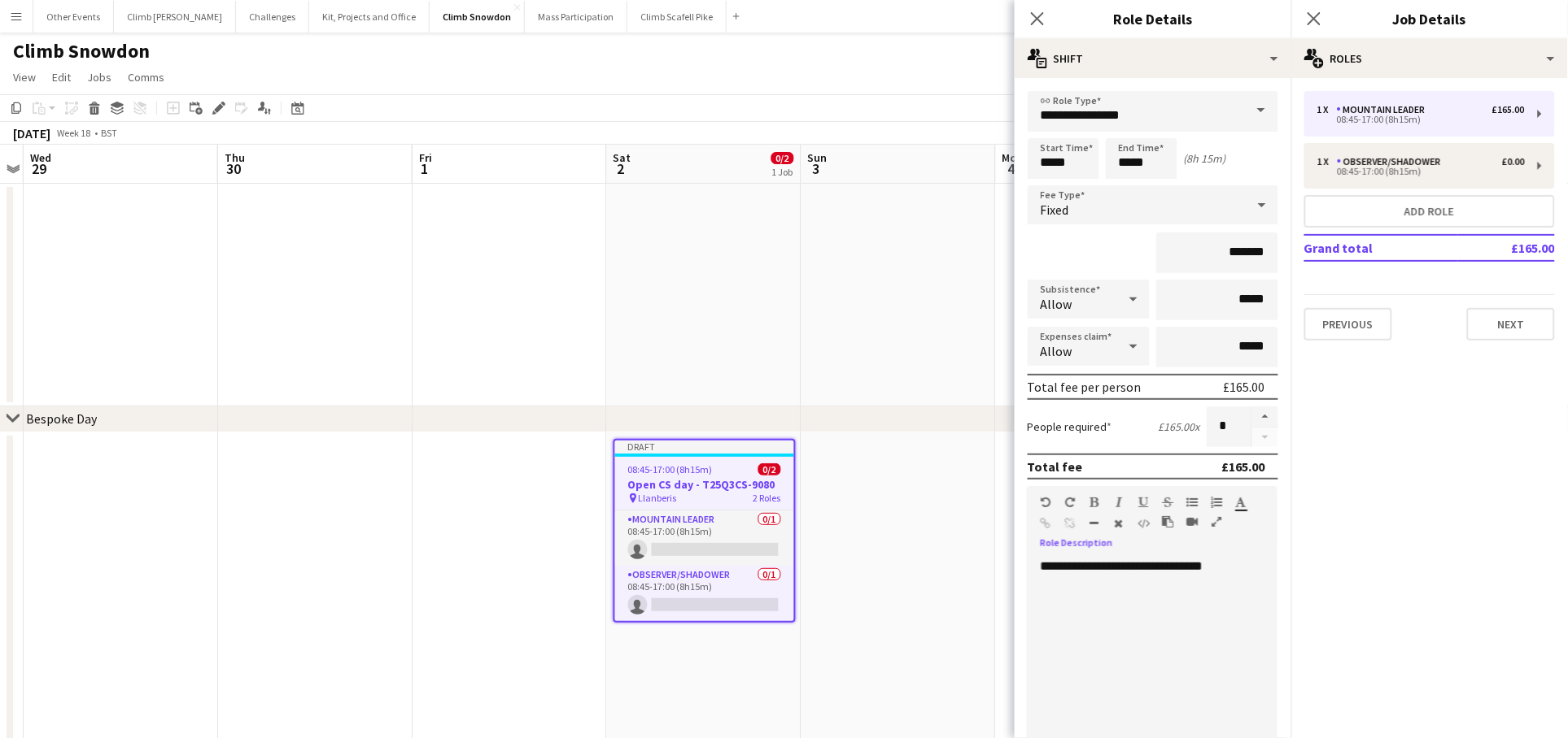
click at [1103, 575] on div at bounding box center [1146, 583] width 210 height 16
drag, startPoint x: 1123, startPoint y: 565, endPoint x: 1020, endPoint y: 555, distance: 103.5
click at [1020, 555] on form "**********" at bounding box center [1153, 556] width 277 height 931
click at [1213, 559] on div "**********" at bounding box center [1146, 657] width 237 height 195
click at [1209, 569] on div "**********" at bounding box center [1146, 657] width 237 height 195
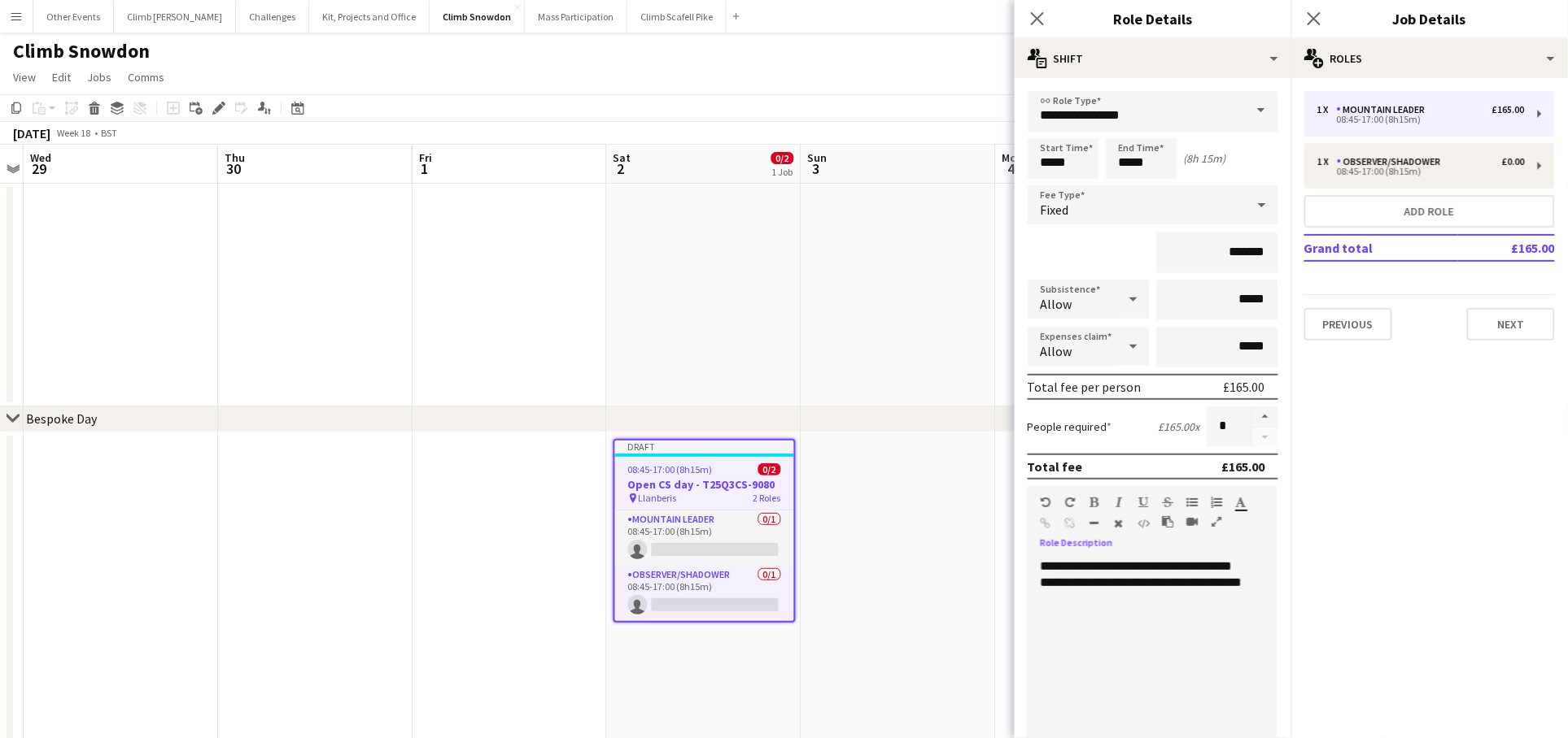
click at [1055, 578] on div "**********" at bounding box center [1146, 657] width 237 height 195
click at [1129, 644] on div "**********" at bounding box center [1146, 657] width 237 height 195
click at [1236, 248] on input "*******" at bounding box center [1216, 252] width 122 height 41
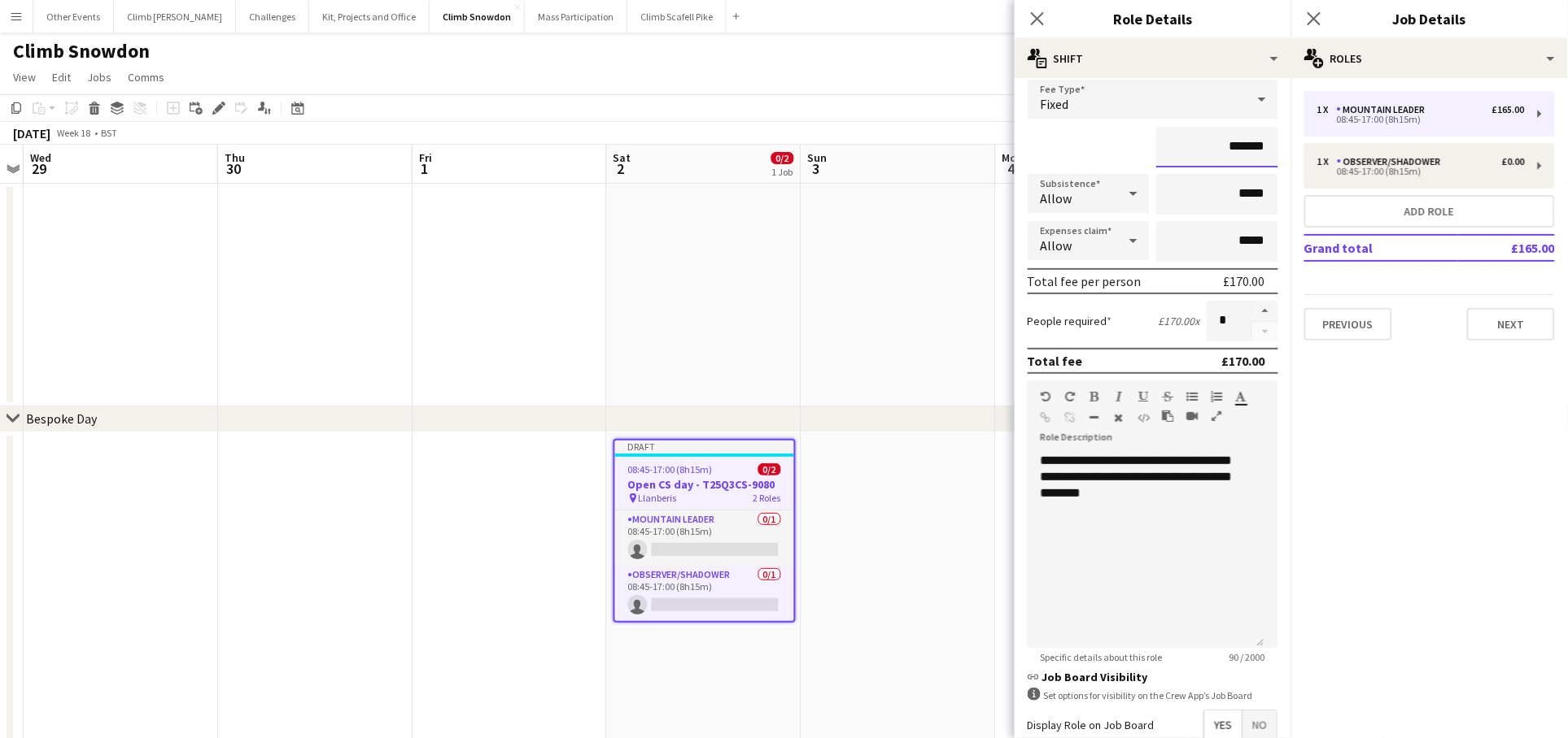
scroll to position [278, 0]
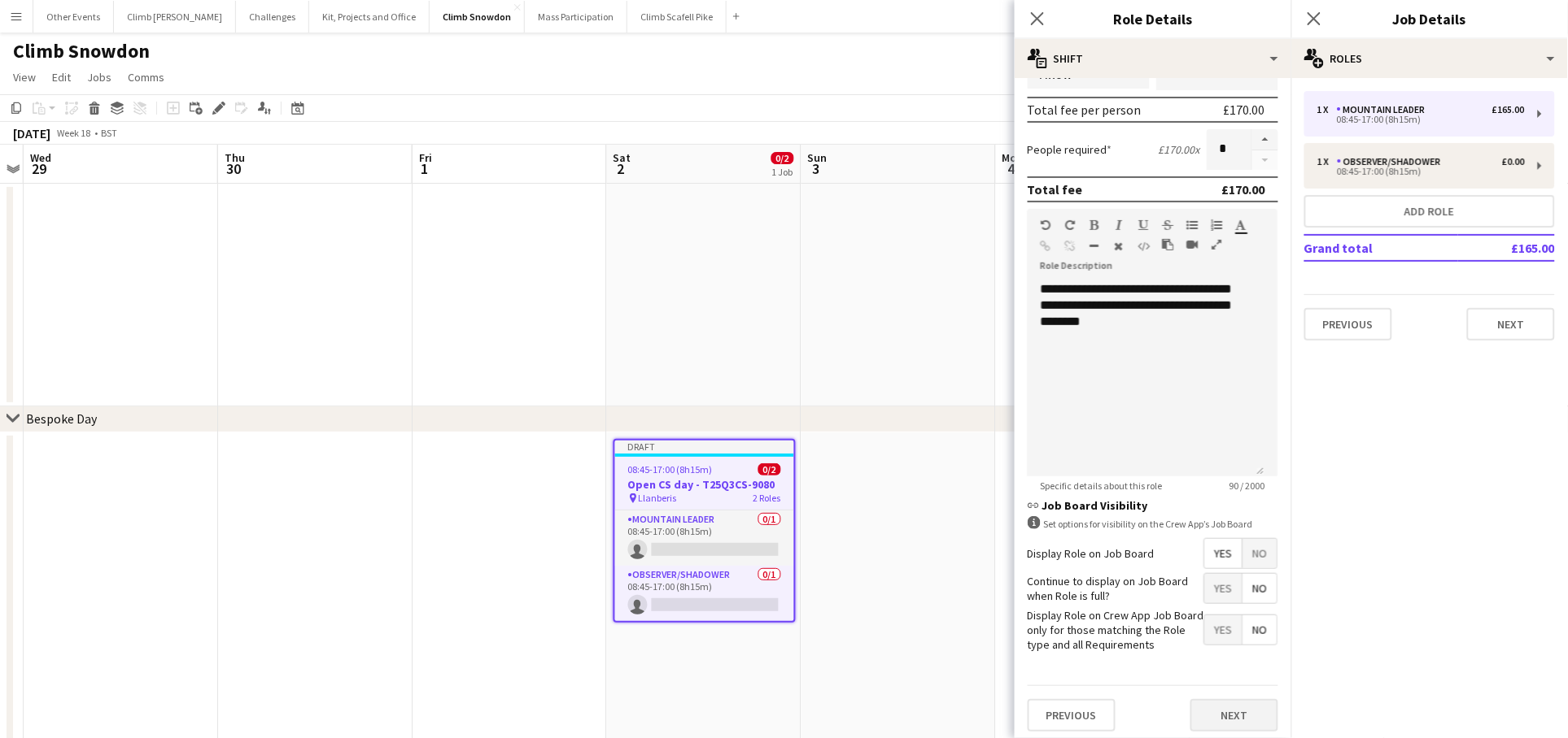
type input "*******"
drag, startPoint x: 1223, startPoint y: 708, endPoint x: 1219, endPoint y: 693, distance: 15.5
click at [1222, 708] on button "Next" at bounding box center [1233, 715] width 88 height 32
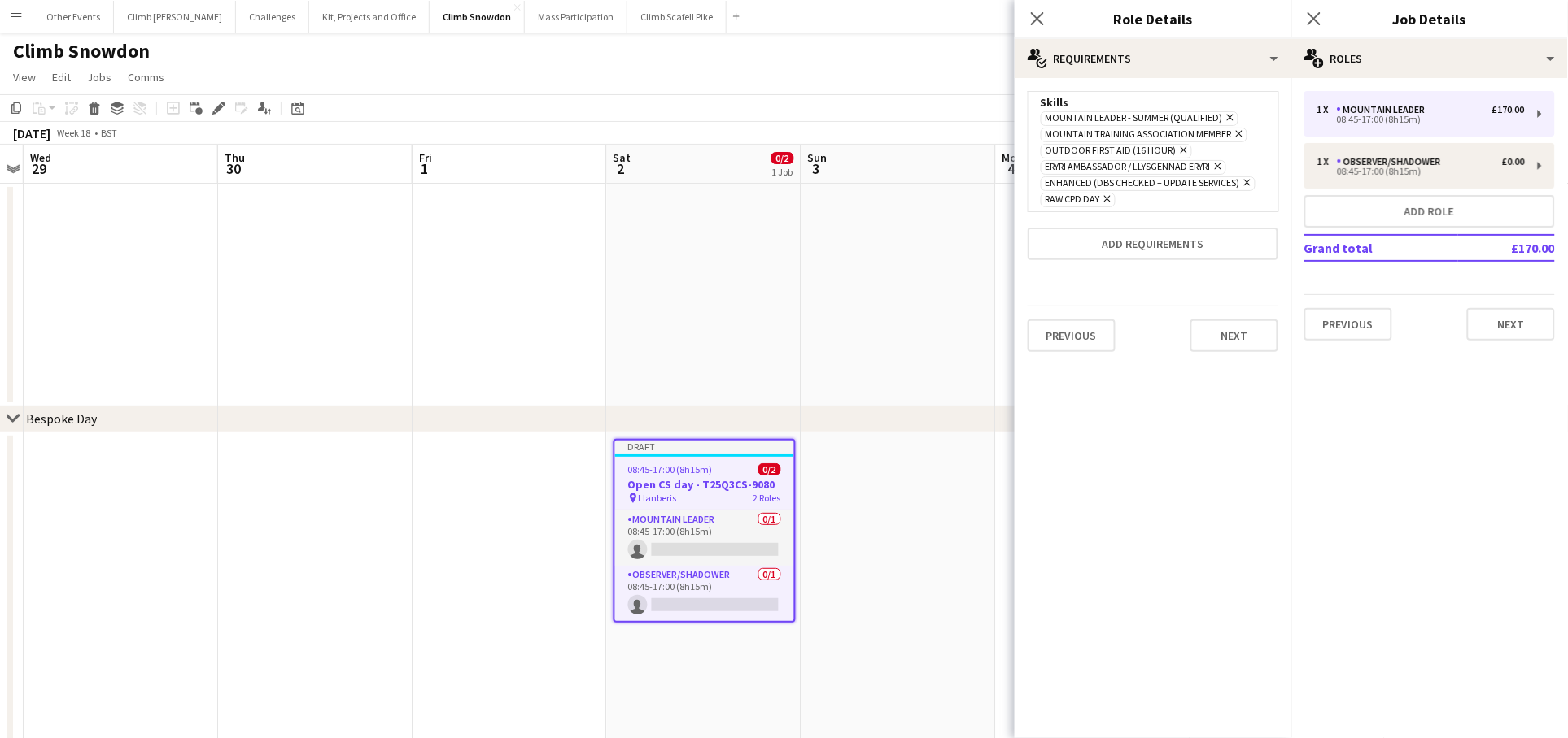
scroll to position [0, 0]
click at [1217, 333] on button "Next" at bounding box center [1233, 335] width 88 height 32
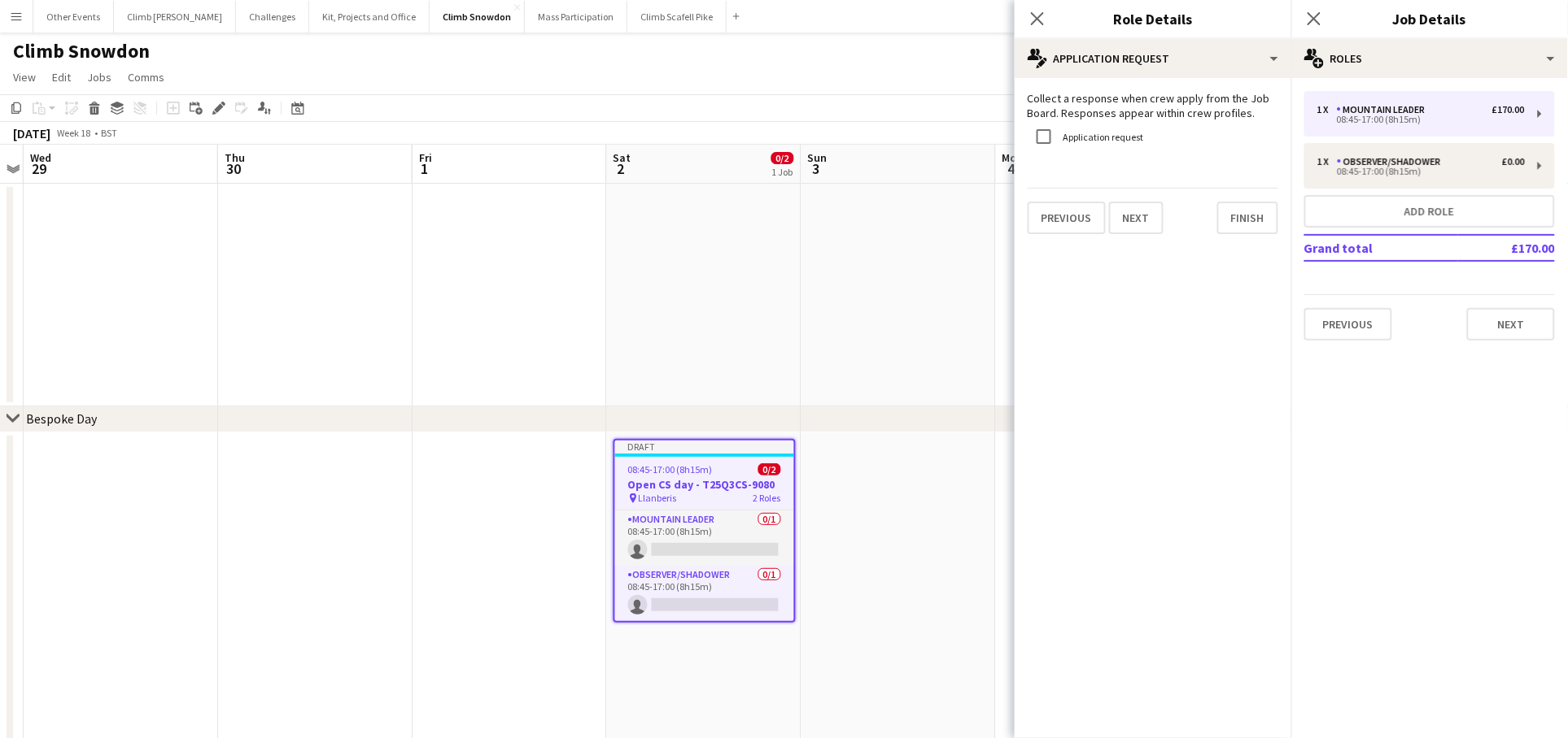
click at [1243, 238] on div "Collect a response when crew apply from the Job Board. Responses appear within …" at bounding box center [1153, 162] width 277 height 169
click at [1244, 229] on button "Finish" at bounding box center [1248, 218] width 61 height 32
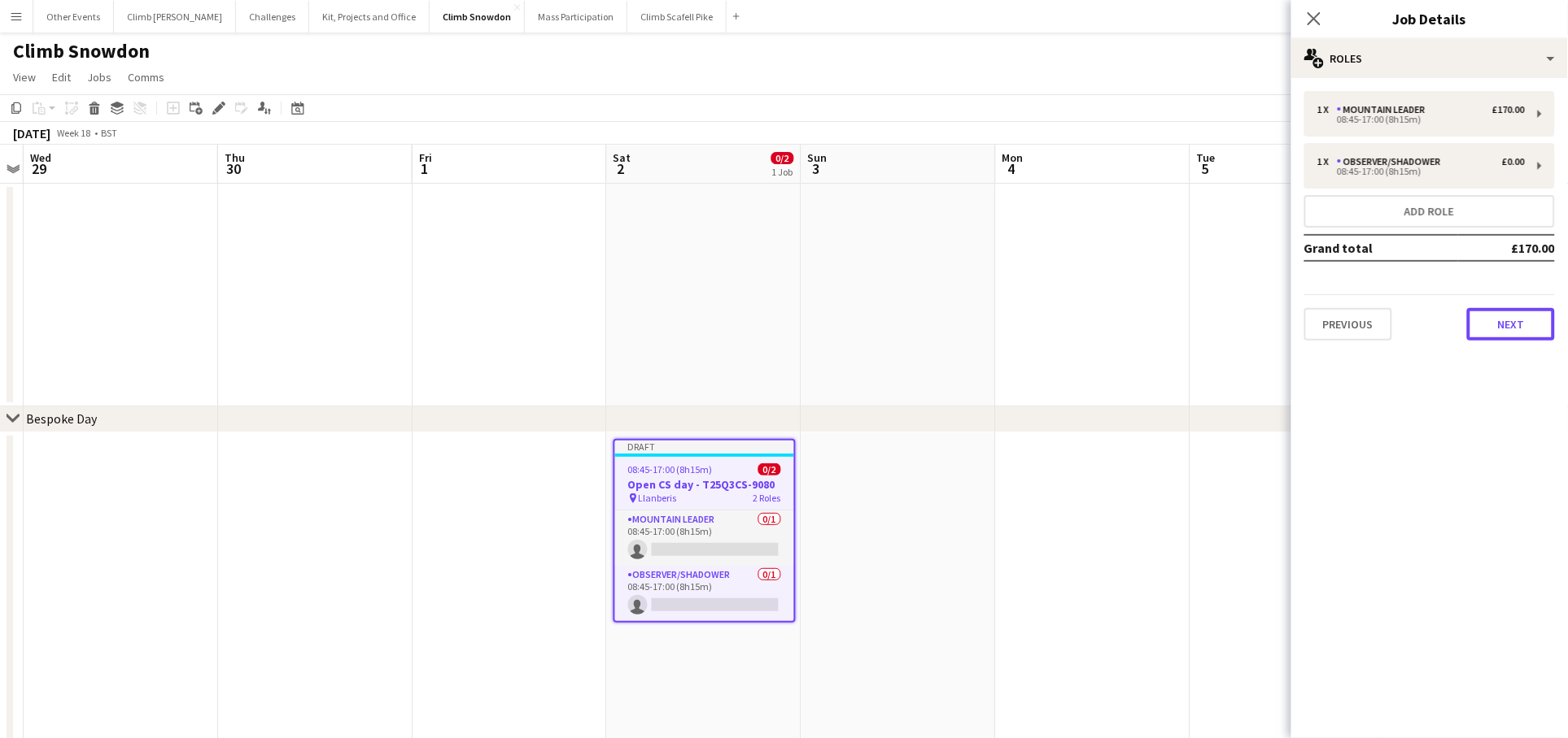
click at [1528, 313] on button "Next" at bounding box center [1510, 324] width 88 height 32
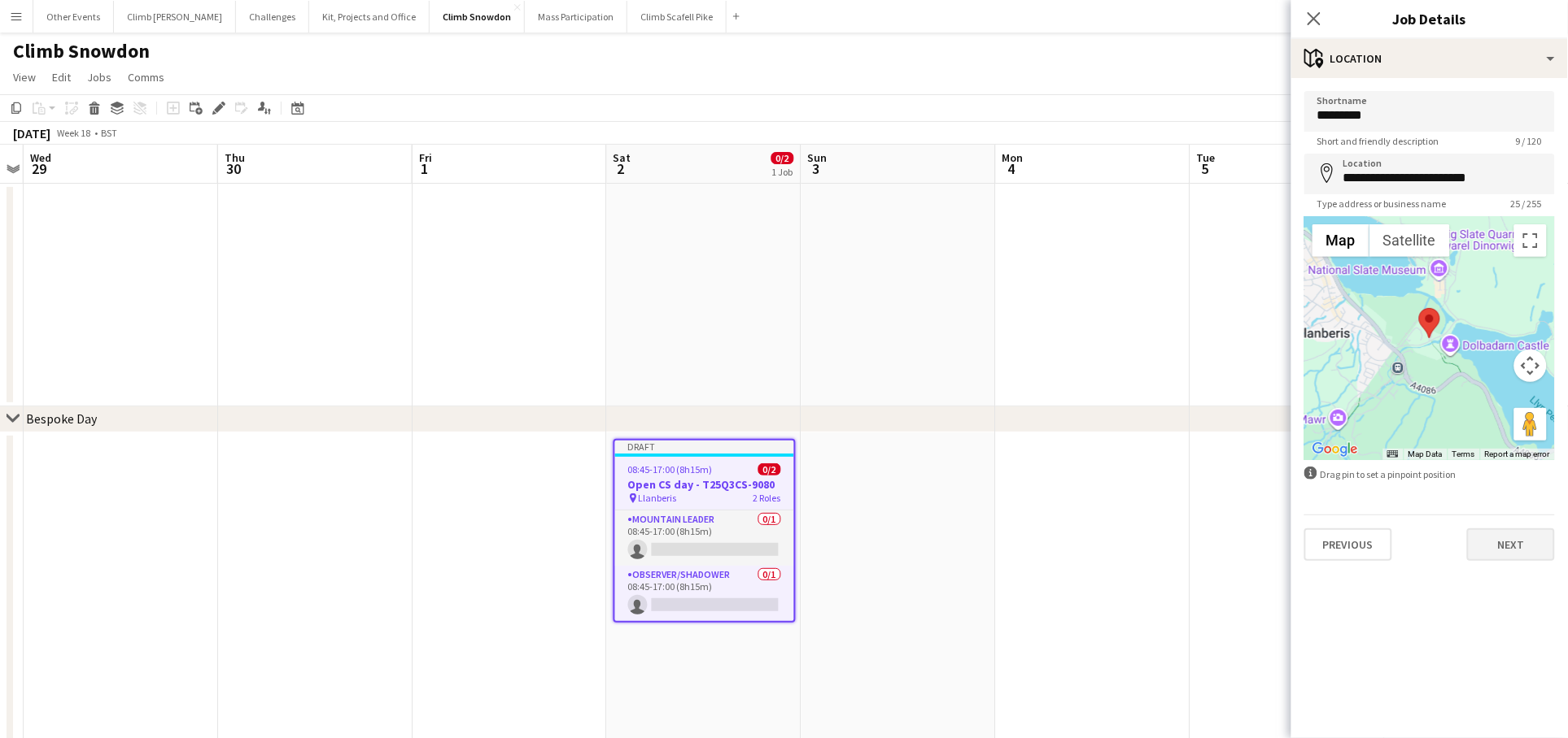
drag, startPoint x: 1505, startPoint y: 526, endPoint x: 1521, endPoint y: 532, distance: 17.1
click at [1504, 526] on div "Previous Next" at bounding box center [1430, 537] width 250 height 46
click at [1521, 537] on button "Next" at bounding box center [1510, 545] width 88 height 32
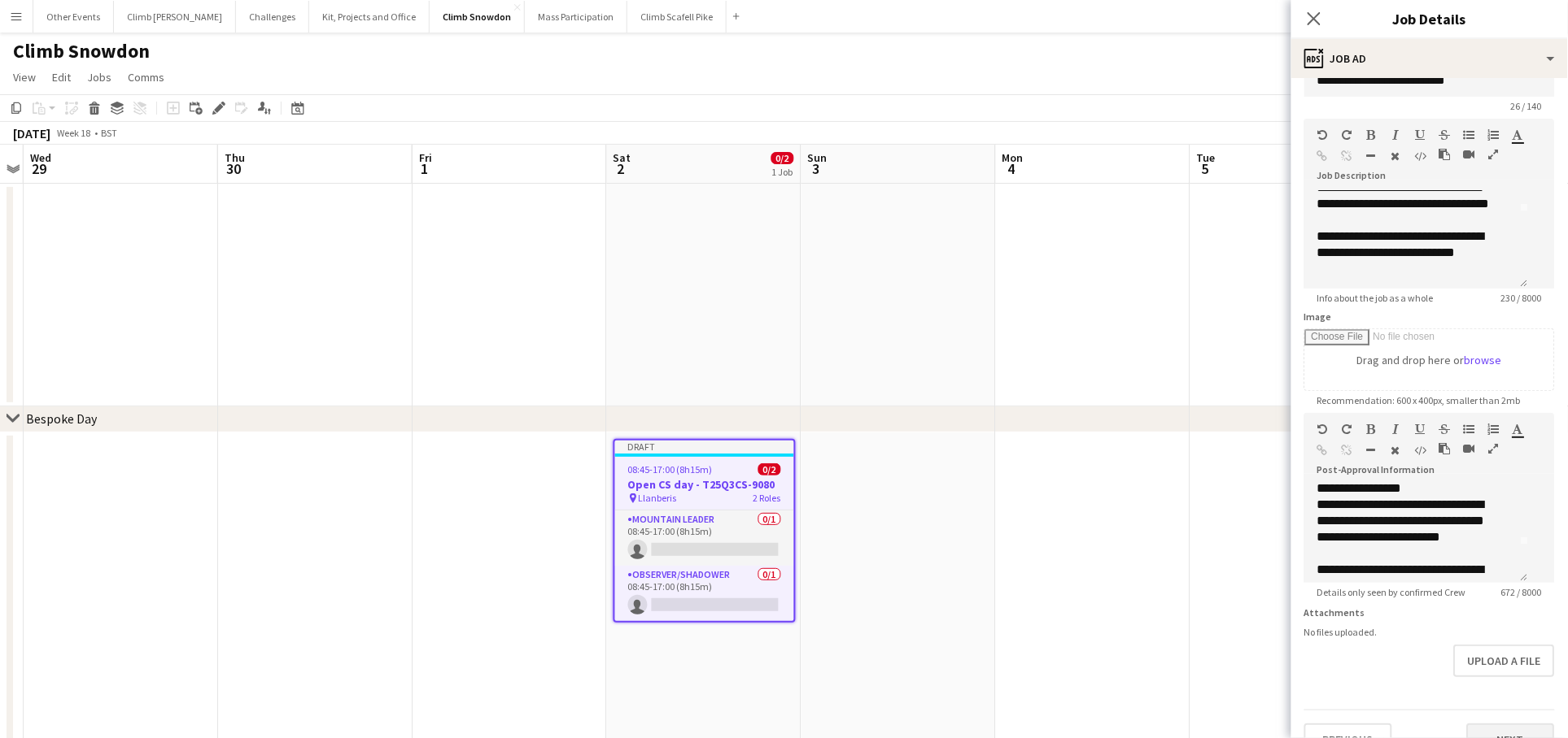
scroll to position [75, 0]
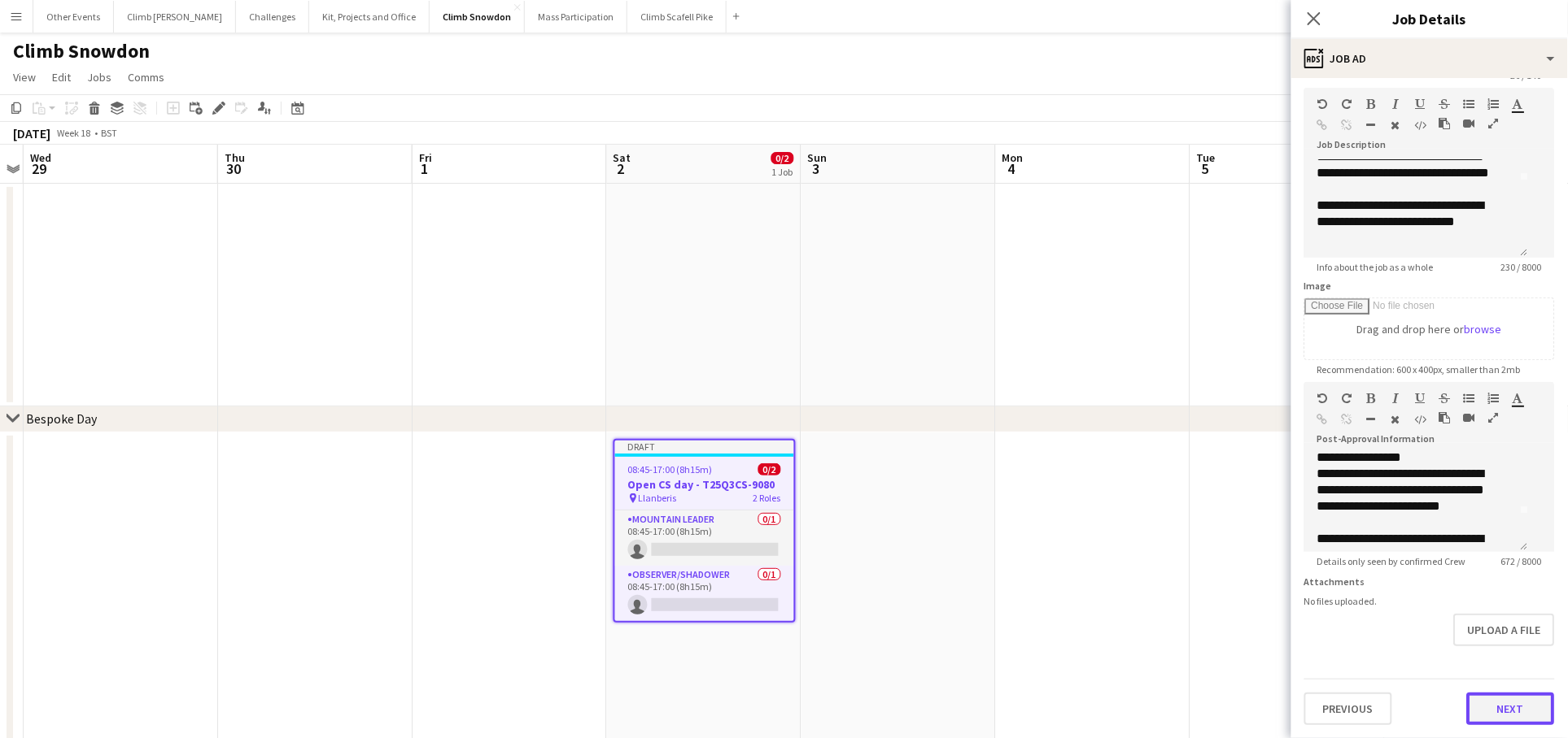
click at [1500, 702] on button "Next" at bounding box center [1510, 709] width 88 height 32
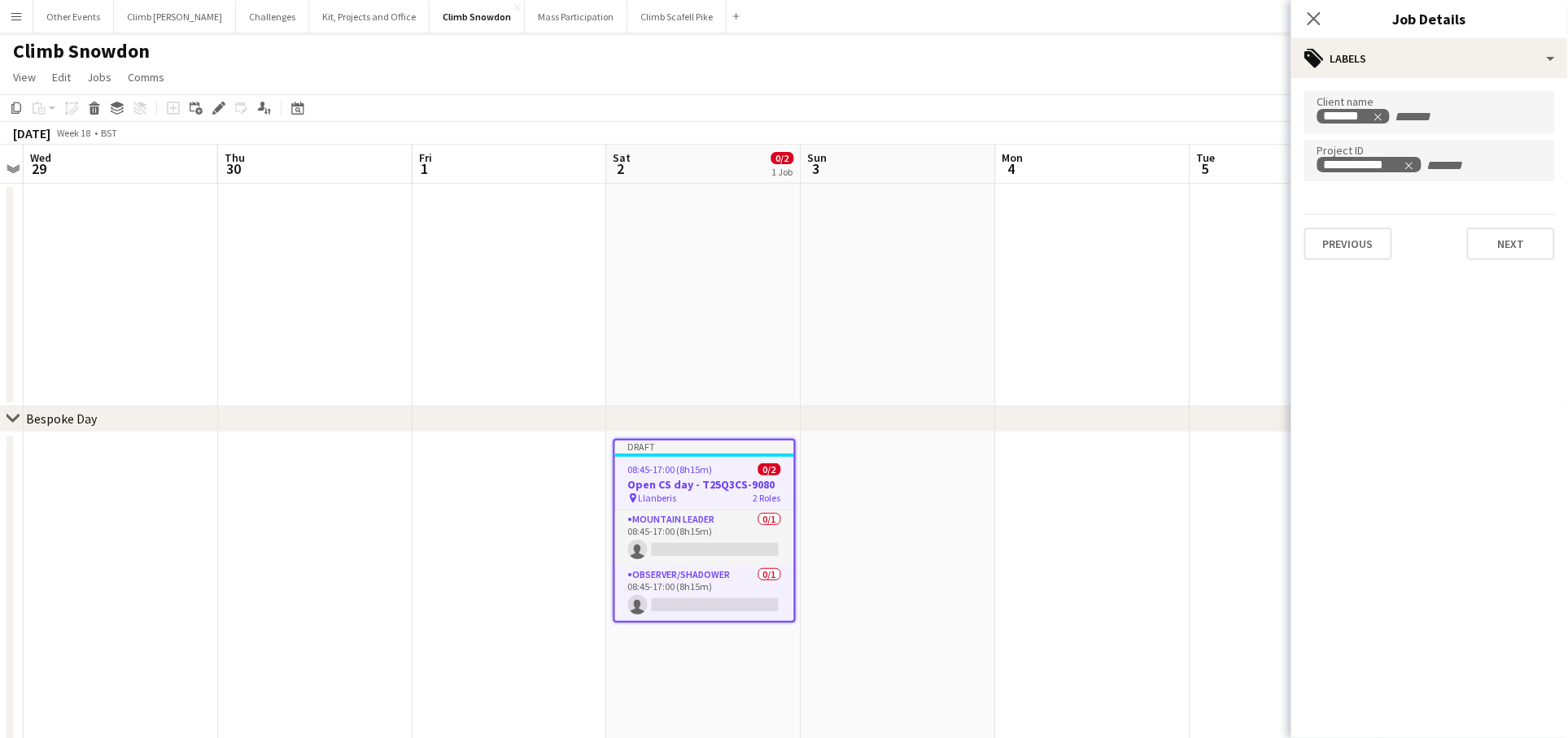
drag, startPoint x: 1410, startPoint y: 163, endPoint x: 1399, endPoint y: 153, distance: 14.9
click at [1410, 163] on icon "Remove tag" at bounding box center [1409, 166] width 11 height 11
click at [1373, 112] on icon "Remove tag" at bounding box center [1378, 117] width 11 height 11
click at [1382, 118] on input "Type to search client labels..." at bounding box center [1429, 117] width 225 height 14
click at [1392, 117] on input "Type to search client labels..." at bounding box center [1429, 117] width 225 height 14
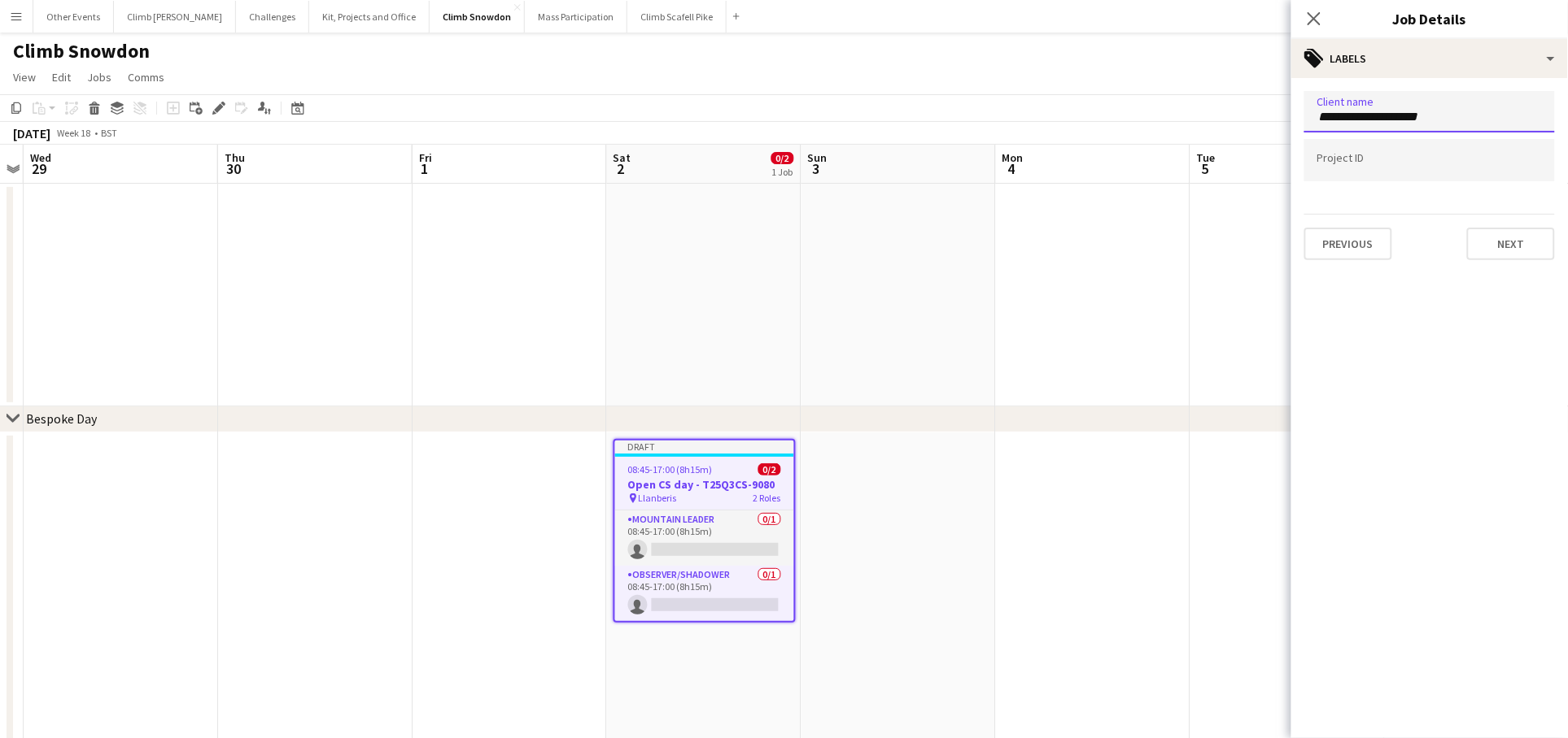
type input "**********"
click at [1410, 169] on div at bounding box center [1430, 160] width 250 height 42
click at [869, 526] on app-date-cell at bounding box center [898, 651] width 194 height 436
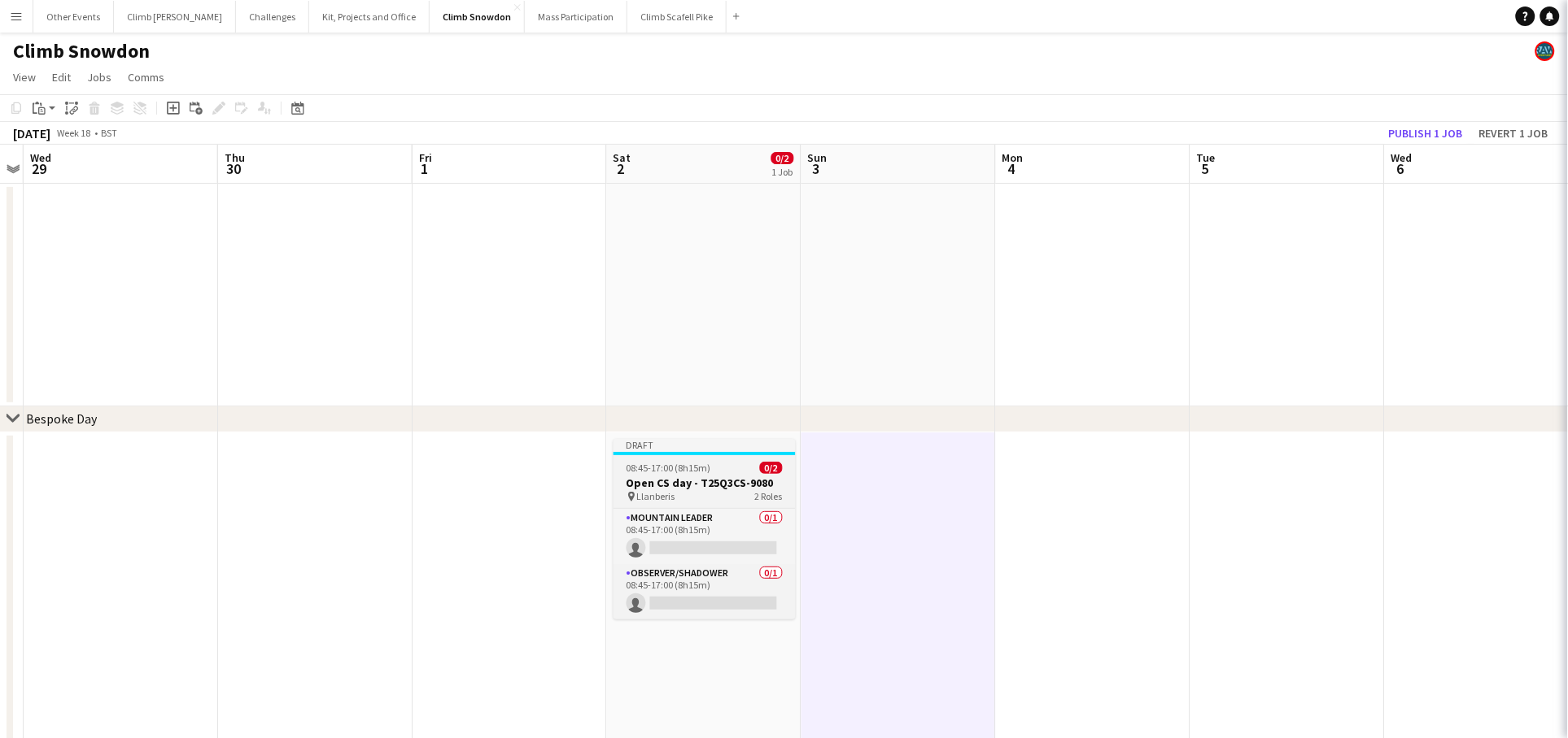
click at [692, 477] on h3 "Open CS day - T25Q3CS-9080" at bounding box center [704, 482] width 182 height 14
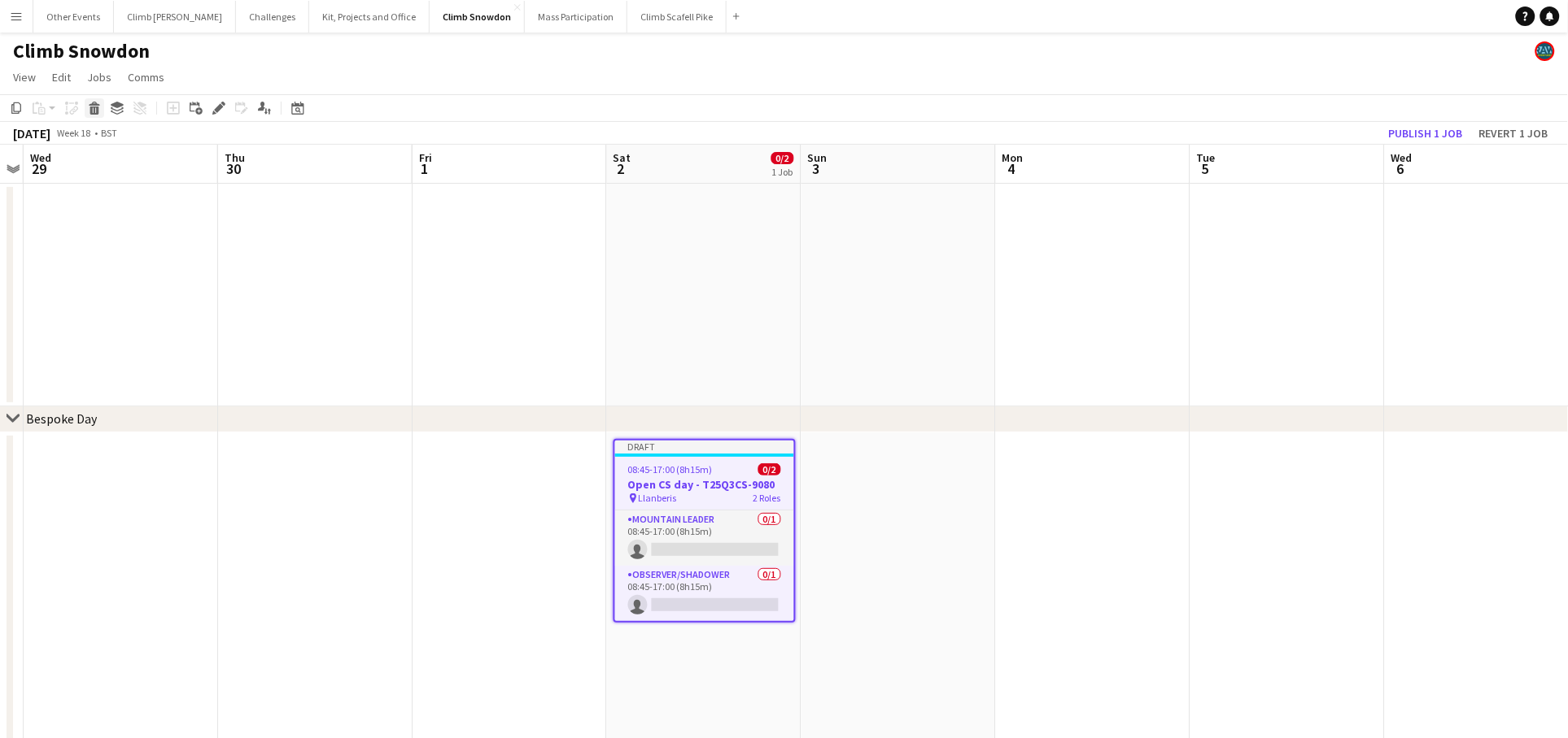
click at [95, 110] on icon at bounding box center [94, 110] width 9 height 9
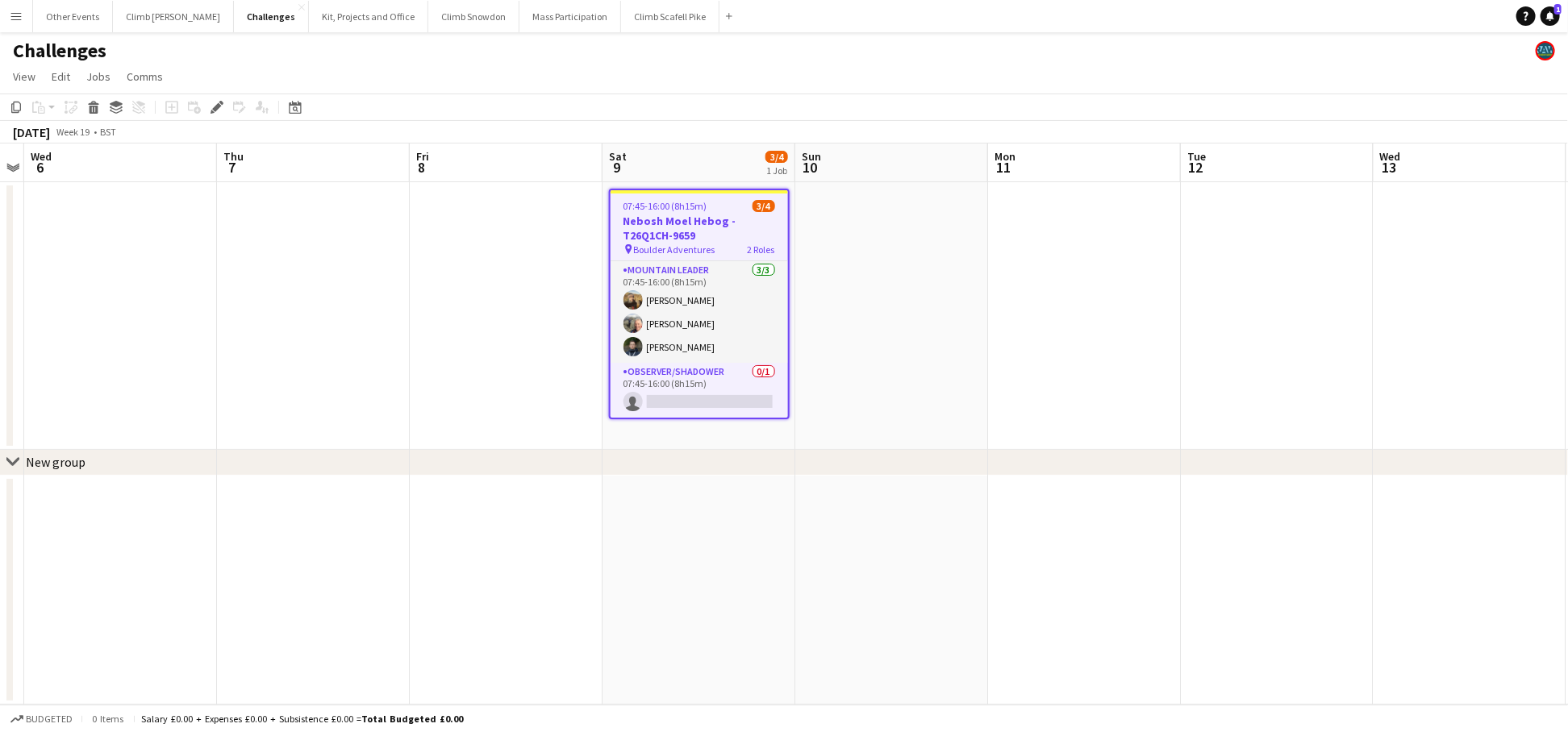
click at [919, 345] on app-date-cell at bounding box center [891, 316] width 193 height 268
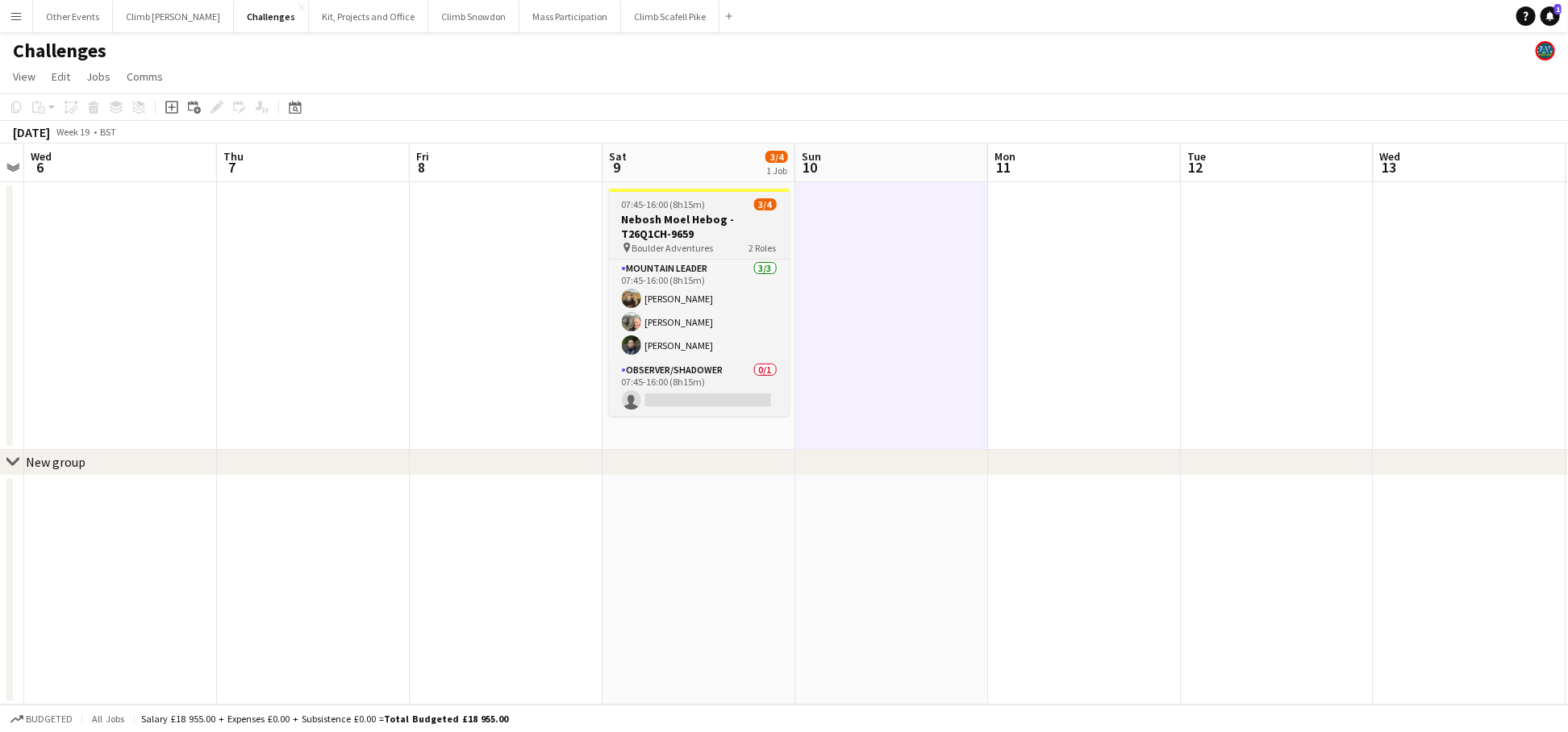
click at [666, 221] on h3 "Nebosh Moel Hebog - T26Q1CH-9659" at bounding box center [699, 226] width 180 height 29
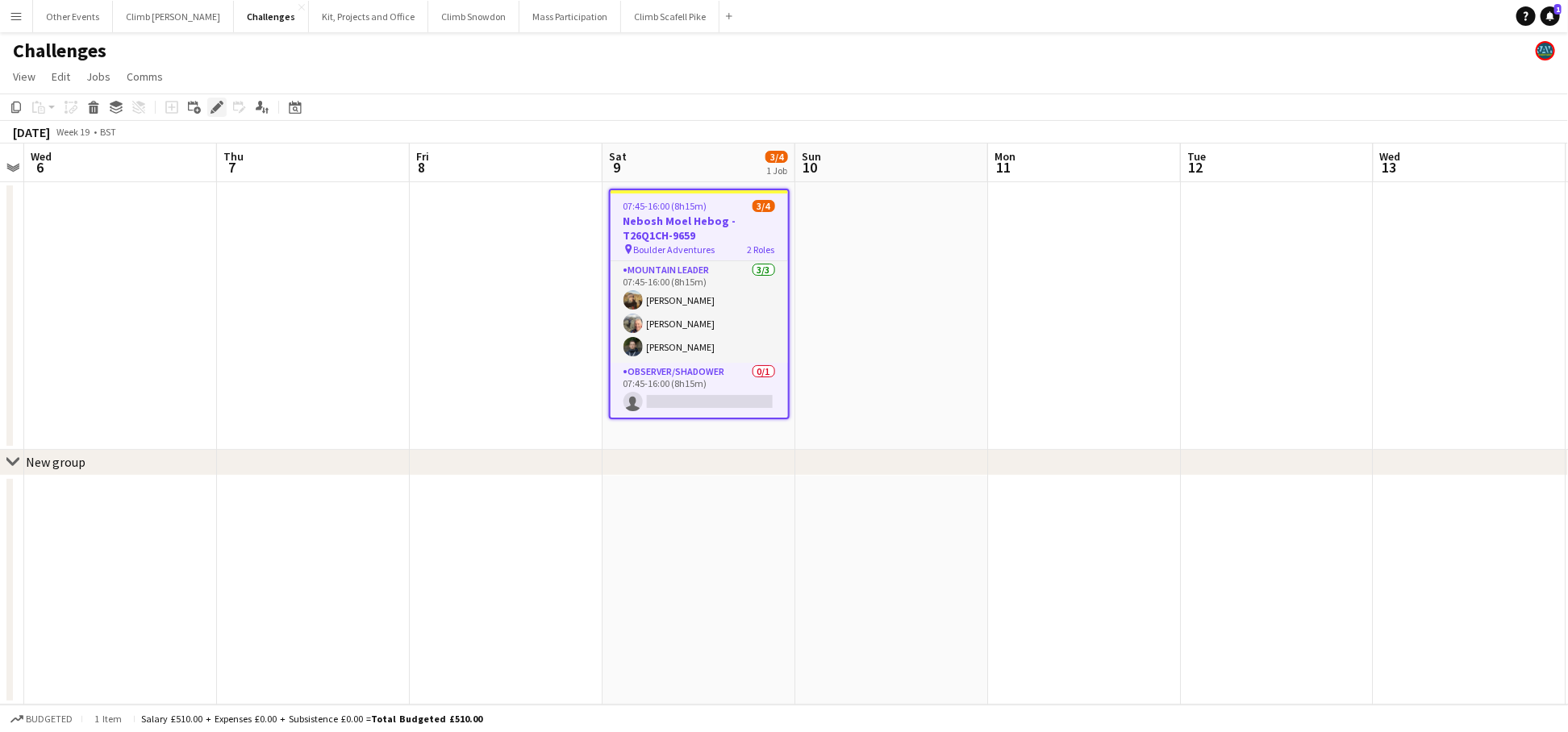
click at [219, 107] on icon "Edit" at bounding box center [217, 107] width 13 height 13
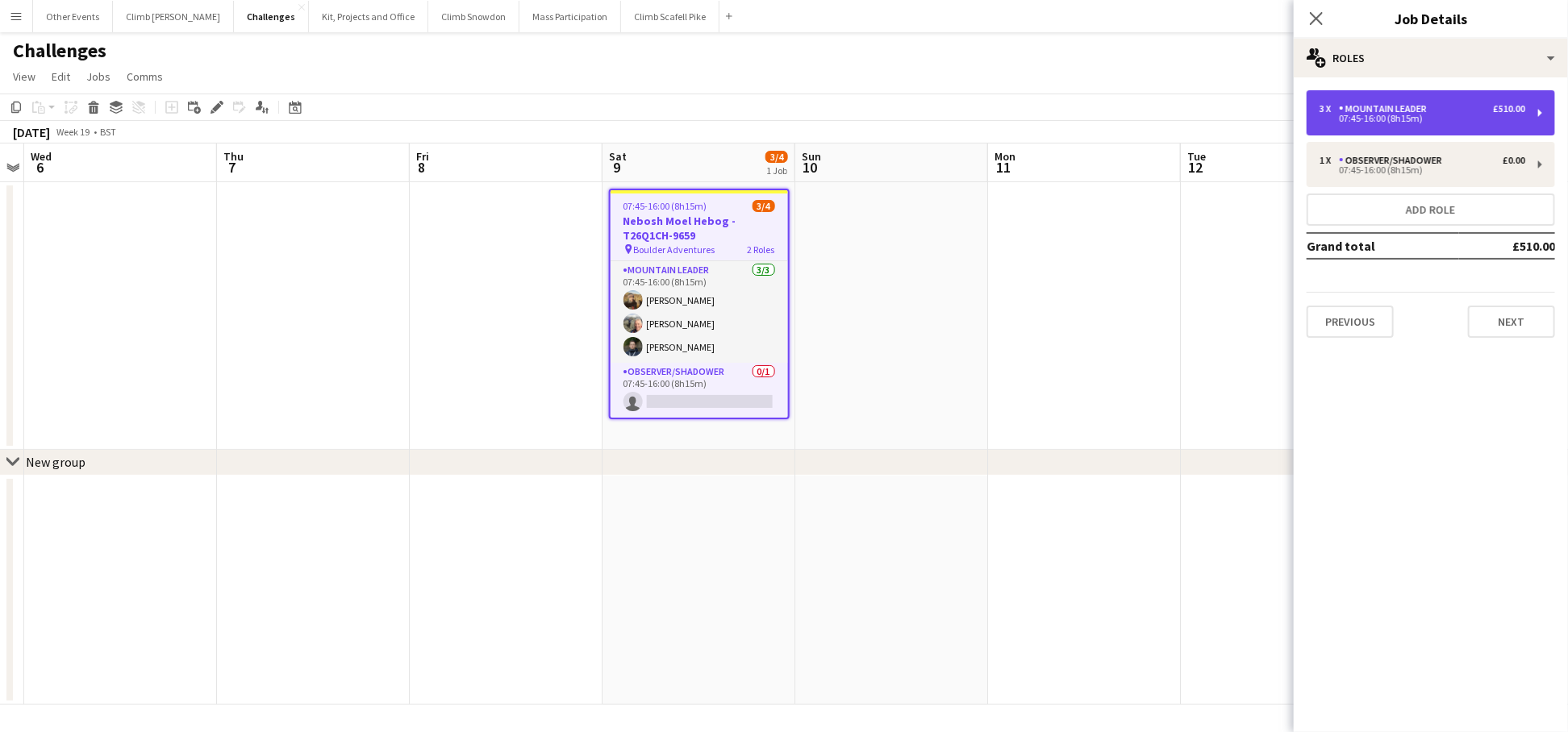
click at [1439, 121] on div "07:45-16:00 (8h15m)" at bounding box center [1422, 118] width 206 height 8
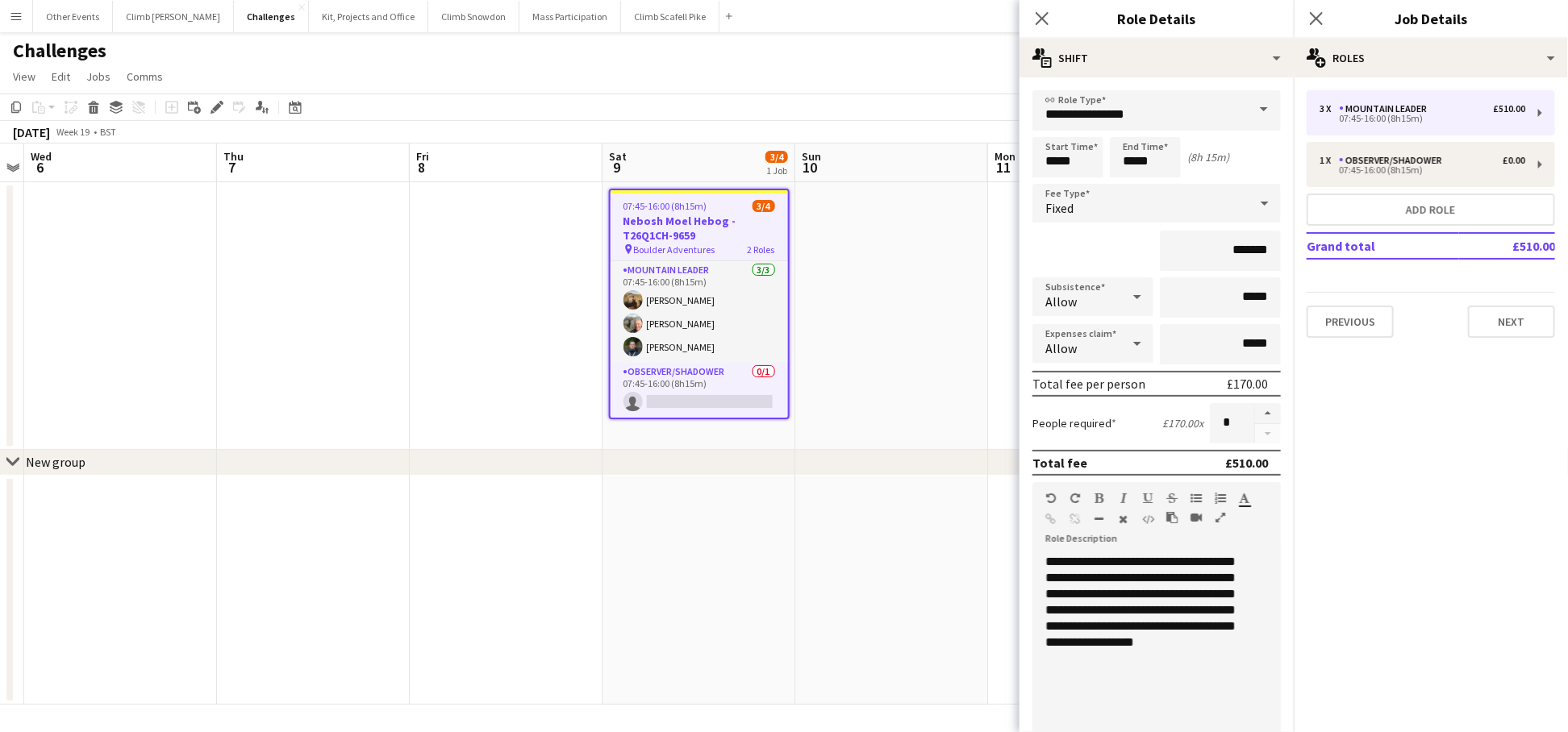
drag, startPoint x: 771, startPoint y: 595, endPoint x: 776, endPoint y: 537, distance: 58.2
click at [771, 595] on app-date-cell at bounding box center [698, 590] width 193 height 230
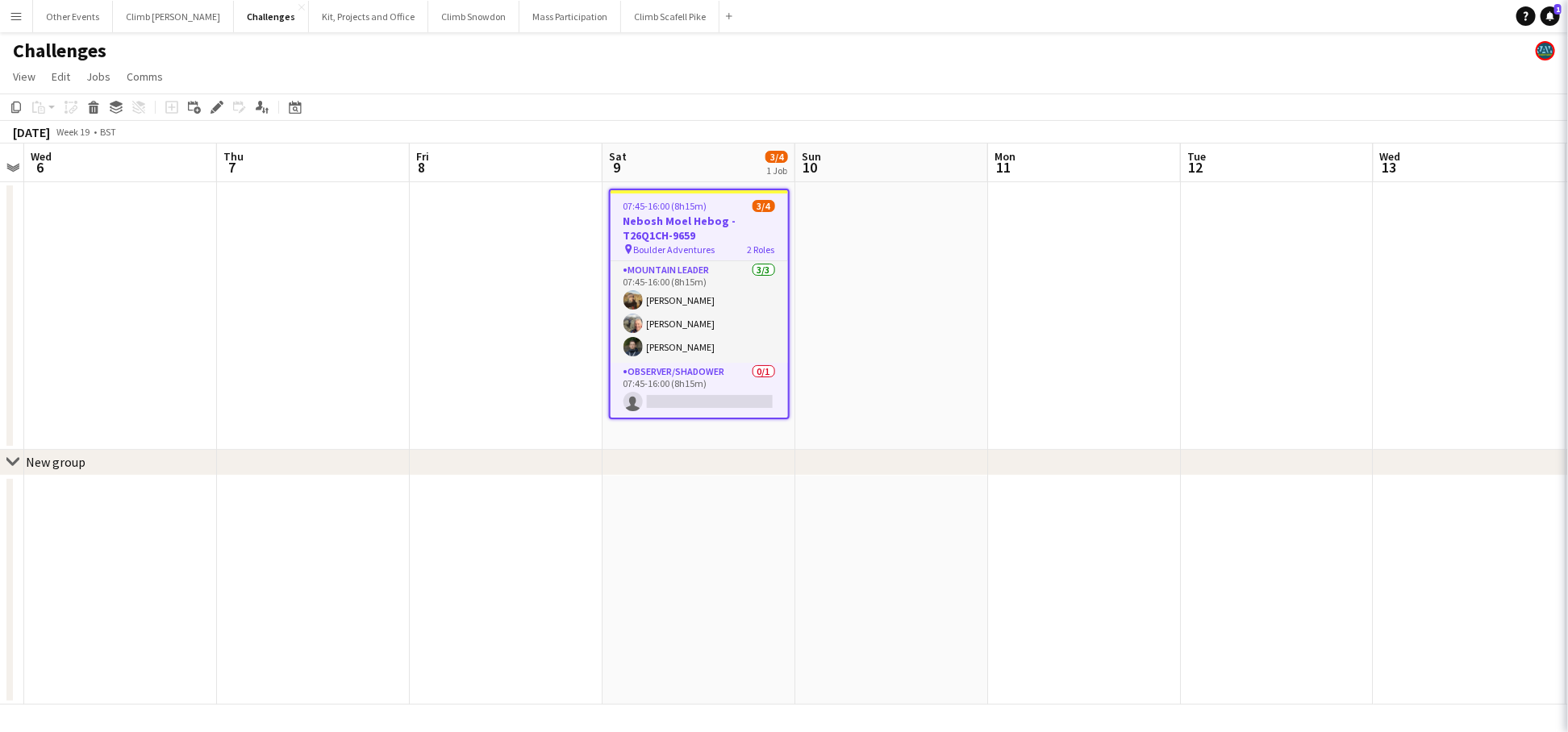
scroll to position [0, 555]
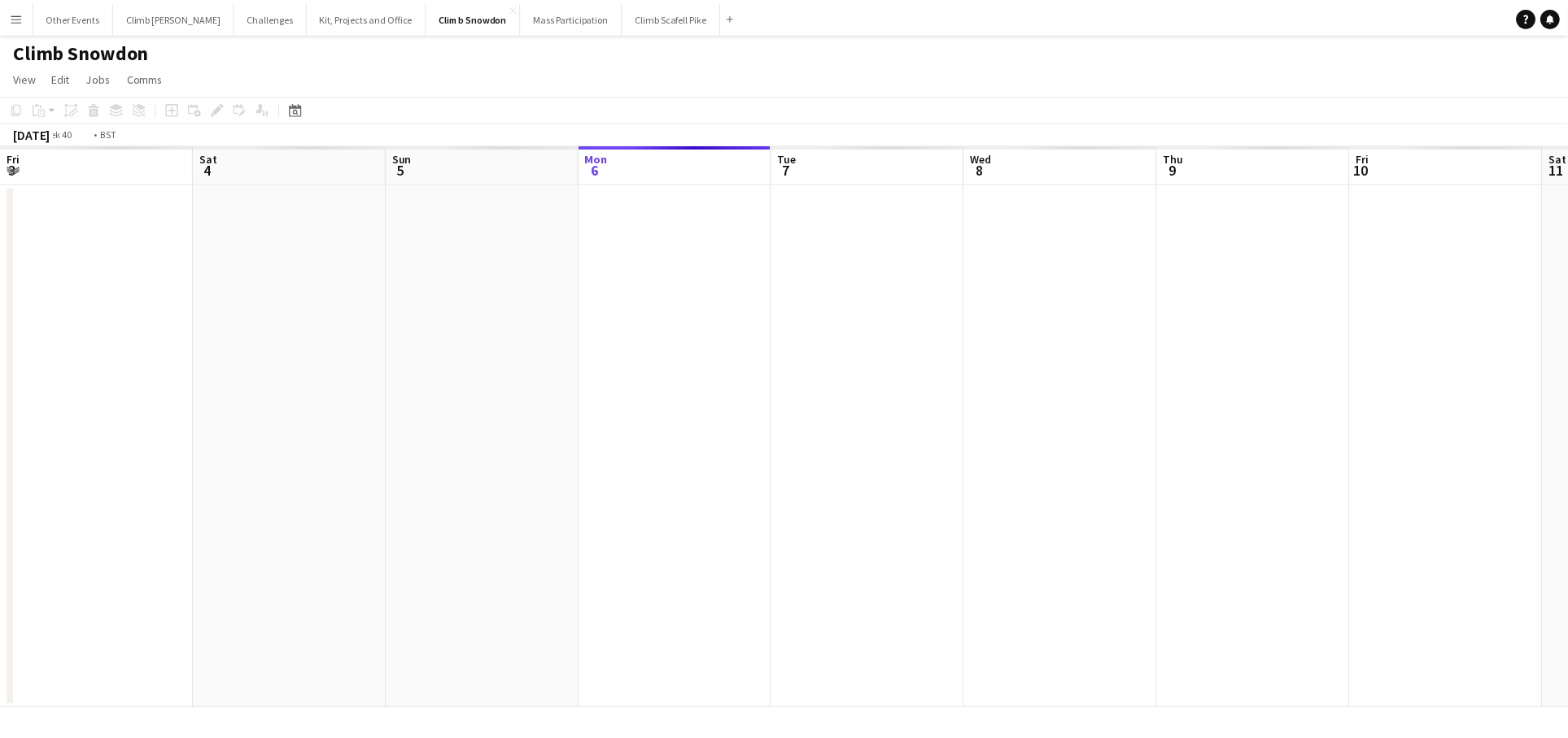
scroll to position [0, 559]
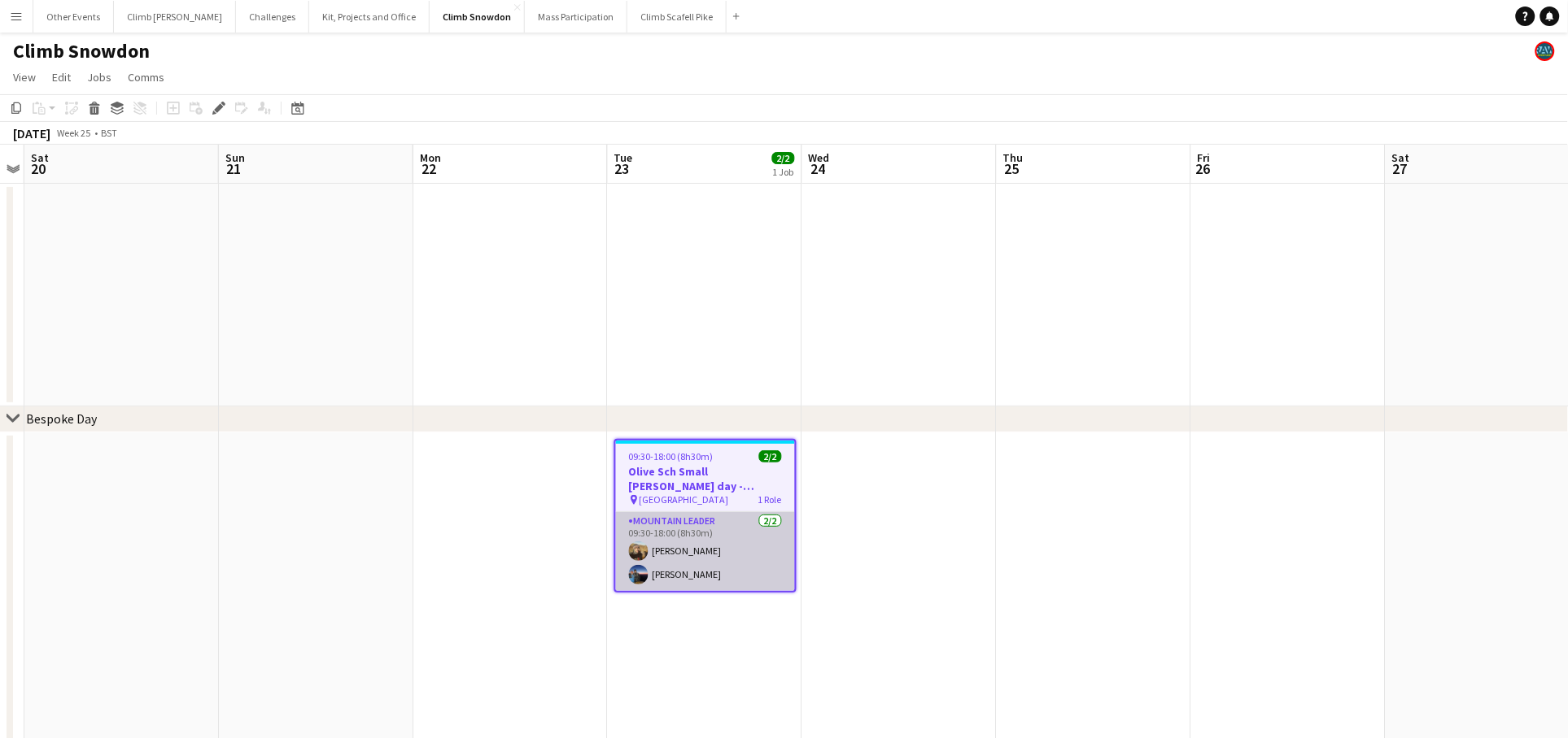
click at [704, 553] on app-card-role "Mountain Leader 2/2 09:30-18:00 (8h30m) Leon Perkins Paul Newell" at bounding box center [705, 551] width 179 height 79
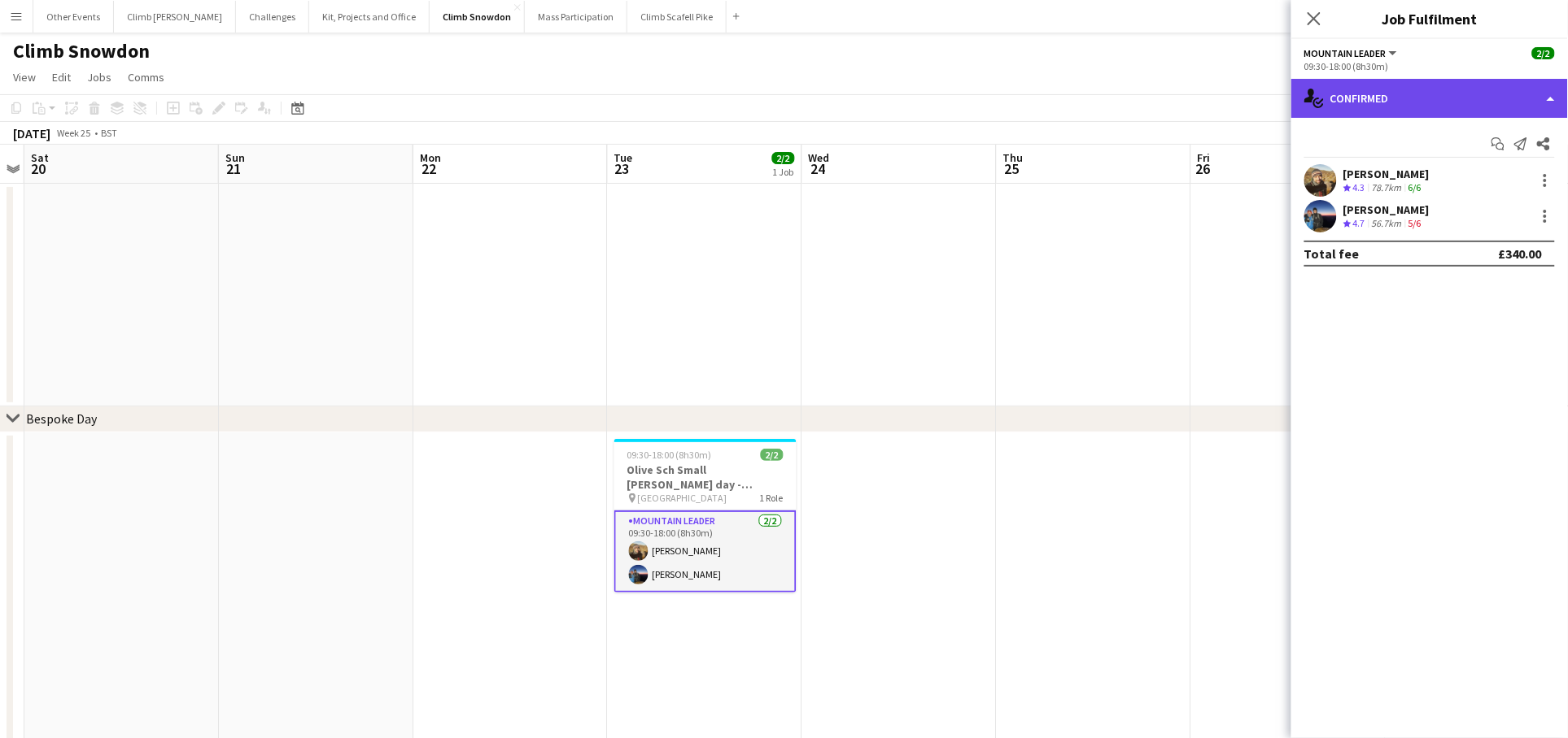
click at [1439, 107] on div "single-neutral-actions-check-2 Confirmed" at bounding box center [1430, 98] width 277 height 39
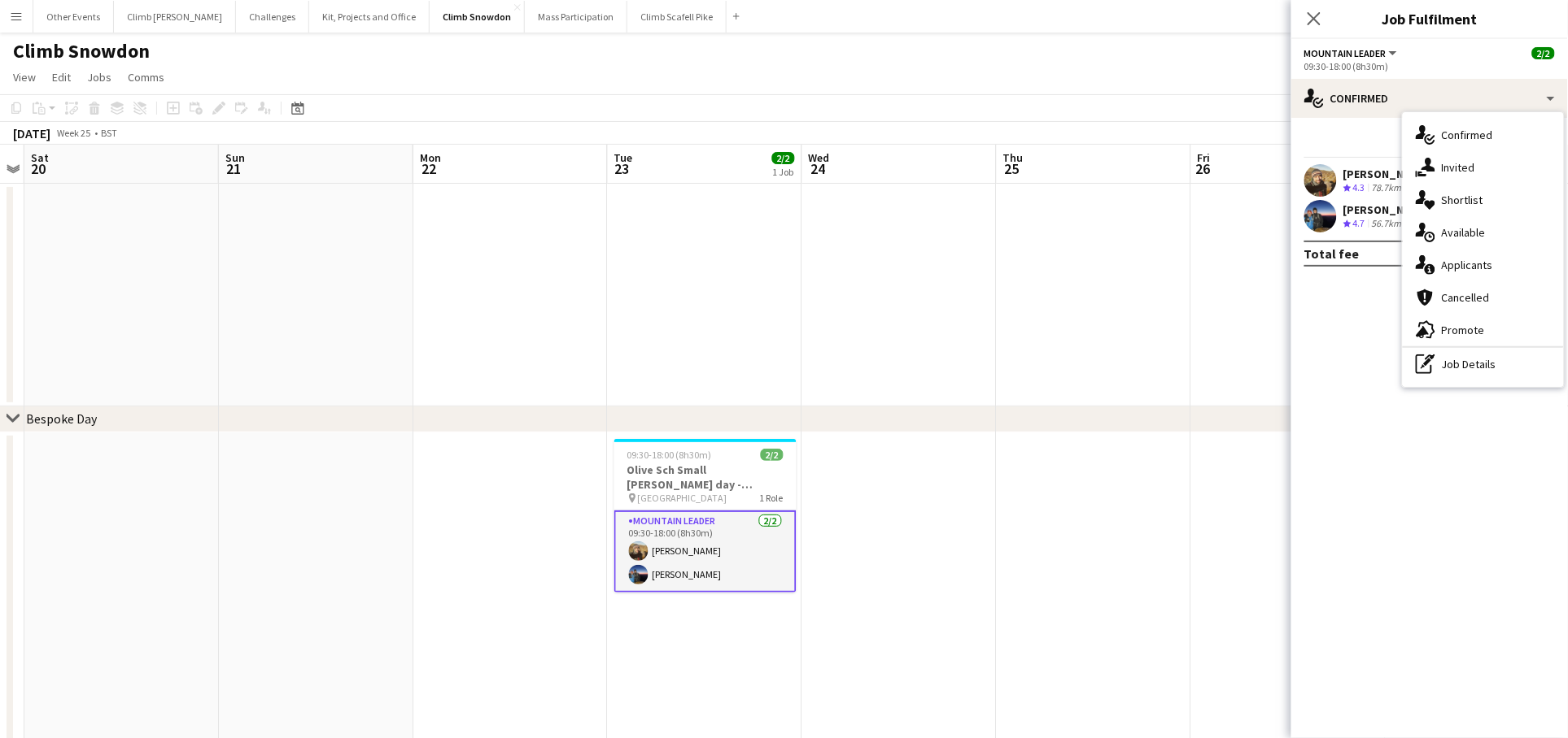
click at [1226, 404] on app-date-cell at bounding box center [1287, 295] width 194 height 223
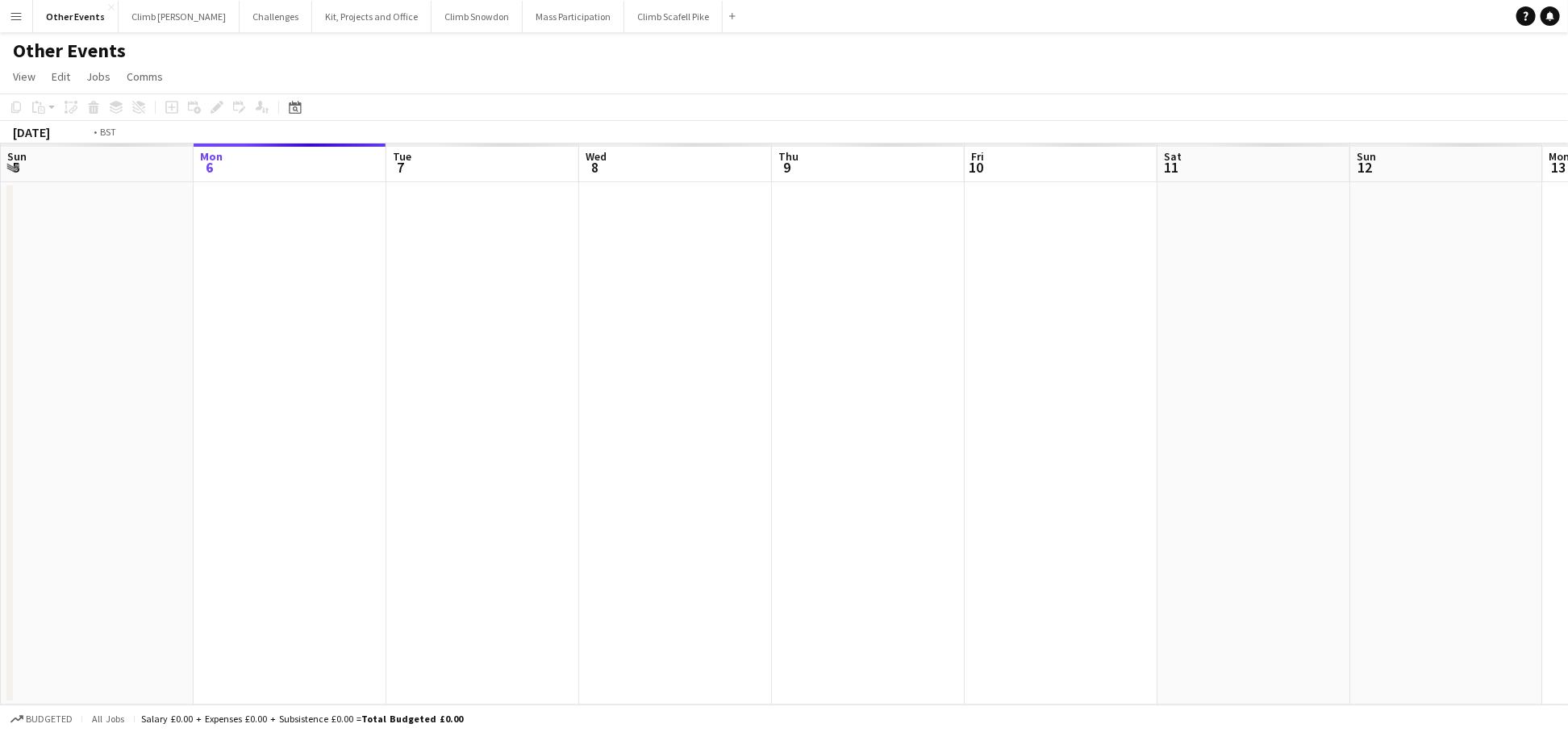
scroll to position [0, 555]
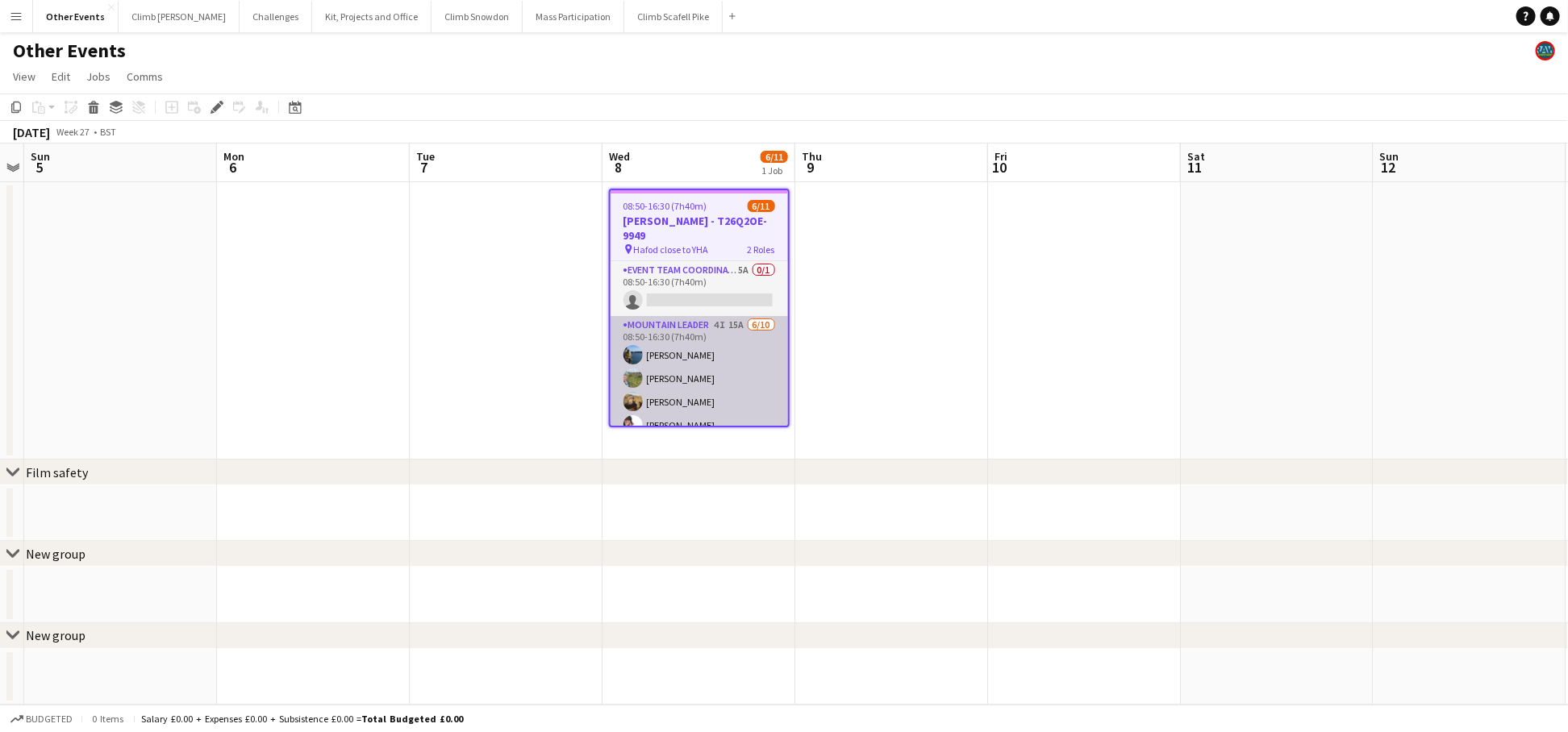
click at [683, 417] on app-card-role "Mountain Leader 4I 15A [DATE] 08:50-16:30 (7h40m) [PERSON_NAME] [PERSON_NAME] […" at bounding box center [699, 448] width 178 height 265
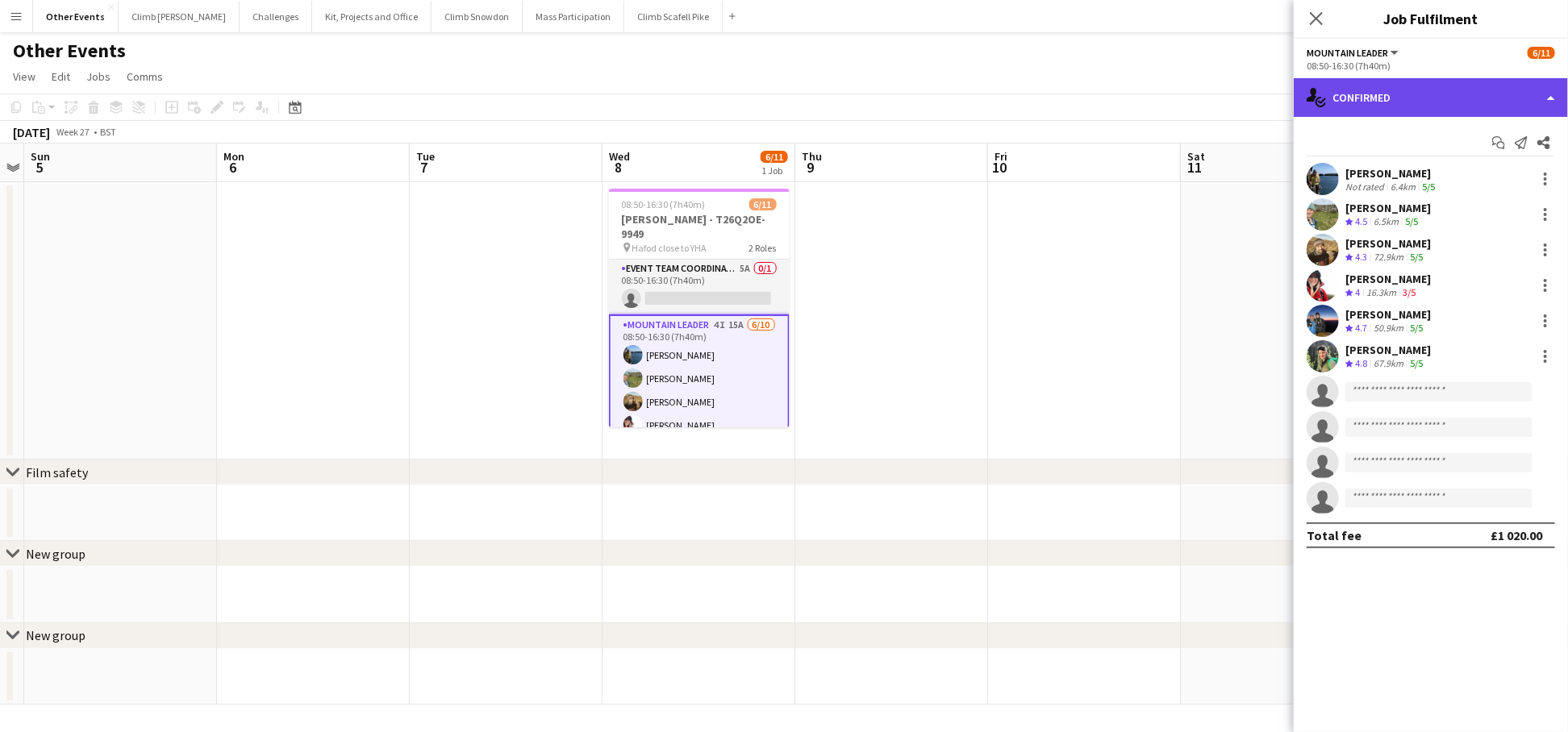
click at [1487, 106] on div "single-neutral-actions-check-2 Confirmed" at bounding box center [1431, 97] width 274 height 39
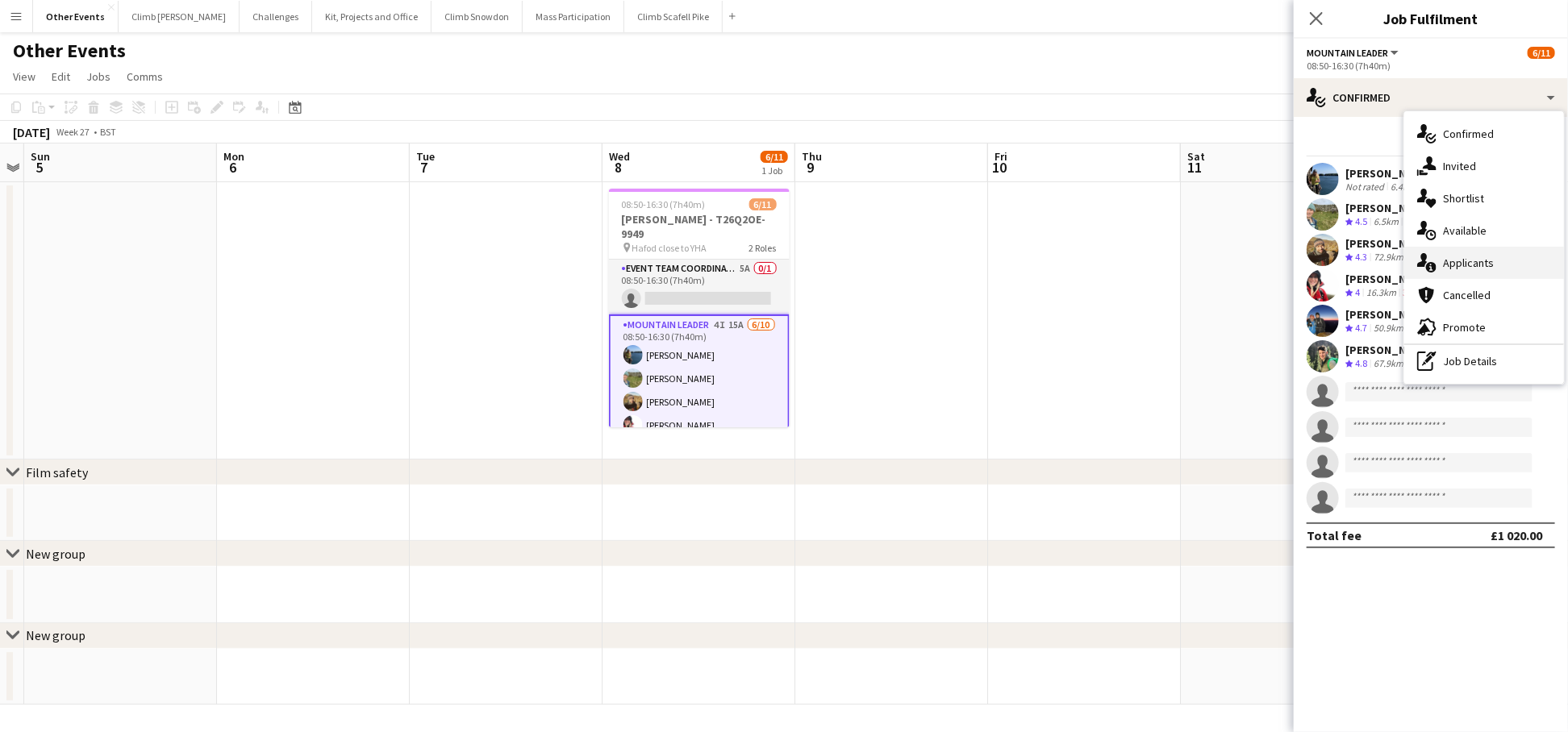
click at [1496, 270] on div "single-neutral-actions-information Applicants" at bounding box center [1484, 263] width 160 height 32
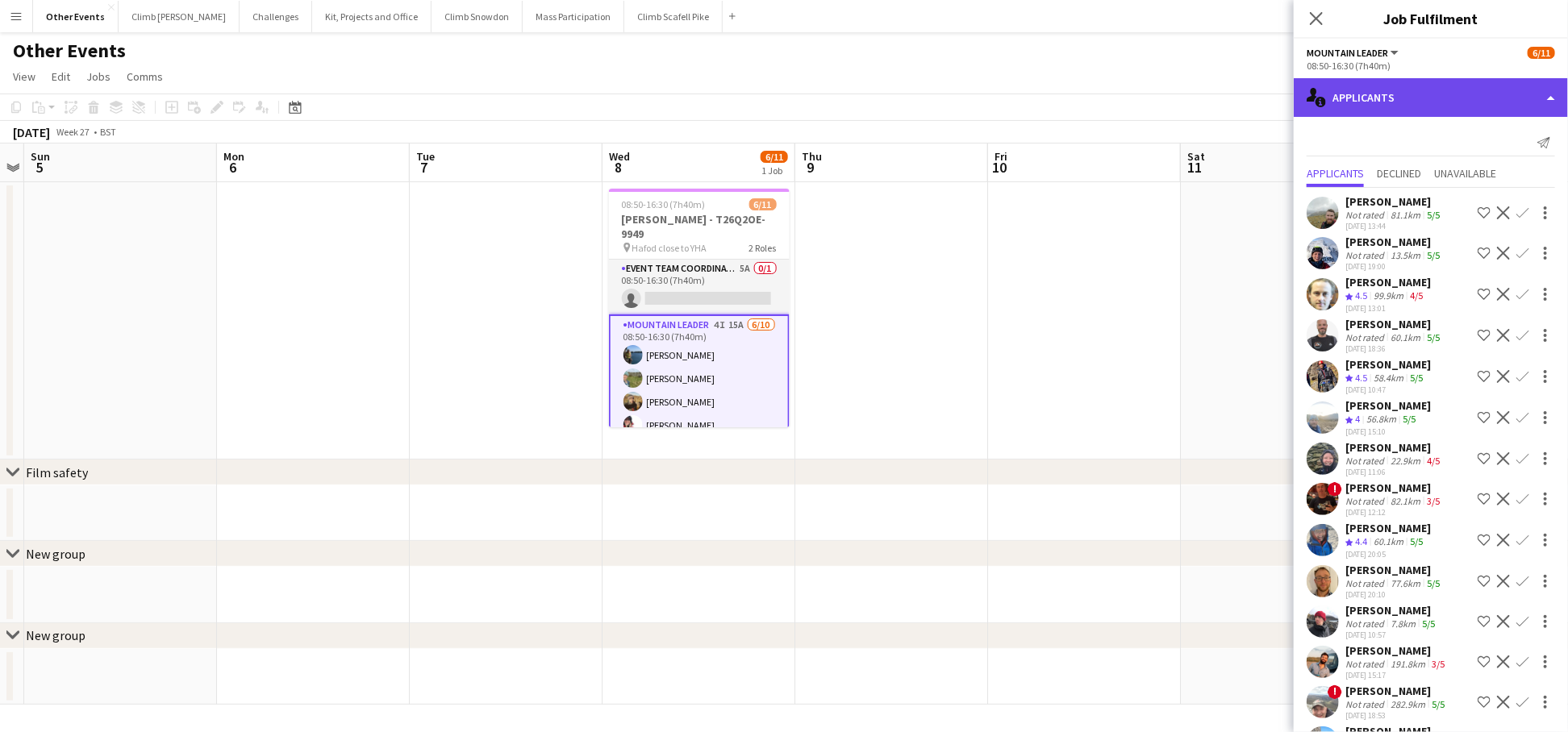
click at [1393, 99] on div "single-neutral-actions-information Applicants" at bounding box center [1431, 97] width 274 height 39
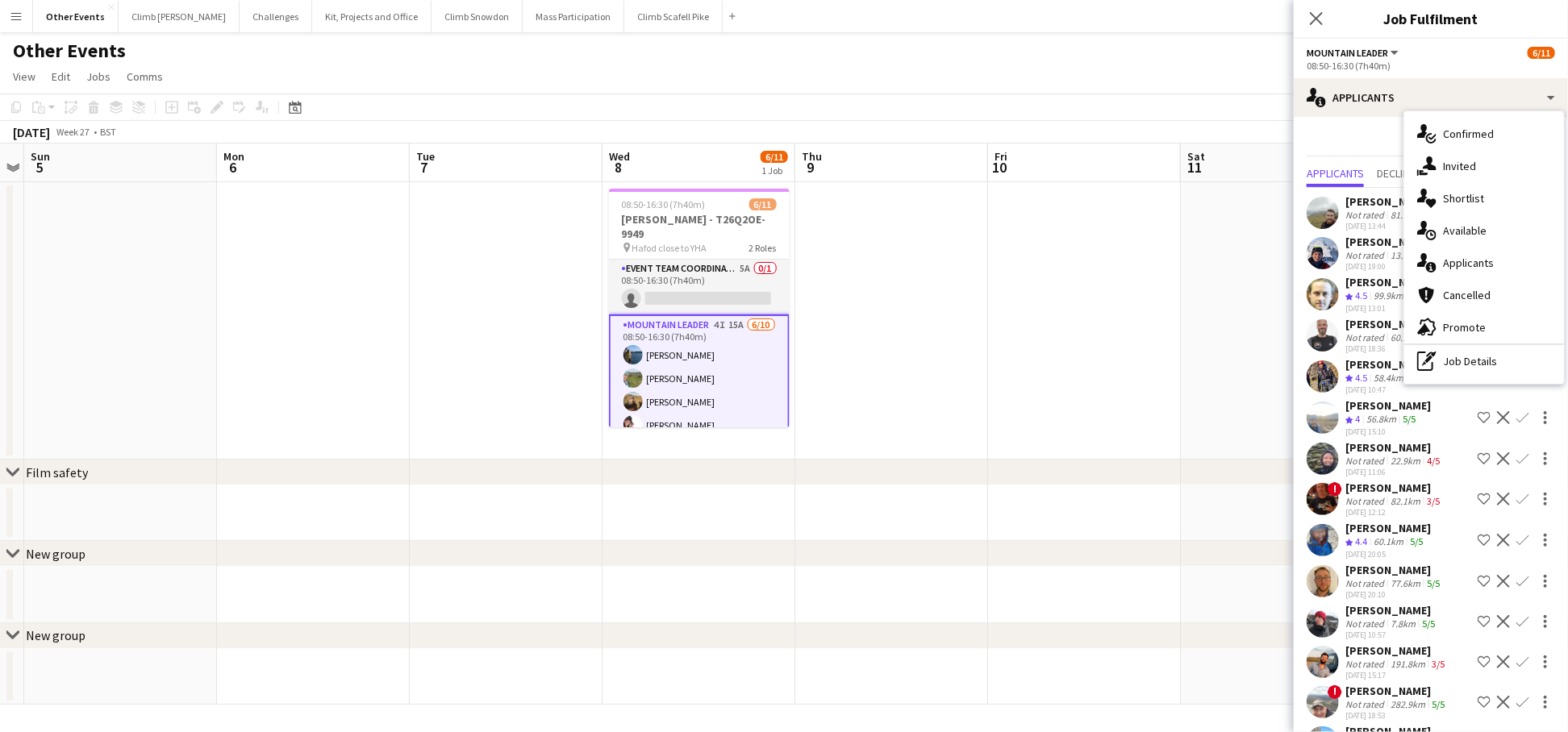
scroll to position [0, 555]
click at [702, 344] on app-card-role "Mountain Leader 4I 15A [DATE] 08:50-16:30 (7h40m) [PERSON_NAME] [PERSON_NAME] […" at bounding box center [698, 449] width 180 height 269
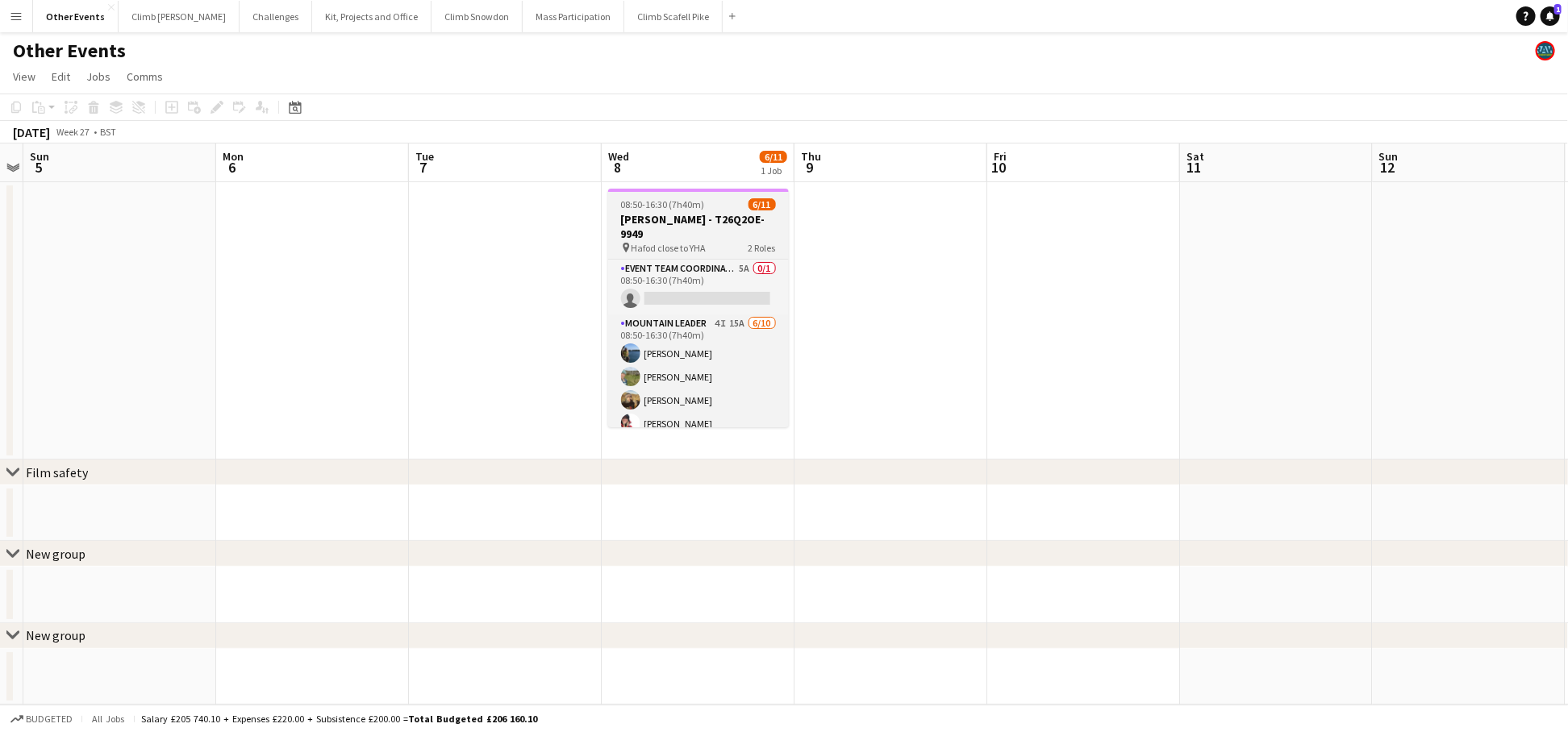
click at [687, 241] on span "Hafod close to YHA" at bounding box center [669, 247] width 75 height 12
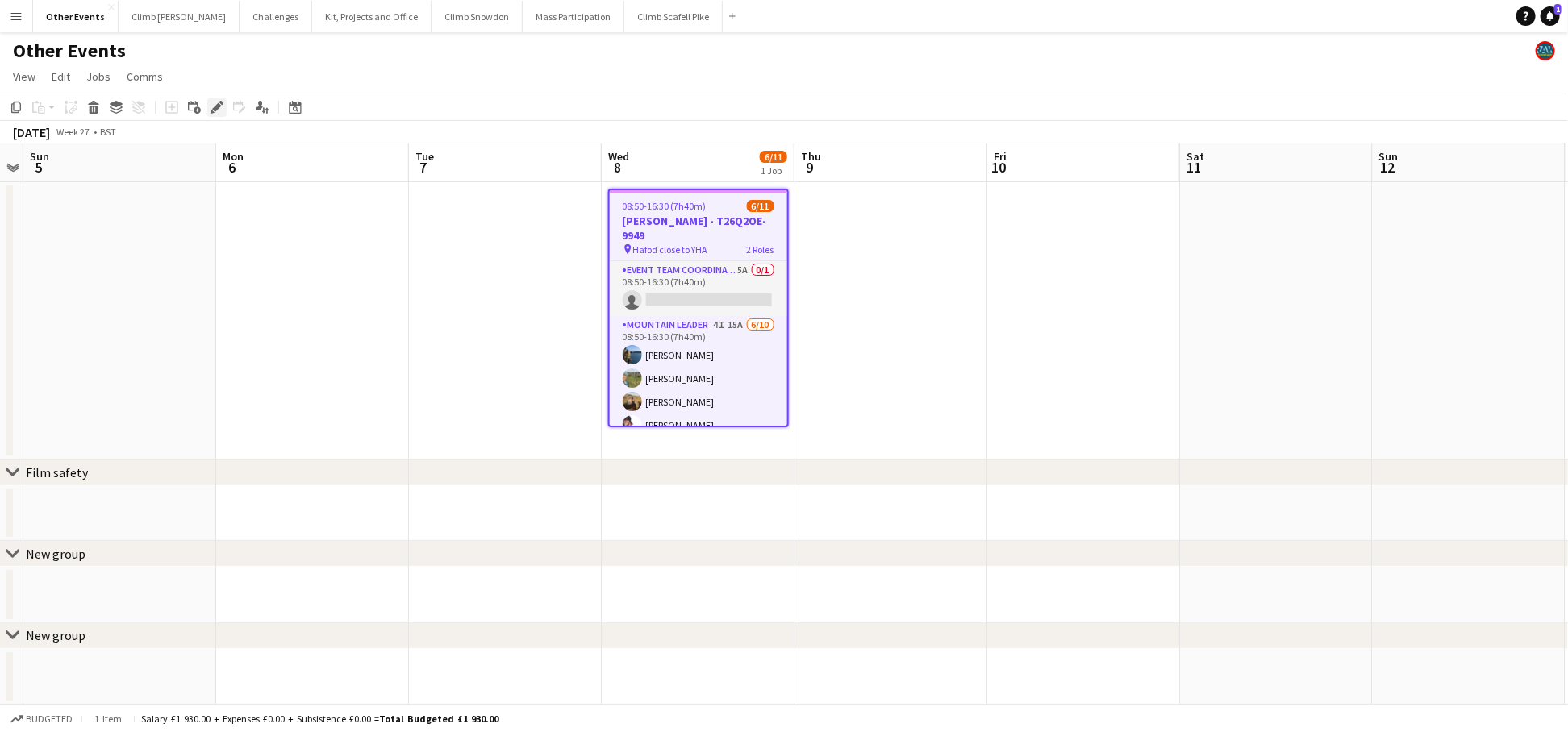
click at [211, 110] on icon at bounding box center [212, 112] width 4 height 4
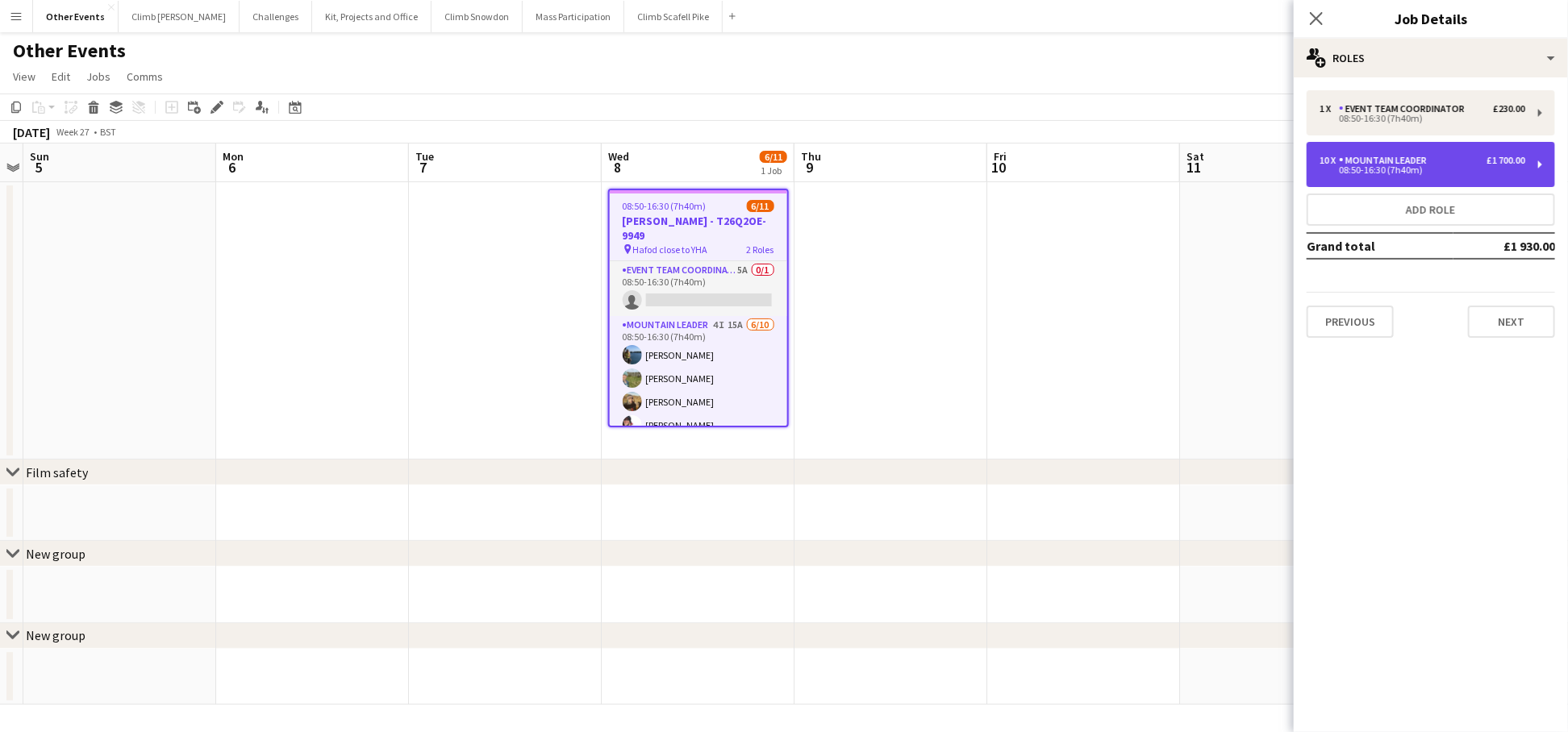
click at [1445, 164] on div "10 x Mountain Leader £1 700.00" at bounding box center [1422, 161] width 206 height 11
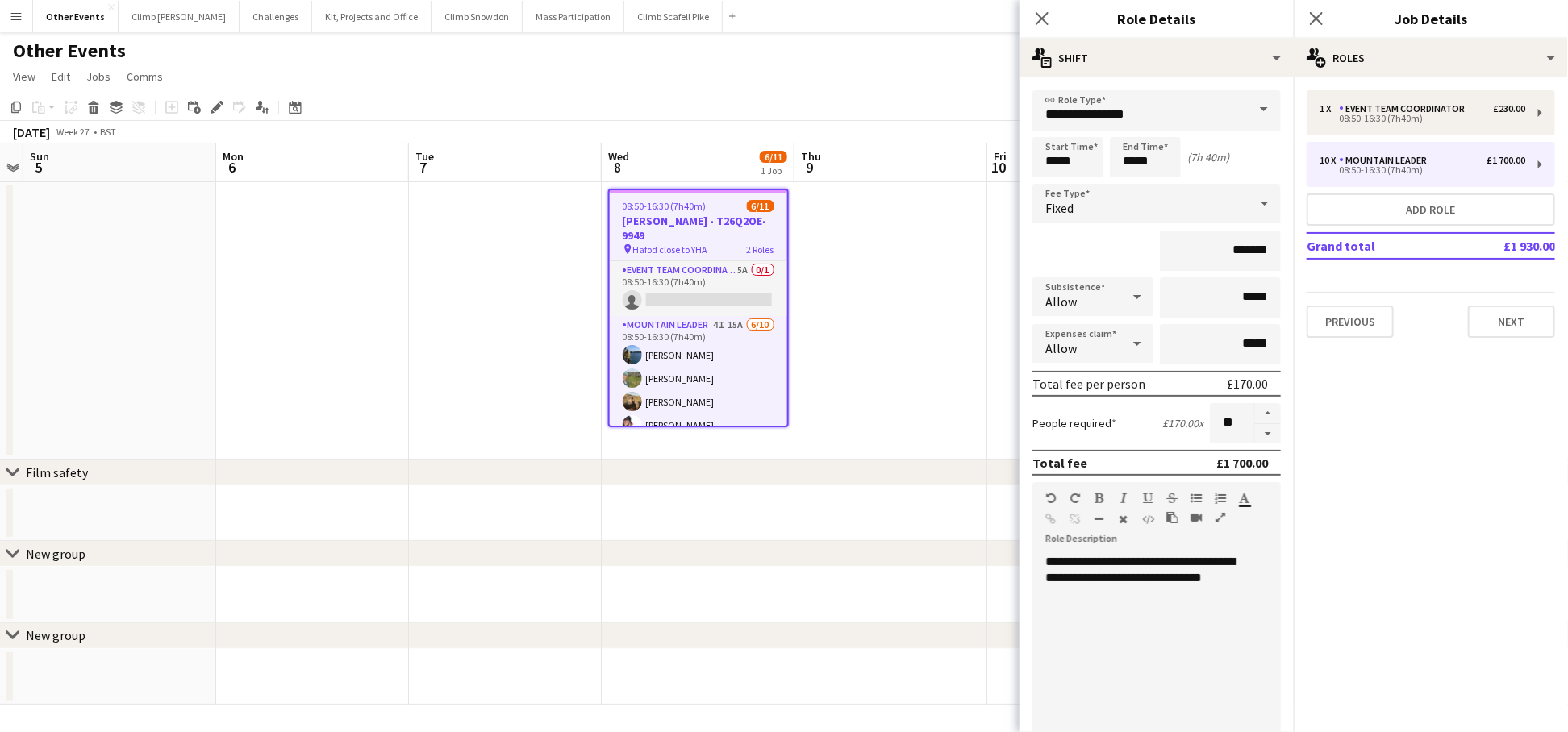
click at [851, 509] on app-date-cell at bounding box center [890, 513] width 193 height 55
